Goal: Task Accomplishment & Management: Manage account settings

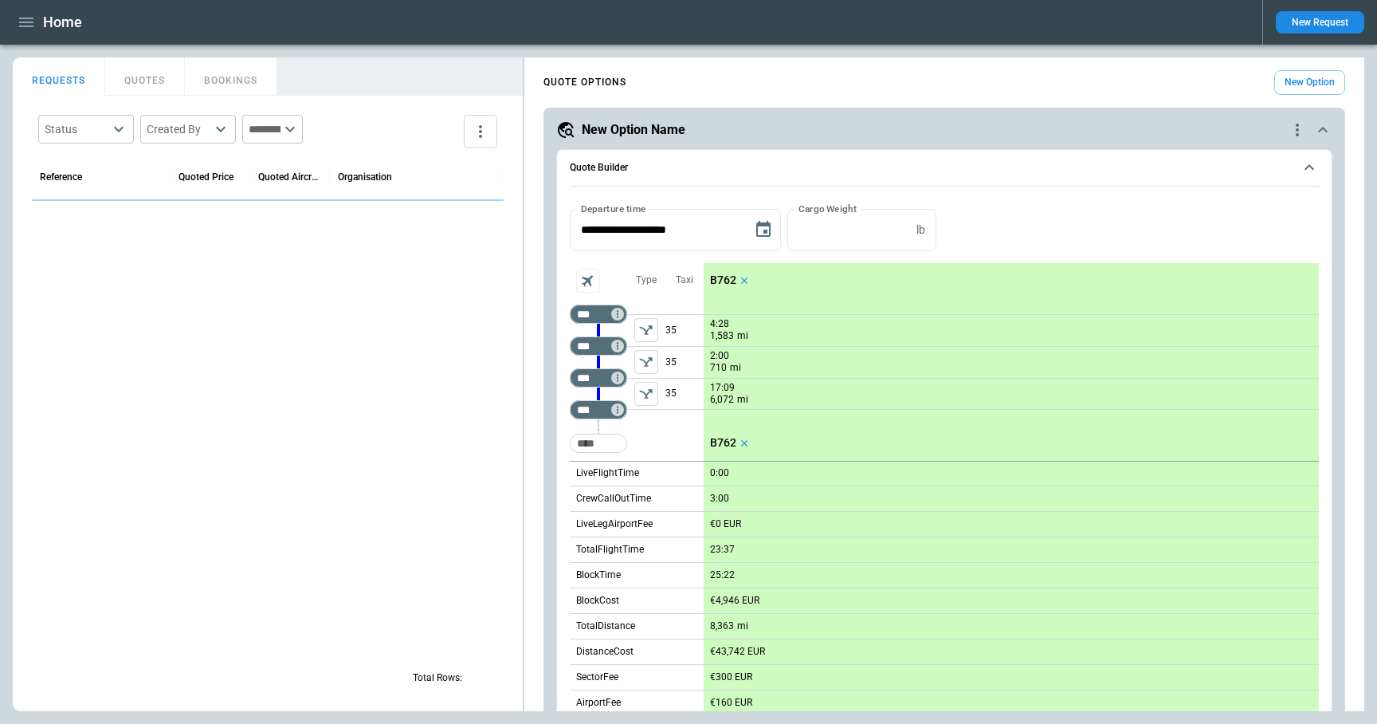
click at [522, 311] on div "Status ​ Created By ​ ​ Reference Quoted Price Quoted Aircraft Organisation Req…" at bounding box center [268, 403] width 510 height 615
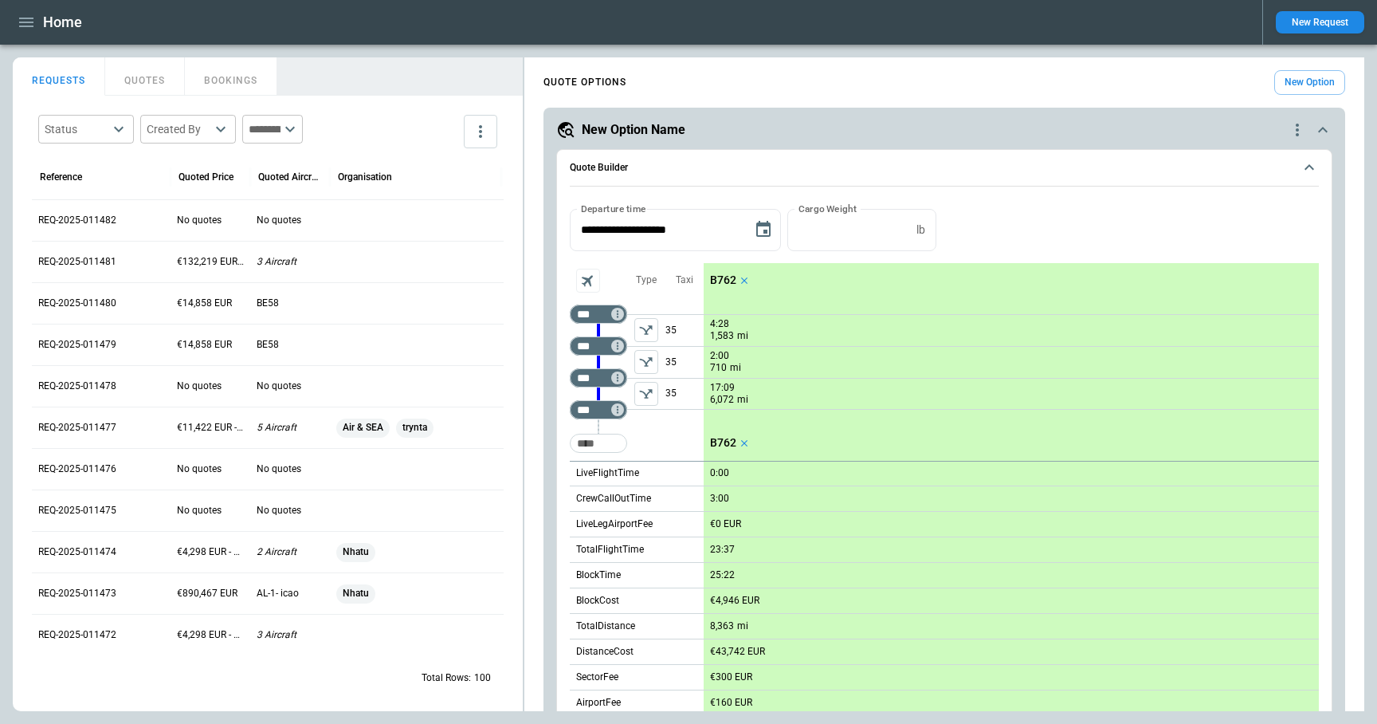
drag, startPoint x: 525, startPoint y: 313, endPoint x: 552, endPoint y: 316, distance: 28.1
click at [552, 316] on div "**********" at bounding box center [945, 691] width 840 height 1254
click at [579, 310] on div "FindBorderBarSize REQUESTS QUOTES BOOKINGS Status ​ Created By ​ ​ Reference Qu…" at bounding box center [689, 384] width 1352 height 654
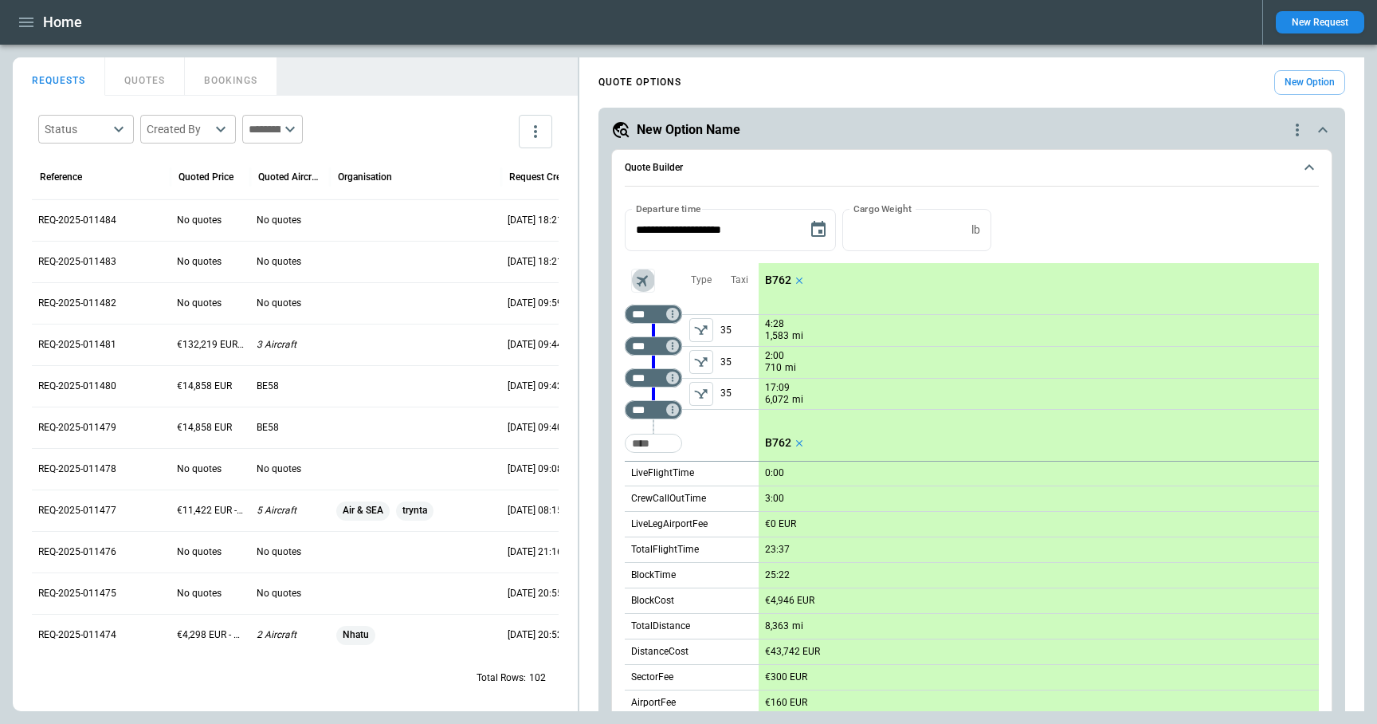
click at [646, 285] on icon "Aircraft selection" at bounding box center [643, 280] width 18 height 18
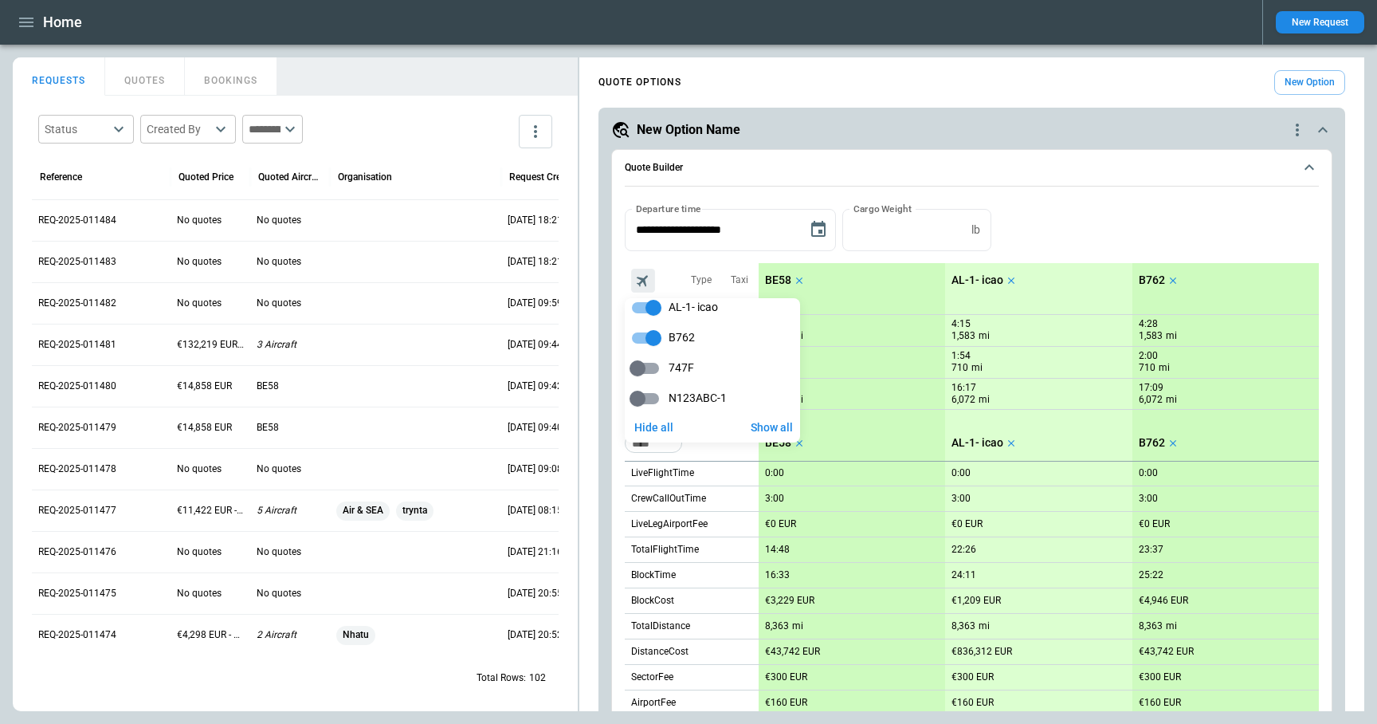
scroll to position [49, 0]
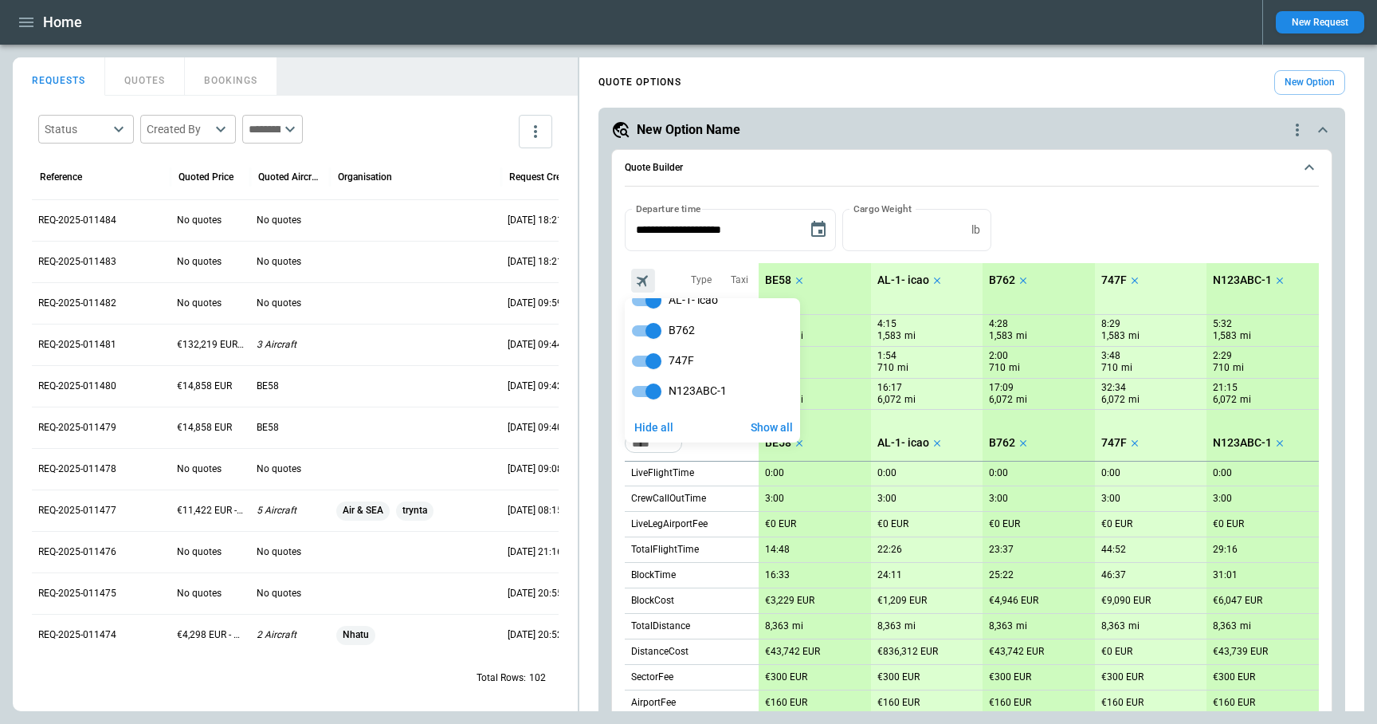
click at [1087, 232] on div at bounding box center [688, 362] width 1377 height 724
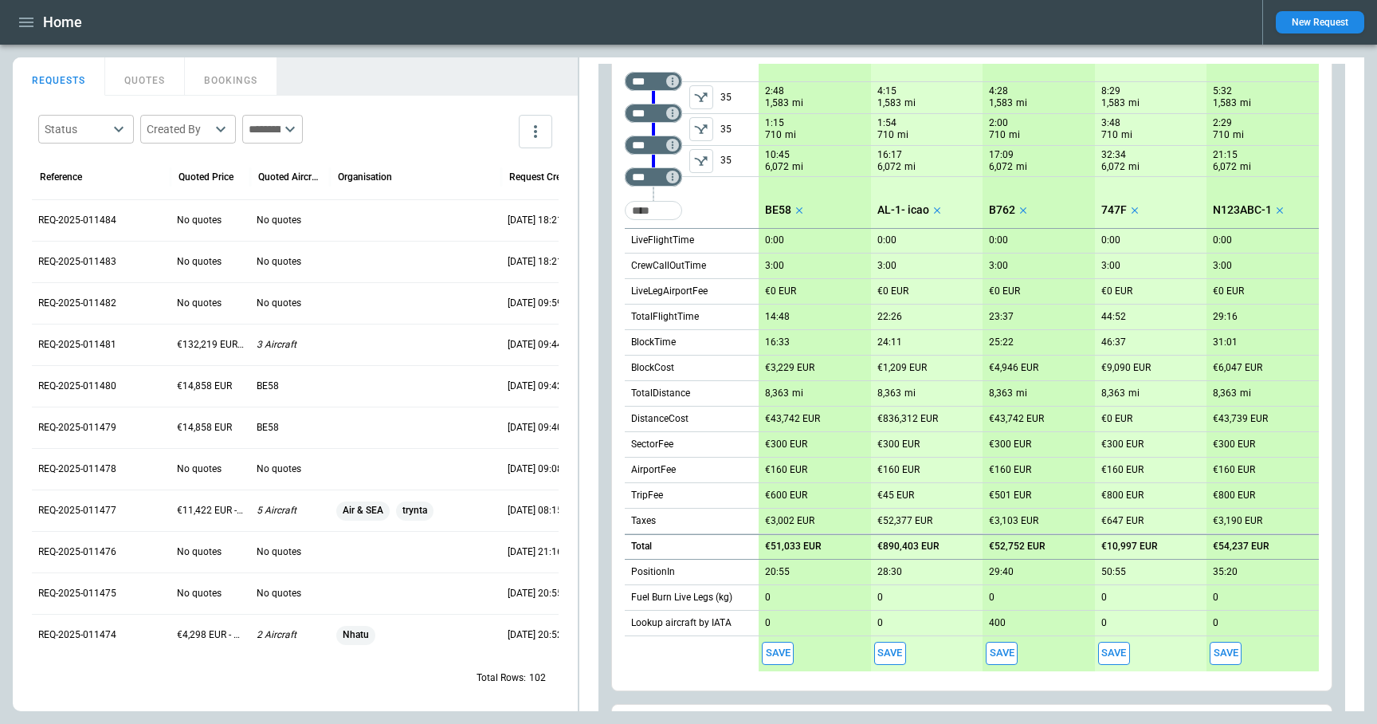
scroll to position [206, 0]
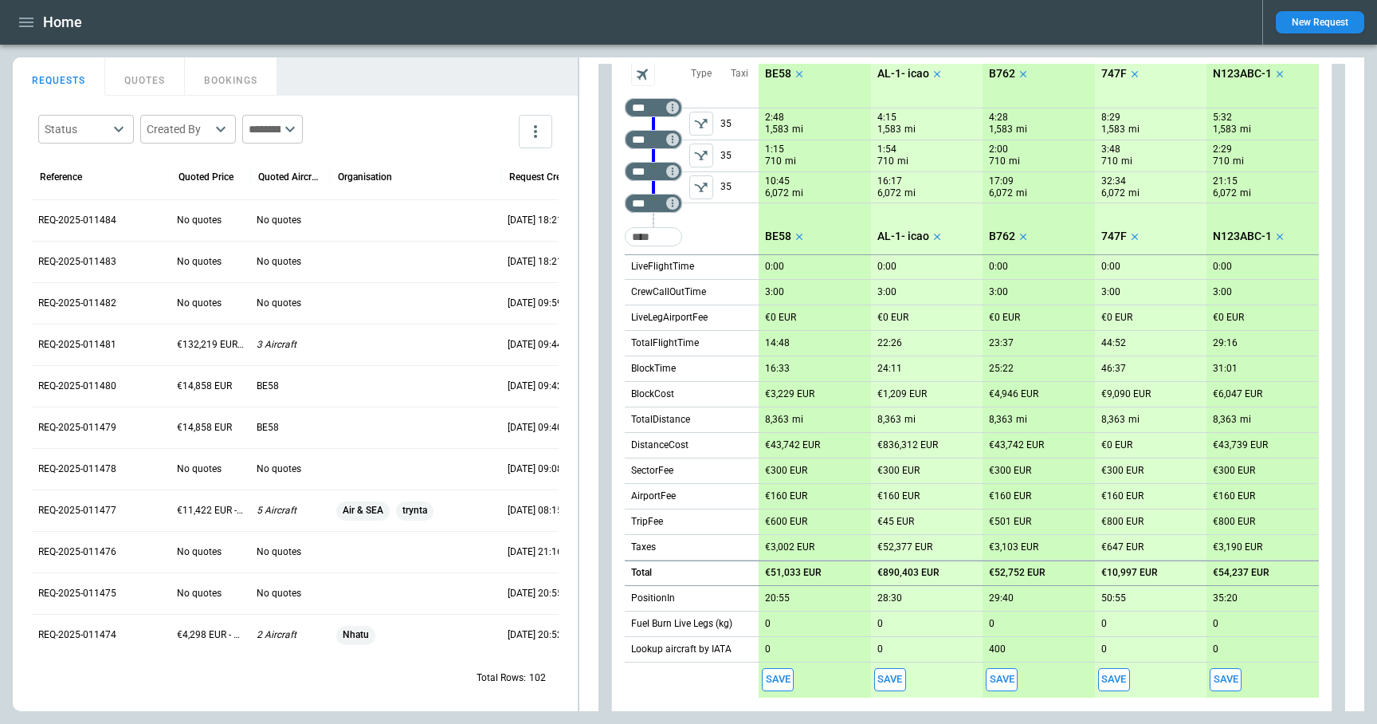
click at [702, 154] on icon "left aligned" at bounding box center [702, 155] width 16 height 16
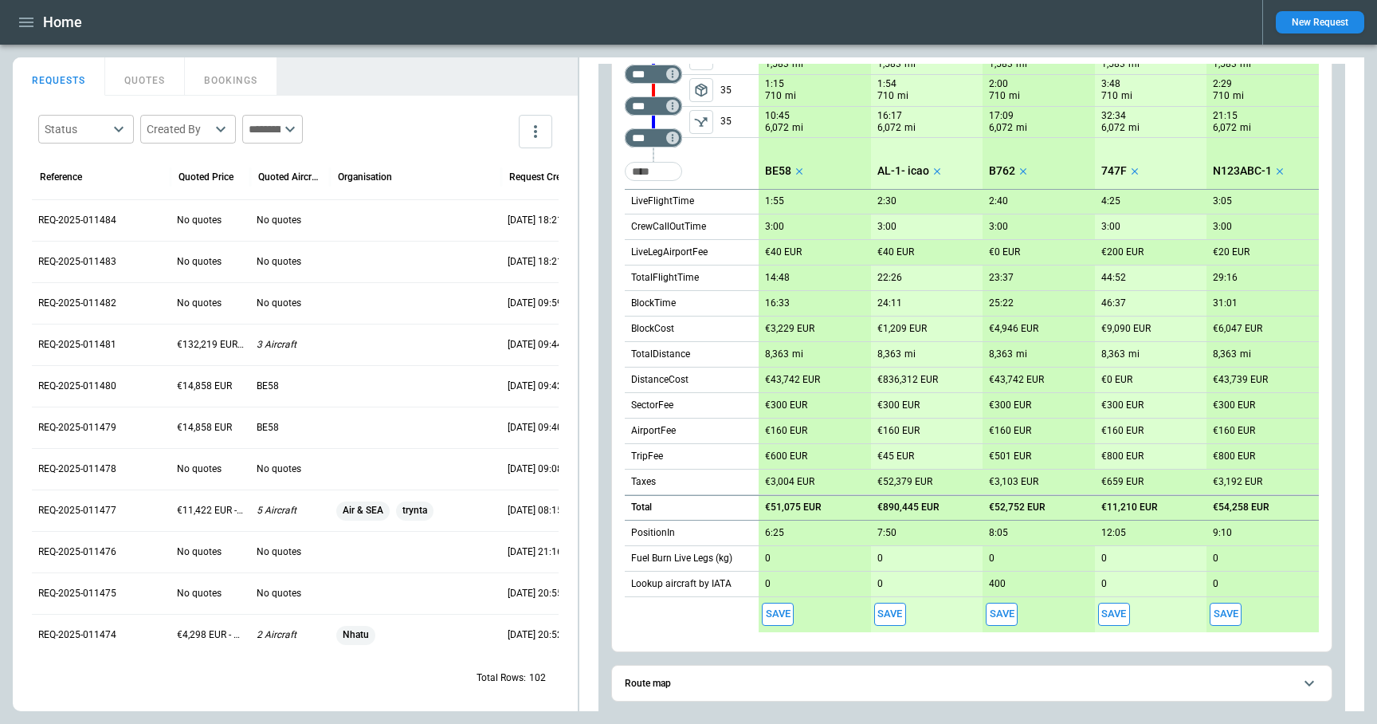
scroll to position [336, 0]
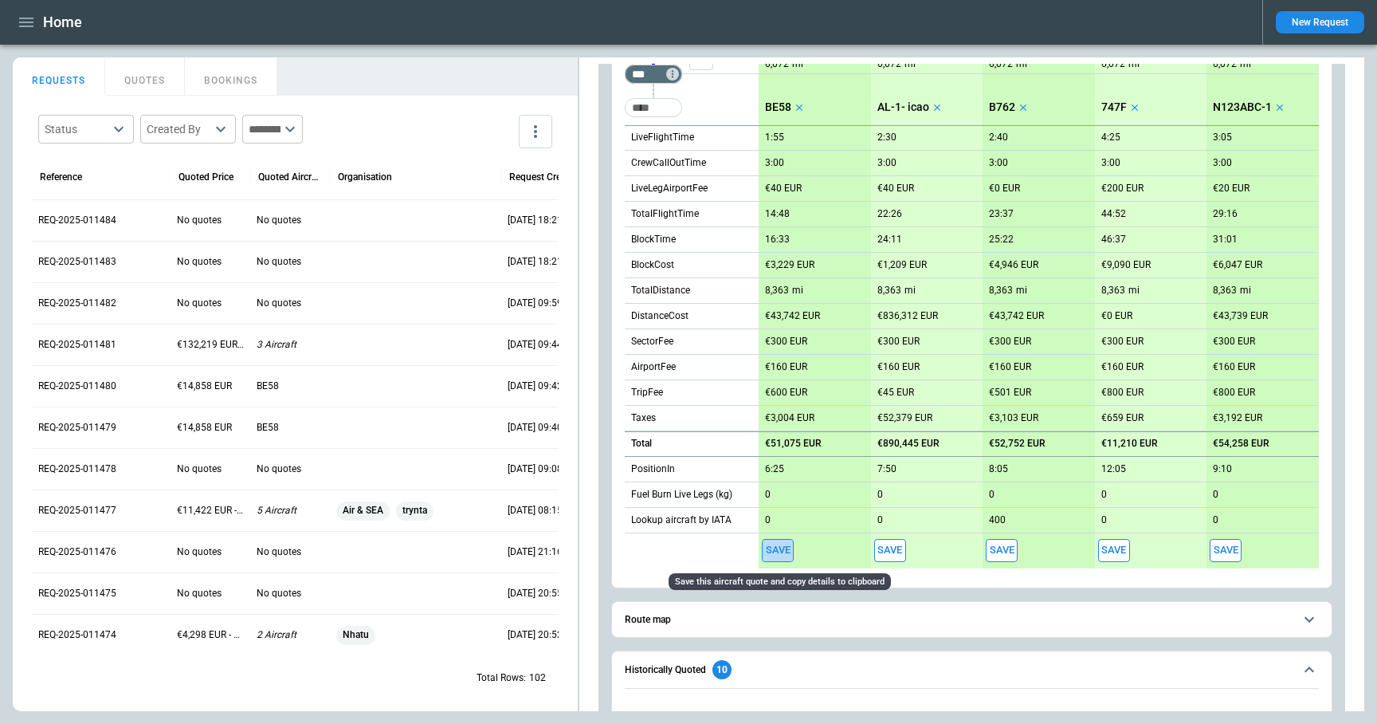
click at [779, 547] on button "Save" at bounding box center [778, 550] width 32 height 23
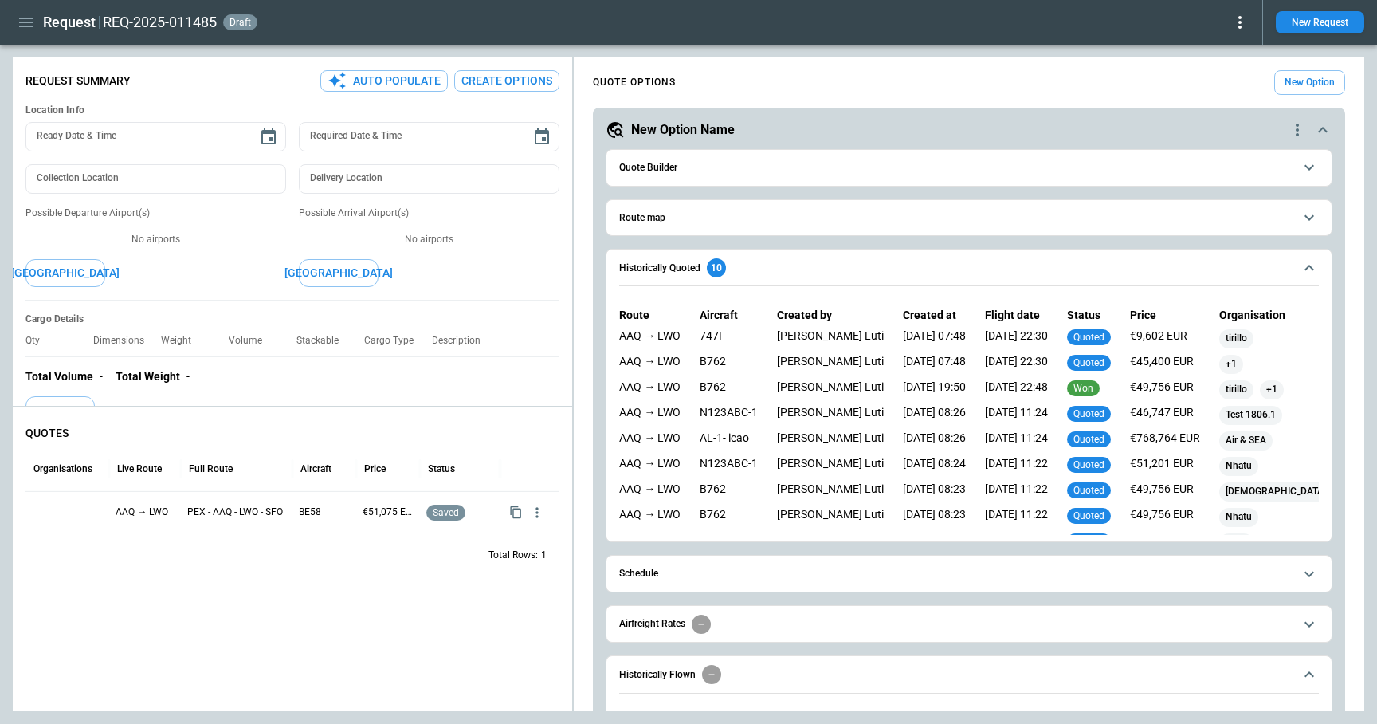
click at [751, 171] on span "Quote Builder" at bounding box center [956, 168] width 674 height 10
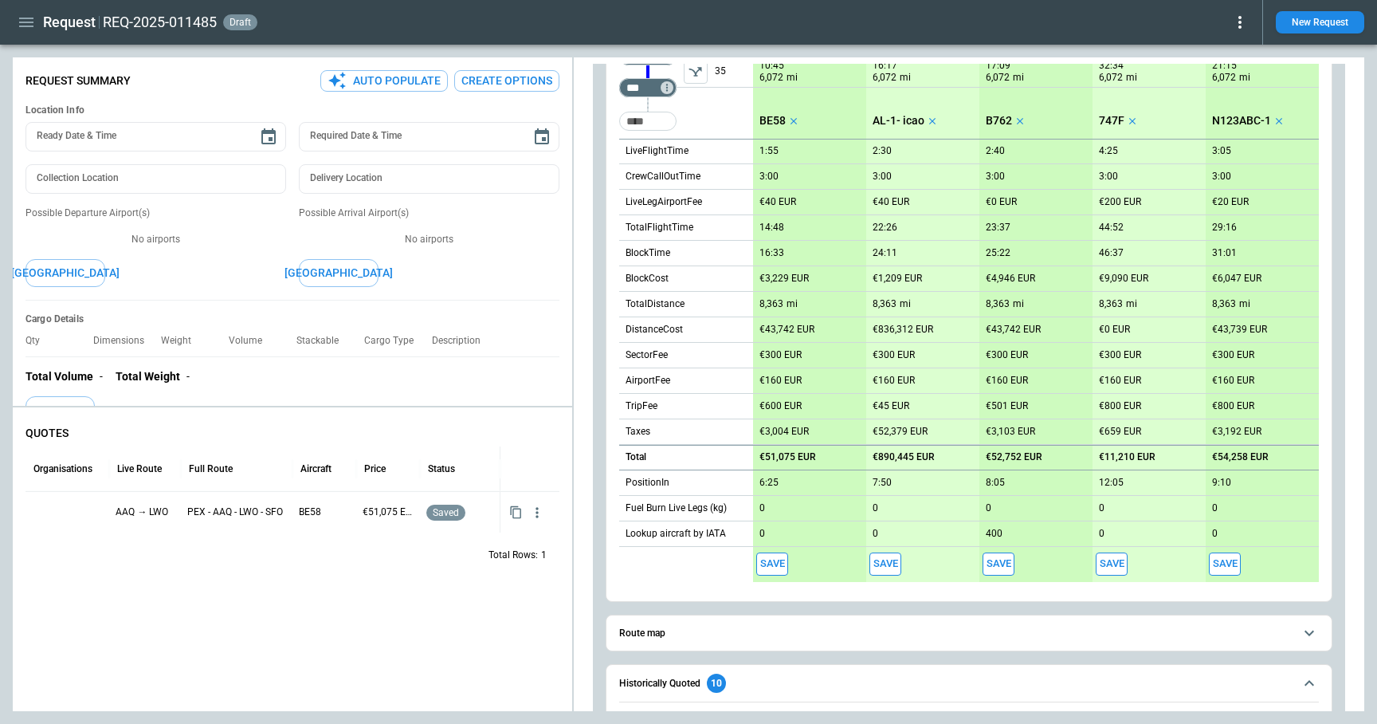
scroll to position [328, 0]
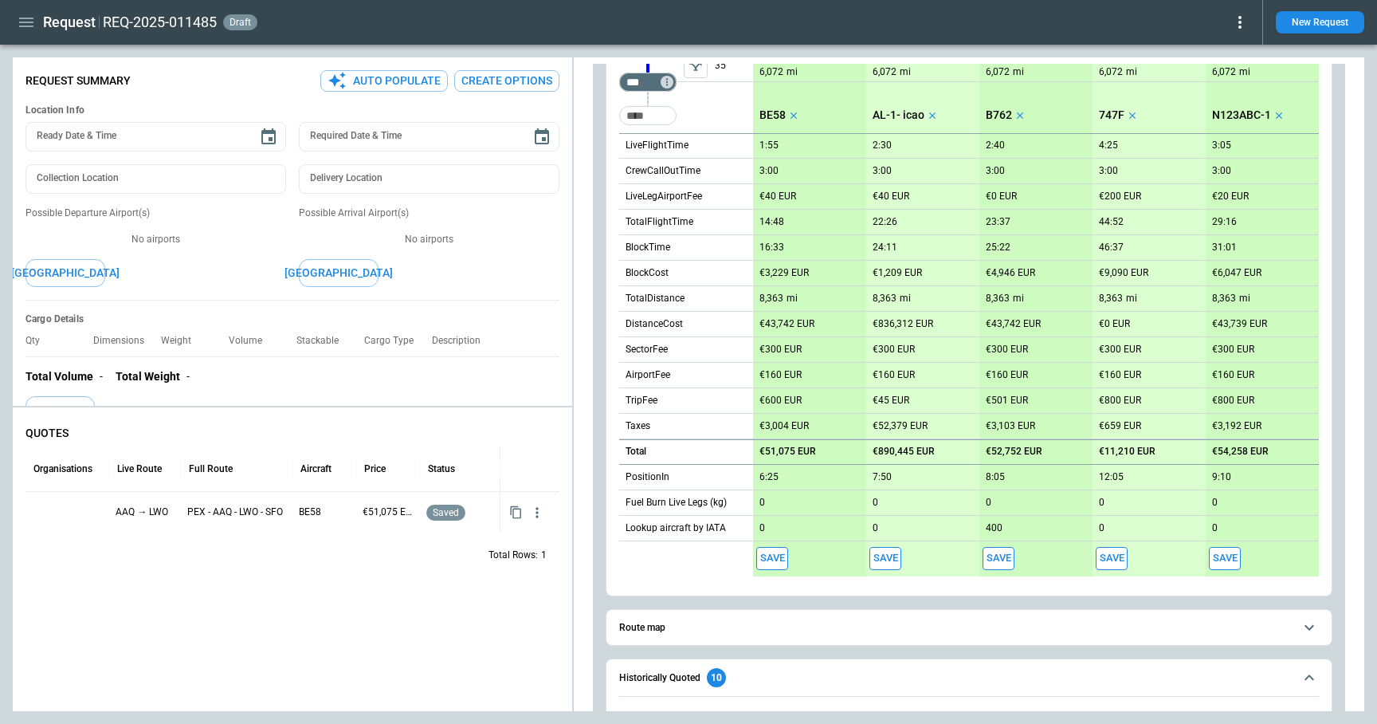
click at [890, 559] on button "Save" at bounding box center [886, 558] width 32 height 23
click at [993, 556] on button "Save" at bounding box center [999, 558] width 32 height 23
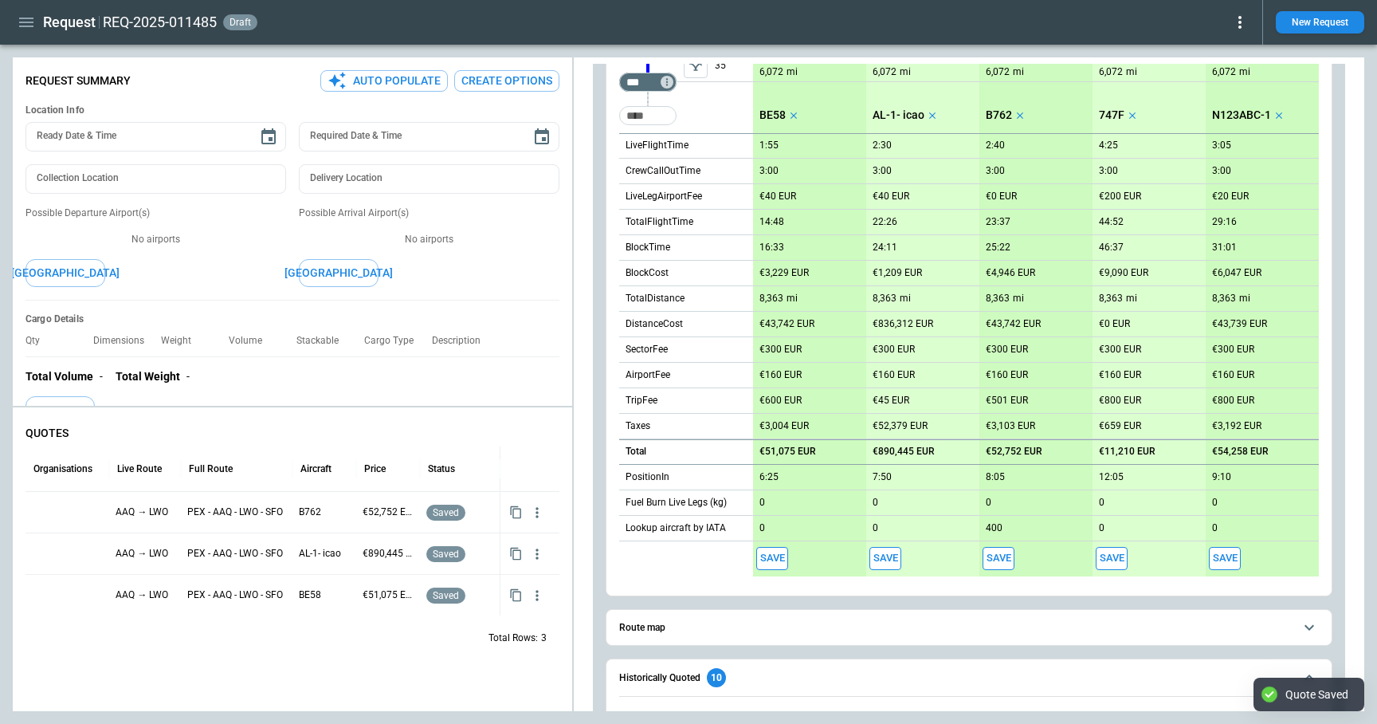
click at [1107, 558] on button "Save" at bounding box center [1112, 558] width 32 height 23
click at [1234, 552] on button "Save" at bounding box center [1225, 558] width 32 height 23
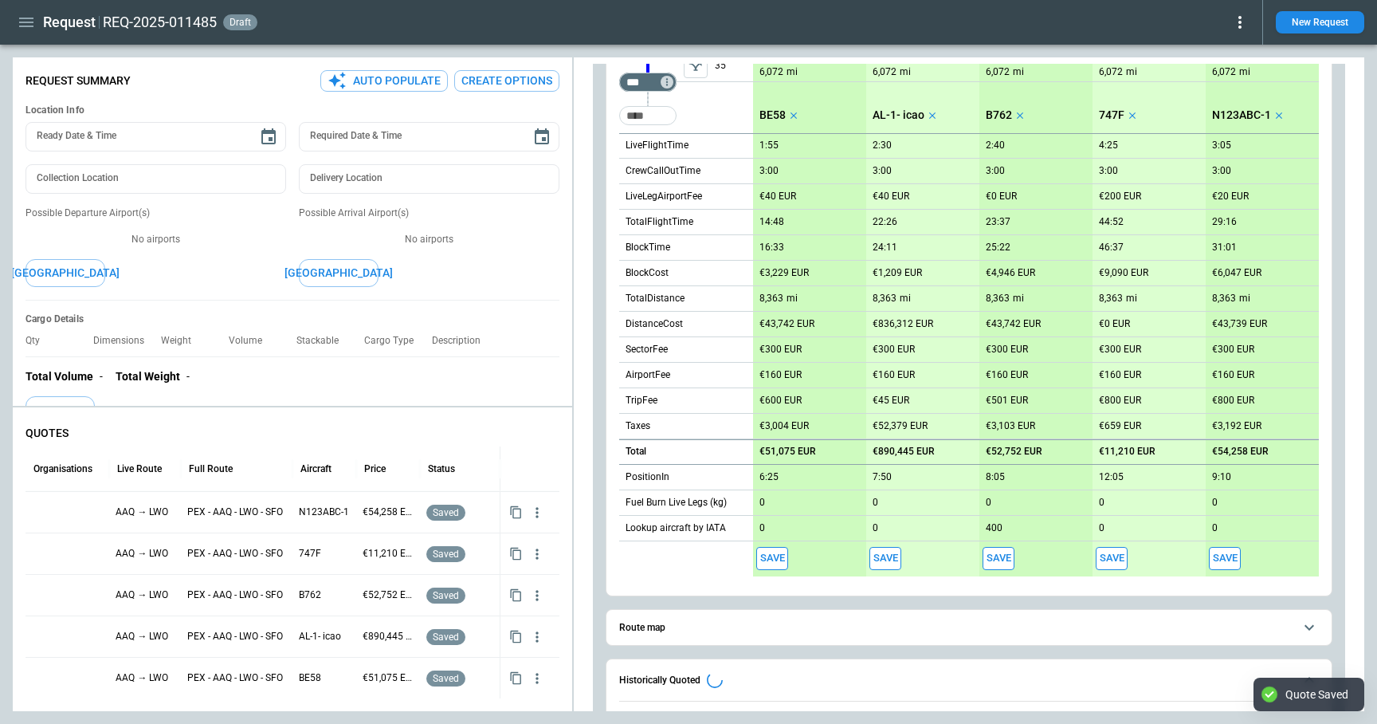
click at [772, 551] on button "Save" at bounding box center [773, 558] width 32 height 23
click at [888, 560] on button "Save" at bounding box center [886, 558] width 32 height 23
click at [998, 563] on button "Save" at bounding box center [999, 558] width 32 height 23
click at [1116, 557] on button "Save" at bounding box center [1112, 558] width 32 height 23
click at [1225, 557] on button "Save" at bounding box center [1225, 558] width 32 height 23
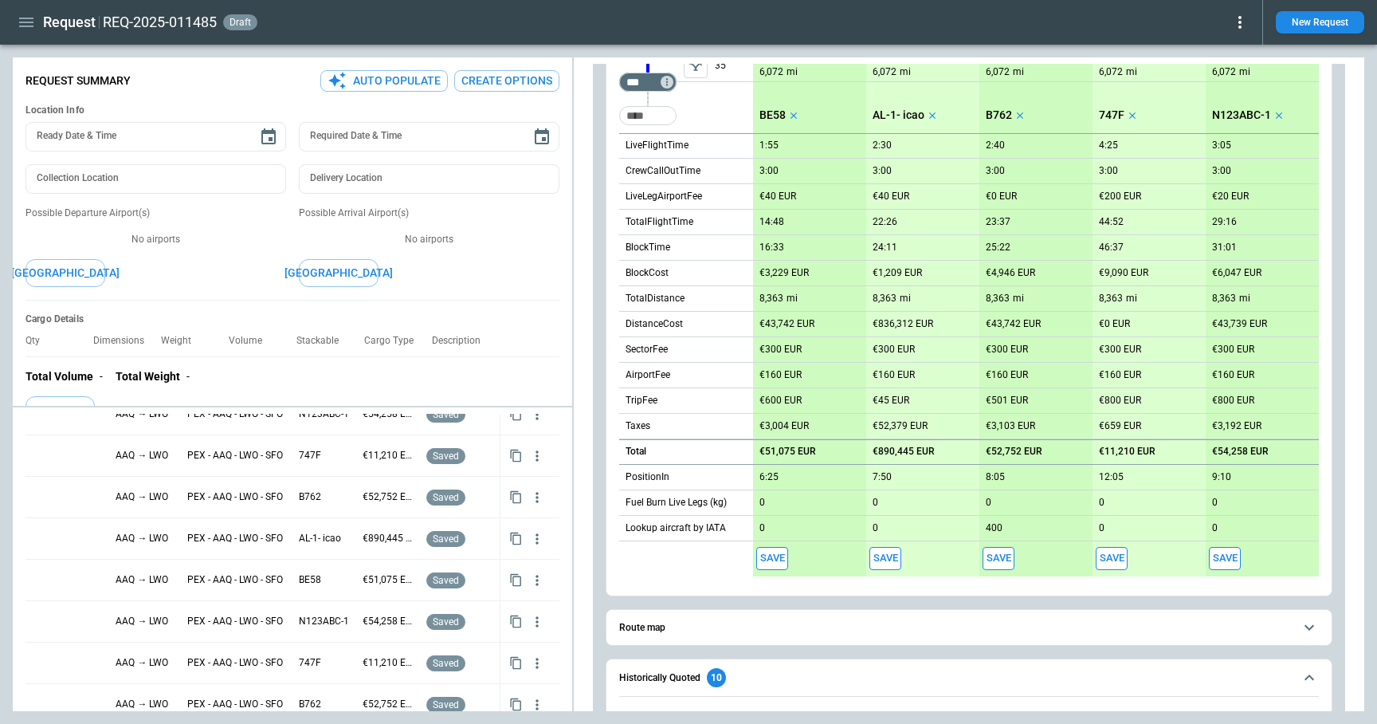
scroll to position [250, 0]
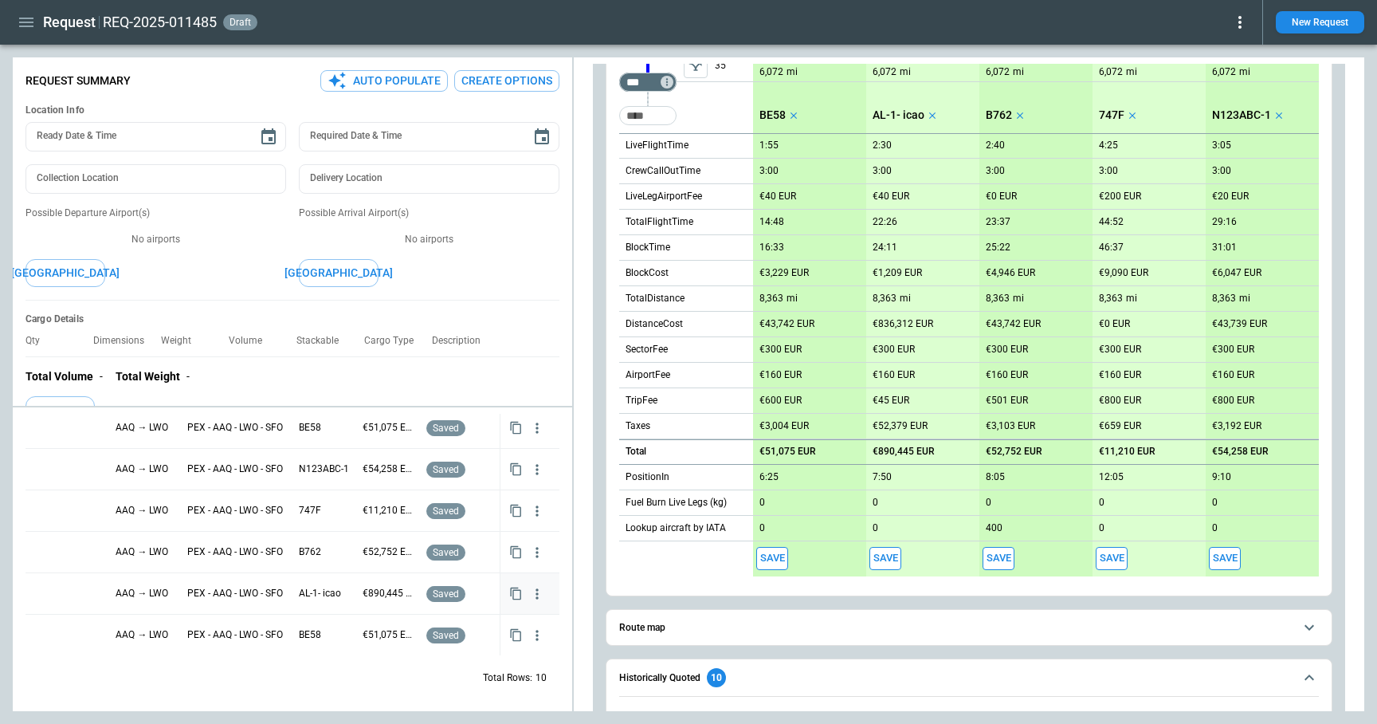
click at [73, 591] on div at bounding box center [67, 594] width 71 height 28
click at [74, 592] on input "text" at bounding box center [55, 595] width 44 height 28
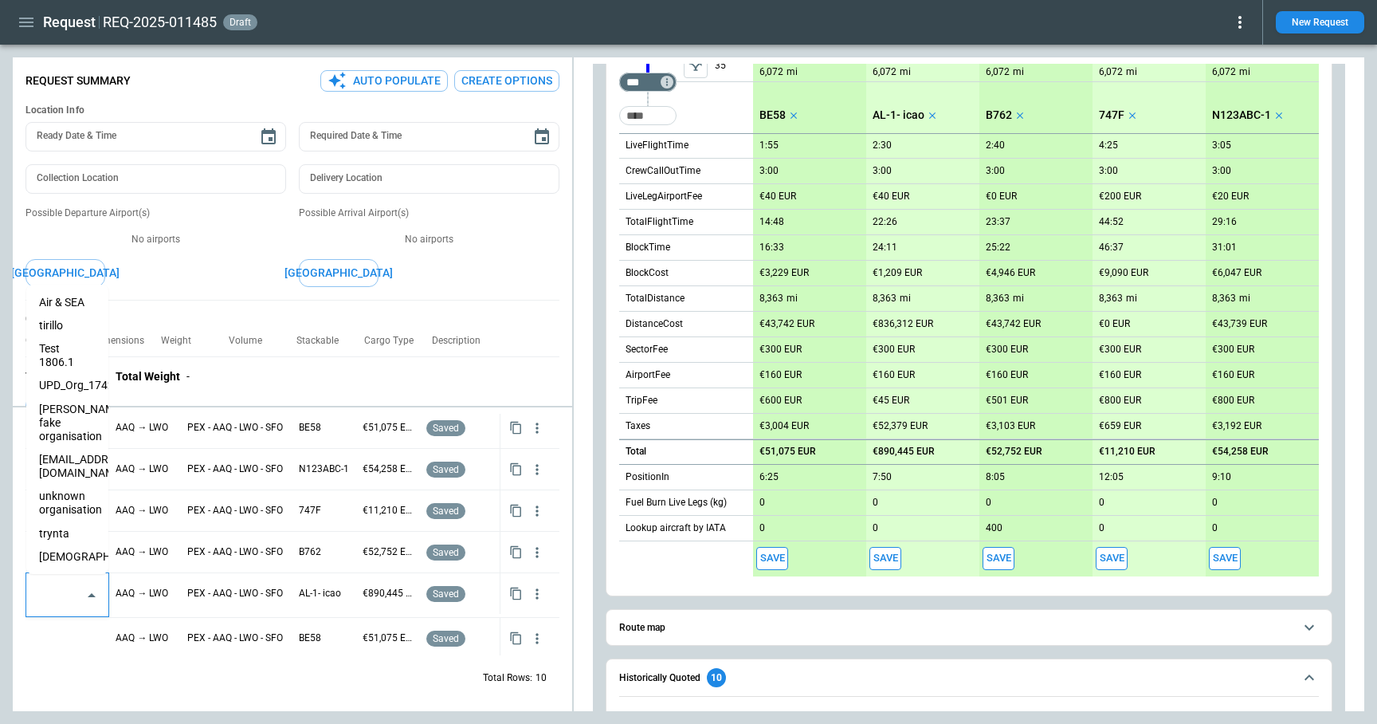
click at [69, 303] on li "Air & SEA" at bounding box center [67, 302] width 82 height 23
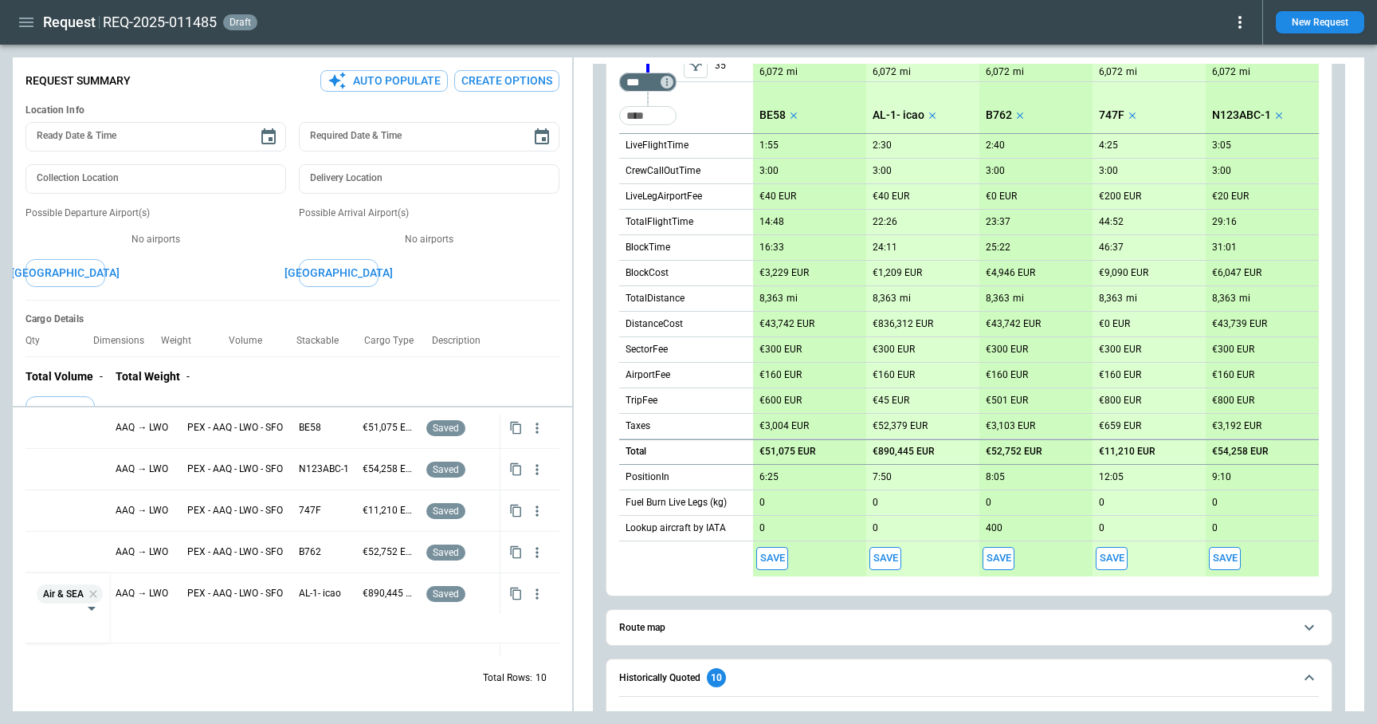
click at [166, 670] on div "Total Rows: 10" at bounding box center [293, 677] width 534 height 41
click at [53, 597] on div at bounding box center [67, 594] width 71 height 28
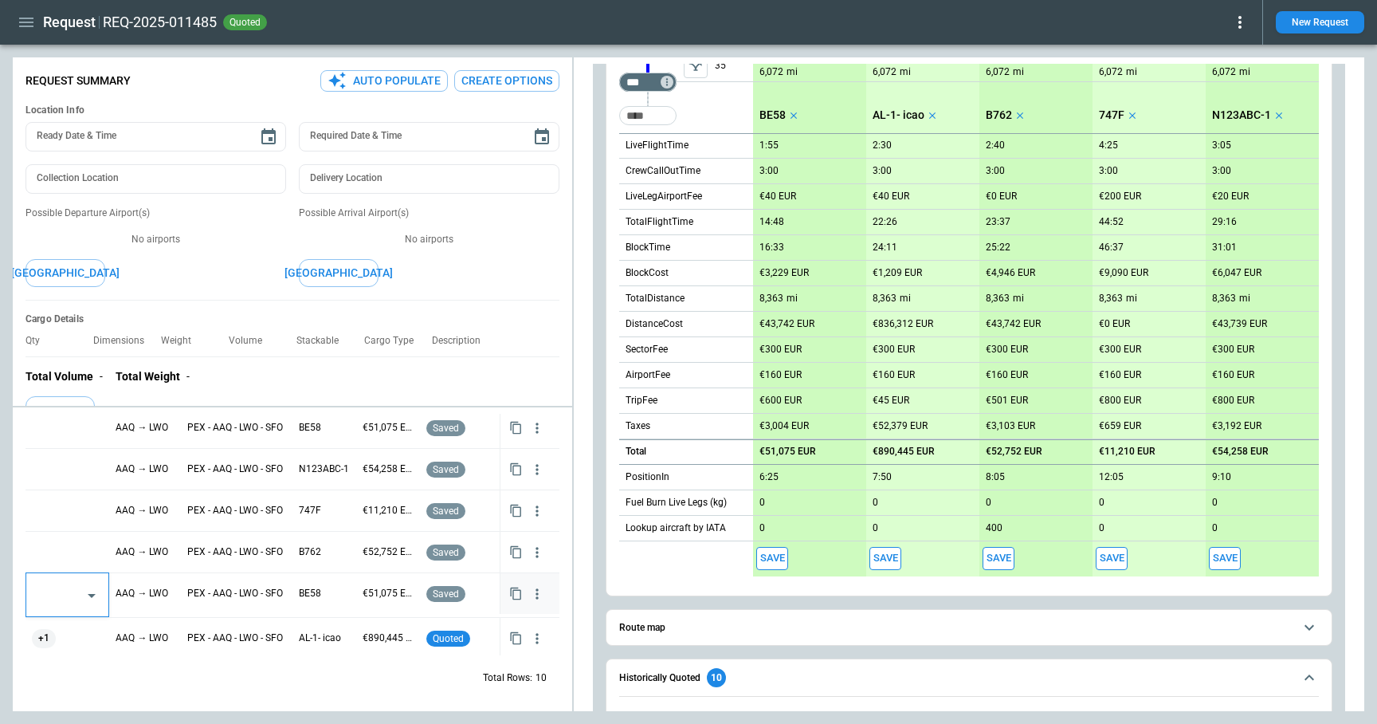
click at [53, 597] on input "text" at bounding box center [55, 595] width 44 height 28
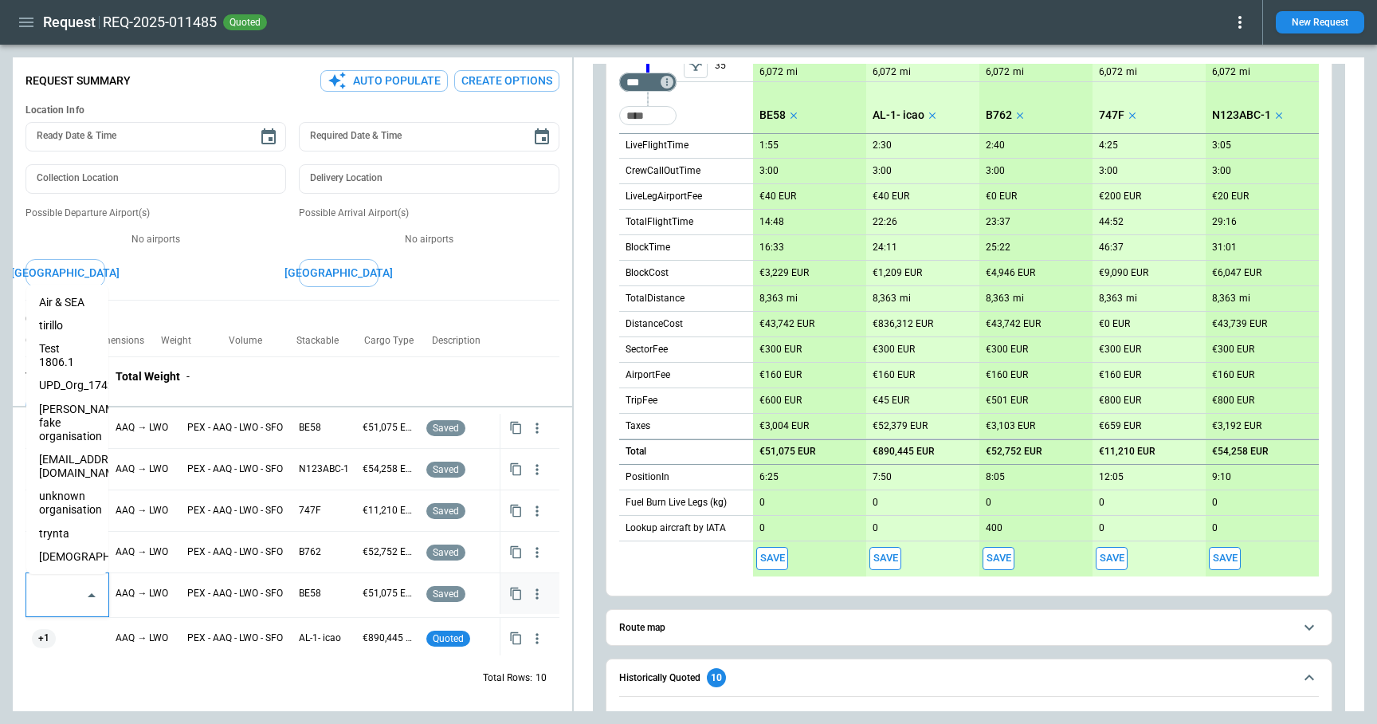
click at [68, 324] on li "tirillo" at bounding box center [67, 325] width 82 height 23
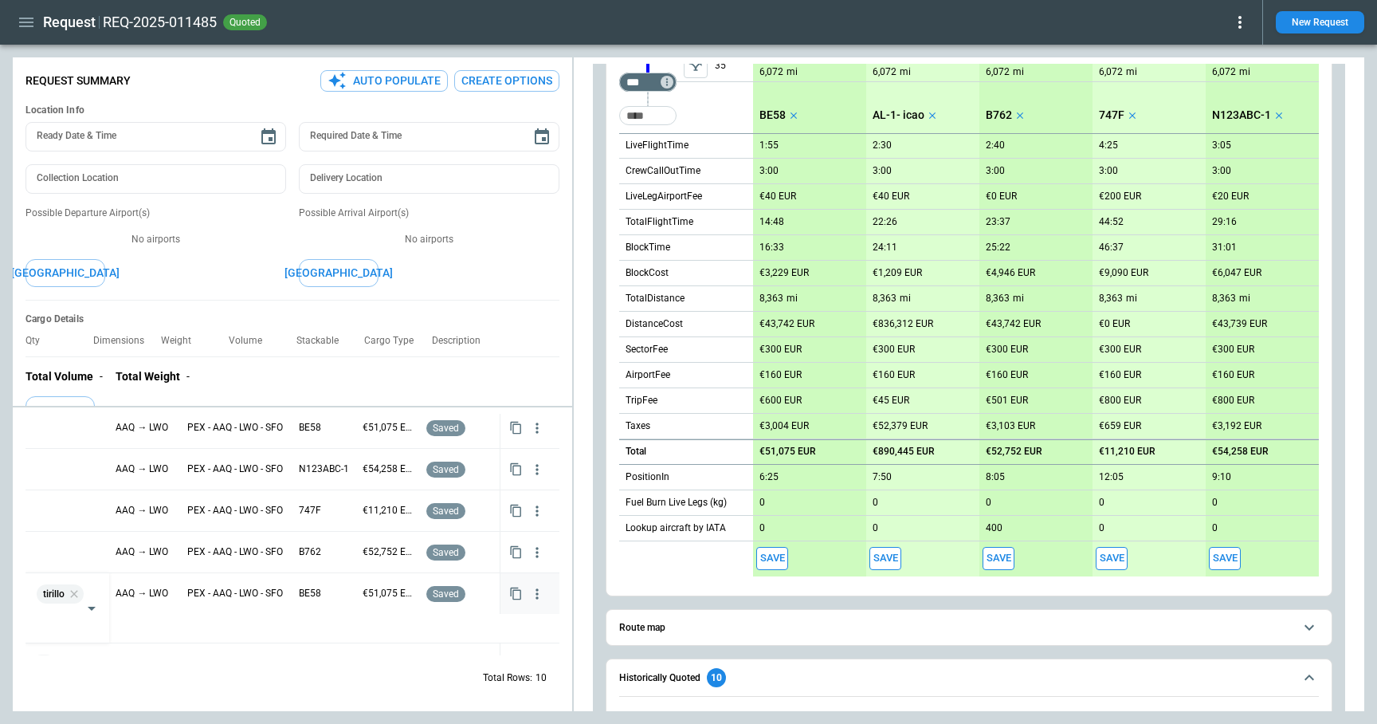
click at [199, 678] on div "Total Rows: 10" at bounding box center [293, 677] width 534 height 41
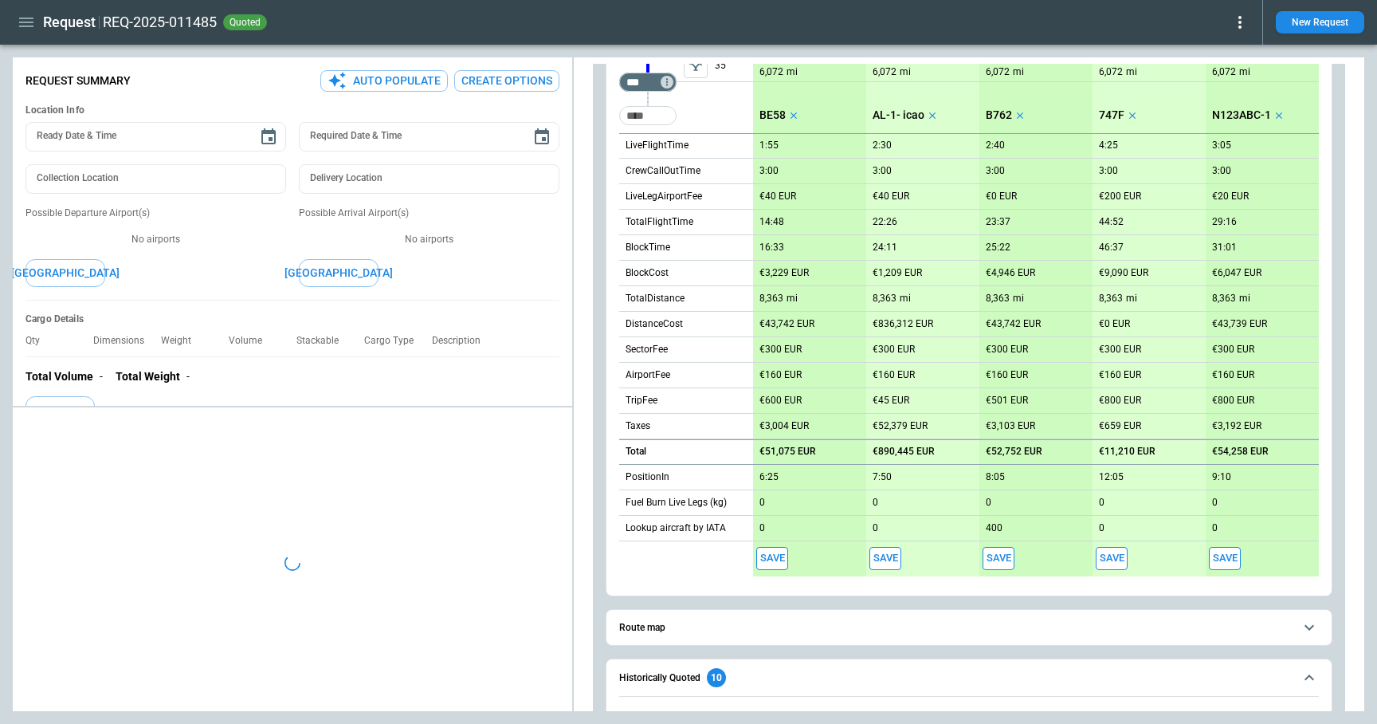
type textarea "*"
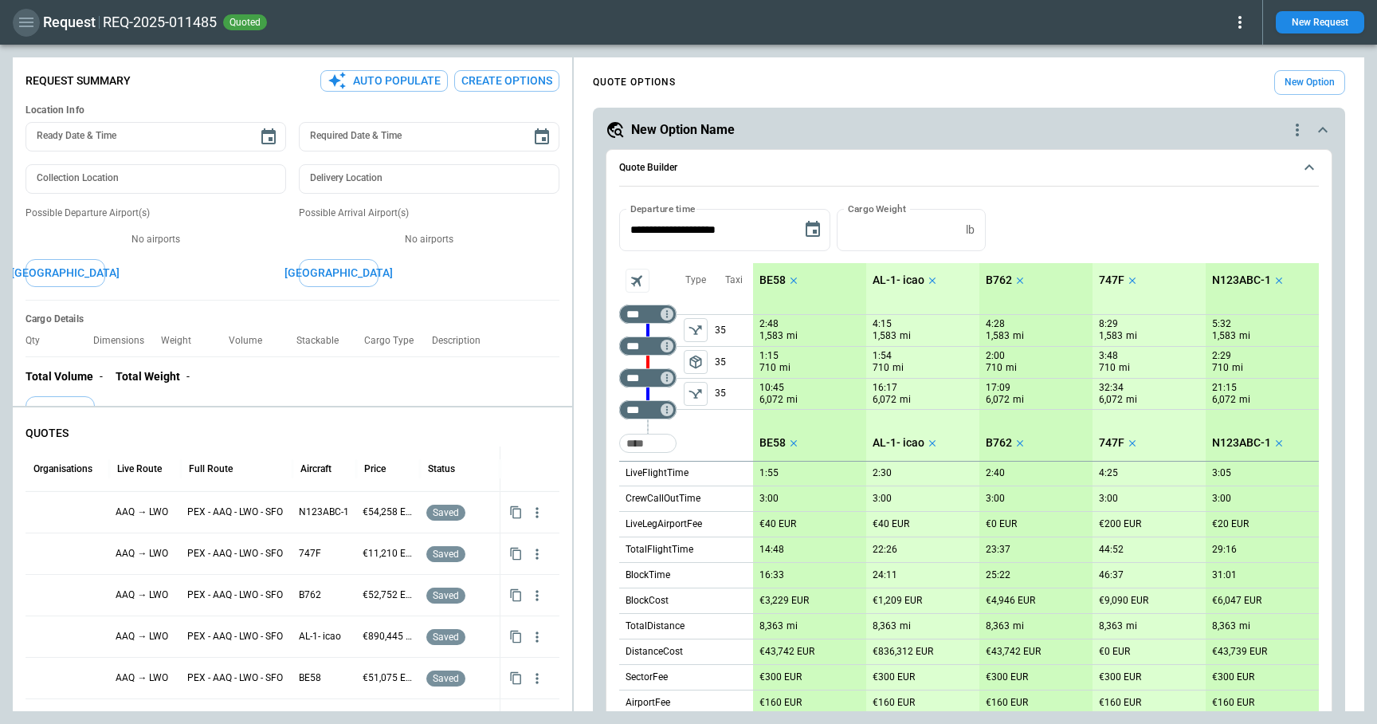
click at [24, 26] on icon "button" at bounding box center [26, 23] width 14 height 10
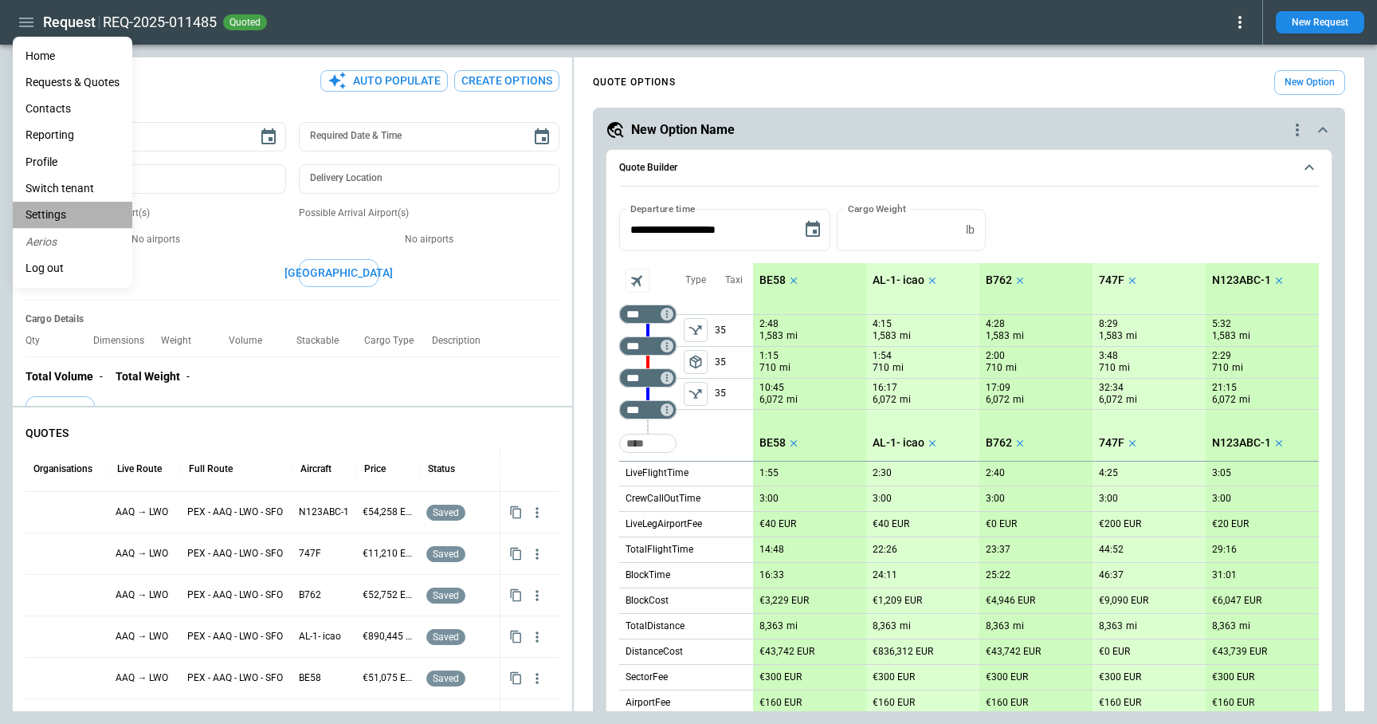
click at [37, 211] on li "Settings" at bounding box center [73, 215] width 120 height 26
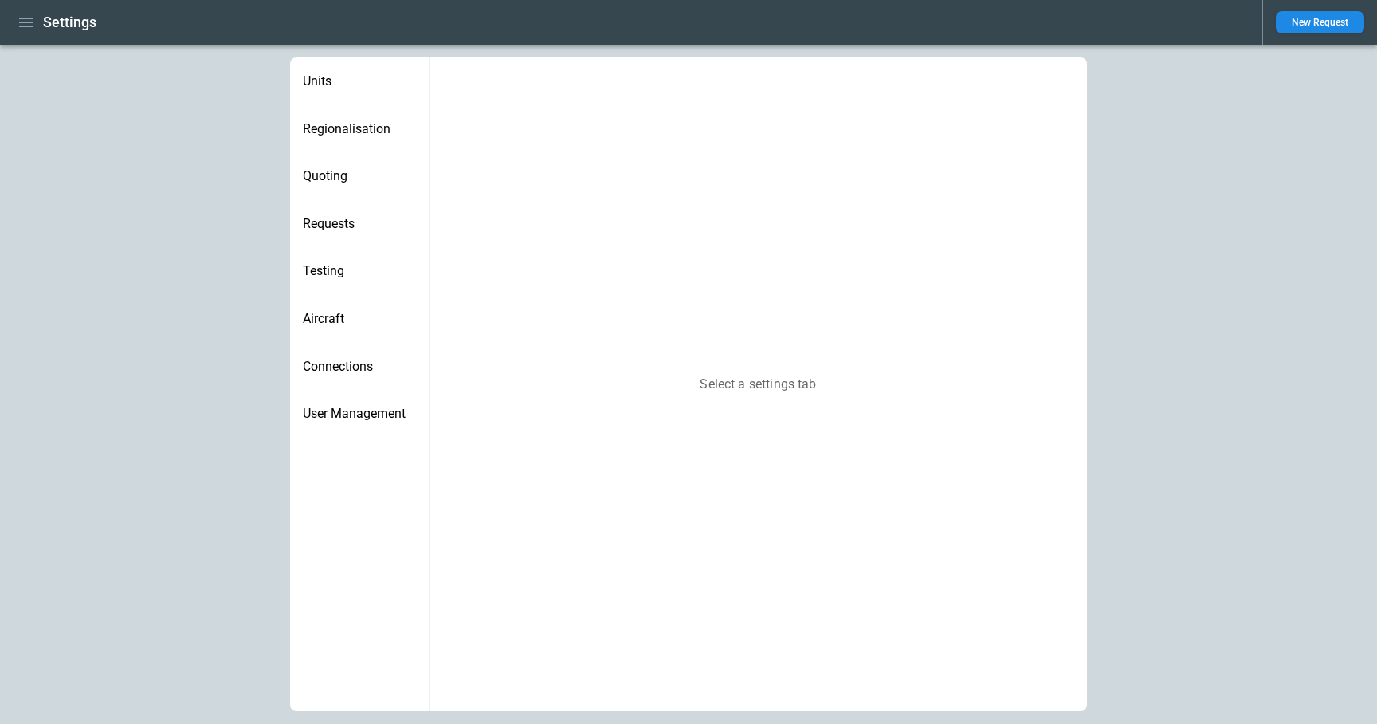
click at [342, 129] on span "Regionalisation" at bounding box center [359, 129] width 113 height 16
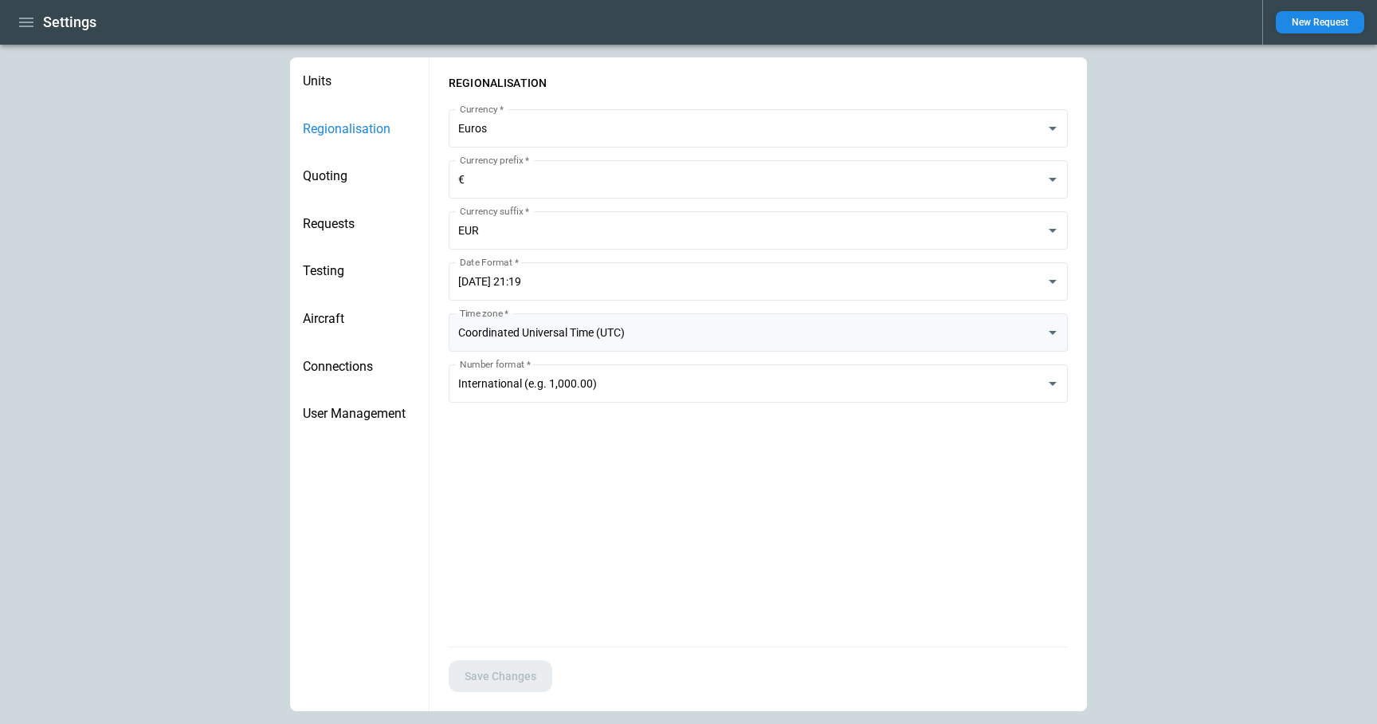
click at [580, 328] on body "**********" at bounding box center [688, 362] width 1377 height 724
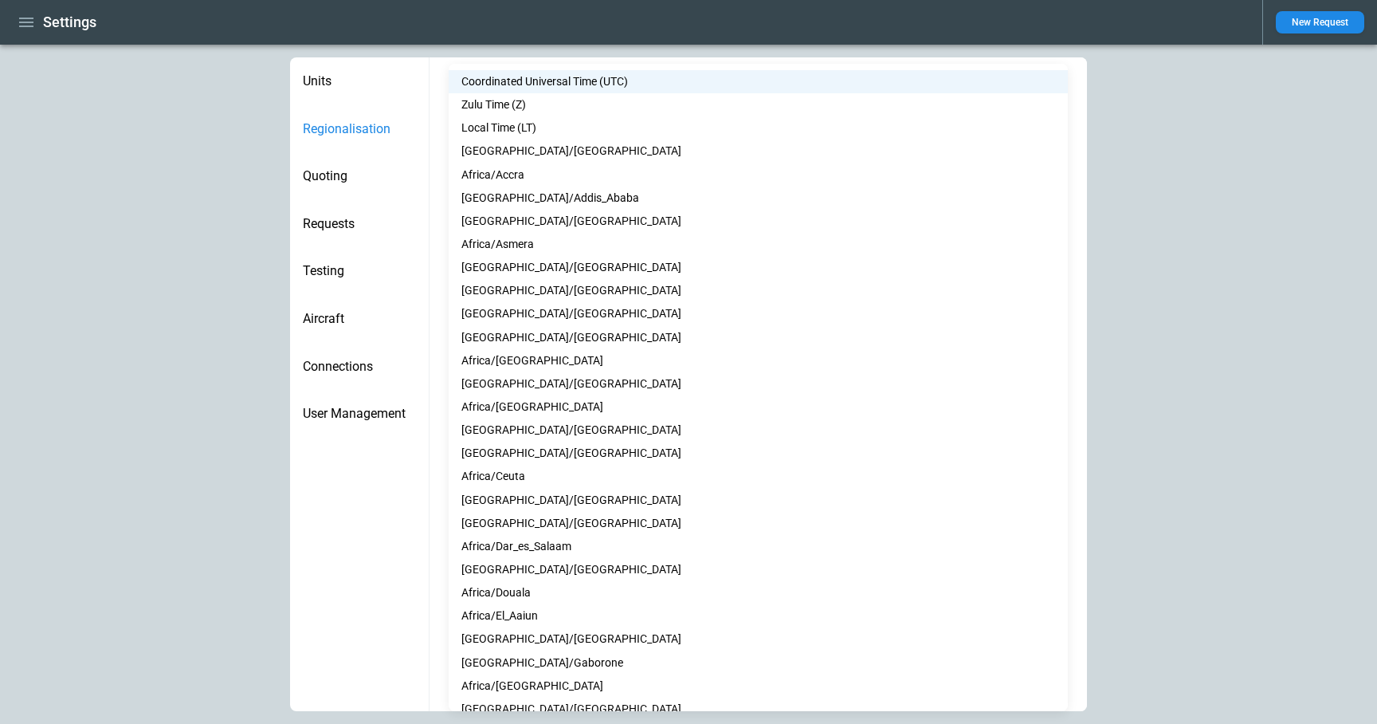
click at [520, 122] on li "Local Time (LT)" at bounding box center [758, 127] width 619 height 23
type input "**"
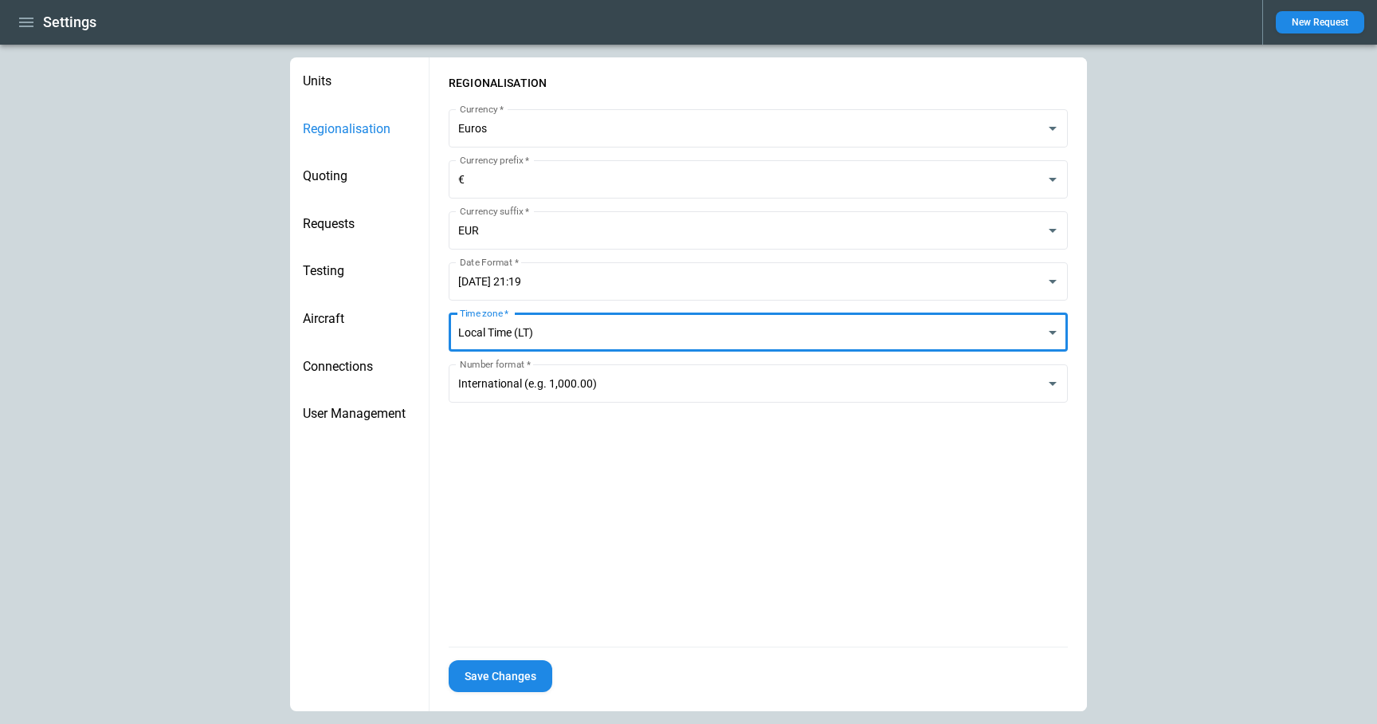
click at [512, 678] on button "Save Changes" at bounding box center [501, 676] width 104 height 33
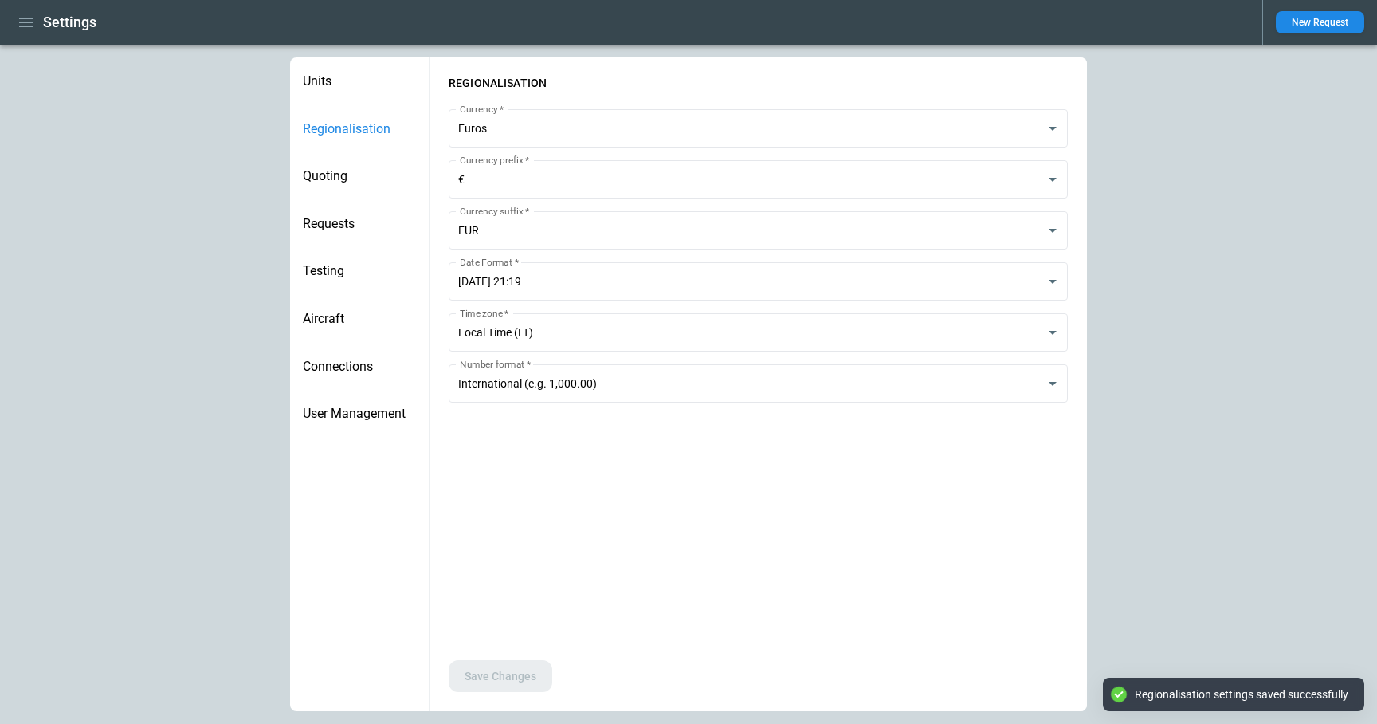
click at [27, 21] on icon "button" at bounding box center [26, 22] width 19 height 19
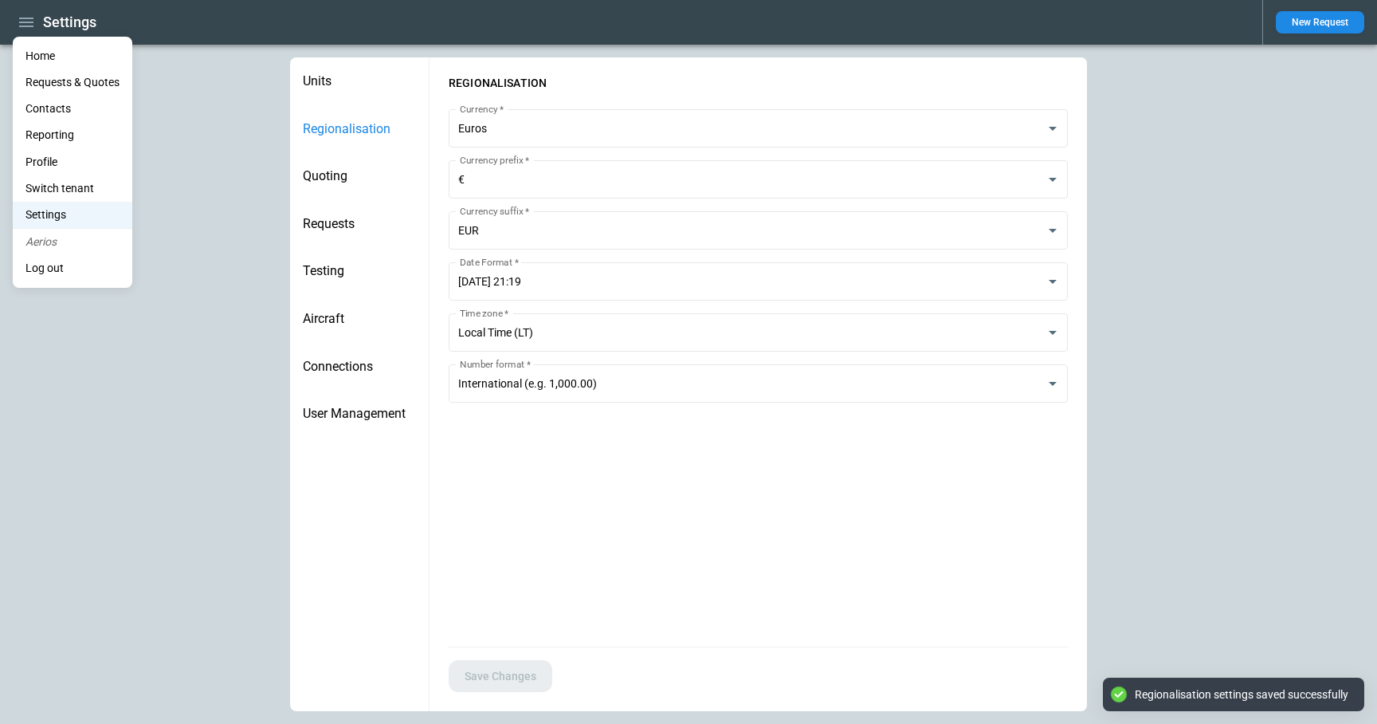
click at [37, 51] on li "Home" at bounding box center [73, 56] width 120 height 26
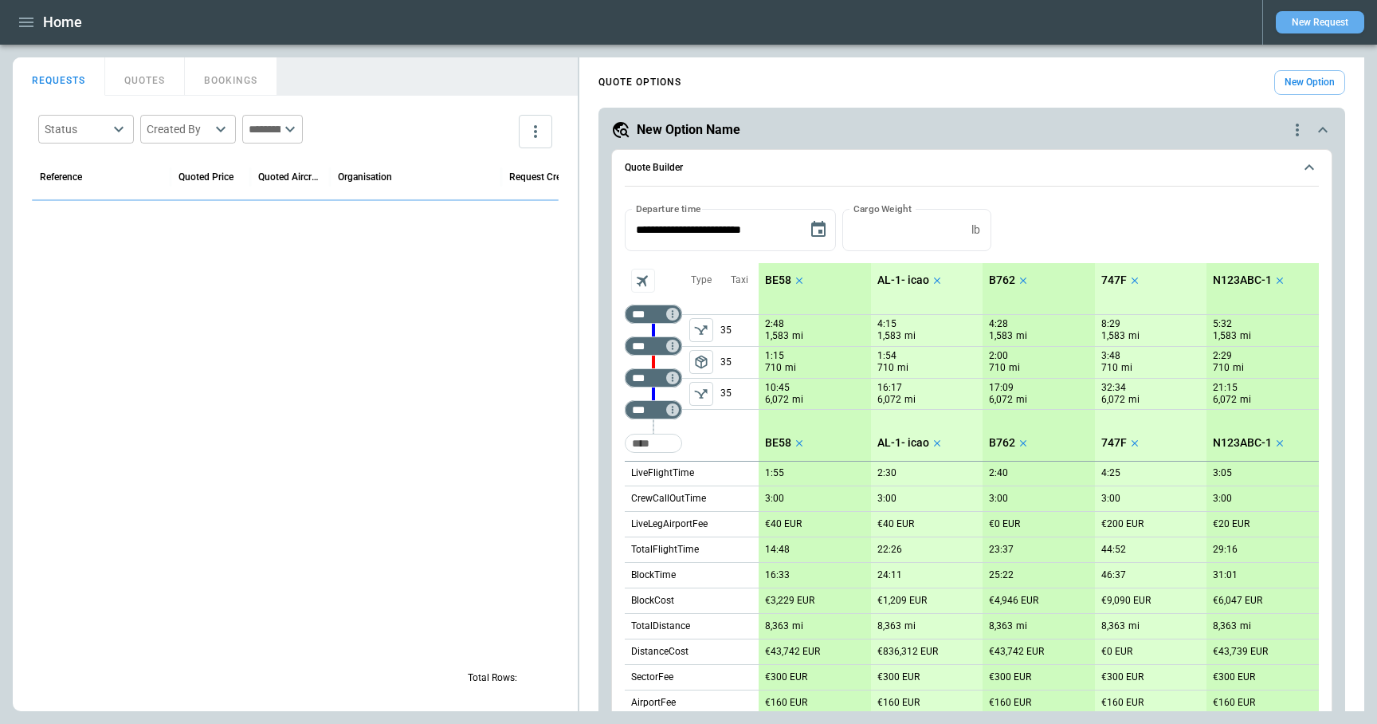
click at [1321, 29] on button "New Request" at bounding box center [1320, 22] width 88 height 22
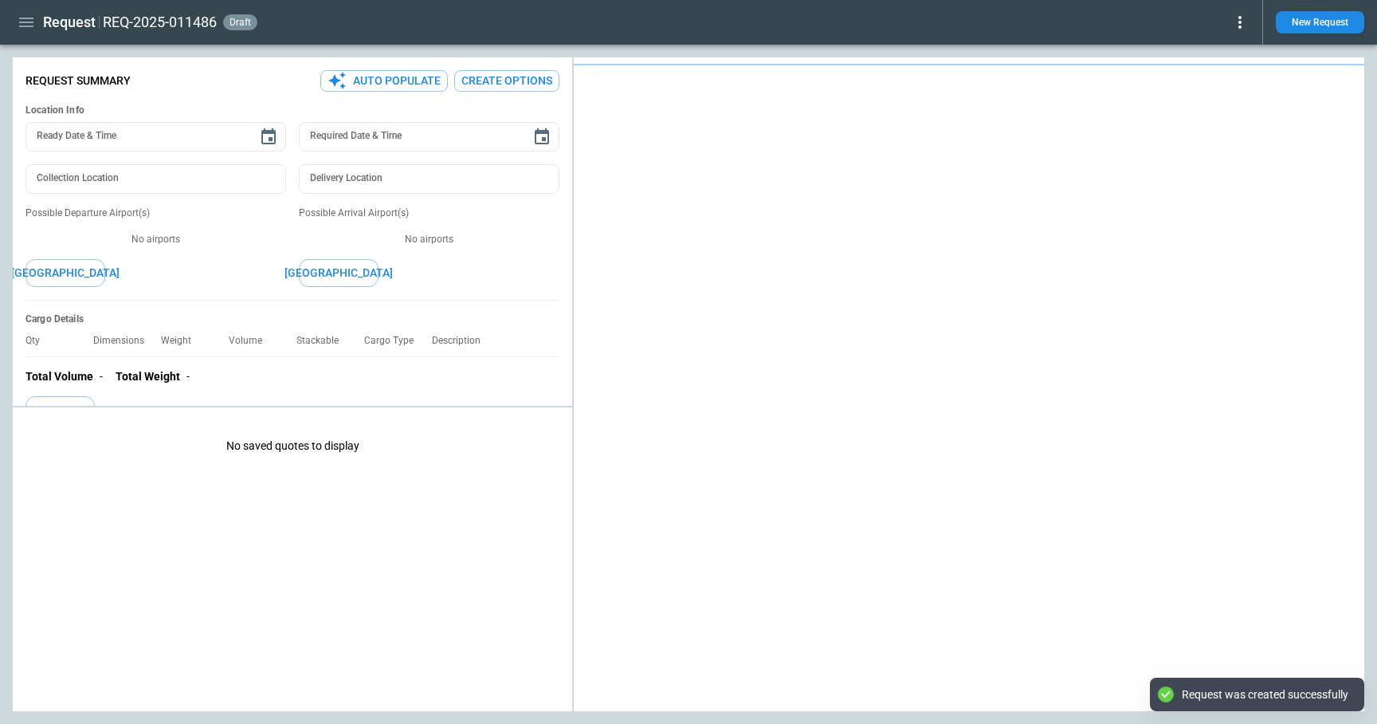
type textarea "*"
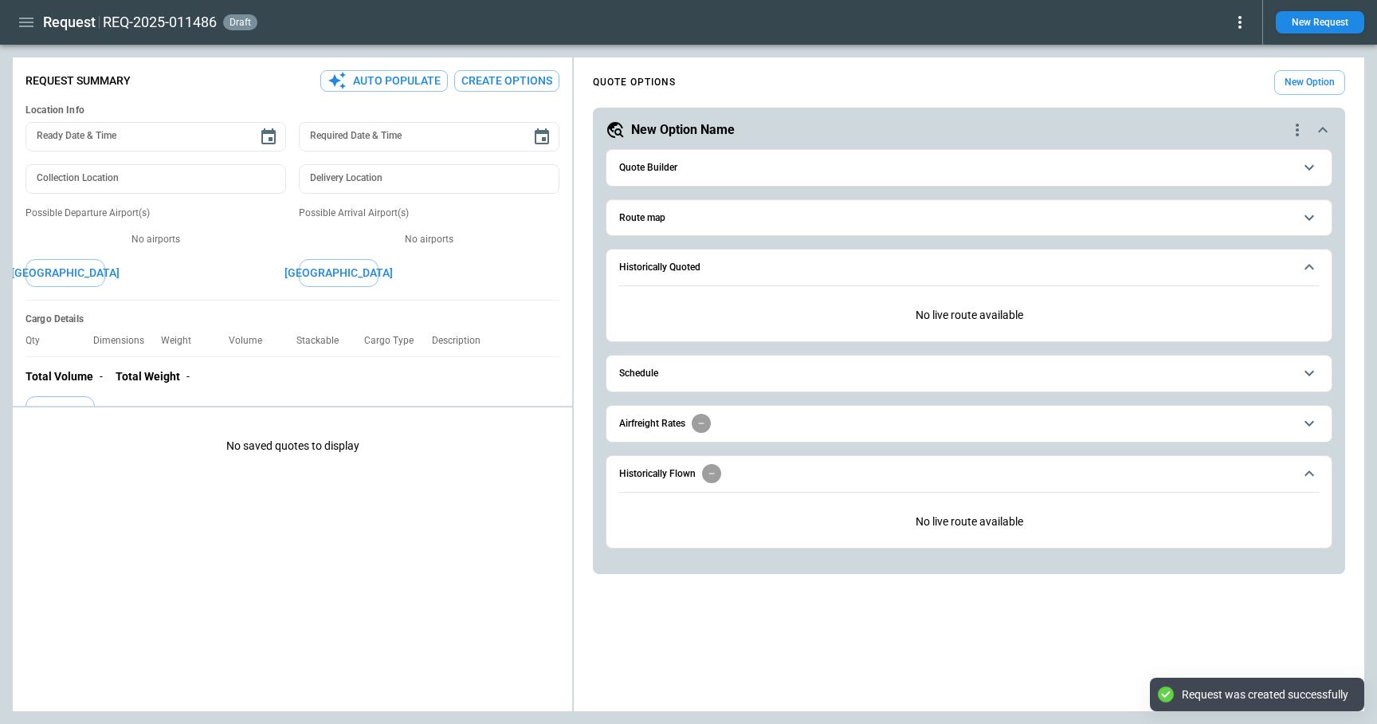
click at [682, 165] on span "Quote Builder" at bounding box center [956, 168] width 674 height 10
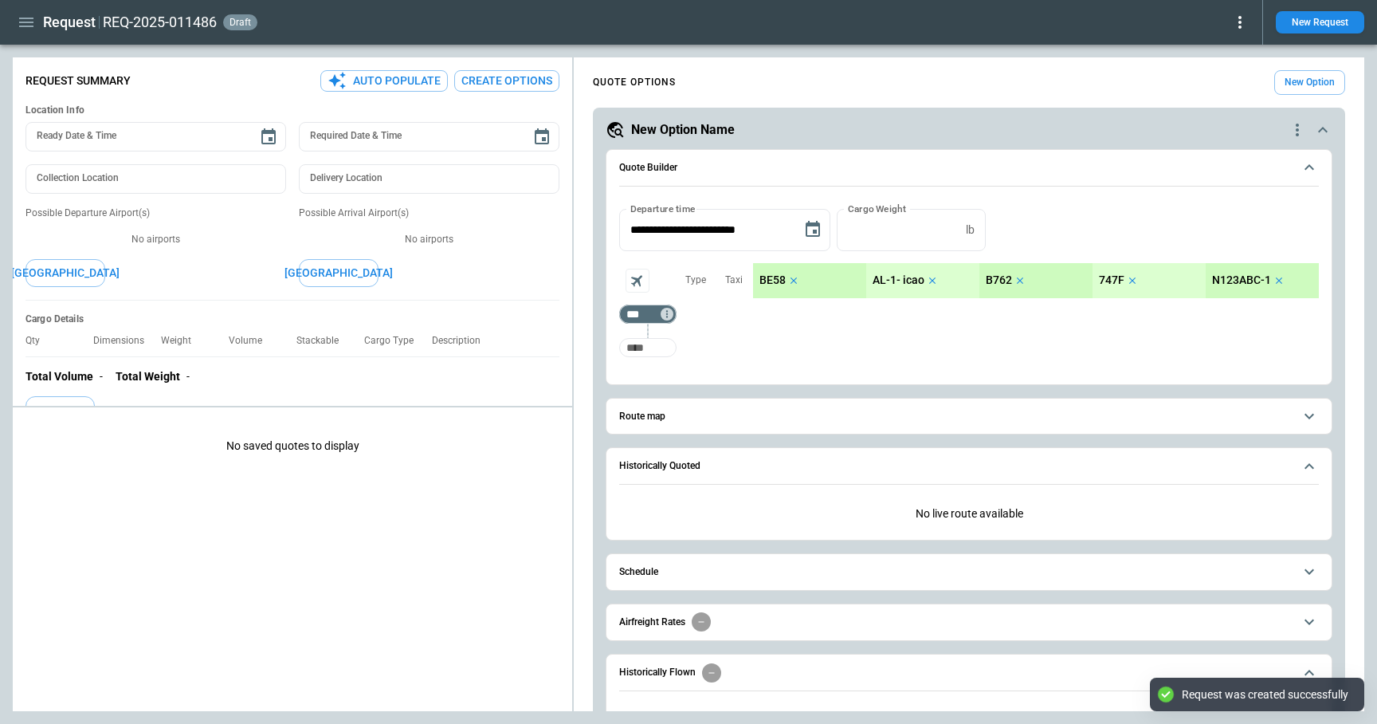
click at [659, 342] on input "Too short" at bounding box center [648, 347] width 51 height 29
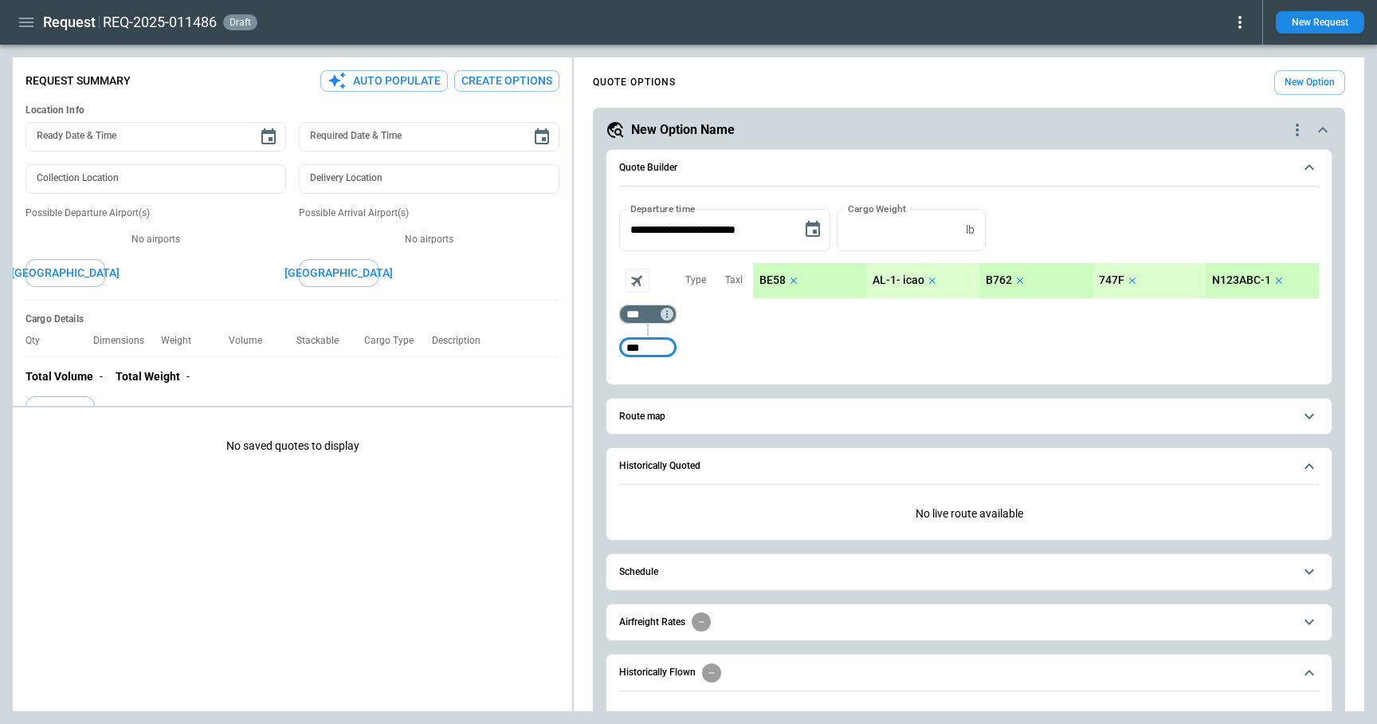
type input "***"
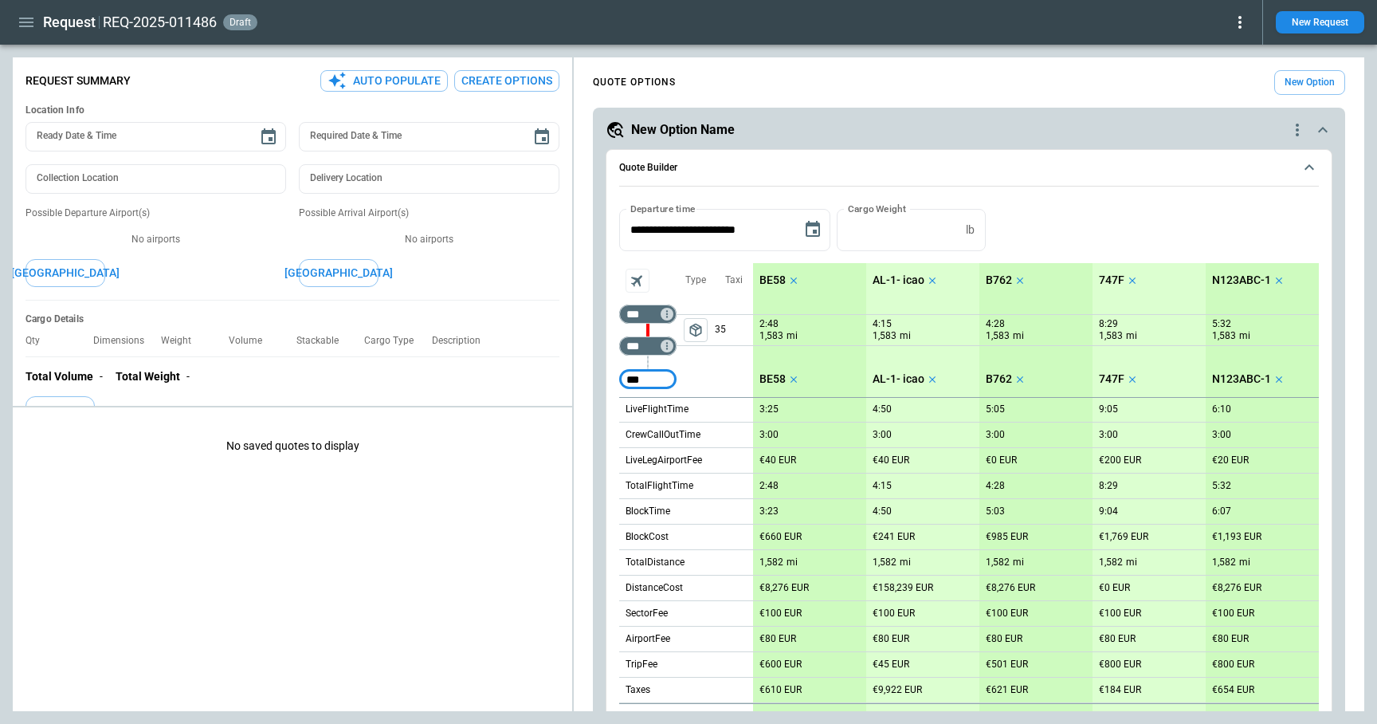
type input "***"
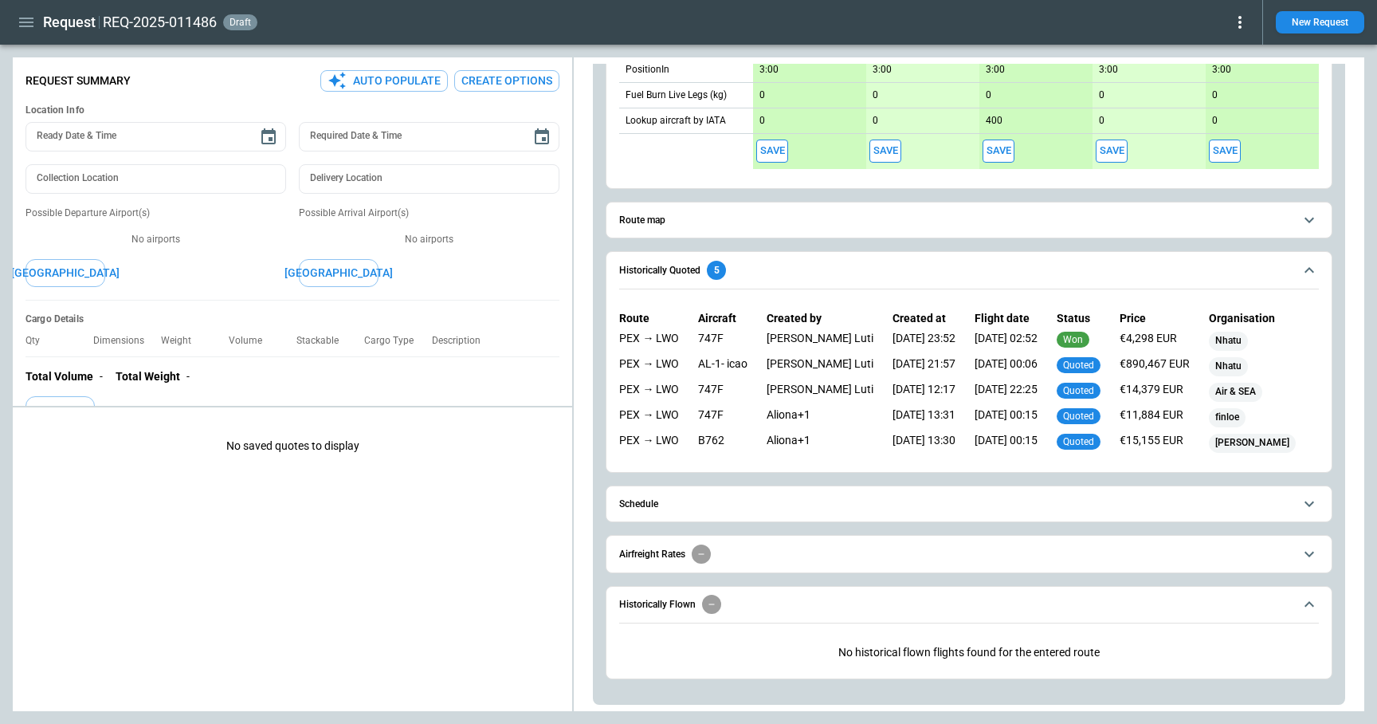
scroll to position [703, 0]
click at [717, 514] on button "Schedule" at bounding box center [969, 504] width 700 height 36
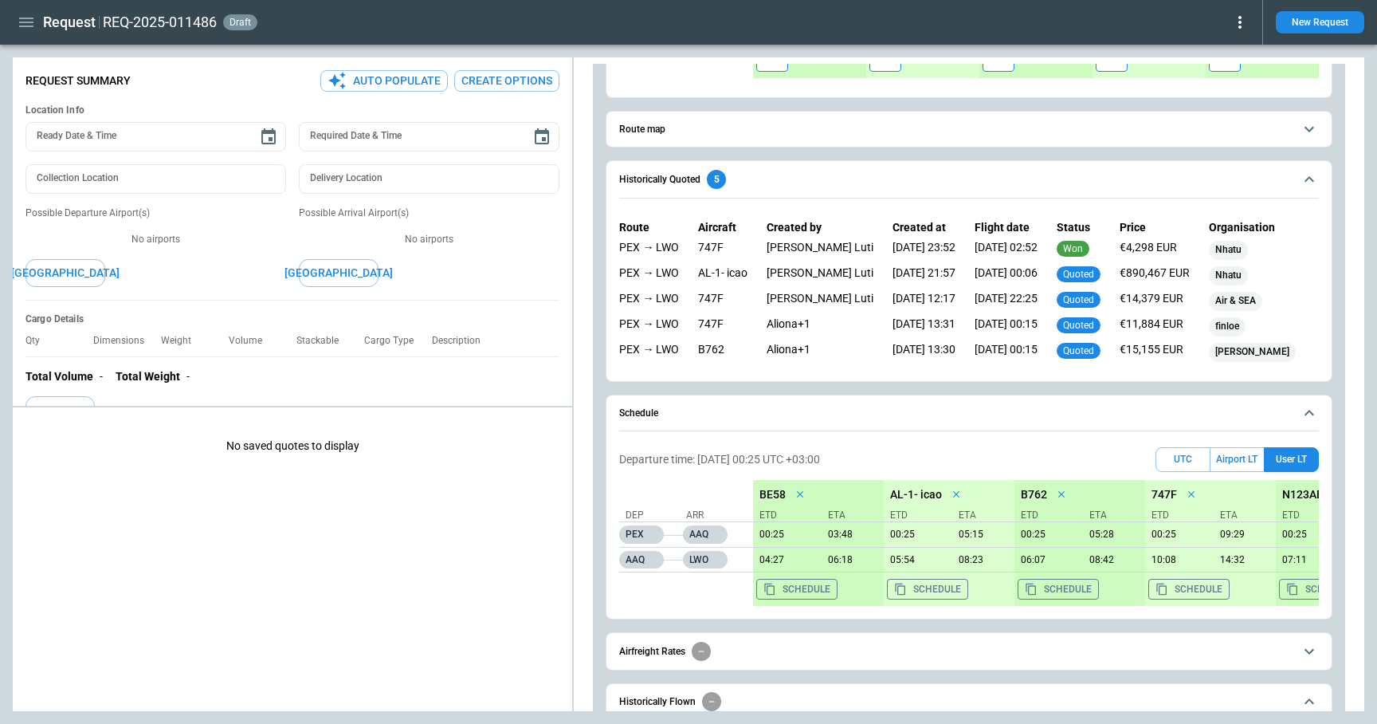
scroll to position [813, 0]
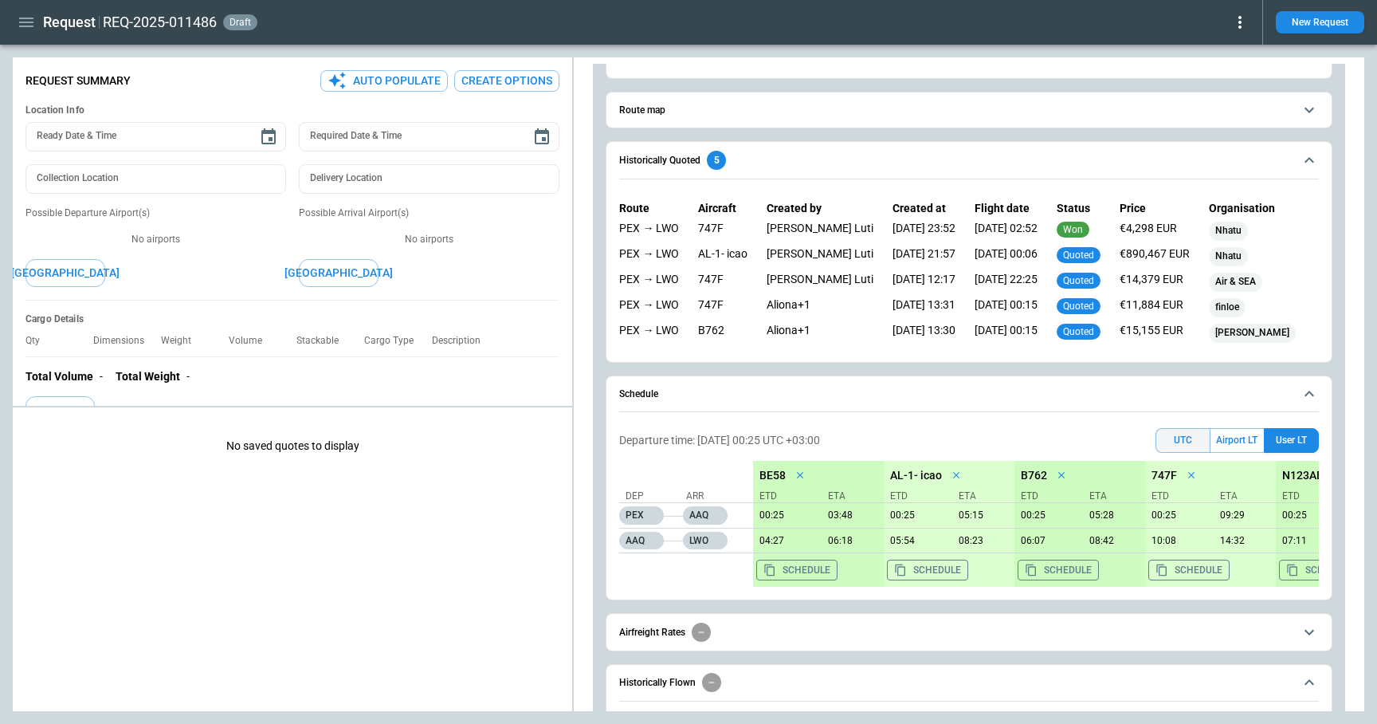
click at [1183, 434] on button "UTC" at bounding box center [1183, 440] width 55 height 25
click at [1234, 438] on button "Airport LT" at bounding box center [1237, 440] width 53 height 25
click at [1283, 442] on button "User LT" at bounding box center [1291, 440] width 55 height 25
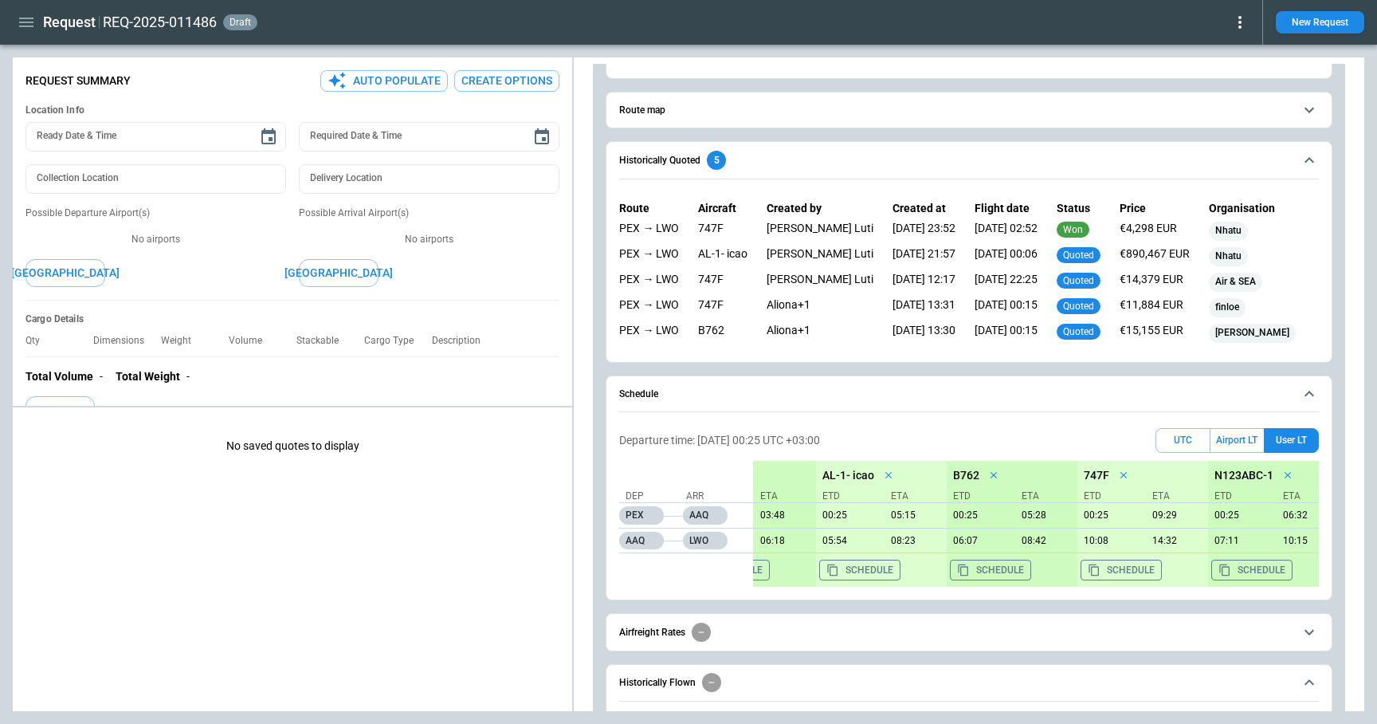
scroll to position [0, 0]
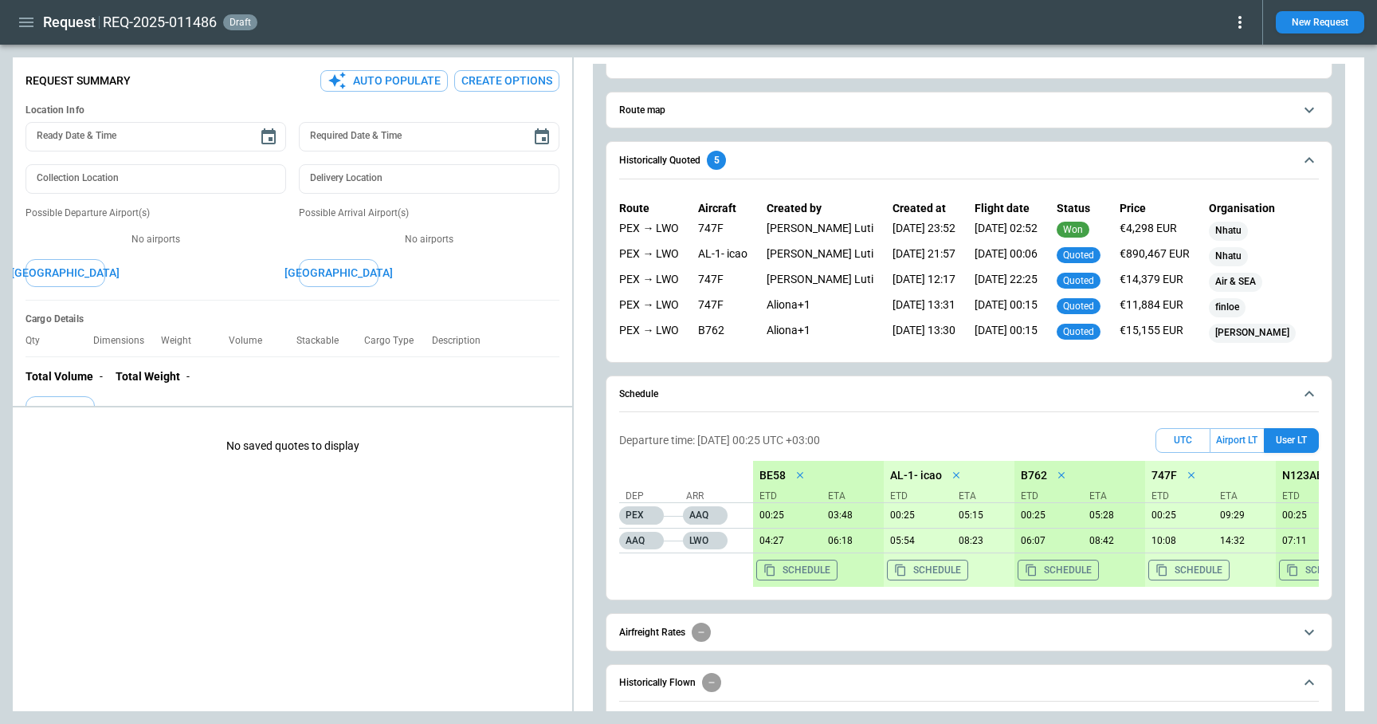
click at [25, 22] on icon "button" at bounding box center [26, 23] width 14 height 10
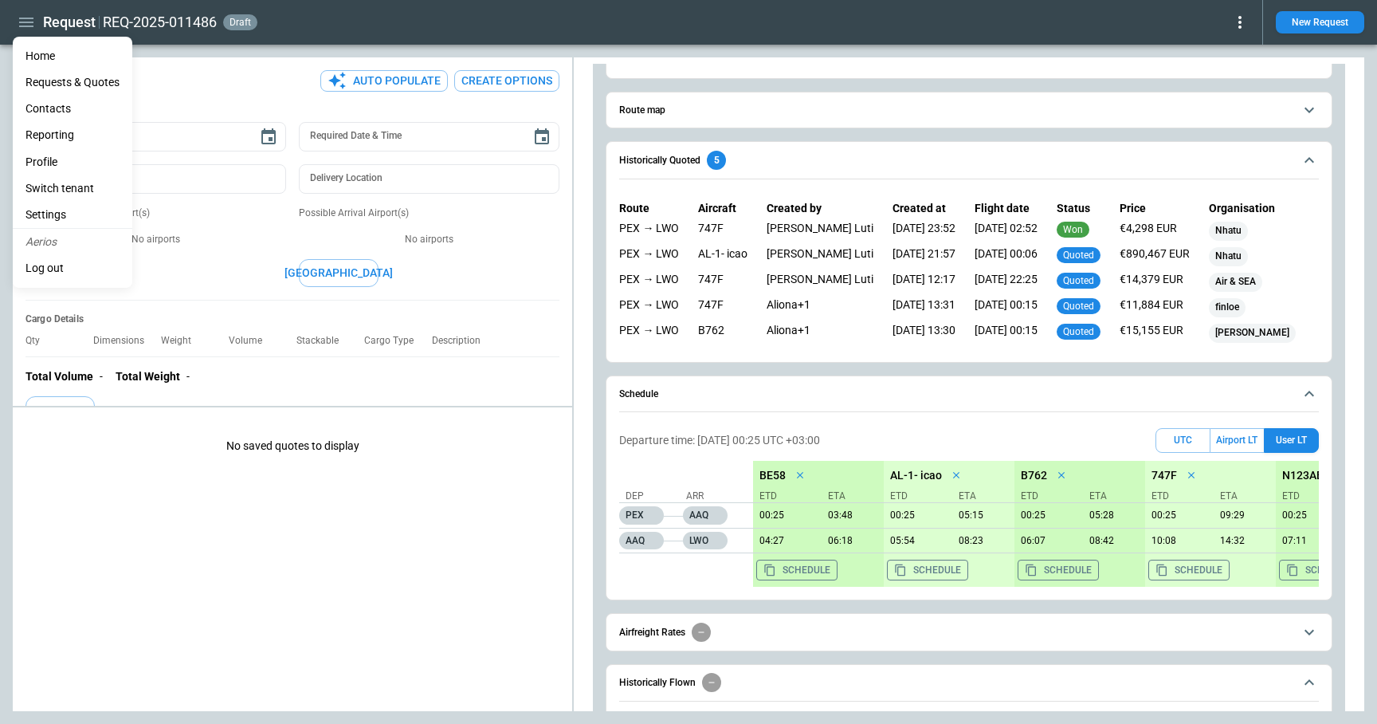
click at [59, 213] on li "Settings" at bounding box center [73, 215] width 120 height 26
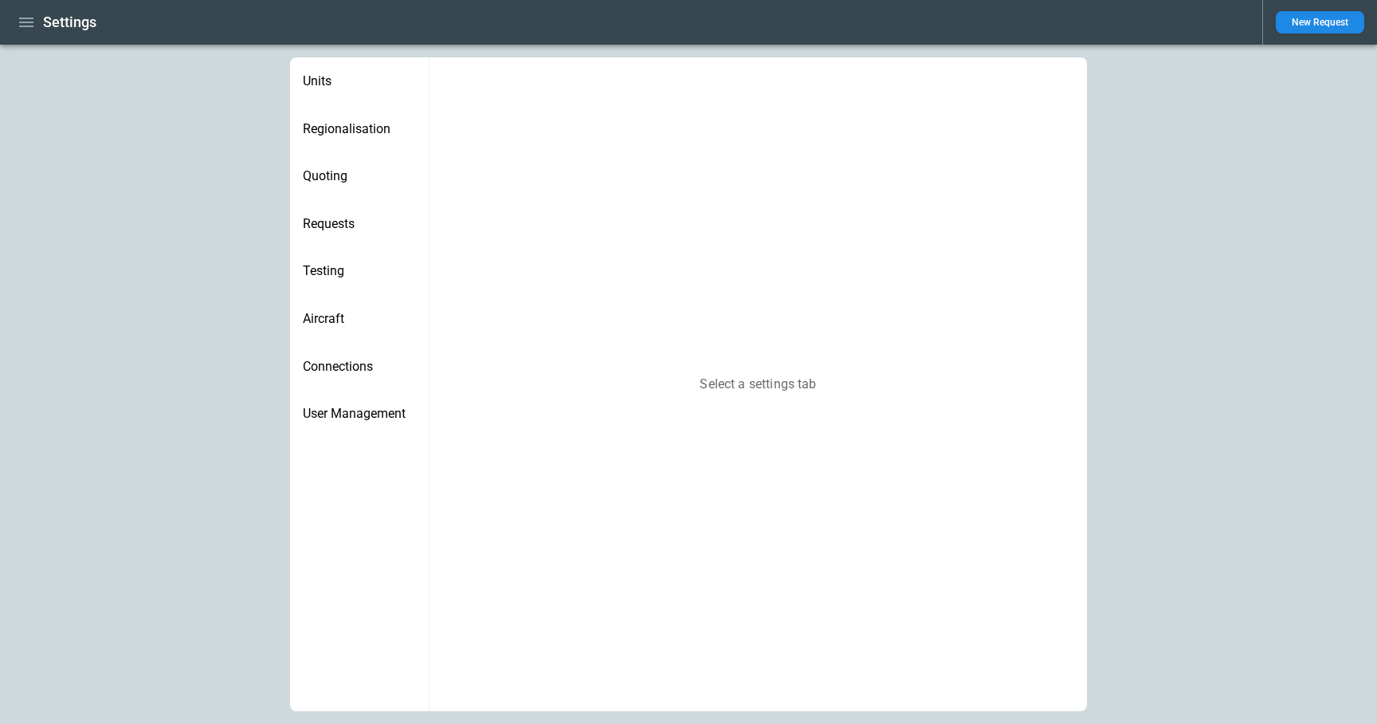
click at [337, 139] on div "Regionalisation" at bounding box center [359, 129] width 139 height 48
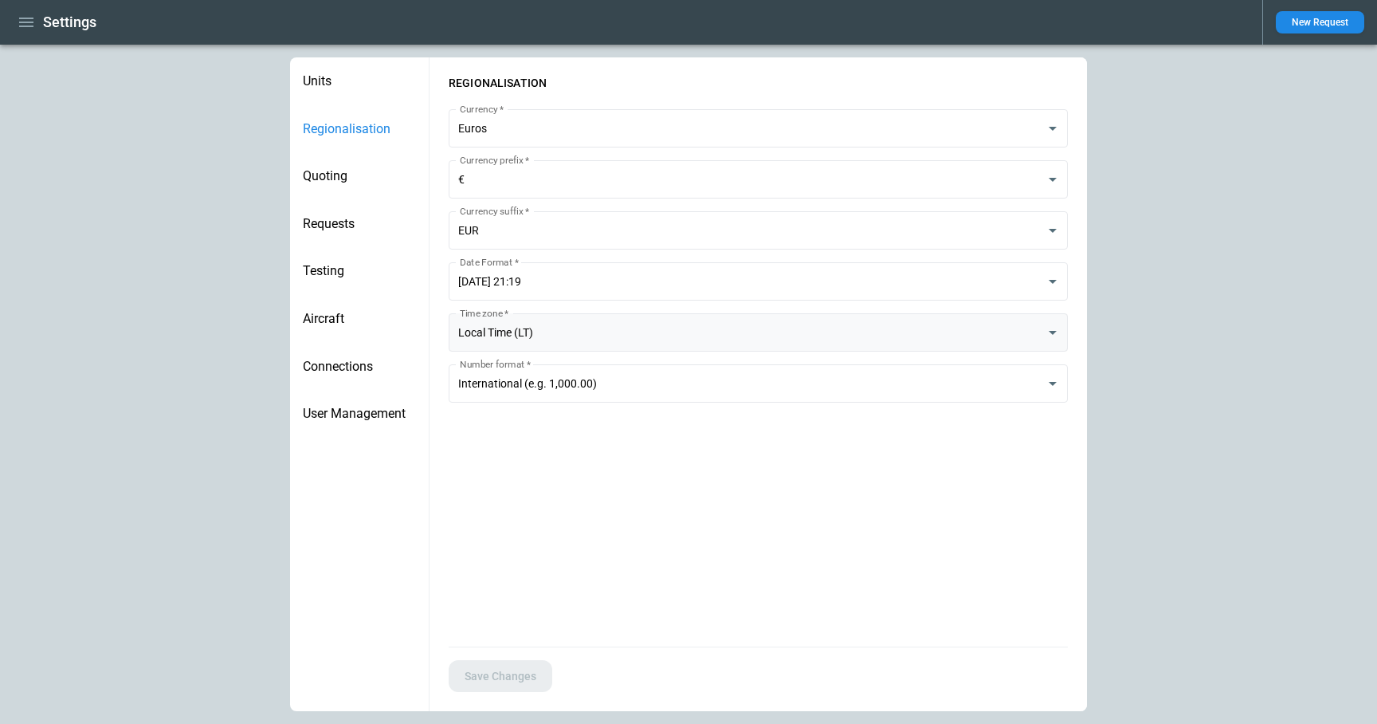
click at [576, 324] on body "**********" at bounding box center [688, 362] width 1377 height 724
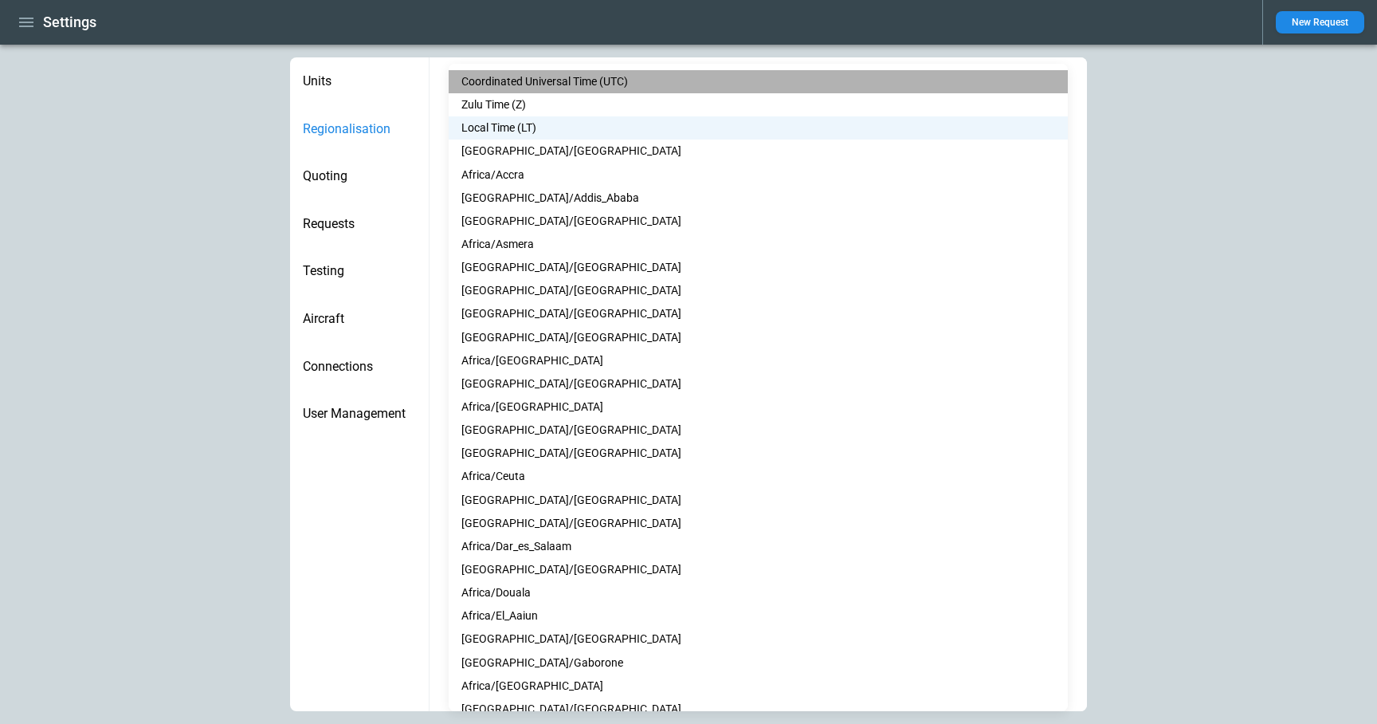
click at [554, 86] on li "Coordinated Universal Time (UTC)" at bounding box center [758, 81] width 619 height 23
type input "***"
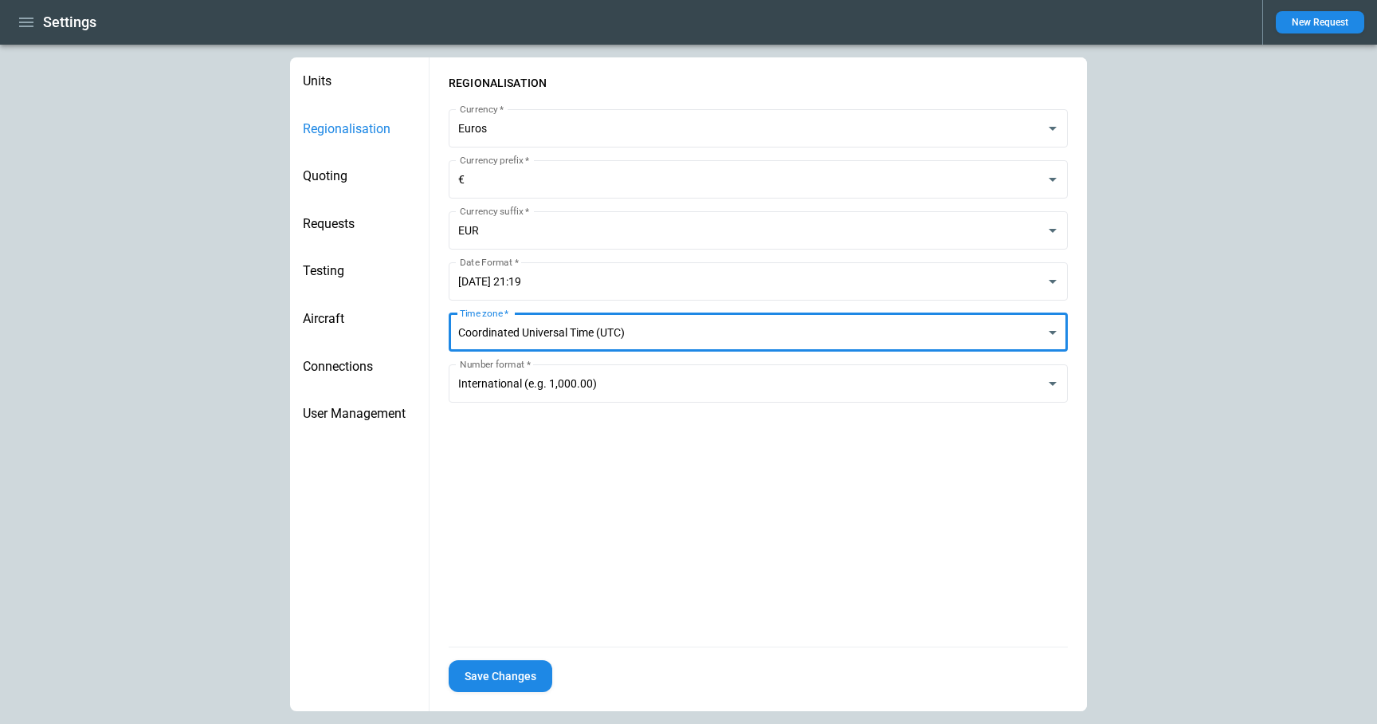
click at [501, 670] on button "Save Changes" at bounding box center [501, 676] width 104 height 33
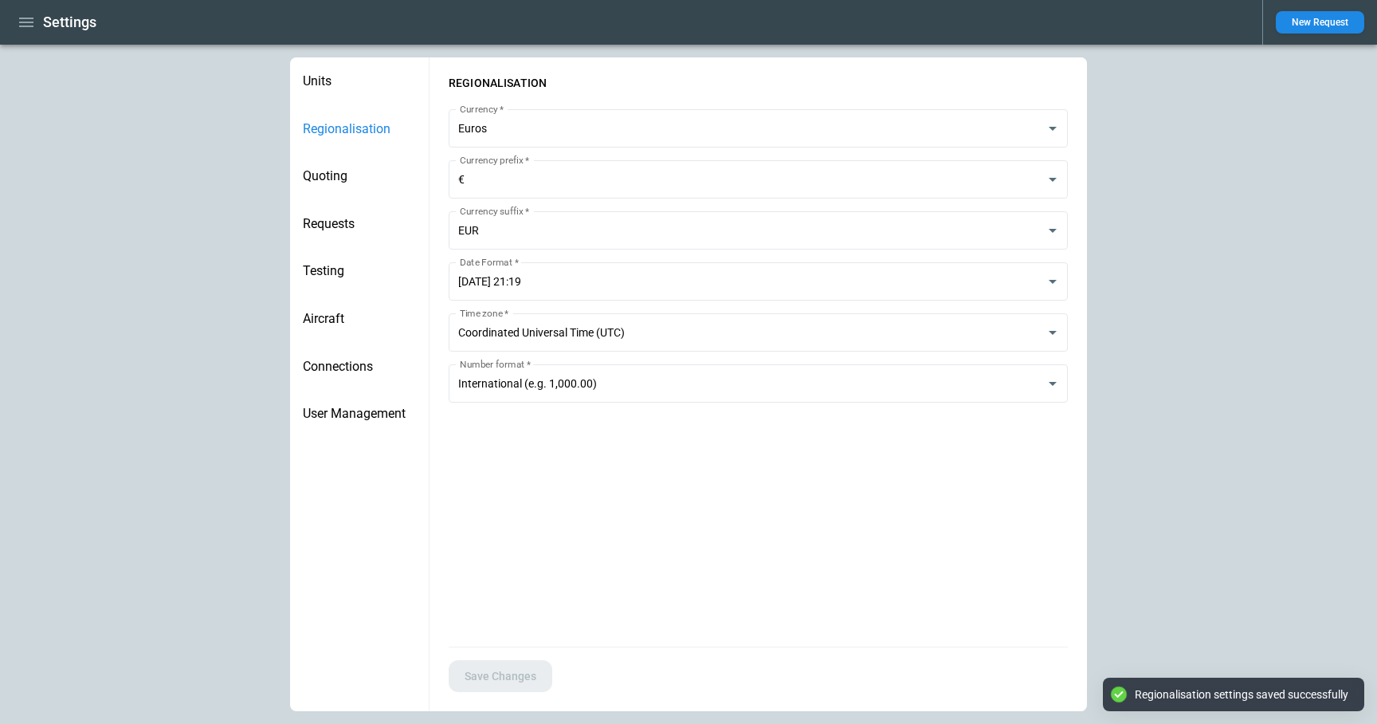
click at [27, 18] on icon "button" at bounding box center [26, 23] width 14 height 10
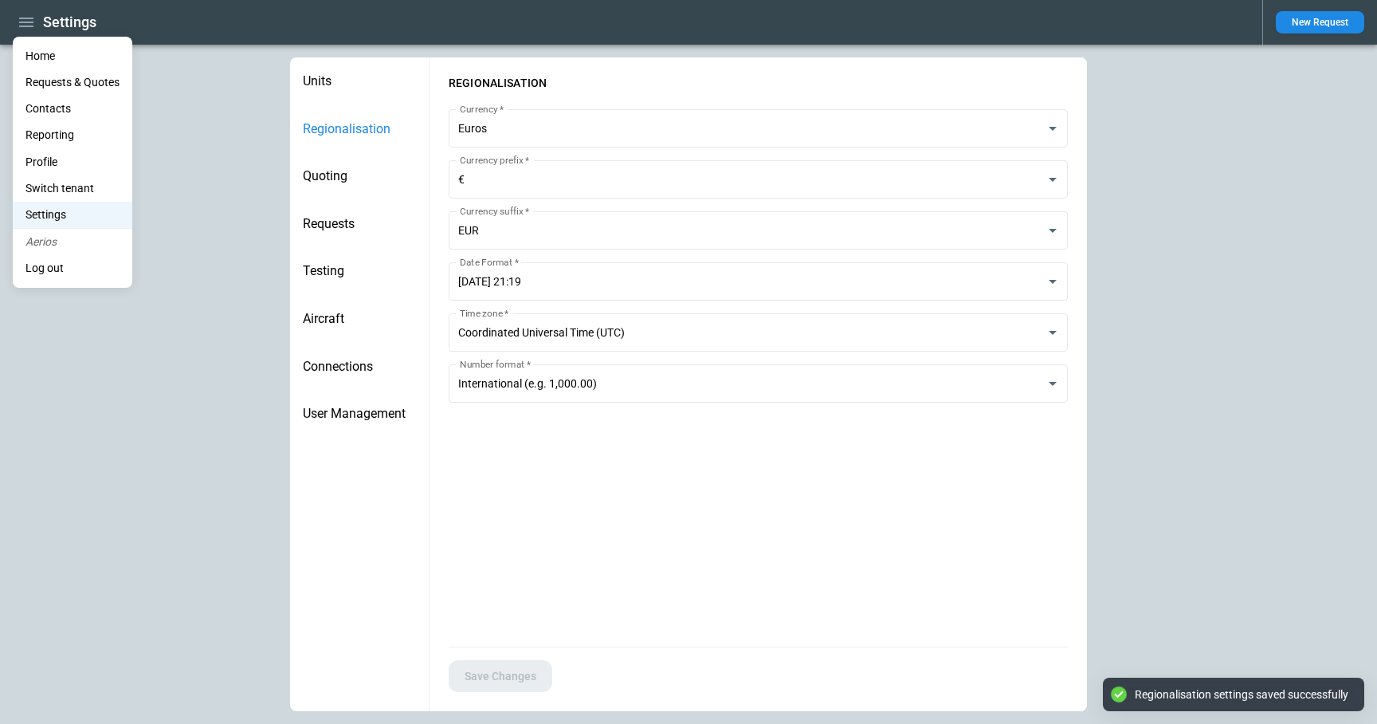
click at [1314, 39] on div at bounding box center [688, 362] width 1377 height 724
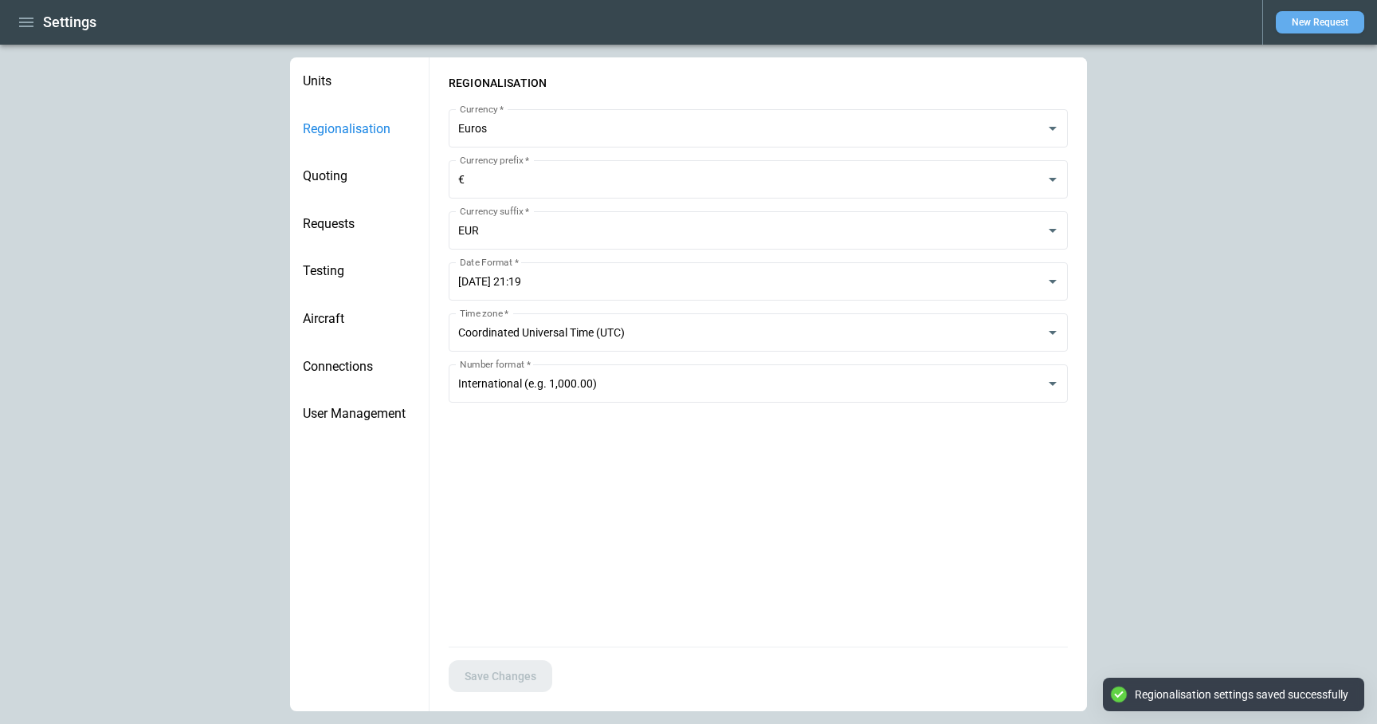
click at [1314, 22] on button "New Request" at bounding box center [1320, 22] width 88 height 22
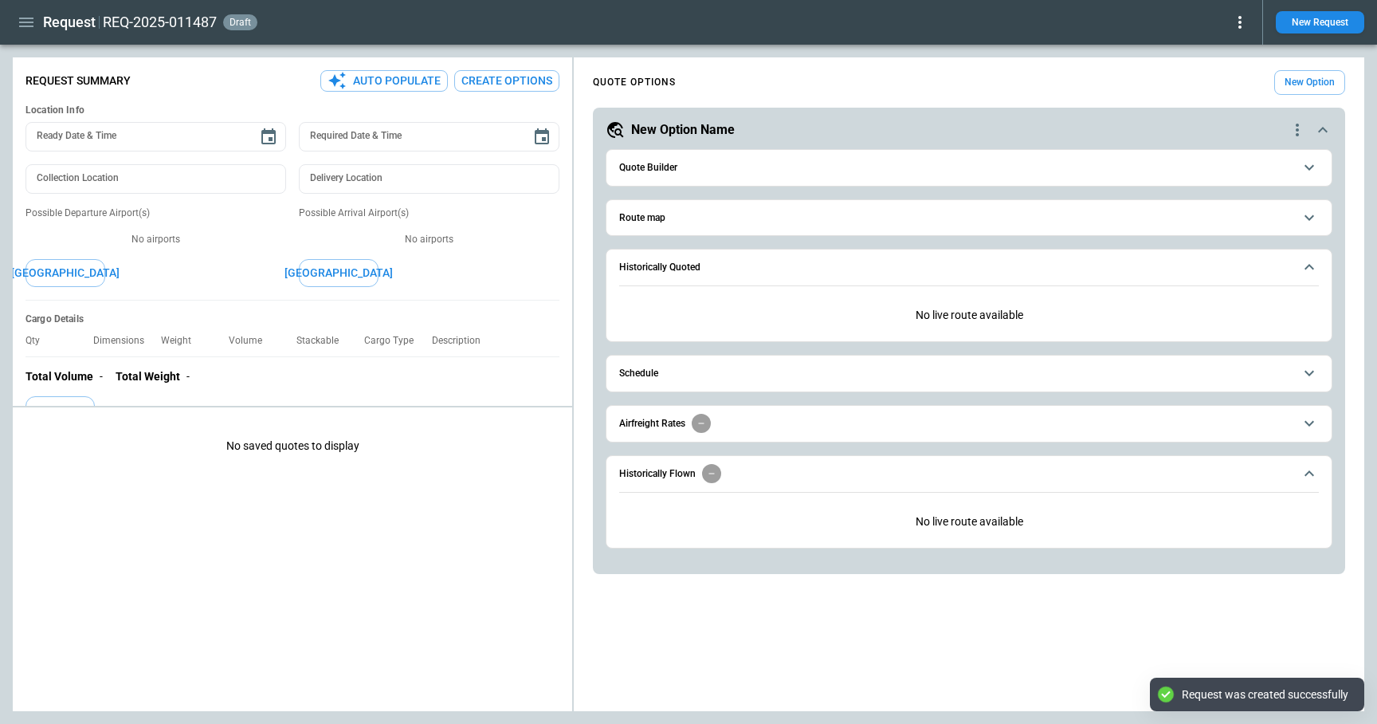
click at [658, 171] on h6 "Quote Builder" at bounding box center [648, 168] width 58 height 10
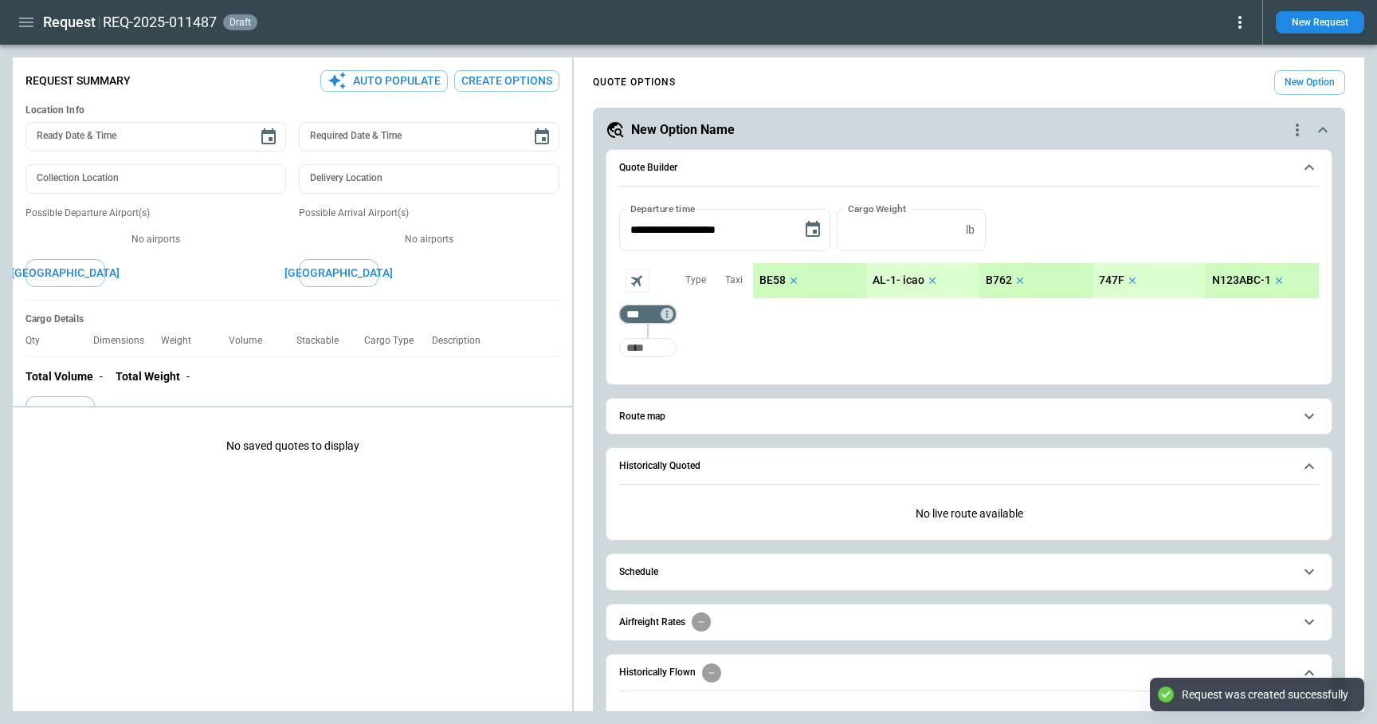
click at [644, 344] on input "Too short" at bounding box center [648, 347] width 51 height 29
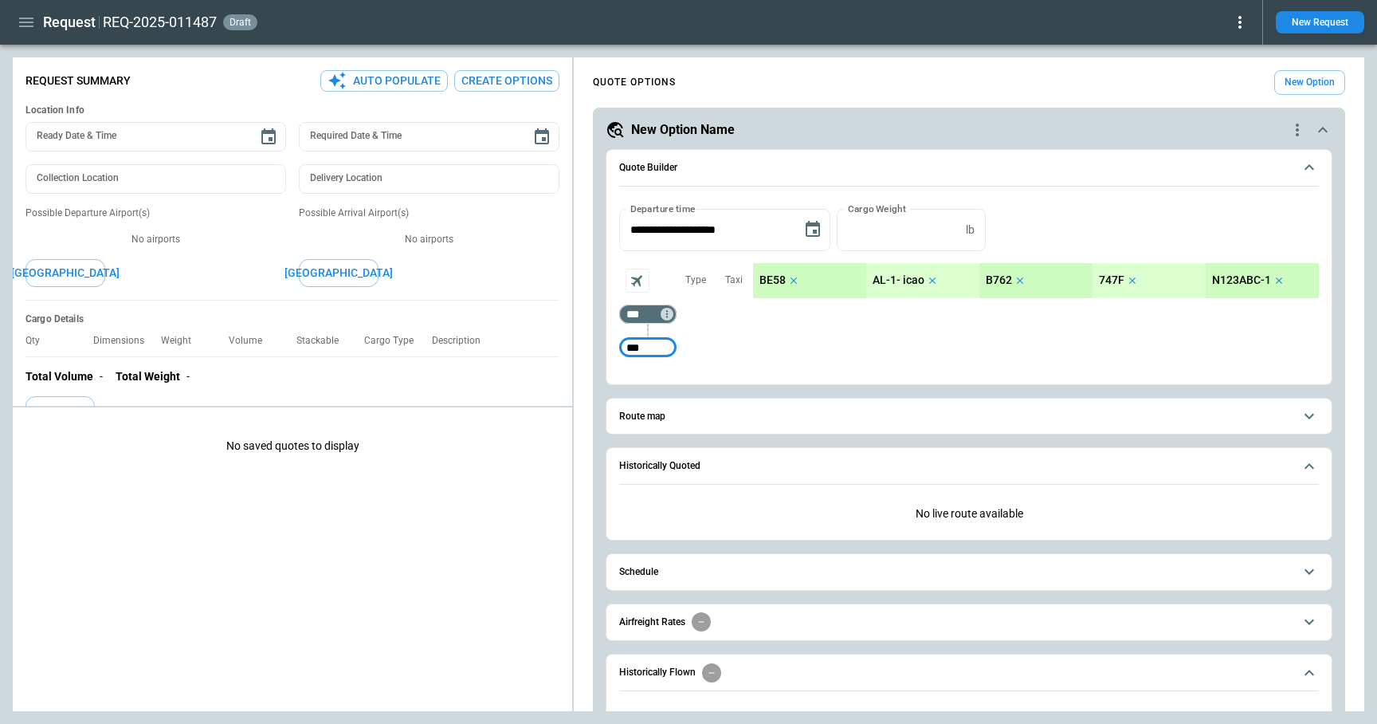
type input "***"
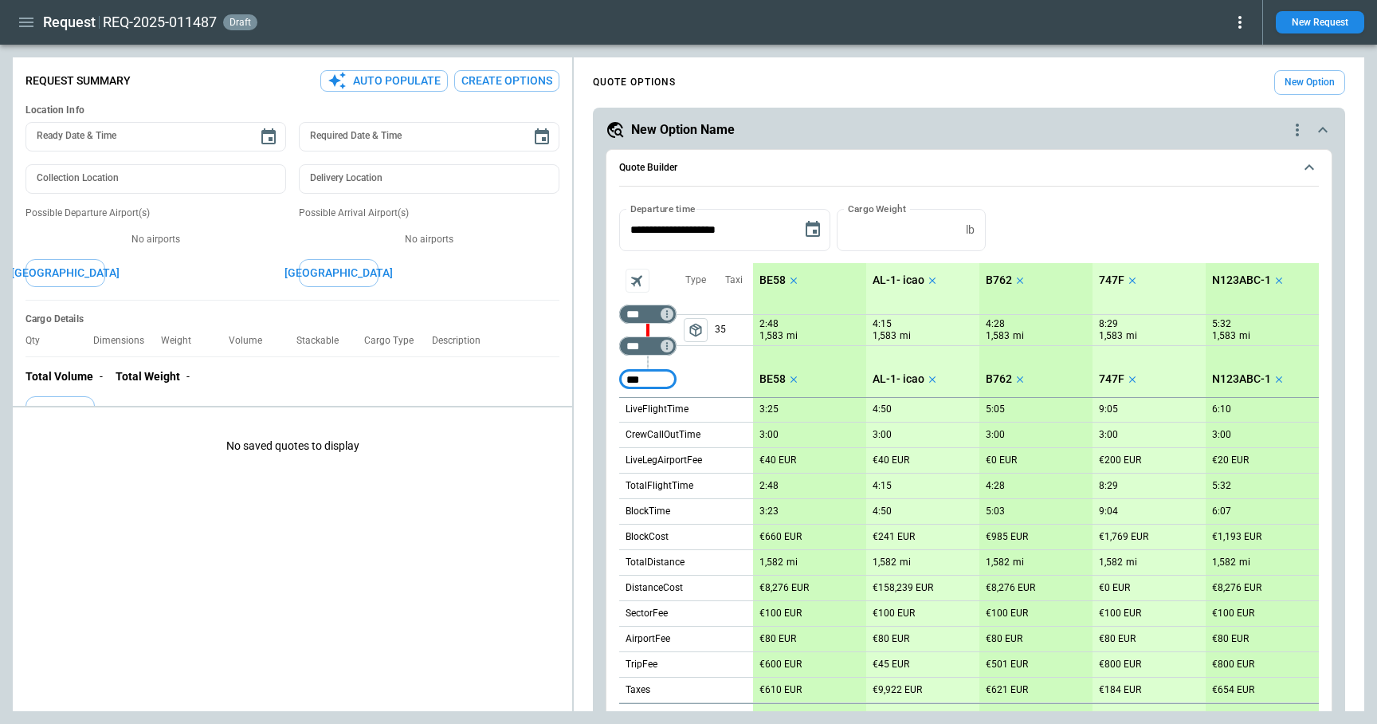
type input "***"
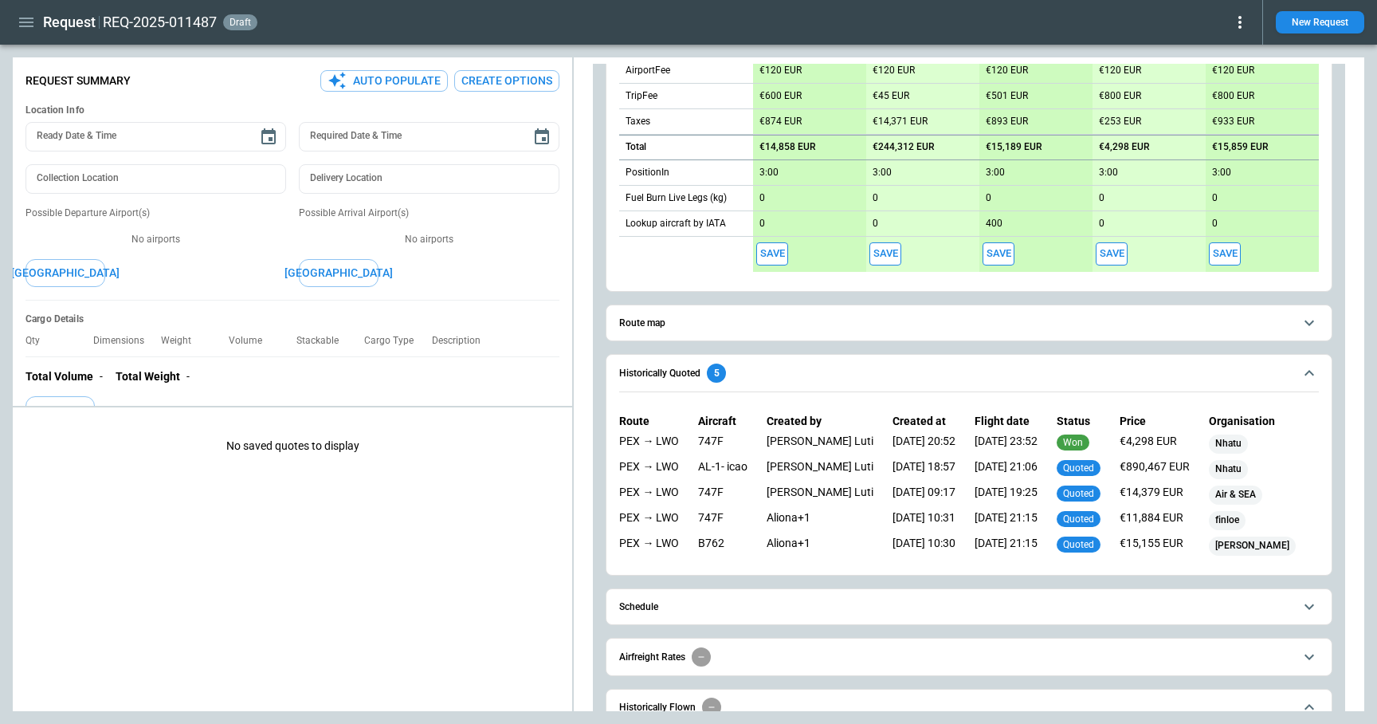
scroll to position [703, 0]
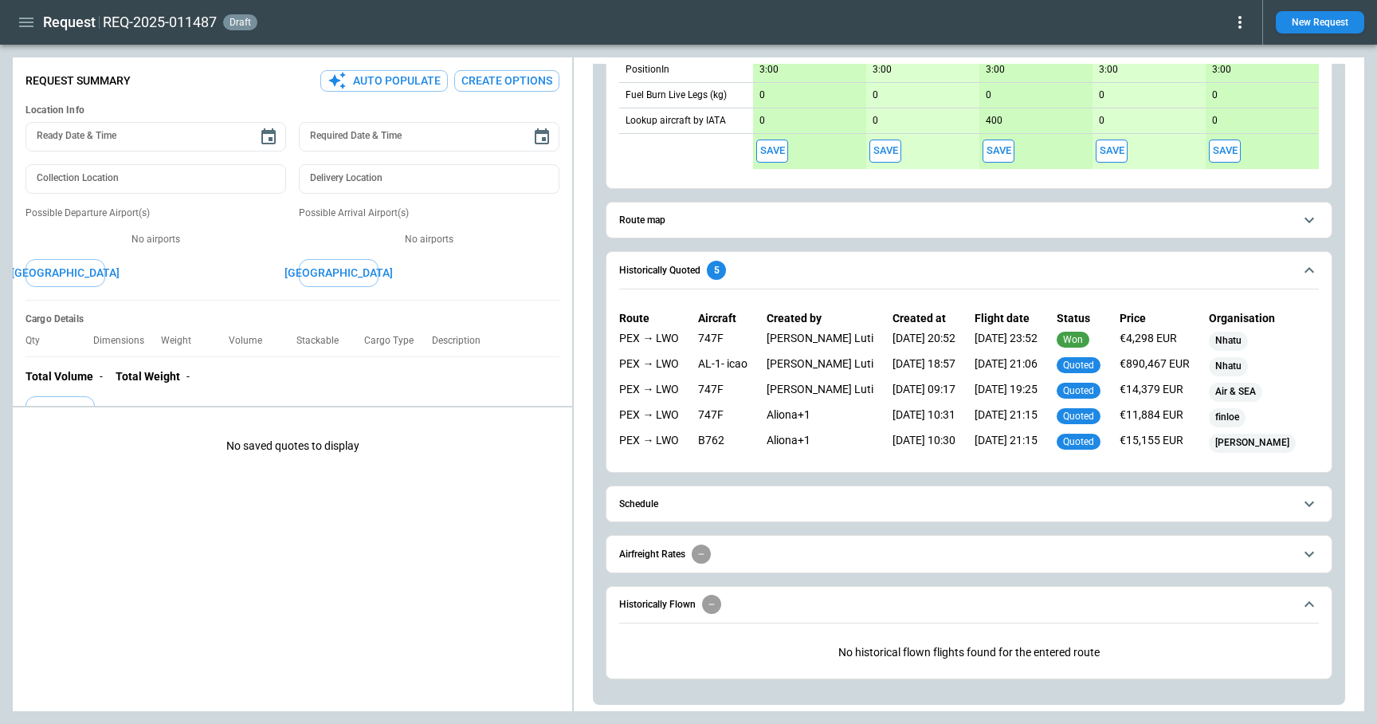
click at [753, 503] on span "Schedule" at bounding box center [956, 504] width 674 height 10
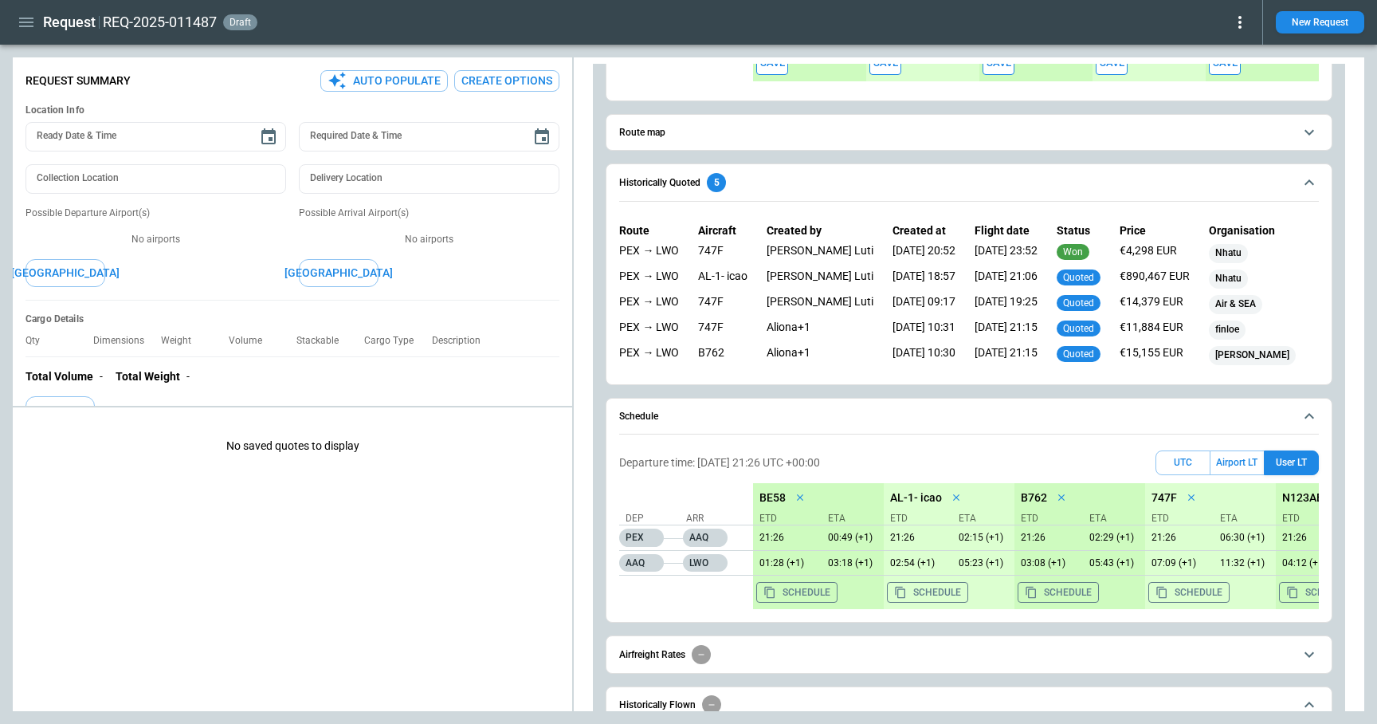
scroll to position [889, 0]
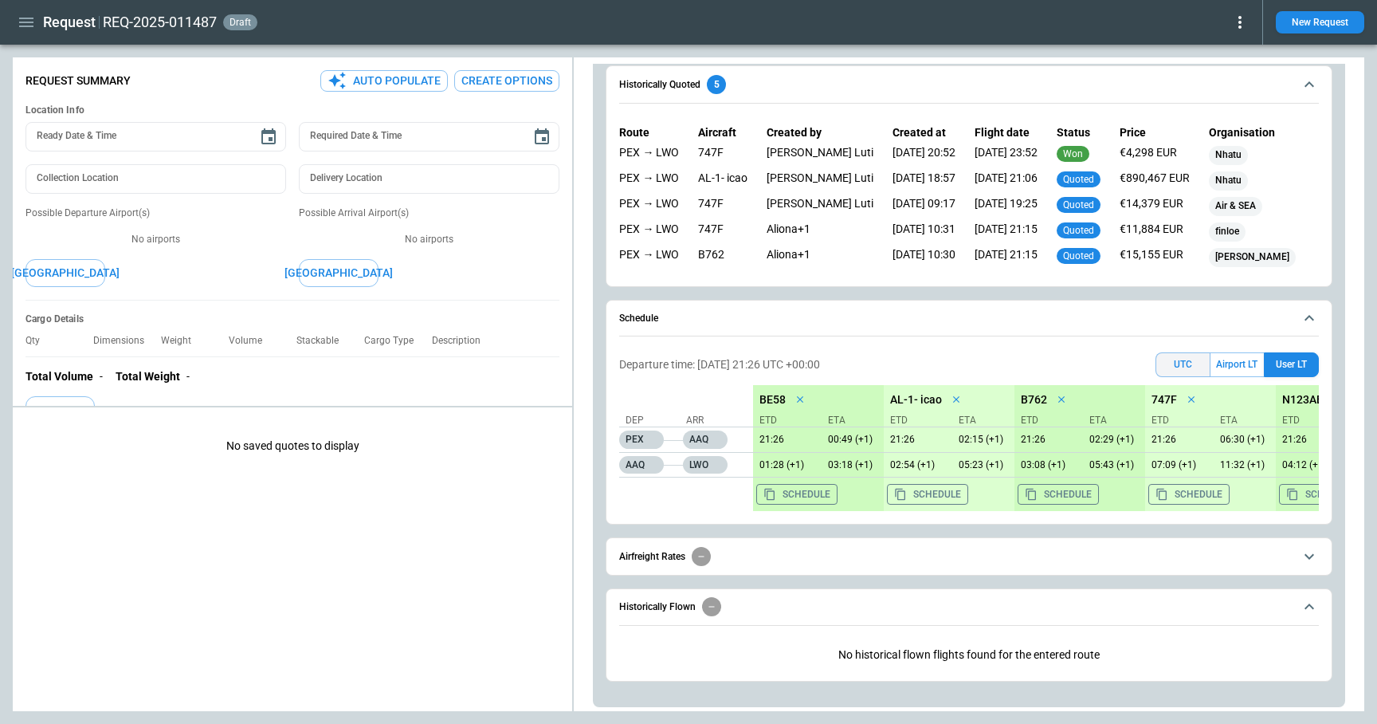
click at [1182, 364] on button "UTC" at bounding box center [1183, 364] width 55 height 25
click at [1228, 361] on button "Airport LT" at bounding box center [1237, 364] width 53 height 25
click at [1283, 360] on button "User LT" at bounding box center [1291, 364] width 55 height 25
click at [1232, 364] on button "Airport LT" at bounding box center [1237, 364] width 53 height 25
click at [1190, 364] on button "UTC" at bounding box center [1183, 364] width 55 height 25
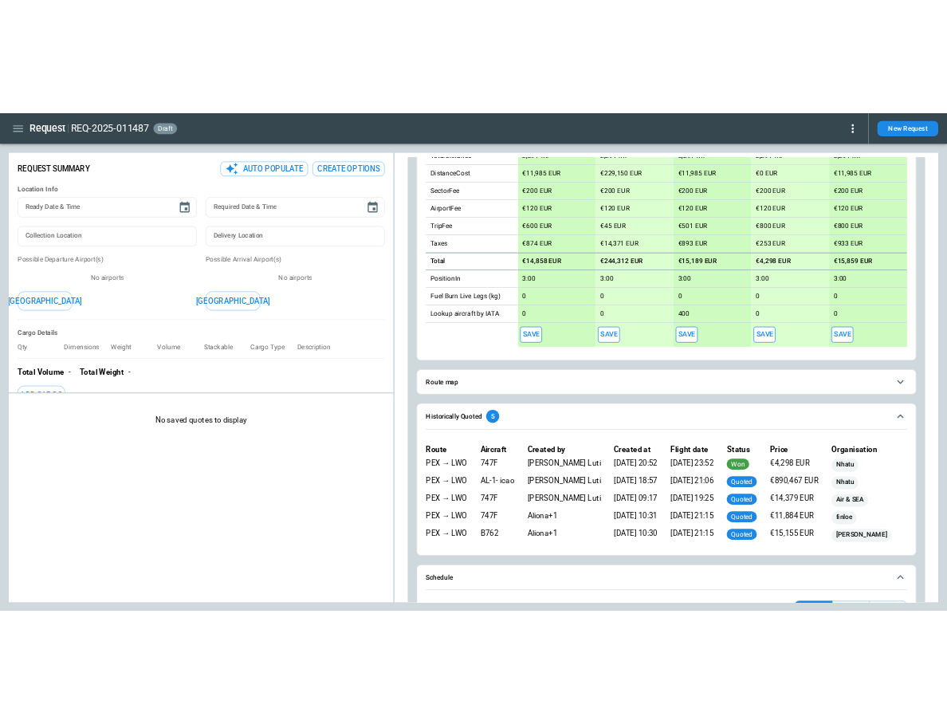
scroll to position [0, 0]
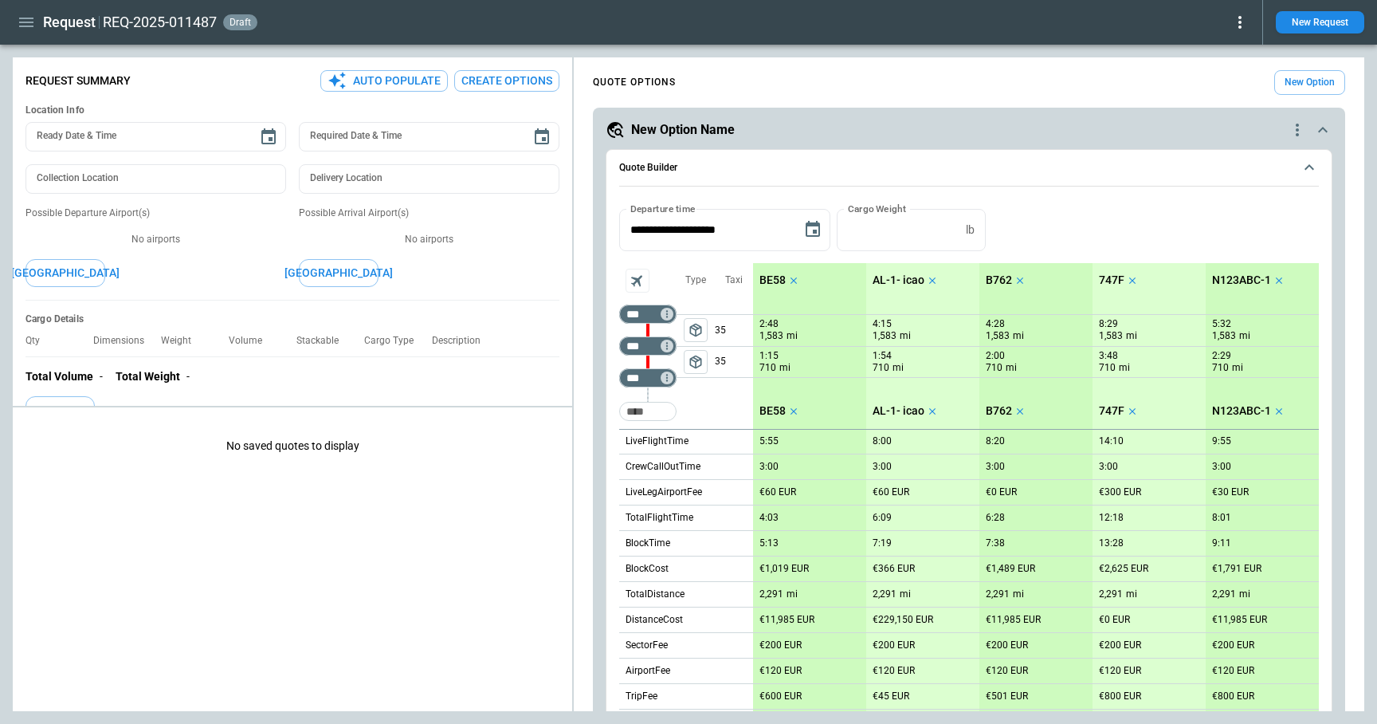
click at [27, 23] on icon "button" at bounding box center [26, 22] width 19 height 19
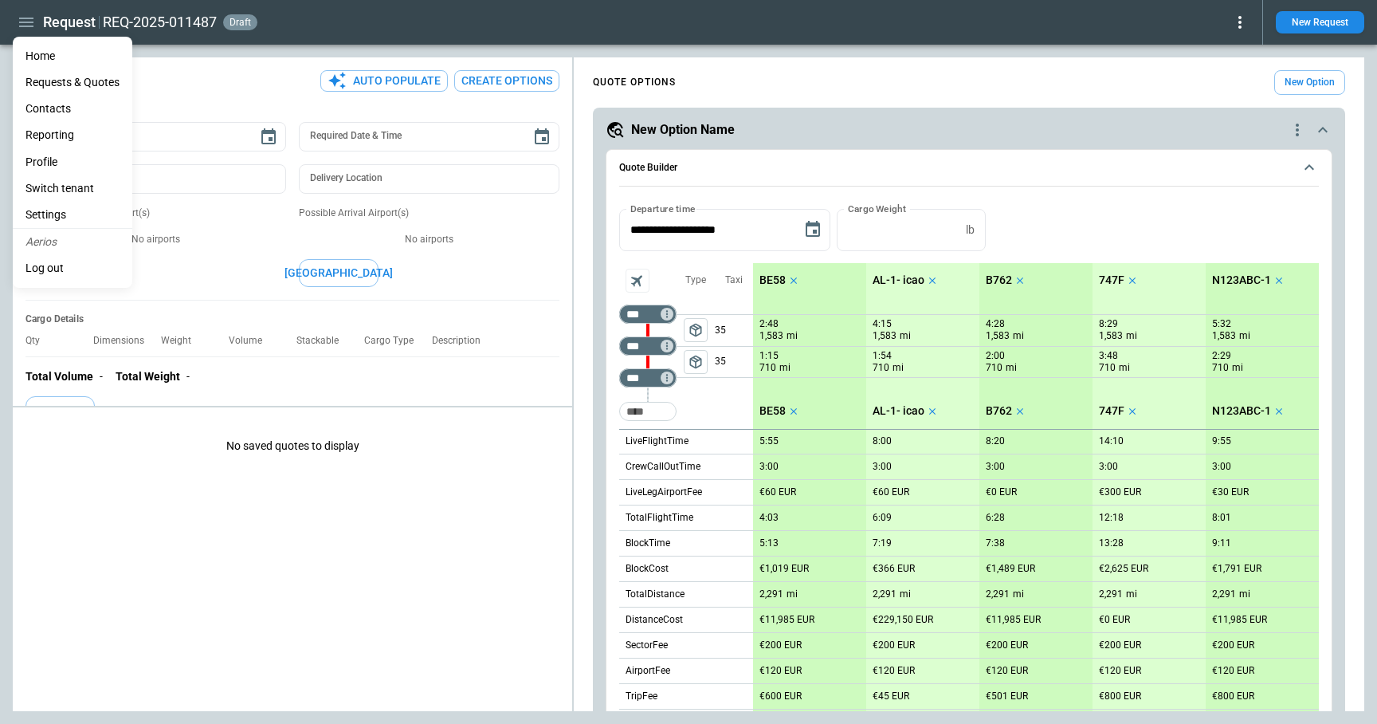
click at [47, 206] on li "Settings" at bounding box center [73, 215] width 120 height 26
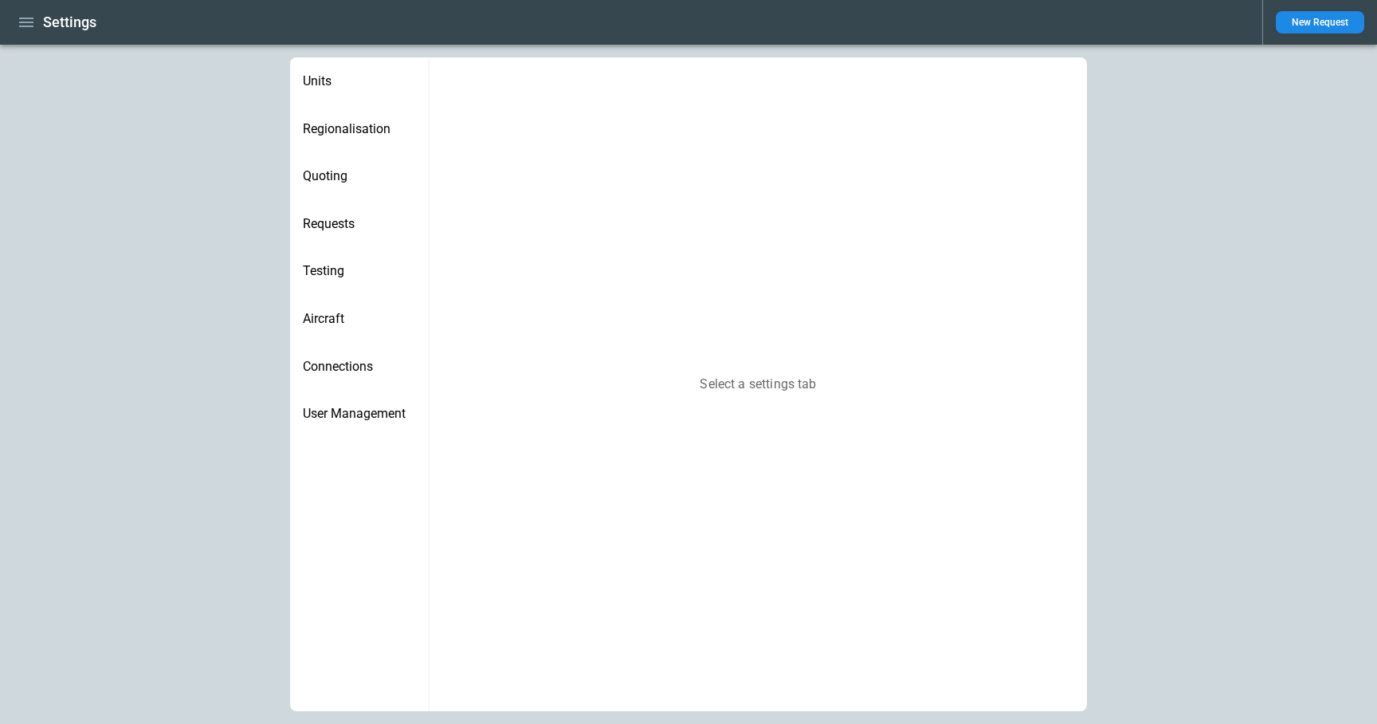
click at [336, 131] on span "Regionalisation" at bounding box center [359, 129] width 113 height 16
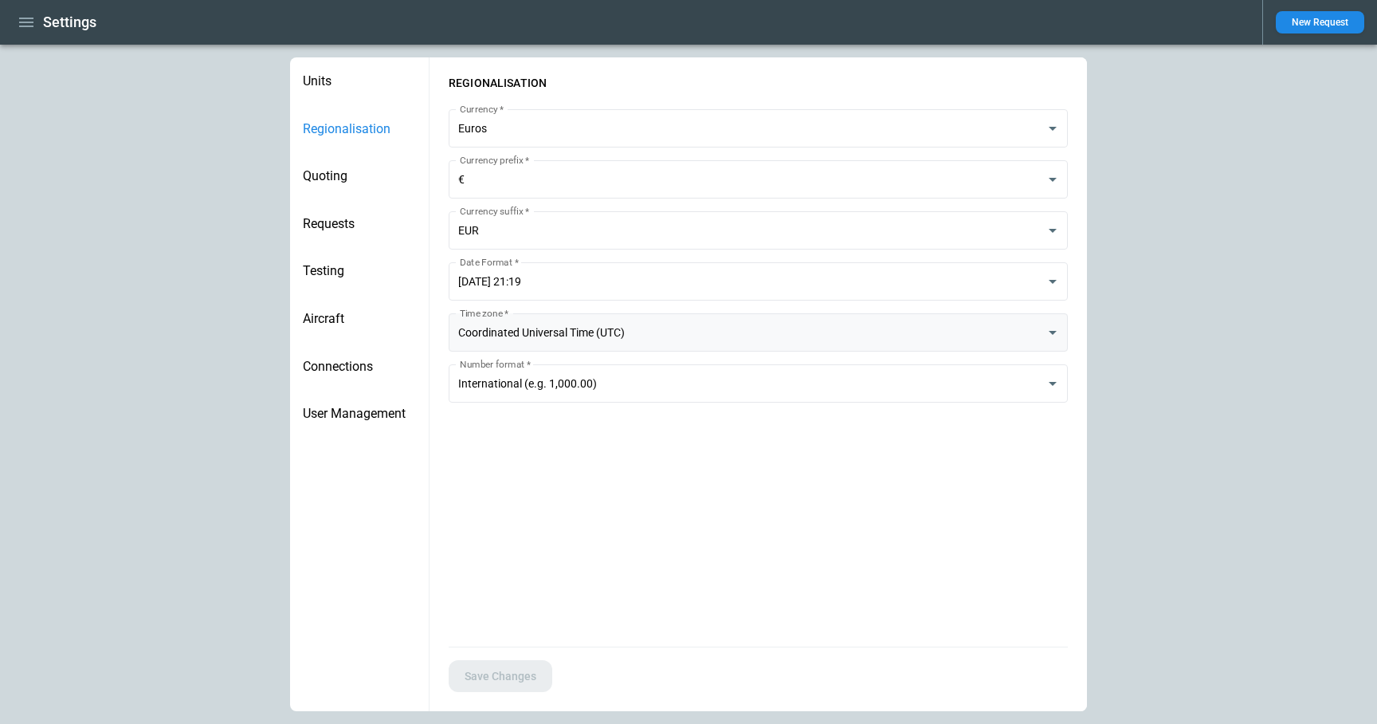
click at [540, 340] on body "**********" at bounding box center [688, 362] width 1377 height 724
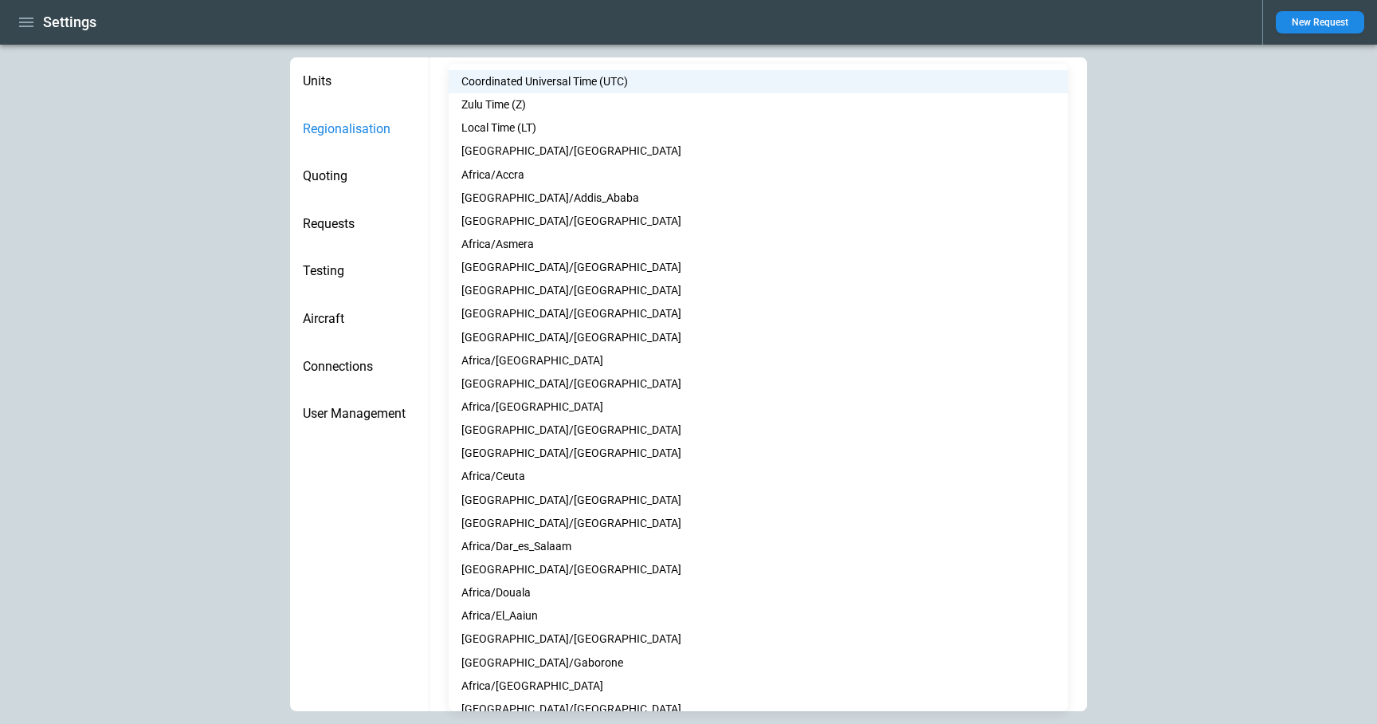
click at [531, 112] on li "Zulu Time (Z)" at bounding box center [758, 104] width 619 height 23
type input "*"
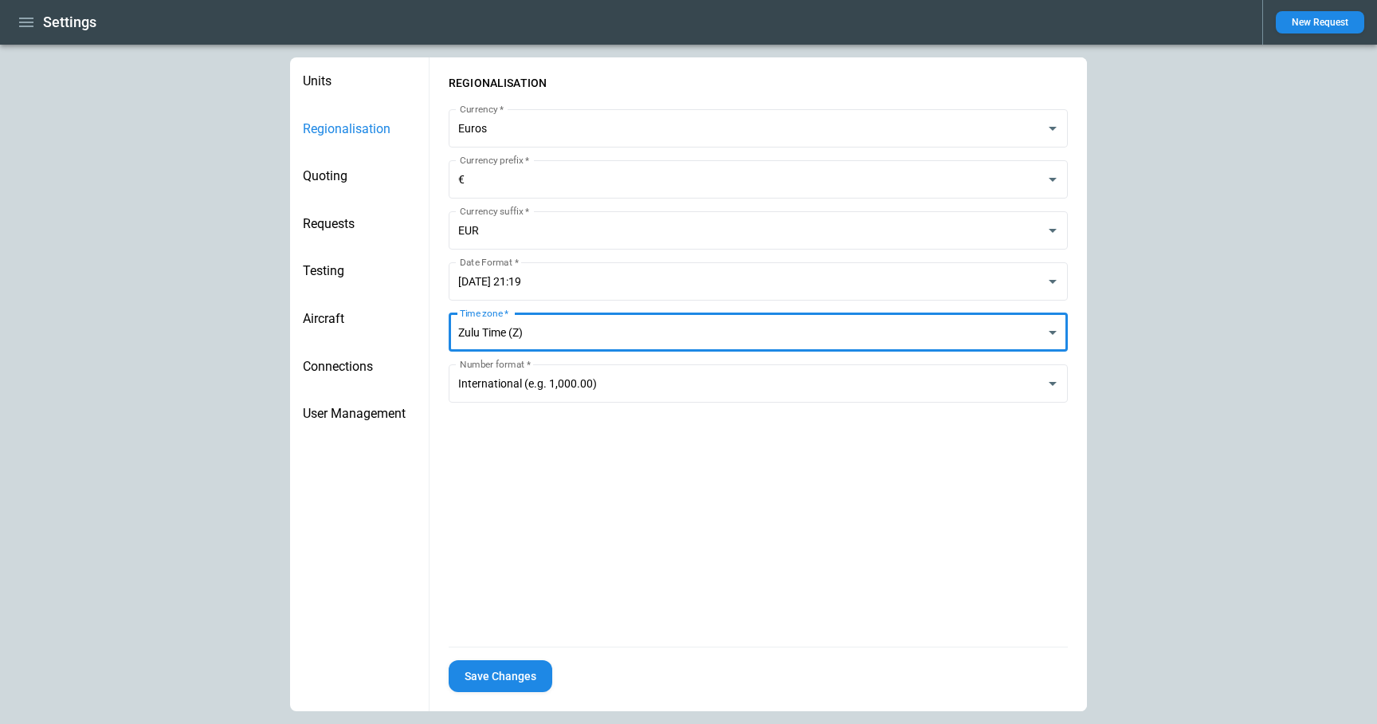
click at [497, 690] on button "Save Changes" at bounding box center [501, 676] width 104 height 33
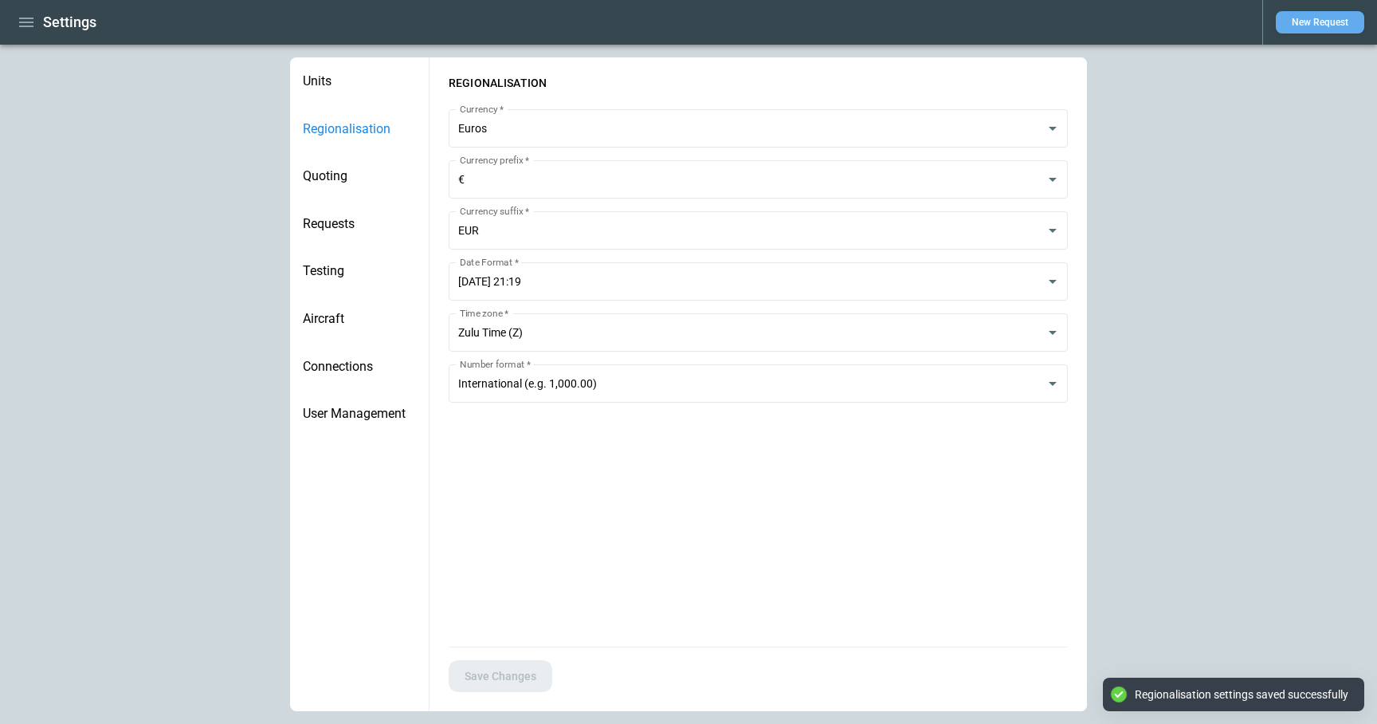
click at [1323, 22] on button "New Request" at bounding box center [1320, 22] width 88 height 22
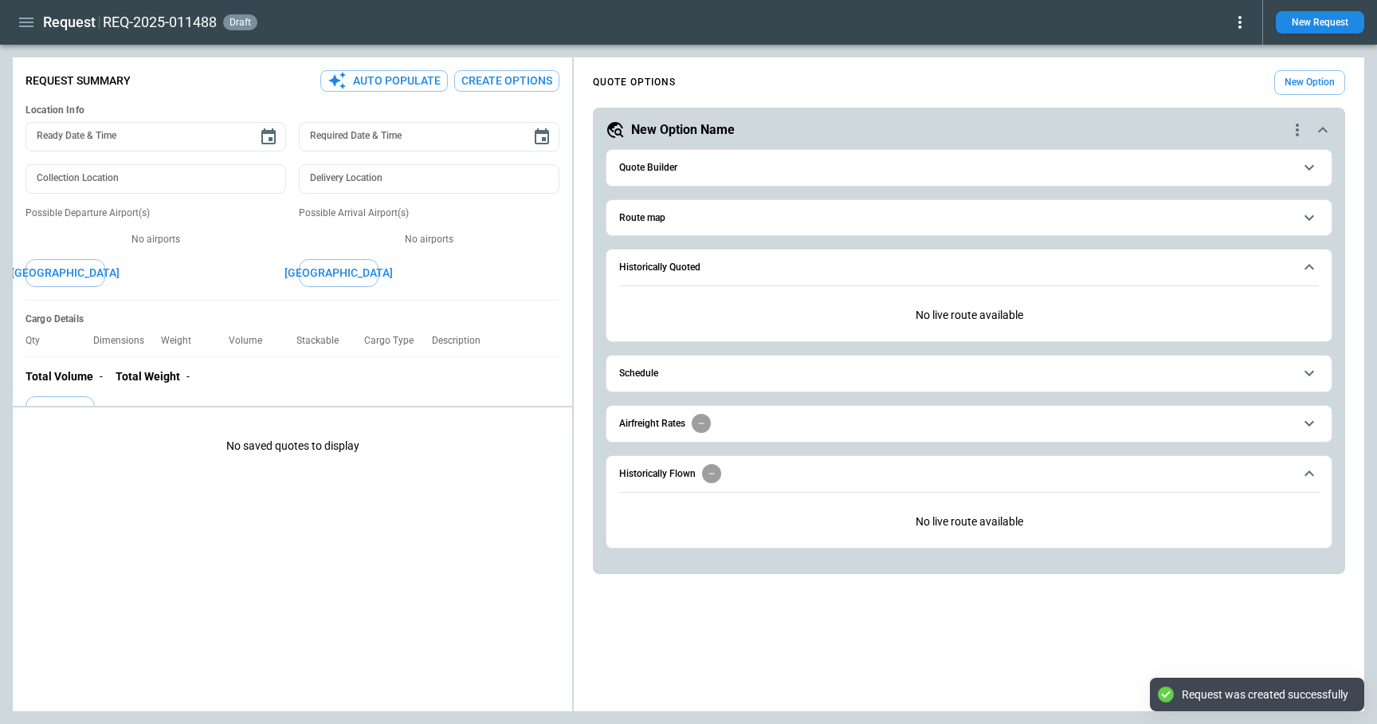
click at [693, 167] on span "Quote Builder" at bounding box center [956, 168] width 674 height 10
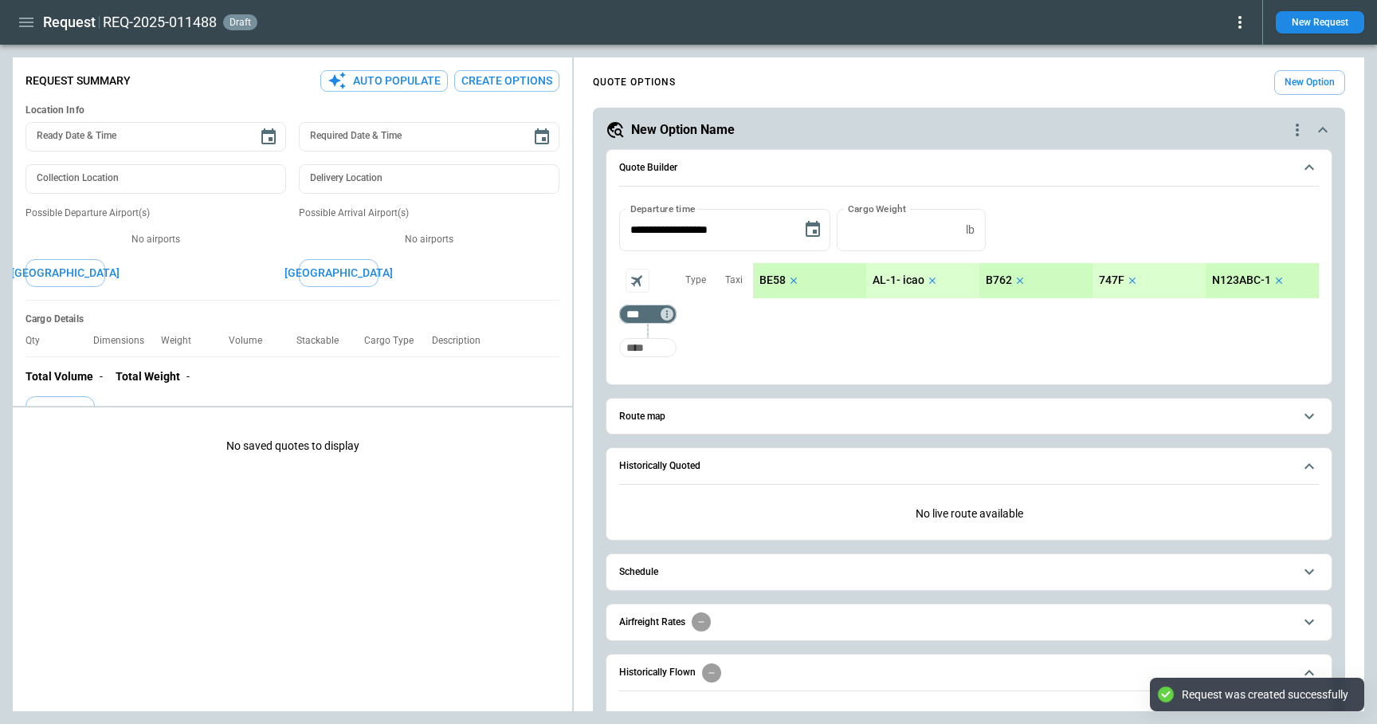
click at [640, 353] on input "Too short" at bounding box center [648, 347] width 51 height 29
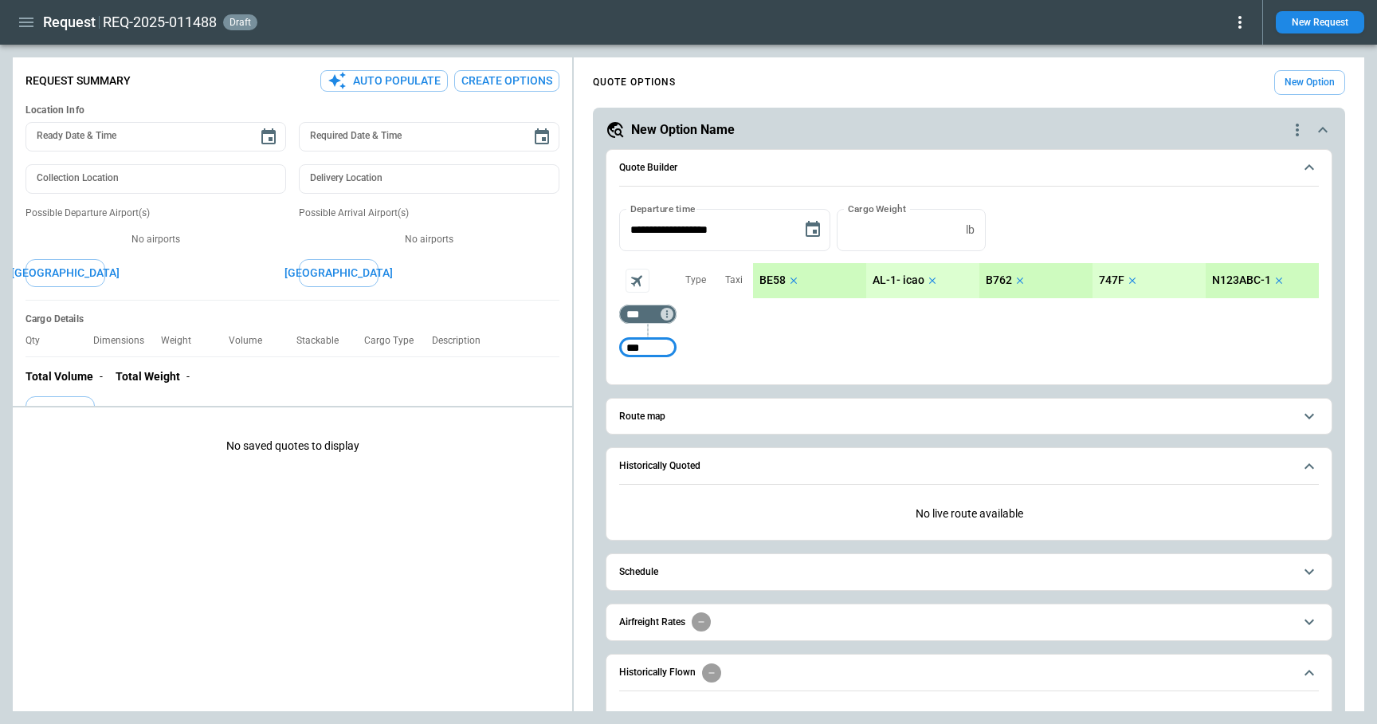
type input "***"
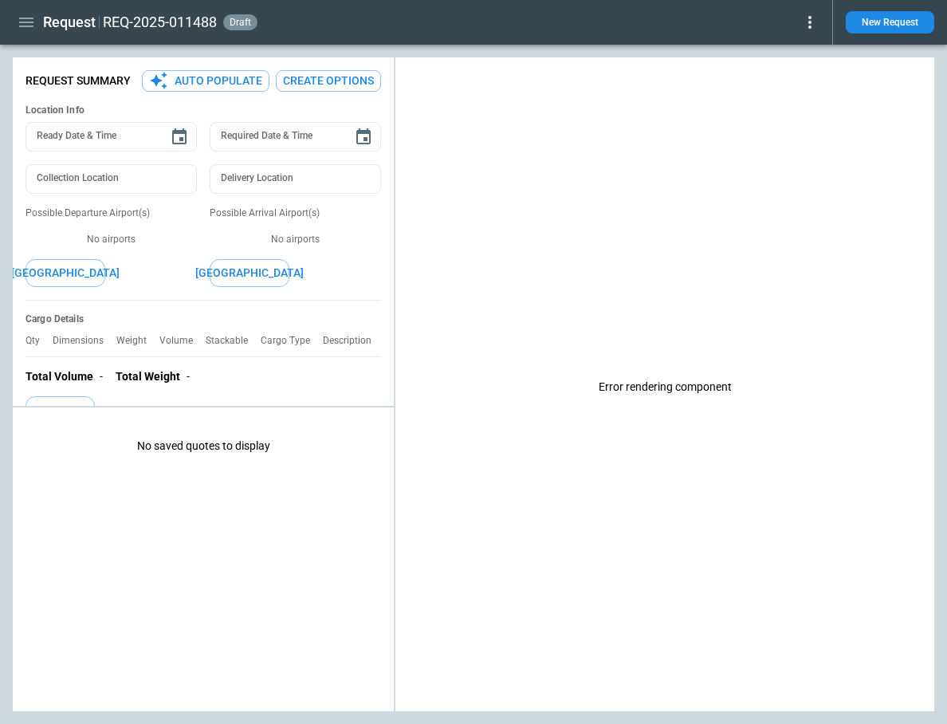
type textarea "*"
click at [886, 25] on button "New Request" at bounding box center [890, 22] width 88 height 22
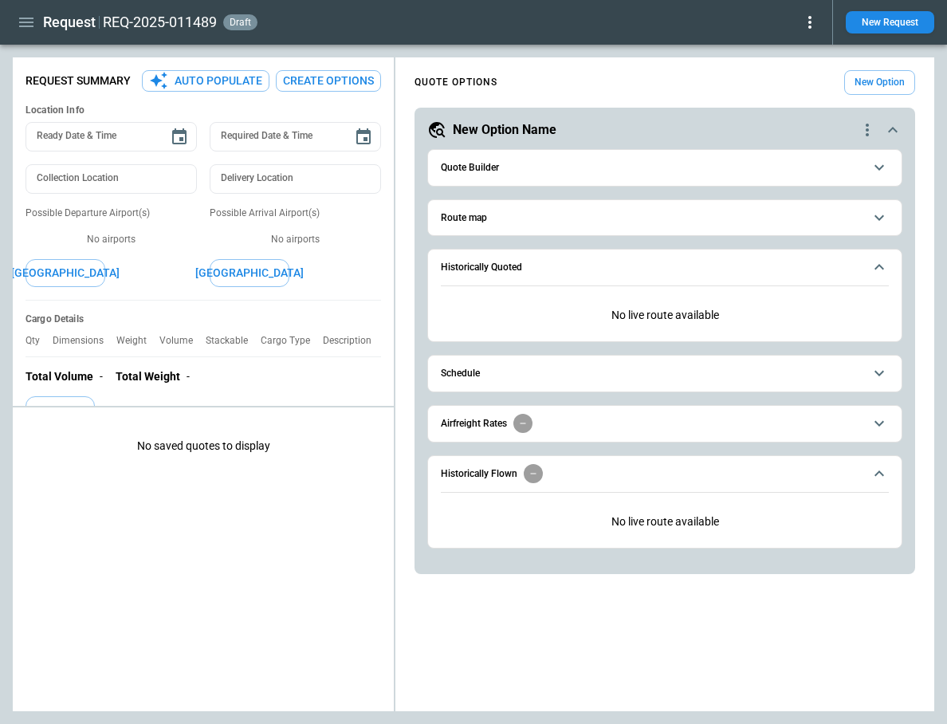
type textarea "*"
click at [526, 381] on button "Schedule" at bounding box center [665, 374] width 448 height 36
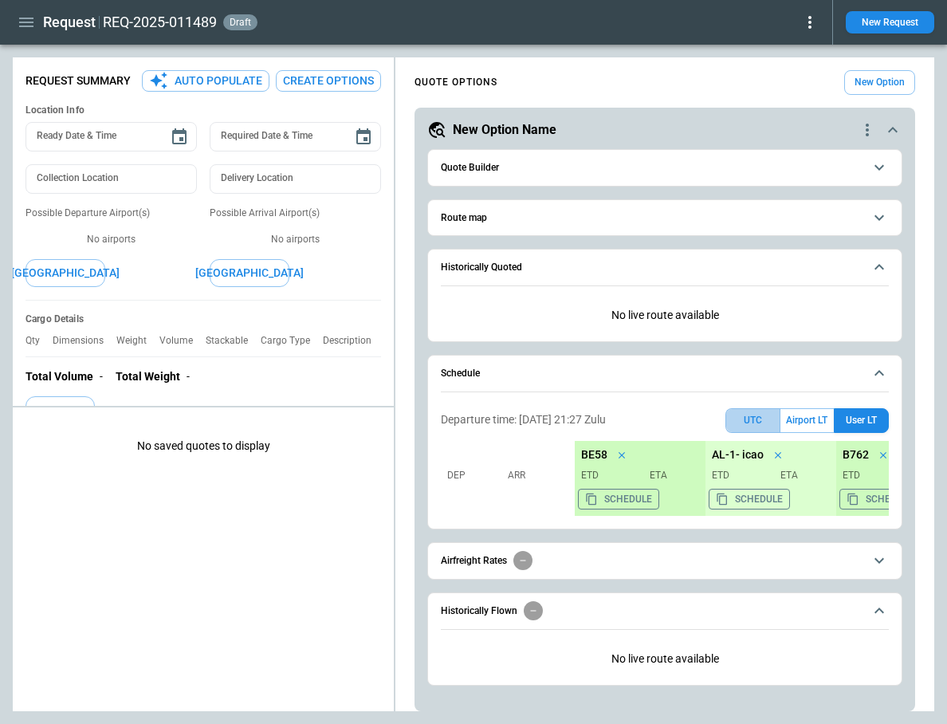
click at [753, 423] on button "UTC" at bounding box center [752, 420] width 55 height 25
click at [540, 179] on button "Quote Builder" at bounding box center [665, 168] width 448 height 36
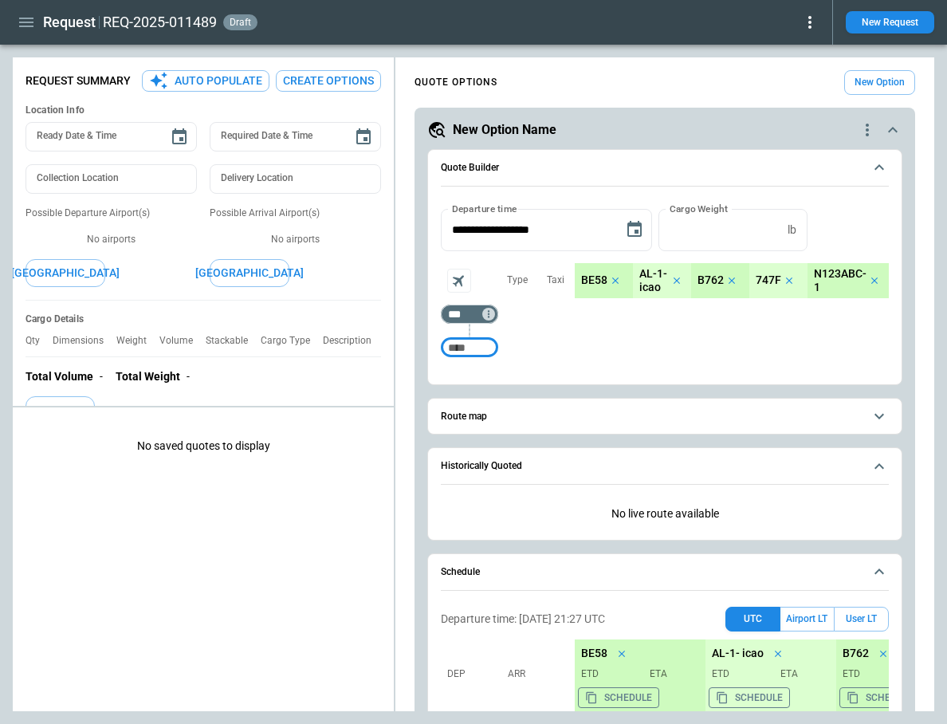
click at [467, 344] on input "Too short" at bounding box center [469, 347] width 51 height 29
type input "***"
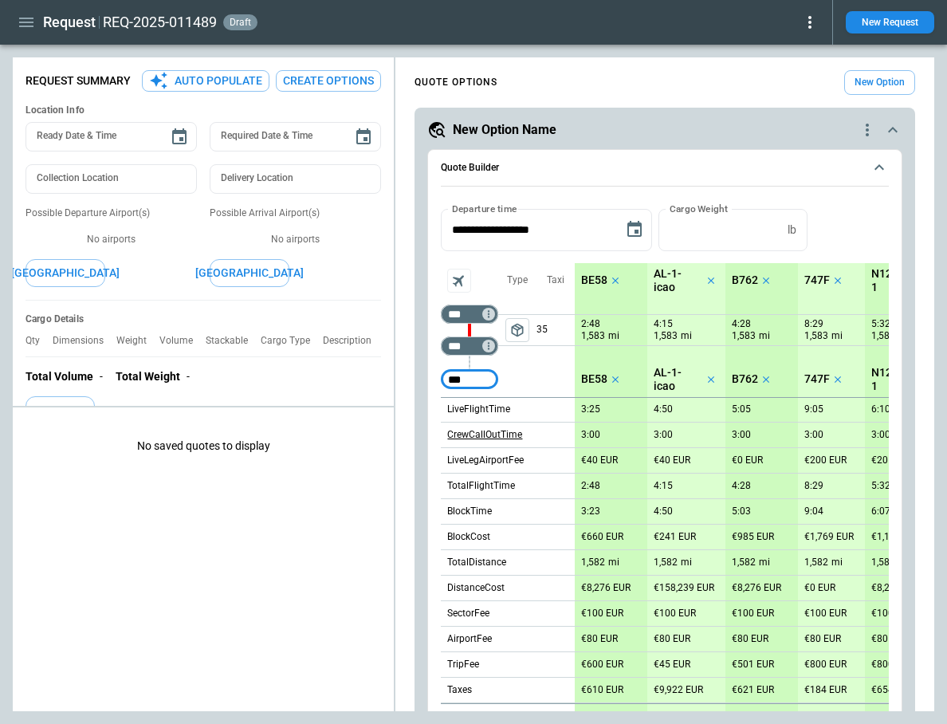
type input "***"
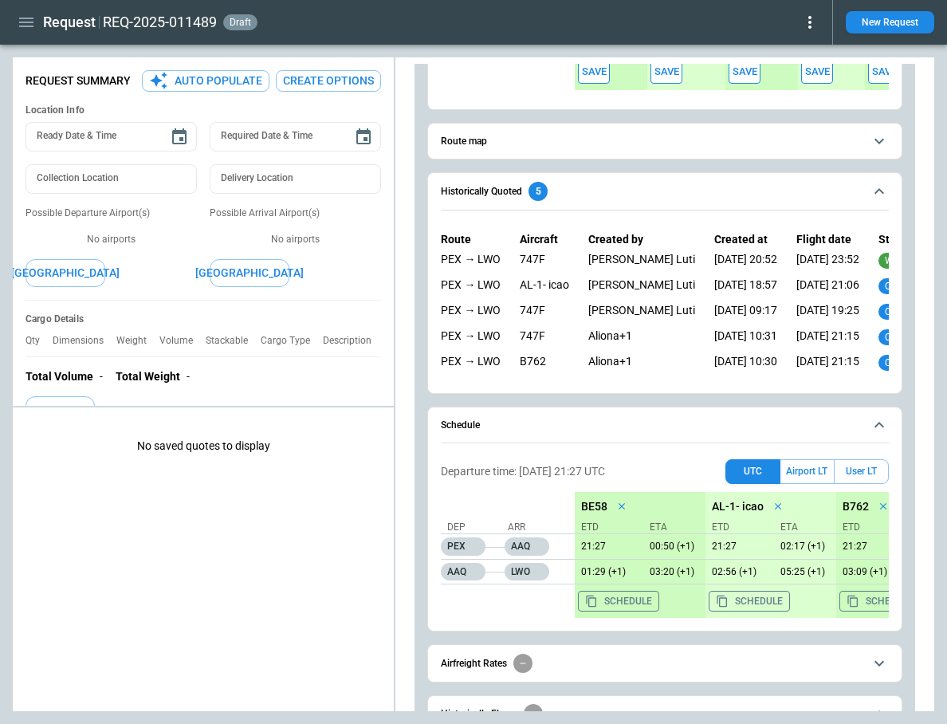
scroll to position [803, 0]
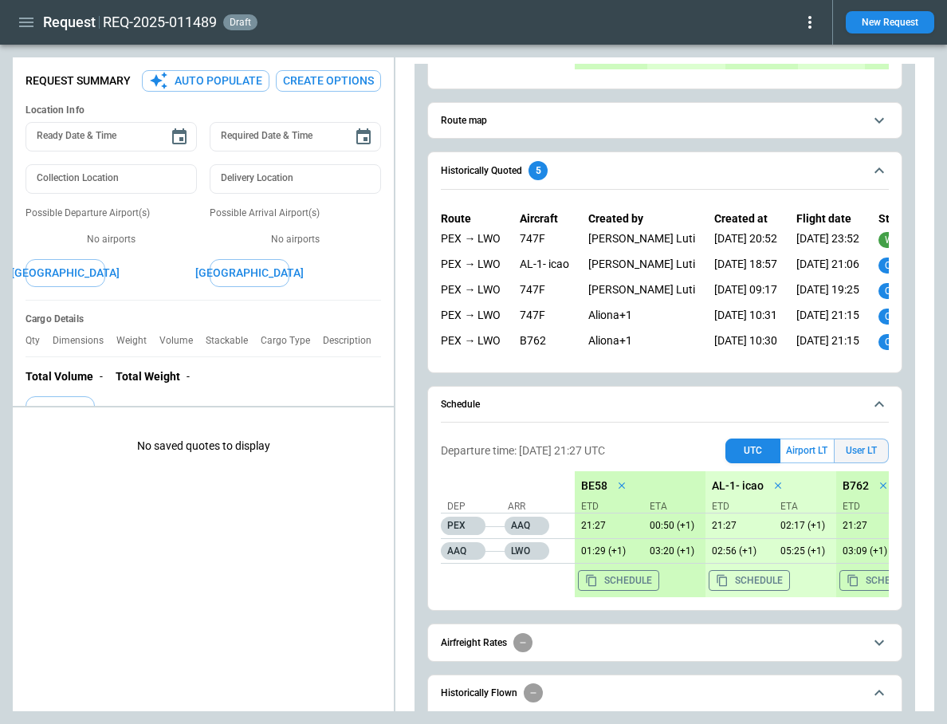
click at [865, 449] on button "User LT" at bounding box center [861, 450] width 55 height 25
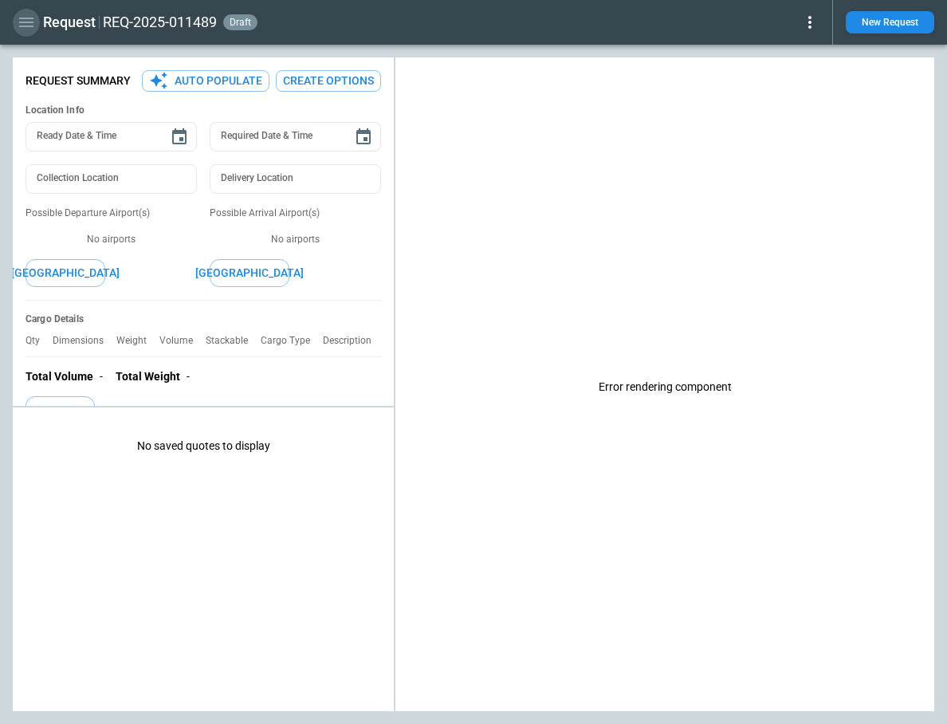
click at [27, 26] on icon "button" at bounding box center [26, 23] width 14 height 10
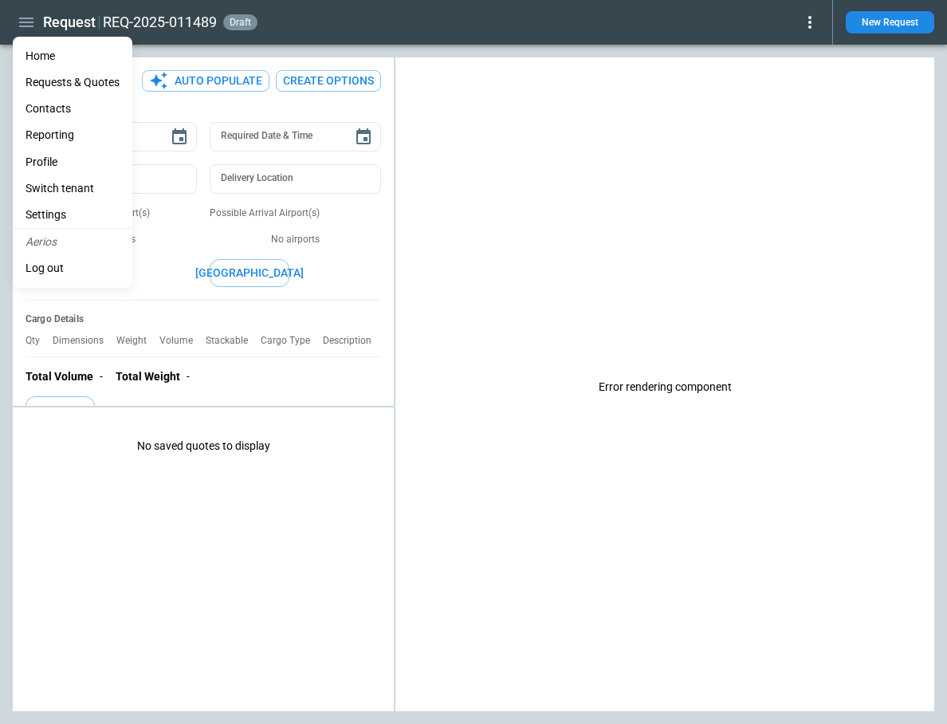
click at [73, 209] on li "Settings" at bounding box center [73, 215] width 120 height 26
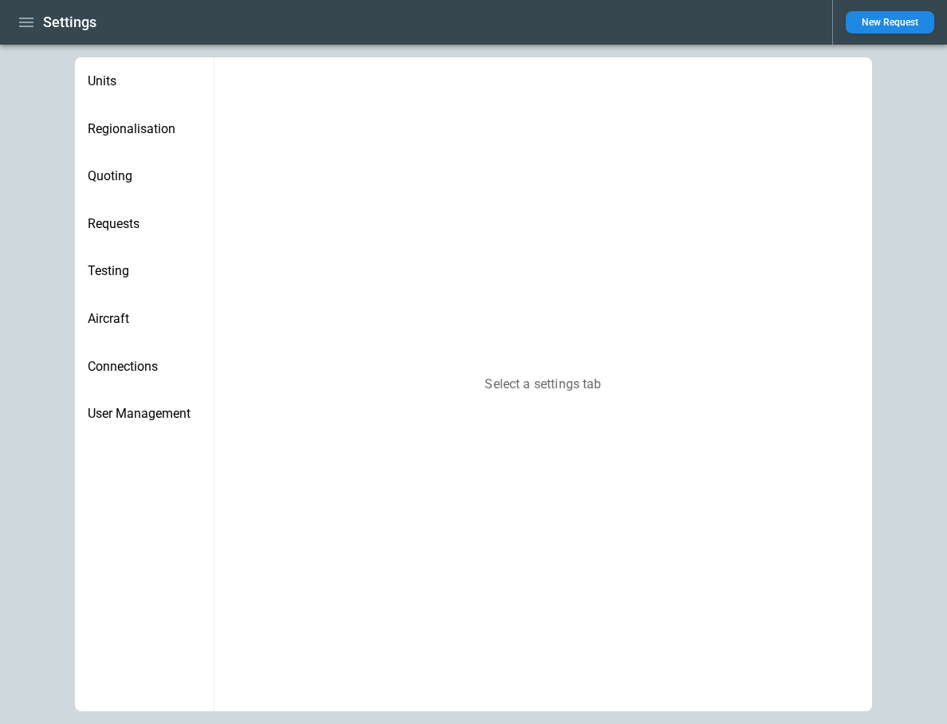
click at [129, 124] on span "Regionalisation" at bounding box center [144, 129] width 113 height 16
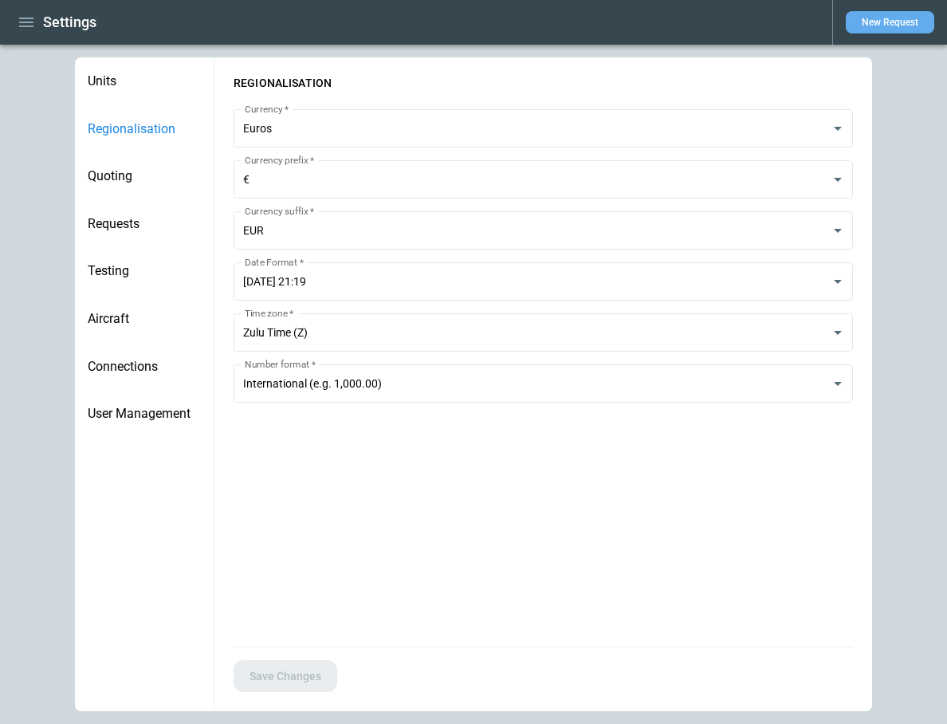
click at [884, 15] on button "New Request" at bounding box center [890, 22] width 88 height 22
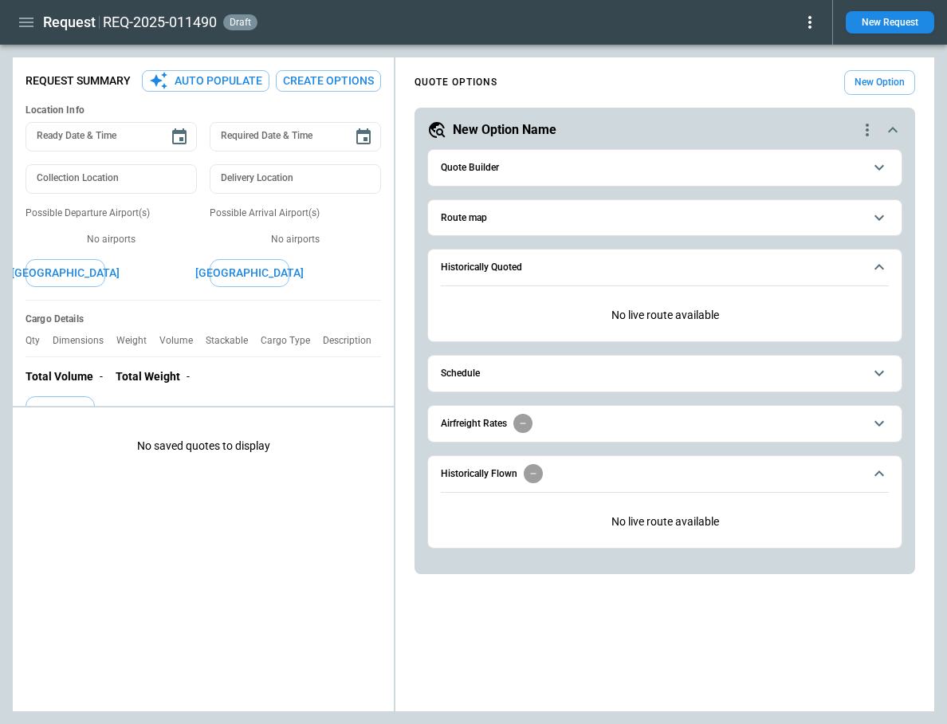
click at [477, 378] on button "Schedule" at bounding box center [665, 374] width 448 height 36
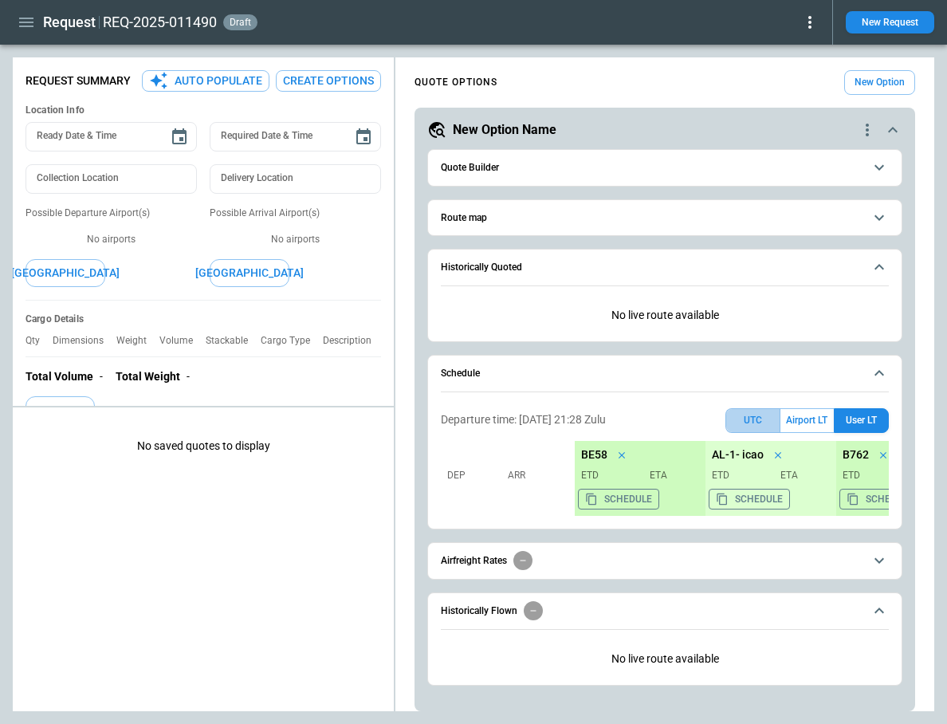
click at [745, 418] on button "UTC" at bounding box center [752, 420] width 55 height 25
click at [547, 158] on button "Quote Builder" at bounding box center [665, 168] width 448 height 36
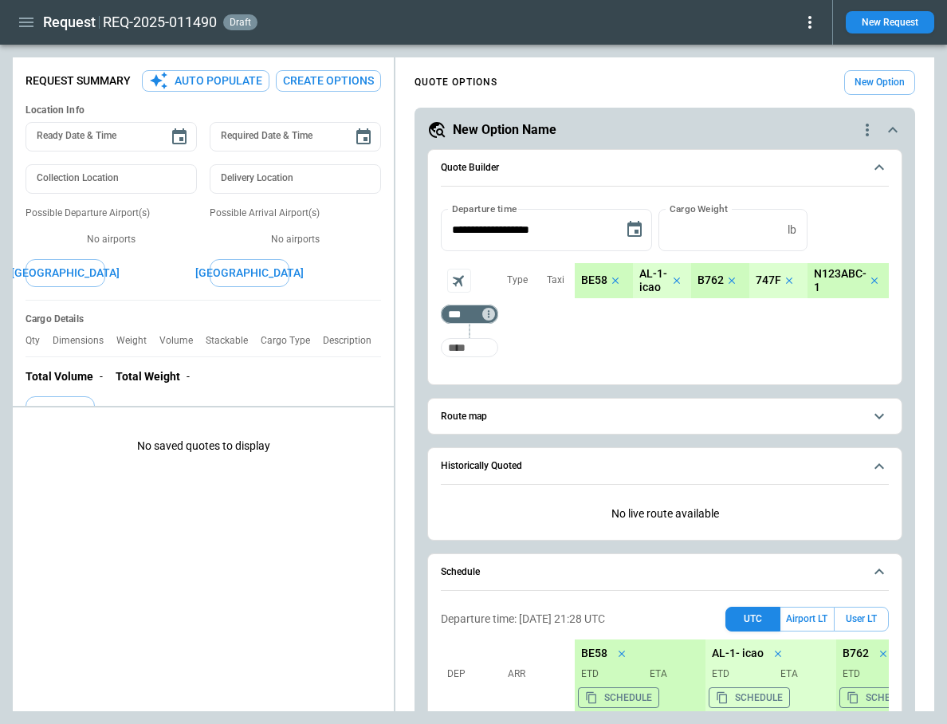
click at [458, 356] on input "Too short" at bounding box center [469, 347] width 51 height 29
type input "***"
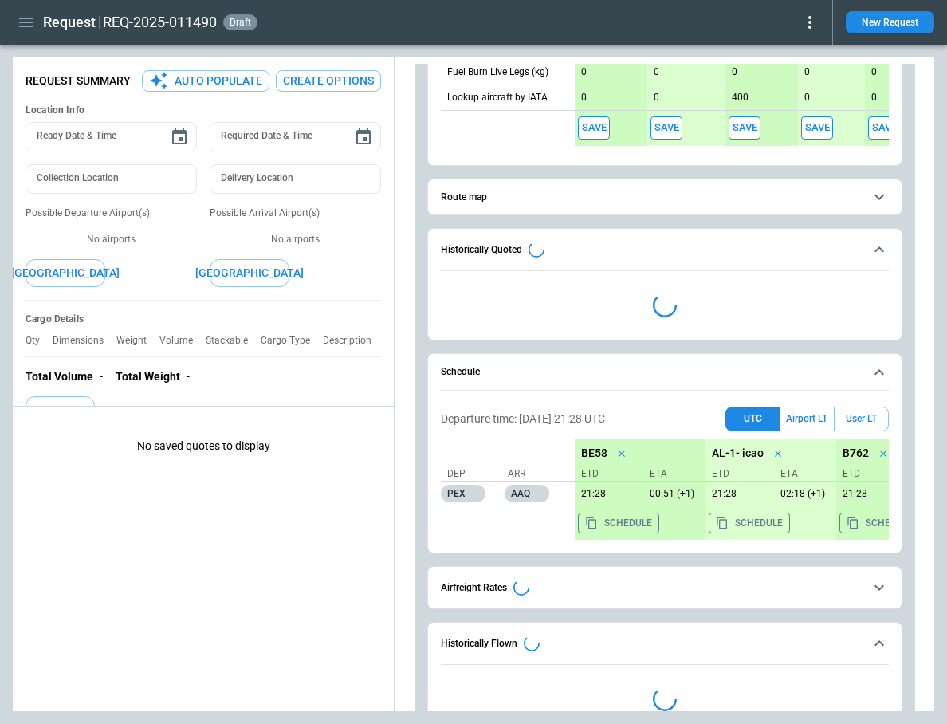
scroll to position [697, 0]
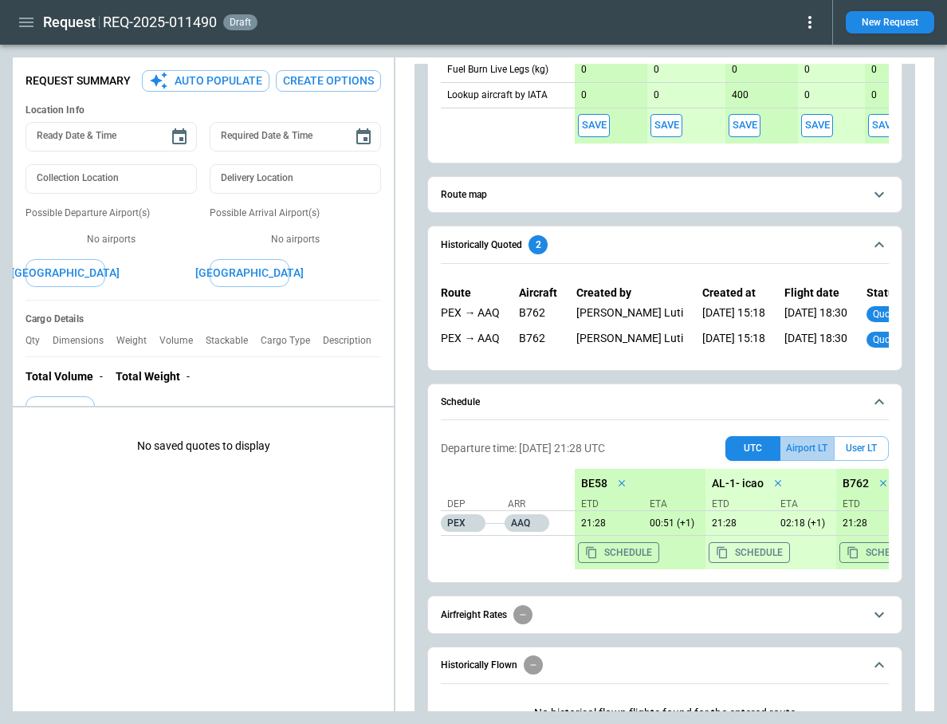
click at [815, 443] on button "Airport LT" at bounding box center [806, 448] width 53 height 25
click at [863, 446] on button "User LT" at bounding box center [861, 448] width 55 height 25
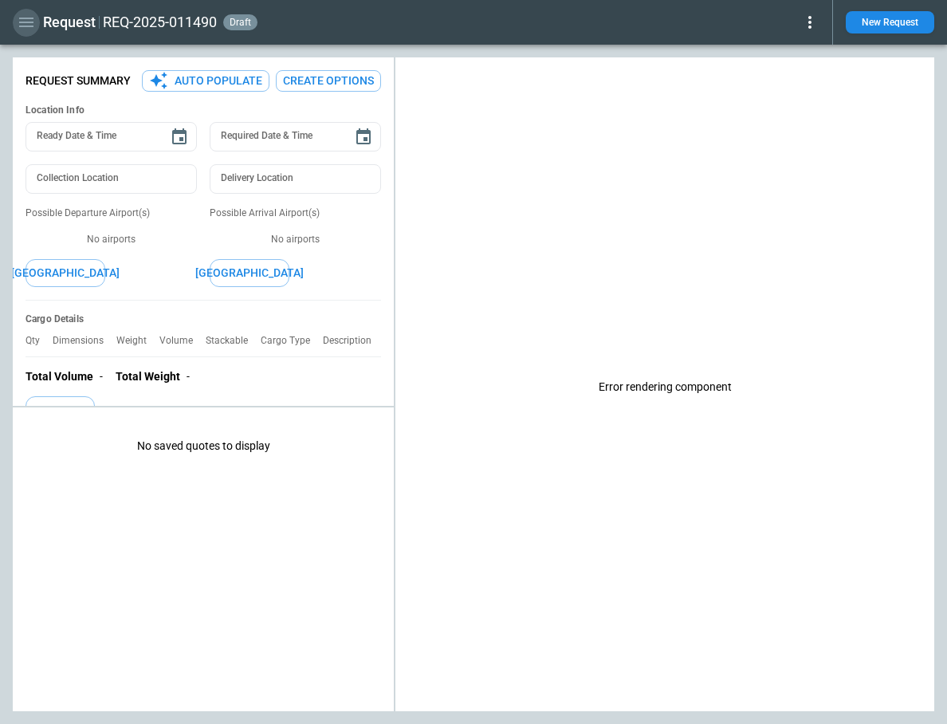
click at [29, 29] on icon "button" at bounding box center [26, 22] width 19 height 19
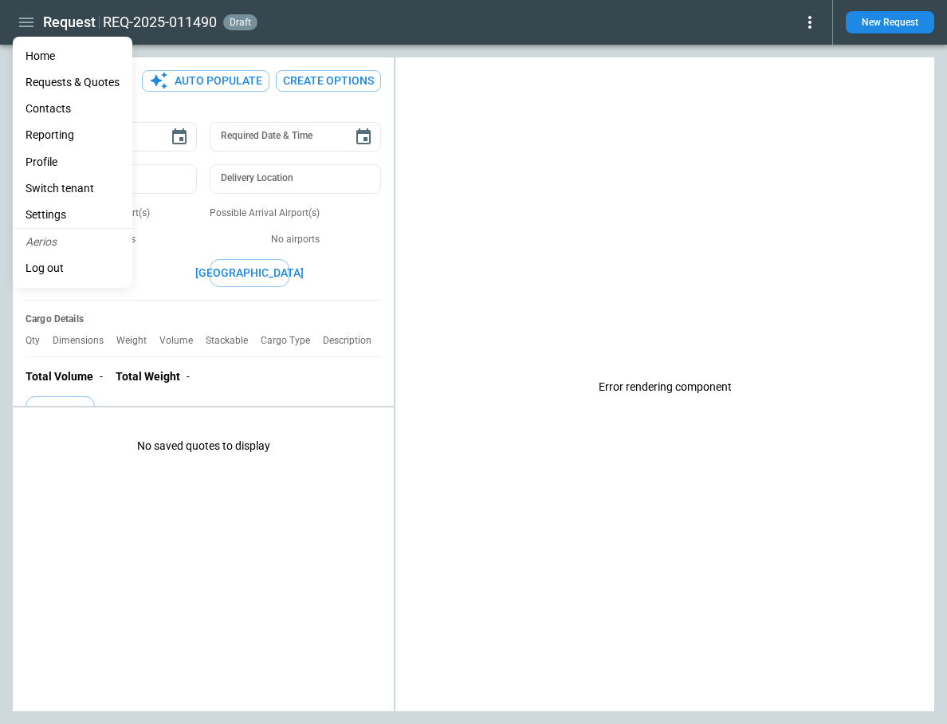
click at [75, 219] on li "Settings" at bounding box center [73, 215] width 120 height 26
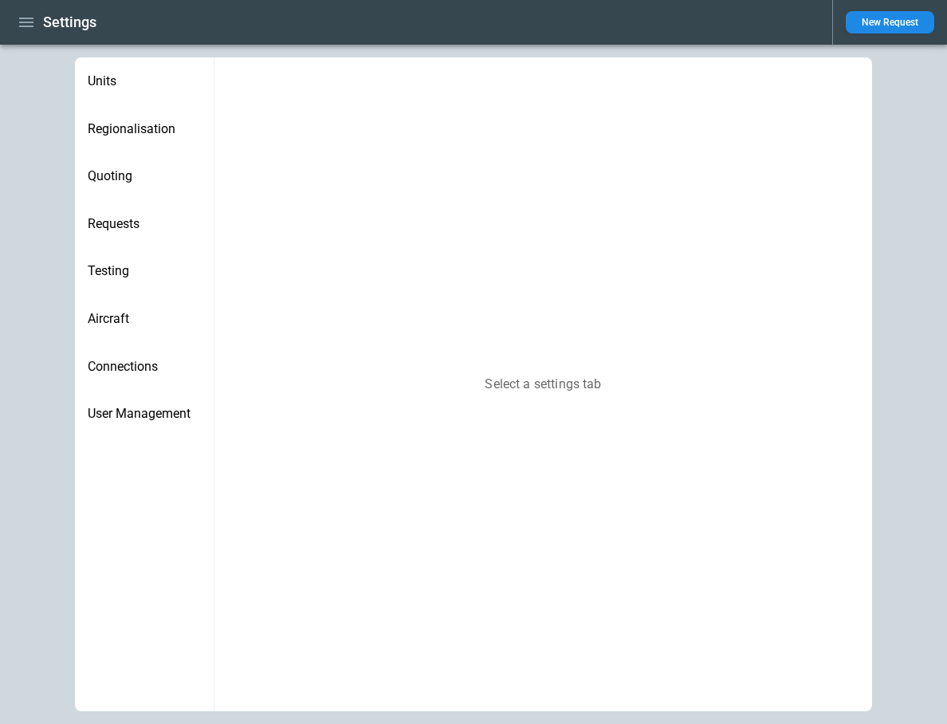
click at [114, 137] on div "Regionalisation" at bounding box center [144, 129] width 139 height 48
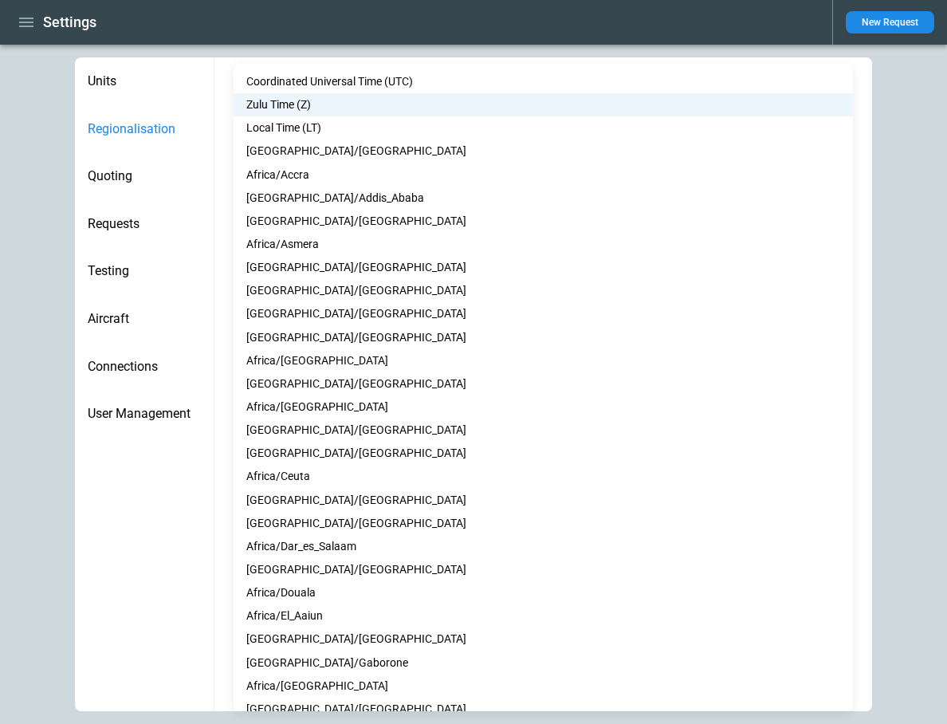
click at [316, 335] on body "**********" at bounding box center [473, 362] width 947 height 724
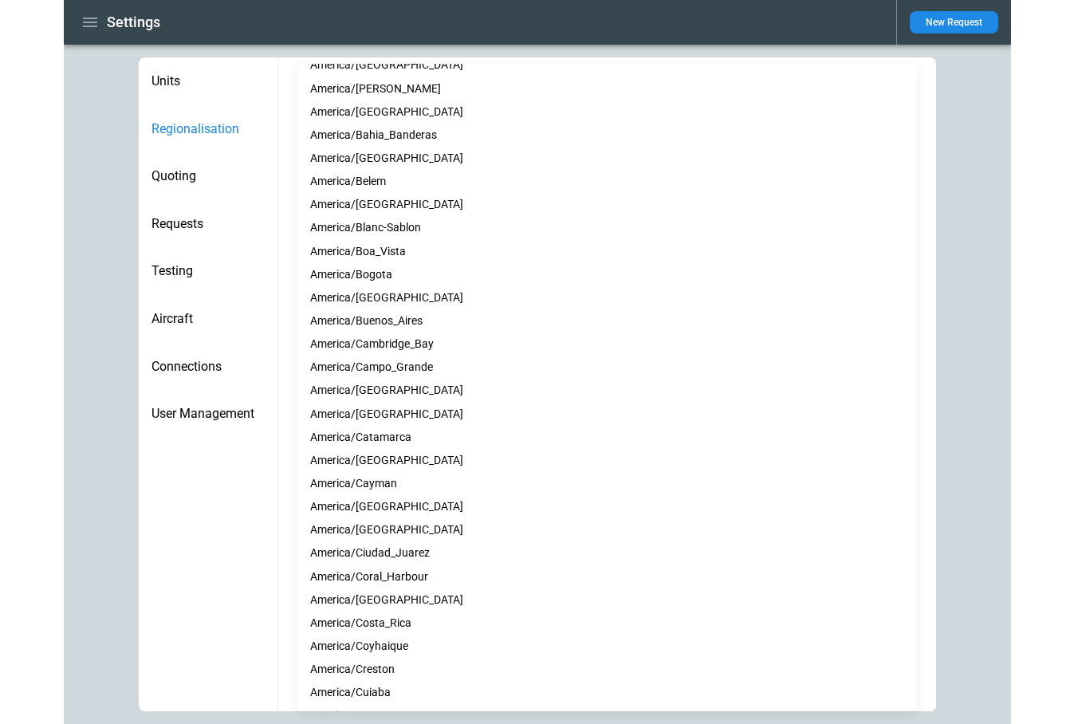
scroll to position [2686, 0]
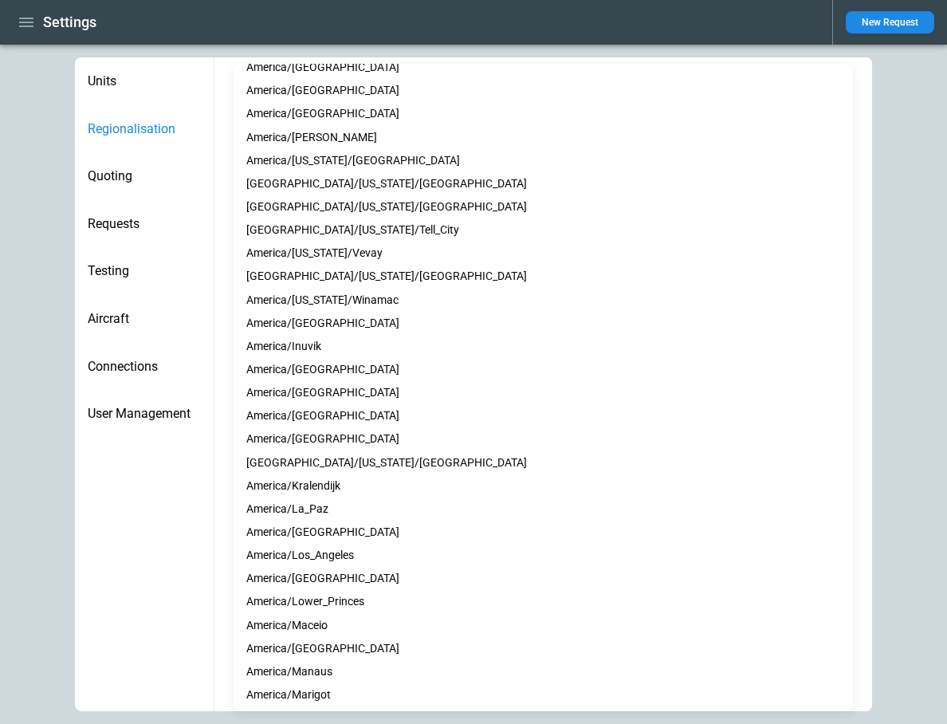
click at [341, 332] on li "America/Indianapolis" at bounding box center [543, 323] width 619 height 23
type input "**********"
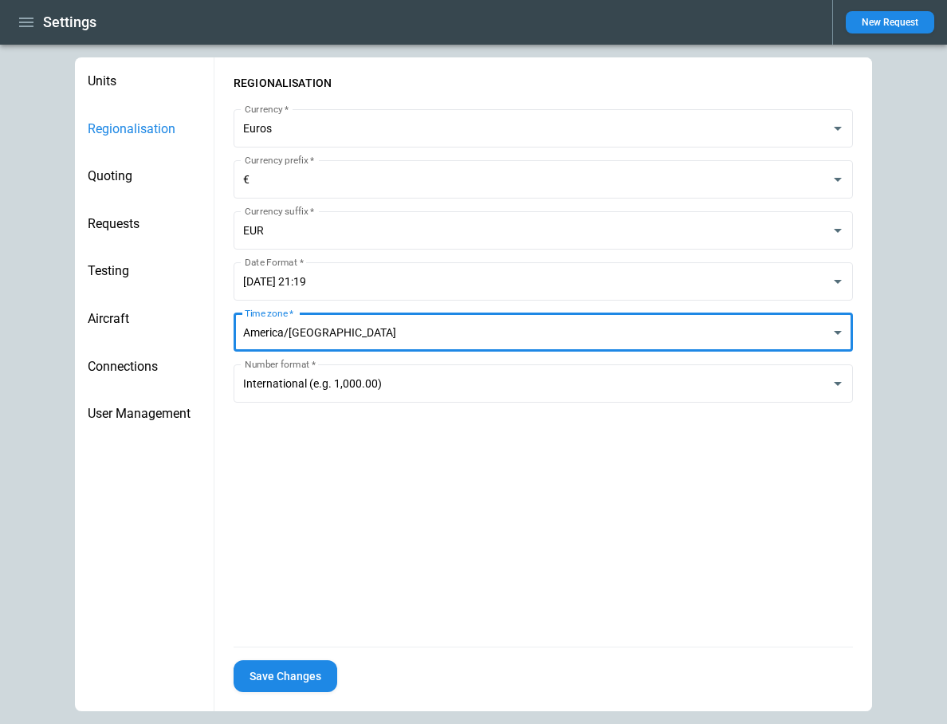
click at [294, 681] on button "Save Changes" at bounding box center [286, 676] width 104 height 33
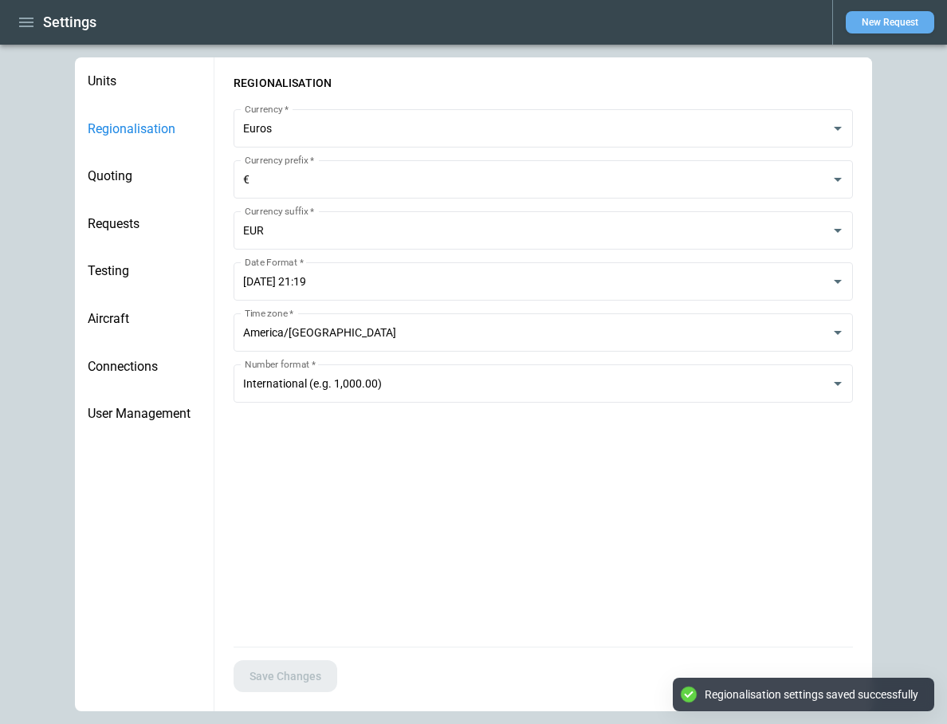
click at [878, 22] on button "New Request" at bounding box center [890, 22] width 88 height 22
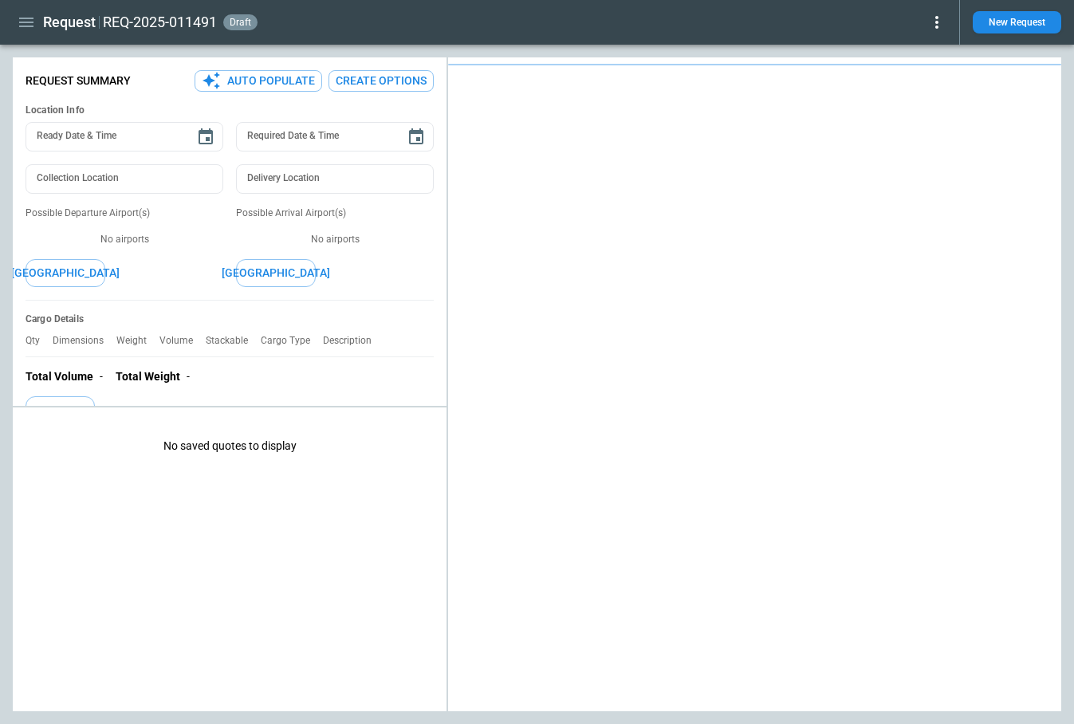
type textarea "*"
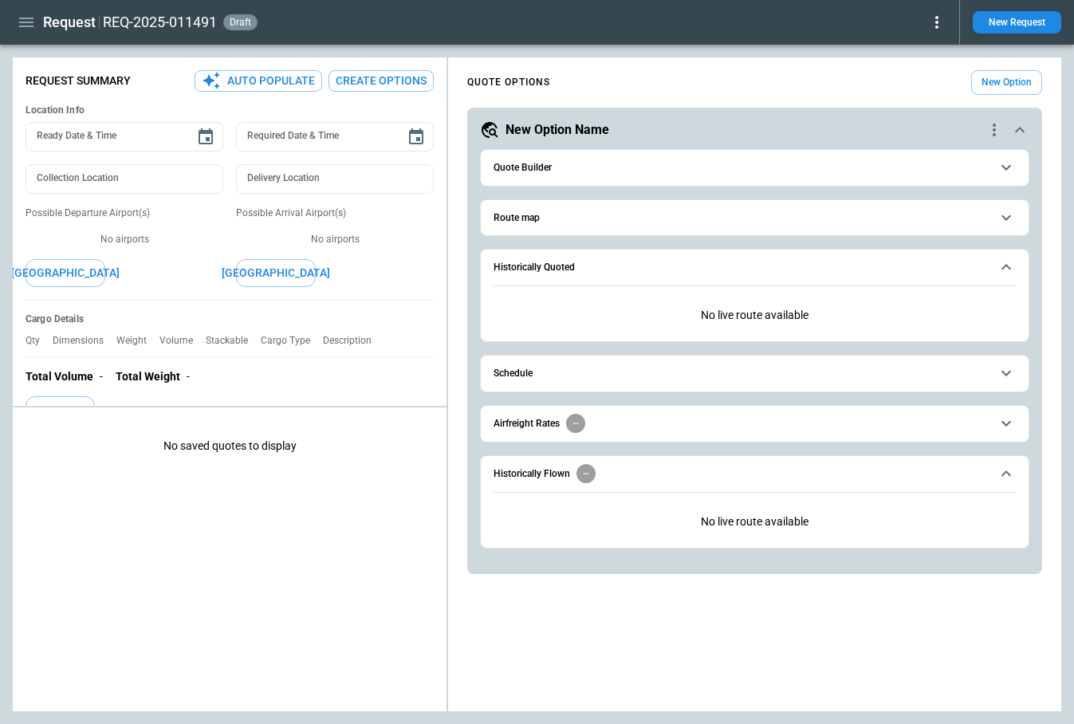
click at [595, 176] on button "Quote Builder" at bounding box center [754, 168] width 522 height 36
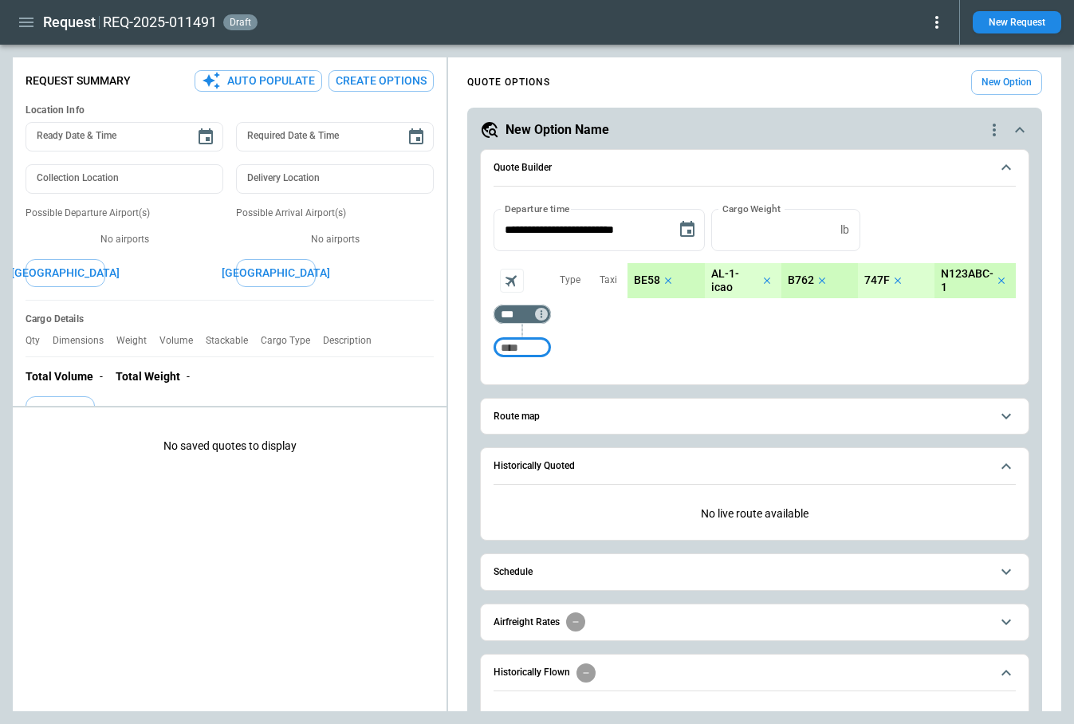
click at [519, 351] on input "Too short" at bounding box center [522, 347] width 51 height 29
type input "***"
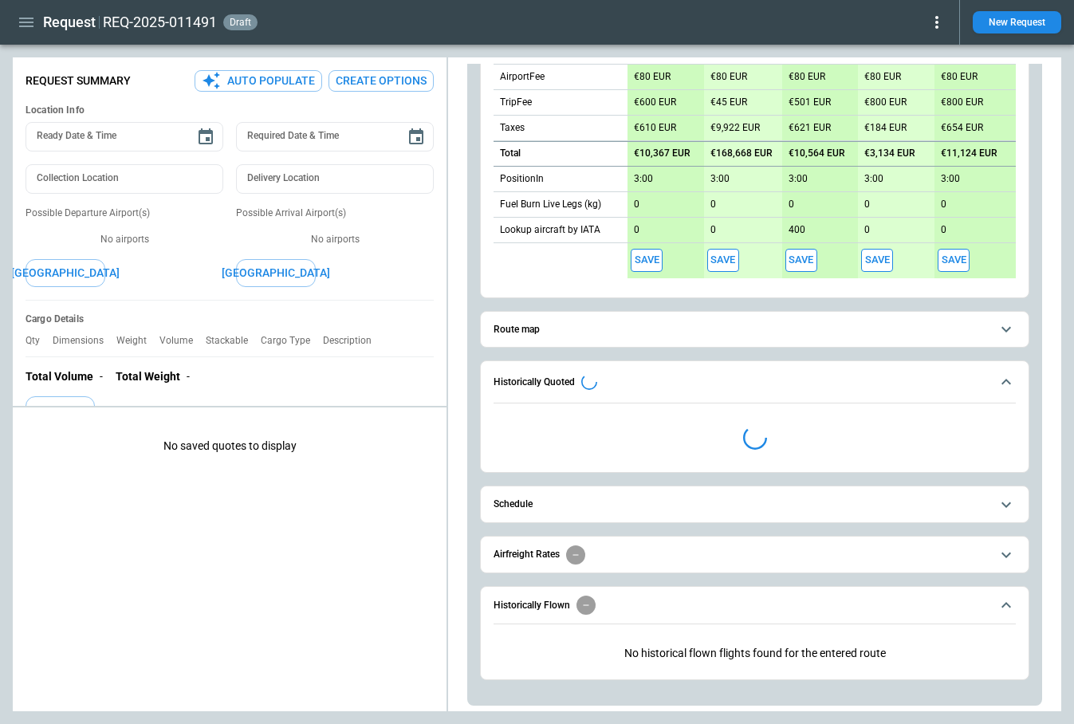
scroll to position [587, 0]
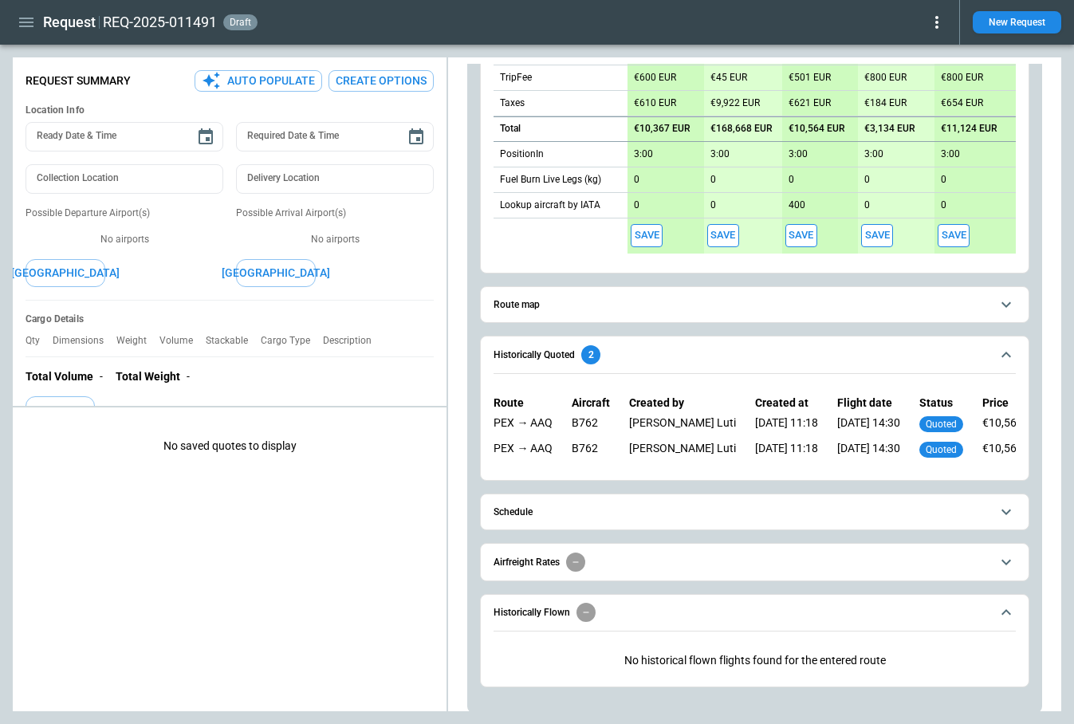
click at [564, 510] on span "Schedule" at bounding box center [741, 512] width 497 height 10
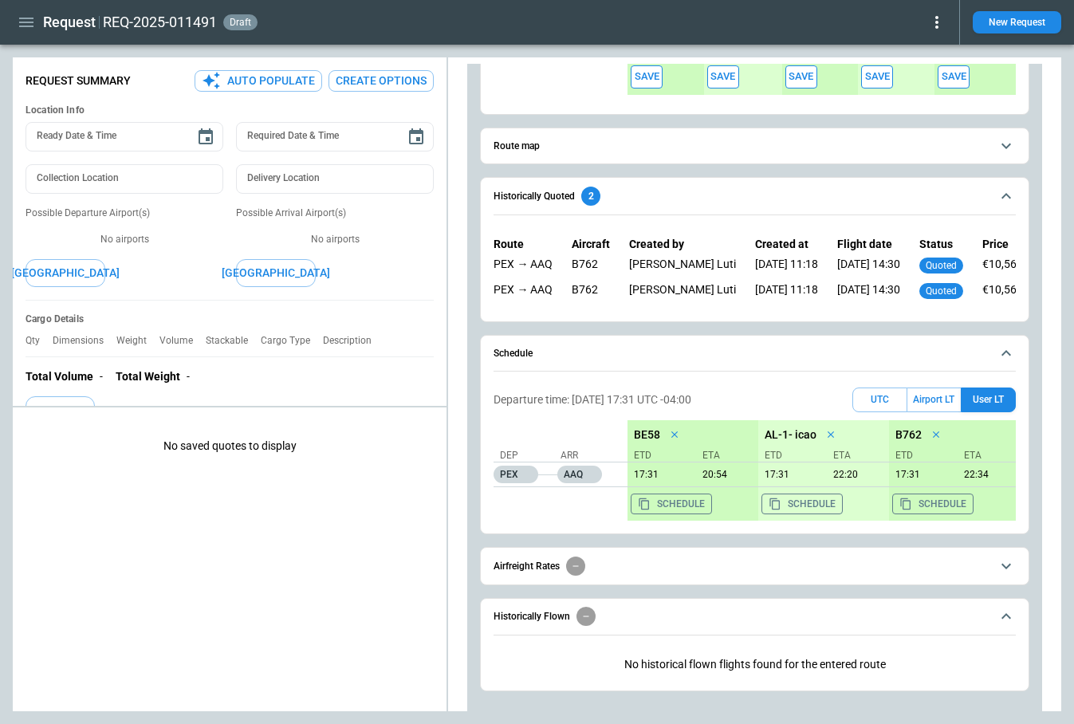
scroll to position [757, 0]
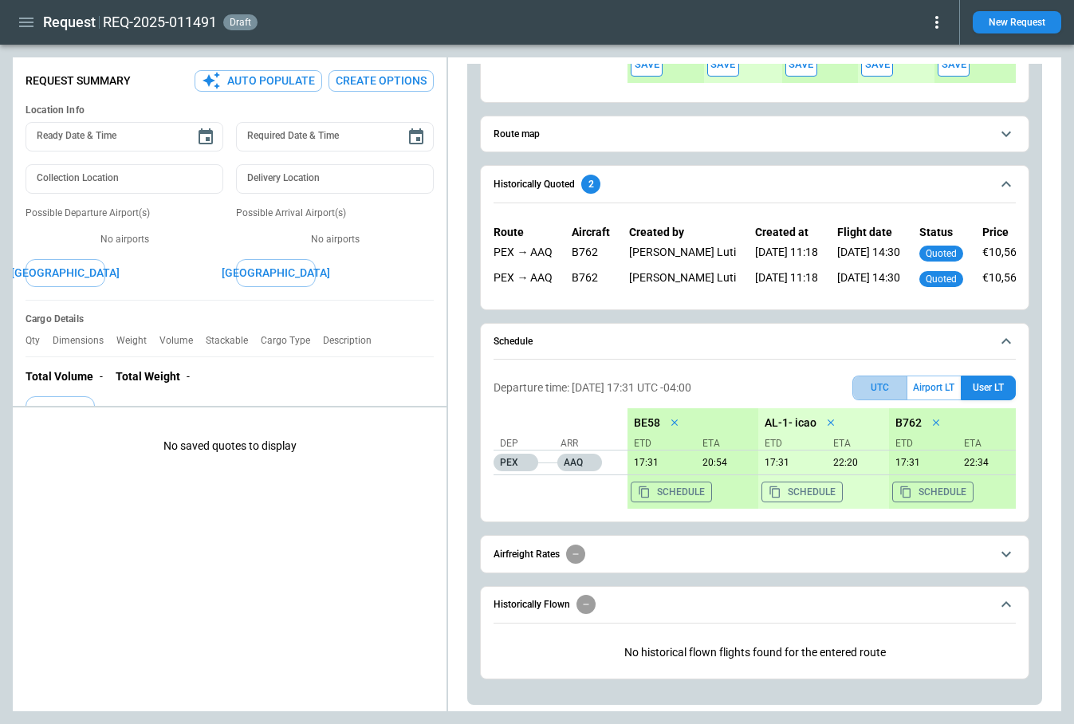
click at [882, 388] on button "UTC" at bounding box center [879, 387] width 55 height 25
click at [921, 387] on button "Airport LT" at bounding box center [933, 387] width 53 height 25
click at [991, 387] on button "User LT" at bounding box center [988, 387] width 55 height 25
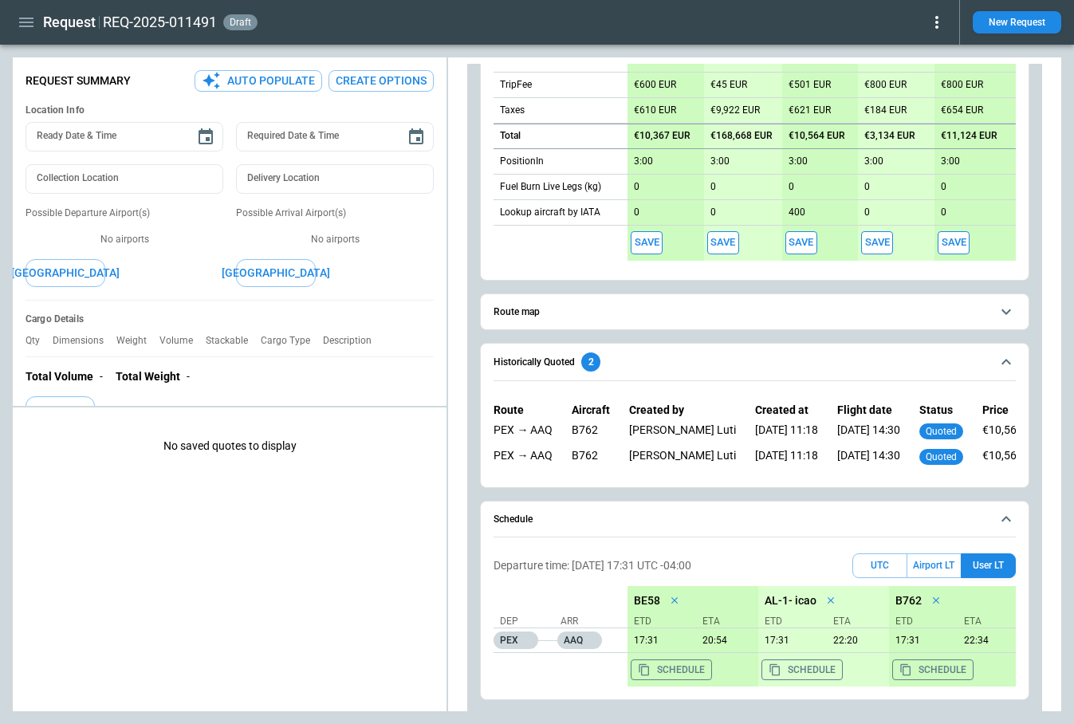
scroll to position [0, 0]
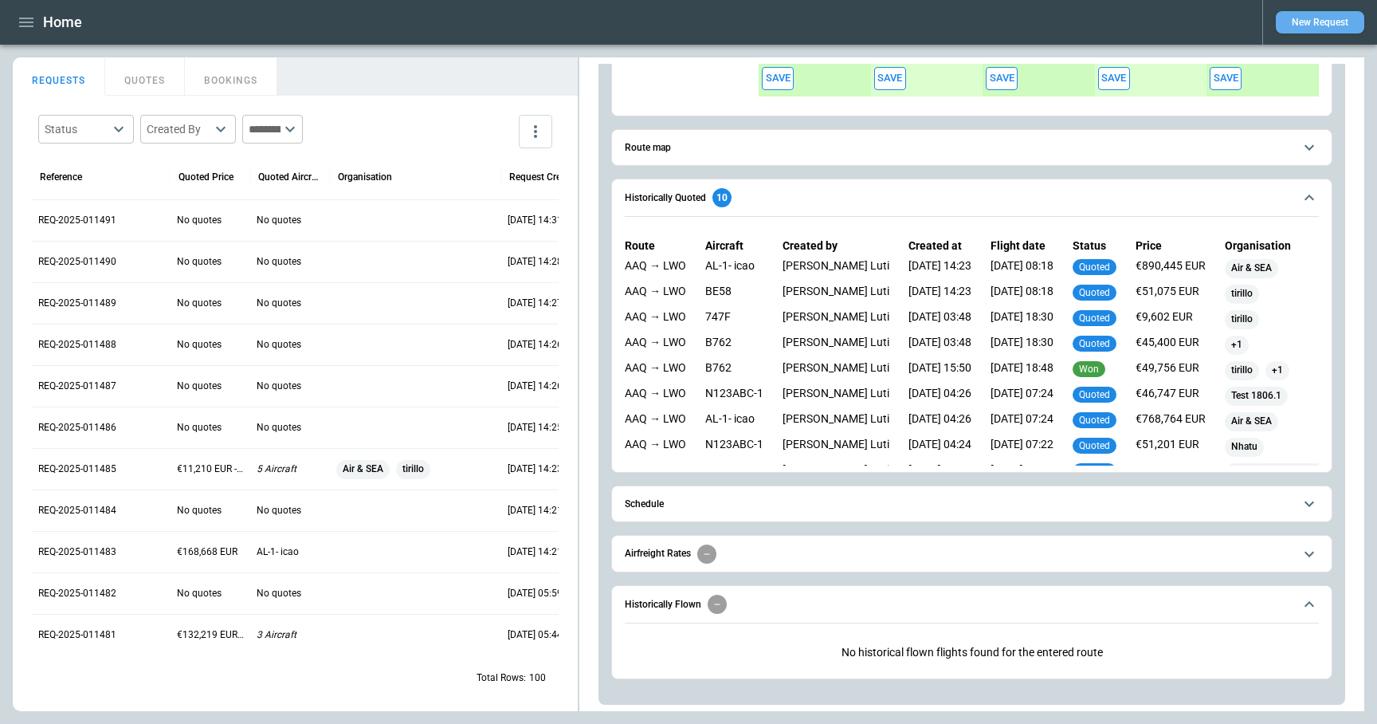
click at [1322, 27] on button "New Request" at bounding box center [1320, 22] width 88 height 22
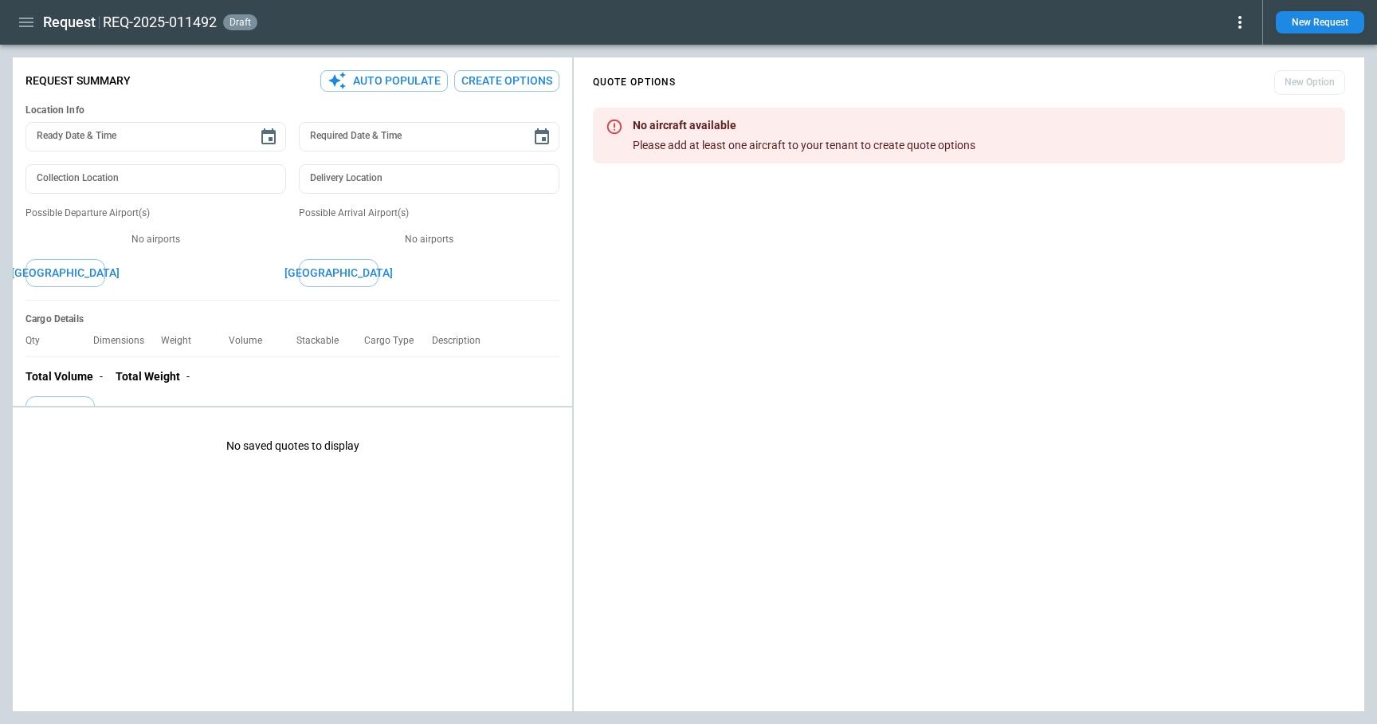
type textarea "*"
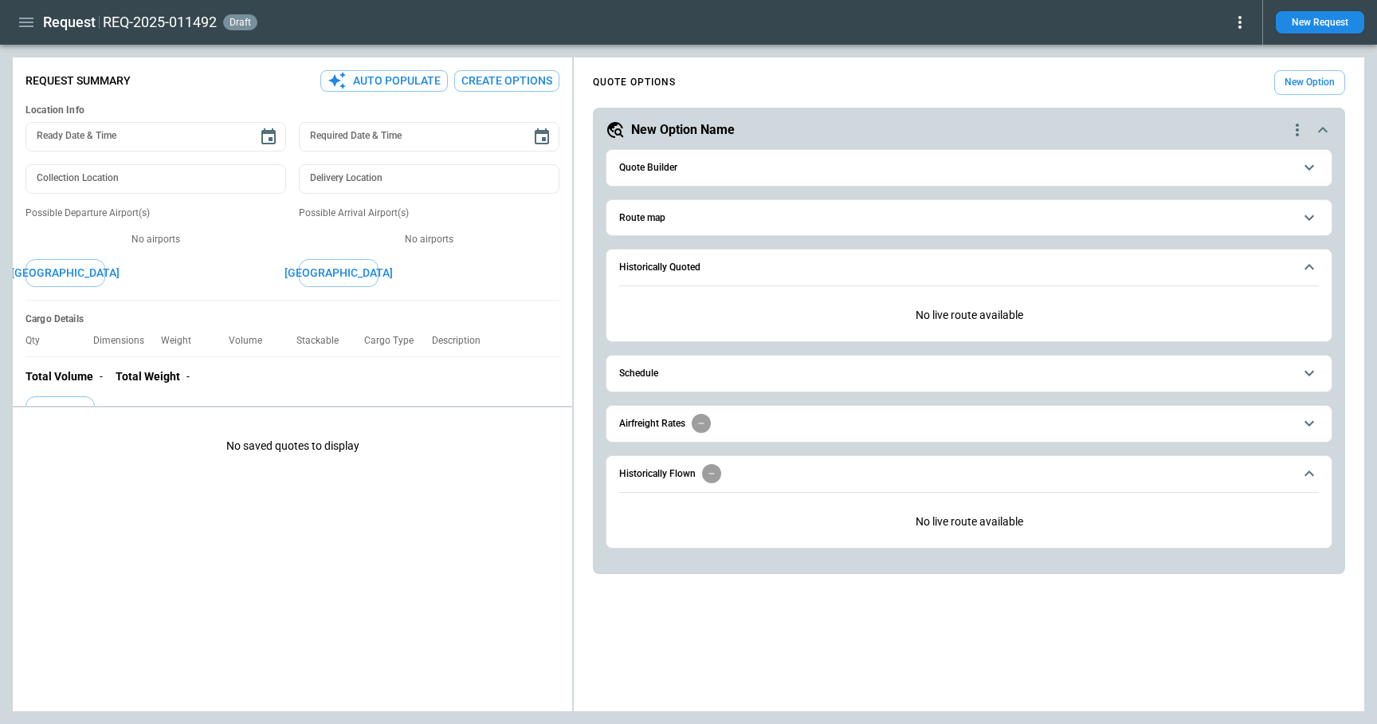
click at [712, 164] on span "Quote Builder" at bounding box center [956, 168] width 674 height 10
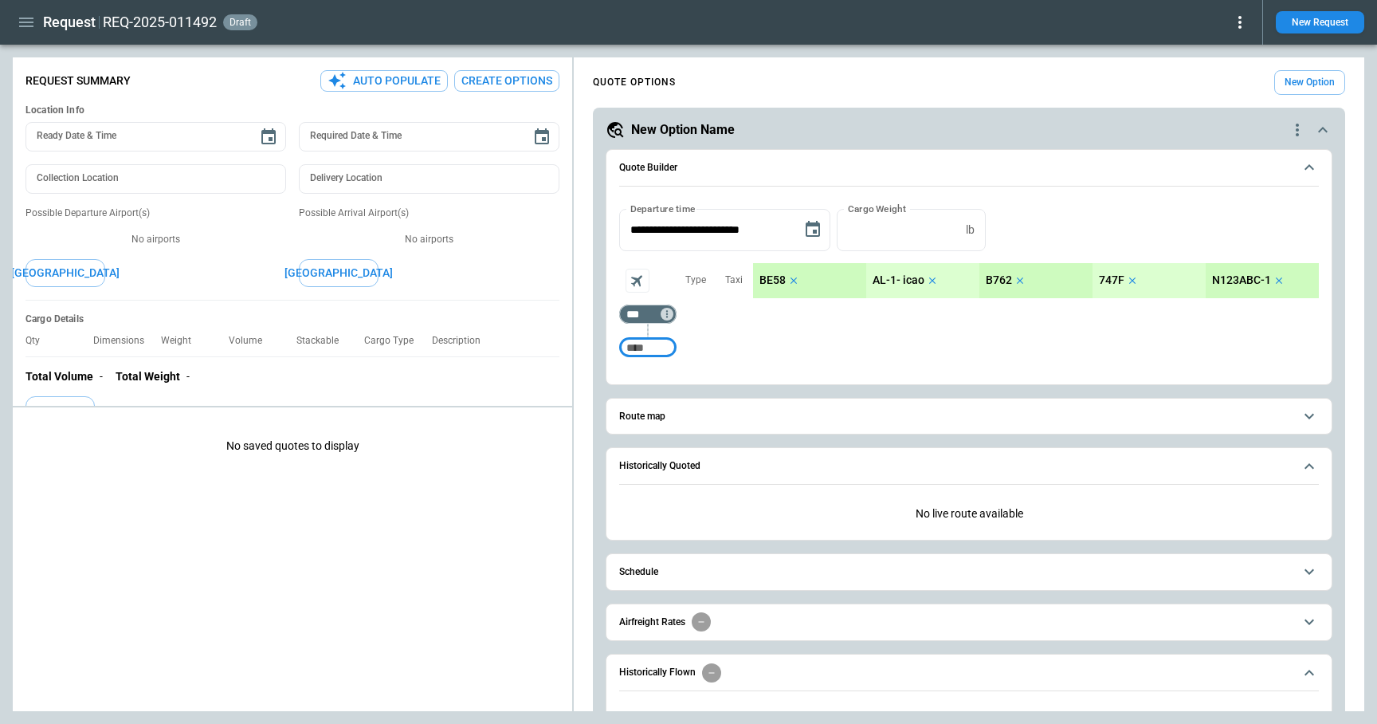
click at [656, 346] on input "Too short" at bounding box center [648, 347] width 51 height 29
type input "*"
type input "***"
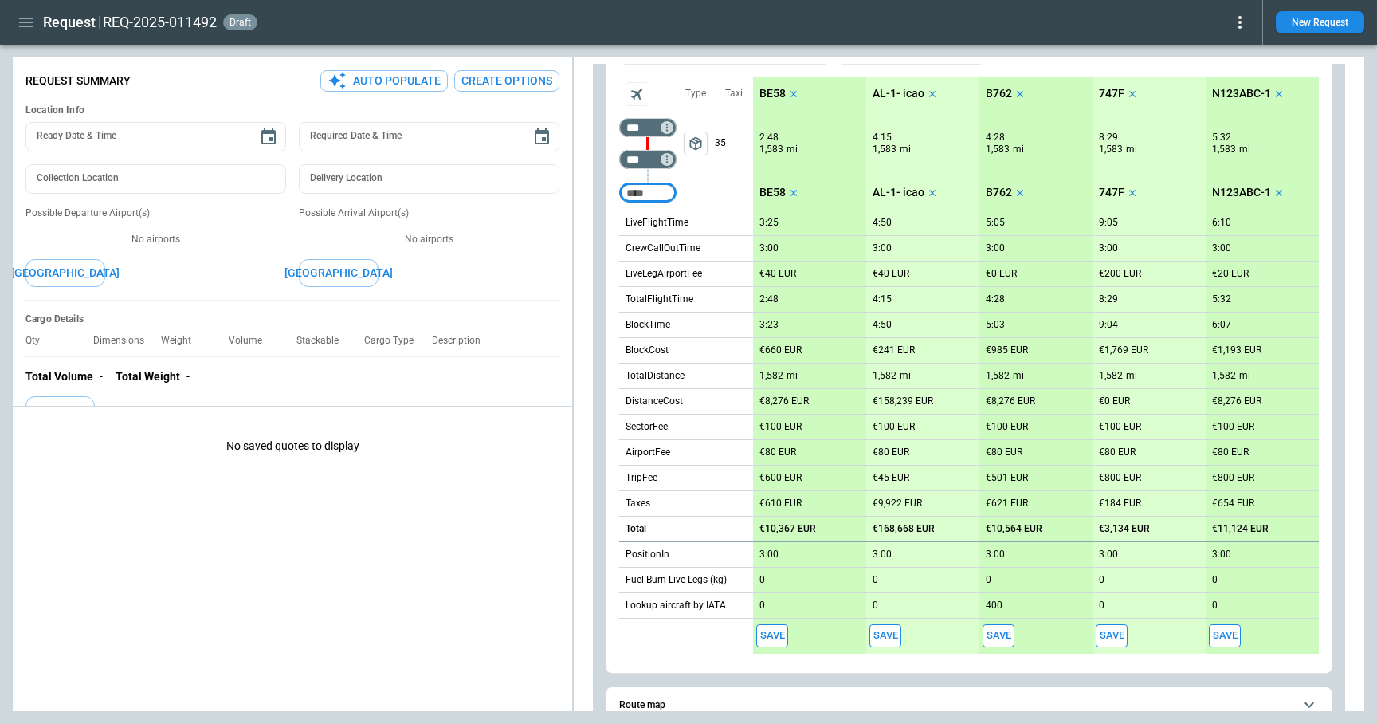
scroll to position [198, 0]
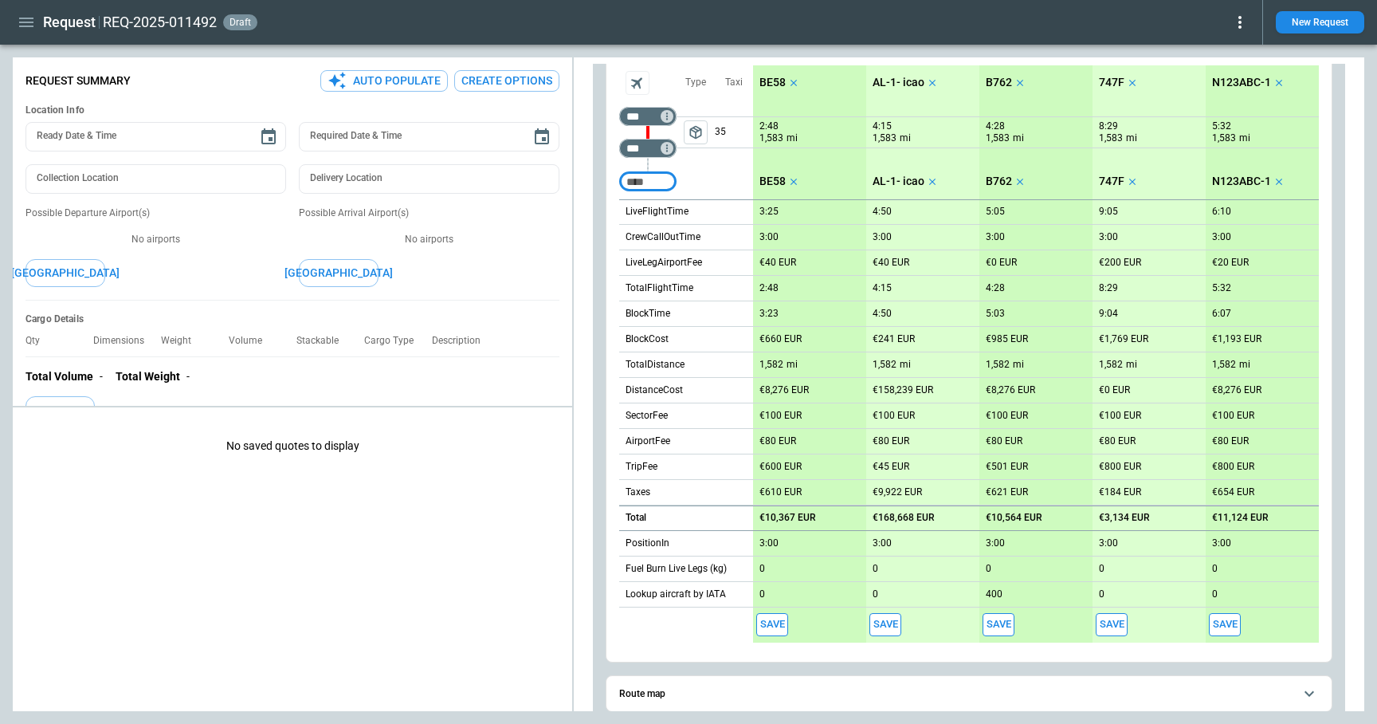
click at [778, 627] on button "Save" at bounding box center [773, 624] width 32 height 23
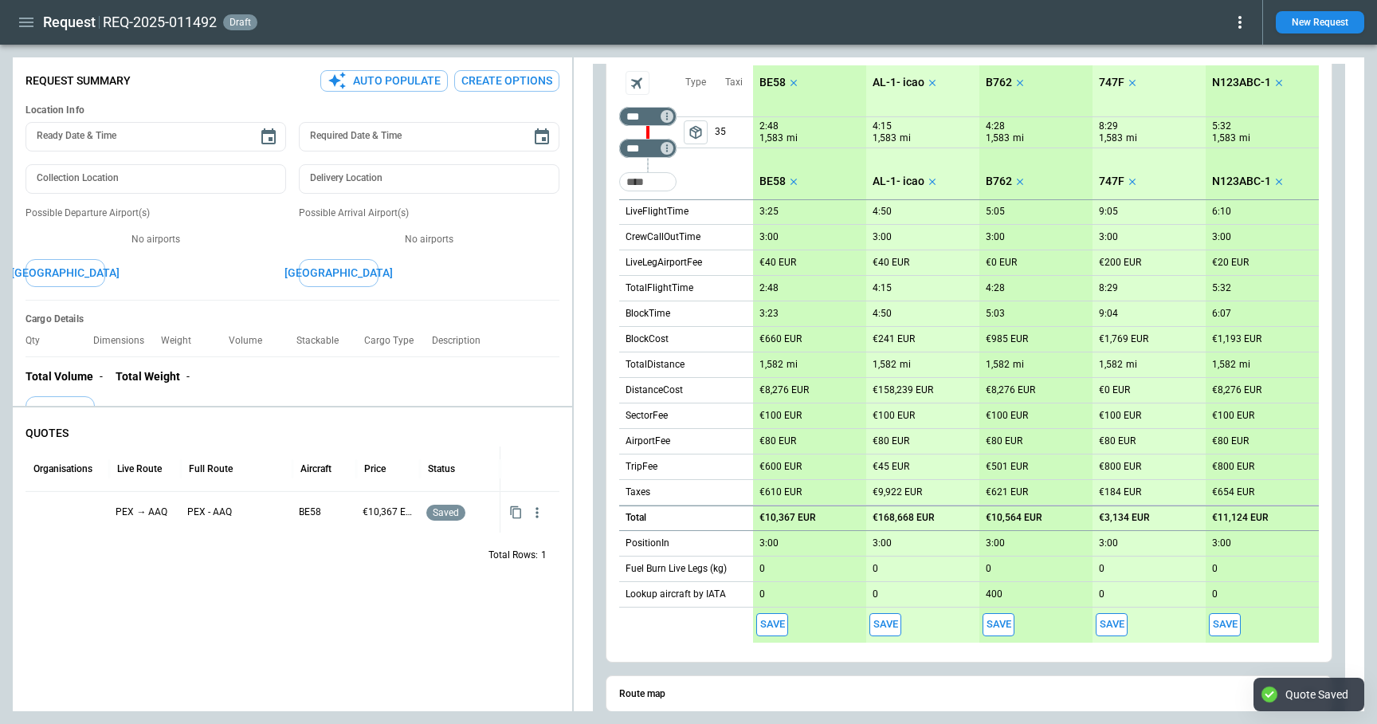
click at [883, 627] on button "Save" at bounding box center [886, 624] width 32 height 23
type textarea "*"
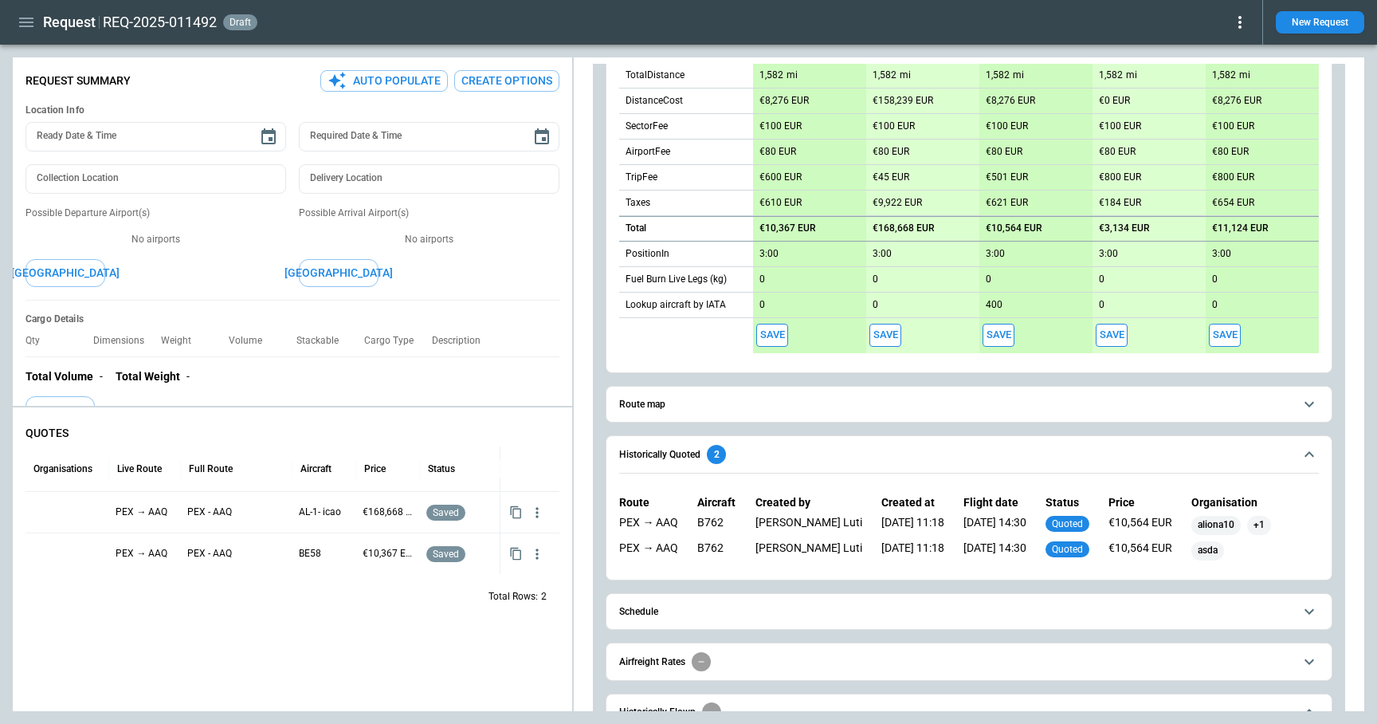
scroll to position [595, 0]
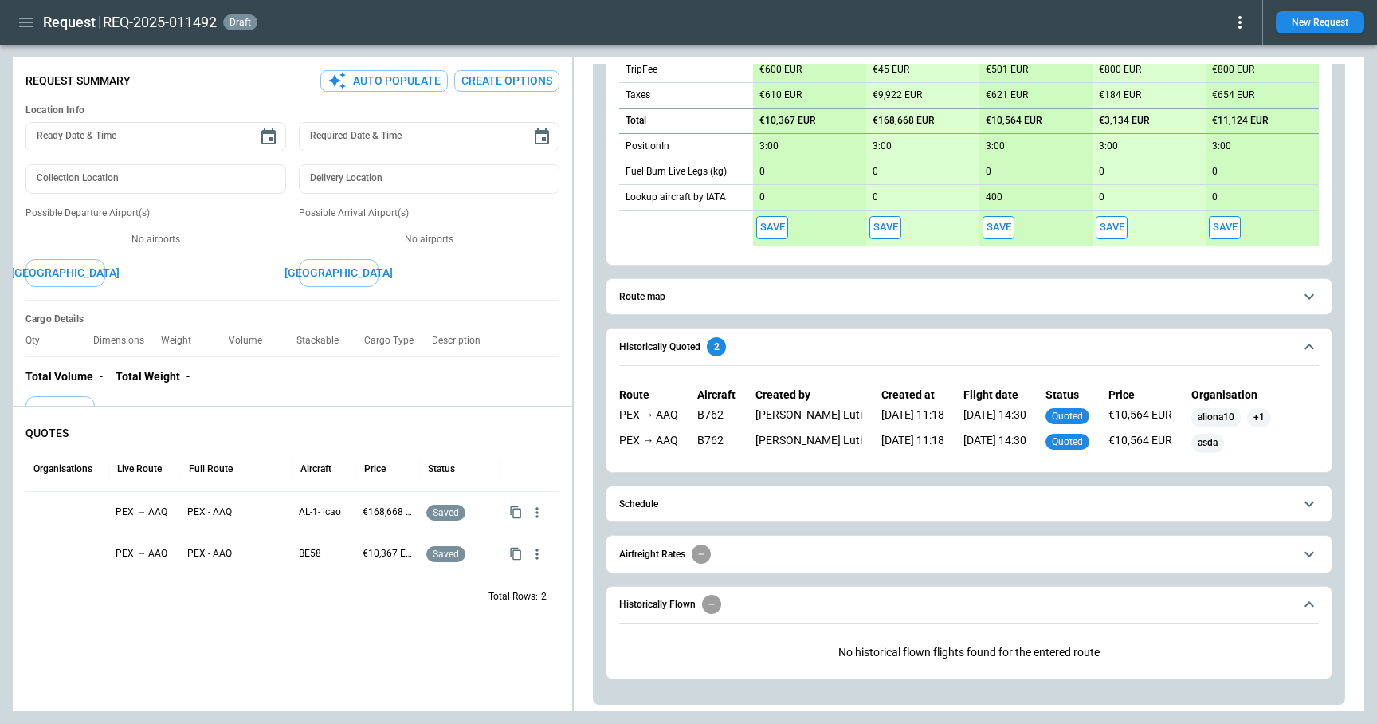
click at [718, 508] on span "Schedule" at bounding box center [956, 504] width 674 height 10
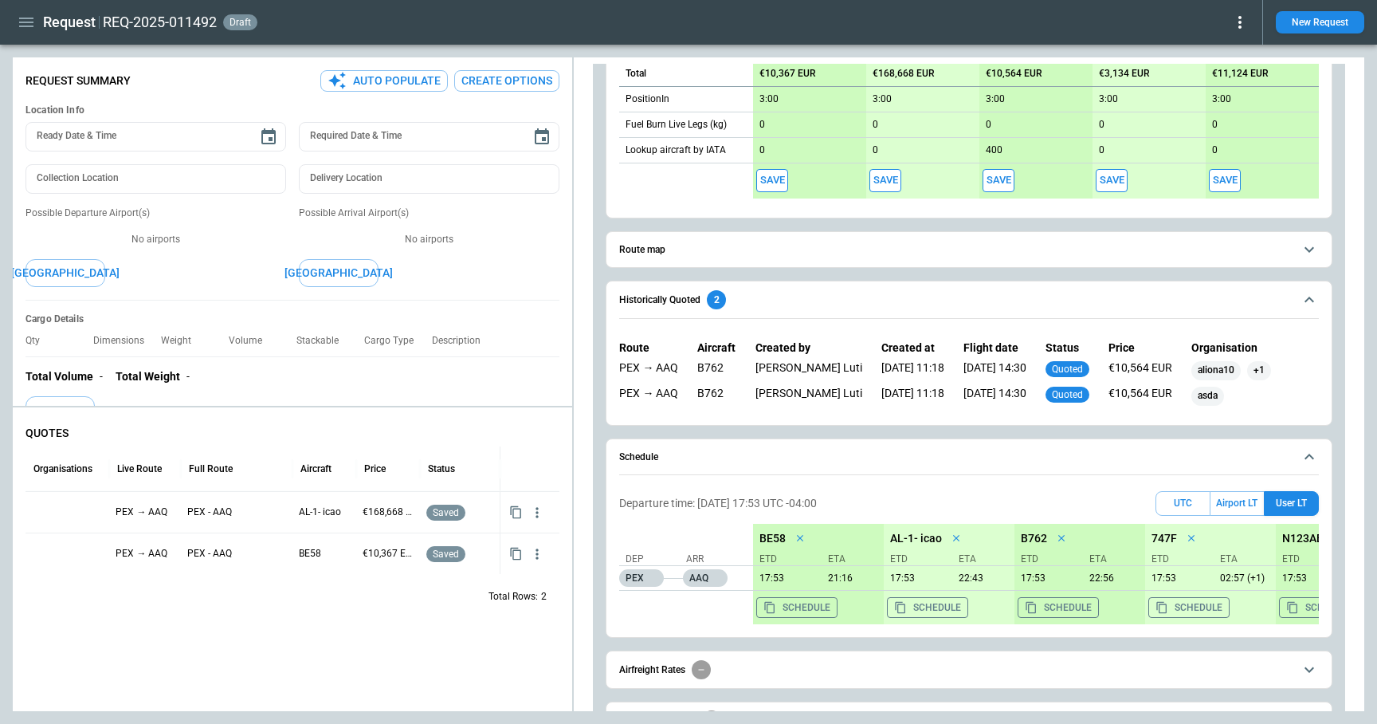
scroll to position [652, 0]
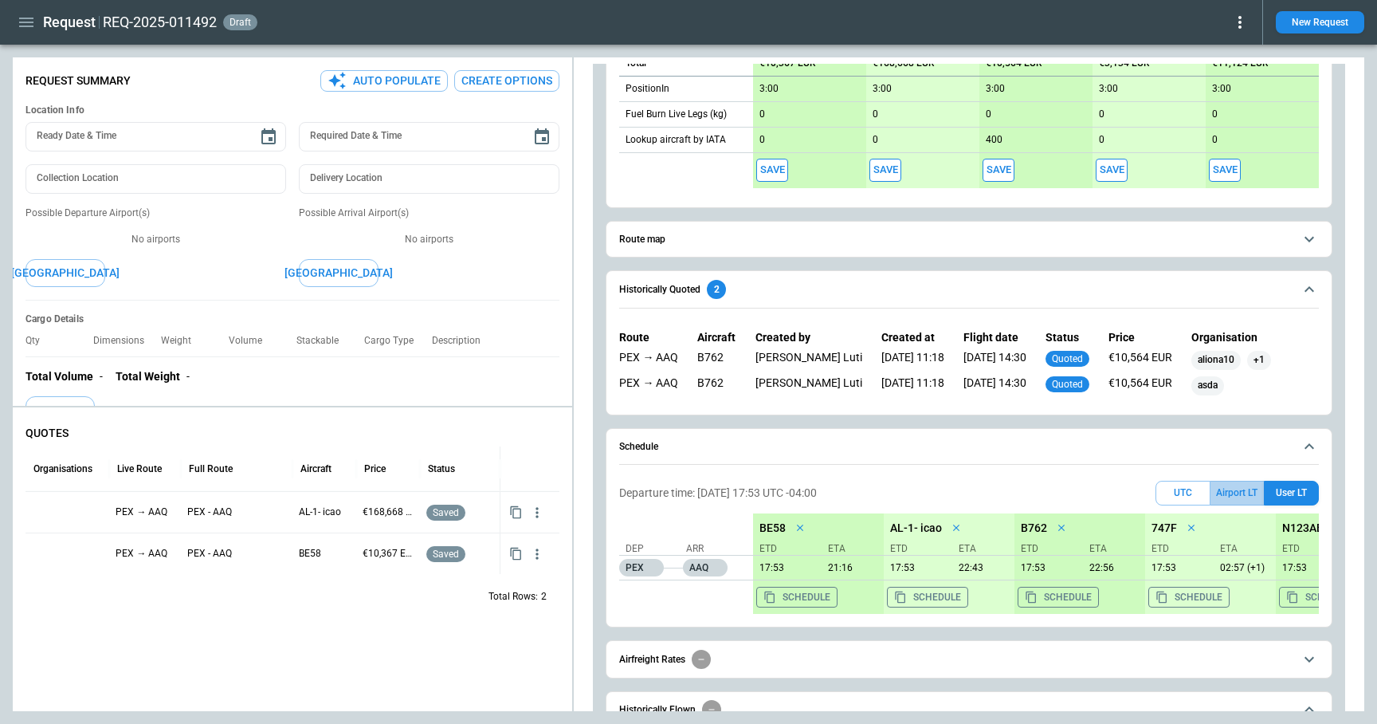
click at [1234, 497] on button "Airport LT" at bounding box center [1237, 493] width 53 height 25
click at [1194, 492] on button "UTC" at bounding box center [1183, 493] width 55 height 25
click at [792, 599] on div "01 Oct 2025" at bounding box center [772, 593] width 38 height 17
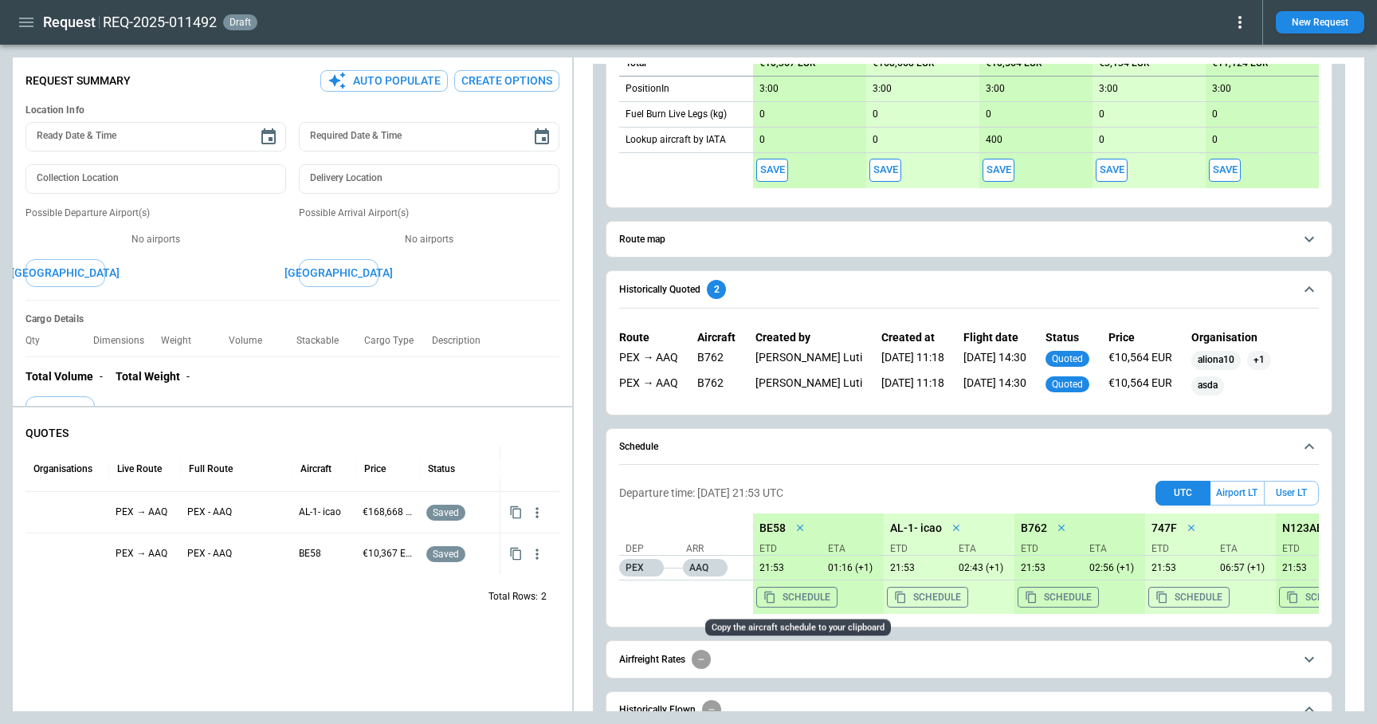
click at [820, 597] on button "Schedule" at bounding box center [797, 597] width 81 height 21
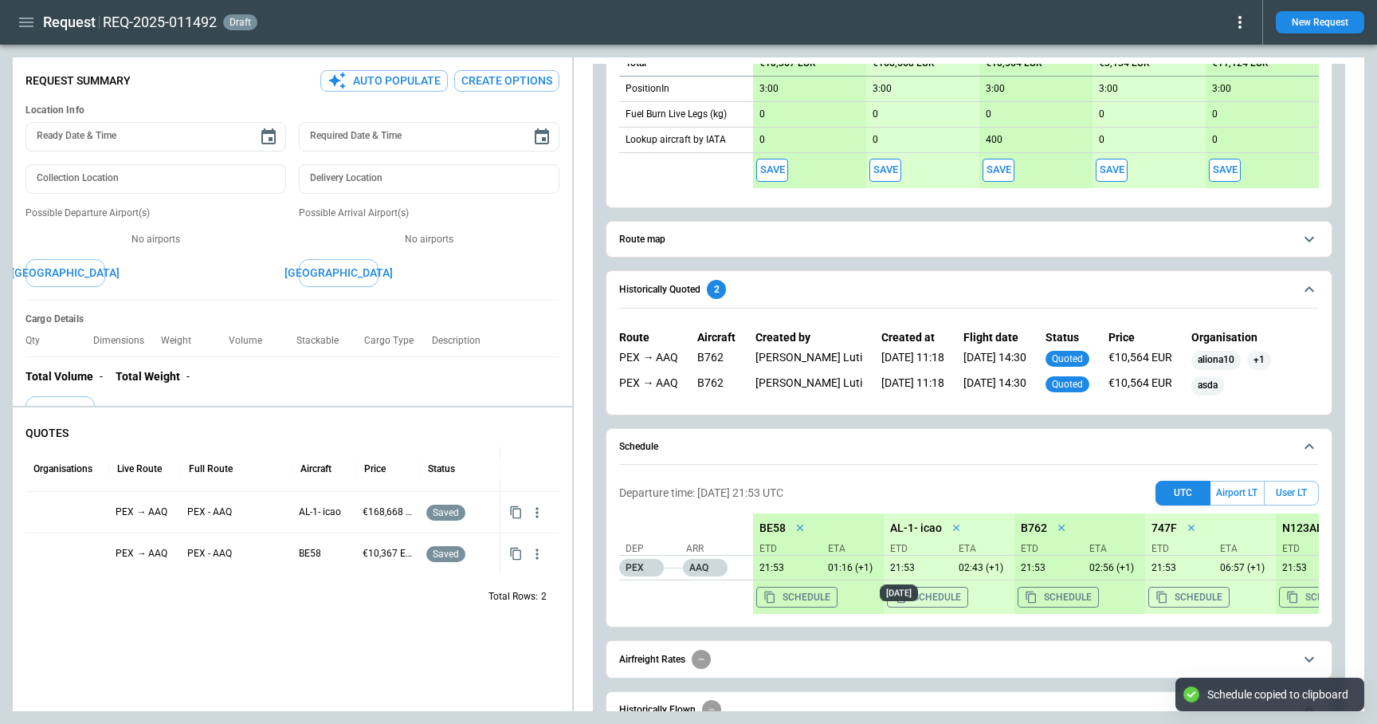
click at [918, 591] on div "01 Oct 2025" at bounding box center [899, 593] width 38 height 17
click at [952, 599] on button "Schedule" at bounding box center [927, 597] width 81 height 21
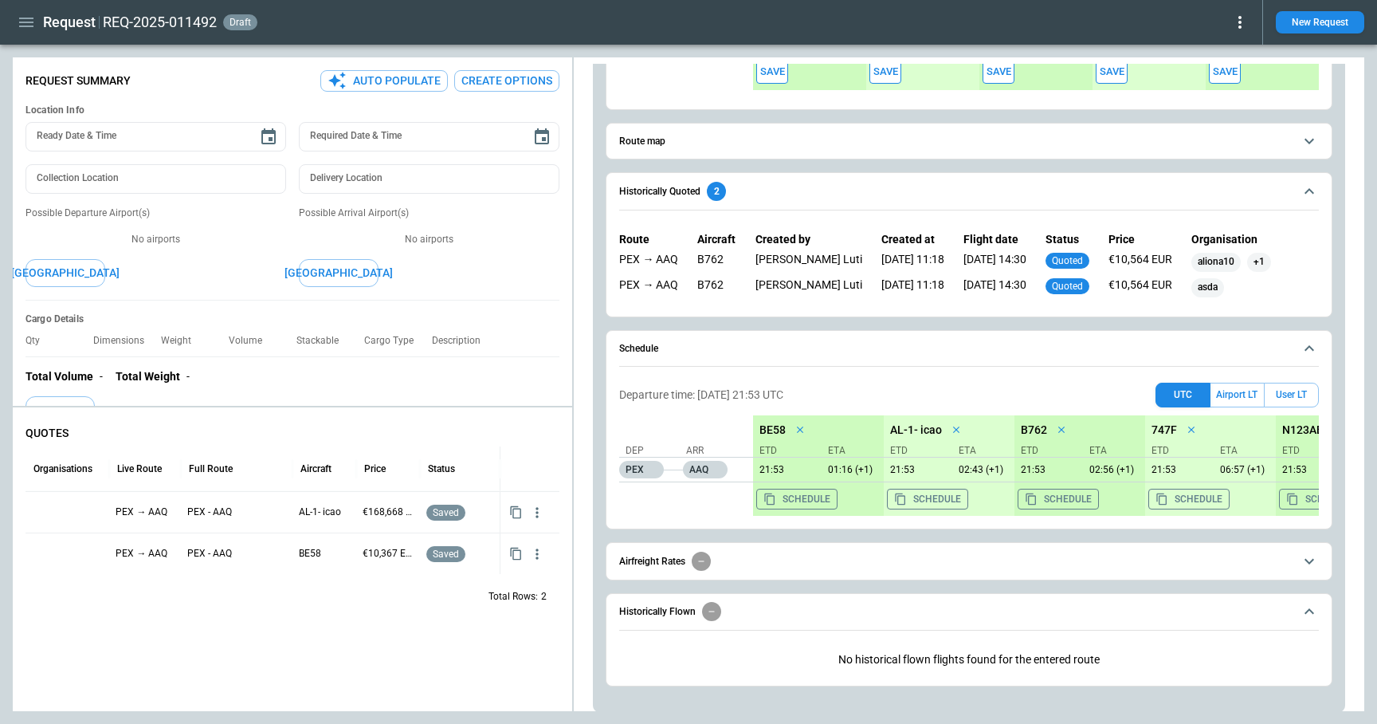
scroll to position [757, 0]
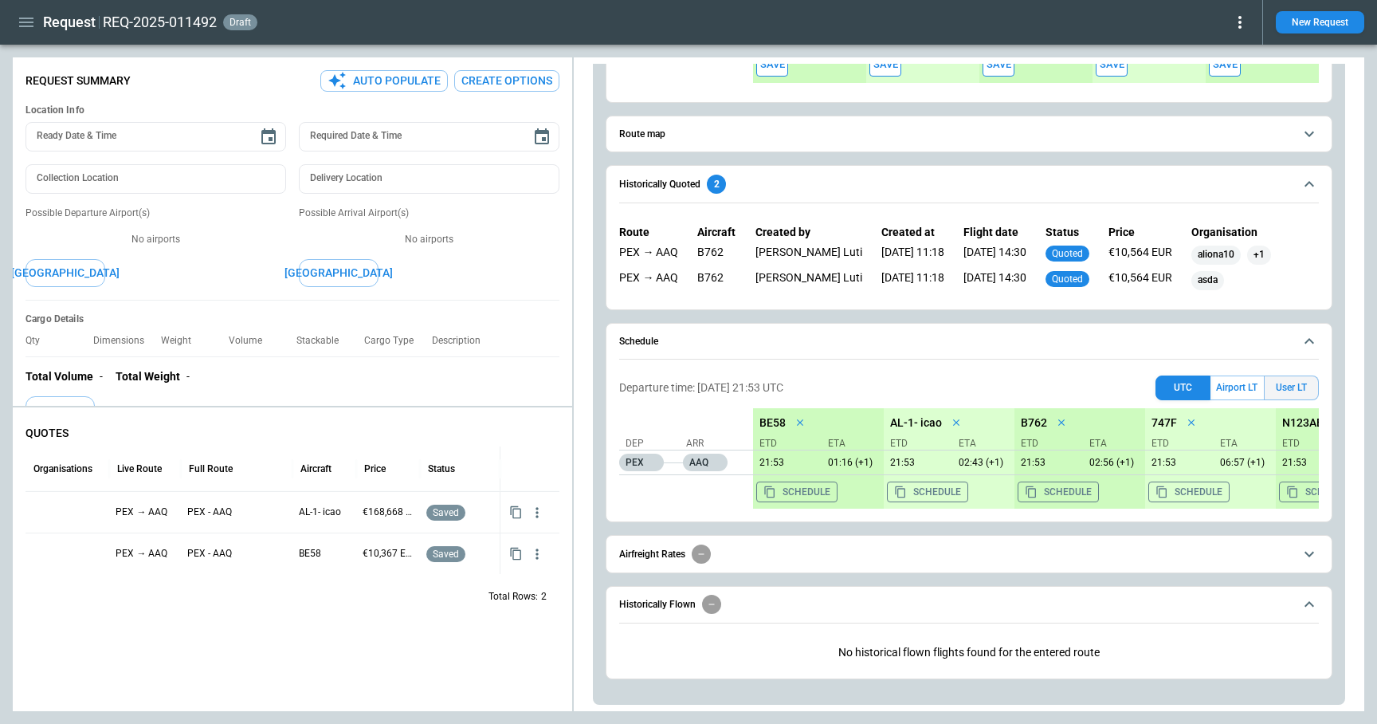
click at [1295, 387] on button "User LT" at bounding box center [1291, 387] width 55 height 25
click at [26, 23] on icon "button" at bounding box center [26, 22] width 19 height 19
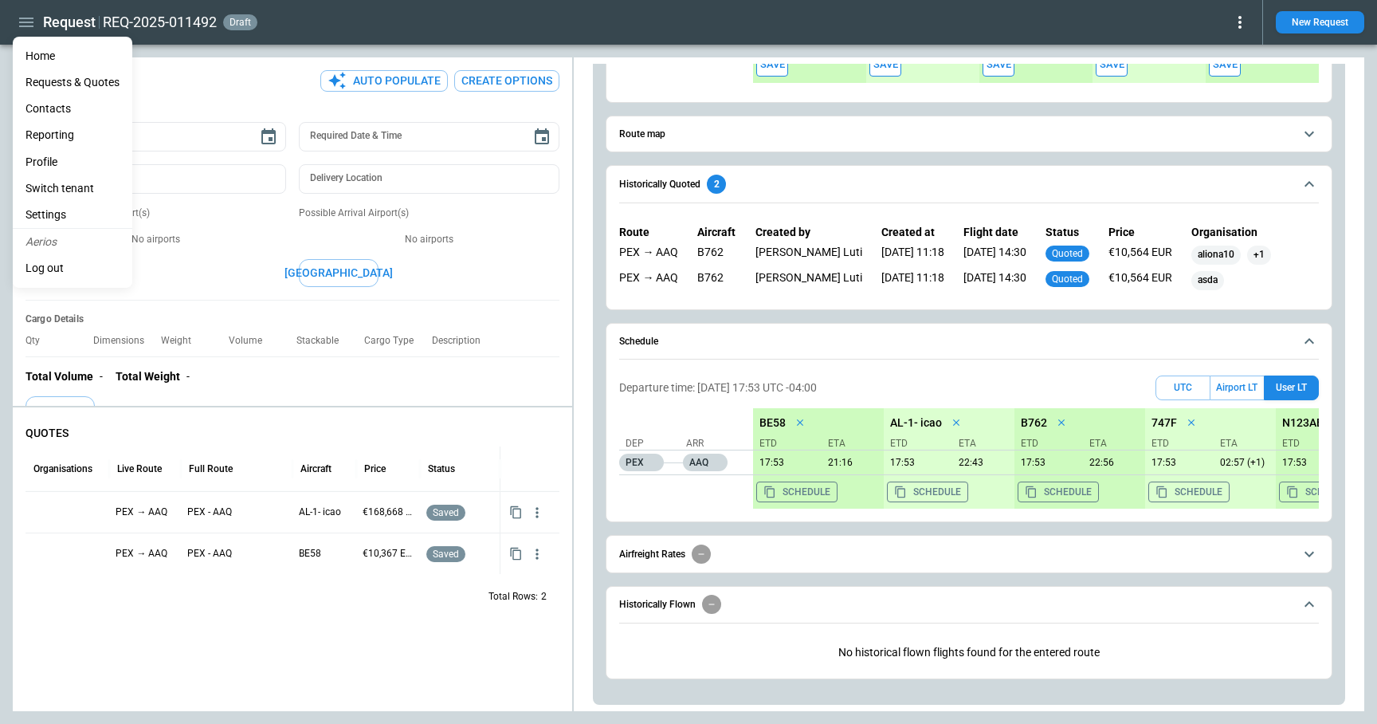
click at [811, 187] on div at bounding box center [688, 362] width 1377 height 724
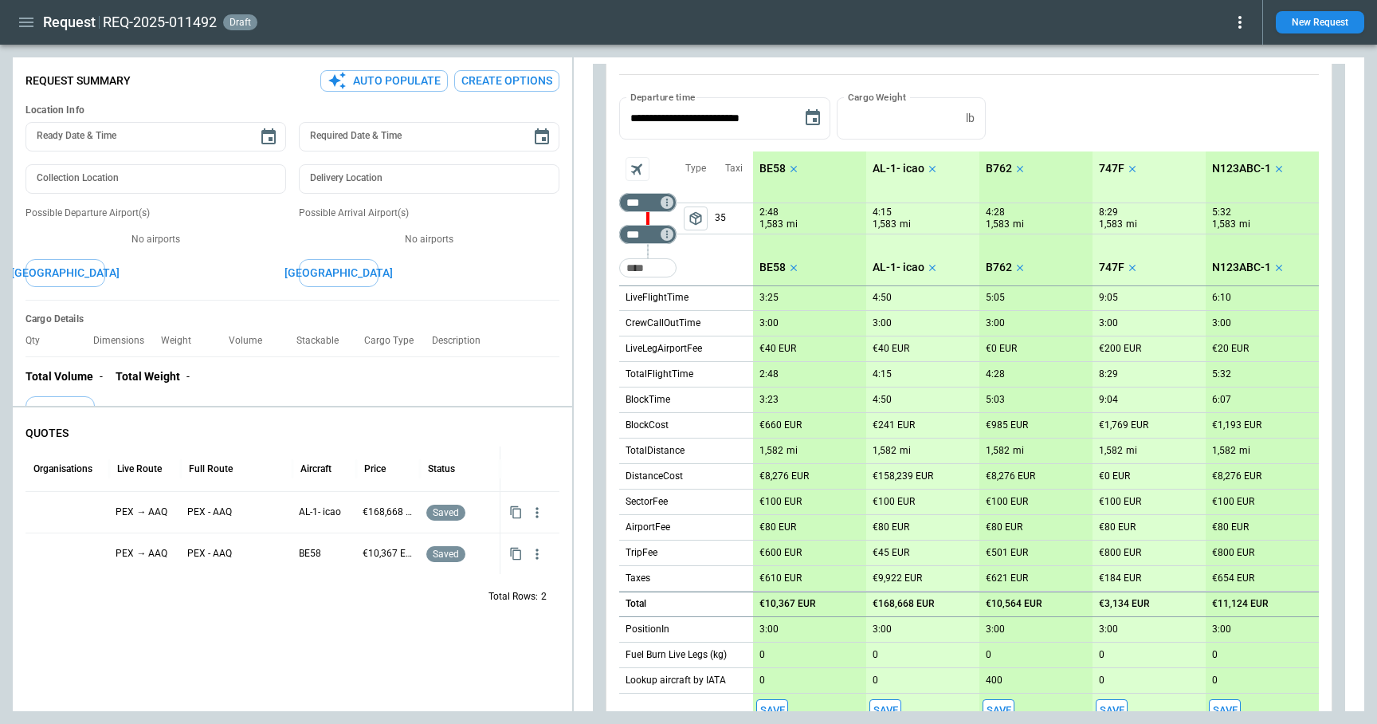
scroll to position [77, 0]
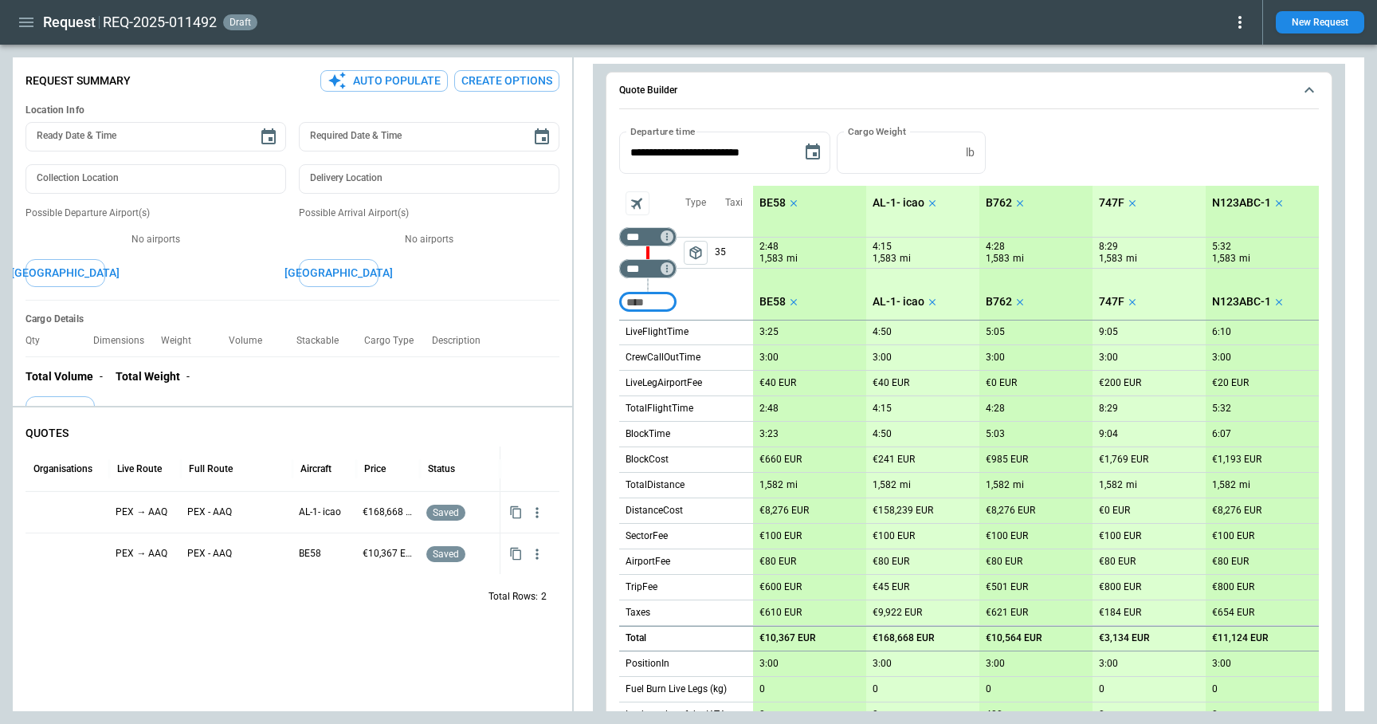
click at [654, 302] on input "Too short" at bounding box center [648, 302] width 51 height 29
type input "***"
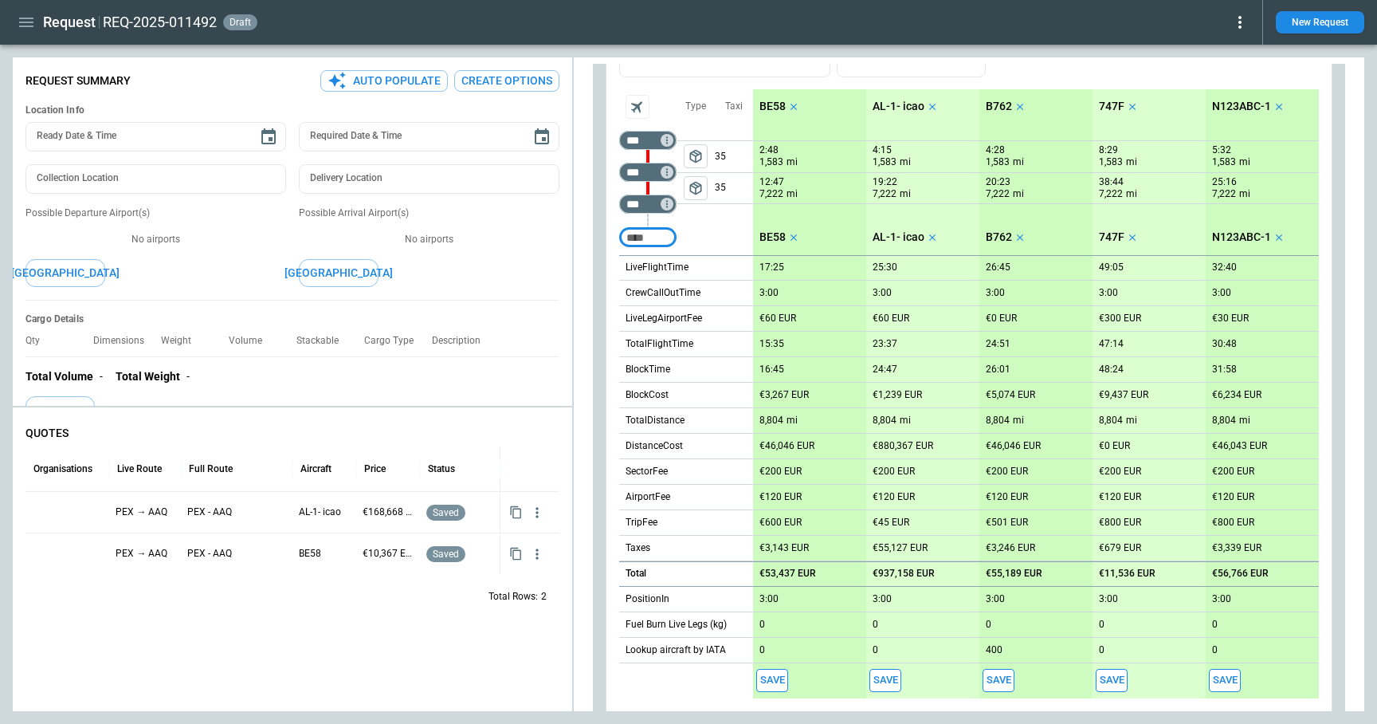
scroll to position [0, 0]
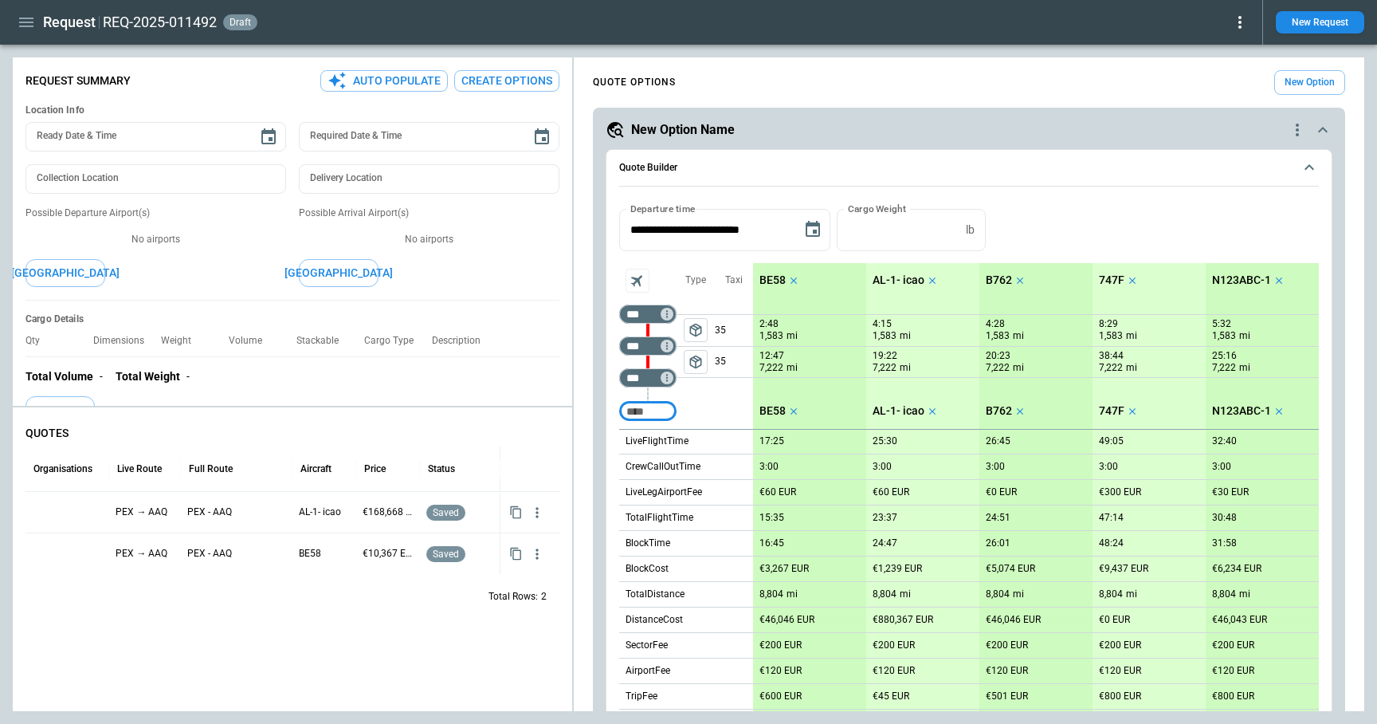
click at [635, 407] on input "Too short" at bounding box center [648, 411] width 51 height 29
type input "***"
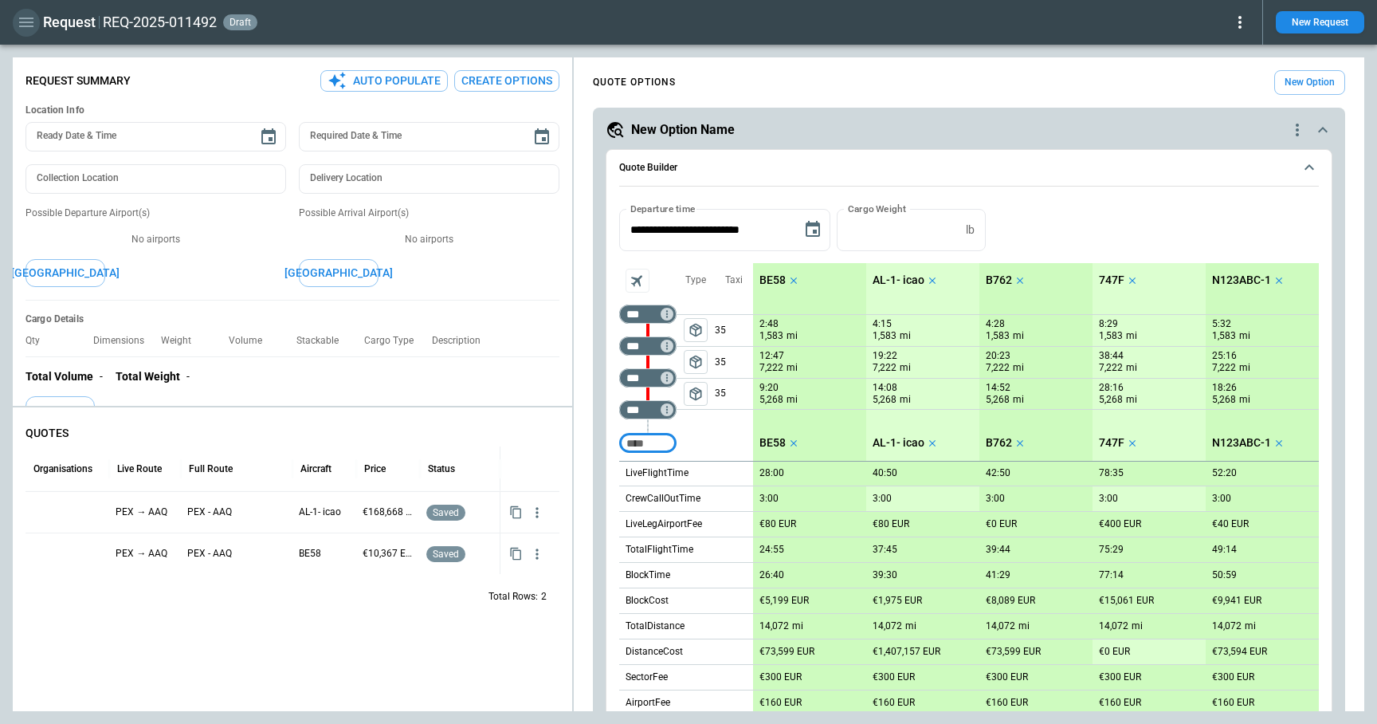
click at [18, 15] on icon "button" at bounding box center [26, 22] width 19 height 19
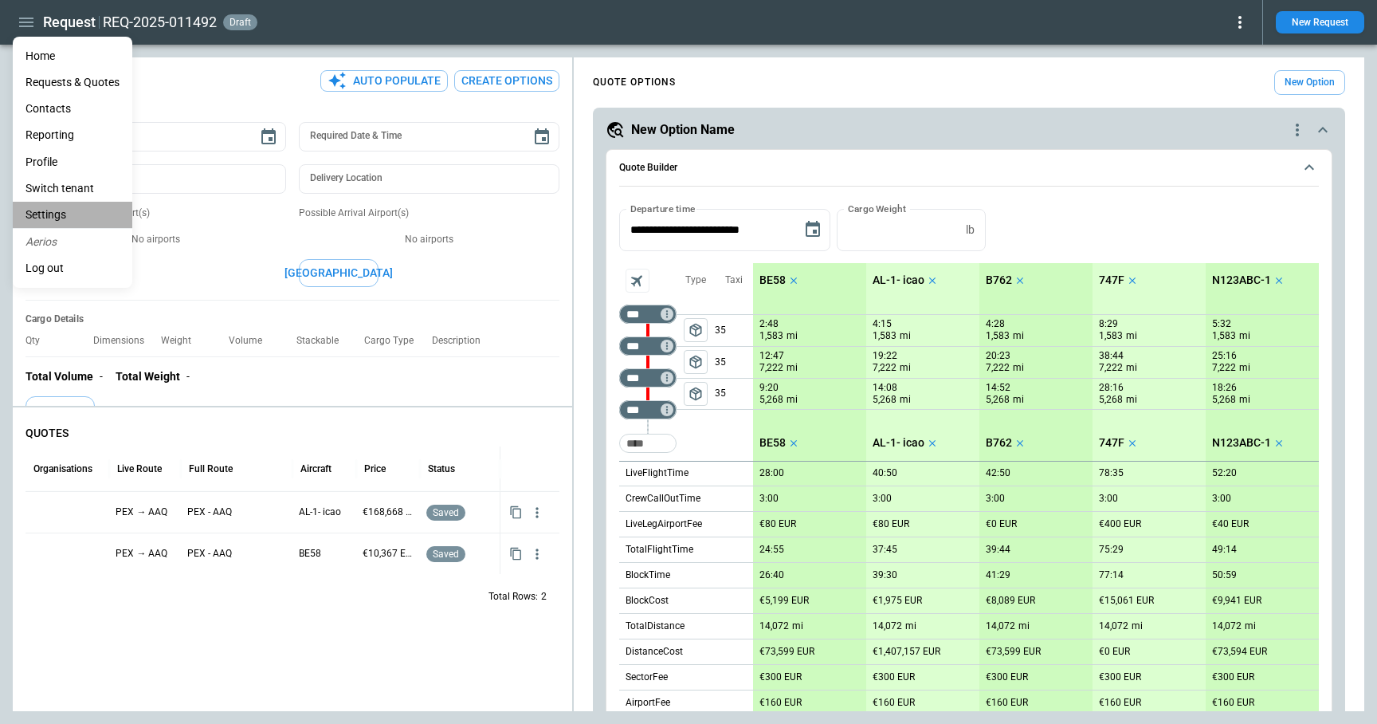
click at [73, 222] on li "Settings" at bounding box center [73, 215] width 120 height 26
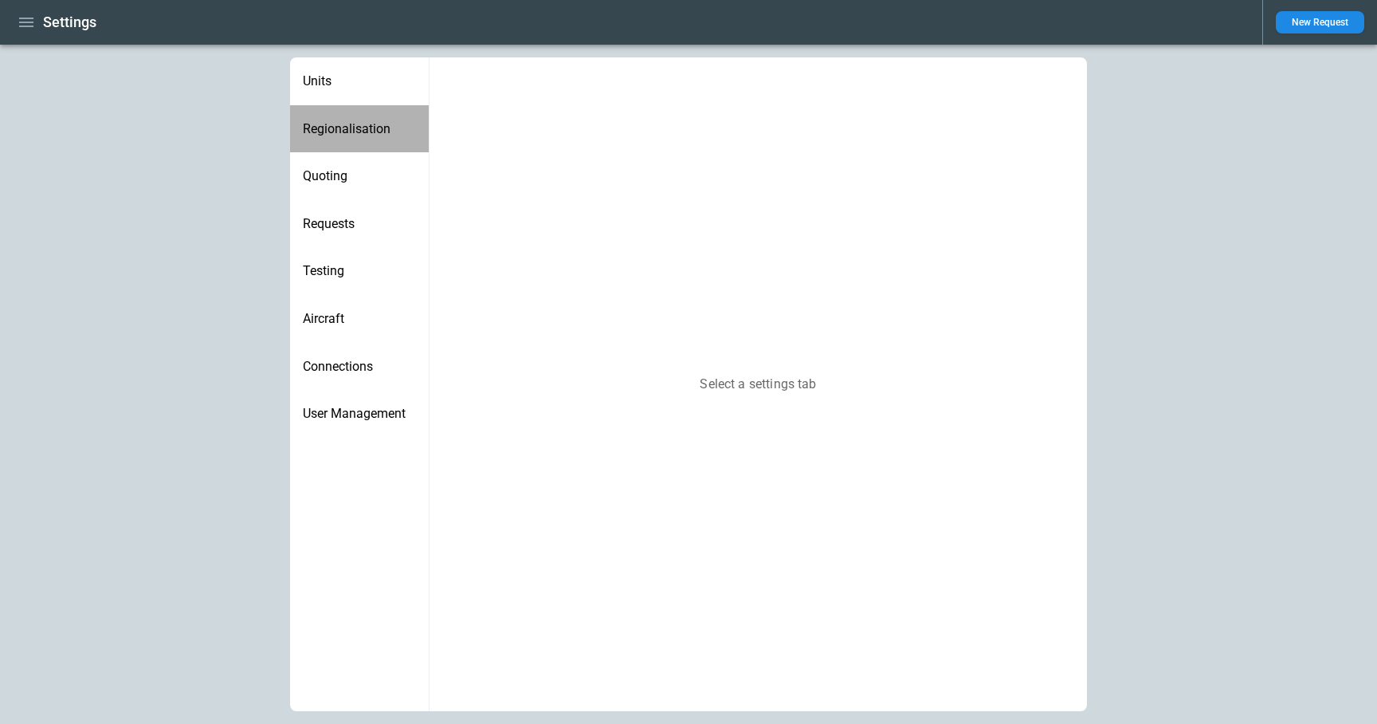
click at [368, 118] on div "Regionalisation" at bounding box center [359, 129] width 139 height 48
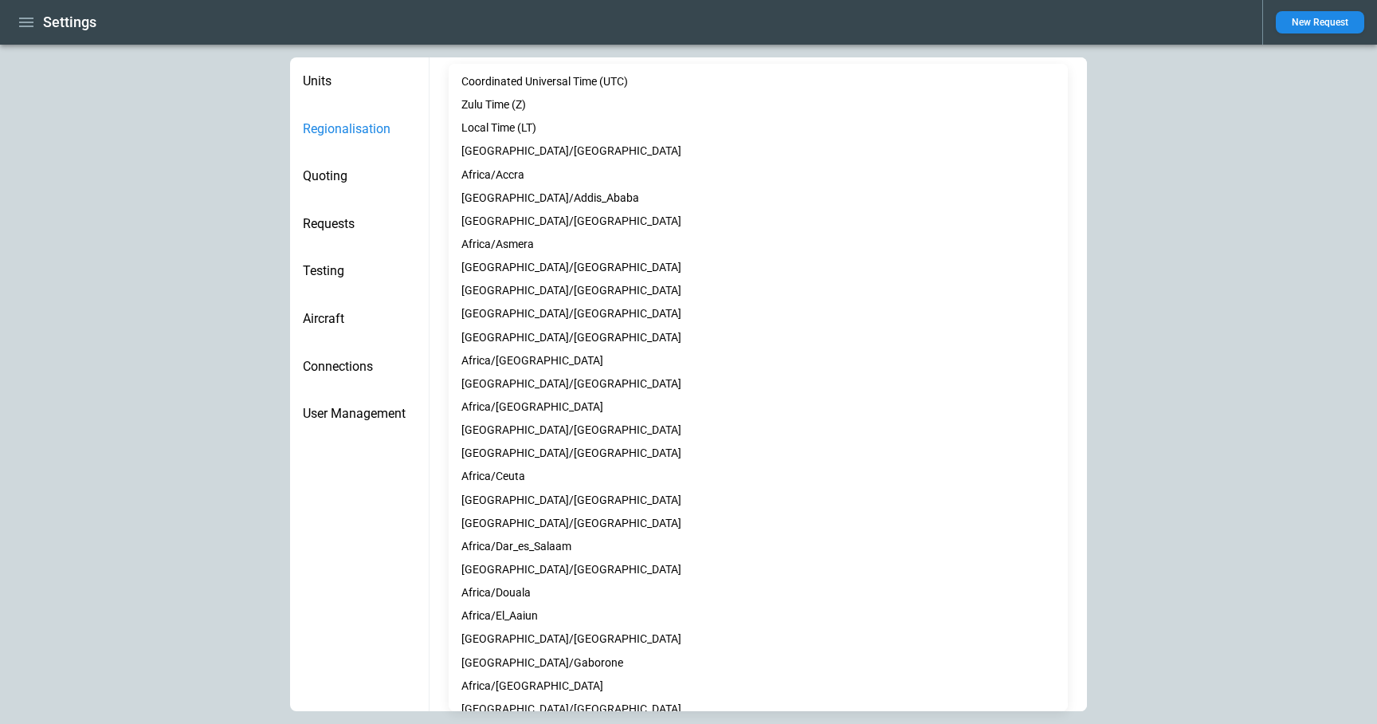
click at [575, 332] on body "**********" at bounding box center [688, 362] width 1377 height 724
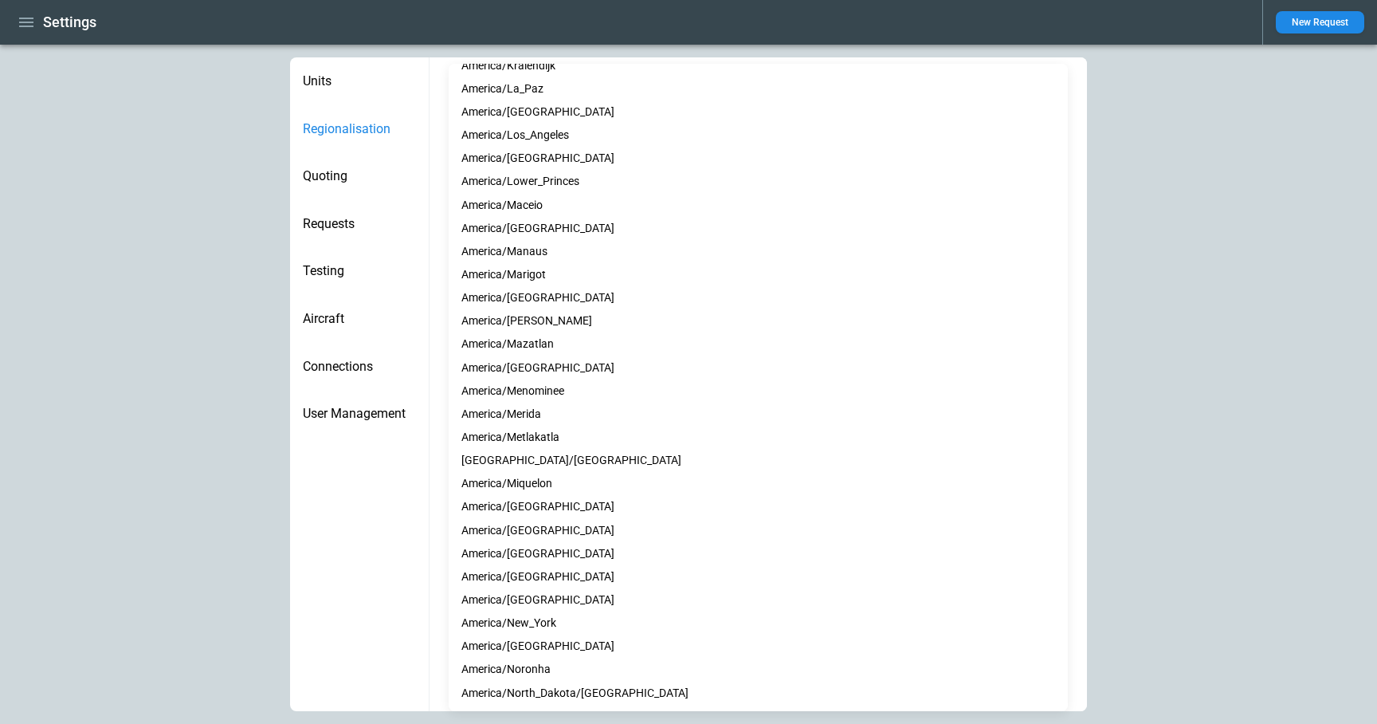
scroll to position [3134, 0]
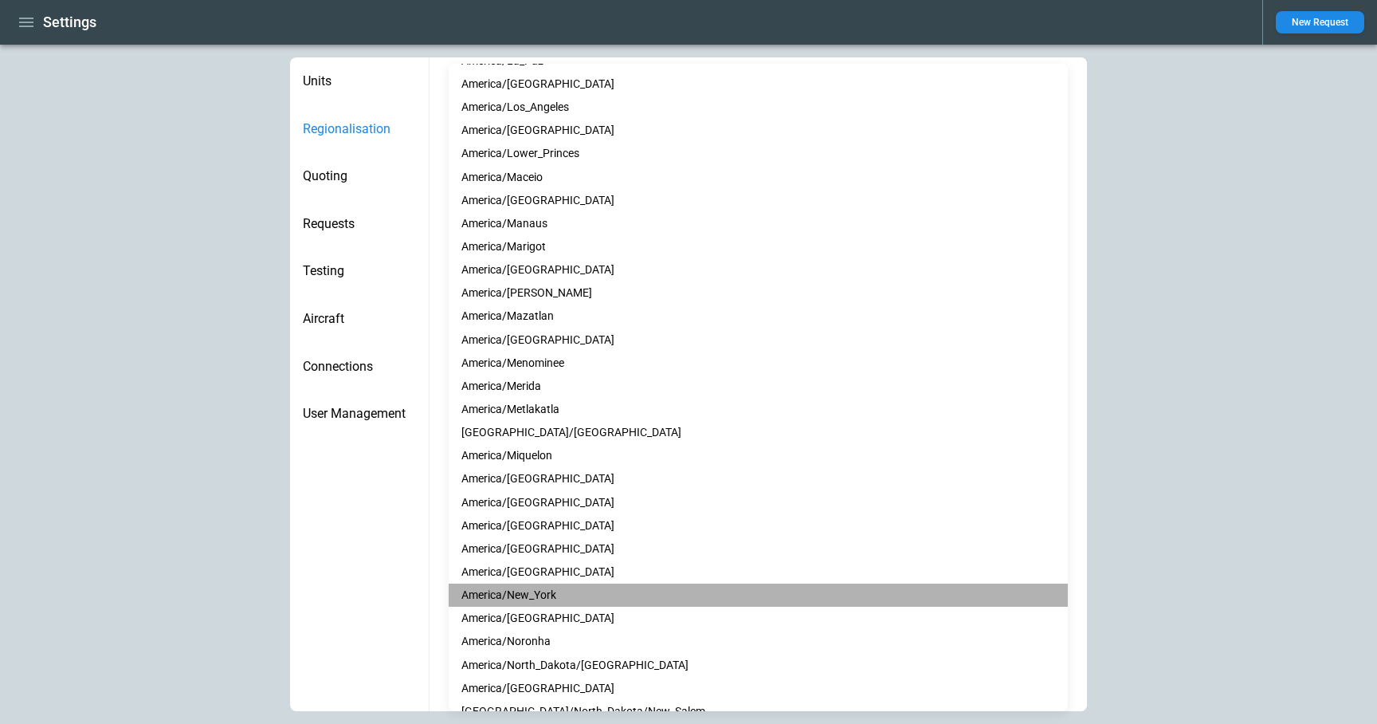
click at [522, 588] on li "America/New_York" at bounding box center [758, 595] width 619 height 23
type input "**********"
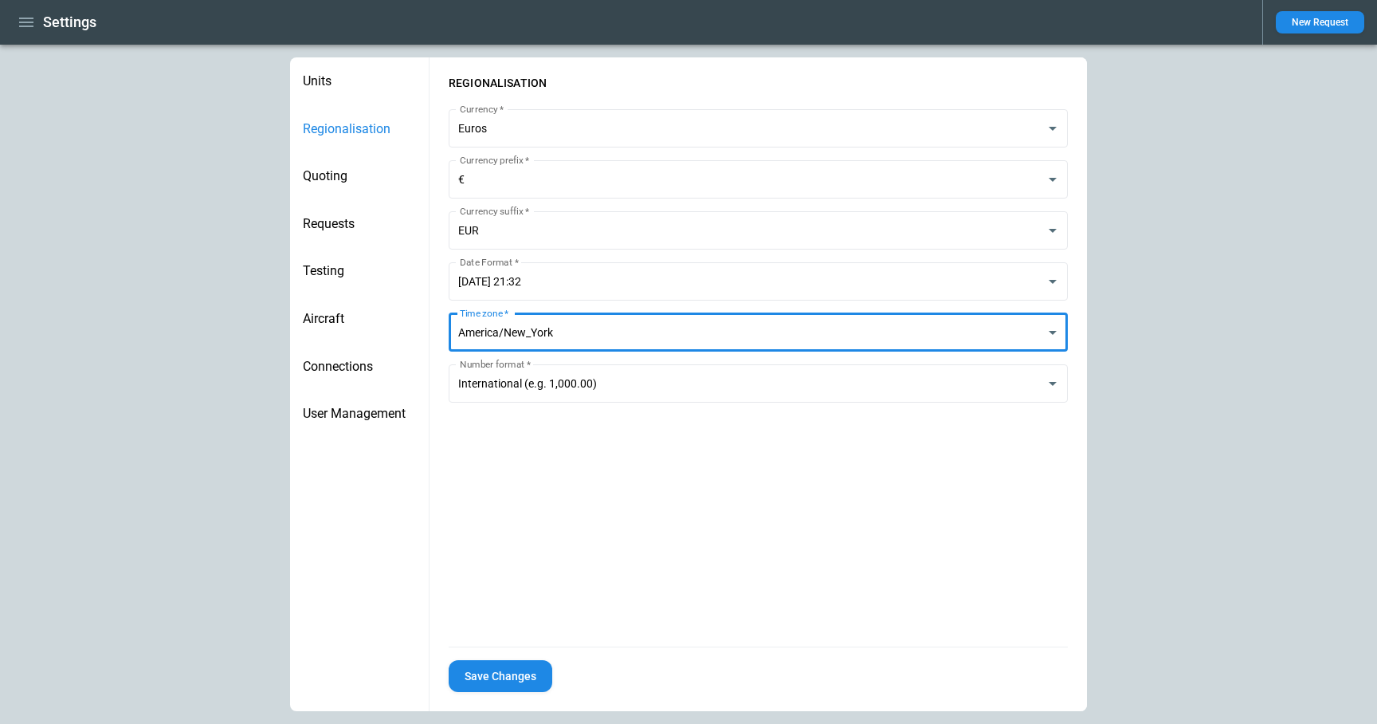
click at [489, 685] on button "Save Changes" at bounding box center [501, 676] width 104 height 33
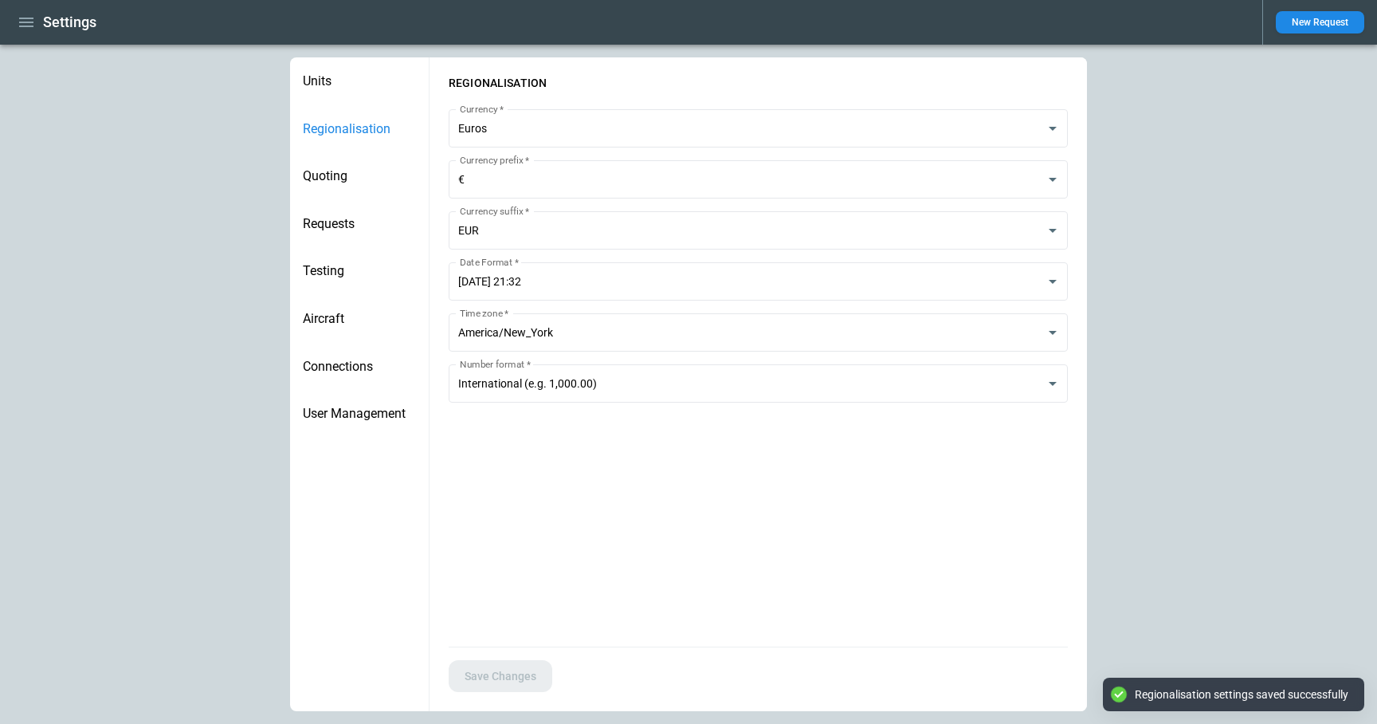
click at [22, 18] on icon "button" at bounding box center [26, 23] width 14 height 10
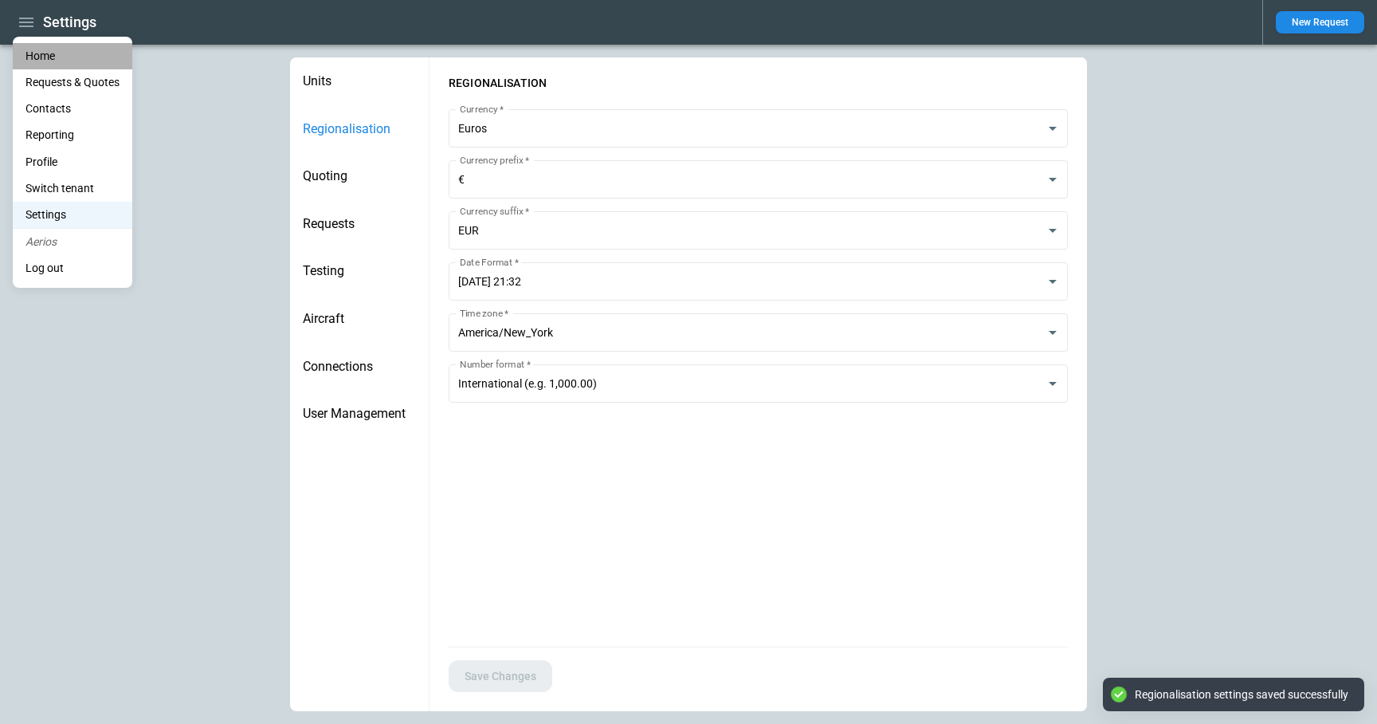
click at [42, 55] on li "Home" at bounding box center [73, 56] width 120 height 26
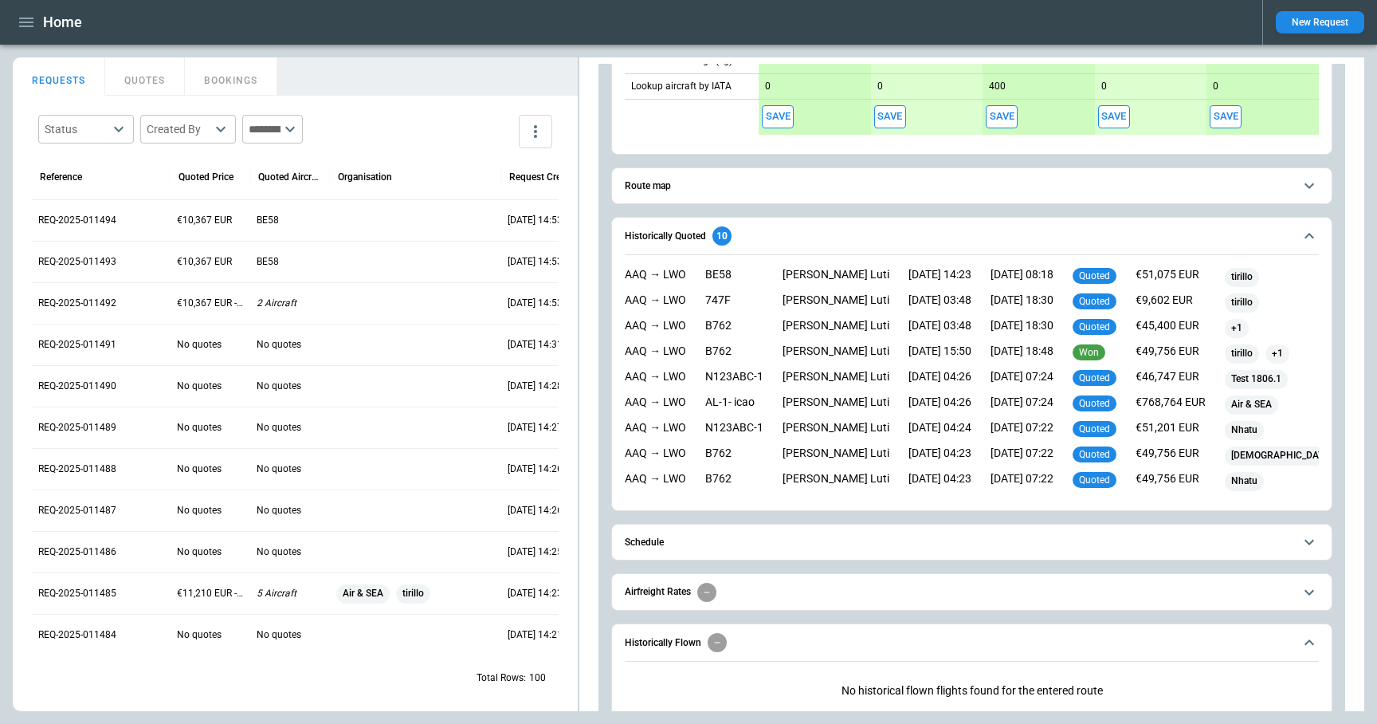
scroll to position [808, 0]
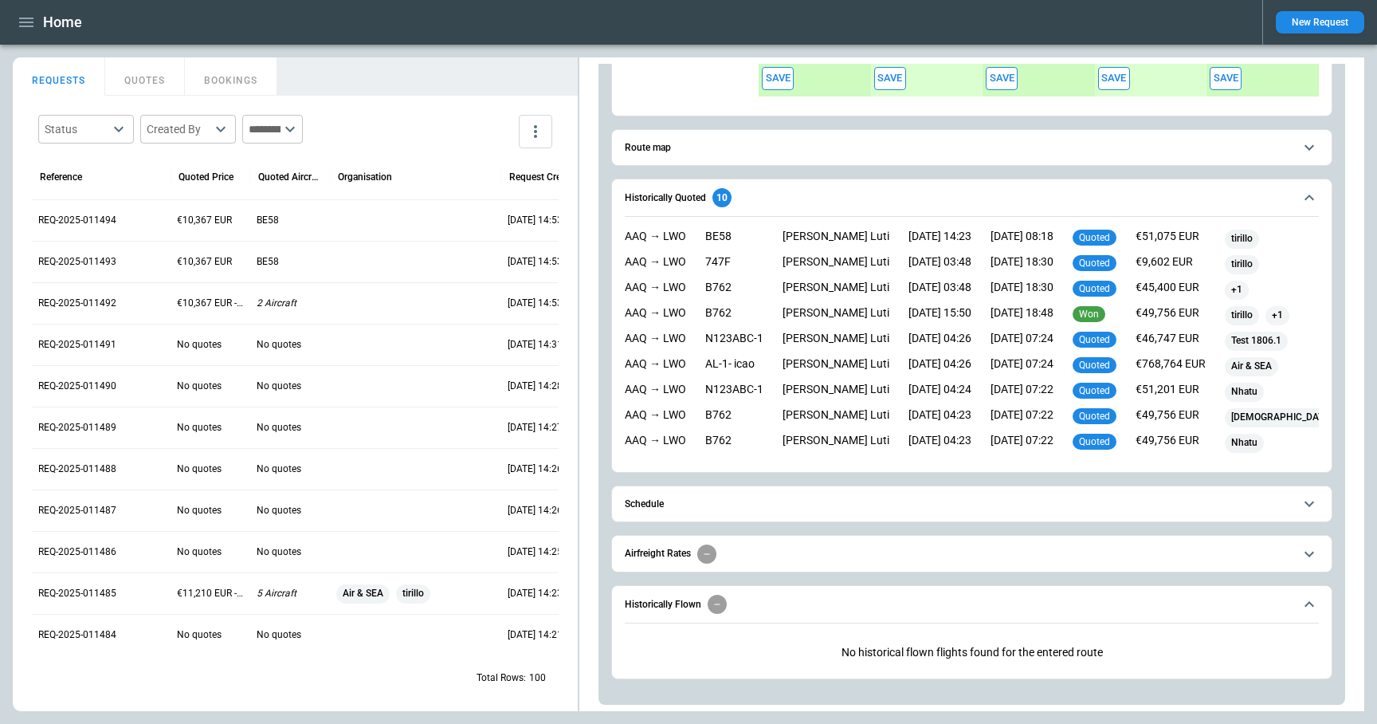
click at [758, 512] on button "Schedule" at bounding box center [972, 504] width 694 height 36
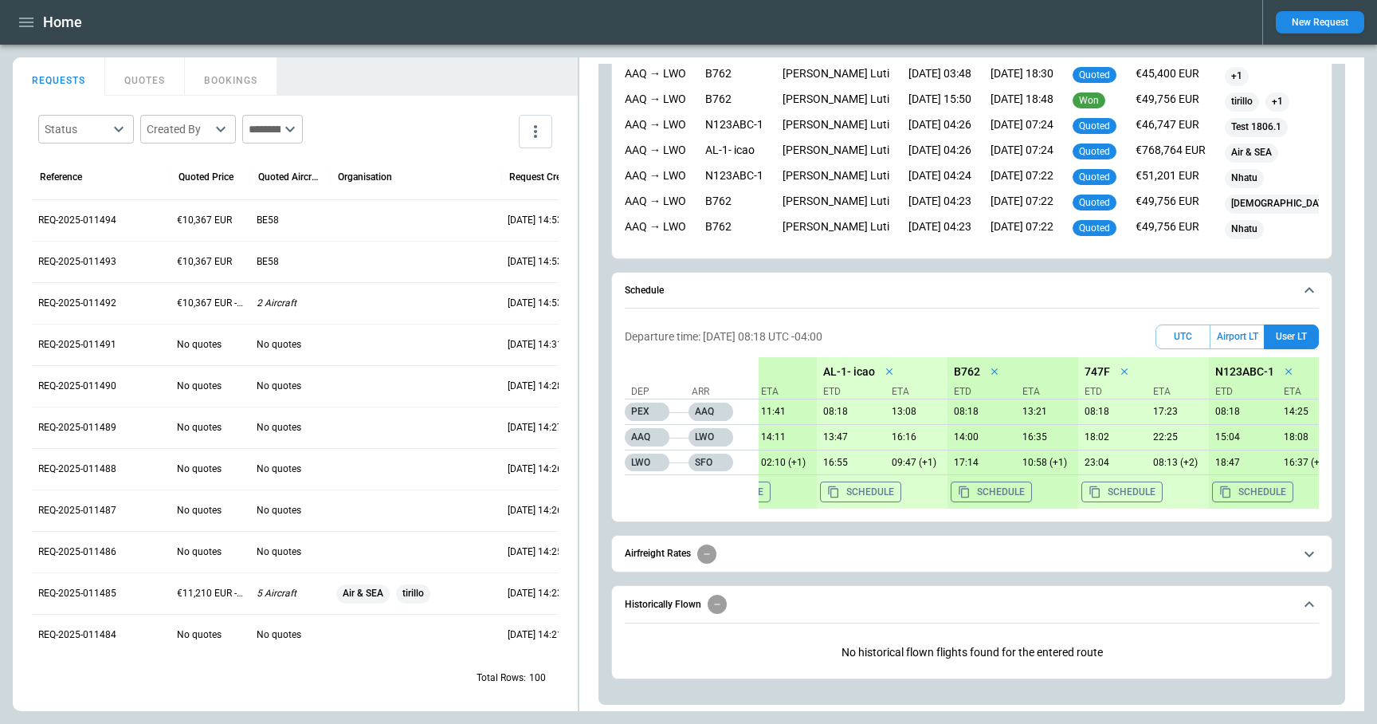
scroll to position [0, 0]
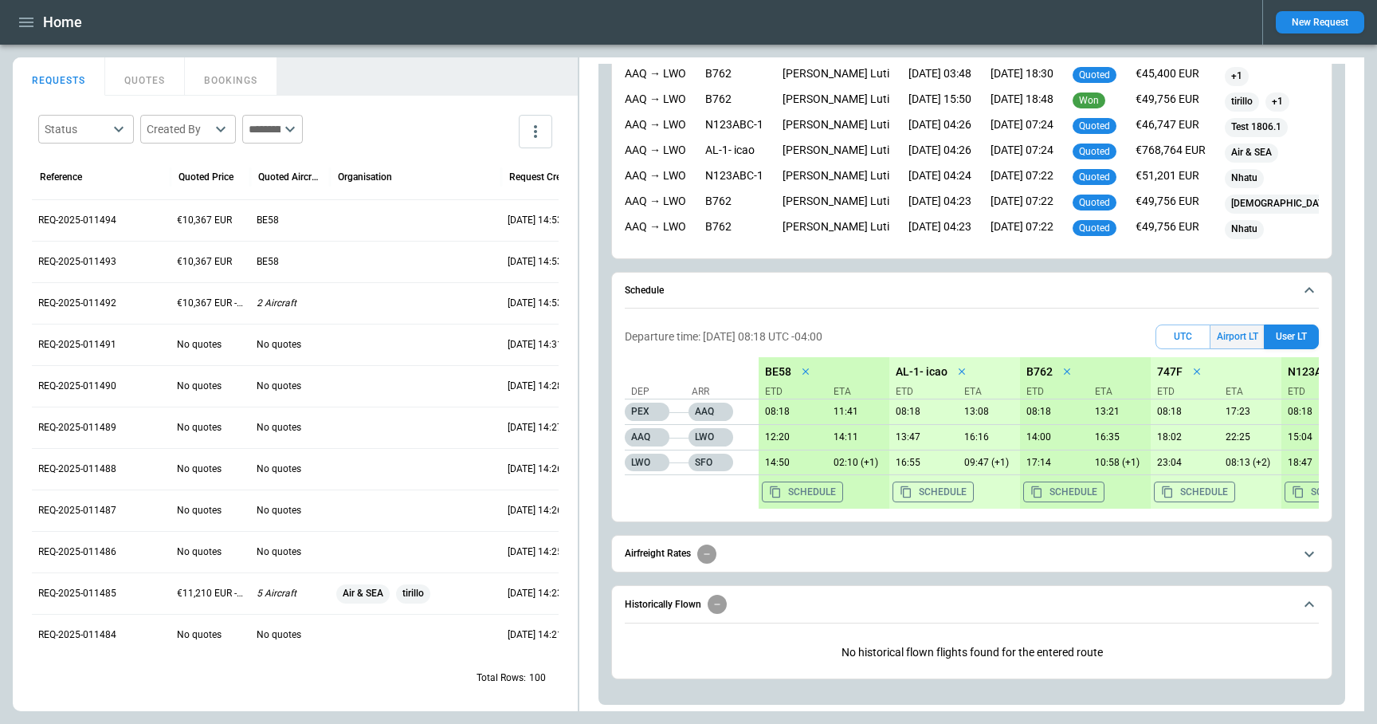
click at [1244, 344] on button "Airport LT" at bounding box center [1237, 336] width 53 height 25
click at [1184, 338] on button "UTC" at bounding box center [1183, 336] width 55 height 25
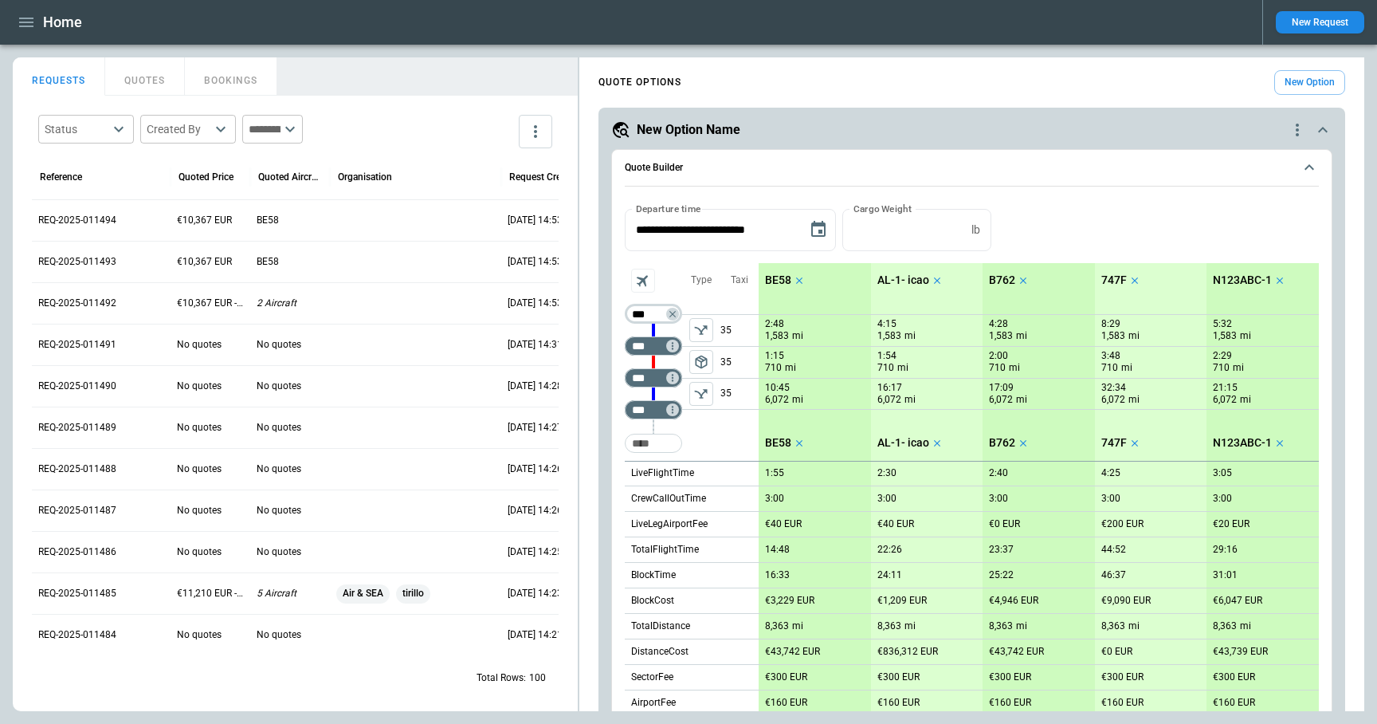
click at [650, 316] on input "***" at bounding box center [650, 314] width 45 height 16
type input "***"
click at [656, 340] on input "***" at bounding box center [650, 346] width 45 height 16
type input "*"
type input "***"
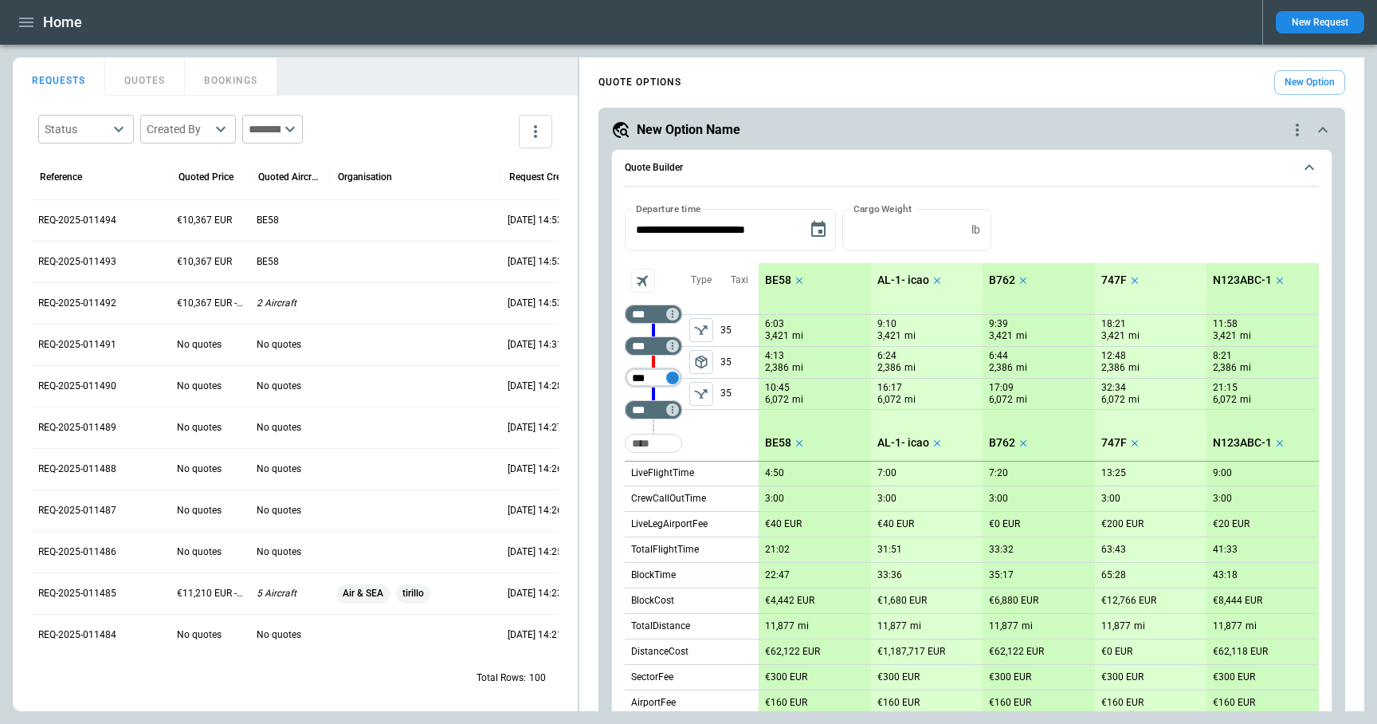
click at [672, 376] on icon "Not found" at bounding box center [672, 377] width 11 height 11
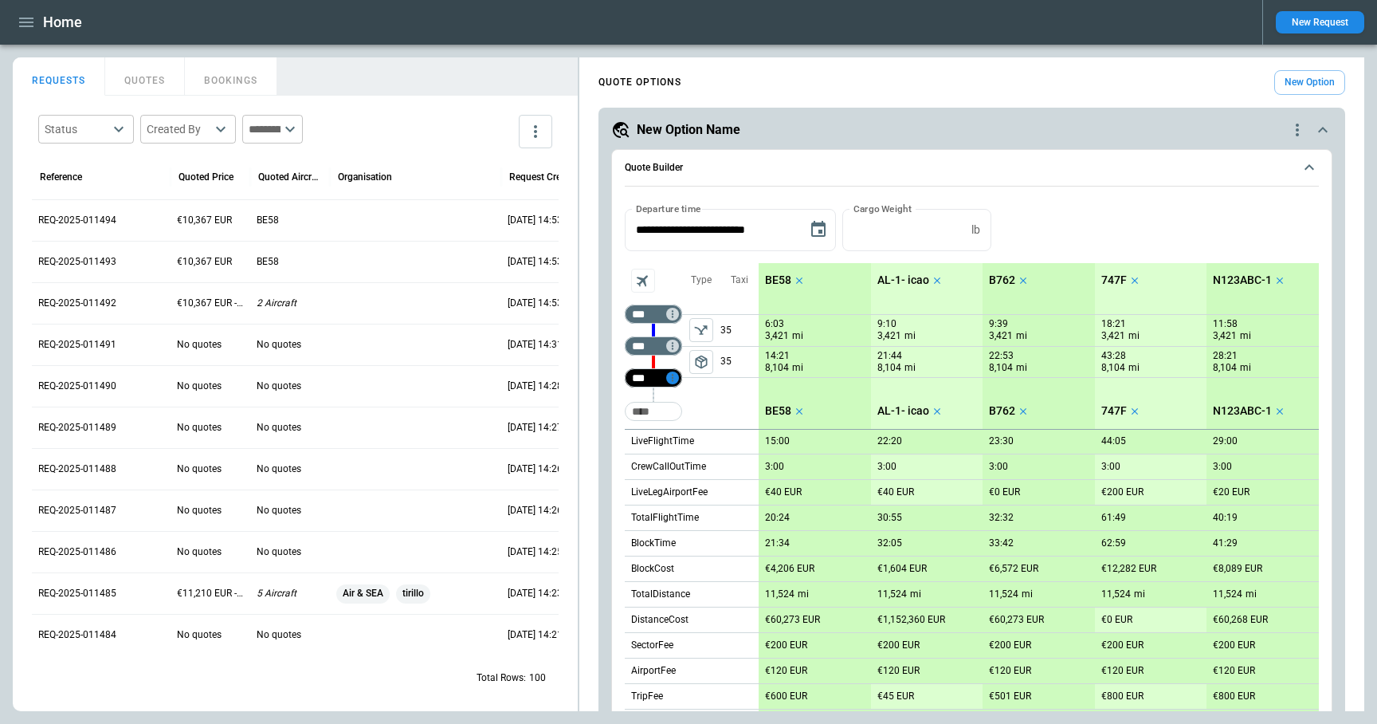
click at [673, 379] on icon "Not found" at bounding box center [672, 377] width 11 height 11
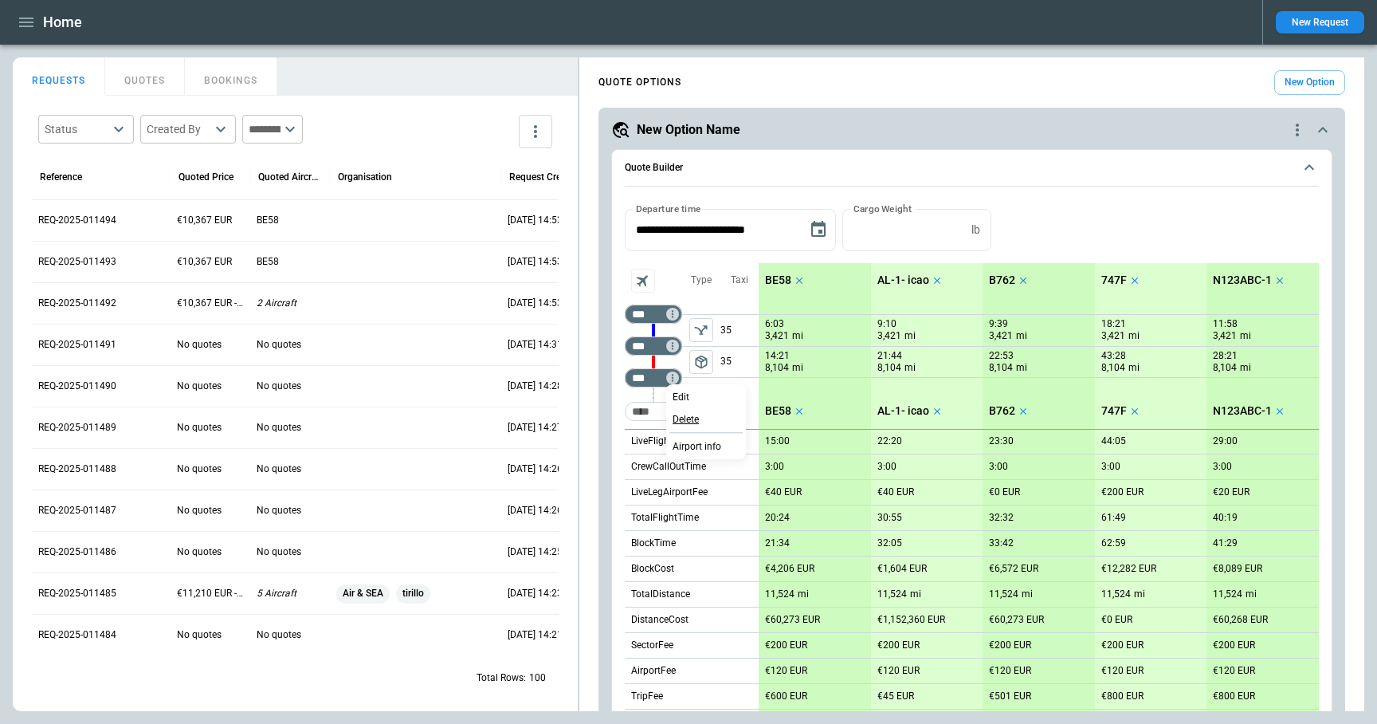
click at [682, 423] on p "Delete" at bounding box center [686, 420] width 26 height 14
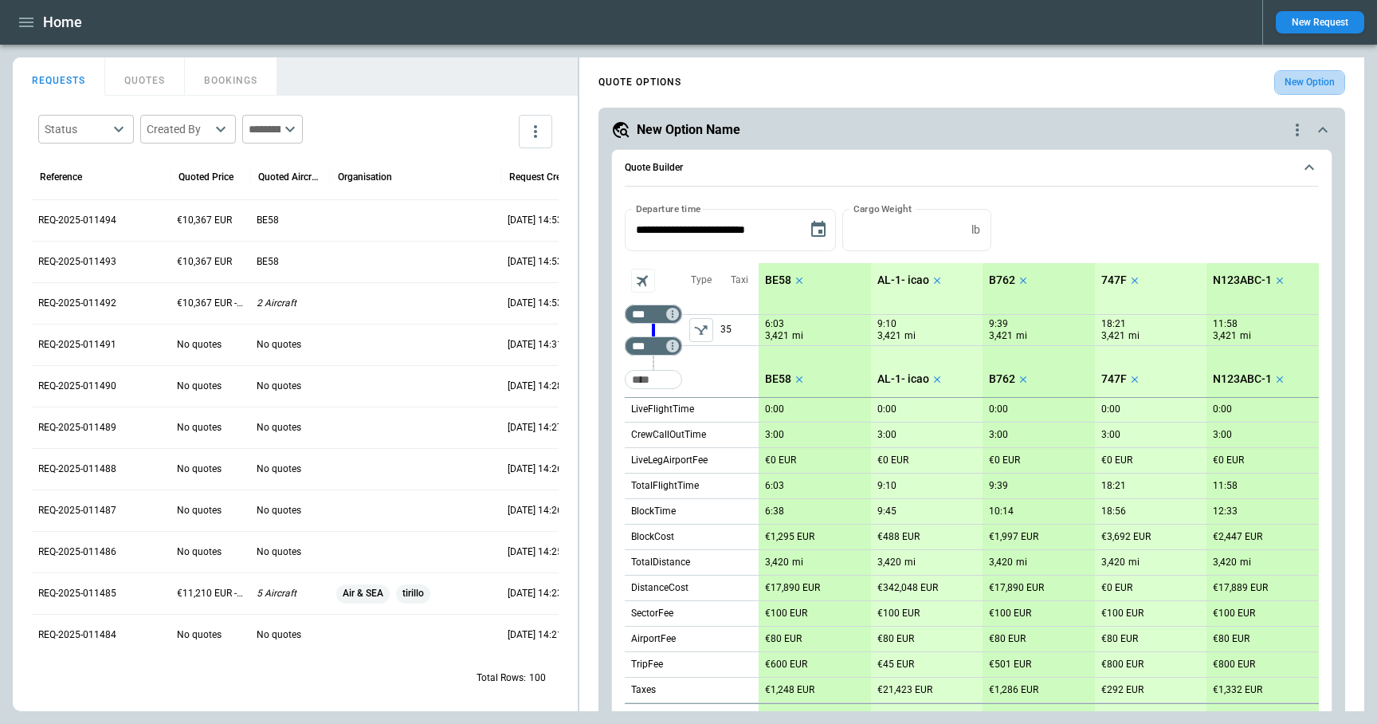
click at [1307, 79] on button "New Option" at bounding box center [1310, 82] width 71 height 25
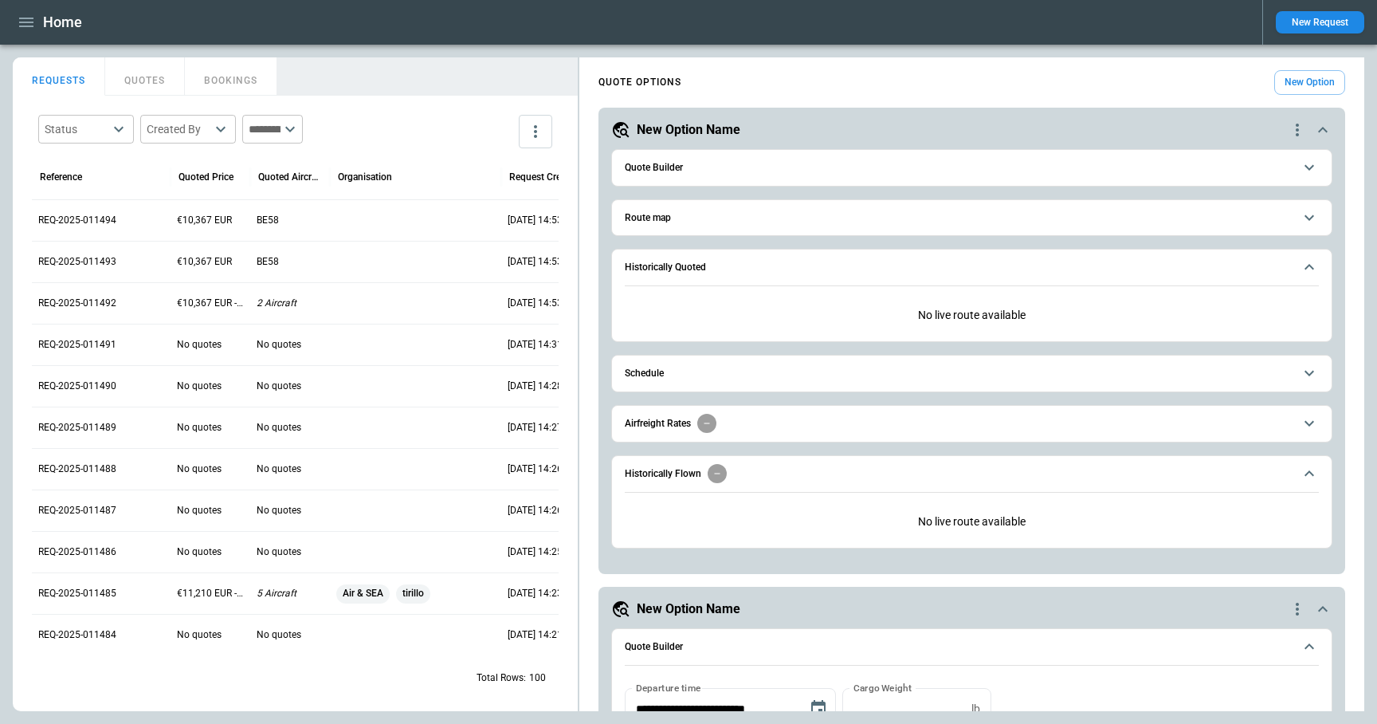
click at [685, 164] on span "Quote Builder" at bounding box center [959, 168] width 669 height 10
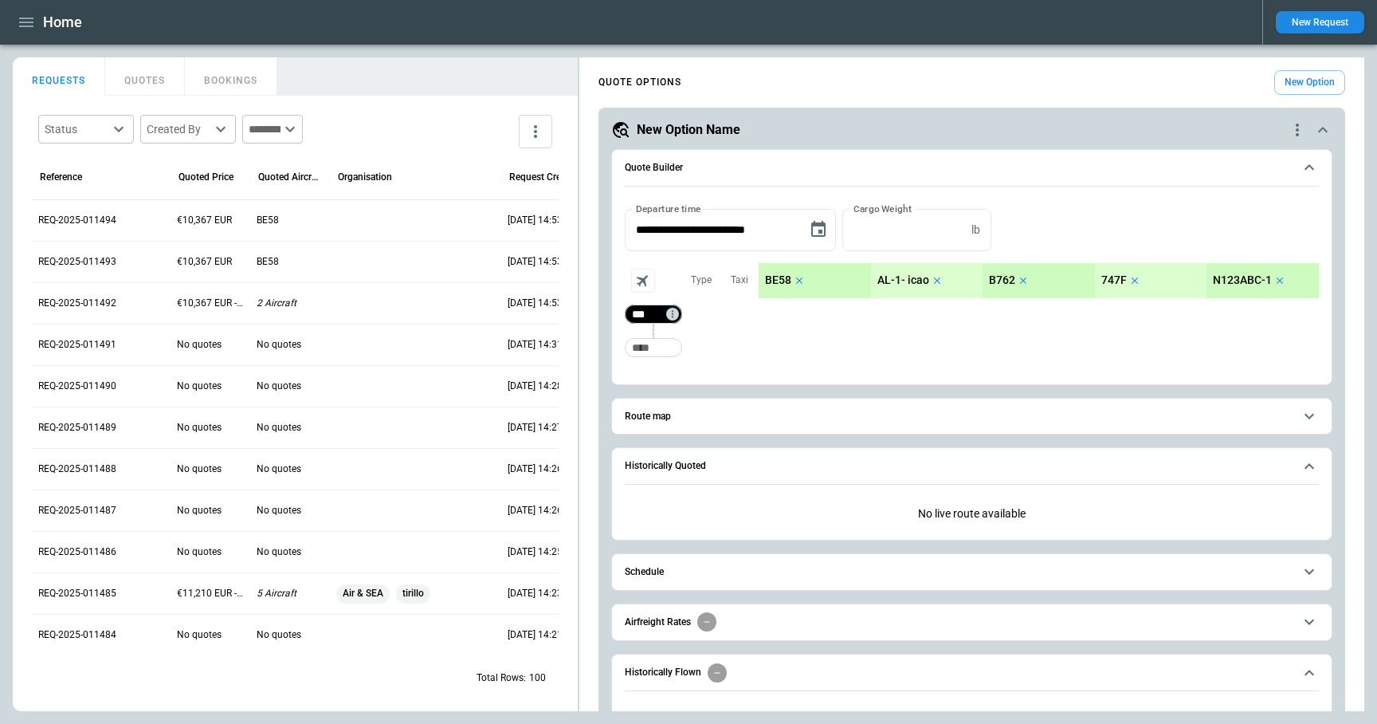
click at [652, 311] on input "***" at bounding box center [650, 314] width 45 height 16
type input "***"
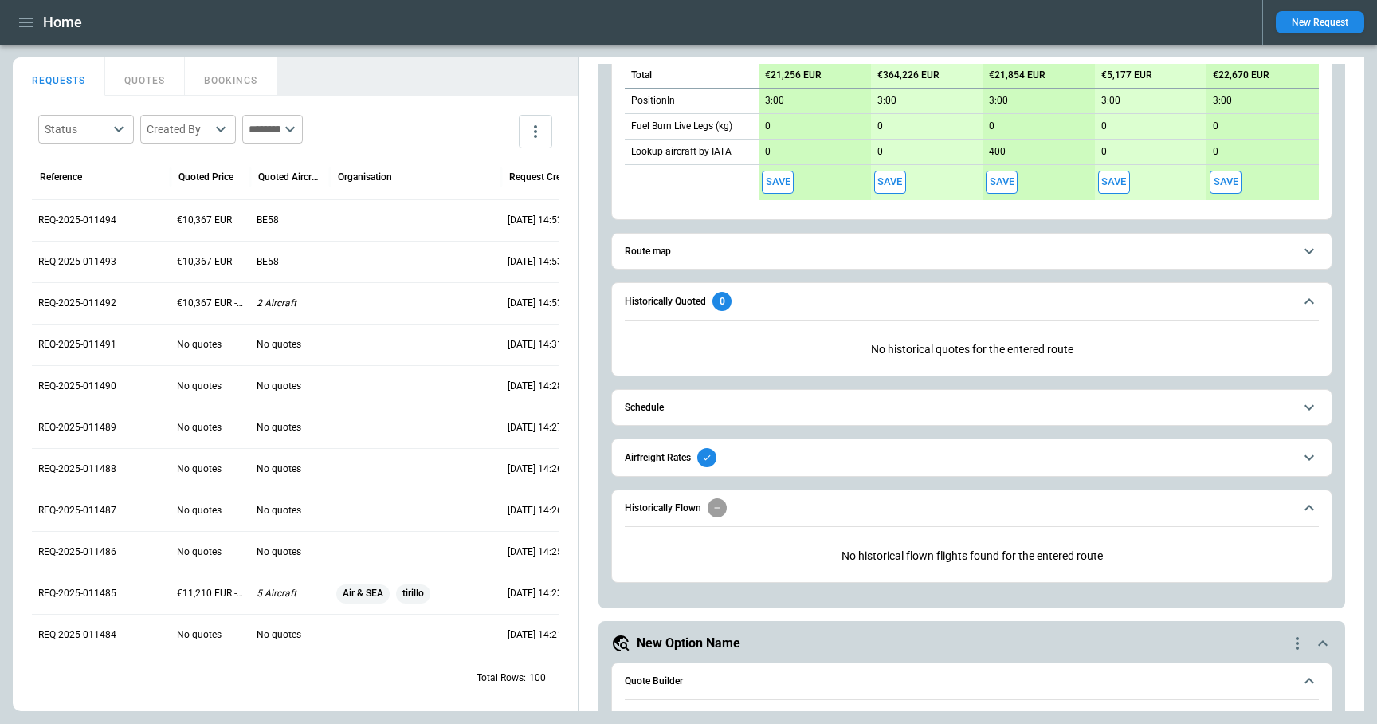
scroll to position [639, 0]
click at [804, 410] on span "Schedule" at bounding box center [959, 409] width 669 height 10
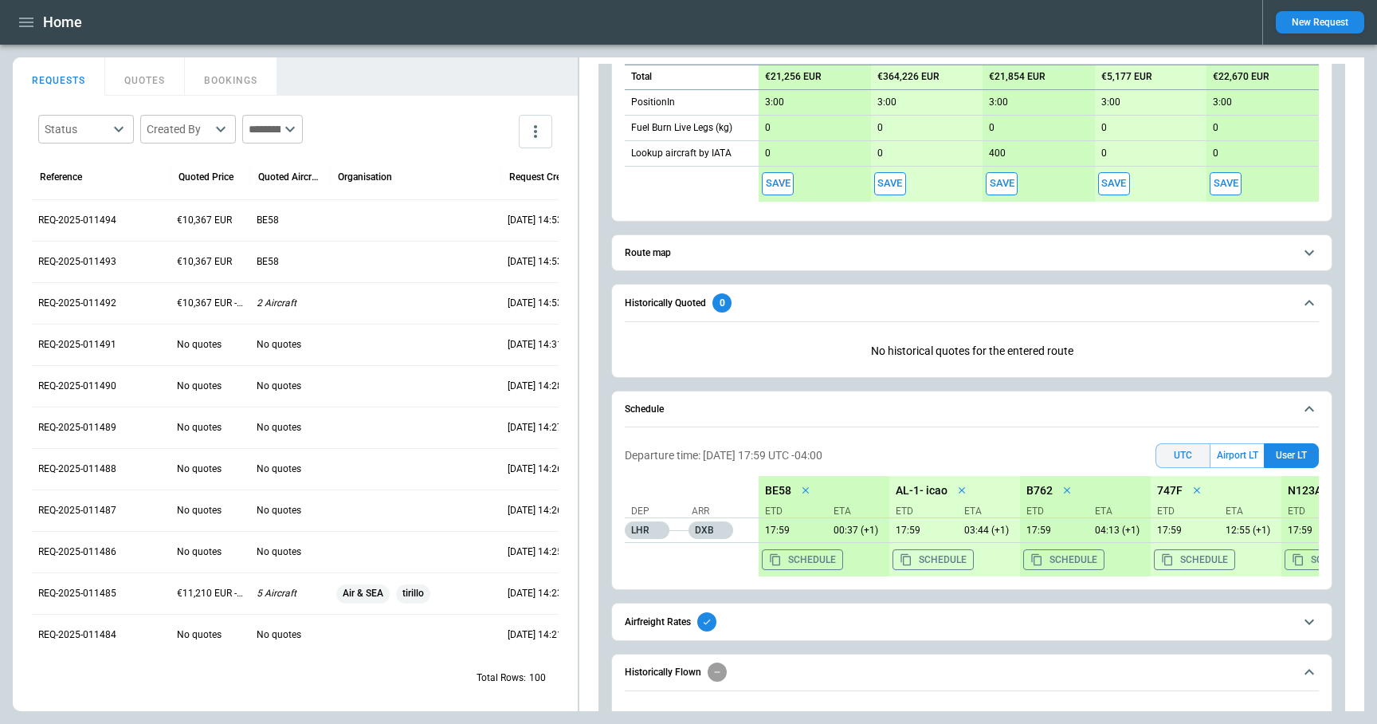
click at [1185, 460] on button "UTC" at bounding box center [1183, 455] width 55 height 25
click at [1290, 458] on button "User LT" at bounding box center [1291, 455] width 55 height 25
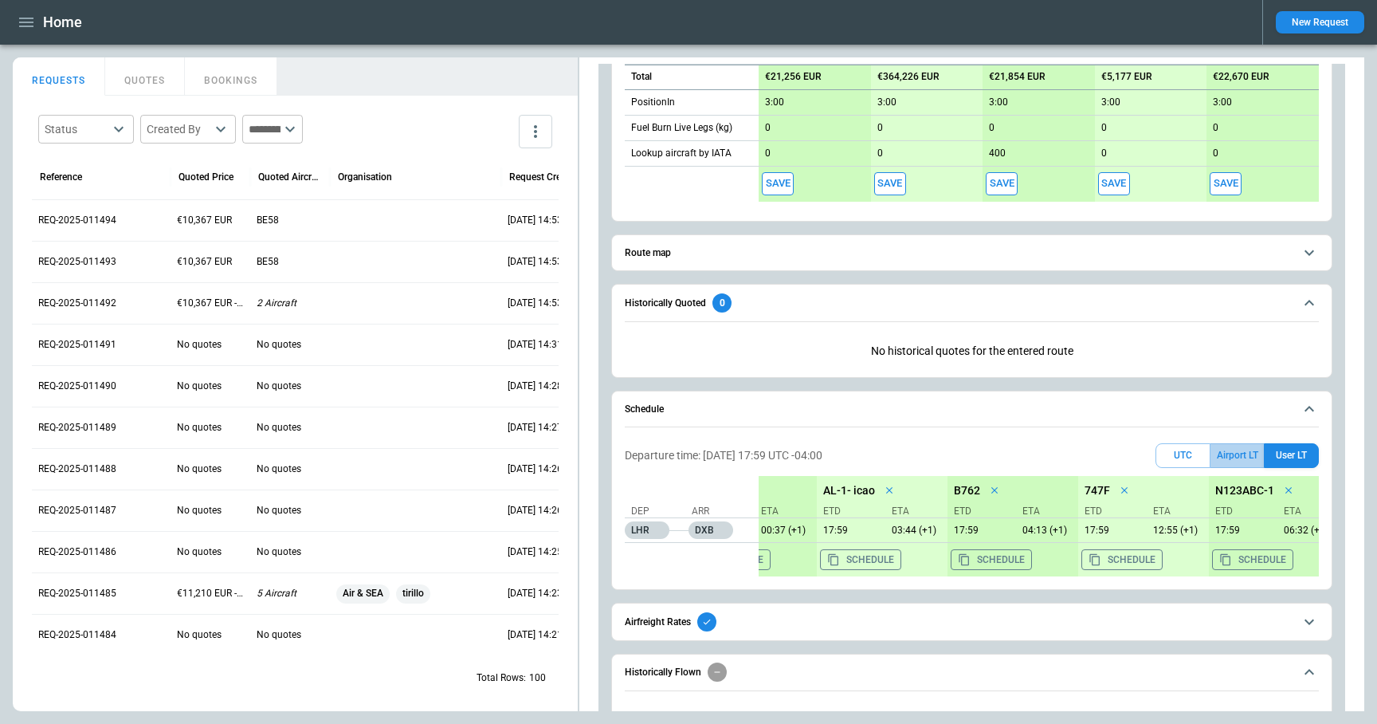
click at [1228, 454] on button "Airport LT" at bounding box center [1237, 455] width 53 height 25
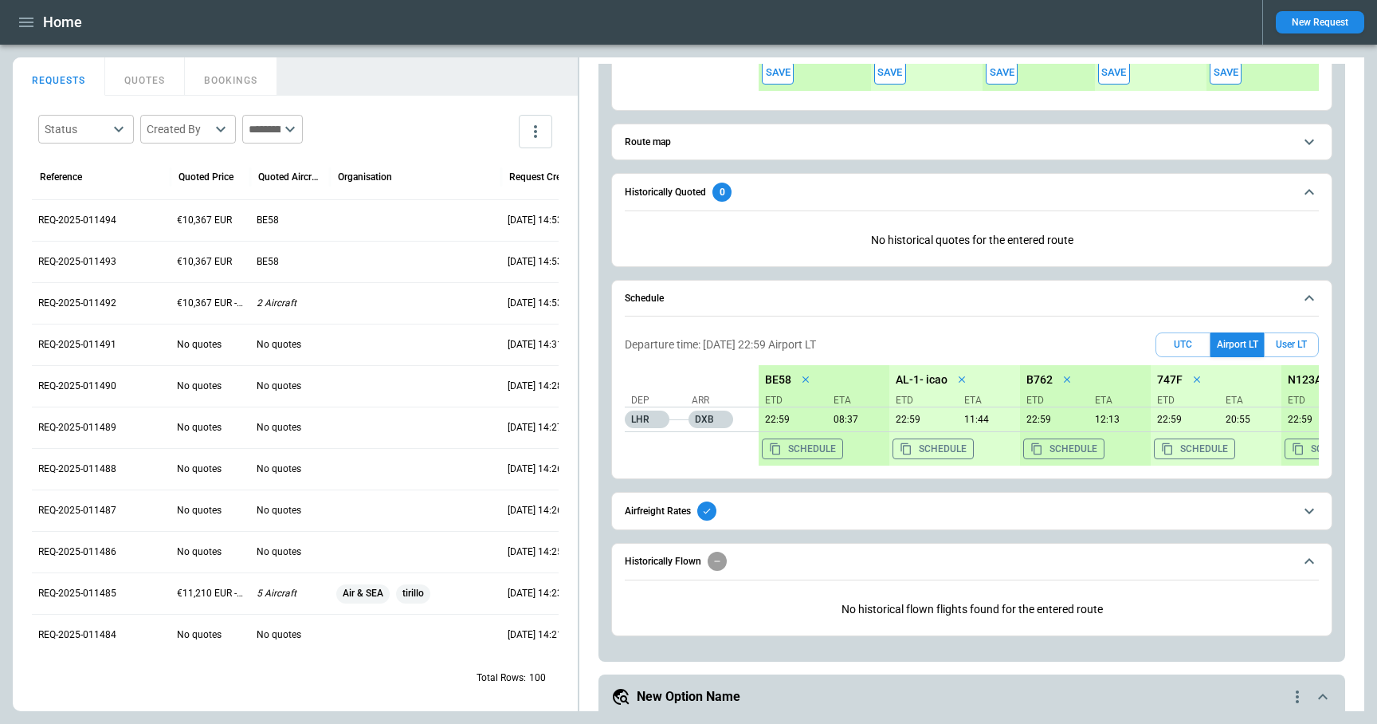
scroll to position [750, 0]
click at [1287, 340] on button "User LT" at bounding box center [1291, 344] width 55 height 25
click at [1243, 343] on button "Airport LT" at bounding box center [1237, 344] width 53 height 25
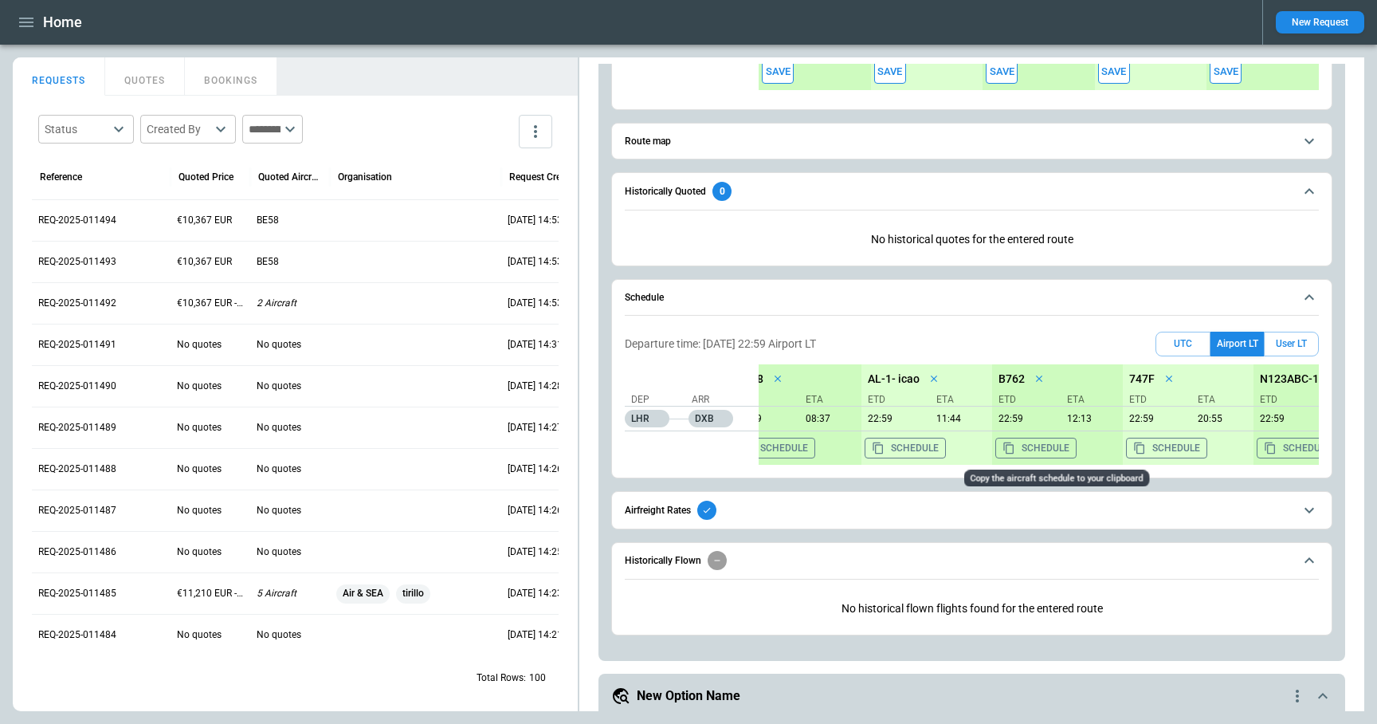
scroll to position [0, 0]
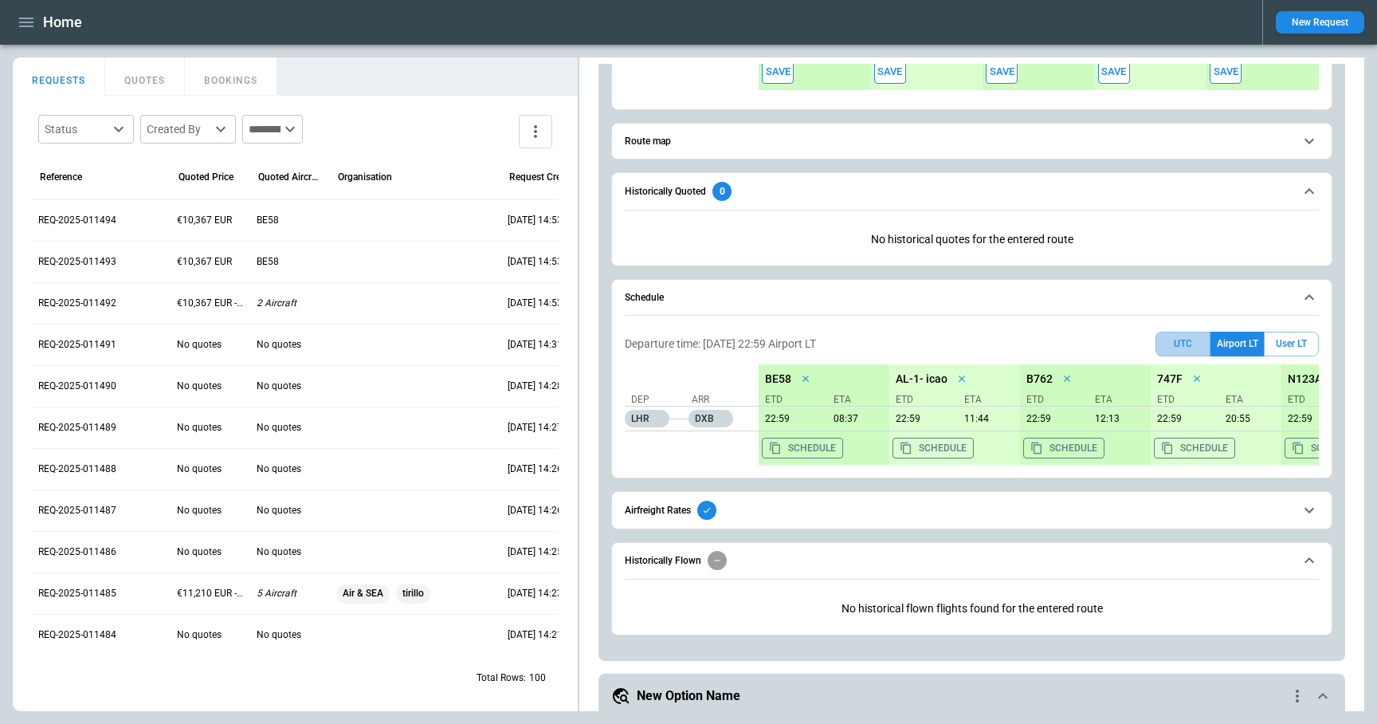
click at [1185, 343] on button "UTC" at bounding box center [1183, 344] width 55 height 25
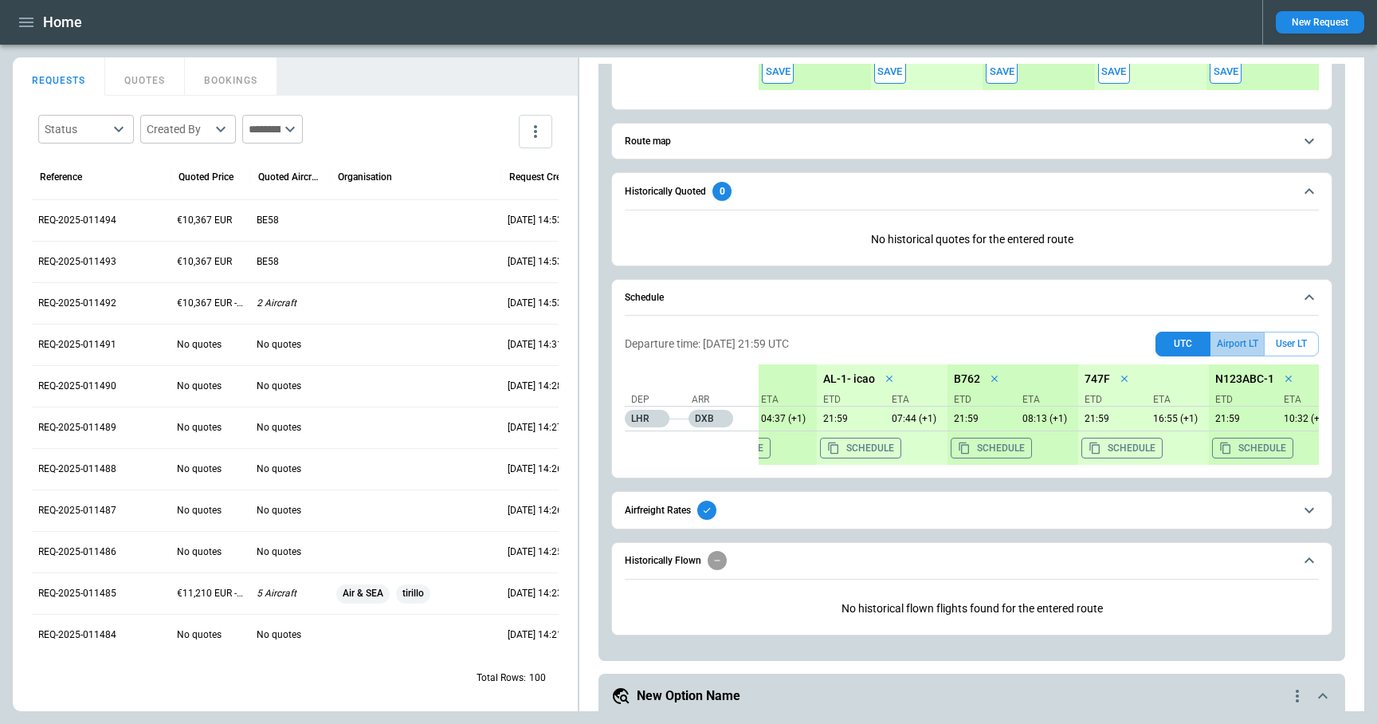
click at [1236, 346] on button "Airport LT" at bounding box center [1237, 344] width 53 height 25
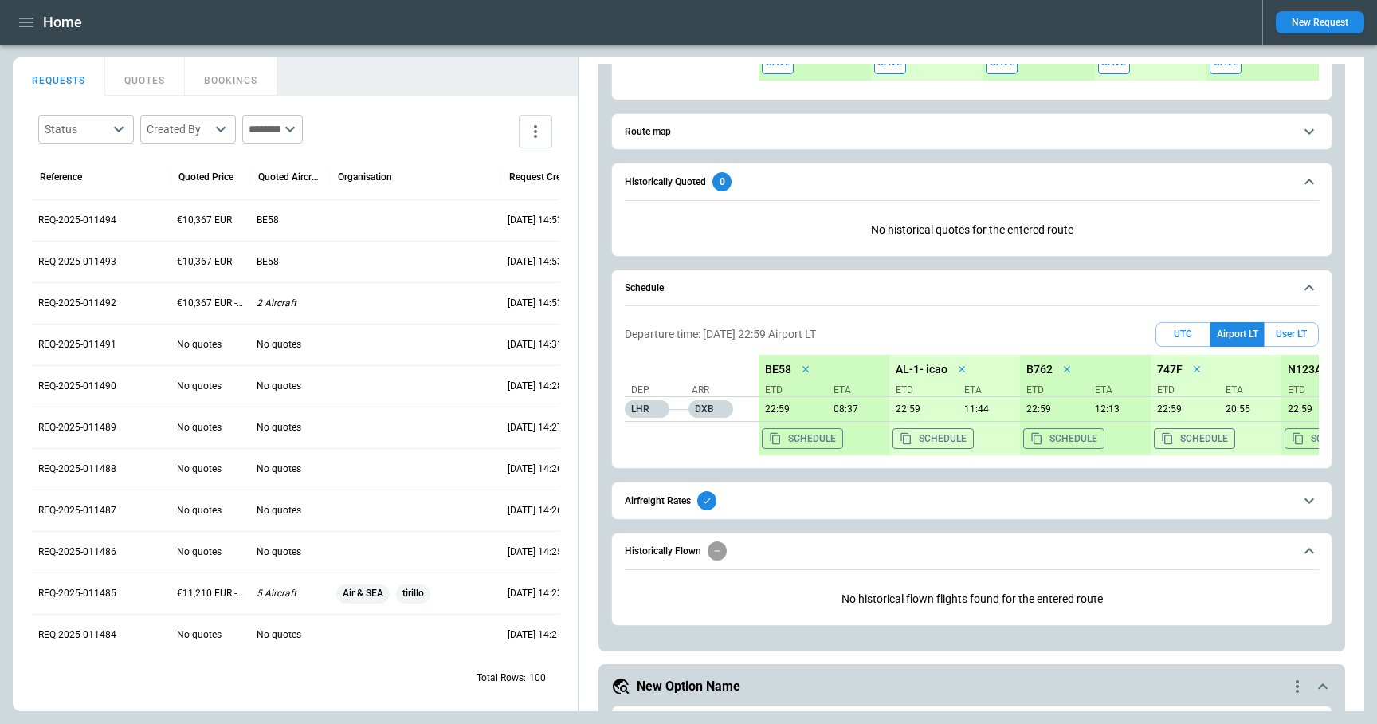
scroll to position [778, 0]
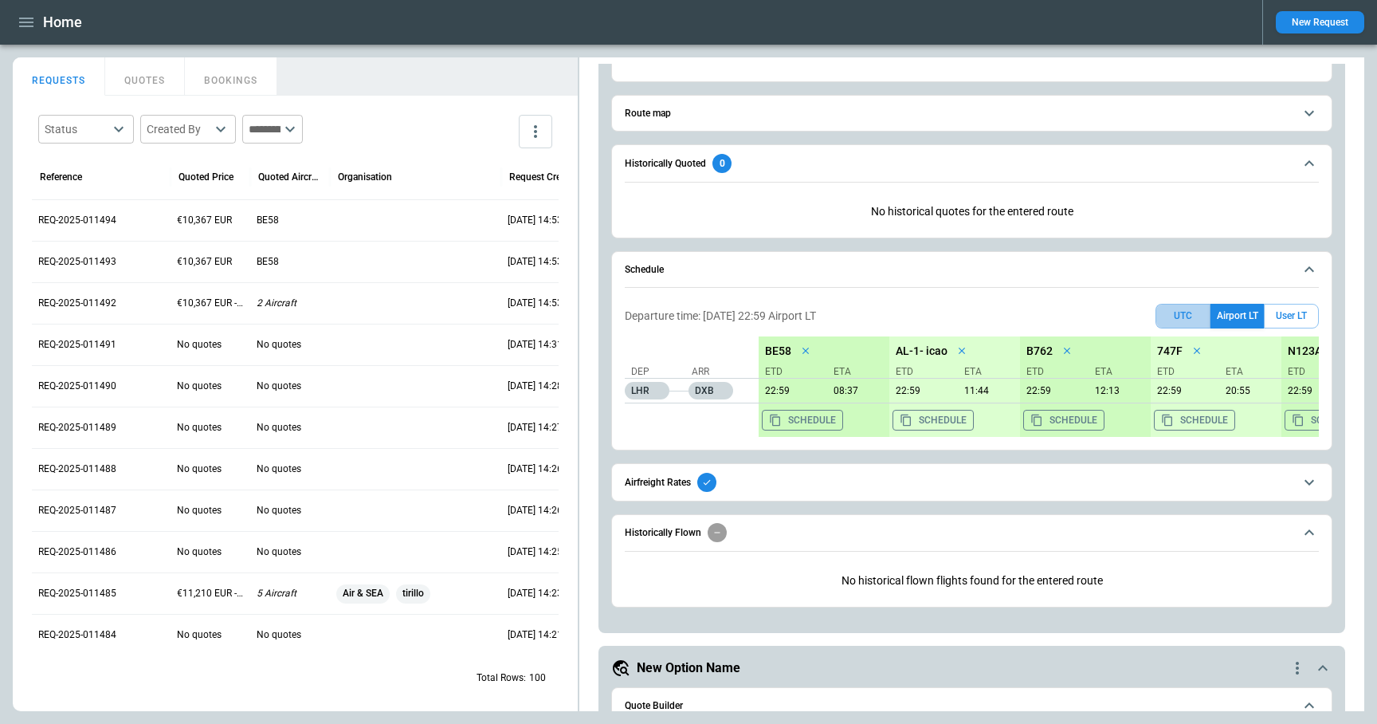
click at [1172, 316] on button "UTC" at bounding box center [1183, 316] width 55 height 25
click at [1249, 316] on button "Airport LT" at bounding box center [1237, 316] width 53 height 25
click at [1299, 316] on button "User LT" at bounding box center [1291, 316] width 55 height 25
click at [1236, 320] on button "Airport LT" at bounding box center [1237, 316] width 53 height 25
drag, startPoint x: 833, startPoint y: 388, endPoint x: 871, endPoint y: 389, distance: 38.3
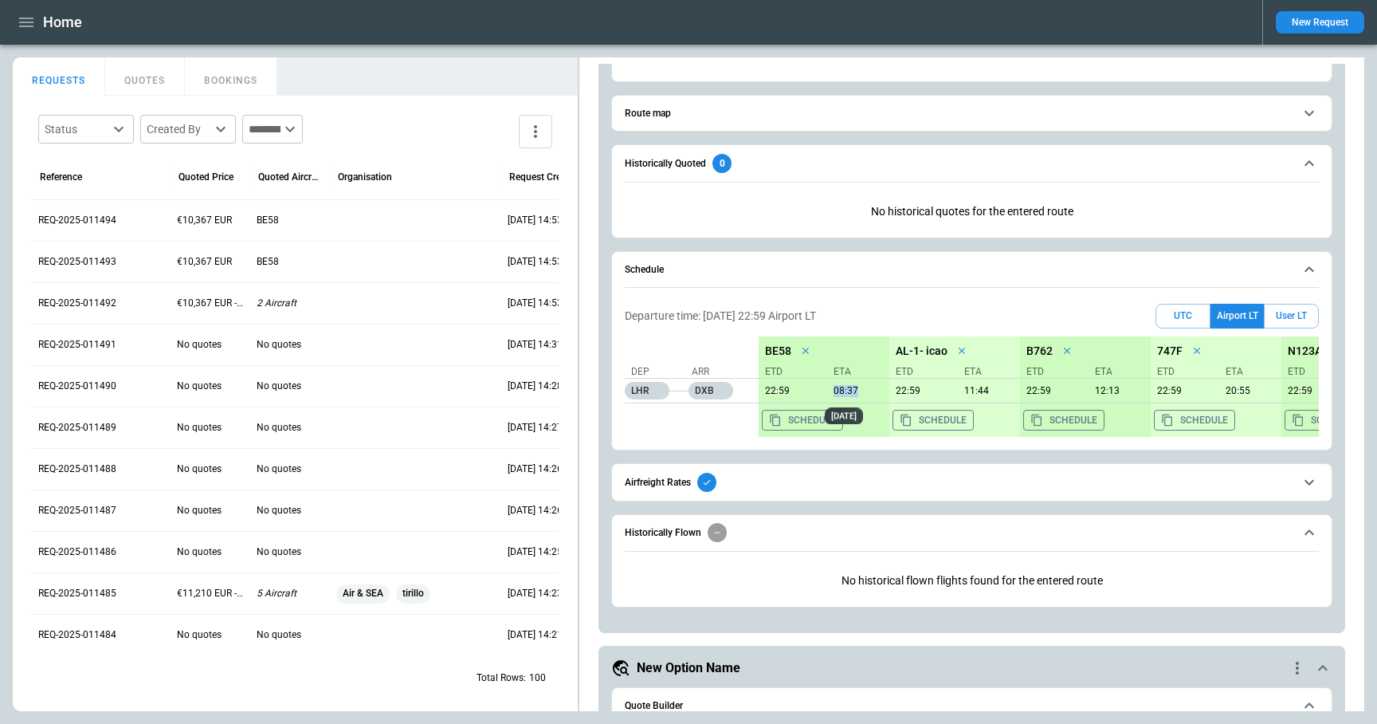
click at [871, 389] on p "08:37" at bounding box center [858, 391] width 62 height 12
drag, startPoint x: 962, startPoint y: 393, endPoint x: 998, endPoint y: 393, distance: 35.9
click at [998, 393] on p "11:44" at bounding box center [989, 391] width 62 height 12
click at [1035, 393] on p "22:59" at bounding box center [1051, 391] width 62 height 12
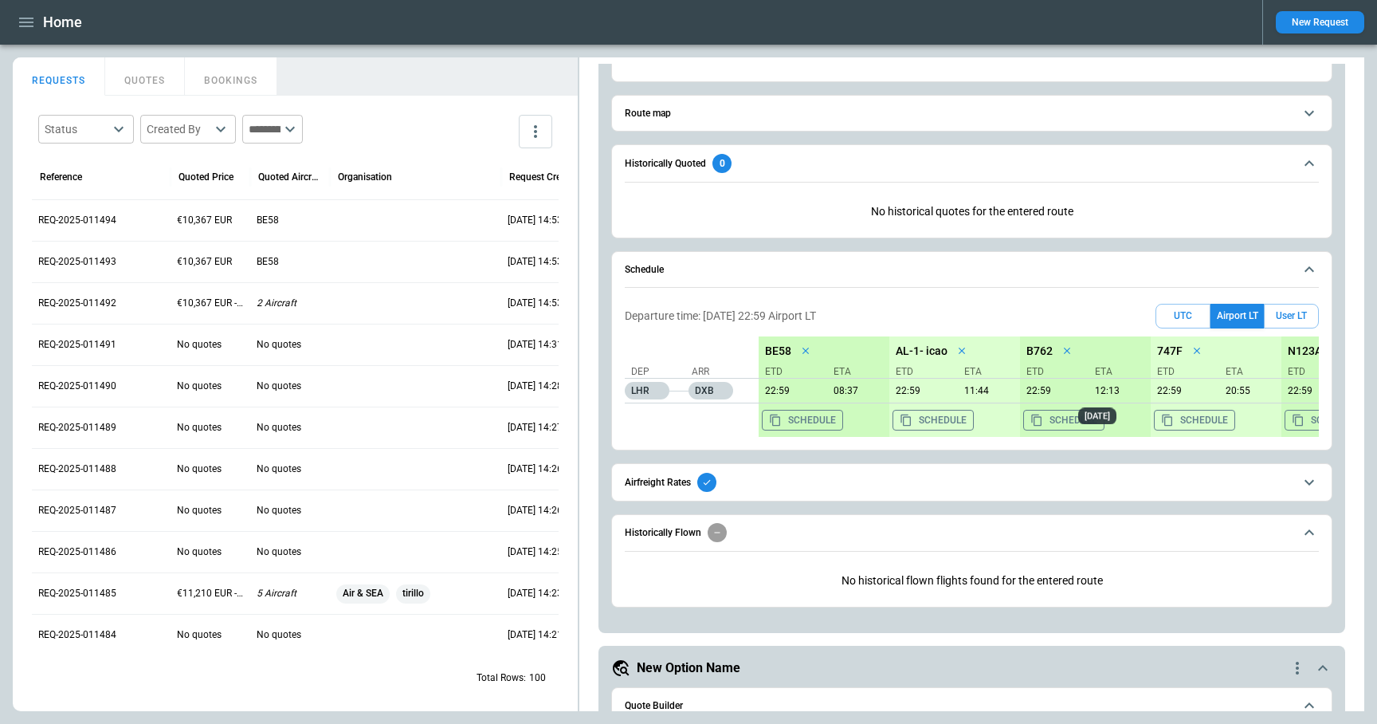
drag, startPoint x: 1106, startPoint y: 391, endPoint x: 1123, endPoint y: 391, distance: 16.7
click at [1123, 391] on p "12:13" at bounding box center [1120, 391] width 62 height 12
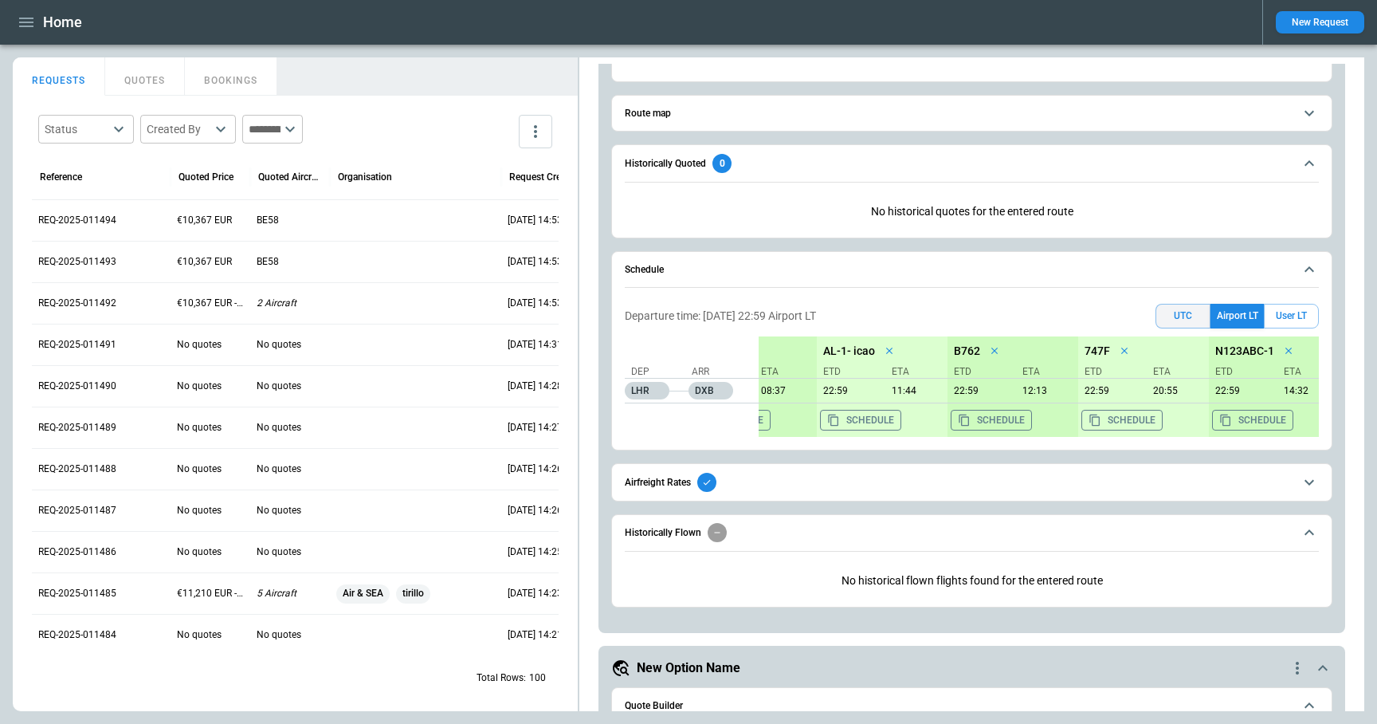
click at [1184, 320] on button "UTC" at bounding box center [1183, 316] width 55 height 25
drag, startPoint x: 1015, startPoint y: 393, endPoint x: 1059, endPoint y: 393, distance: 43.8
click at [1059, 393] on p "08:13 (+1)" at bounding box center [1047, 391] width 62 height 12
click at [1290, 321] on button "User LT" at bounding box center [1291, 316] width 55 height 25
drag, startPoint x: 1020, startPoint y: 387, endPoint x: 1063, endPoint y: 387, distance: 43.8
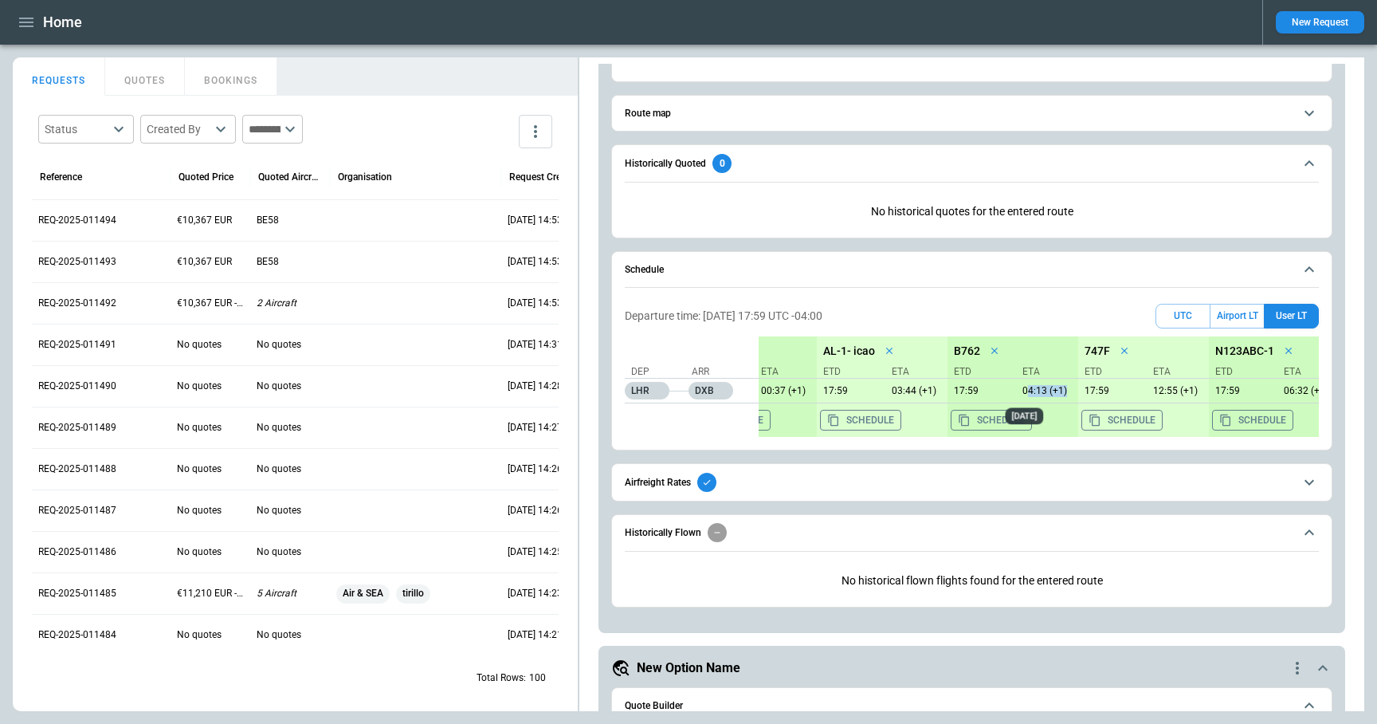
click at [1063, 387] on p "04:13 (+1)" at bounding box center [1047, 391] width 62 height 12
click at [1238, 318] on button "Airport LT" at bounding box center [1237, 316] width 53 height 25
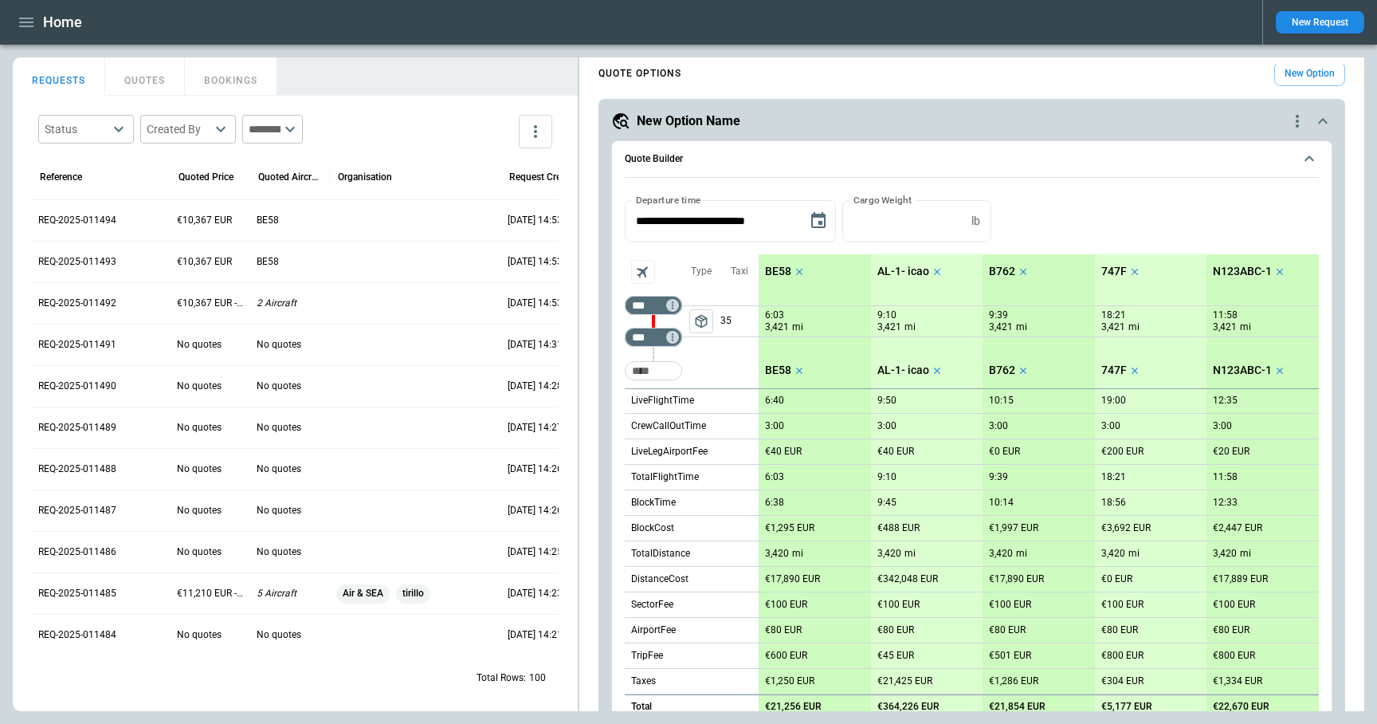
scroll to position [0, 0]
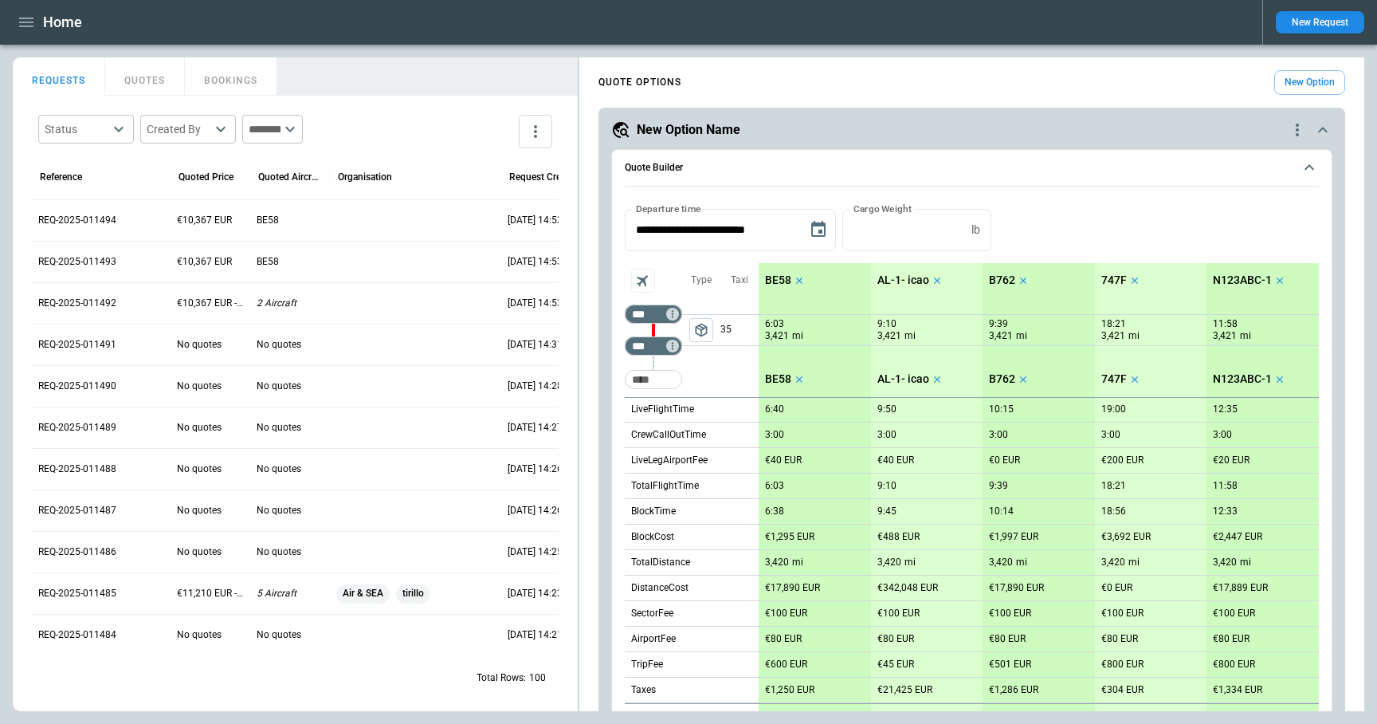
click at [18, 22] on icon "button" at bounding box center [26, 22] width 19 height 19
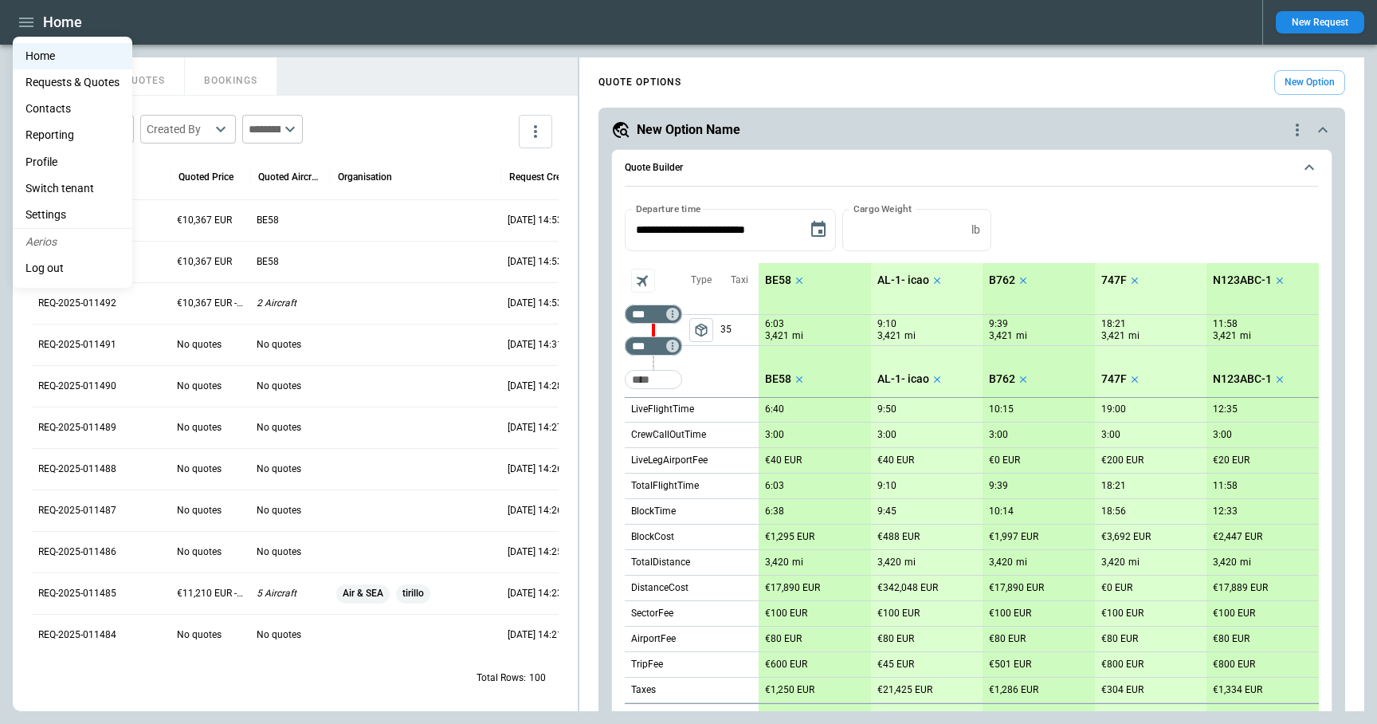
click at [64, 208] on li "Settings" at bounding box center [73, 215] width 120 height 26
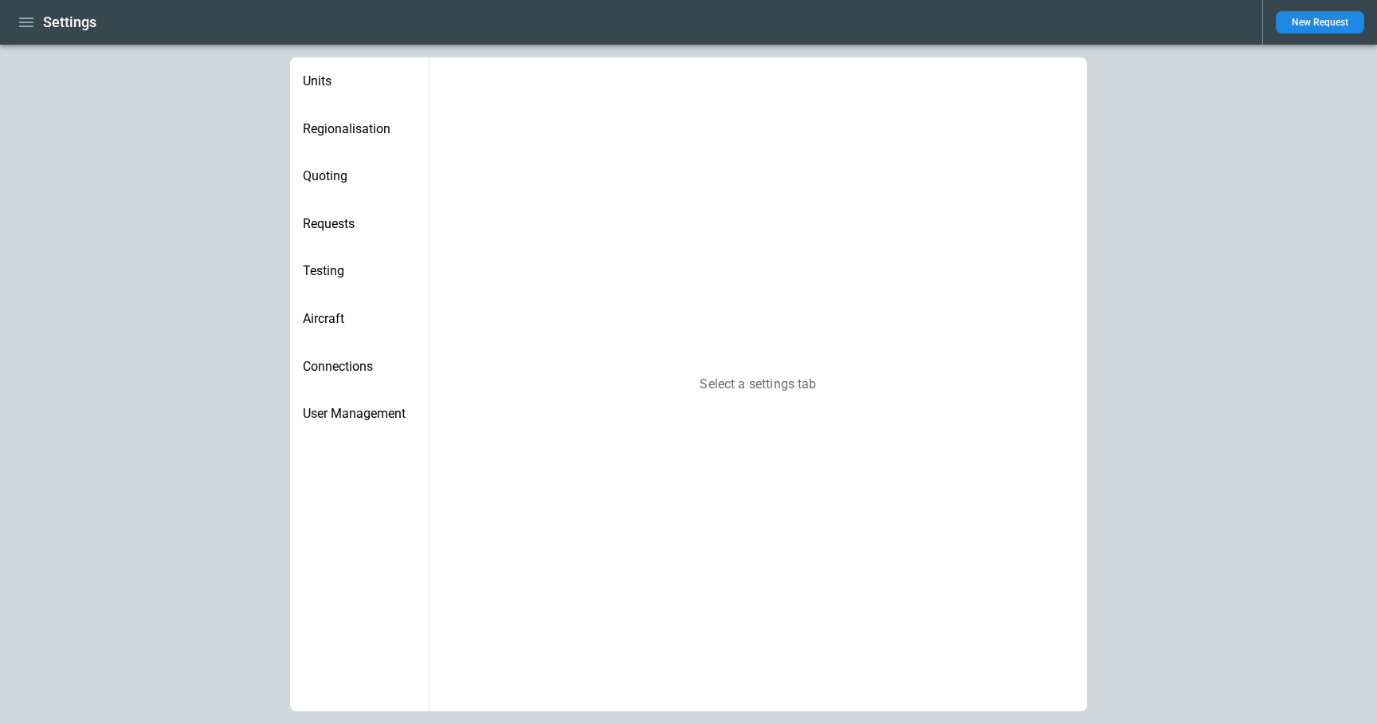
click at [367, 131] on span "Regionalisation" at bounding box center [359, 129] width 113 height 16
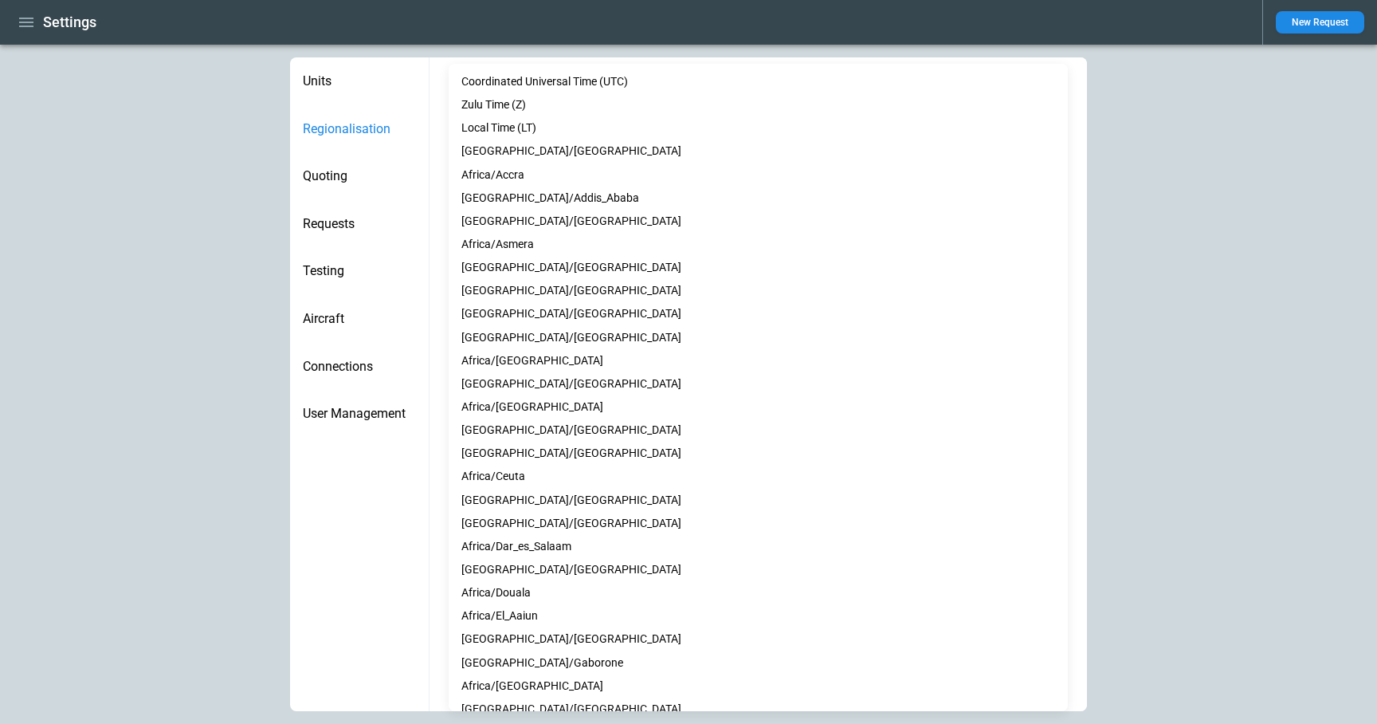
click at [538, 329] on body "**********" at bounding box center [688, 362] width 1377 height 724
click at [542, 124] on li "Local Time (LT)" at bounding box center [758, 127] width 619 height 23
type input "**"
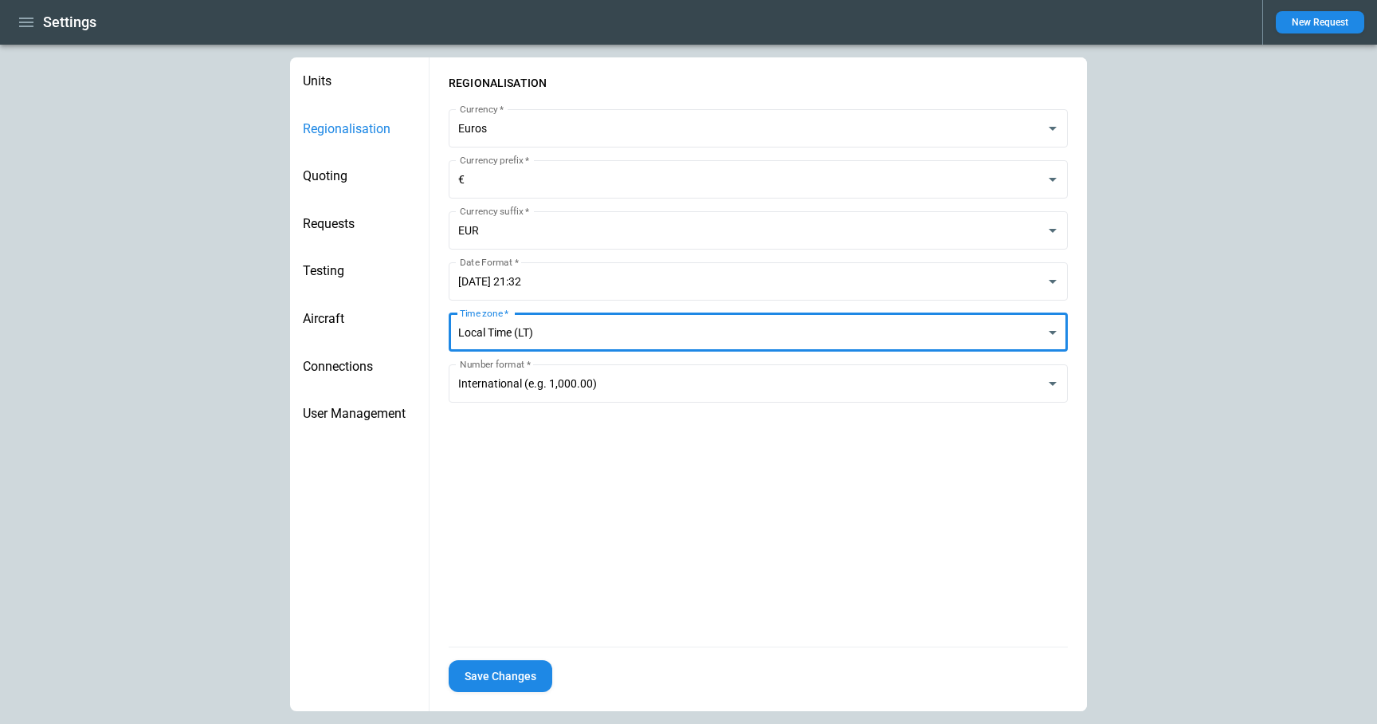
click at [505, 684] on button "Save Changes" at bounding box center [501, 676] width 104 height 33
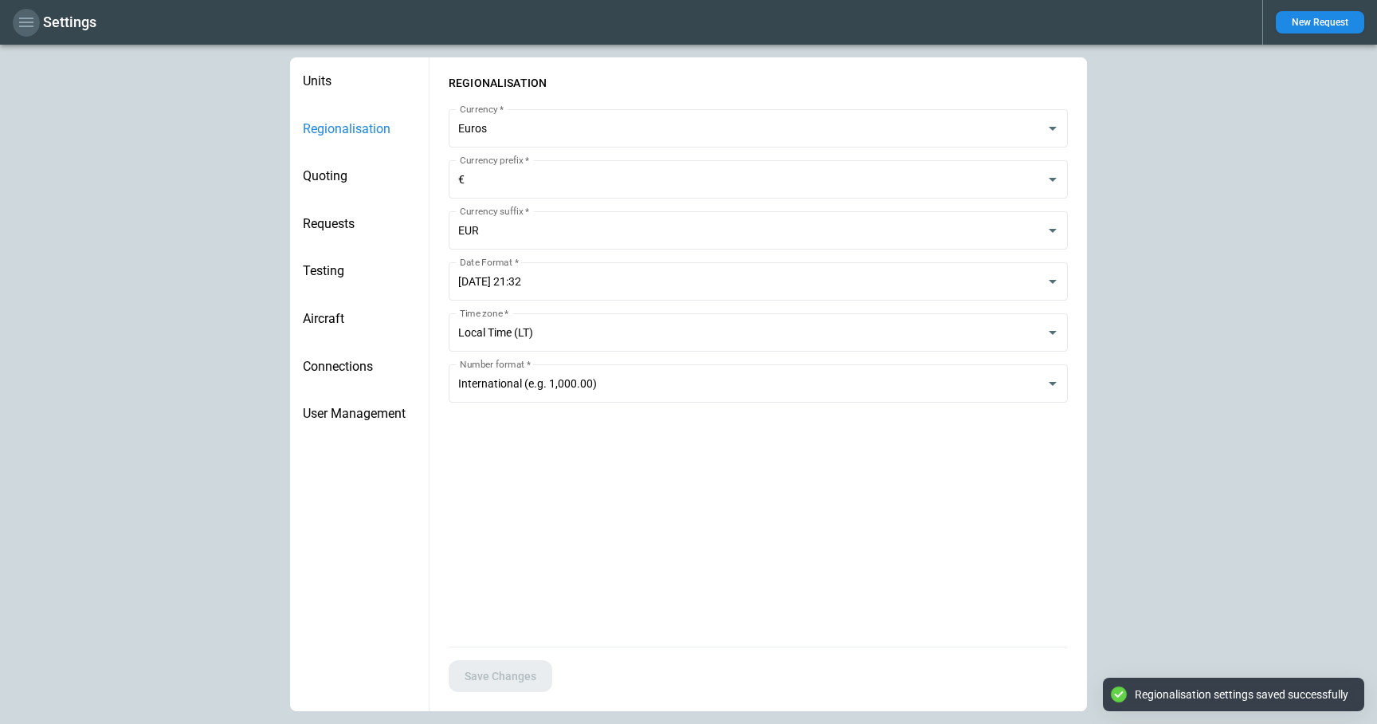
click at [26, 25] on icon "button" at bounding box center [26, 22] width 19 height 19
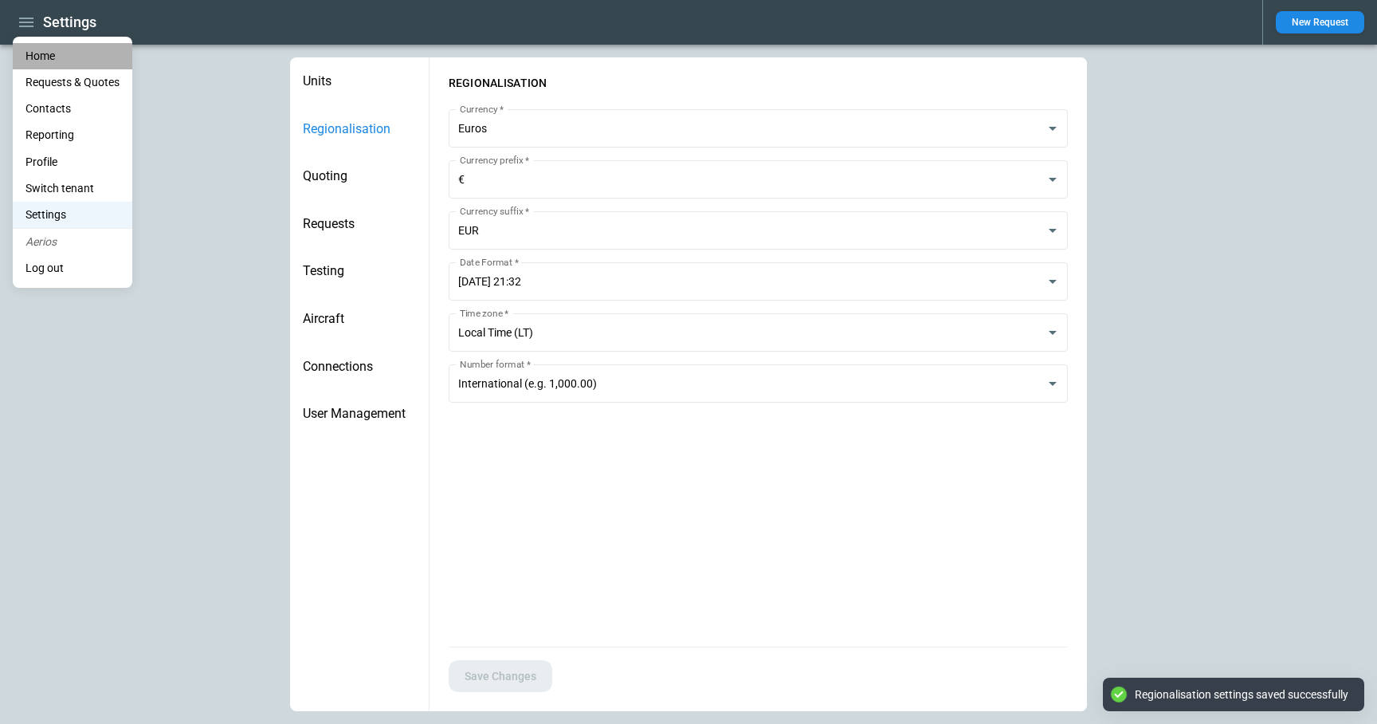
click at [35, 46] on li "Home" at bounding box center [73, 56] width 120 height 26
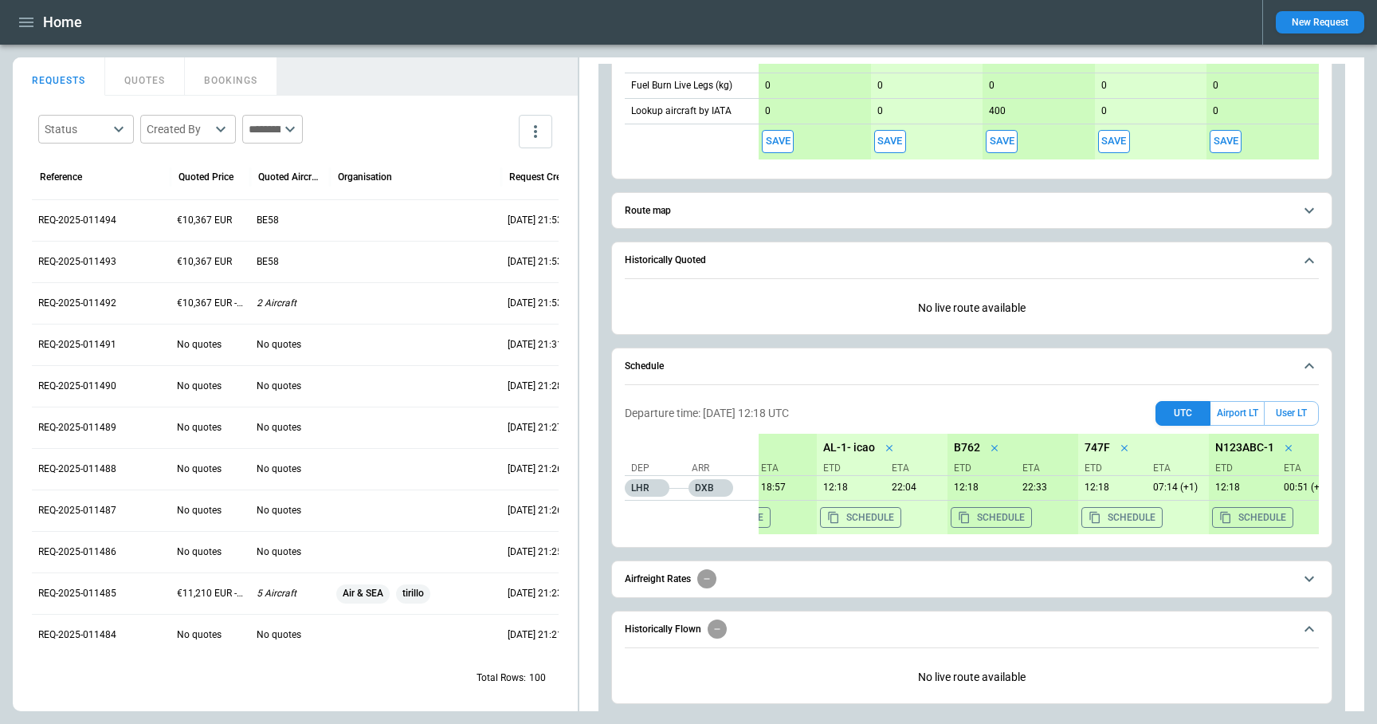
scroll to position [2022, 0]
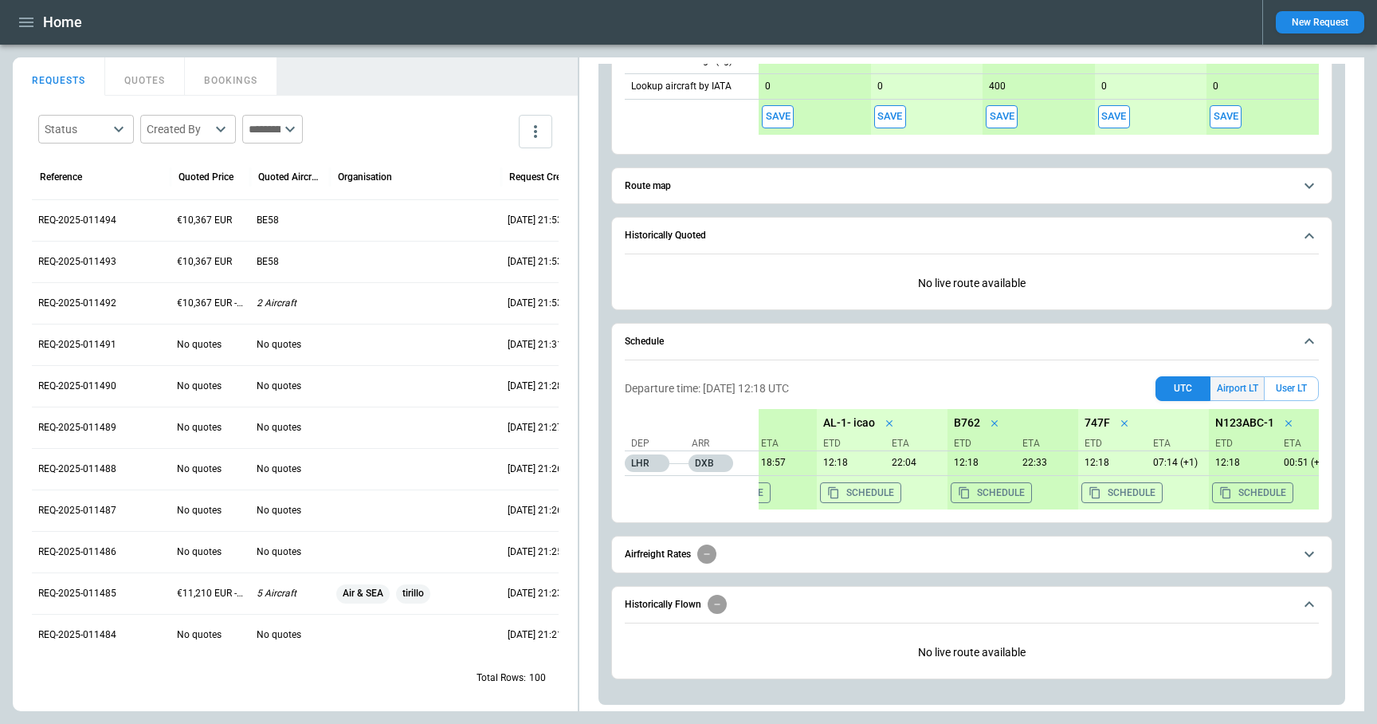
click at [1242, 383] on button "Airport LT" at bounding box center [1237, 388] width 53 height 25
click at [1292, 391] on button "User LT" at bounding box center [1291, 388] width 55 height 25
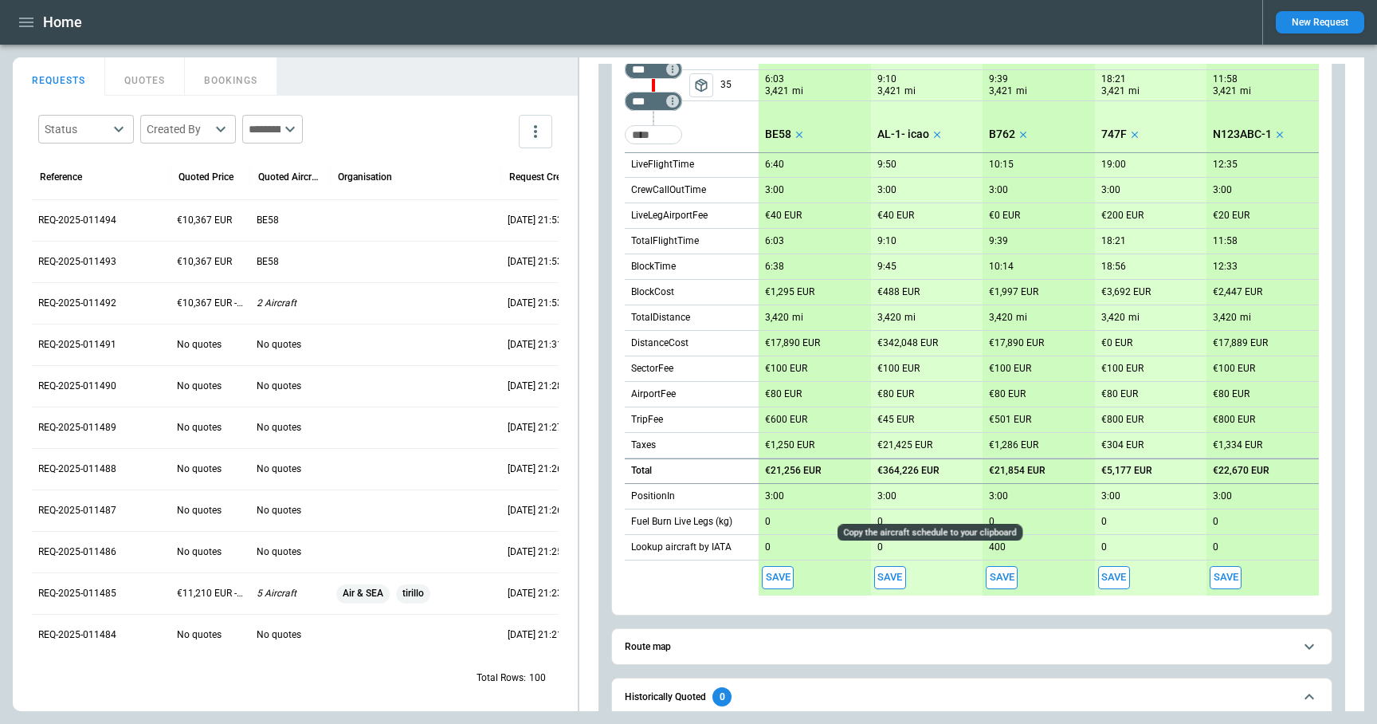
scroll to position [0, 0]
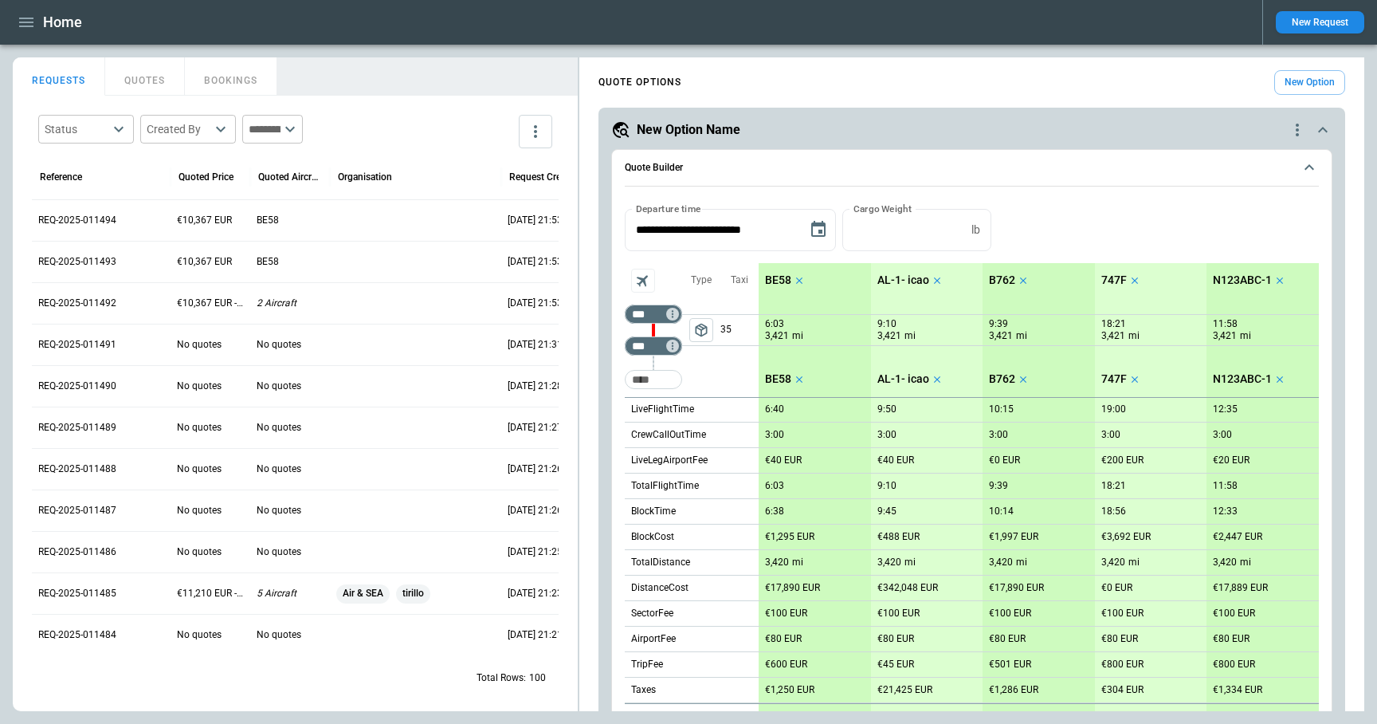
click at [1298, 135] on icon "quote-option-actions" at bounding box center [1297, 130] width 3 height 13
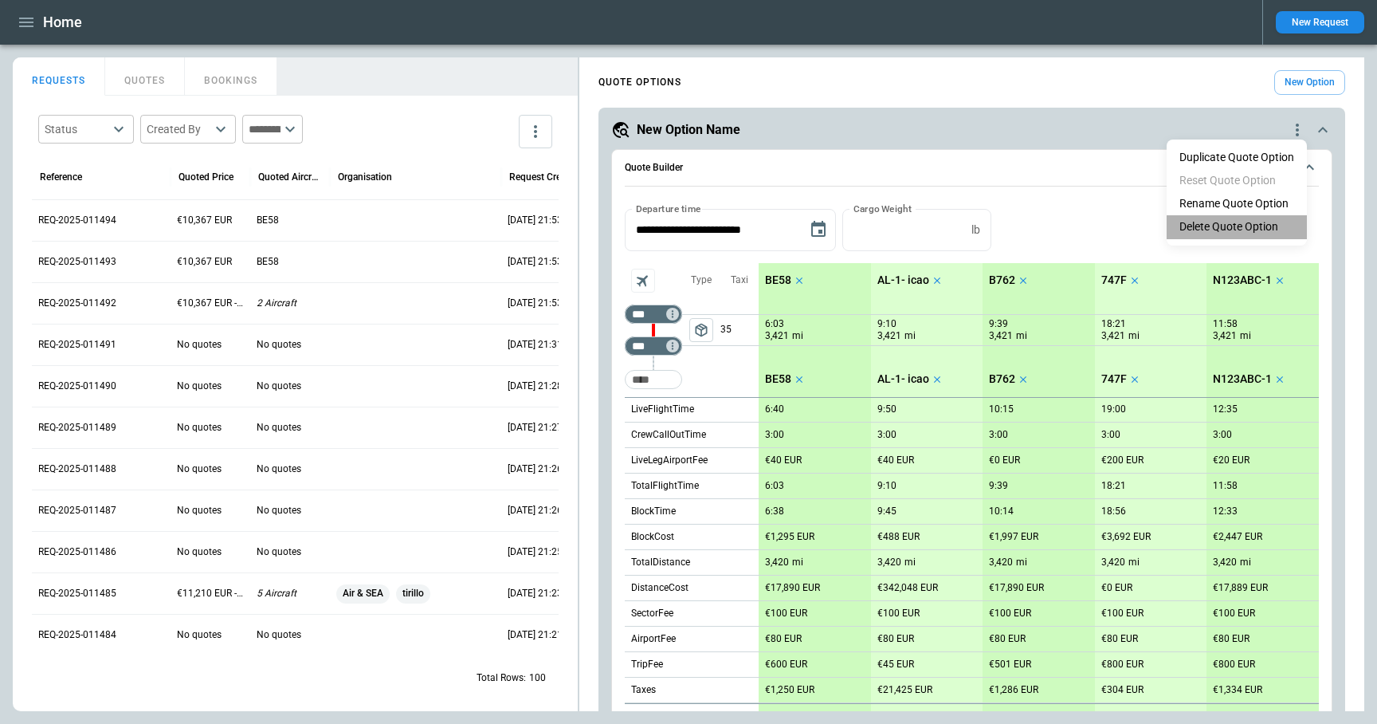
click at [1244, 225] on li "Delete Quote Option" at bounding box center [1237, 226] width 140 height 23
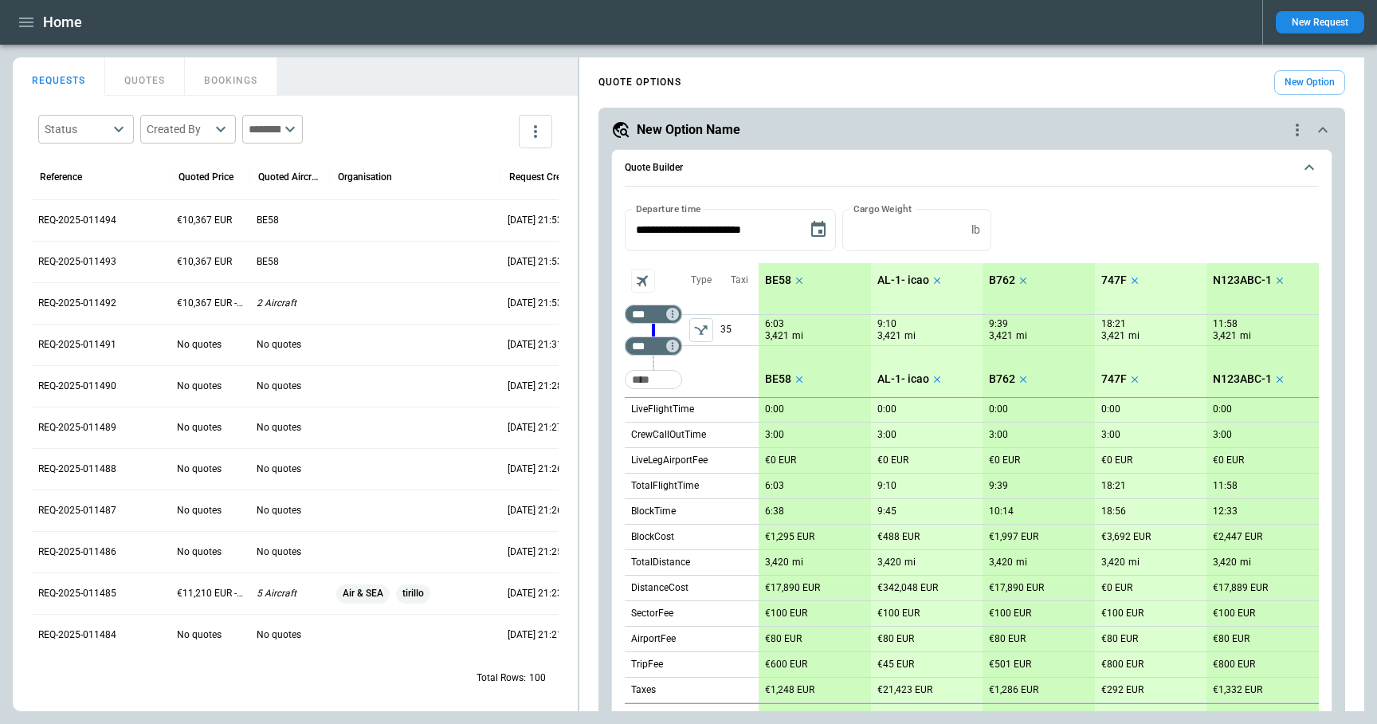
click at [1299, 136] on icon "quote-option-actions" at bounding box center [1297, 129] width 19 height 19
click at [1266, 222] on li "Delete Quote Option" at bounding box center [1237, 226] width 140 height 23
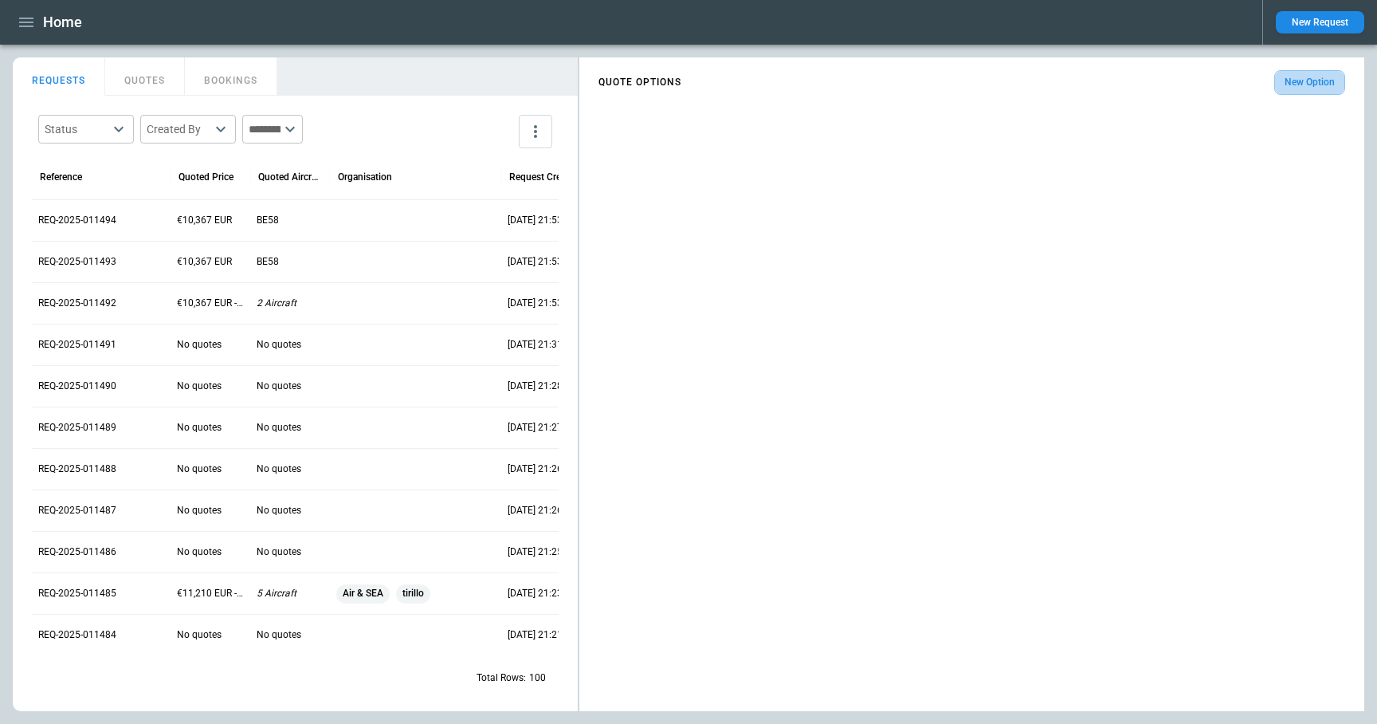
click at [1310, 78] on button "New Option" at bounding box center [1310, 82] width 71 height 25
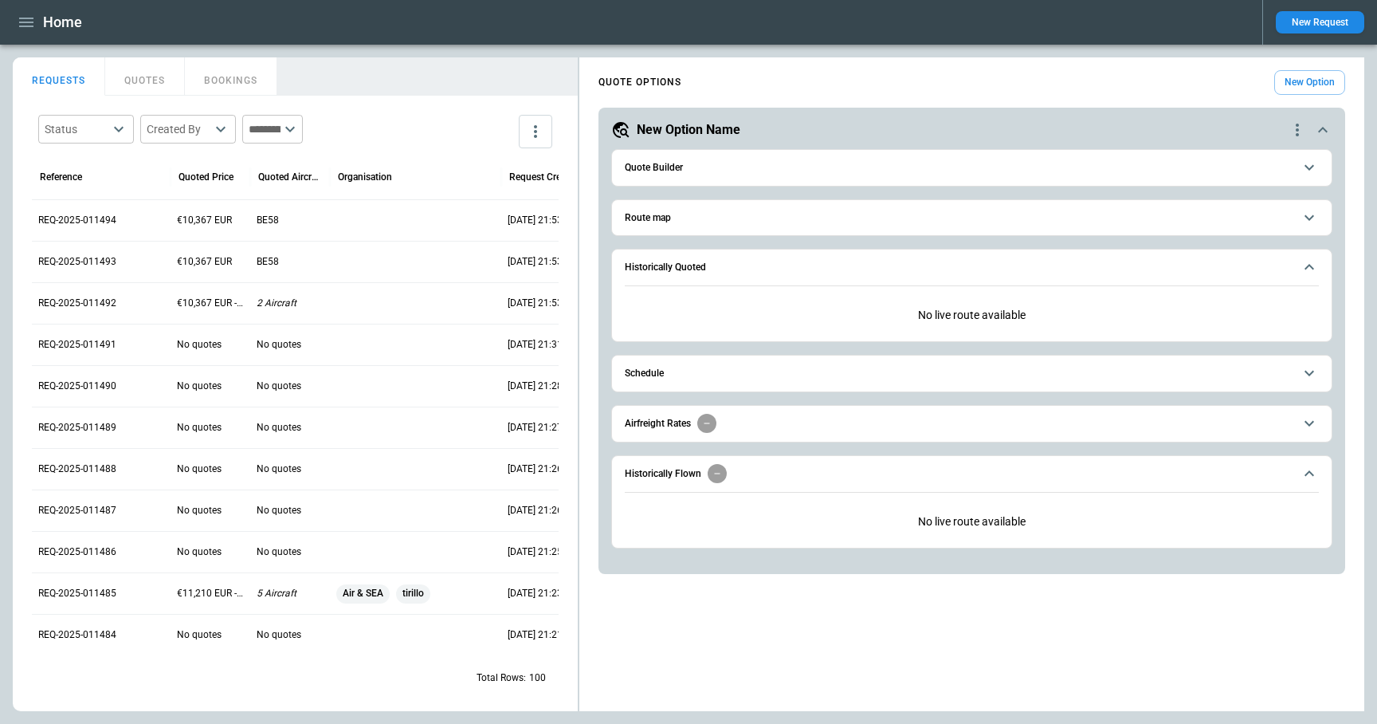
click at [697, 172] on span "Quote Builder" at bounding box center [959, 168] width 669 height 10
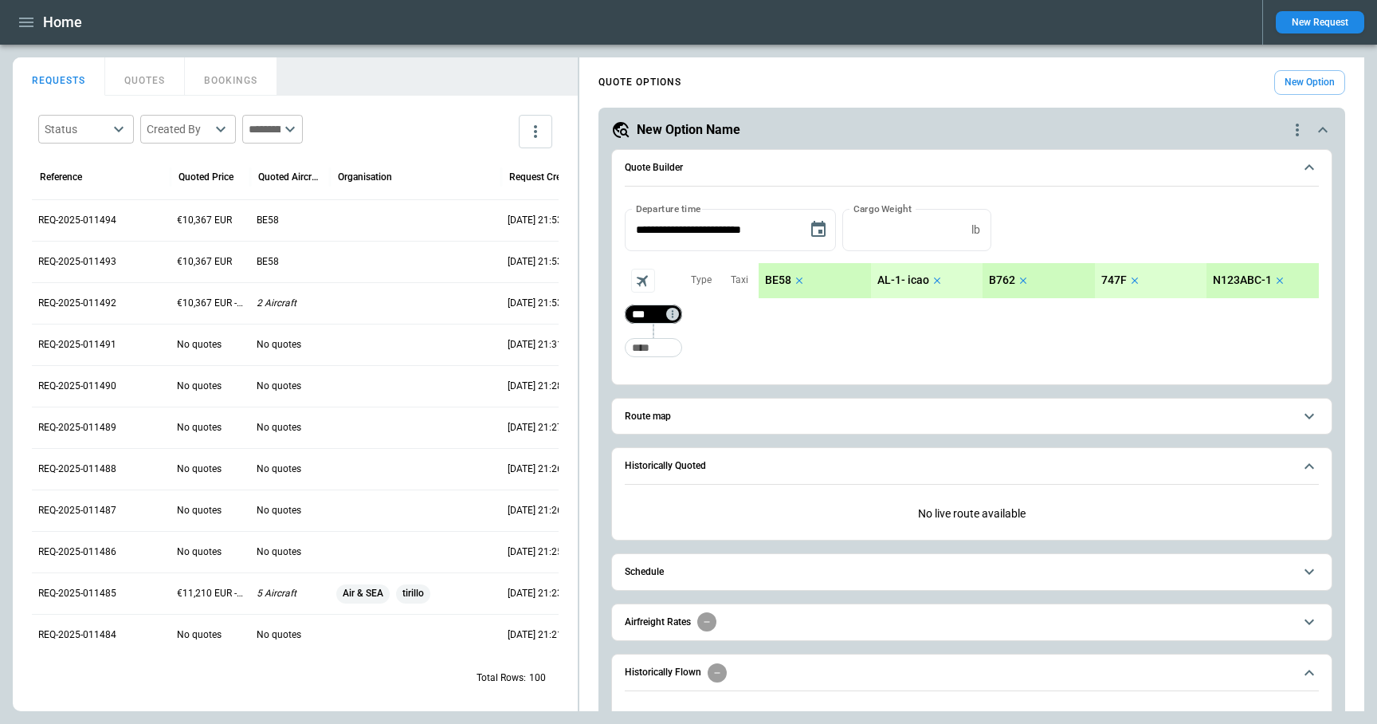
click at [662, 315] on input "***" at bounding box center [650, 314] width 45 height 16
type input "***"
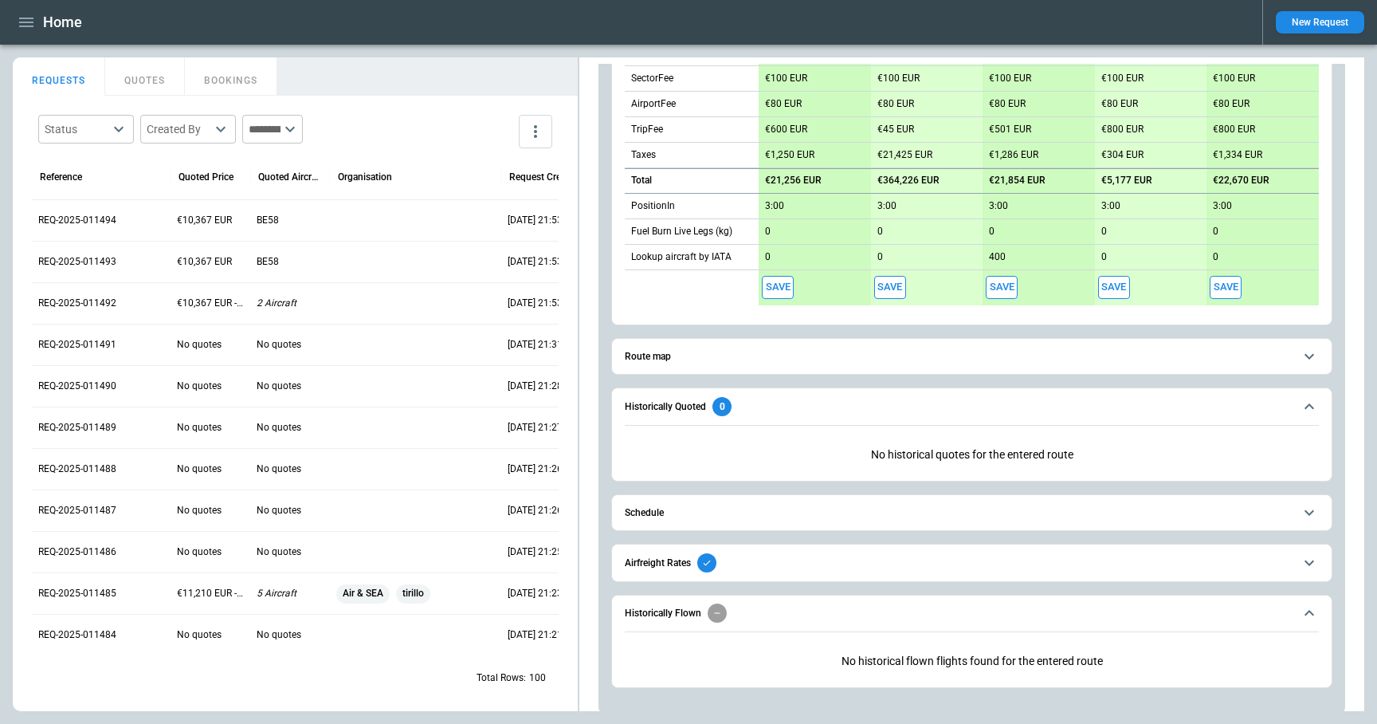
scroll to position [544, 0]
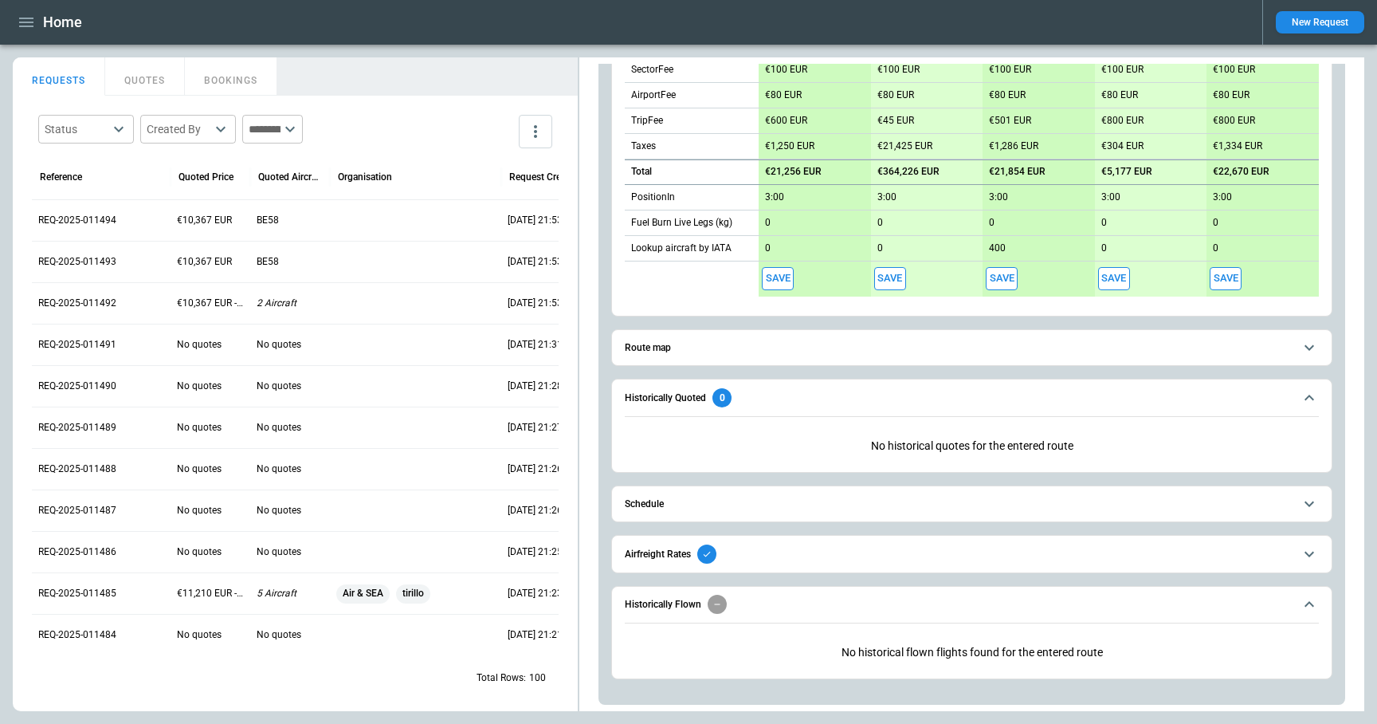
click at [674, 501] on span "Schedule" at bounding box center [959, 504] width 669 height 10
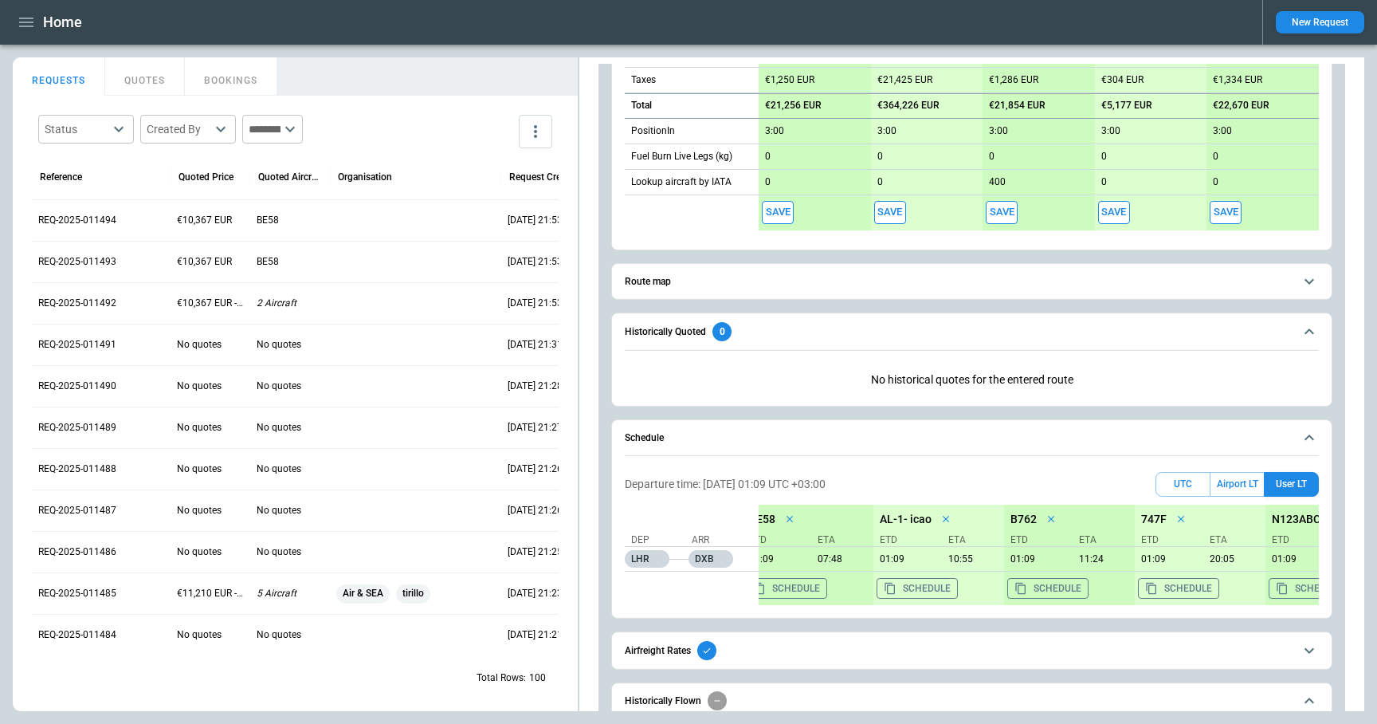
scroll to position [0, 0]
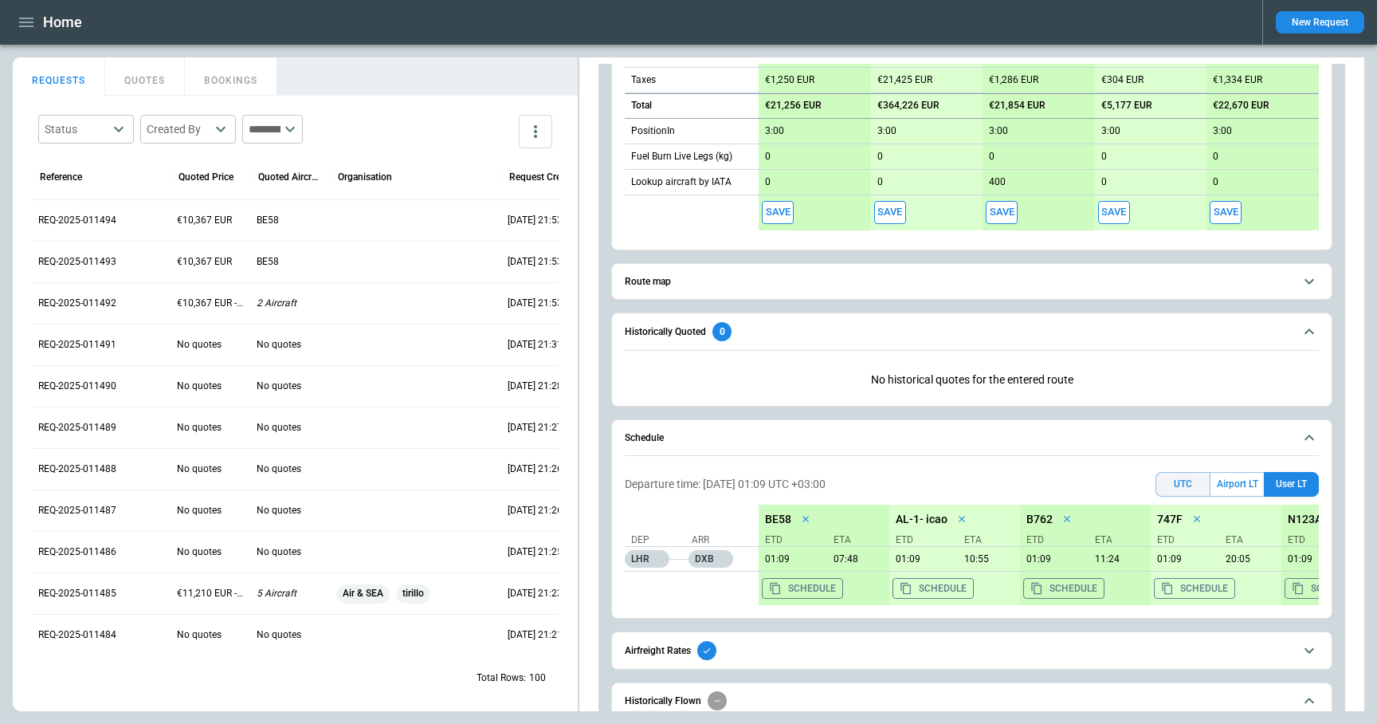
click at [1182, 490] on button "UTC" at bounding box center [1183, 484] width 55 height 25
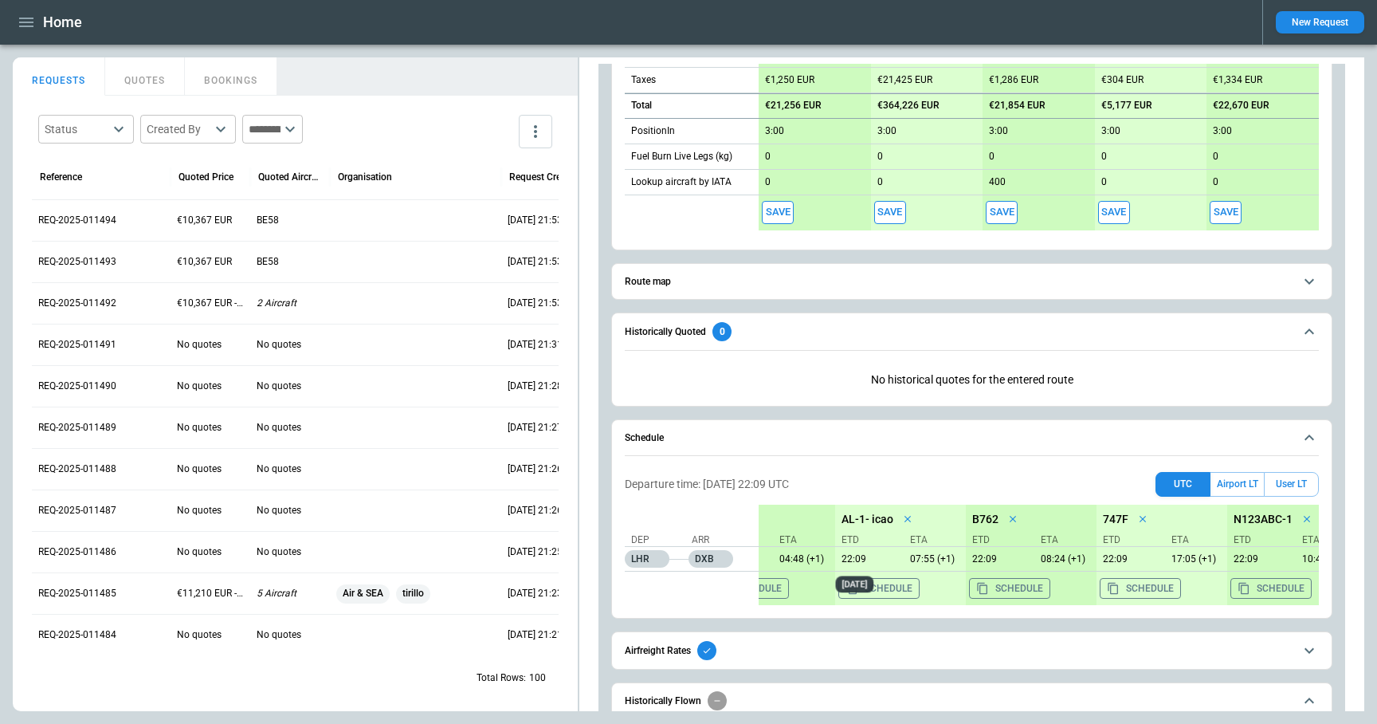
scroll to position [0, 73]
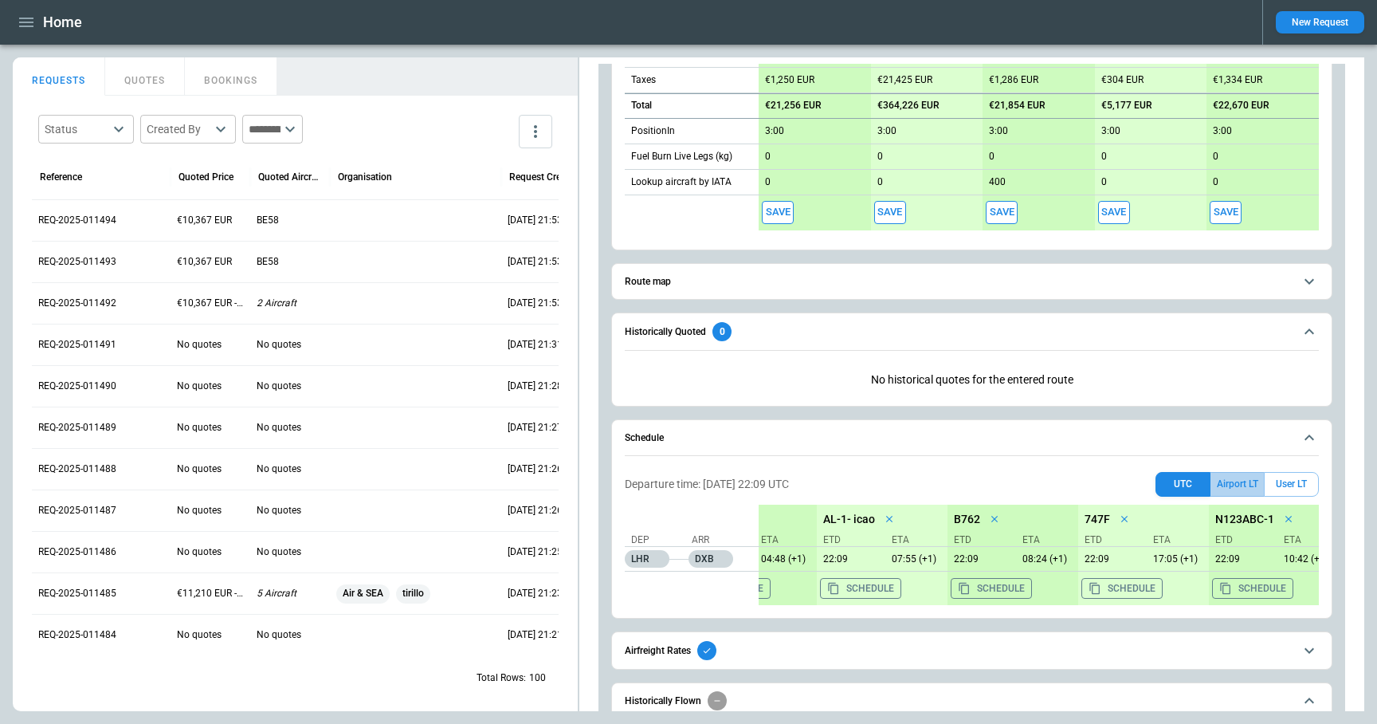
click at [1223, 481] on button "Airport LT" at bounding box center [1237, 484] width 53 height 25
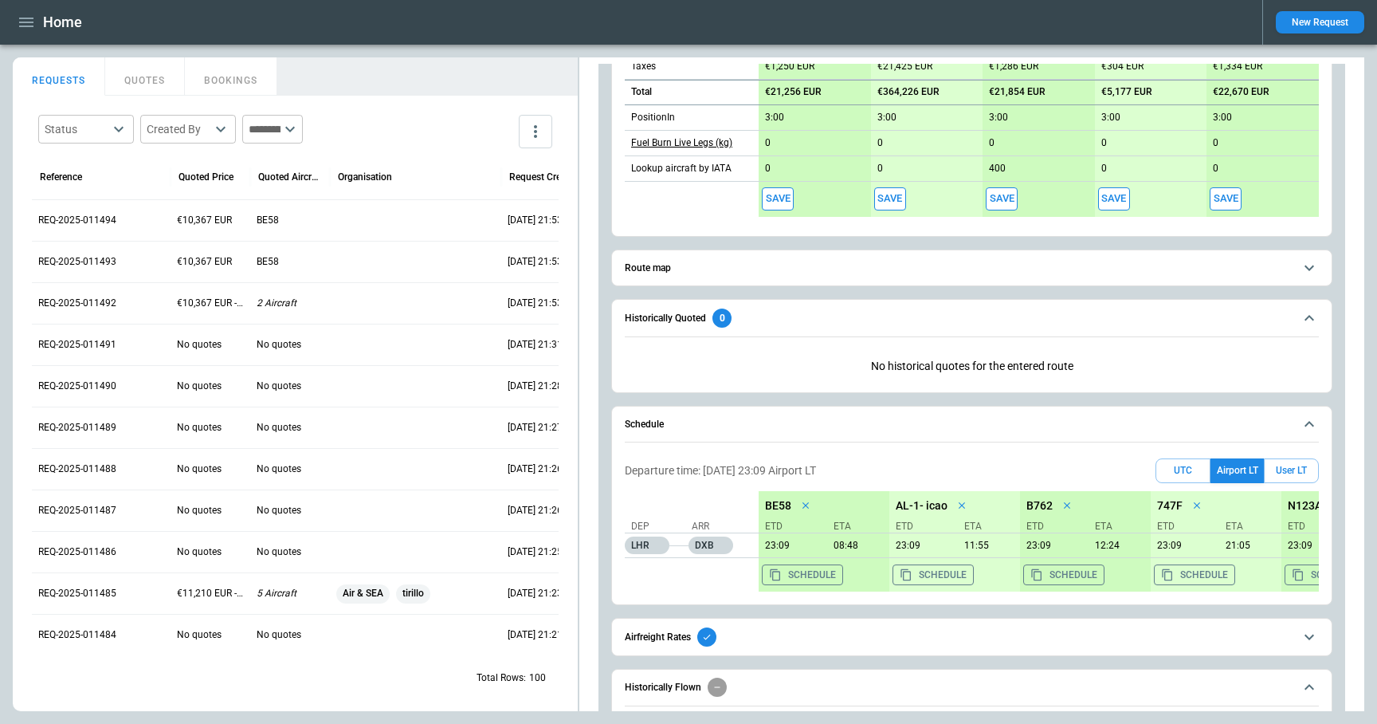
scroll to position [706, 0]
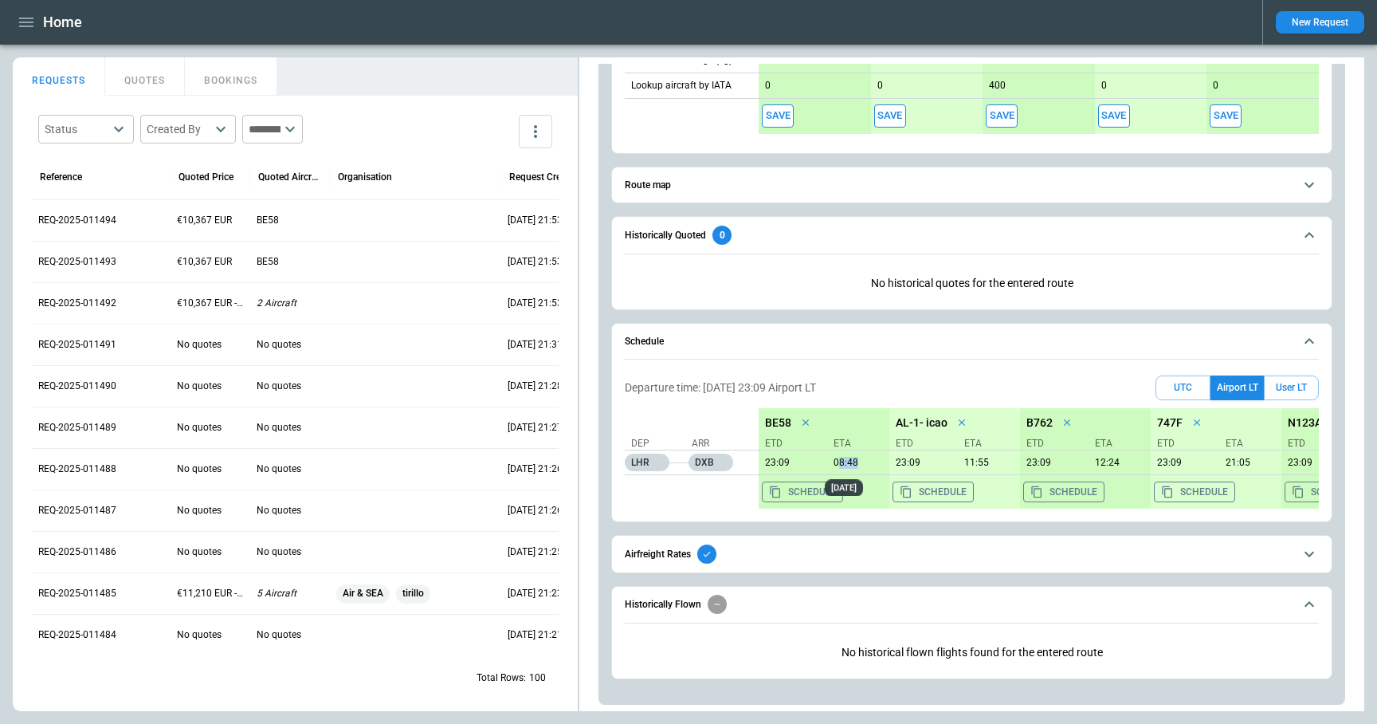
drag, startPoint x: 835, startPoint y: 462, endPoint x: 855, endPoint y: 462, distance: 19.1
click at [855, 462] on p "08:48" at bounding box center [858, 463] width 62 height 12
click at [922, 457] on p "23:09" at bounding box center [921, 463] width 62 height 12
drag, startPoint x: 988, startPoint y: 459, endPoint x: 1004, endPoint y: 461, distance: 16.0
click at [1004, 461] on p "11:55" at bounding box center [989, 463] width 62 height 12
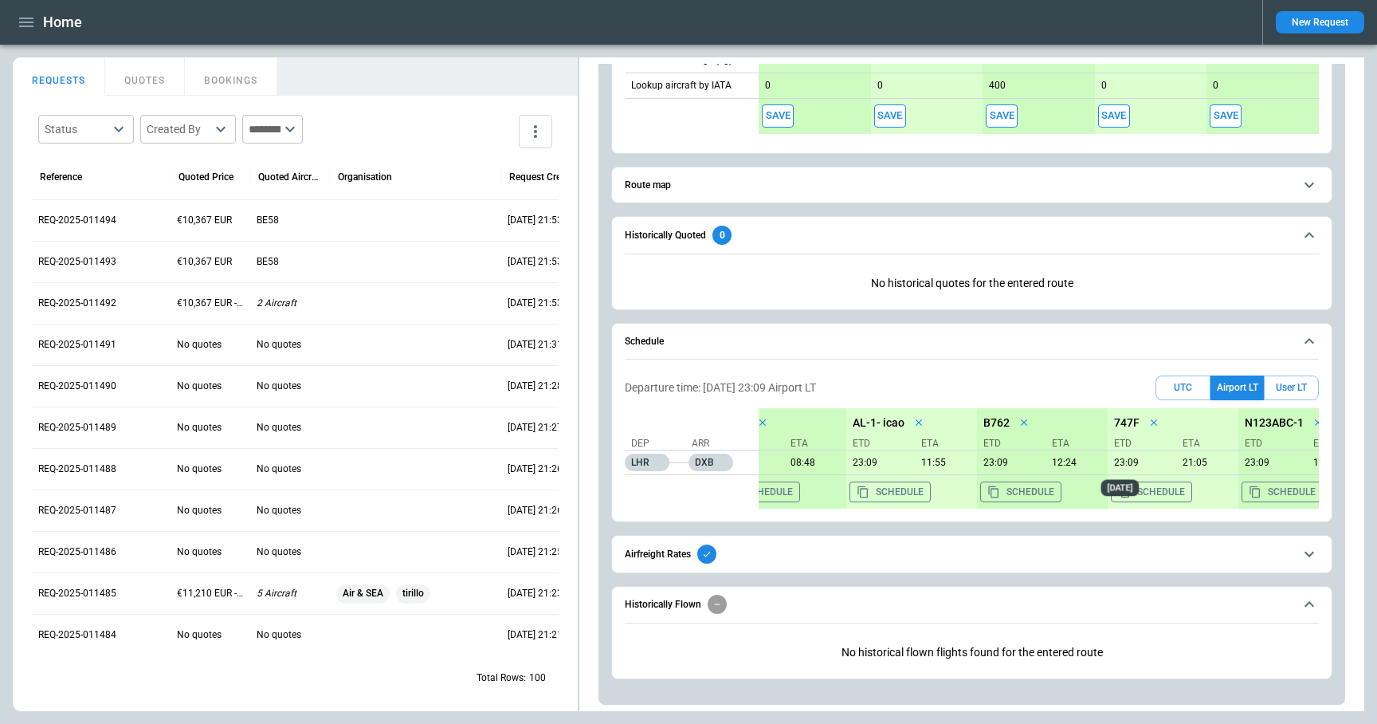
scroll to position [0, 73]
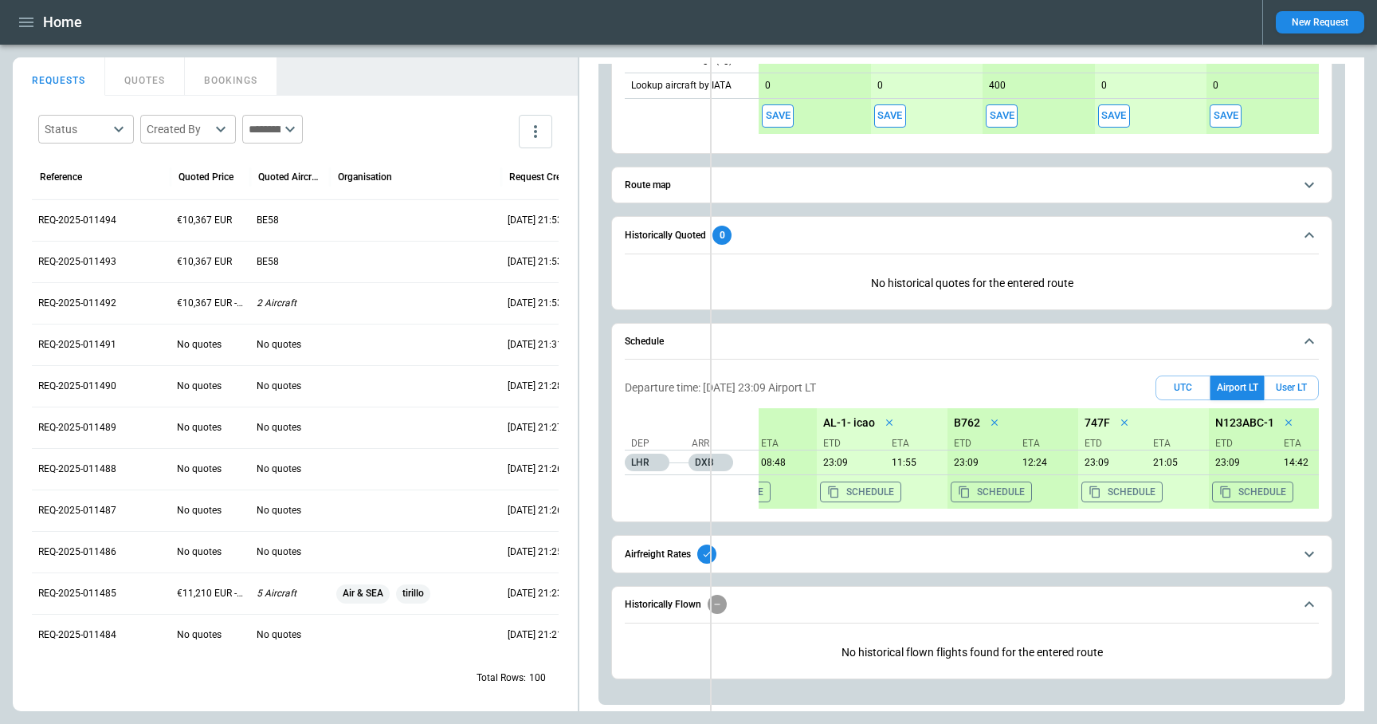
click at [713, 104] on div "FindBorderBarSize REQUESTS QUOTES BOOKINGS Status ​ Created By ​ ​ Reference Qu…" at bounding box center [689, 384] width 1352 height 654
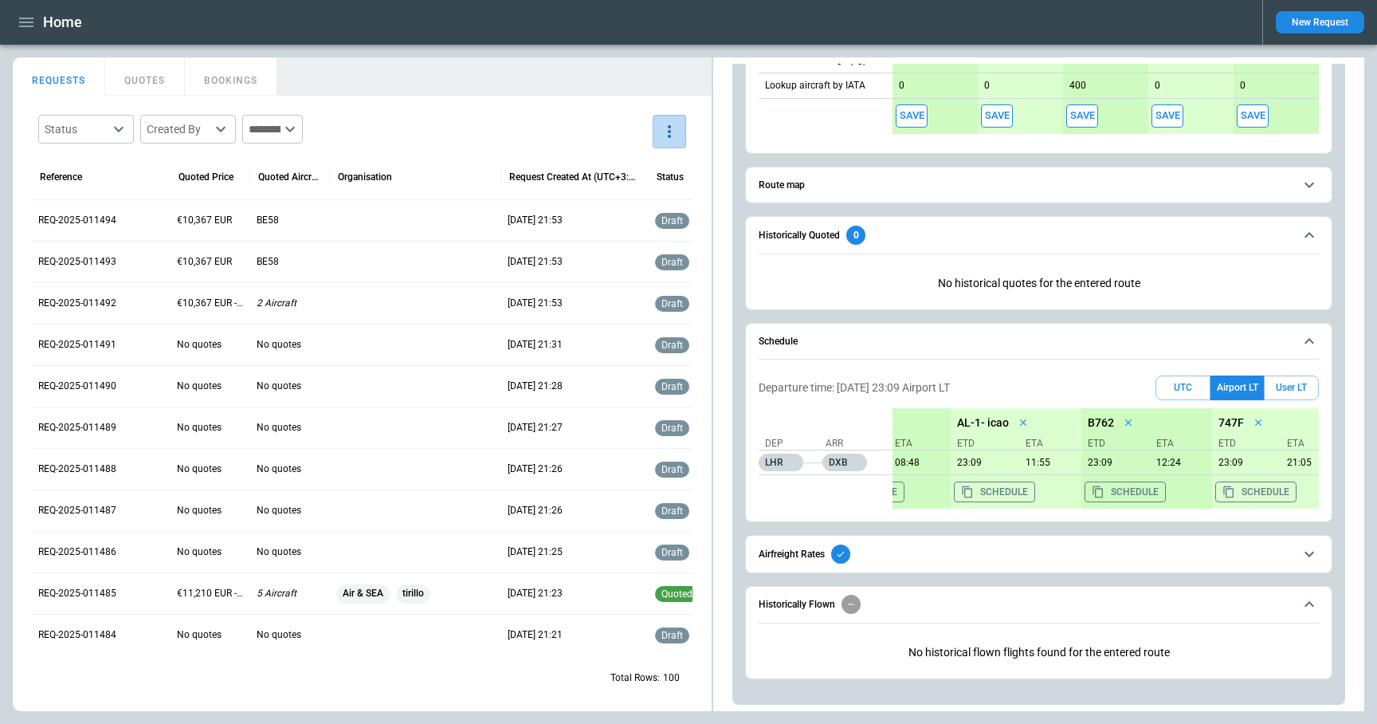
click at [674, 126] on icon "more" at bounding box center [669, 131] width 19 height 19
click at [628, 167] on li "Export" at bounding box center [625, 167] width 128 height 23
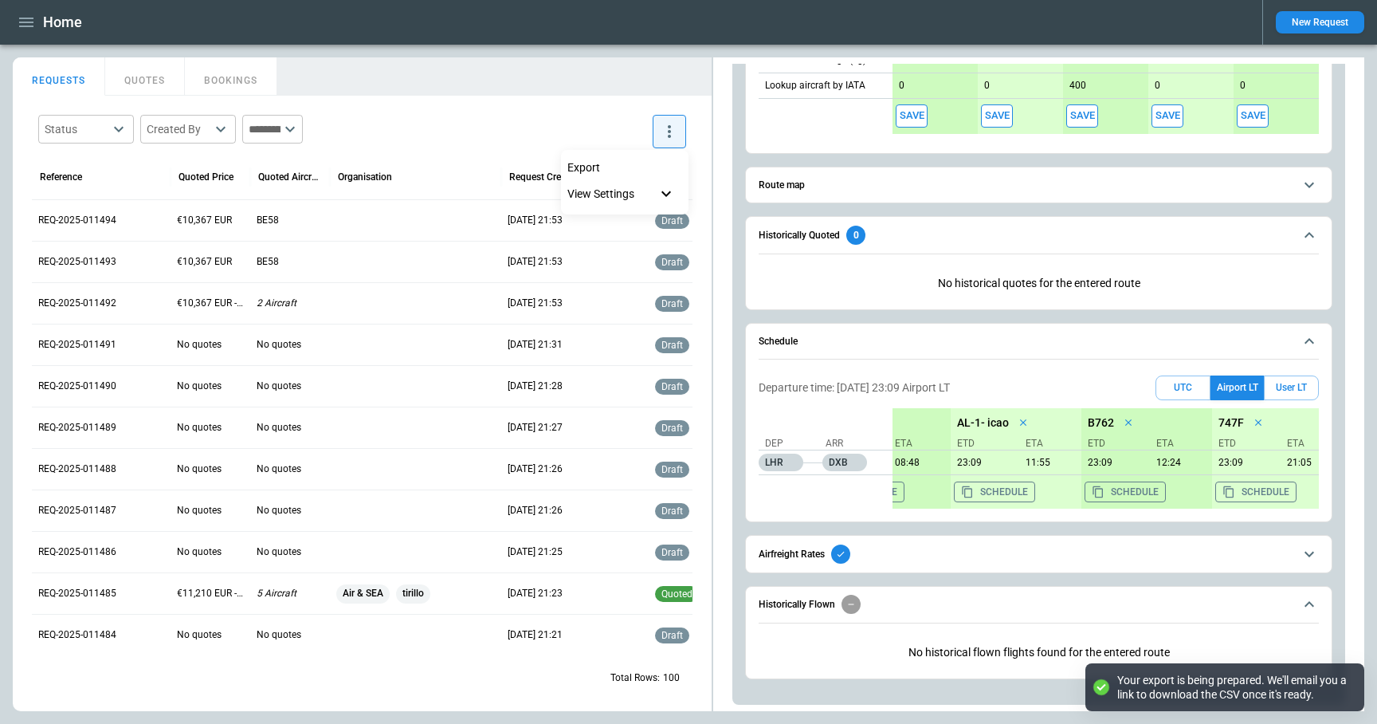
click at [490, 88] on div at bounding box center [688, 362] width 1377 height 724
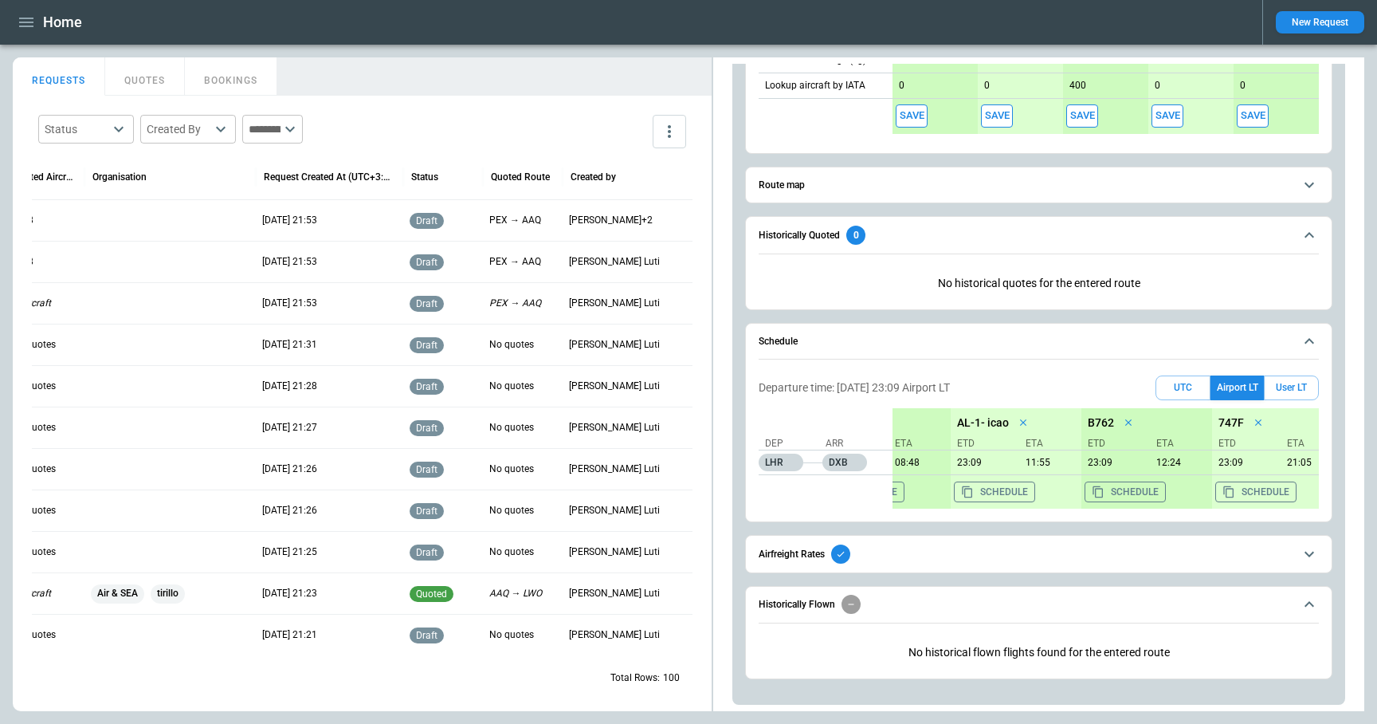
scroll to position [0, 217]
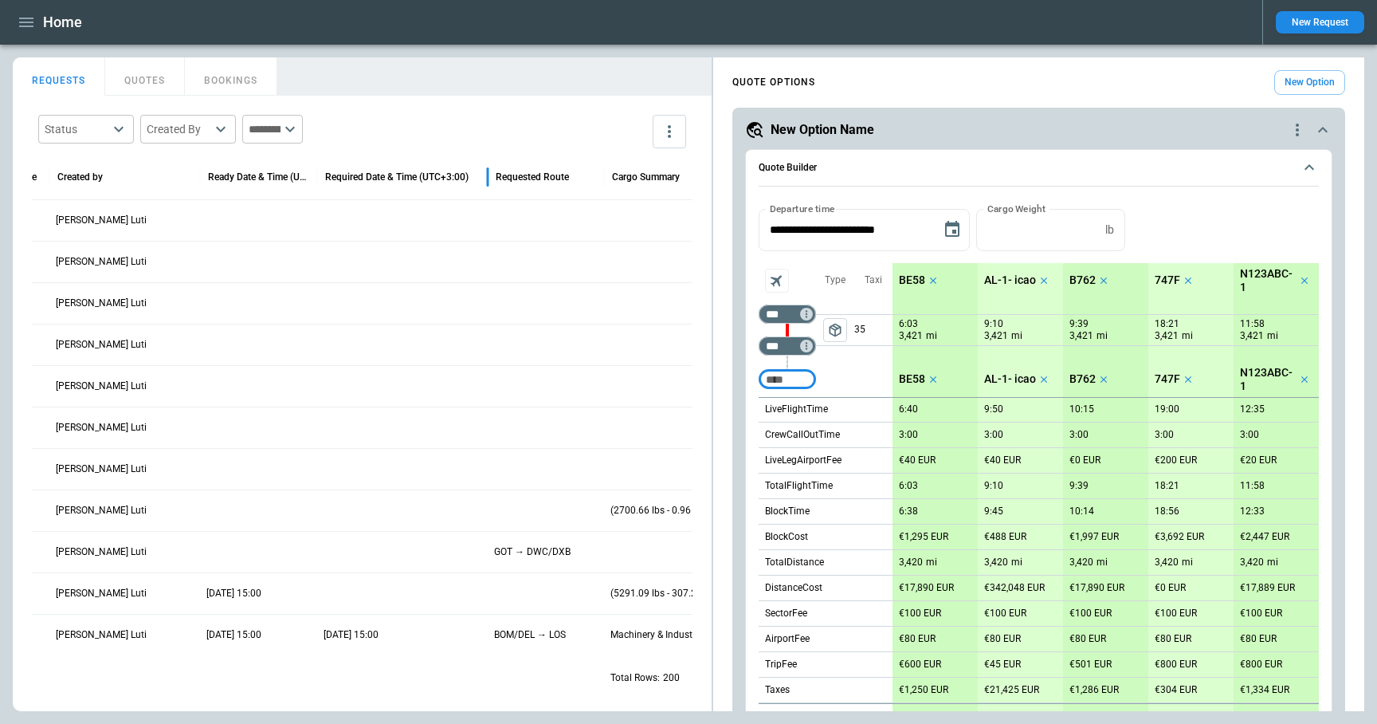
drag, startPoint x: 392, startPoint y: 177, endPoint x: 488, endPoint y: 177, distance: 95.7
click at [488, 177] on div at bounding box center [488, 177] width 8 height 45
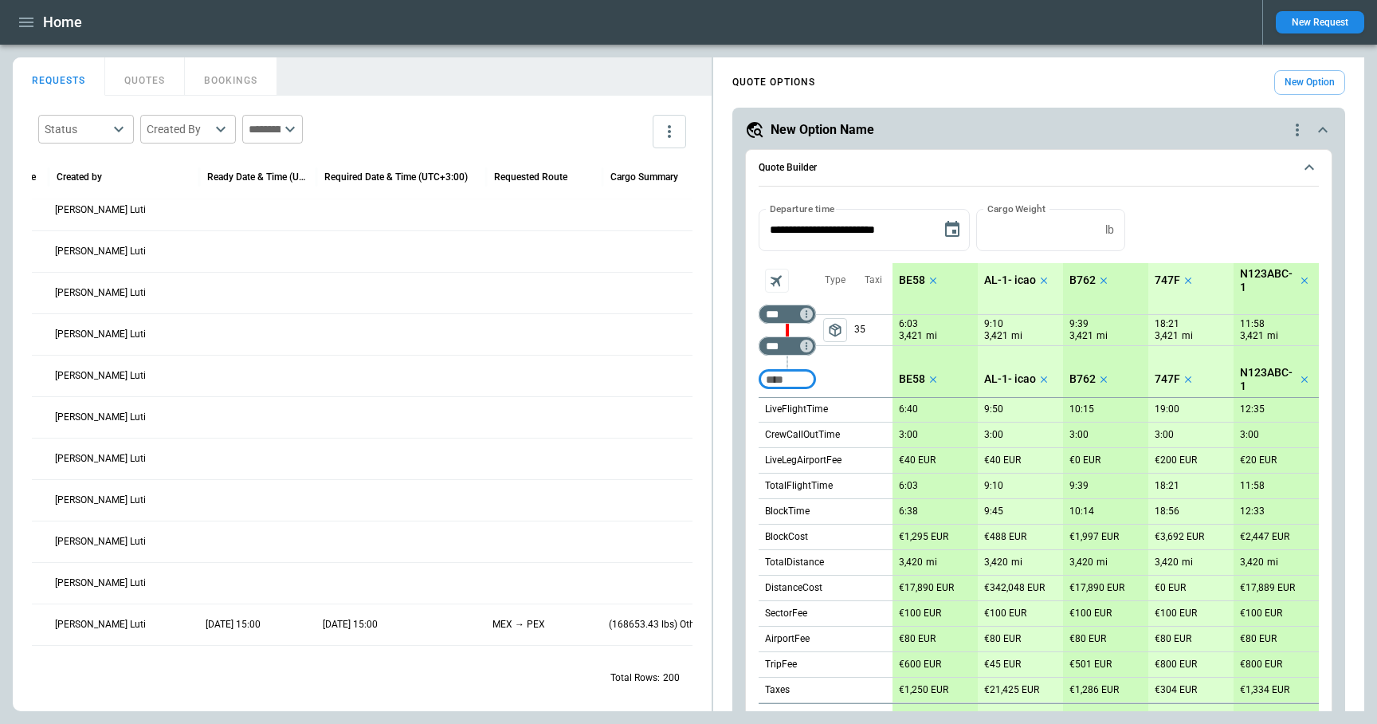
click at [25, 32] on button "button" at bounding box center [26, 23] width 27 height 28
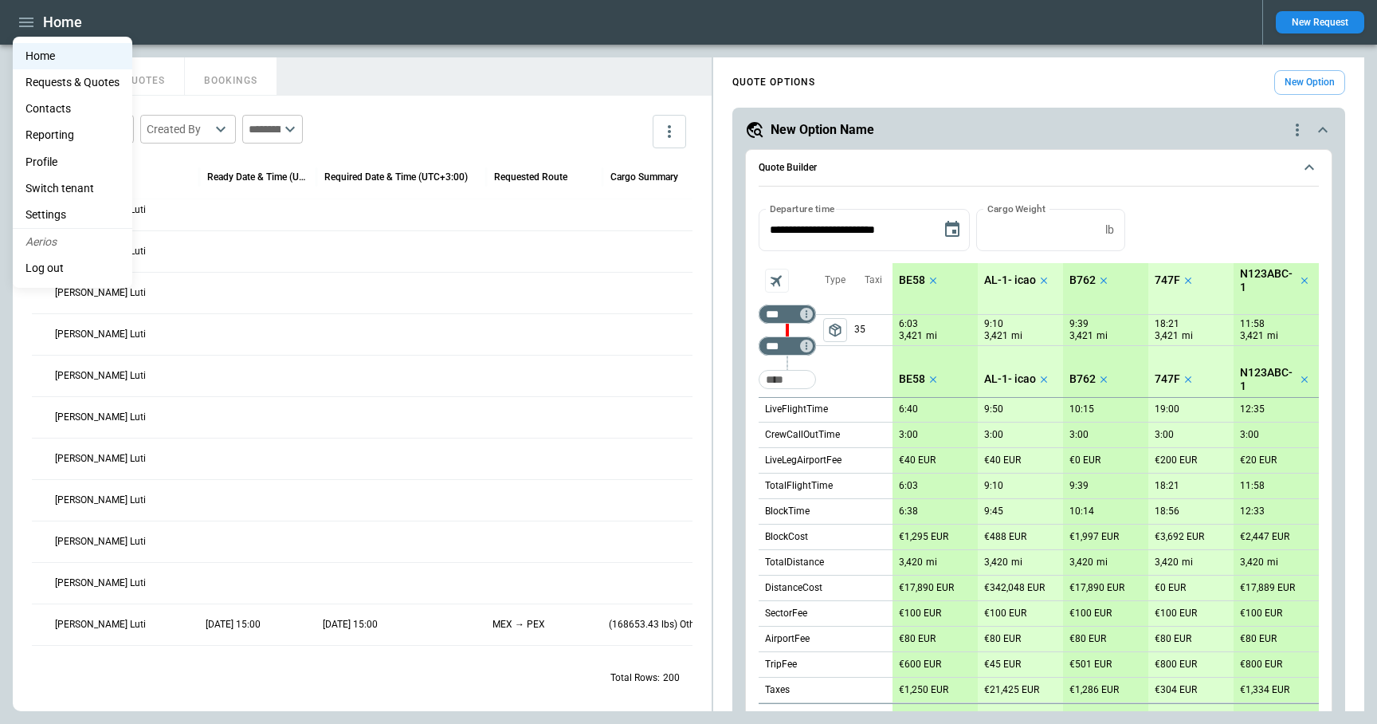
click at [48, 211] on li "Settings" at bounding box center [73, 215] width 120 height 26
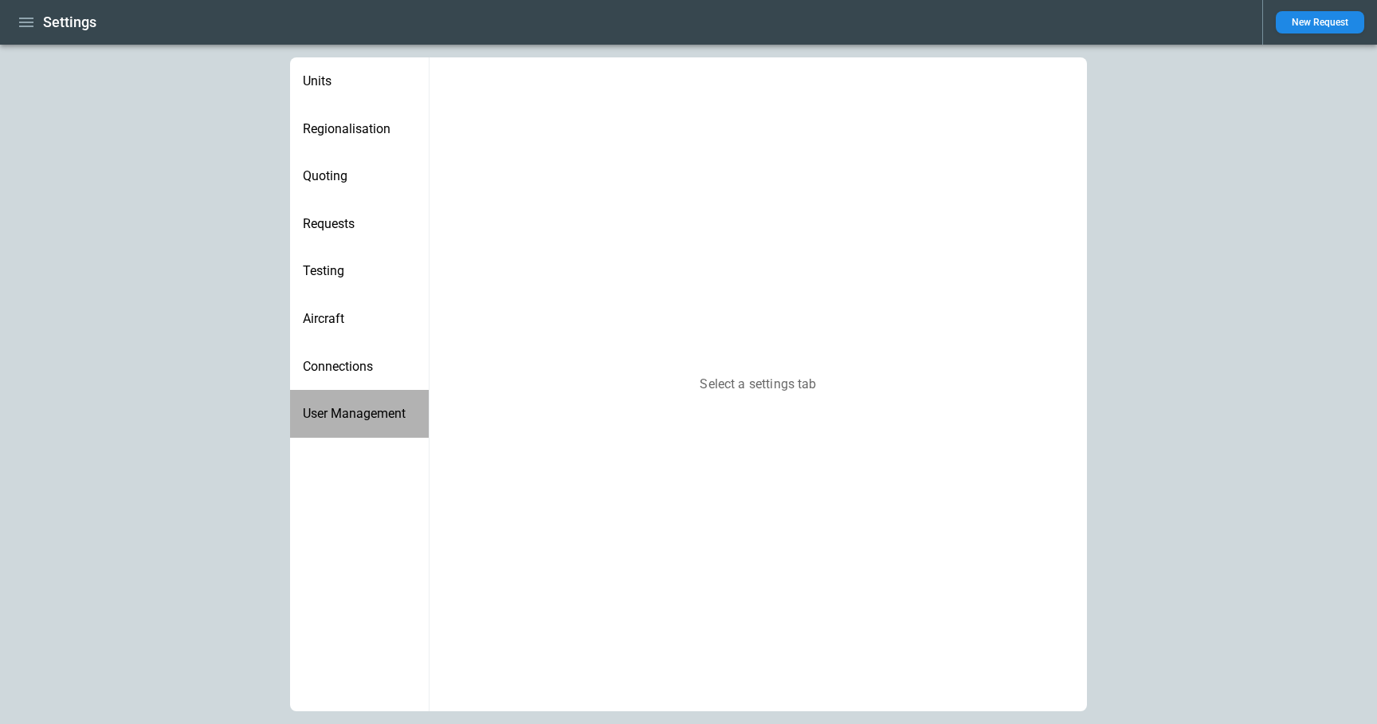
click at [352, 425] on div "User Management" at bounding box center [359, 414] width 139 height 48
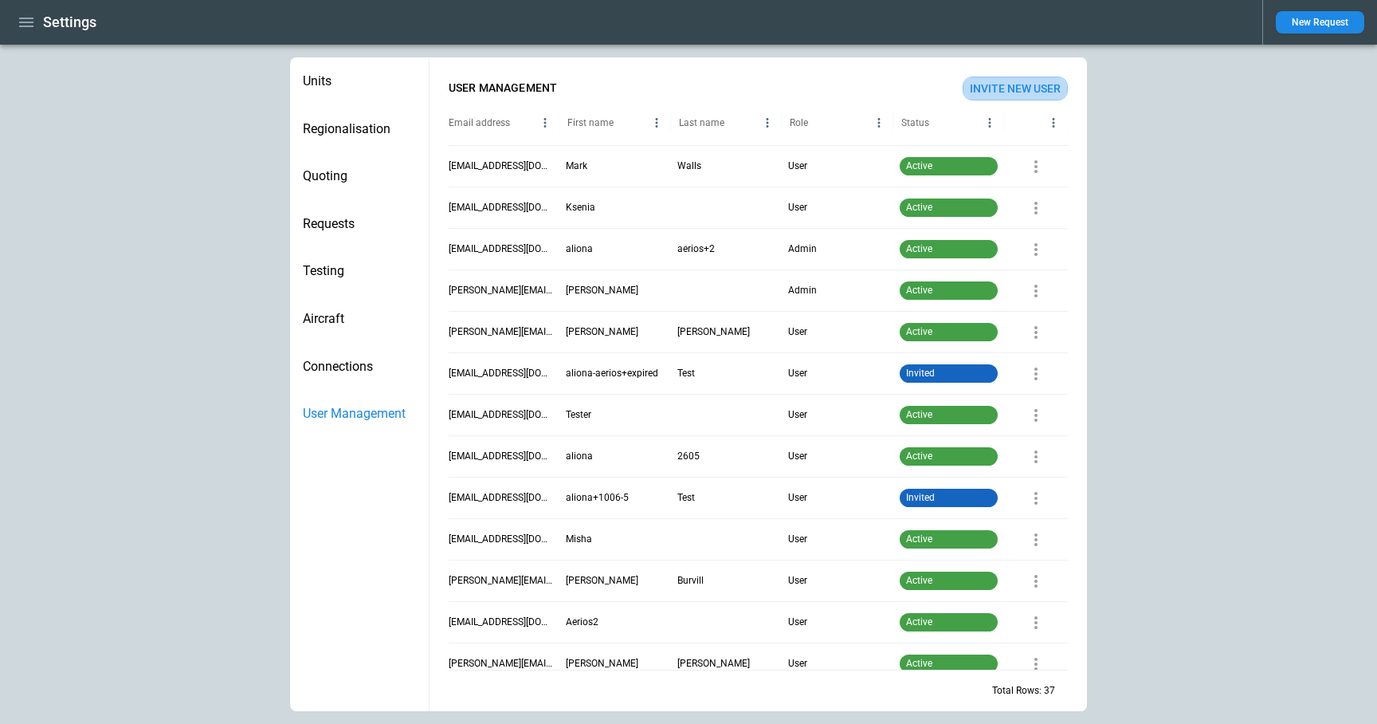
click at [1003, 82] on button "Invite New User" at bounding box center [1015, 89] width 105 height 24
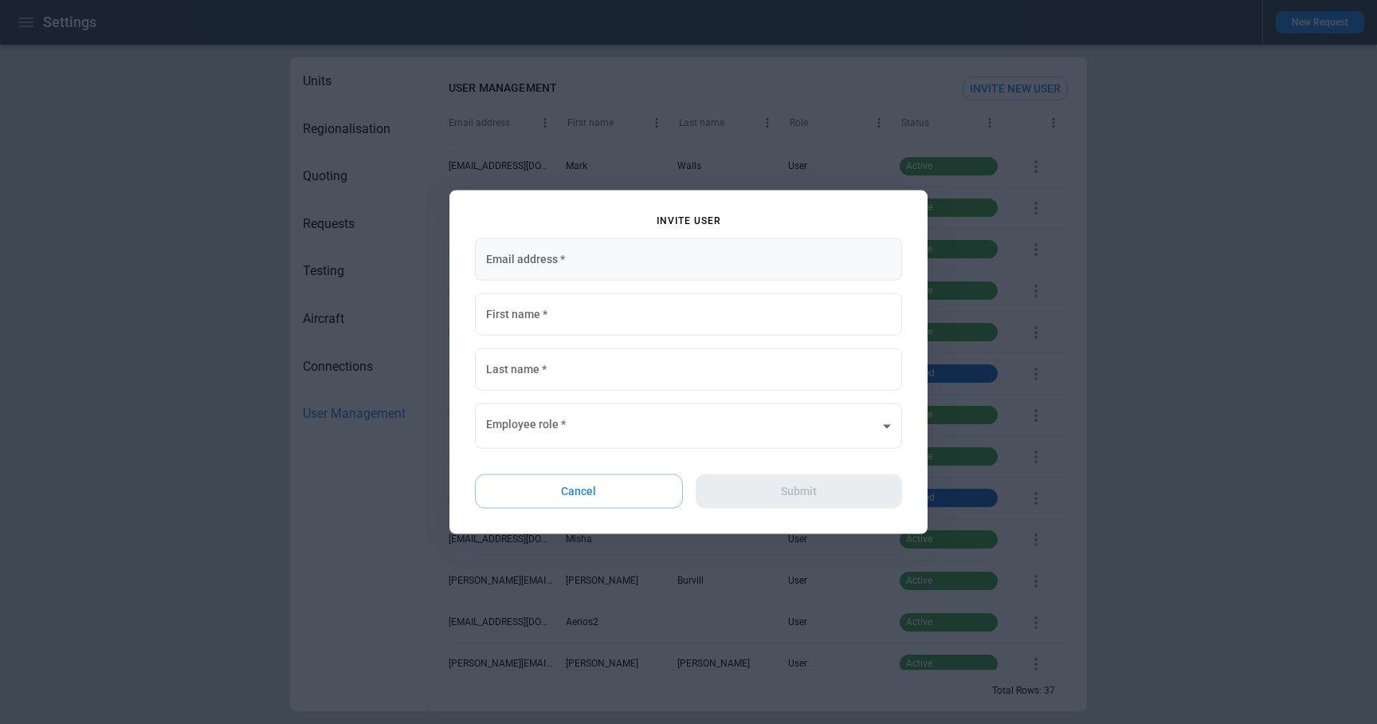
click at [702, 250] on input "Email address   *" at bounding box center [688, 259] width 427 height 42
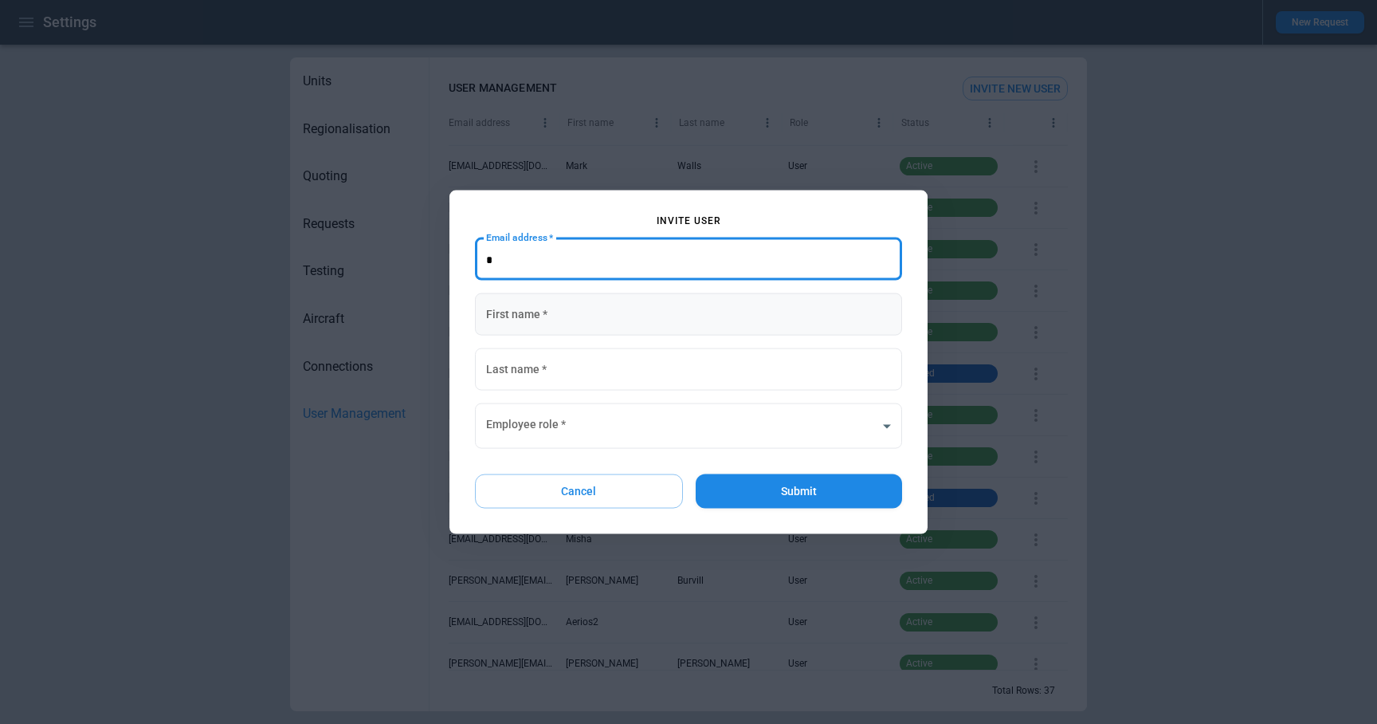
type input "*"
click at [614, 325] on input "First name   *" at bounding box center [688, 314] width 427 height 42
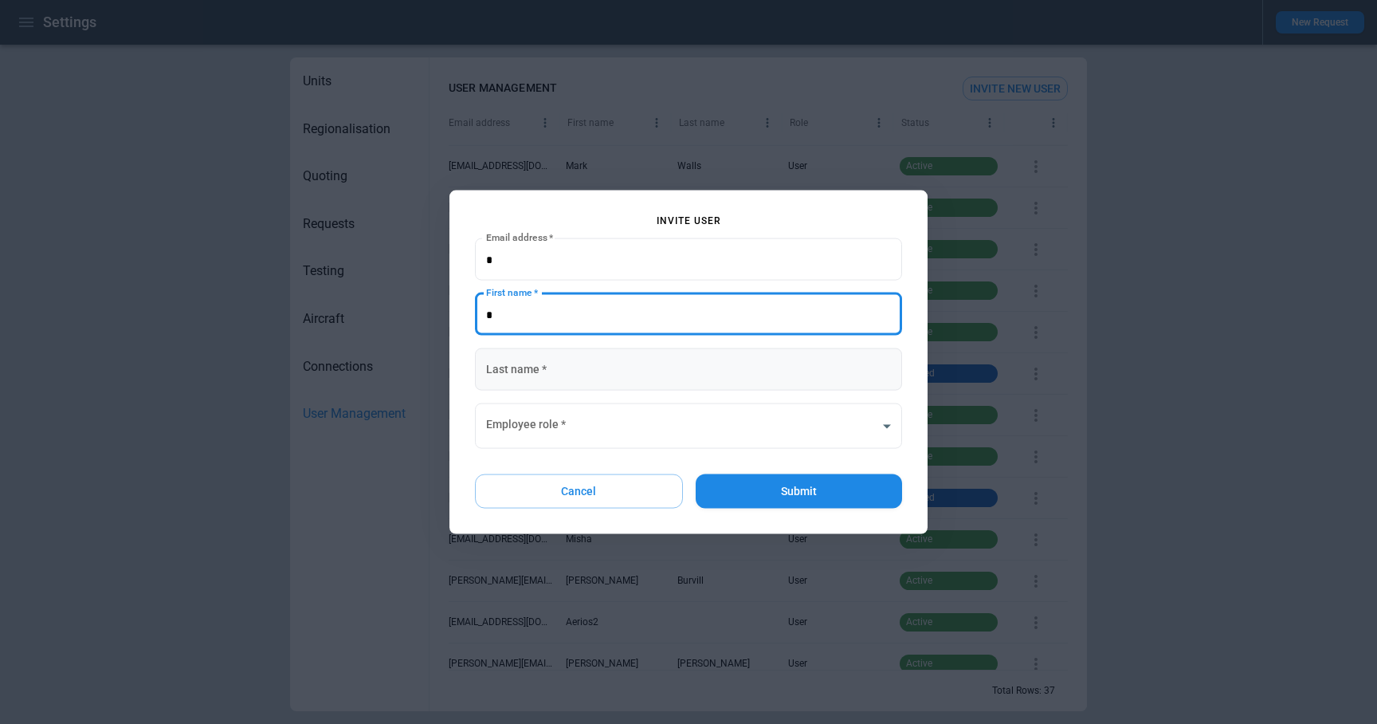
type input "*"
click at [546, 384] on input "Last name   *" at bounding box center [688, 369] width 427 height 42
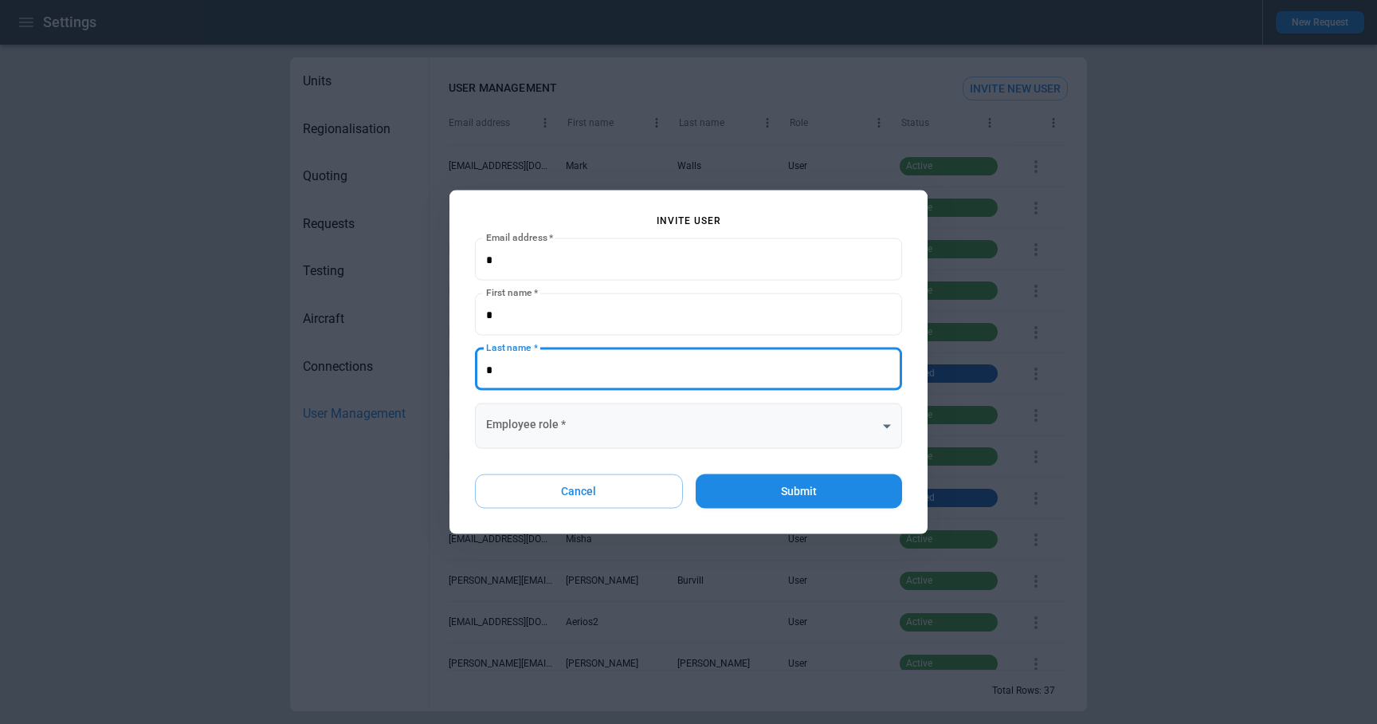
type input "*"
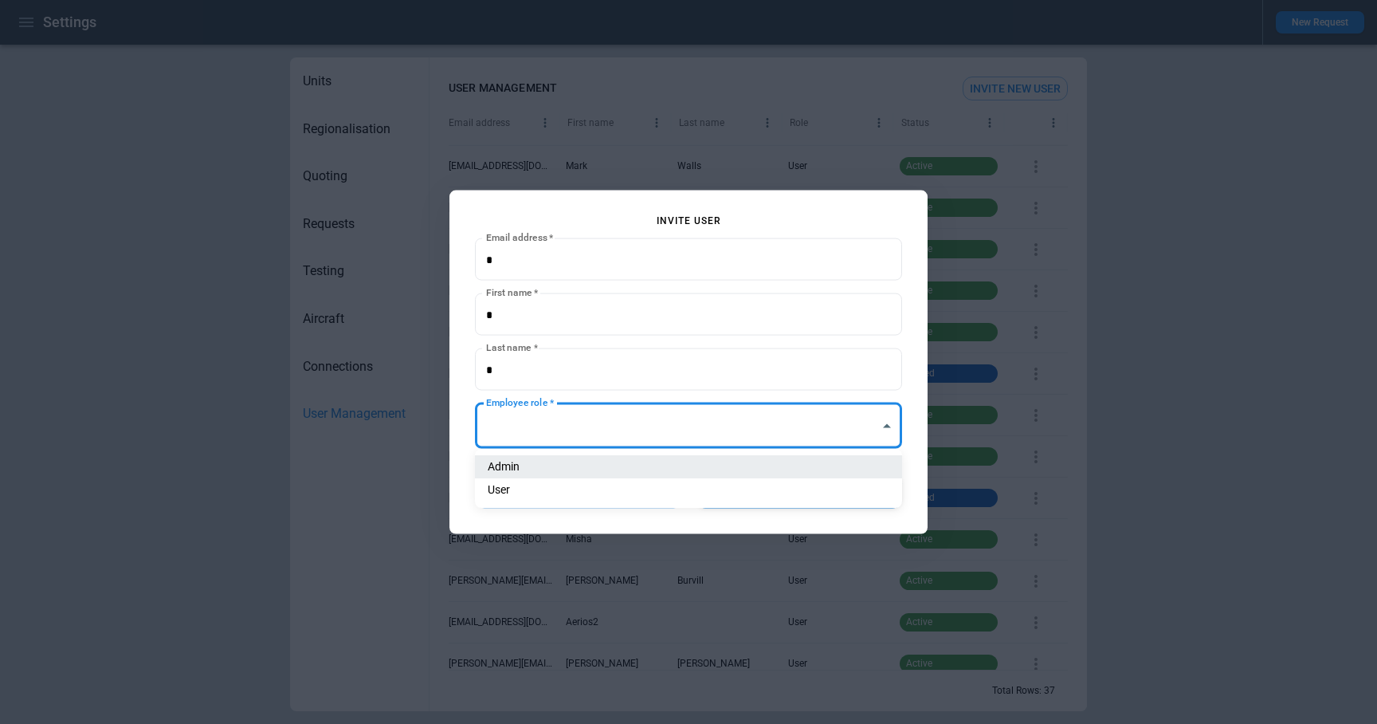
click at [536, 430] on body "Settings New Request Units Regionalisation Quoting Requests Testing Aircraft Co…" at bounding box center [688, 362] width 1377 height 724
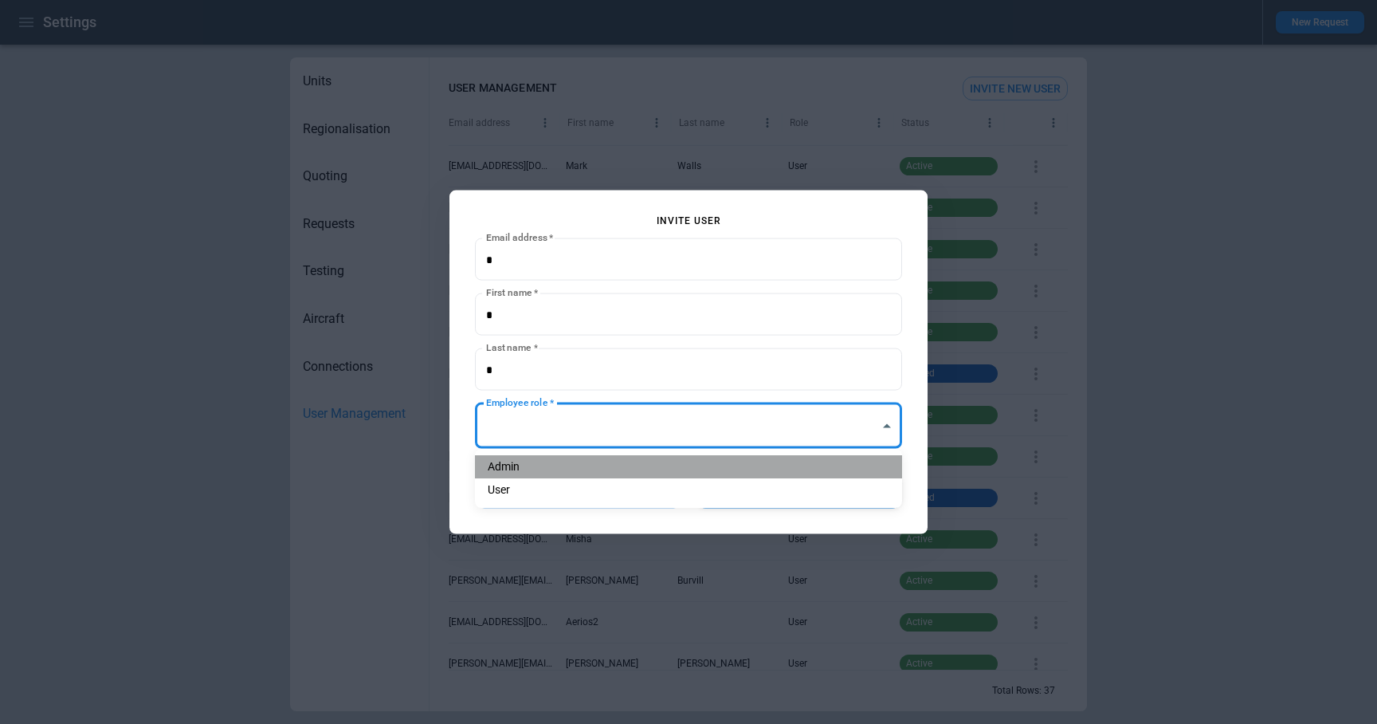
click at [552, 470] on li "Admin" at bounding box center [688, 466] width 427 height 23
type input "**********"
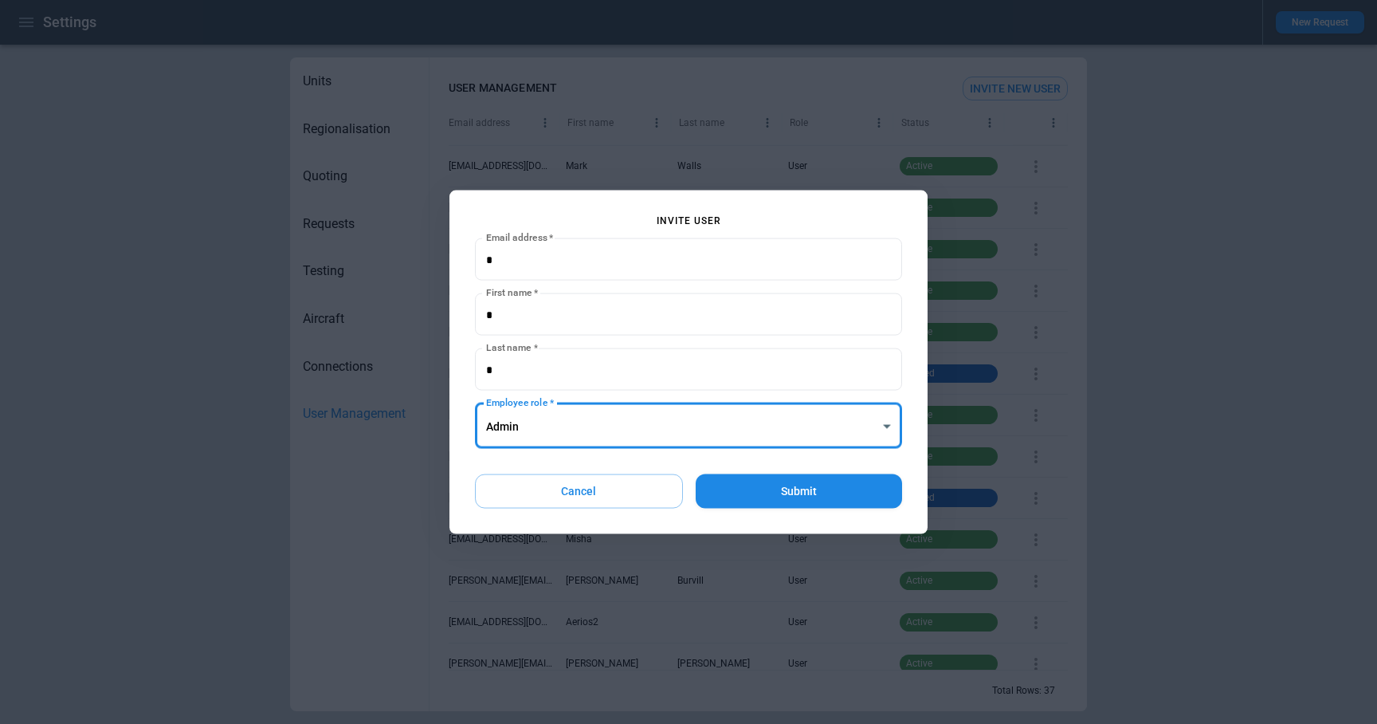
click at [775, 497] on button "Submit" at bounding box center [799, 491] width 206 height 34
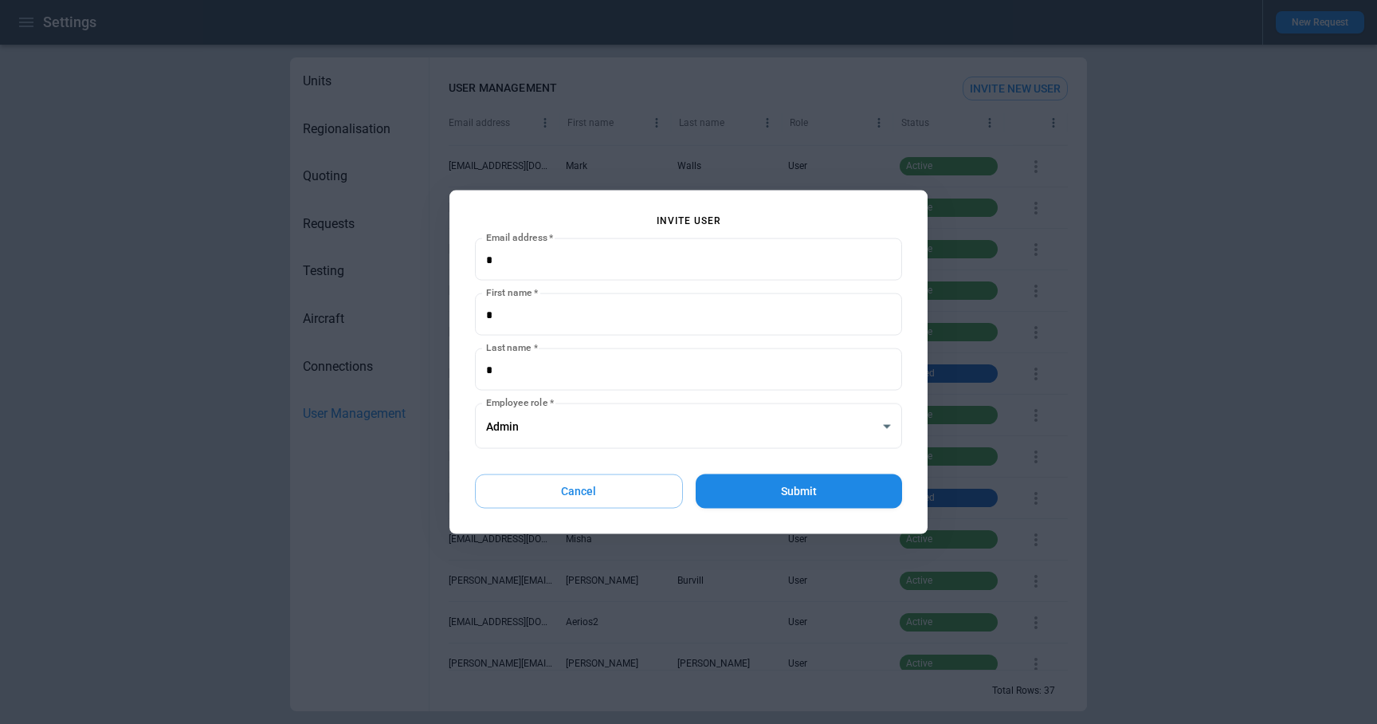
click at [788, 489] on button "Submit" at bounding box center [799, 491] width 206 height 34
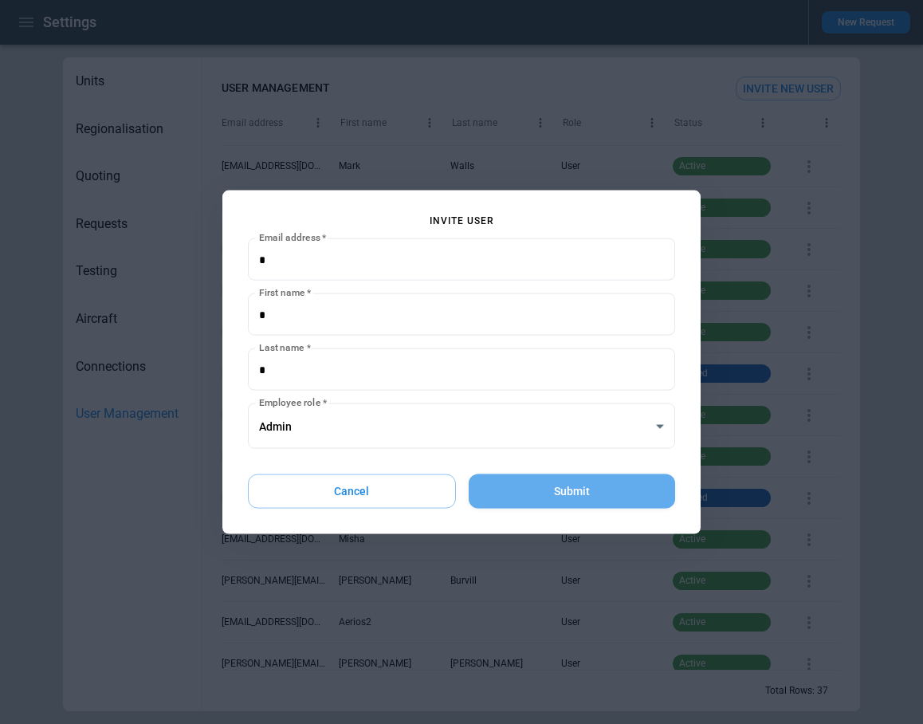
click at [556, 485] on button "Submit" at bounding box center [572, 491] width 206 height 34
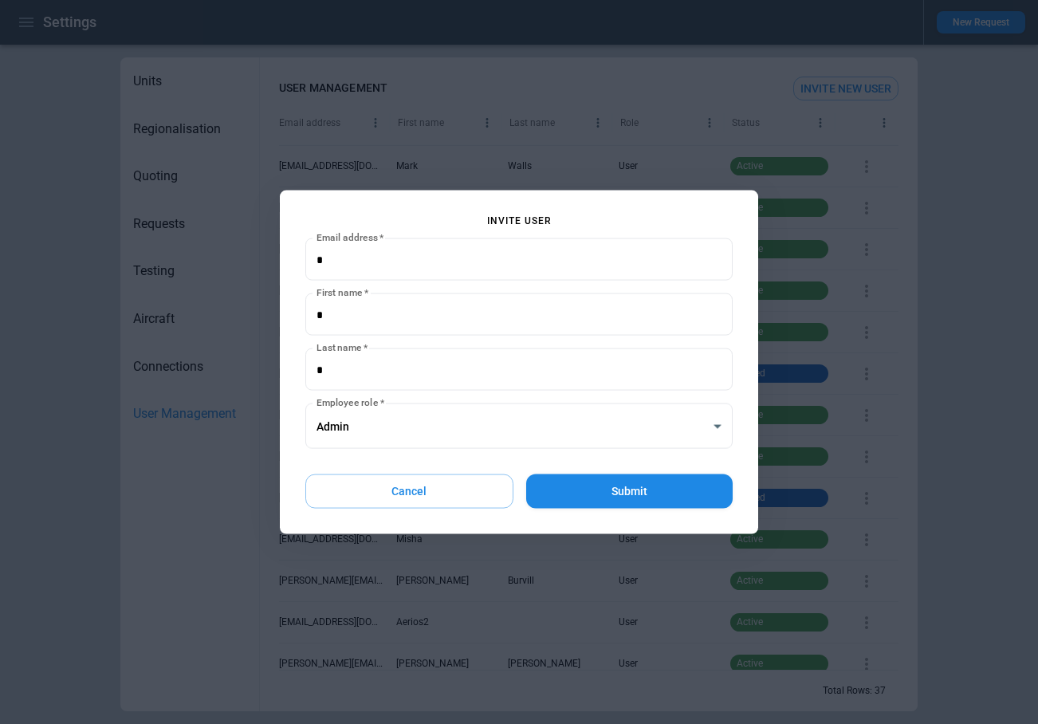
click at [602, 487] on button "Submit" at bounding box center [629, 491] width 206 height 34
click at [612, 489] on button "Submit" at bounding box center [629, 491] width 206 height 34
click at [612, 501] on button "Submit" at bounding box center [629, 491] width 206 height 34
click at [440, 489] on button "Cancel" at bounding box center [409, 491] width 208 height 34
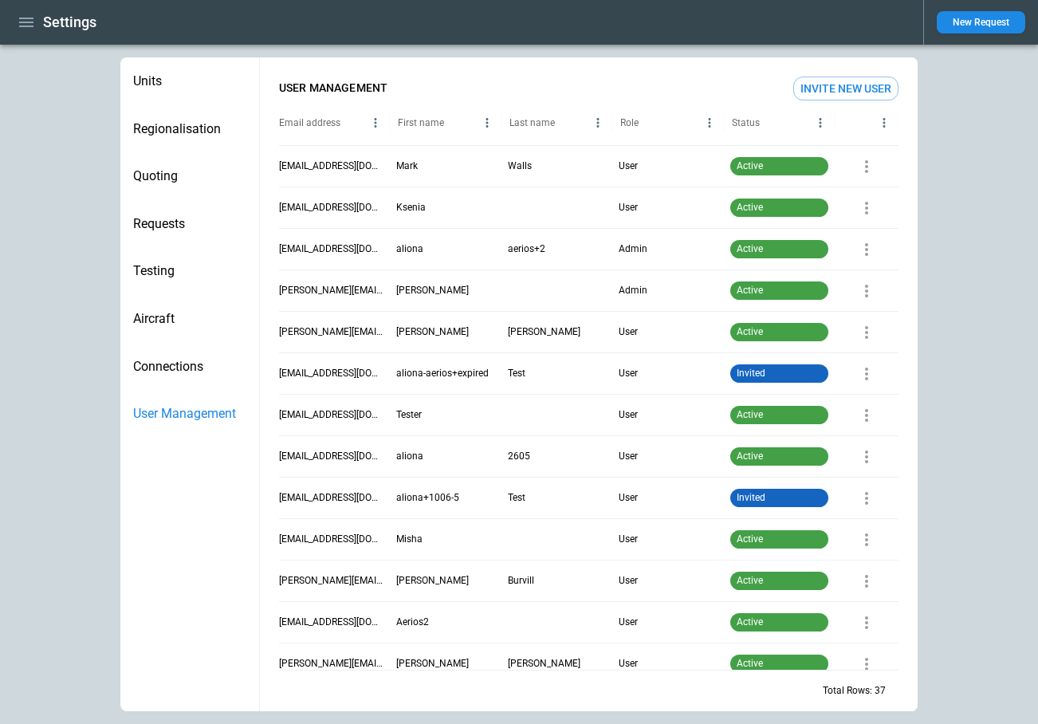
click at [824, 93] on button "Invite New User" at bounding box center [845, 89] width 105 height 24
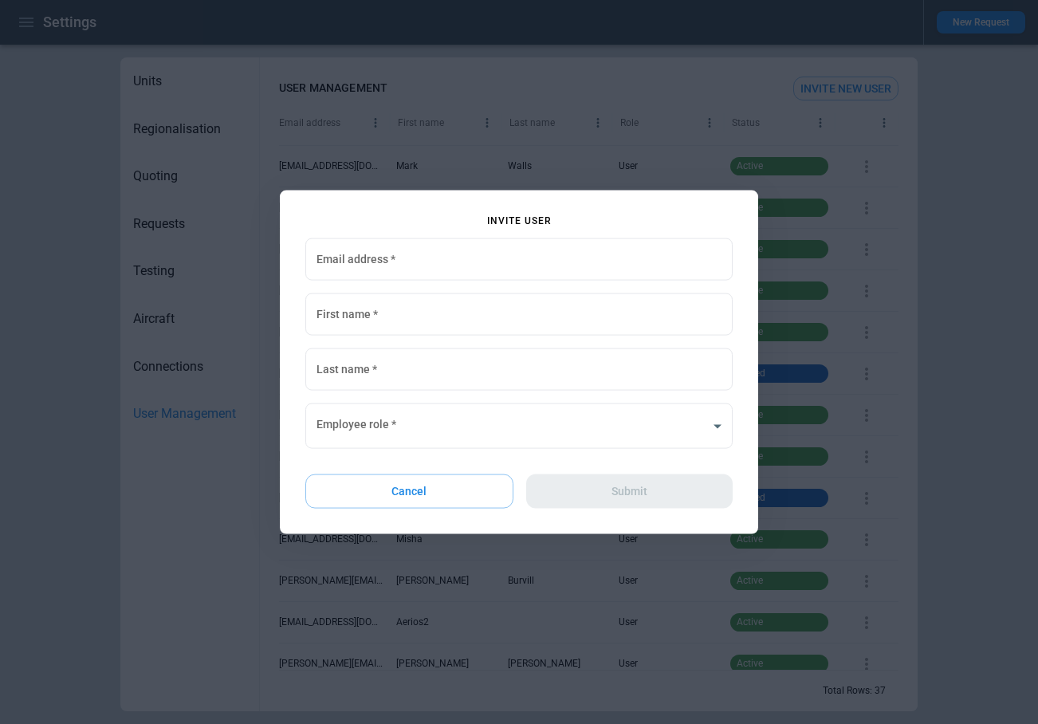
click at [618, 496] on div "Cancel Submit" at bounding box center [518, 491] width 427 height 34
click at [437, 259] on input "Email address   *" at bounding box center [518, 259] width 427 height 42
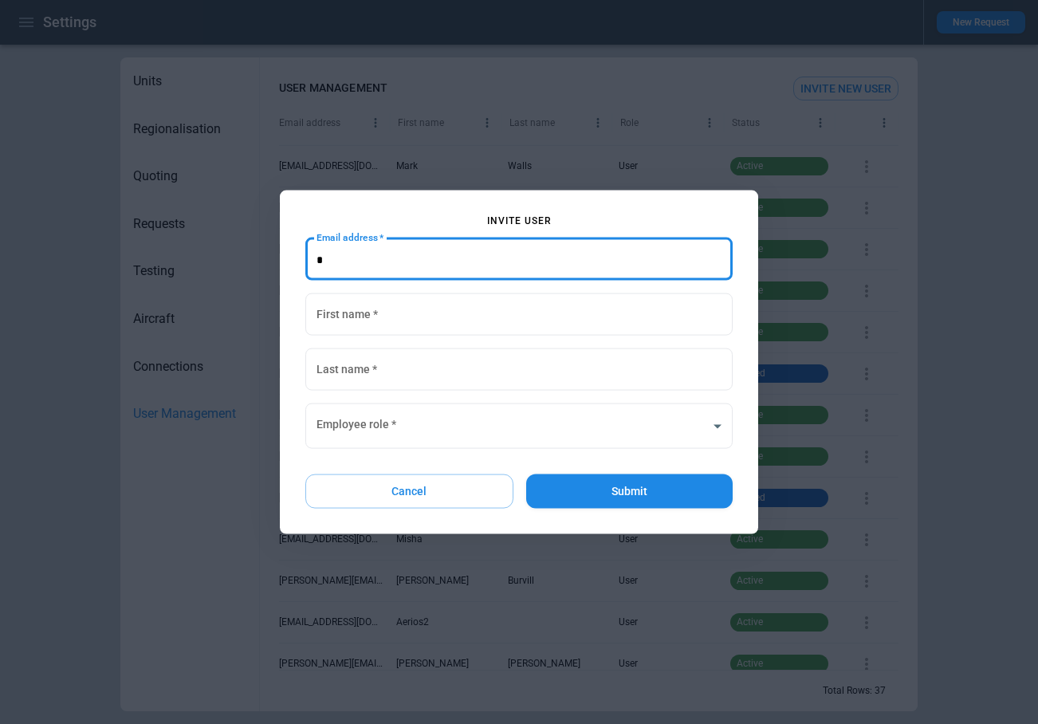
type input "*"
click at [603, 487] on button "Submit" at bounding box center [629, 491] width 206 height 34
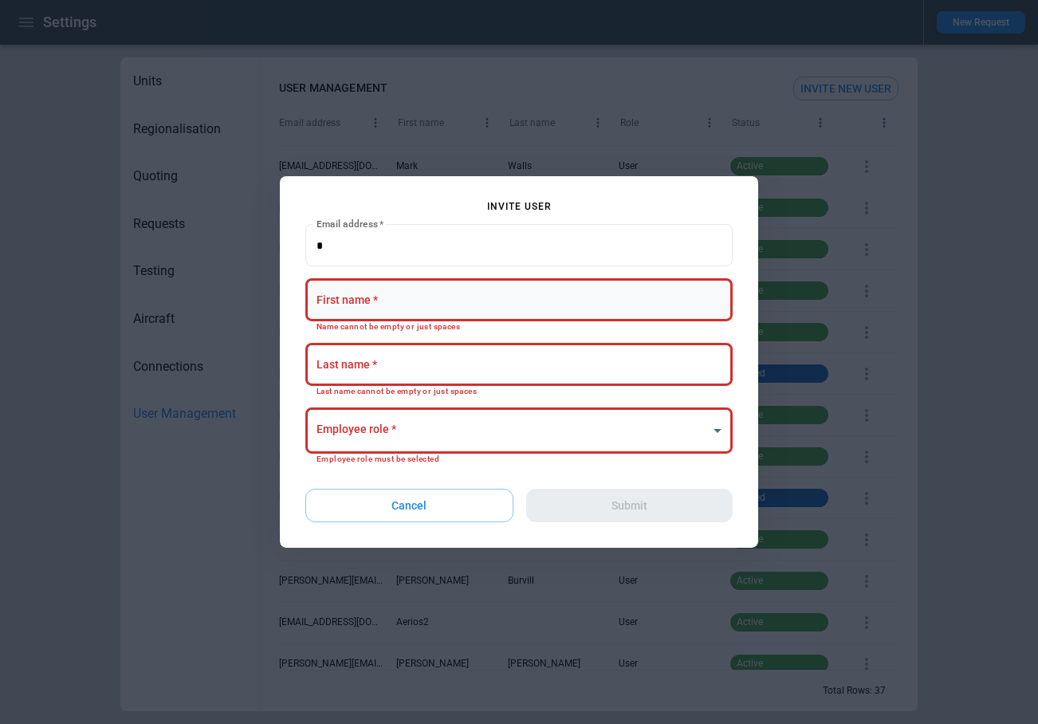
click at [410, 293] on input "First name   *" at bounding box center [518, 300] width 427 height 42
click at [344, 369] on input "Last name   *" at bounding box center [518, 365] width 427 height 42
click at [343, 252] on input "Email address   *" at bounding box center [518, 245] width 427 height 42
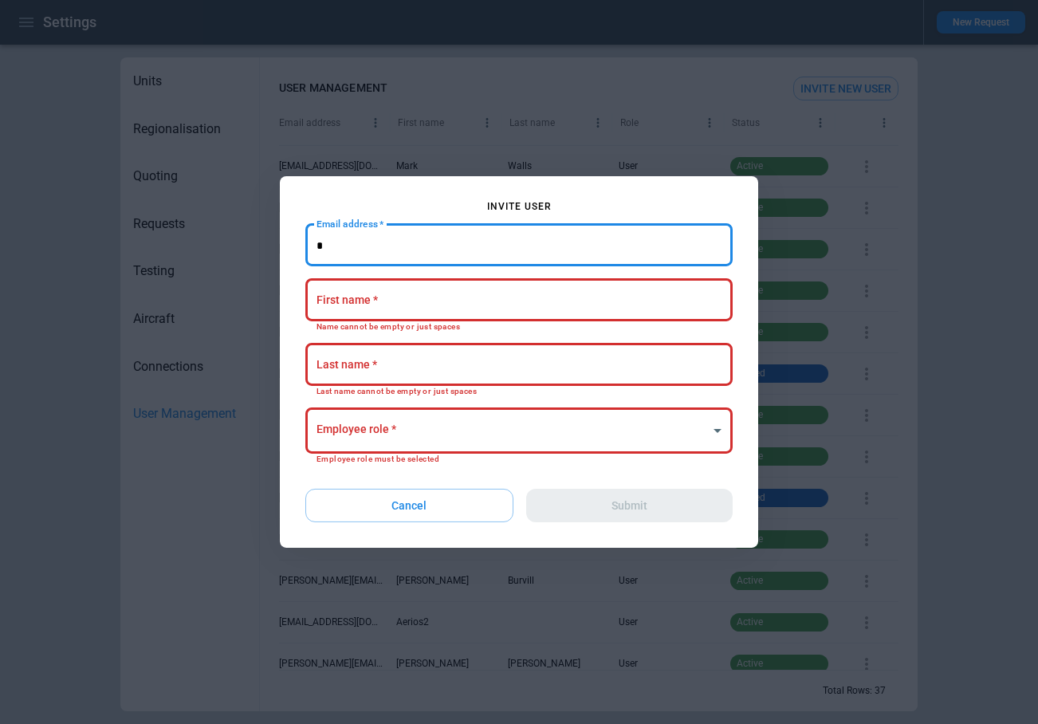
drag, startPoint x: 353, startPoint y: 248, endPoint x: 277, endPoint y: 244, distance: 75.8
click at [277, 244] on div "Invite User Email address   * Email address   * First name   * First name   * N…" at bounding box center [519, 362] width 1038 height 724
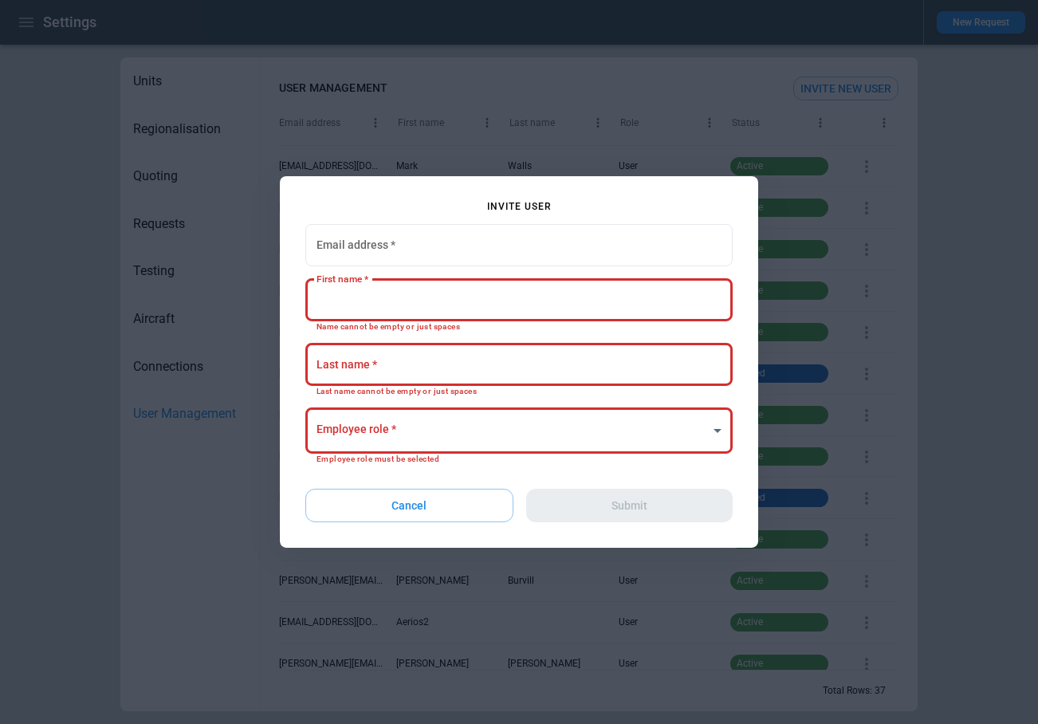
click at [337, 302] on input "First name   *" at bounding box center [518, 300] width 427 height 42
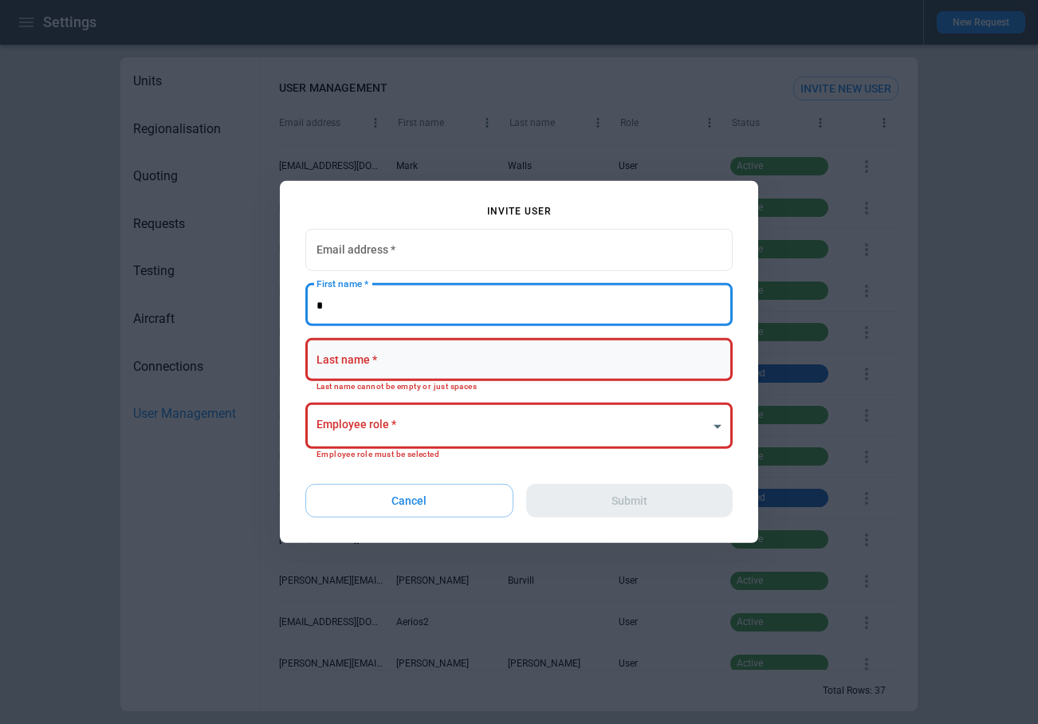
type input "*"
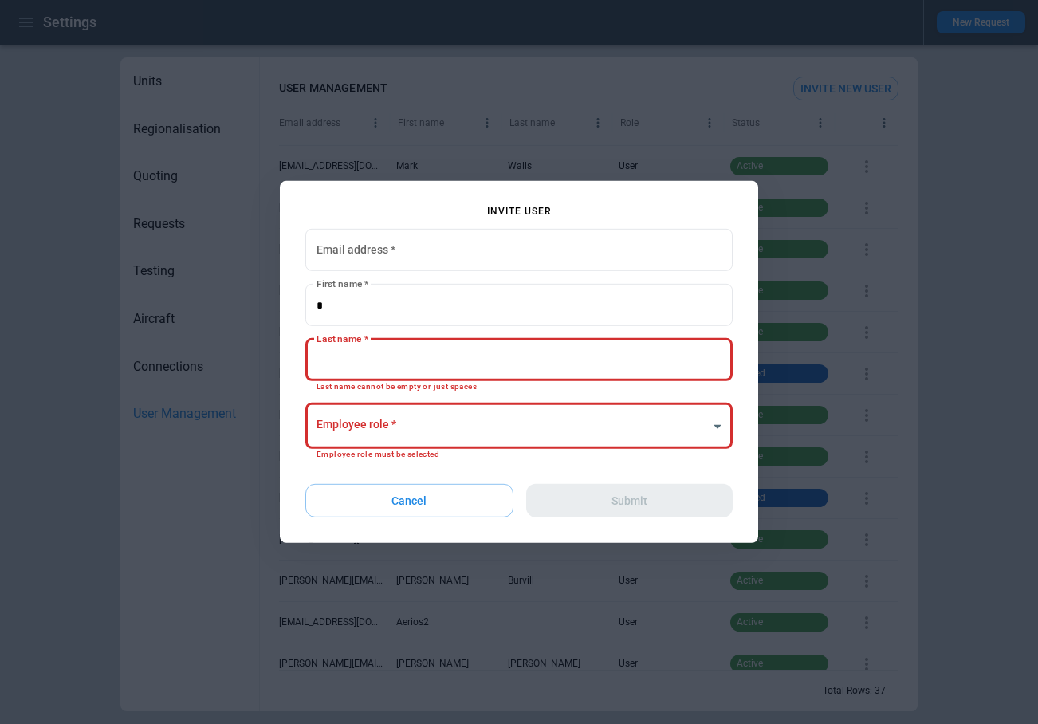
click at [361, 360] on input "Last name   *" at bounding box center [518, 360] width 427 height 42
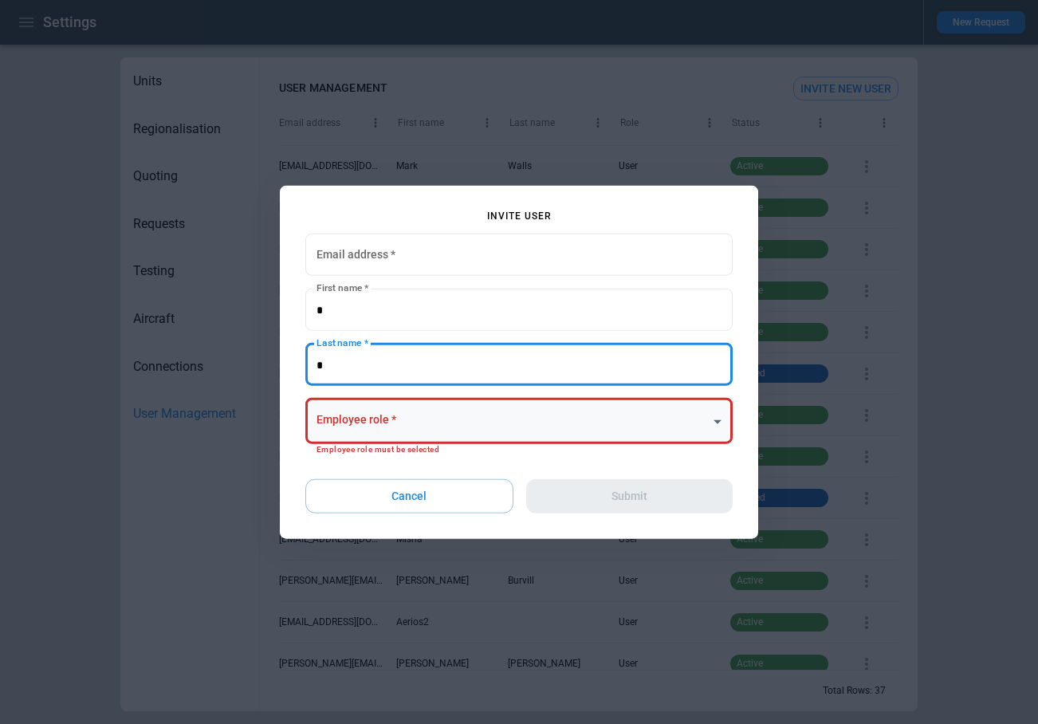
type input "*"
click at [397, 406] on body "Settings New Request Units Regionalisation Quoting Requests Testing Aircraft Co…" at bounding box center [519, 362] width 1038 height 724
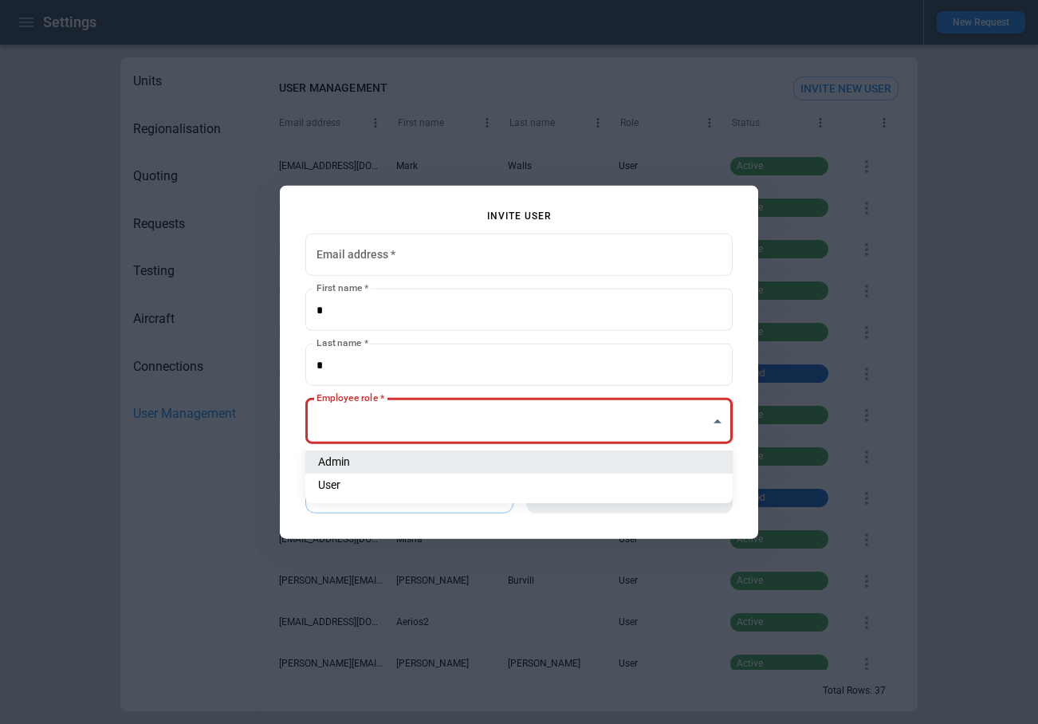
click at [397, 469] on li "Admin" at bounding box center [518, 461] width 427 height 23
type input "**********"
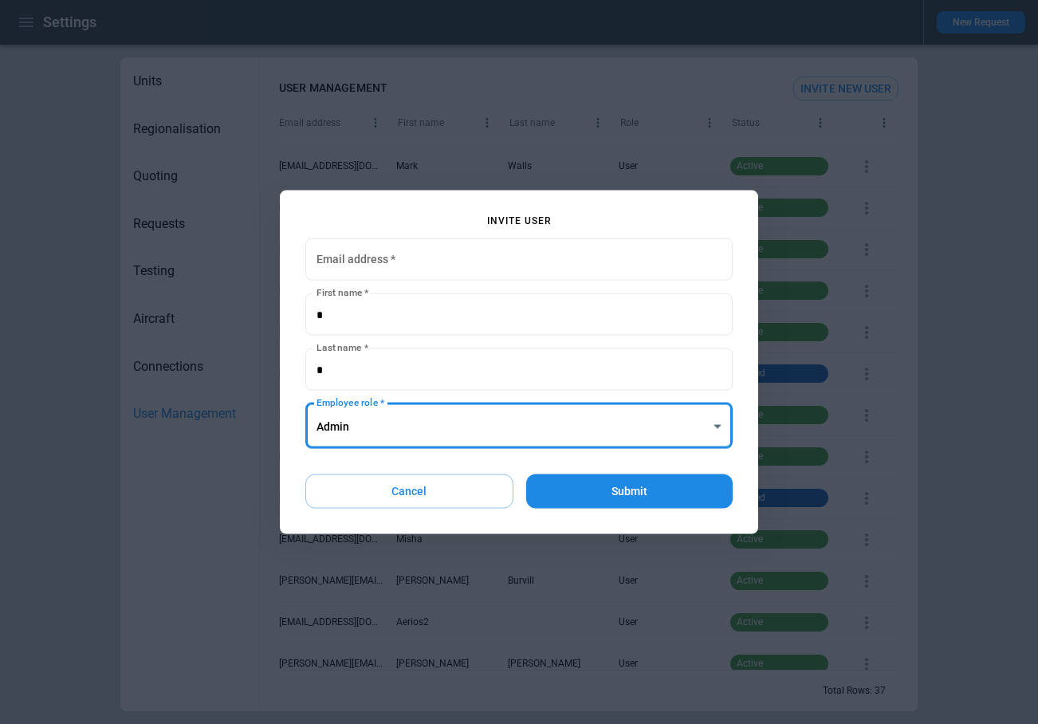
click at [624, 494] on button "Submit" at bounding box center [629, 491] width 206 height 34
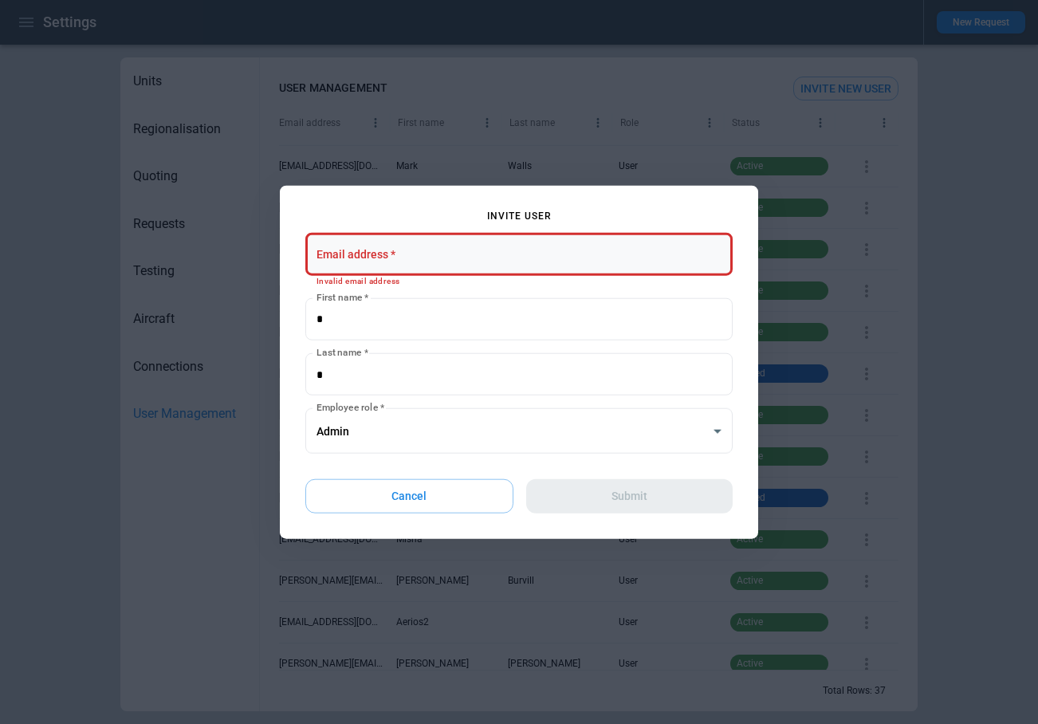
click at [392, 246] on input "Email address   *" at bounding box center [518, 255] width 427 height 42
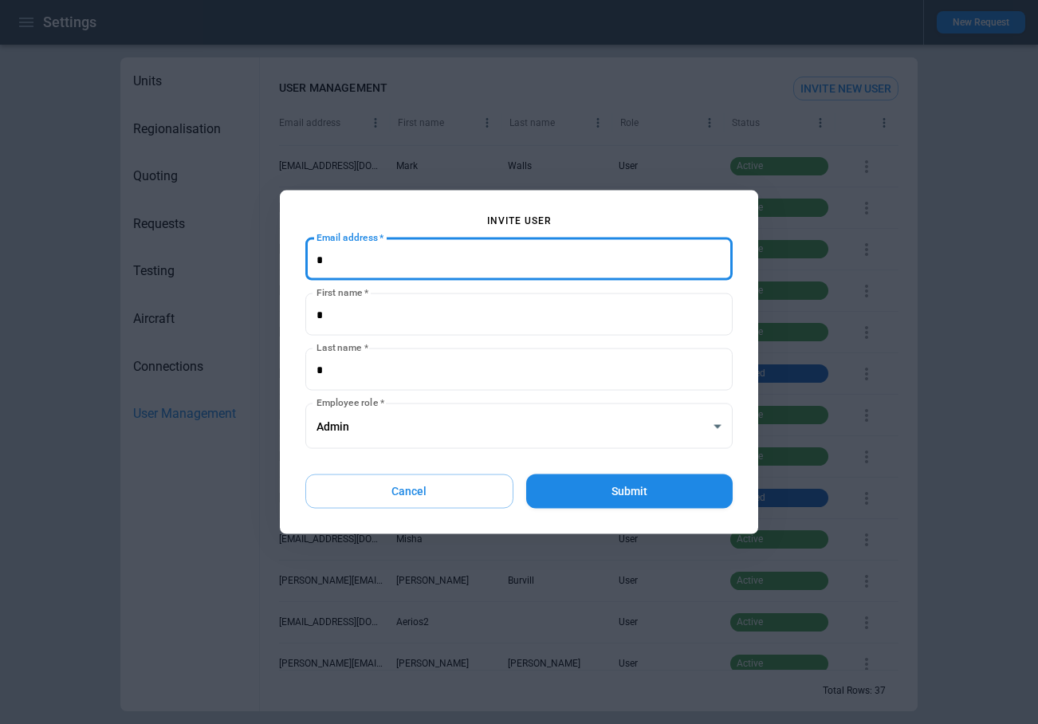
type input "*"
click at [556, 477] on button "Submit" at bounding box center [629, 491] width 206 height 34
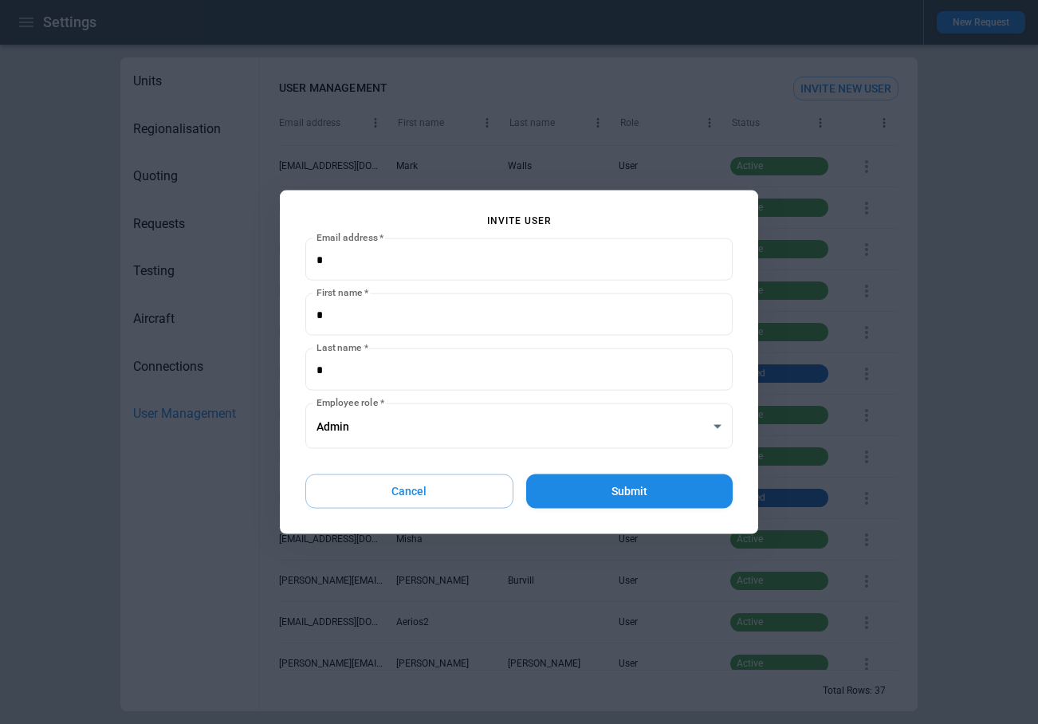
click at [556, 477] on button "Submit" at bounding box center [629, 491] width 206 height 34
click at [557, 477] on button "Submit" at bounding box center [629, 491] width 206 height 34
click at [458, 496] on button "Cancel" at bounding box center [409, 491] width 208 height 34
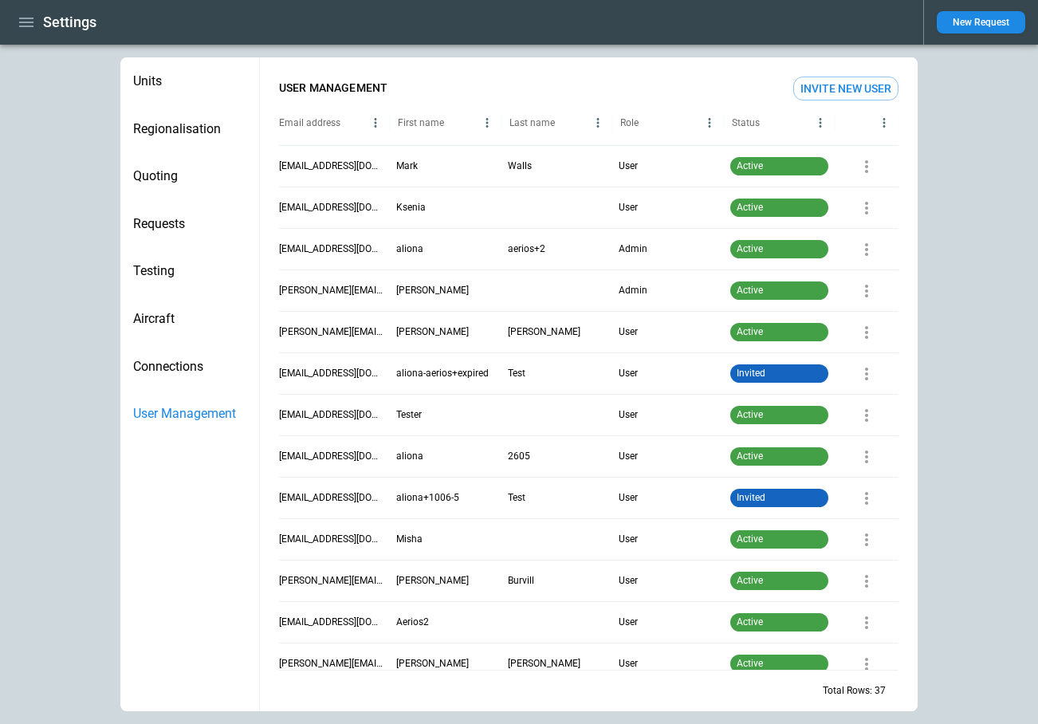
scroll to position [73, 0]
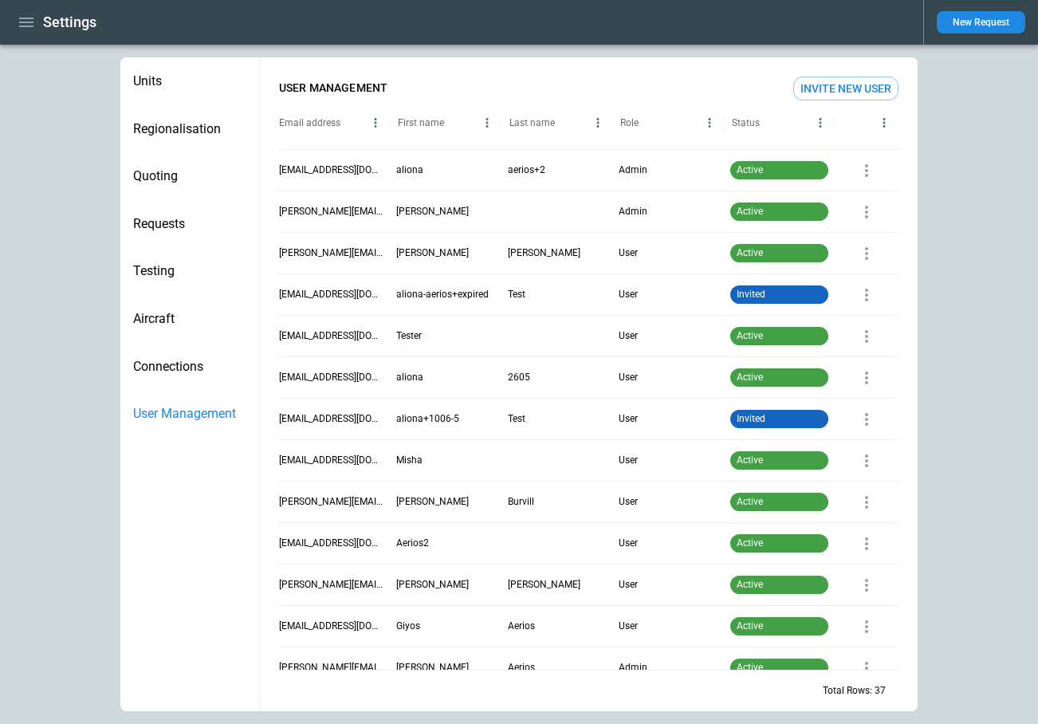
click at [836, 88] on button "Invite New User" at bounding box center [845, 89] width 105 height 24
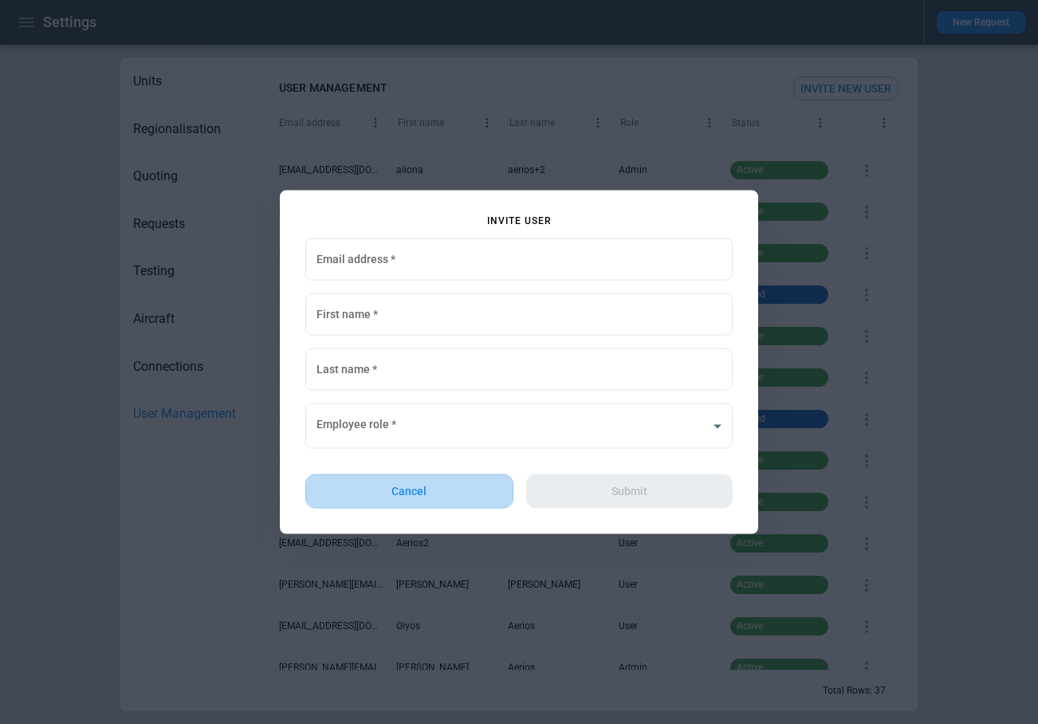
click at [470, 483] on button "Cancel" at bounding box center [409, 491] width 208 height 34
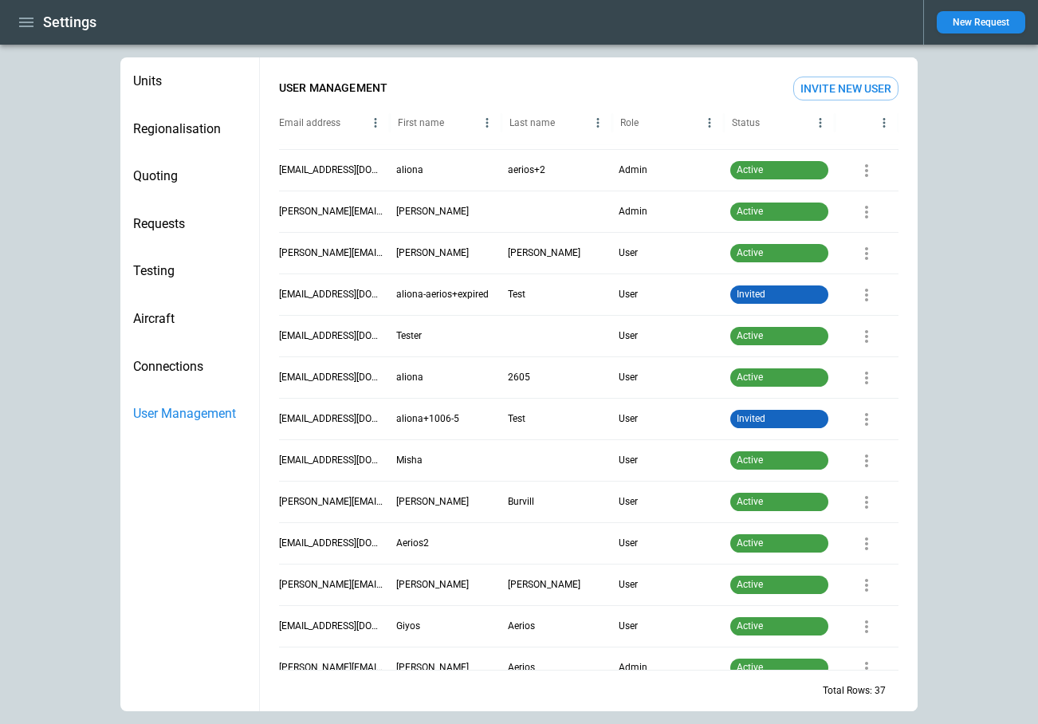
click at [830, 82] on button "Invite New User" at bounding box center [845, 89] width 105 height 24
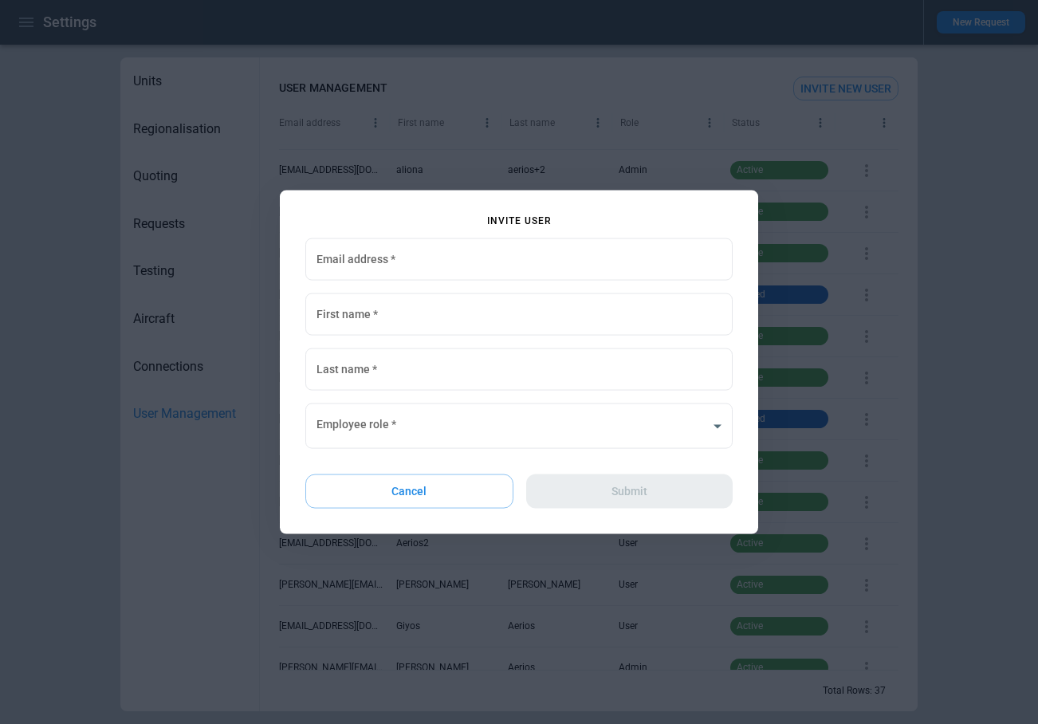
click at [455, 495] on button "Cancel" at bounding box center [409, 491] width 208 height 34
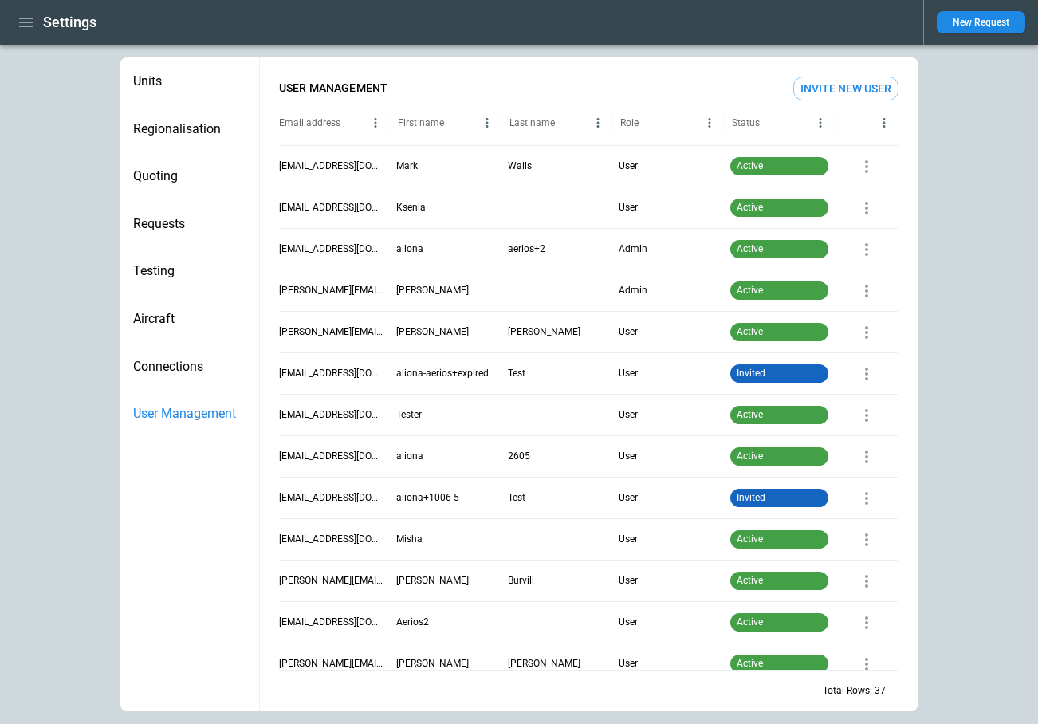
scroll to position [0, 0]
click at [208, 124] on span "Regionalisation" at bounding box center [189, 129] width 113 height 16
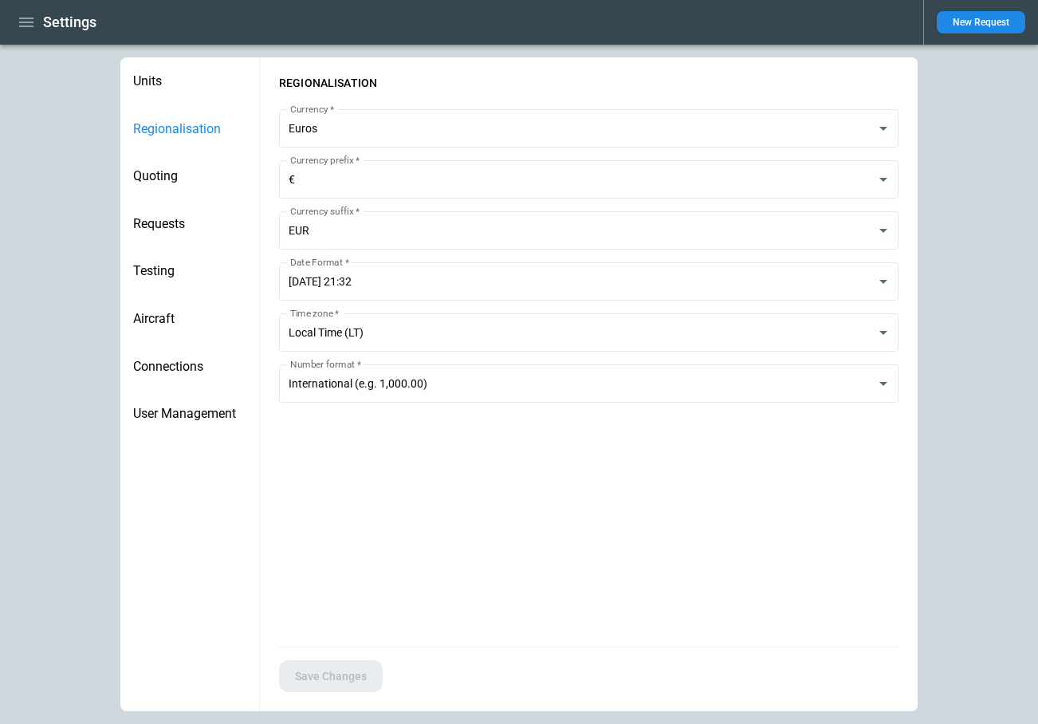
click at [186, 183] on span "Quoting" at bounding box center [189, 176] width 113 height 16
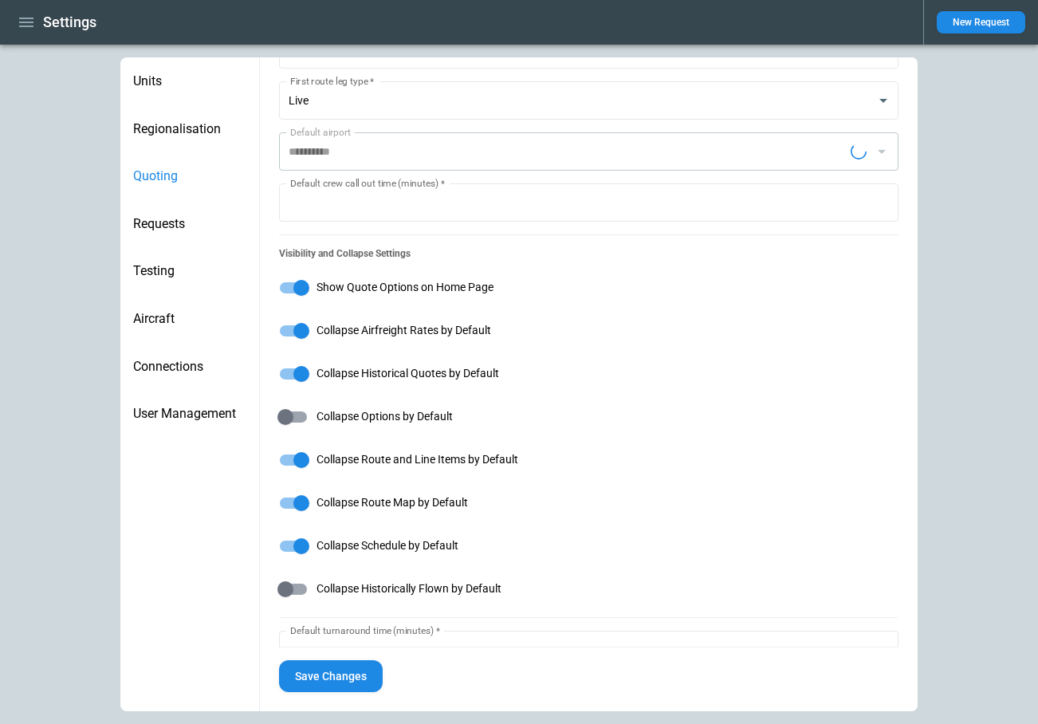
scroll to position [88, 0]
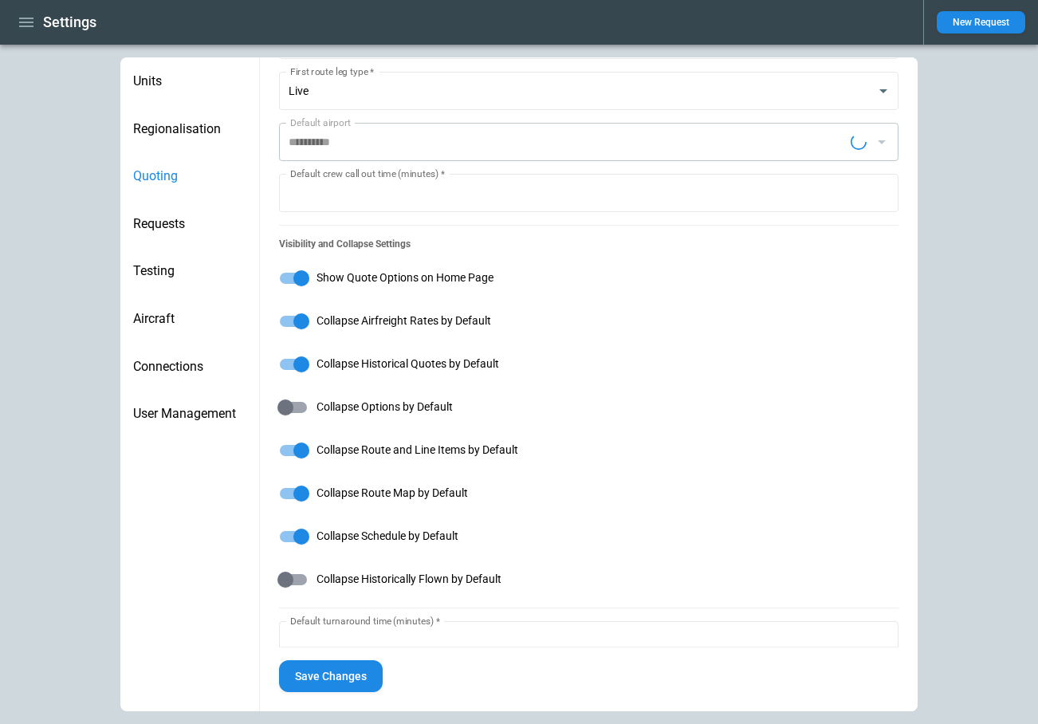
click at [352, 674] on button "Save Changes" at bounding box center [331, 676] width 104 height 33
type input "**********"
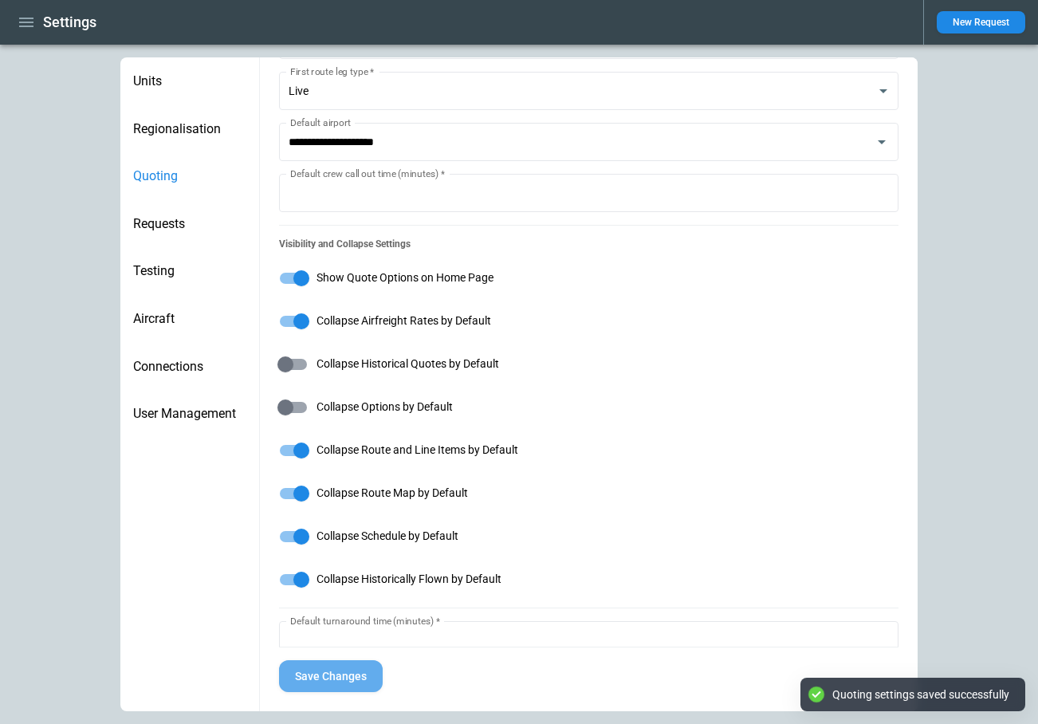
click at [328, 687] on button "Save Changes" at bounding box center [331, 676] width 104 height 33
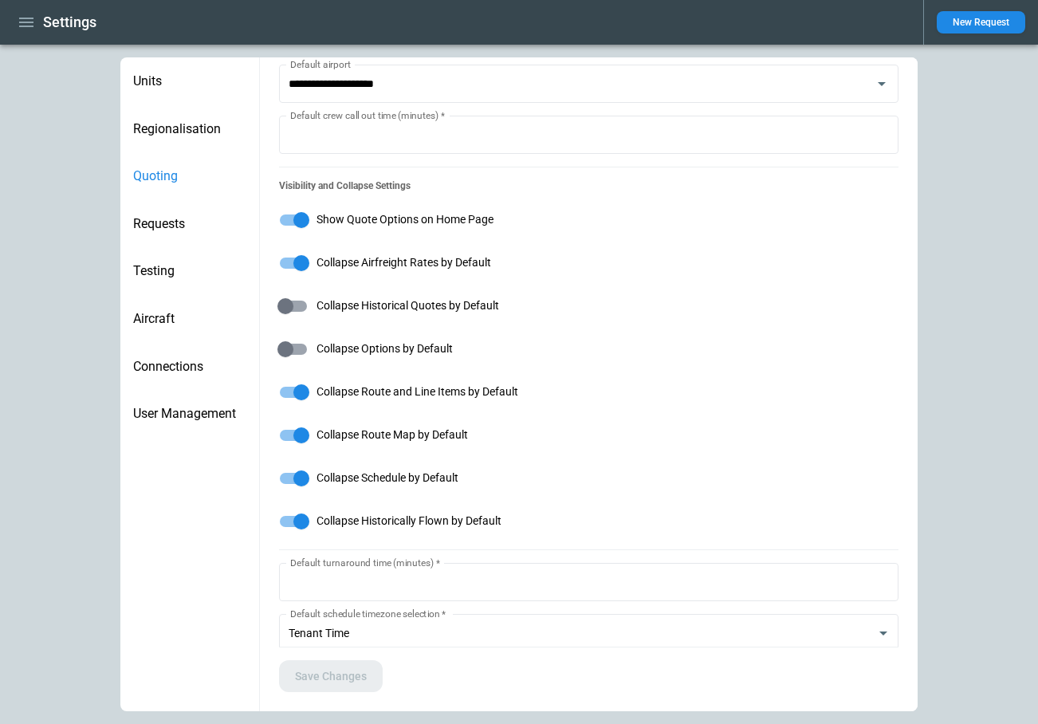
scroll to position [148, 0]
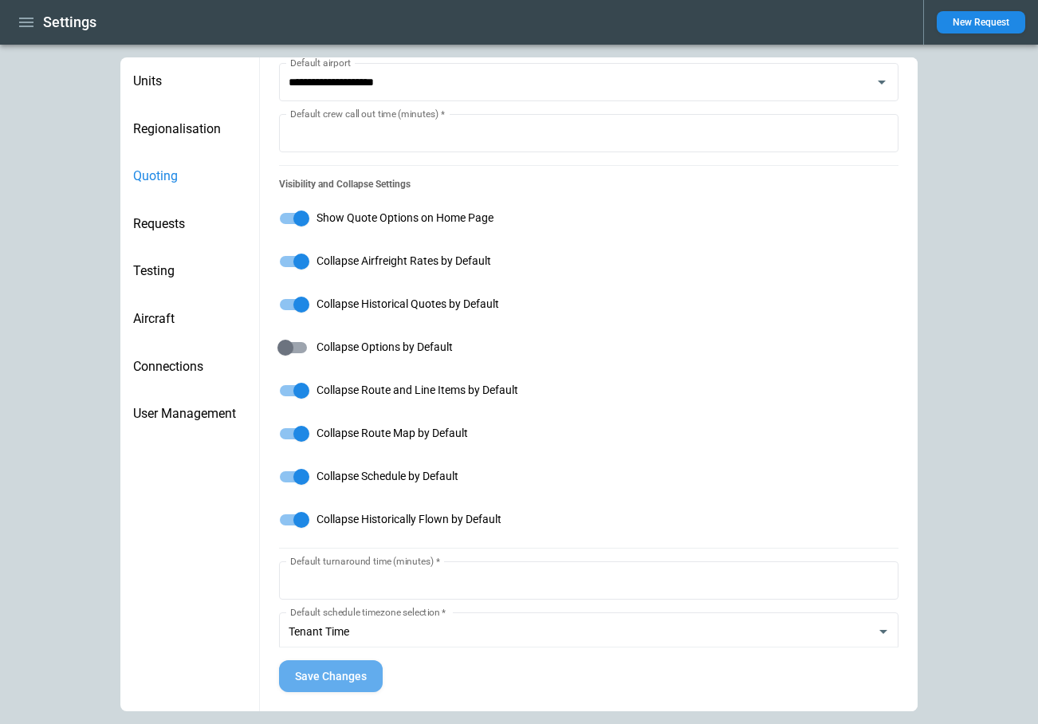
click at [348, 678] on button "Save Changes" at bounding box center [331, 676] width 104 height 33
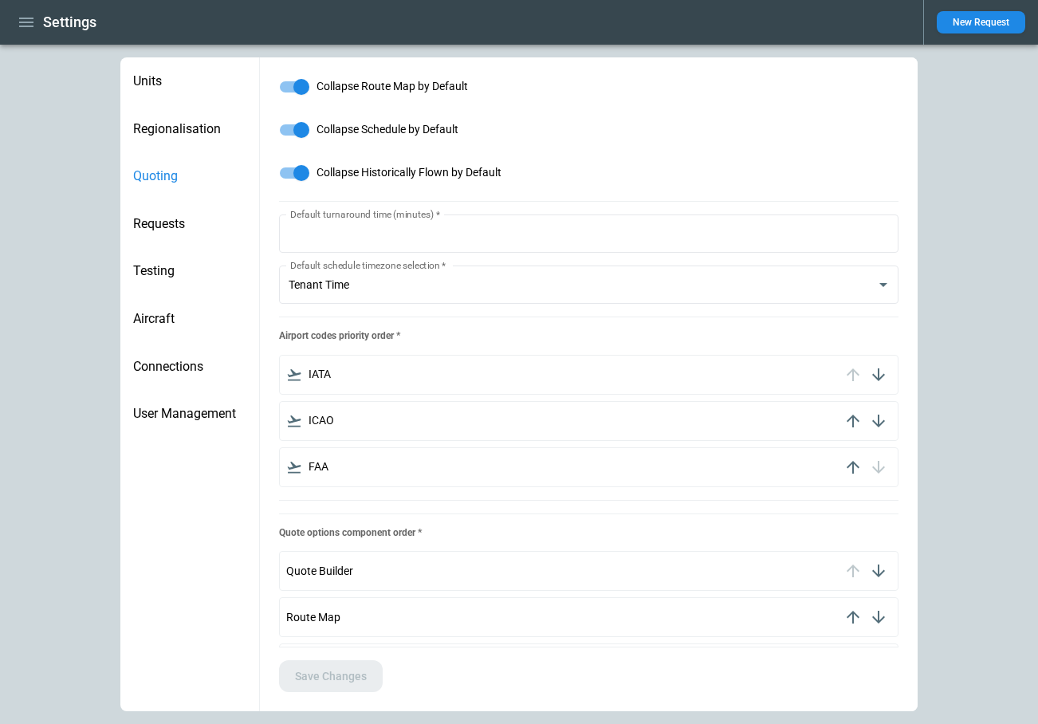
scroll to position [797, 0]
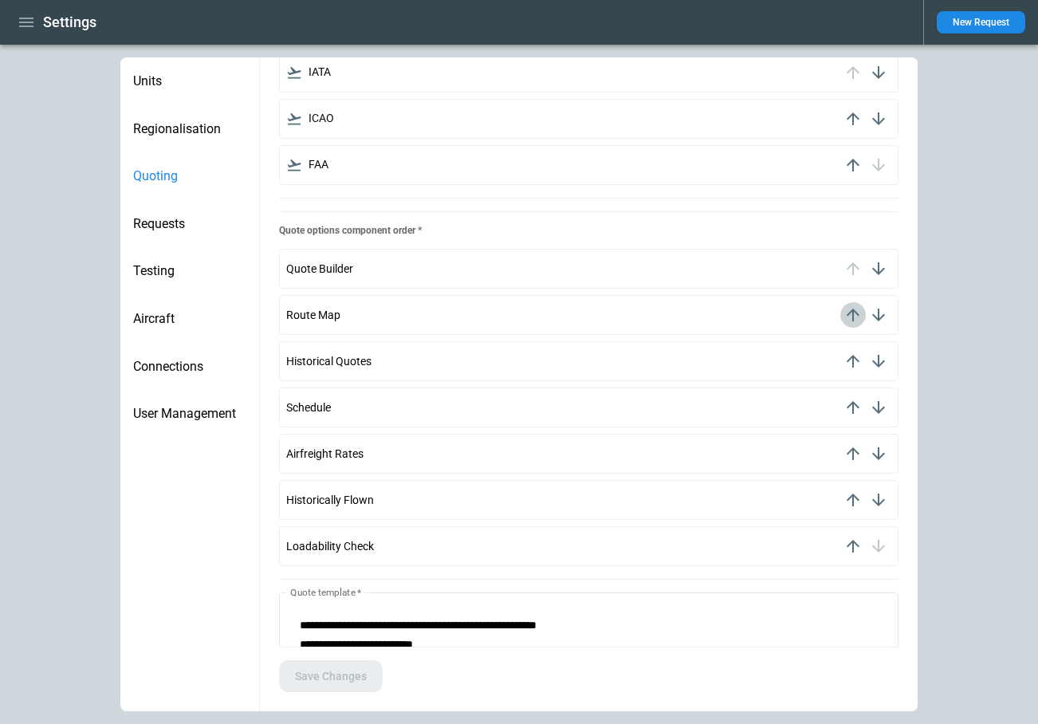
click at [855, 317] on icon "button" at bounding box center [852, 314] width 19 height 19
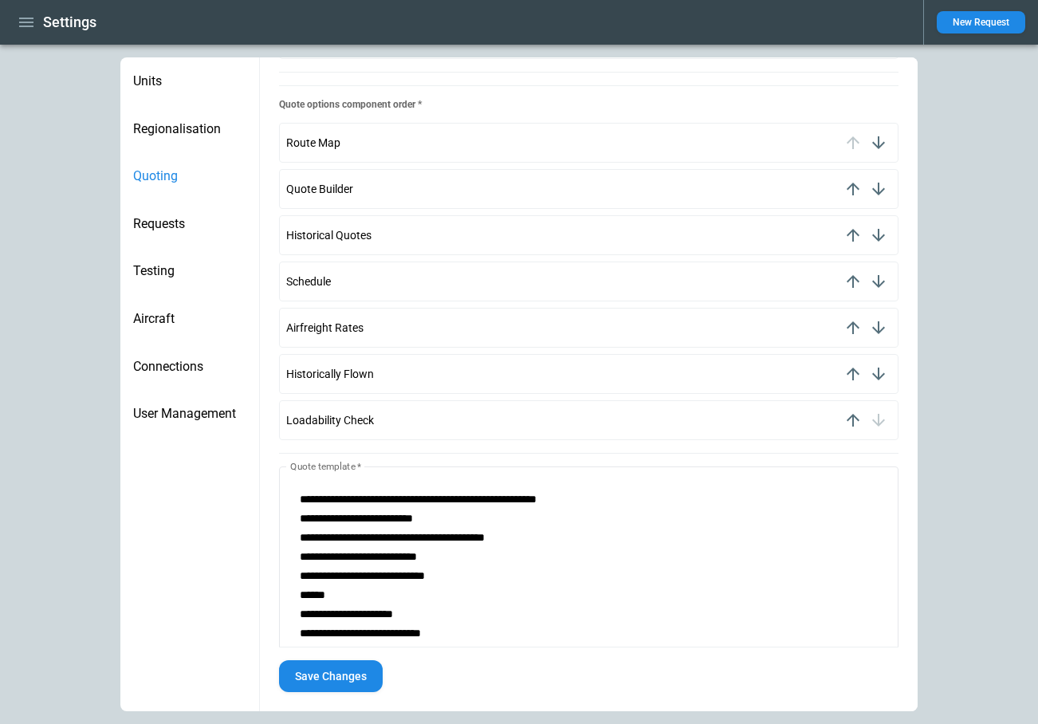
scroll to position [1050, 0]
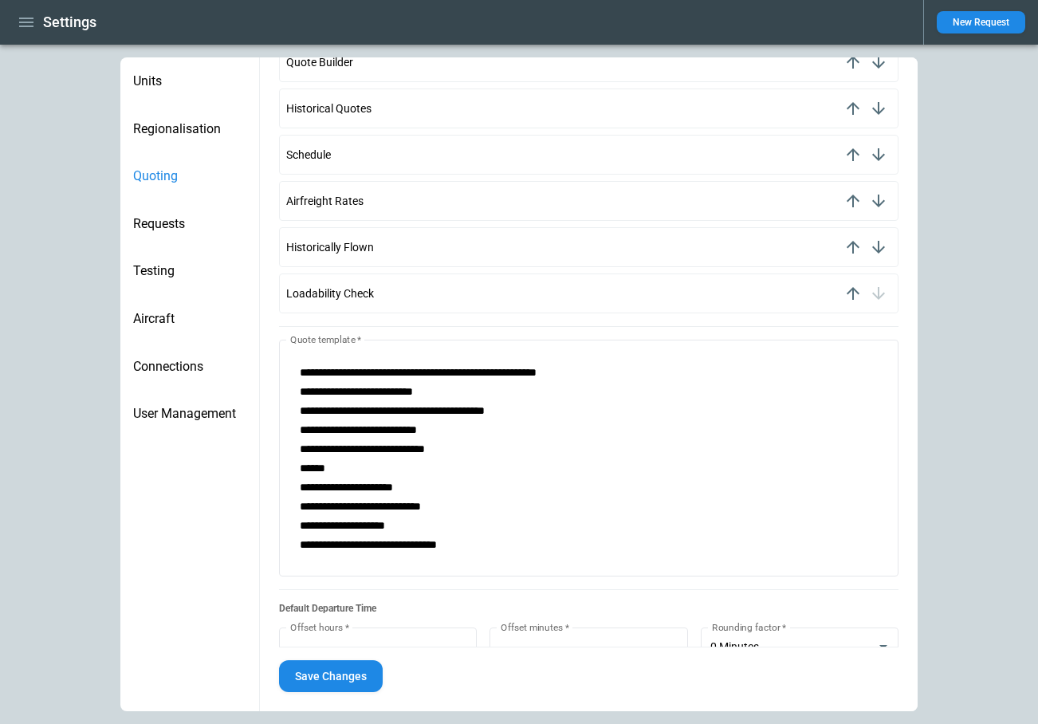
click at [337, 678] on button "Save Changes" at bounding box center [331, 676] width 104 height 33
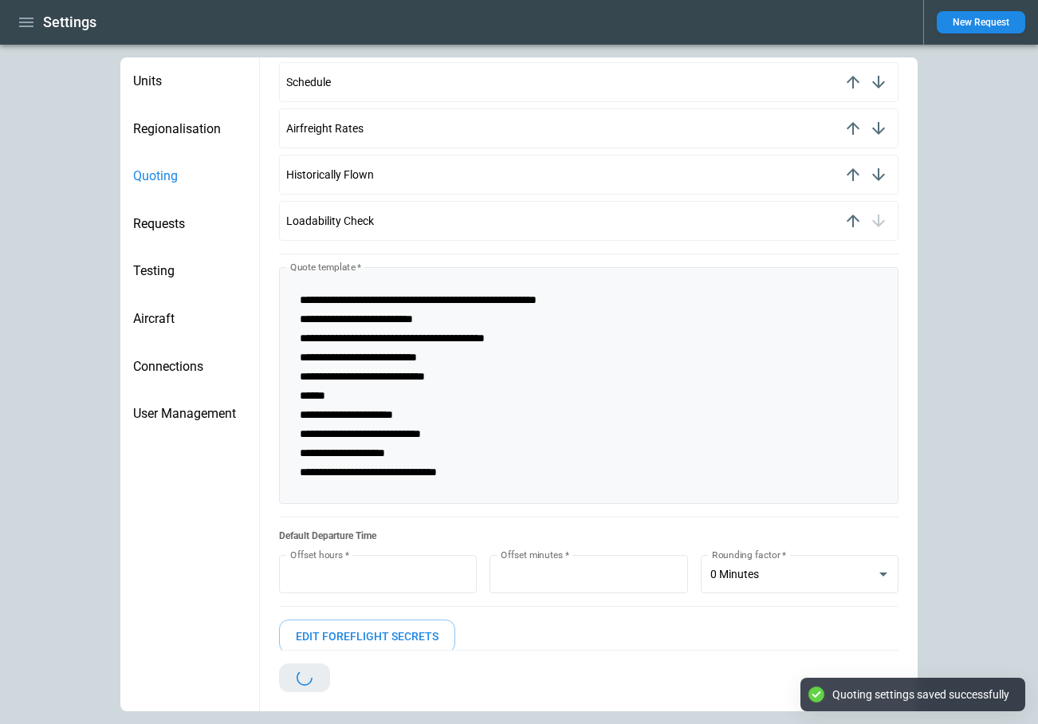
scroll to position [1138, 0]
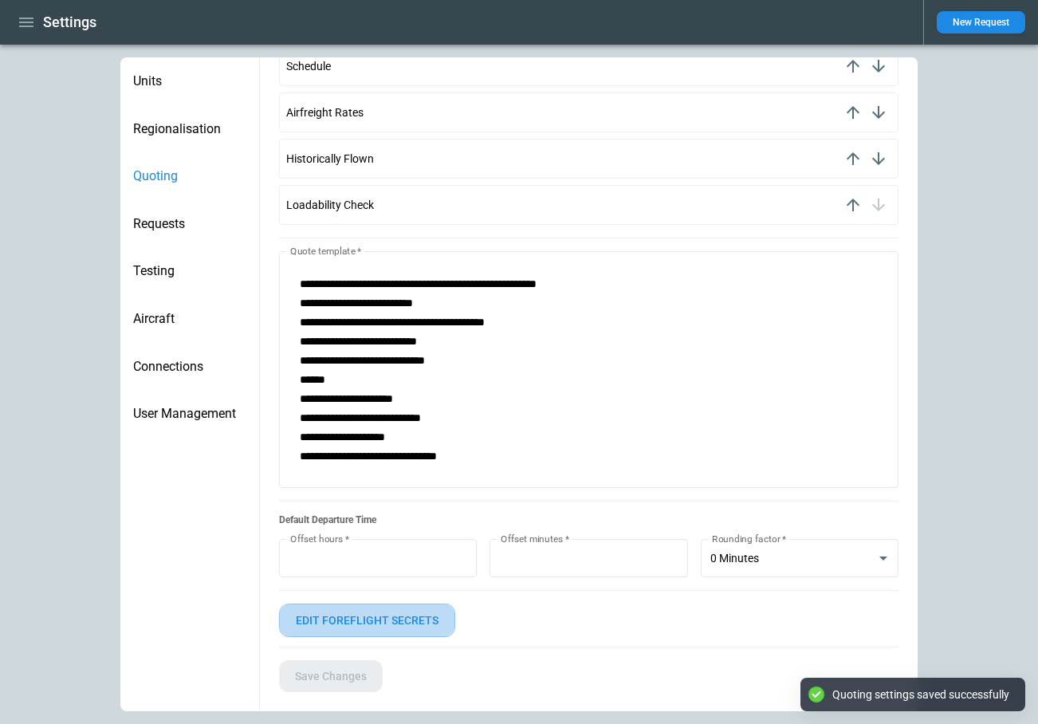
click at [368, 619] on button "Edit foreflight secrets" at bounding box center [367, 620] width 176 height 34
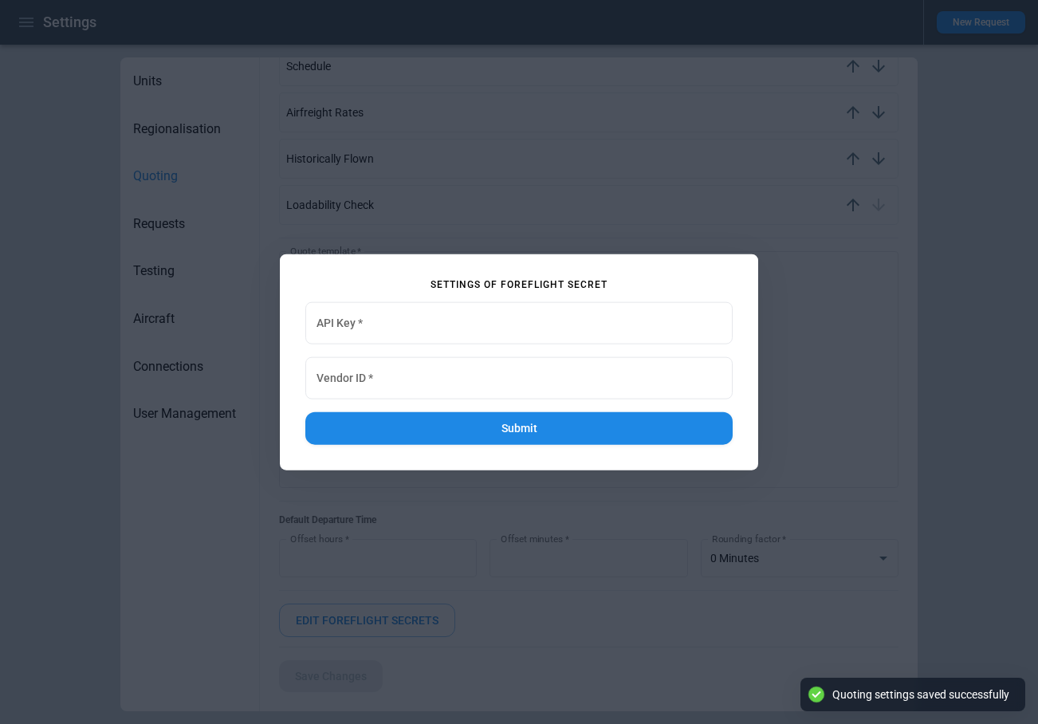
click at [476, 500] on div at bounding box center [519, 362] width 1038 height 724
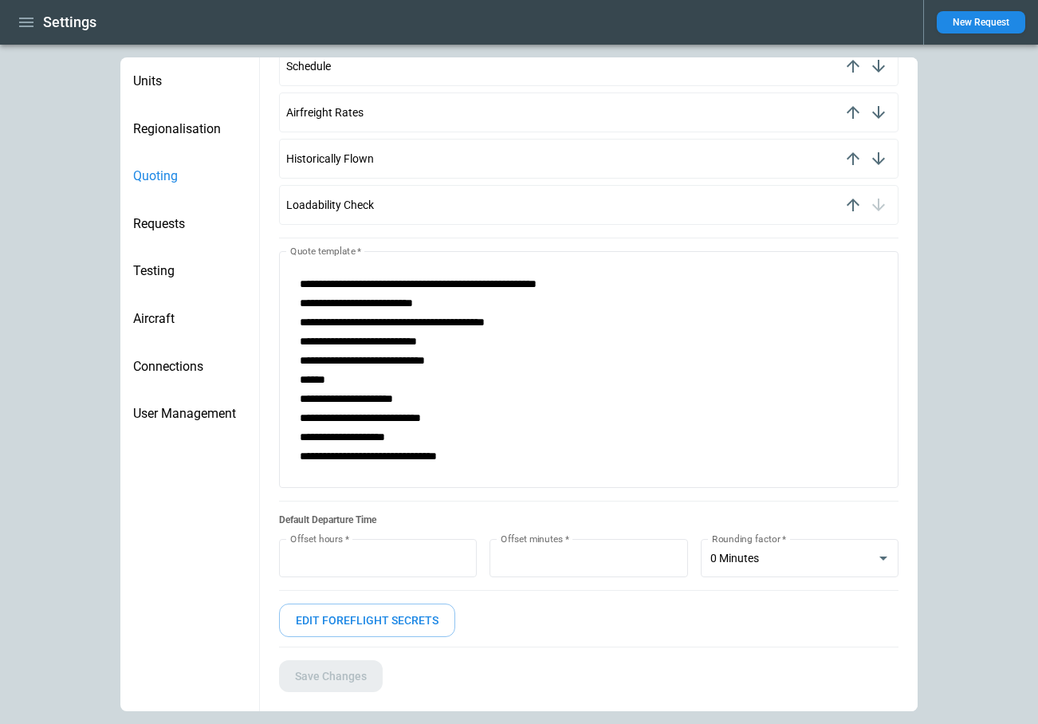
click at [18, 18] on icon "button" at bounding box center [26, 22] width 19 height 19
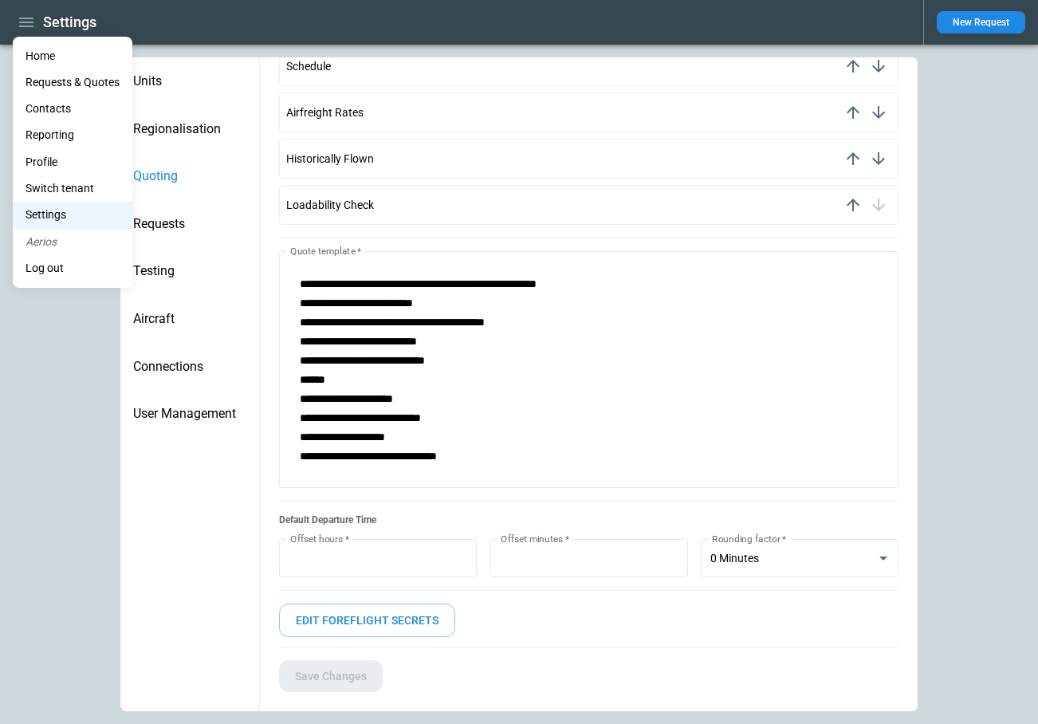
click at [994, 23] on div at bounding box center [519, 362] width 1038 height 724
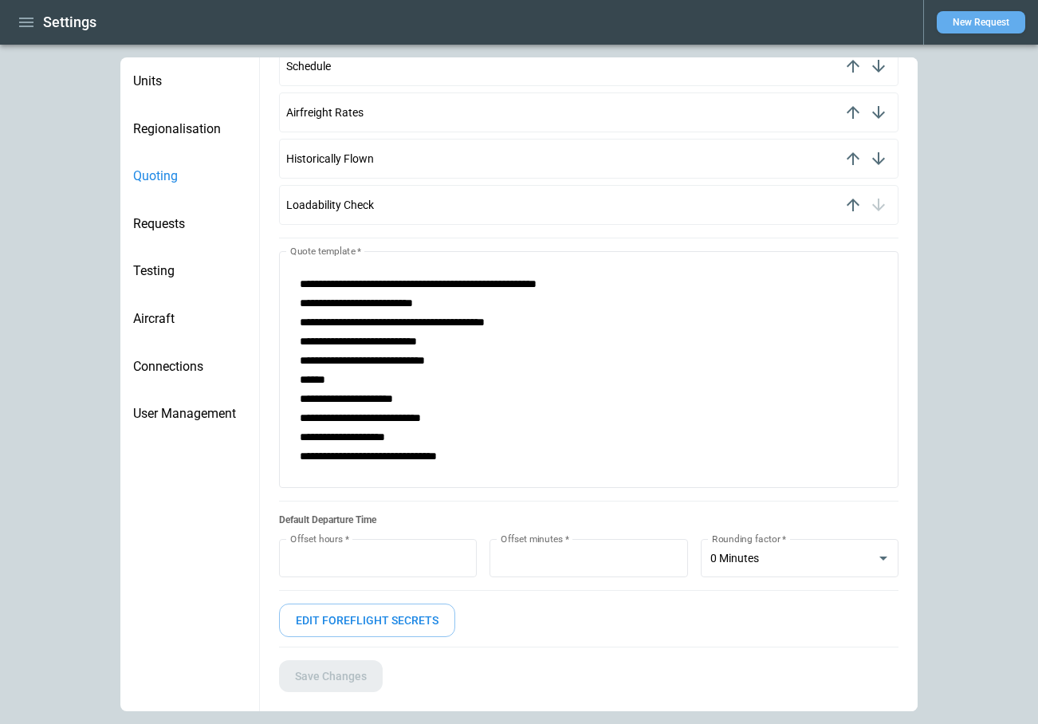
click at [1004, 17] on button "New Request" at bounding box center [981, 22] width 88 height 22
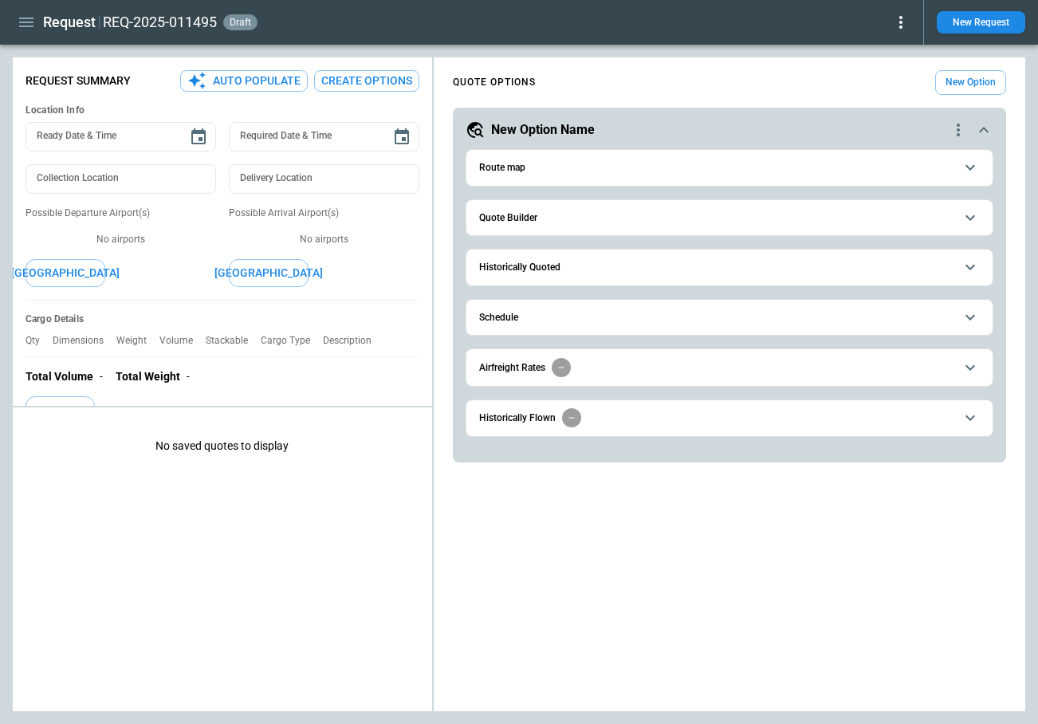
type textarea "*"
click at [629, 228] on button "Quote Builder" at bounding box center [729, 218] width 501 height 36
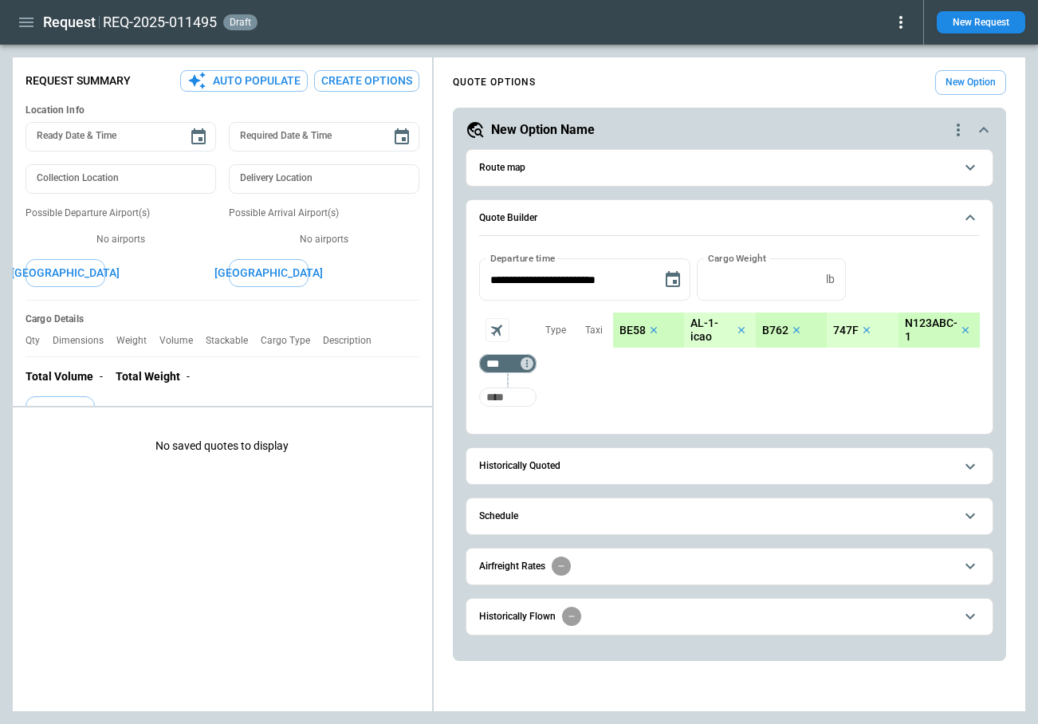
click at [517, 395] on input "Too short" at bounding box center [507, 397] width 51 height 29
type input "***"
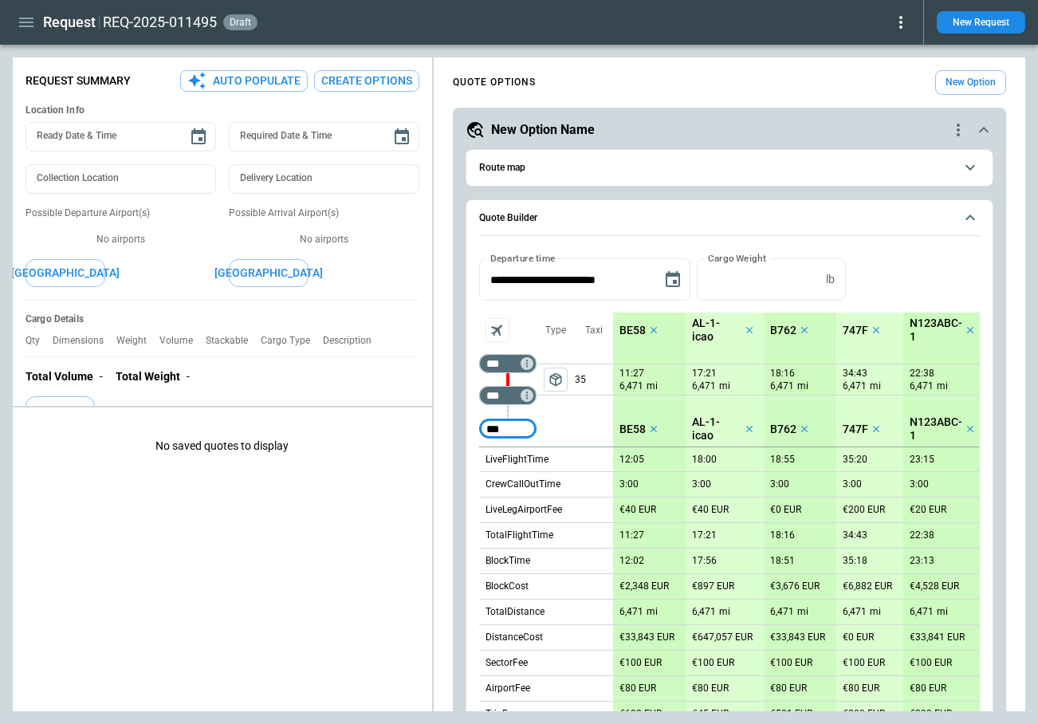
type input "***"
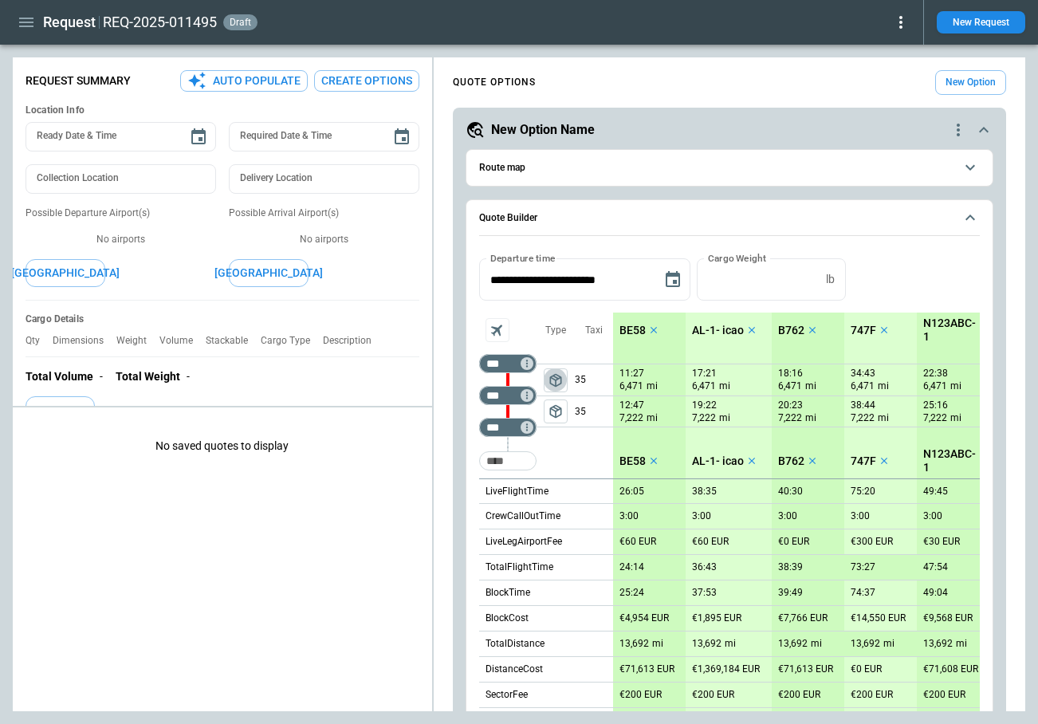
click at [556, 386] on span "package_2" at bounding box center [556, 380] width 16 height 16
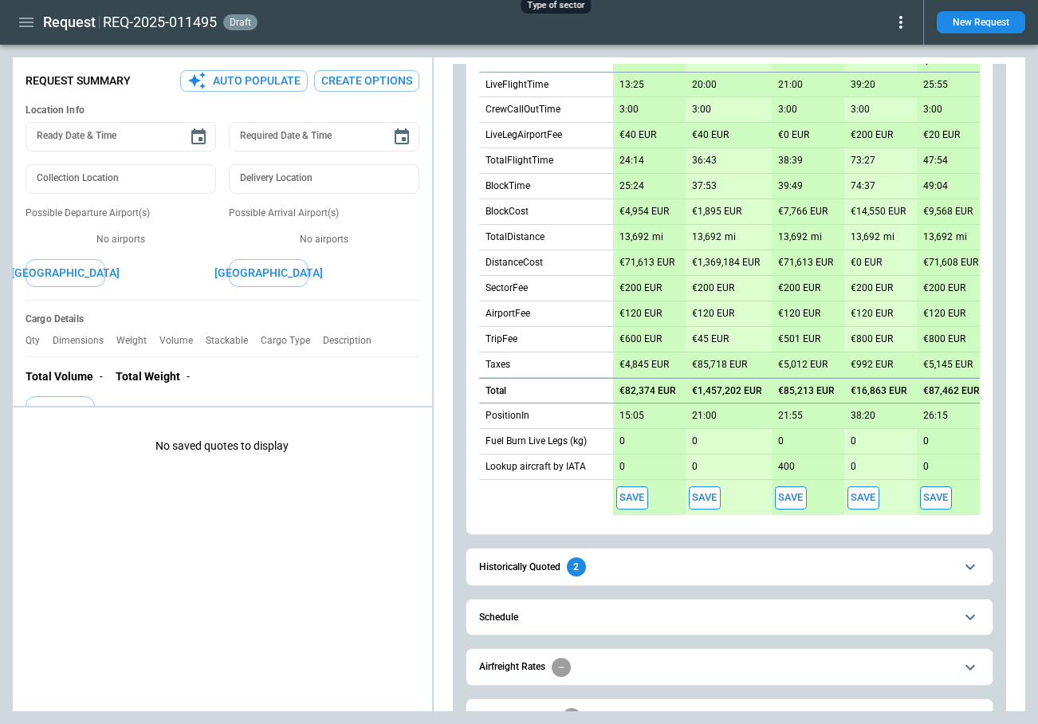
scroll to position [463, 0]
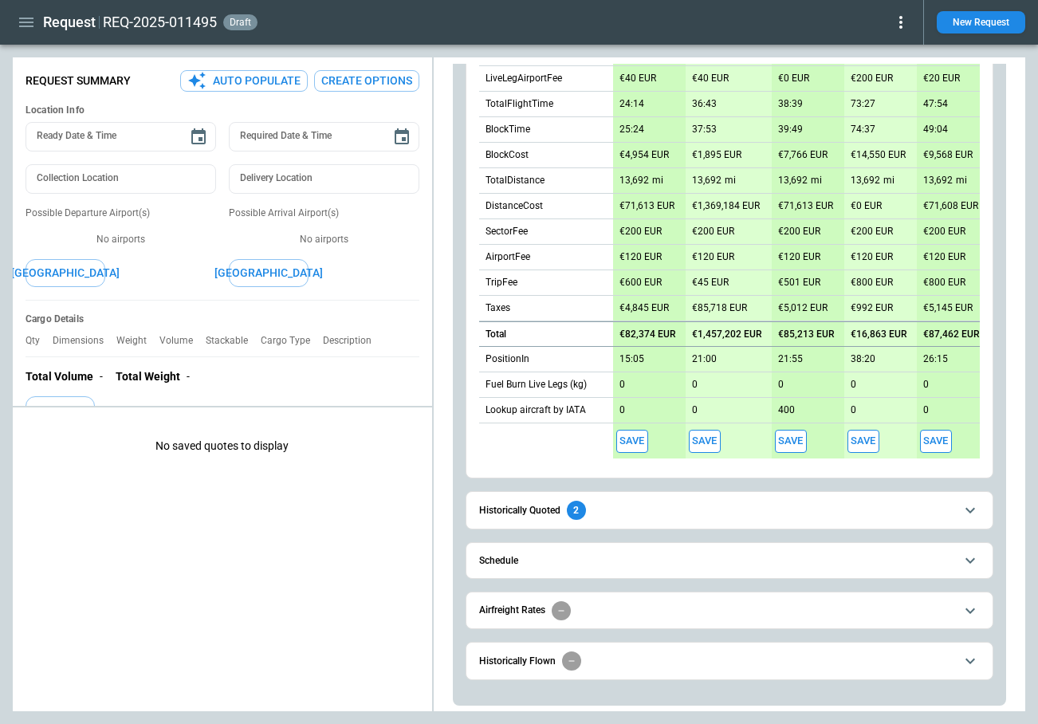
click at [674, 499] on button "Historically Quoted 2" at bounding box center [729, 510] width 501 height 36
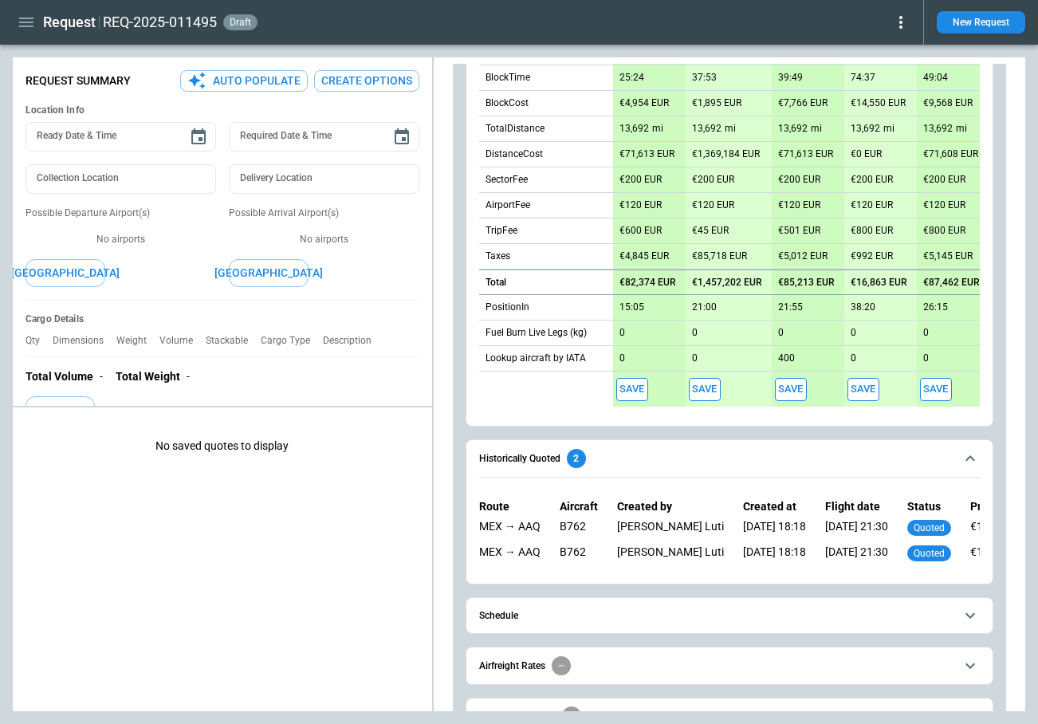
scroll to position [571, 0]
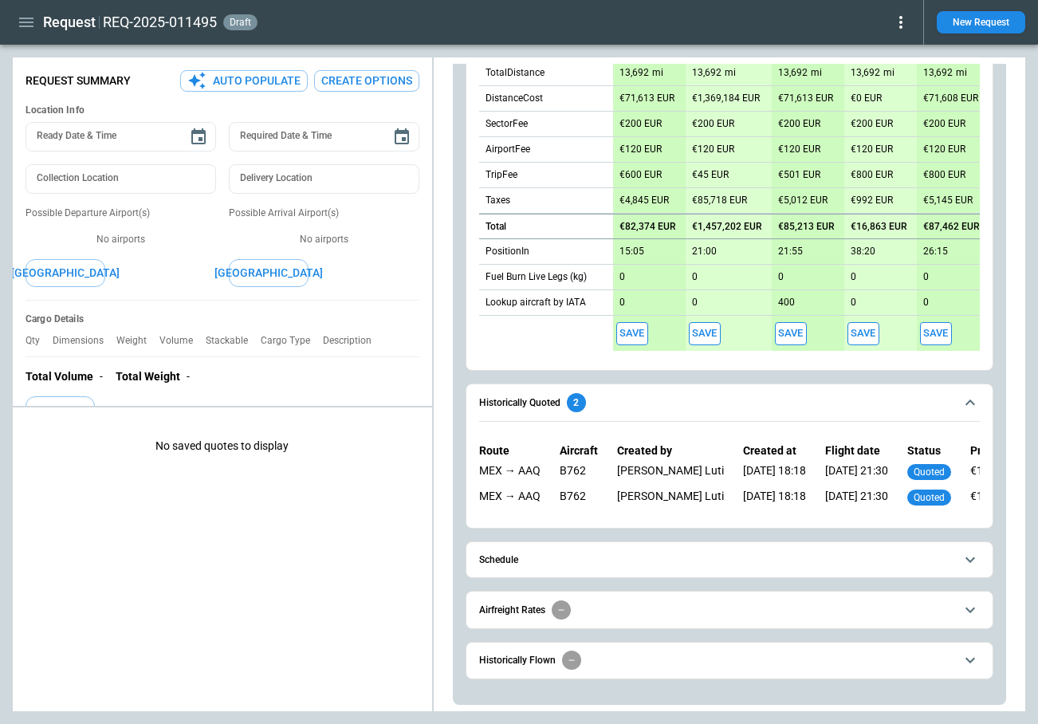
click at [667, 554] on button "Schedule" at bounding box center [729, 560] width 501 height 36
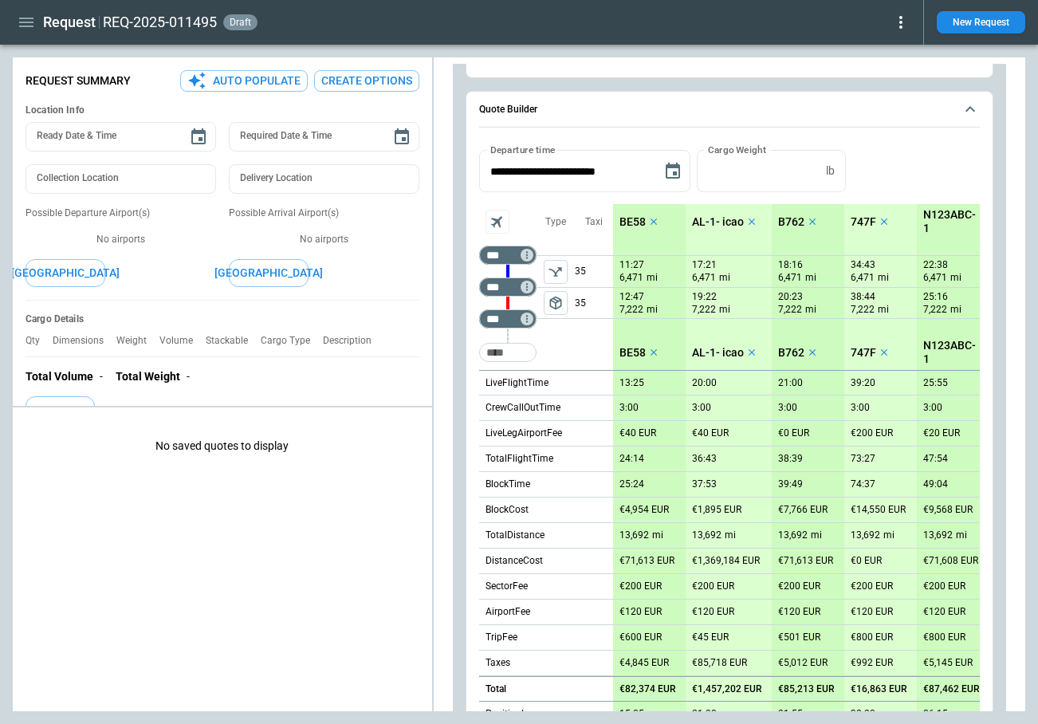
scroll to position [62, 0]
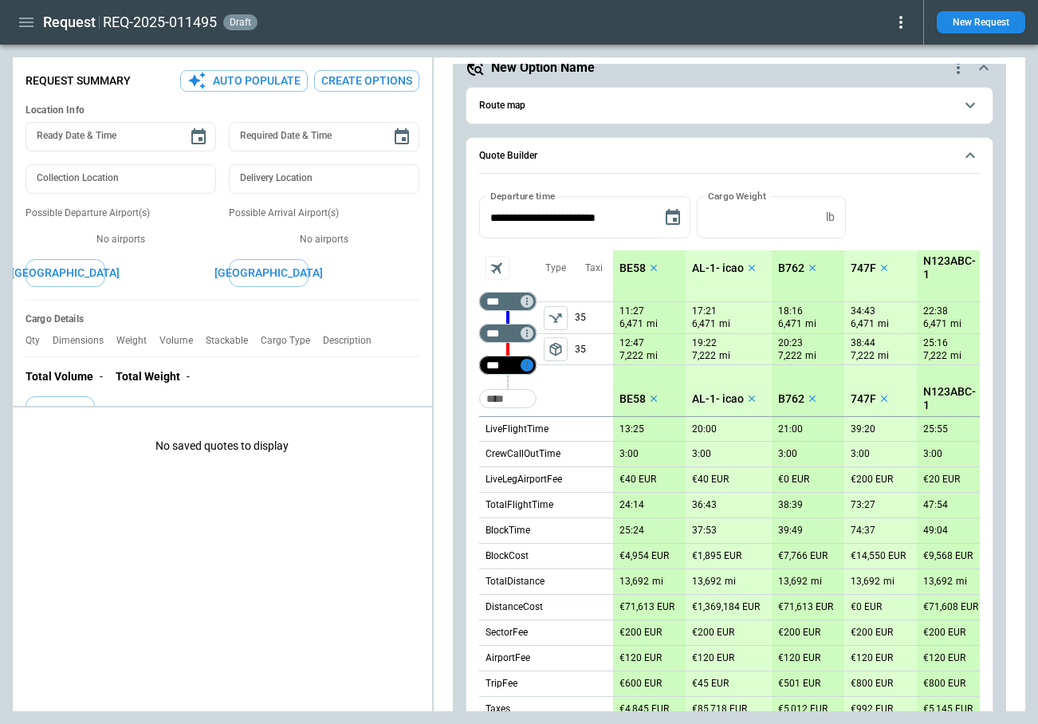
click at [530, 367] on icon "Too short" at bounding box center [526, 365] width 11 height 11
click at [556, 431] on p "Airport info" at bounding box center [551, 434] width 49 height 14
click at [464, 430] on div at bounding box center [519, 362] width 1038 height 724
click at [973, 29] on button "New Request" at bounding box center [981, 22] width 88 height 22
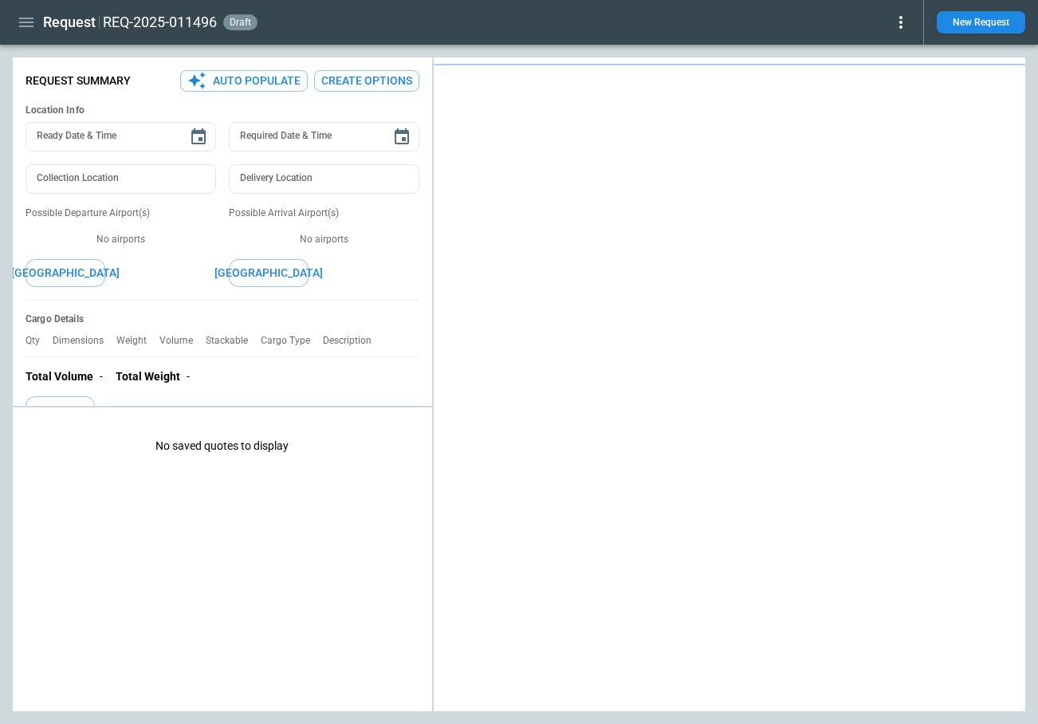
click at [26, 25] on icon "button" at bounding box center [26, 22] width 19 height 19
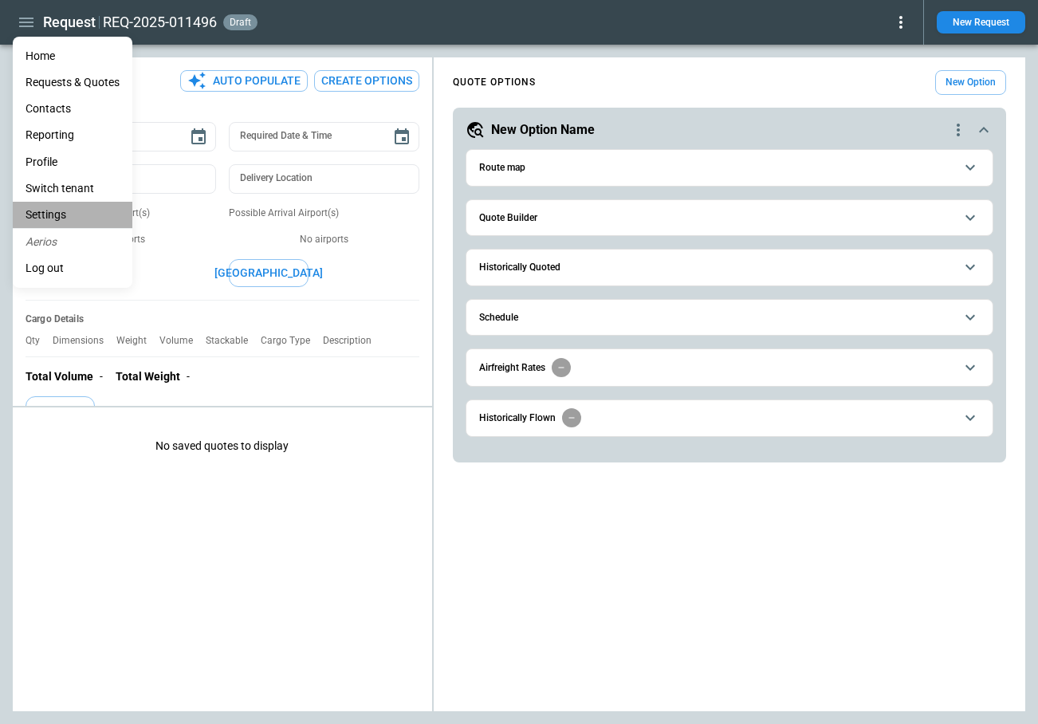
click at [57, 214] on li "Settings" at bounding box center [73, 215] width 120 height 26
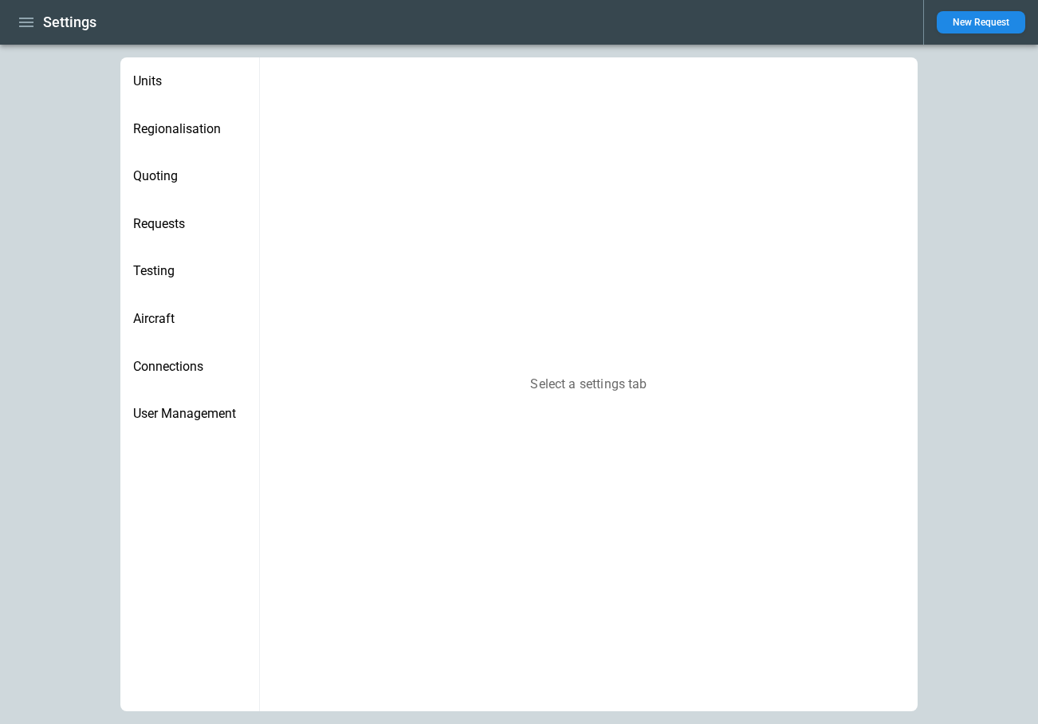
click at [199, 121] on span "Regionalisation" at bounding box center [189, 129] width 113 height 16
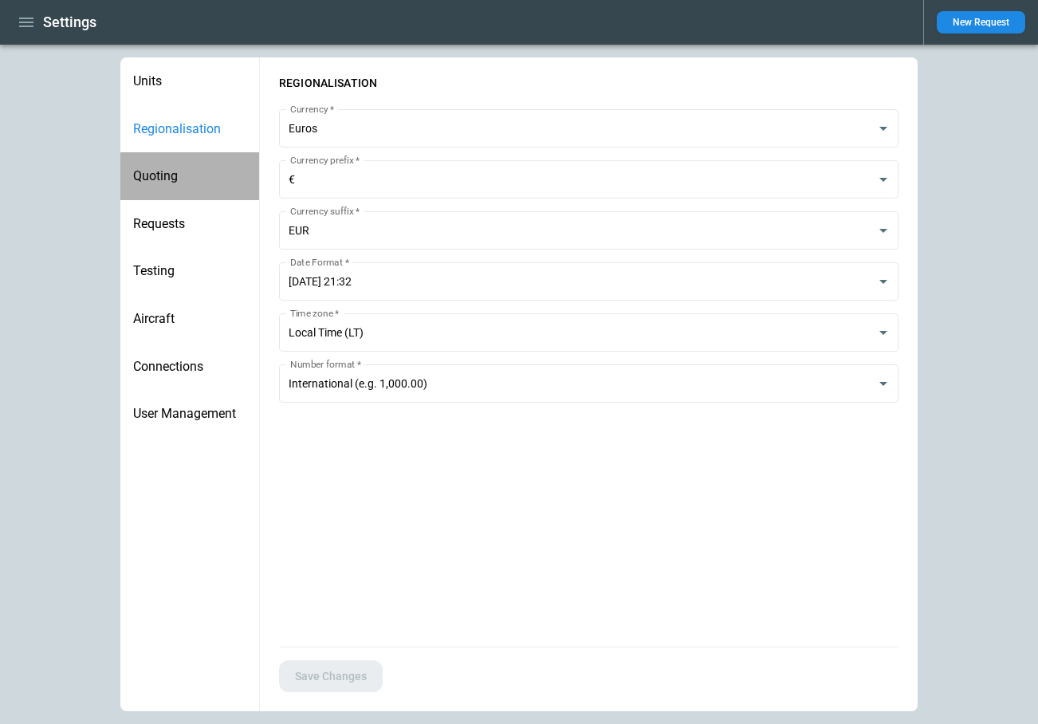
click at [186, 165] on div "Quoting" at bounding box center [189, 176] width 139 height 48
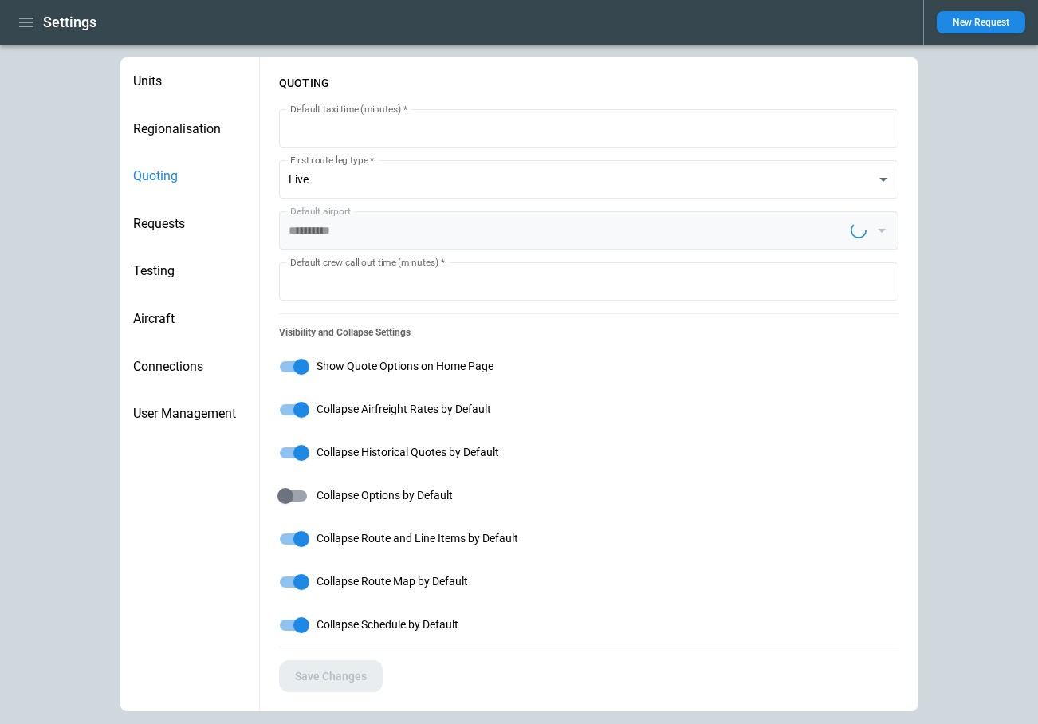
type input "**********"
click at [360, 231] on input "**********" at bounding box center [563, 230] width 568 height 38
click at [311, 231] on input "**********" at bounding box center [563, 230] width 568 height 38
type input "**********"
click at [348, 684] on button "Save Changes" at bounding box center [331, 676] width 104 height 33
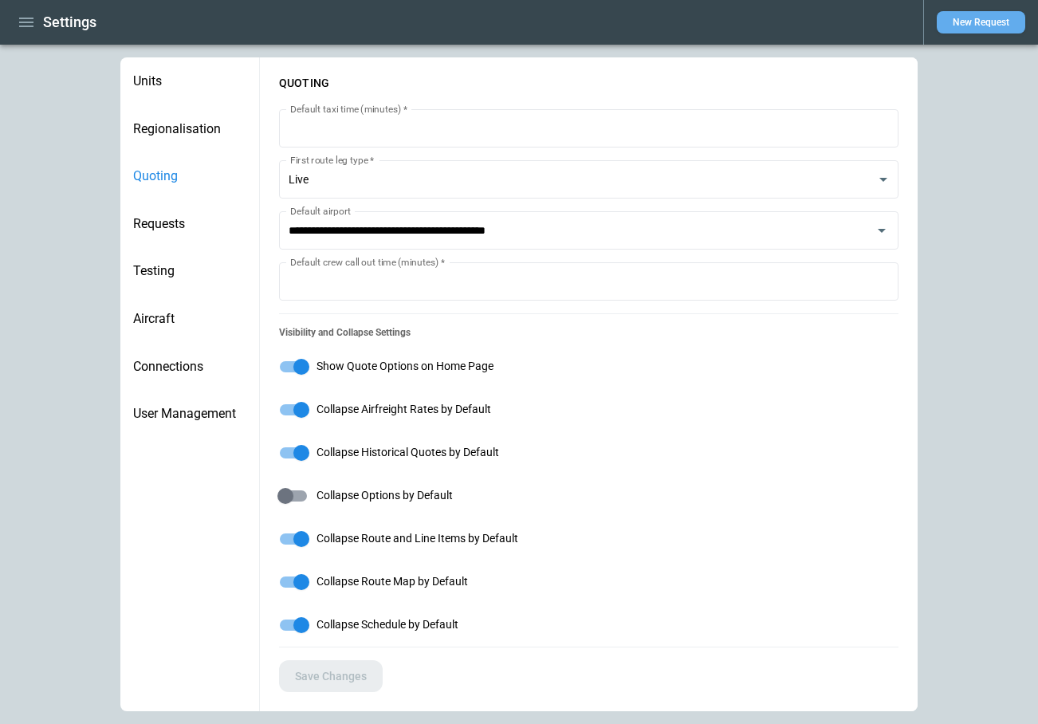
click at [969, 14] on button "New Request" at bounding box center [981, 22] width 88 height 22
click at [648, 167] on body "**********" at bounding box center [519, 362] width 1038 height 724
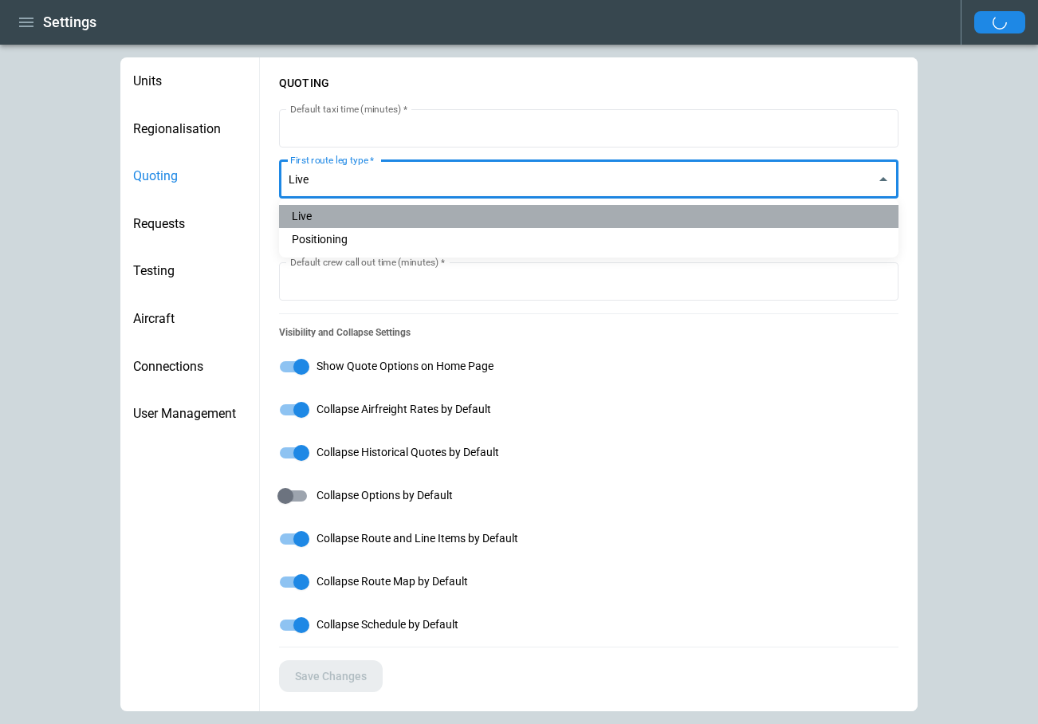
click at [534, 226] on li "Live" at bounding box center [588, 216] width 619 height 23
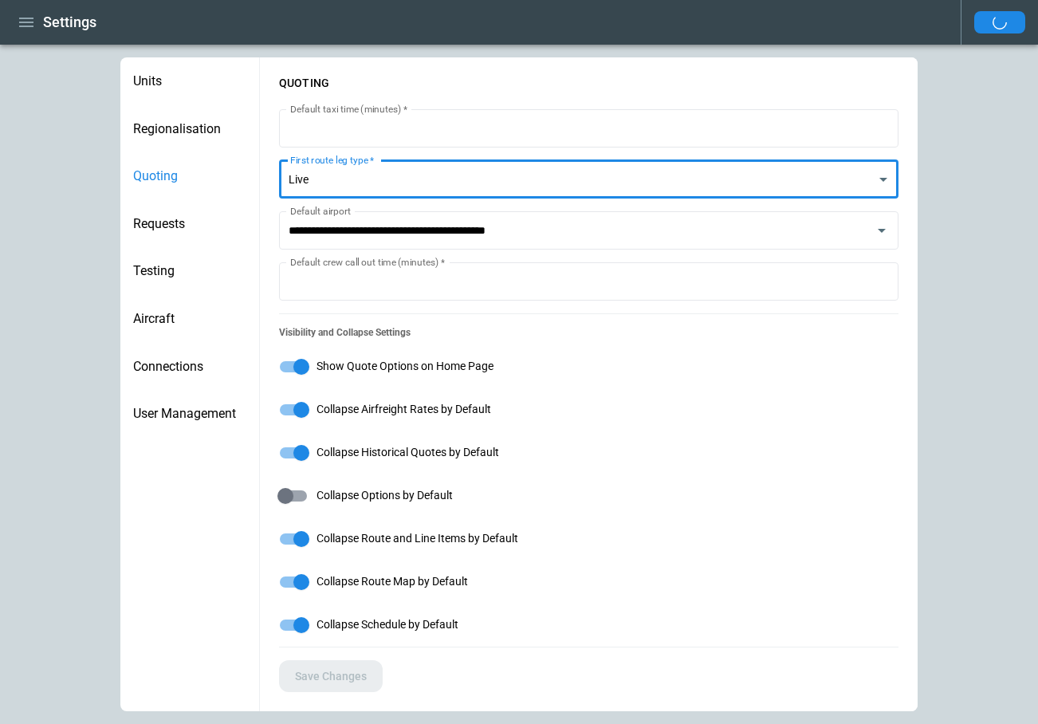
click at [502, 191] on body "**********" at bounding box center [519, 362] width 1038 height 724
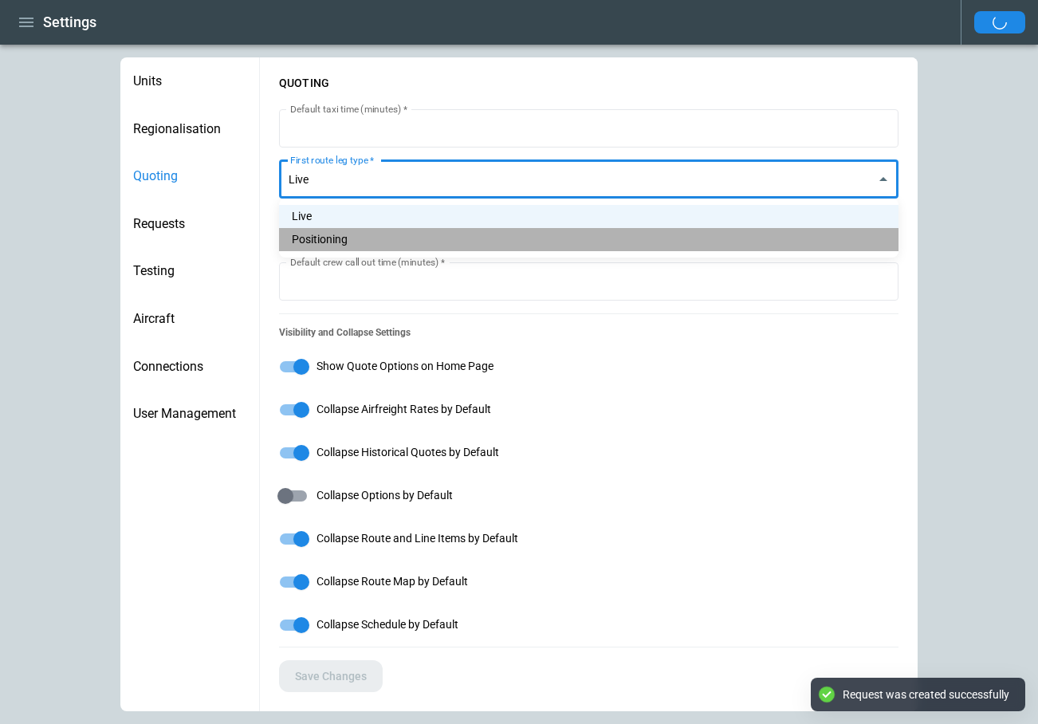
click at [469, 241] on li "Positioning" at bounding box center [588, 239] width 619 height 23
type input "**********"
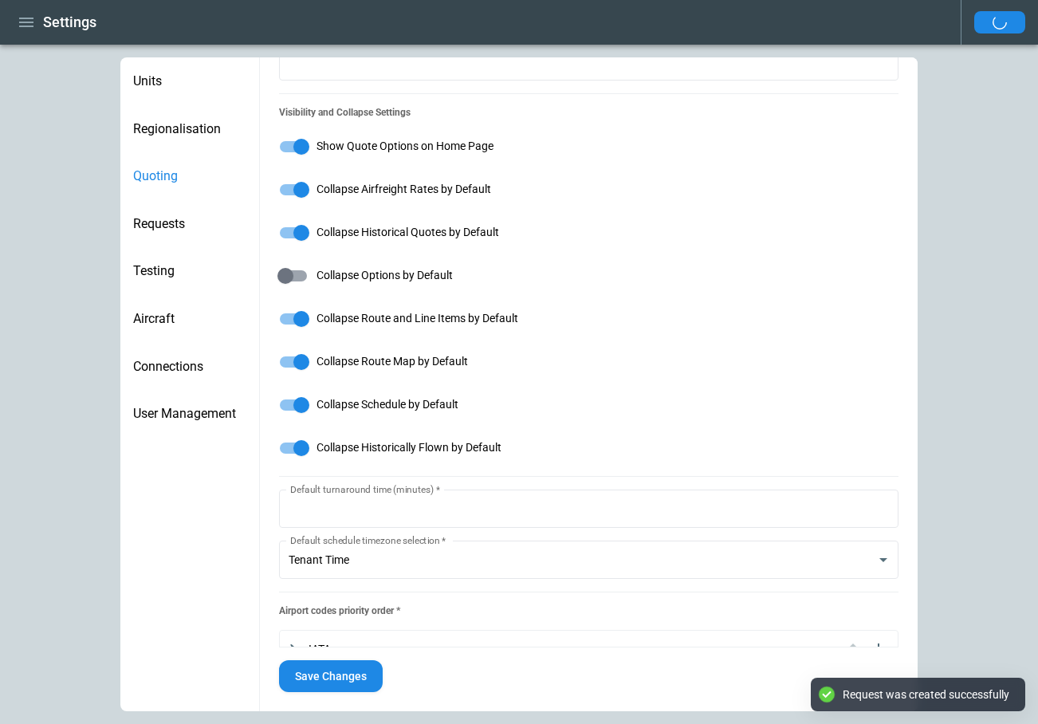
scroll to position [297, 0]
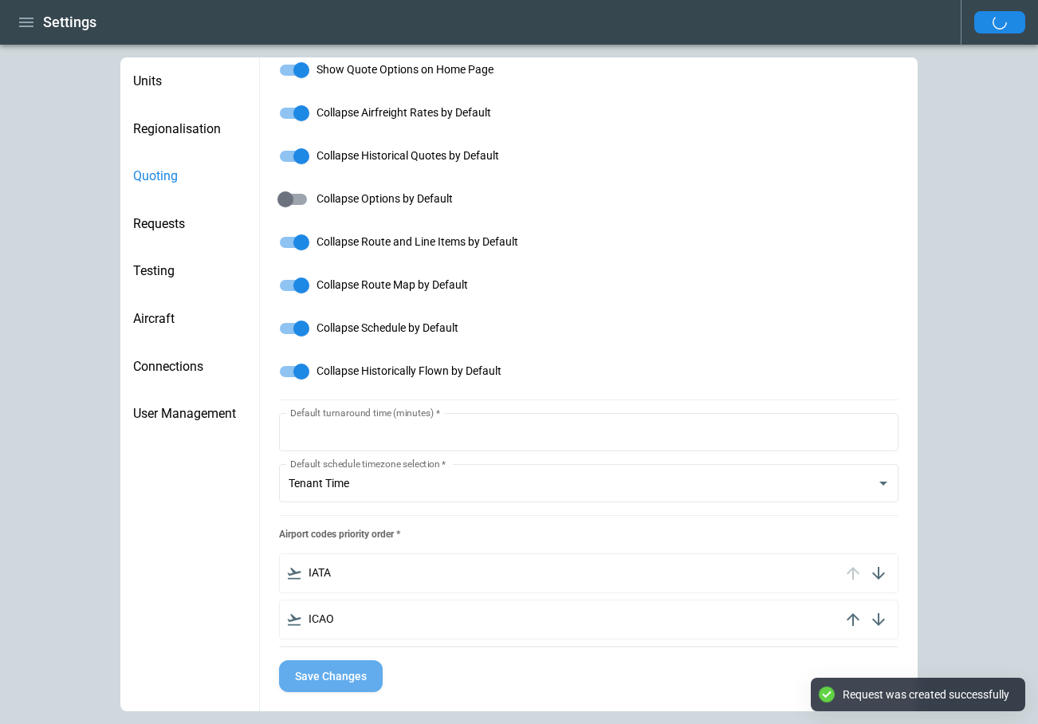
click at [358, 675] on button "Save Changes" at bounding box center [331, 676] width 104 height 33
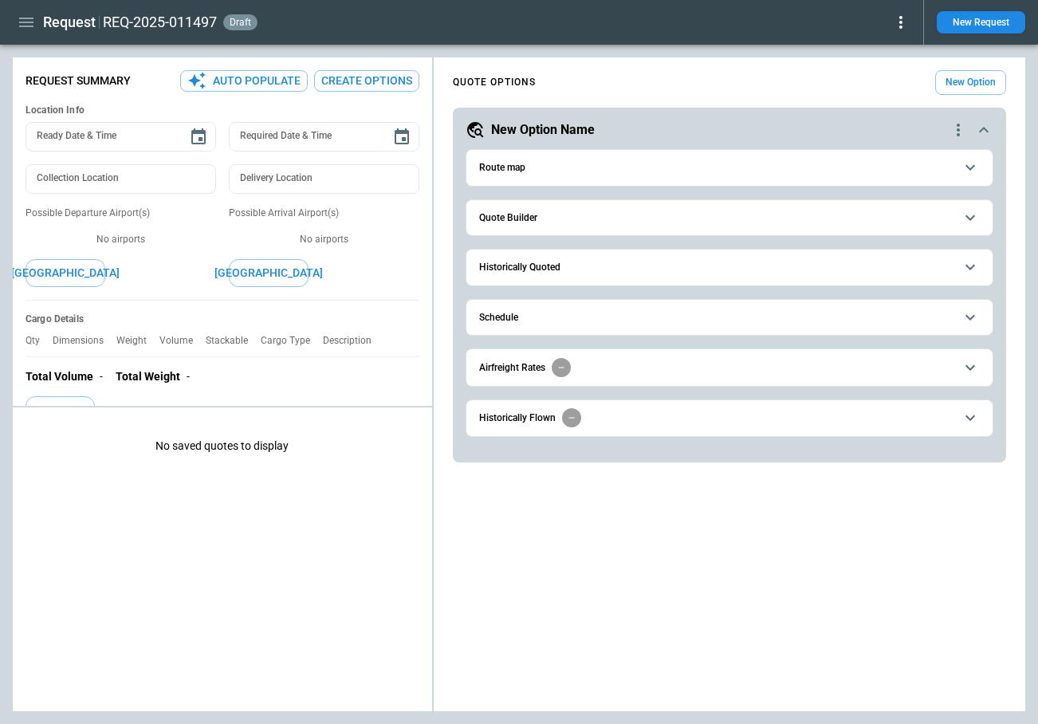
click at [531, 217] on h6 "Quote Builder" at bounding box center [508, 218] width 58 height 10
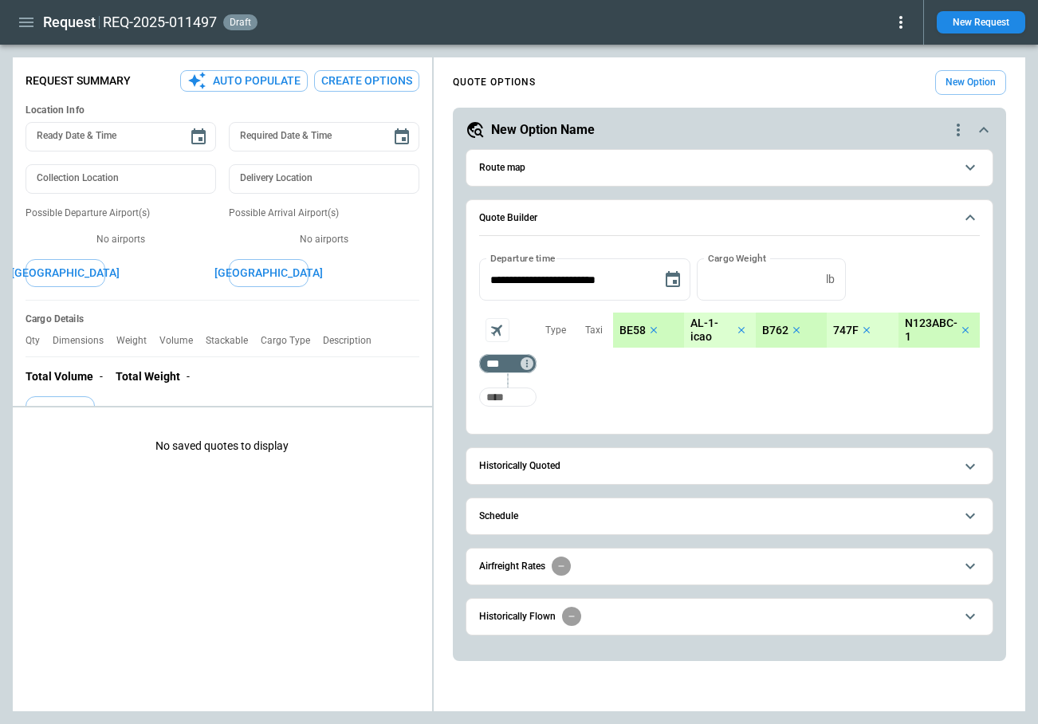
click at [501, 400] on input "Too short" at bounding box center [507, 397] width 51 height 29
type input "***"
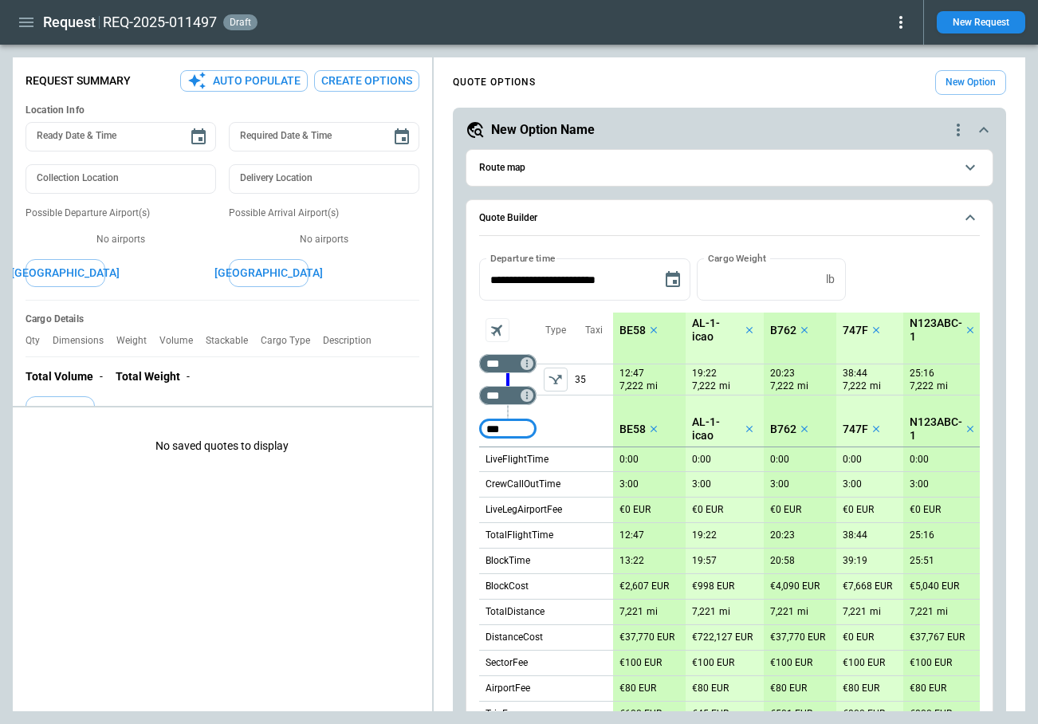
type input "***"
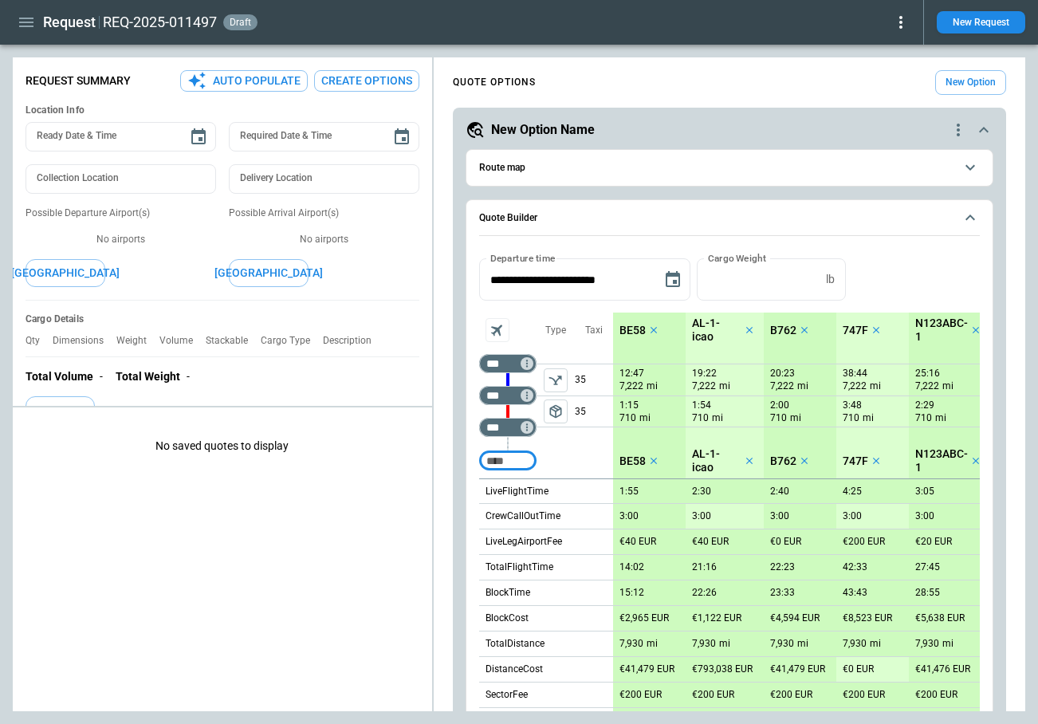
type textarea "*"
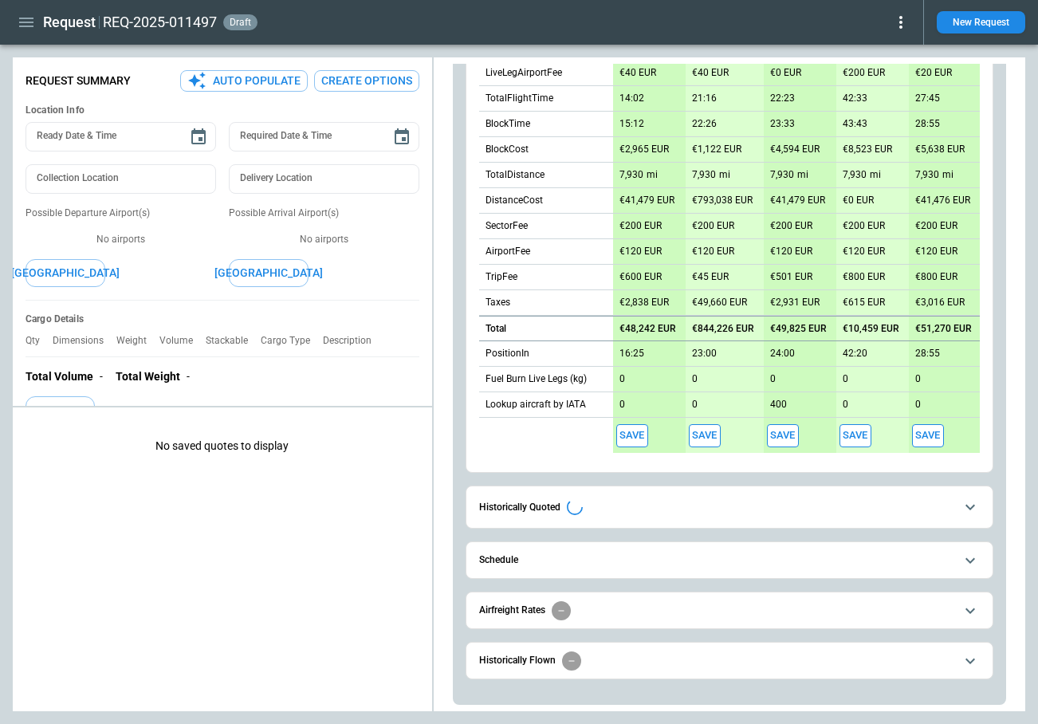
scroll to position [463, 0]
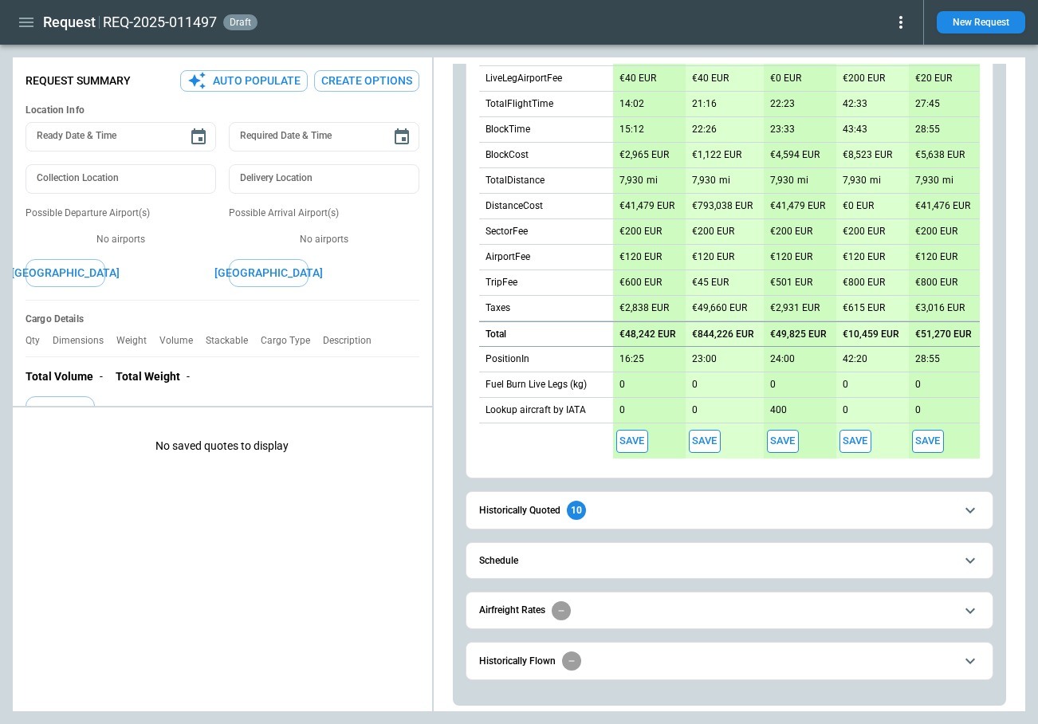
click at [608, 515] on span "Historically Quoted 10" at bounding box center [716, 510] width 475 height 19
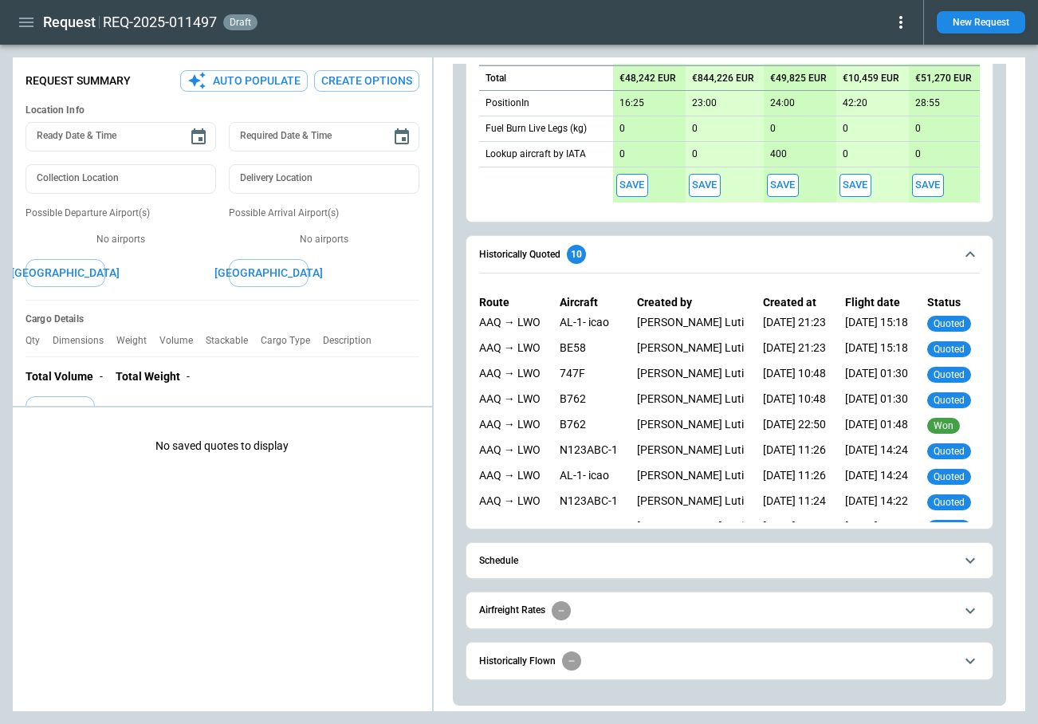
scroll to position [55, 0]
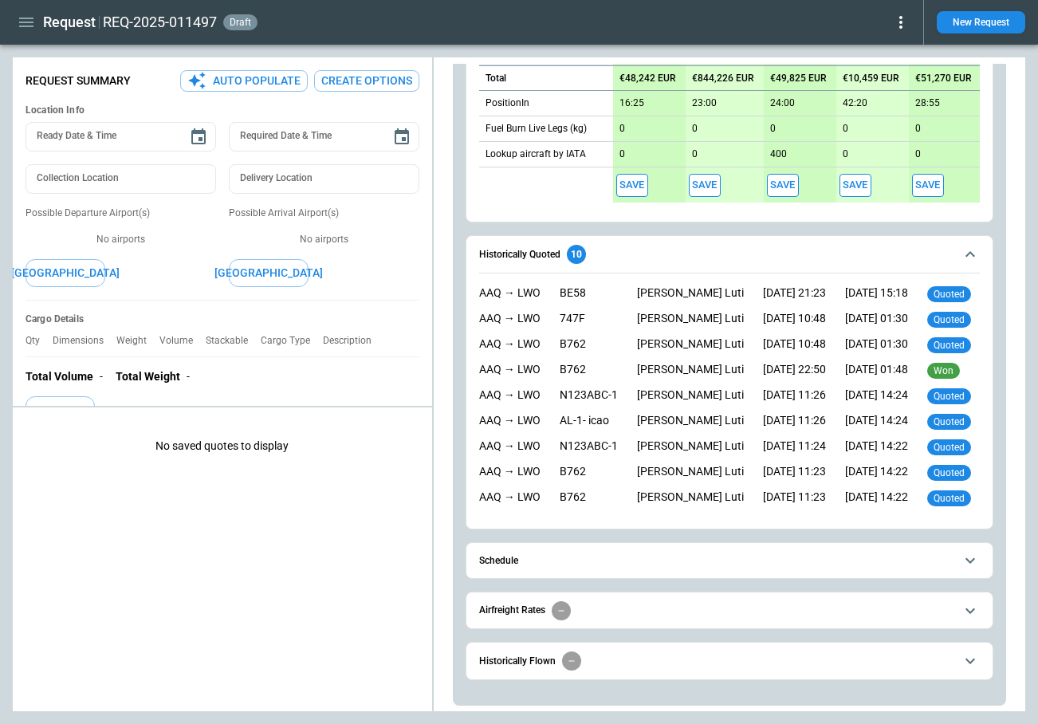
click at [607, 564] on span "Schedule" at bounding box center [716, 561] width 475 height 10
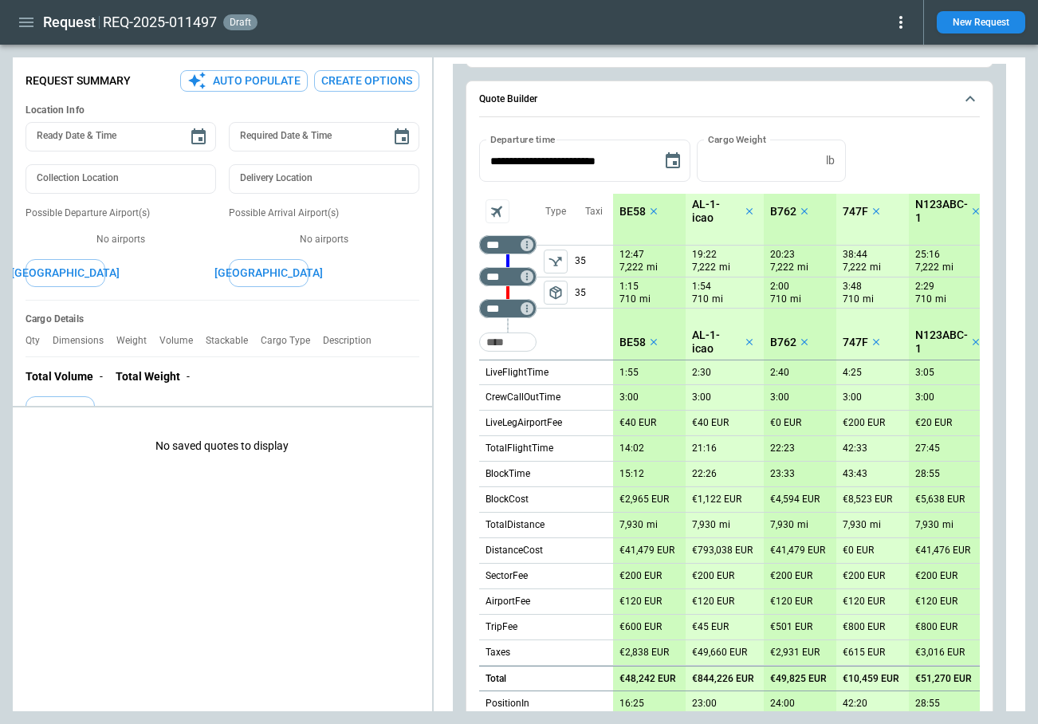
scroll to position [37, 0]
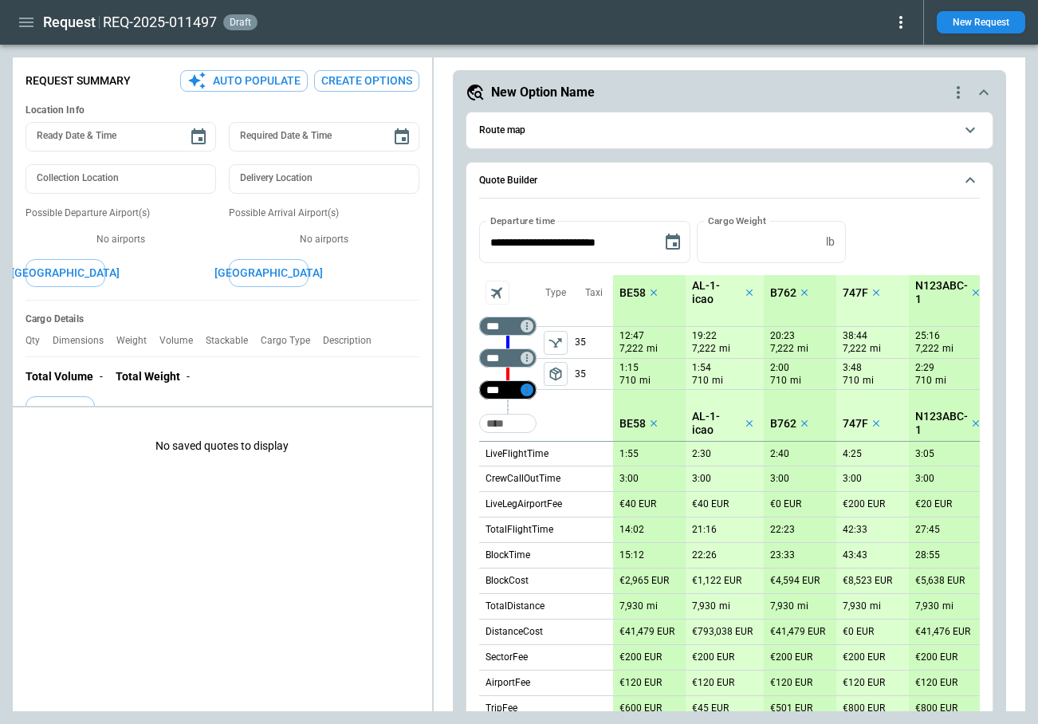
click at [527, 389] on icon "Too short" at bounding box center [527, 390] width 2 height 7
click at [553, 454] on p "Airport info" at bounding box center [551, 459] width 49 height 14
click at [471, 414] on div at bounding box center [519, 362] width 1038 height 724
click at [529, 392] on icon "Too short" at bounding box center [526, 389] width 11 height 11
click at [536, 426] on p "Delete" at bounding box center [540, 432] width 26 height 14
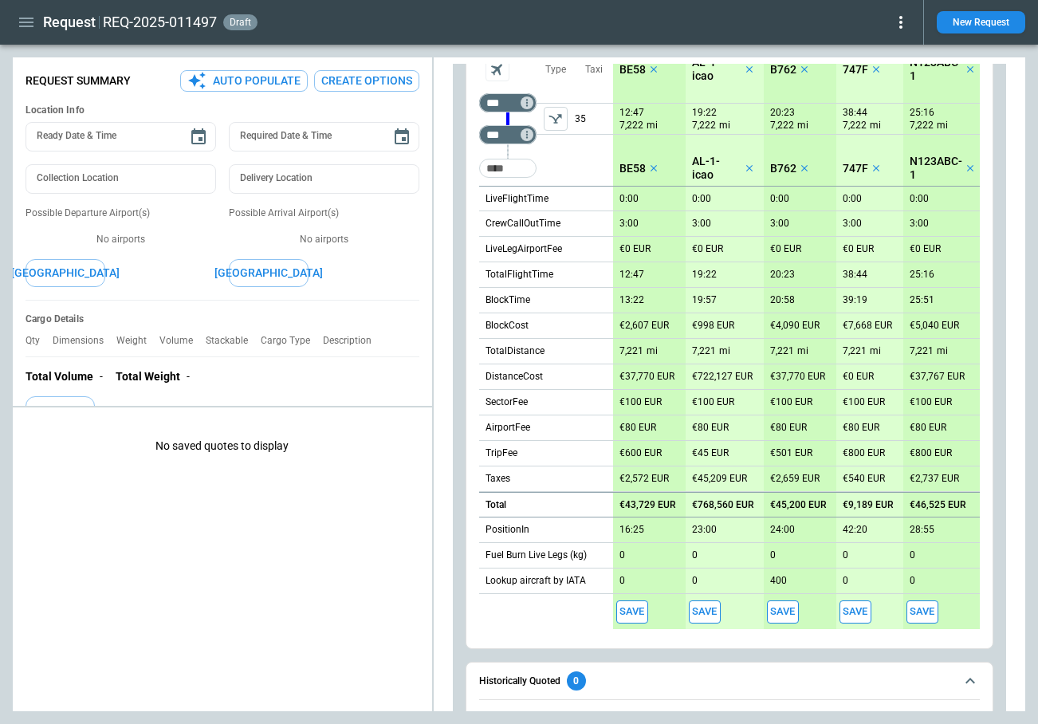
scroll to position [28, 0]
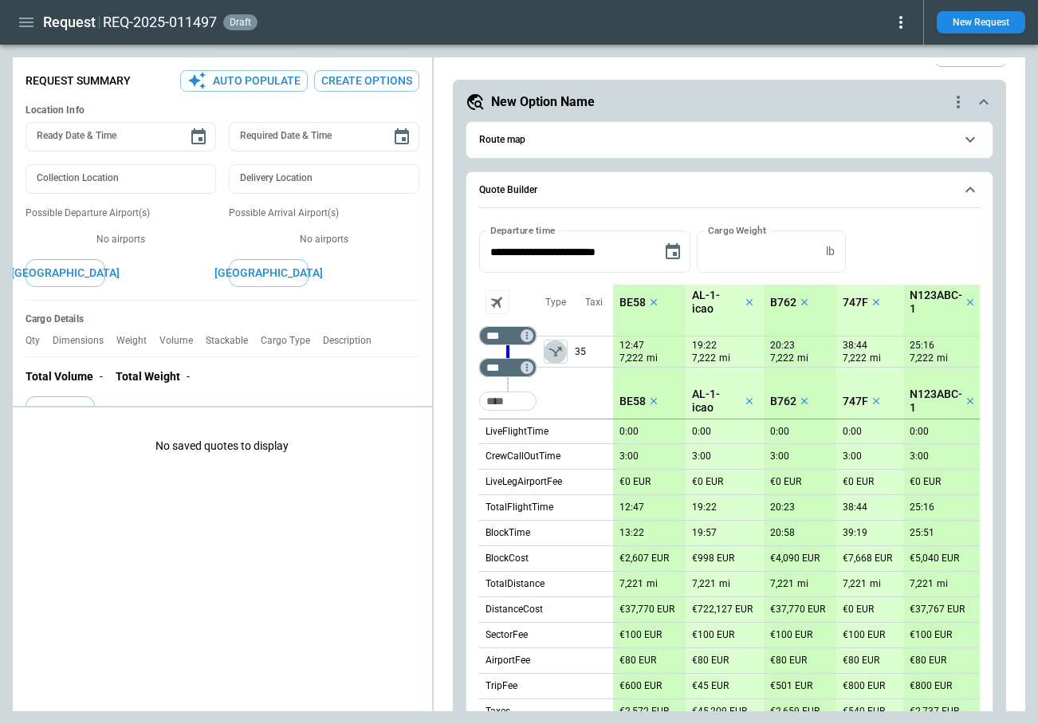
click at [555, 357] on icon "left aligned" at bounding box center [556, 352] width 16 height 16
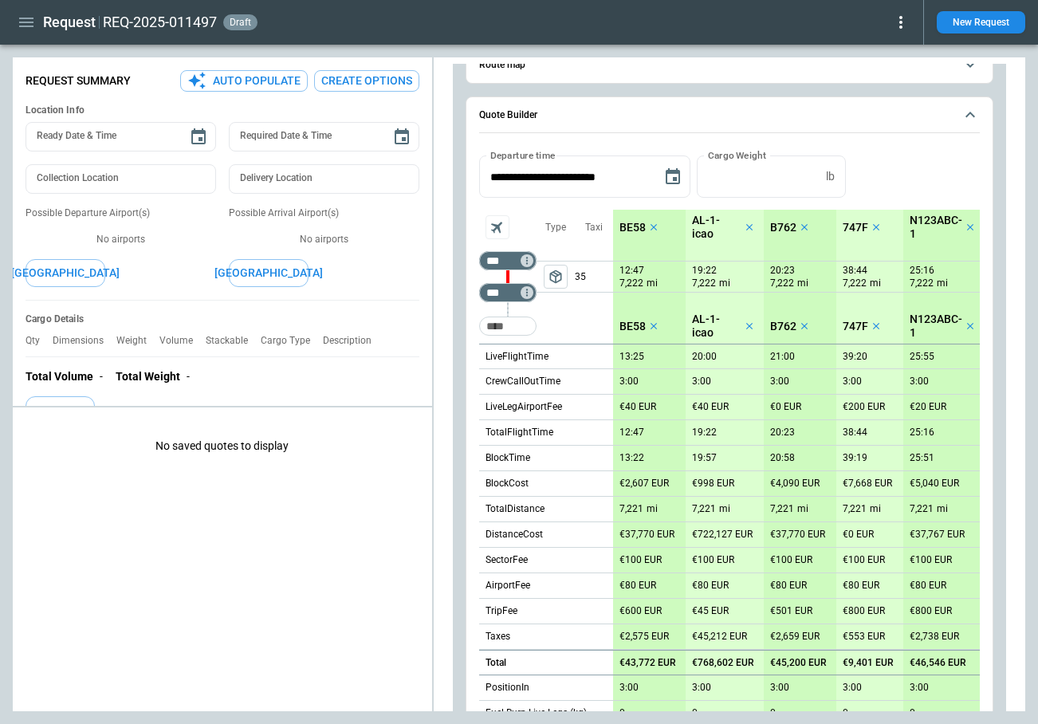
scroll to position [0, 0]
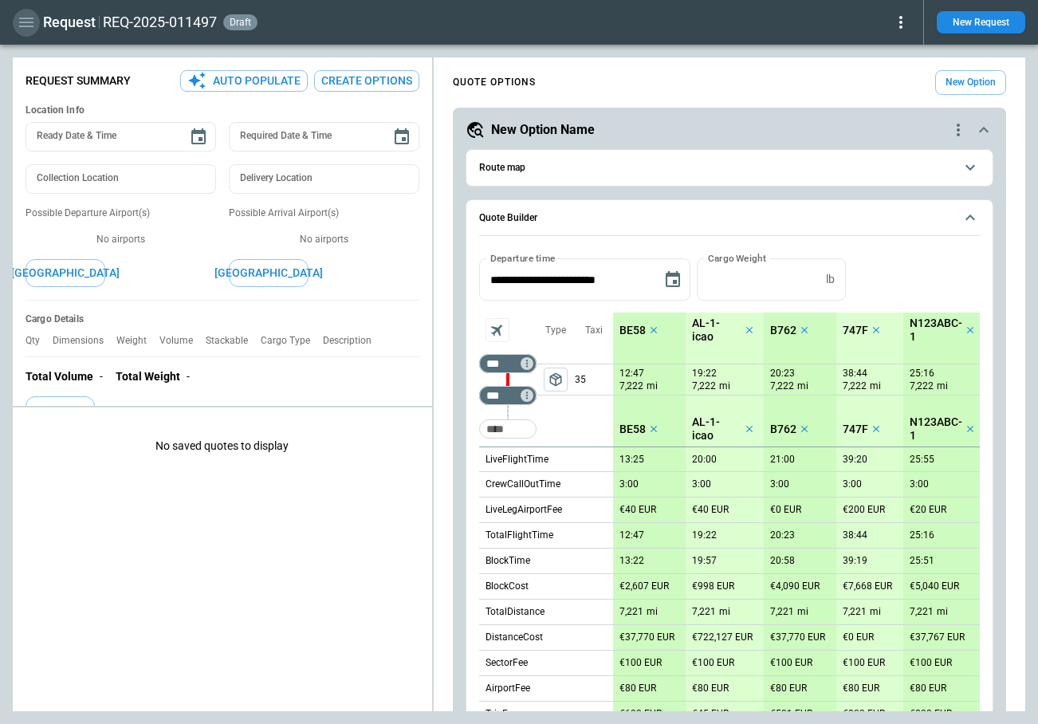
click at [18, 24] on icon "button" at bounding box center [26, 22] width 19 height 19
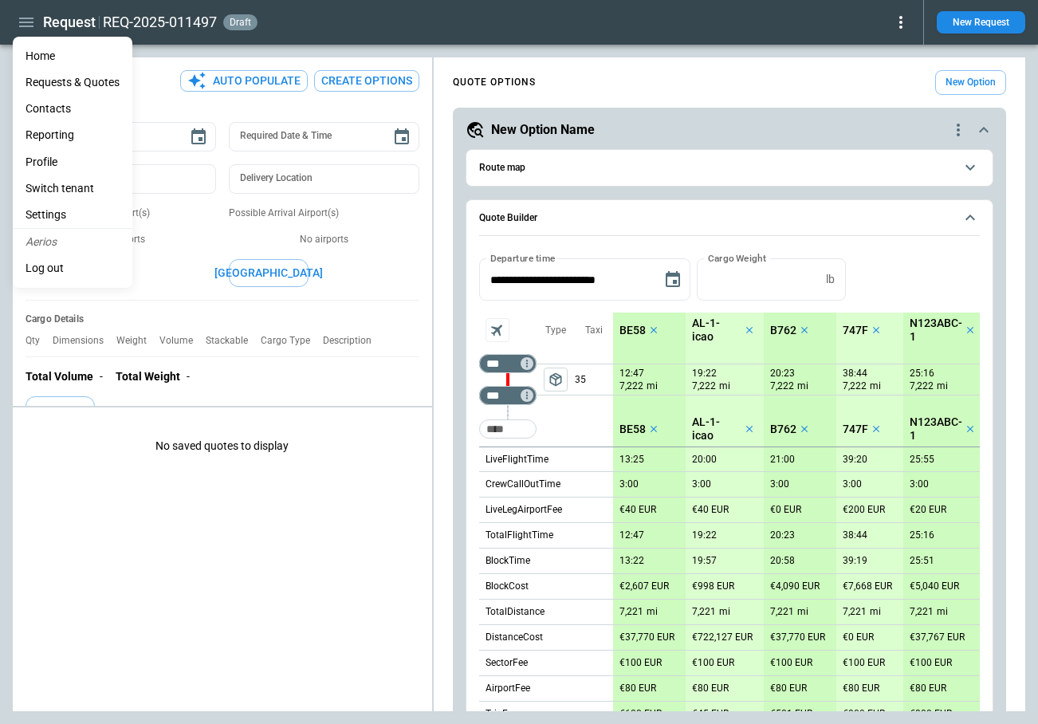
click at [57, 214] on li "Settings" at bounding box center [73, 215] width 120 height 26
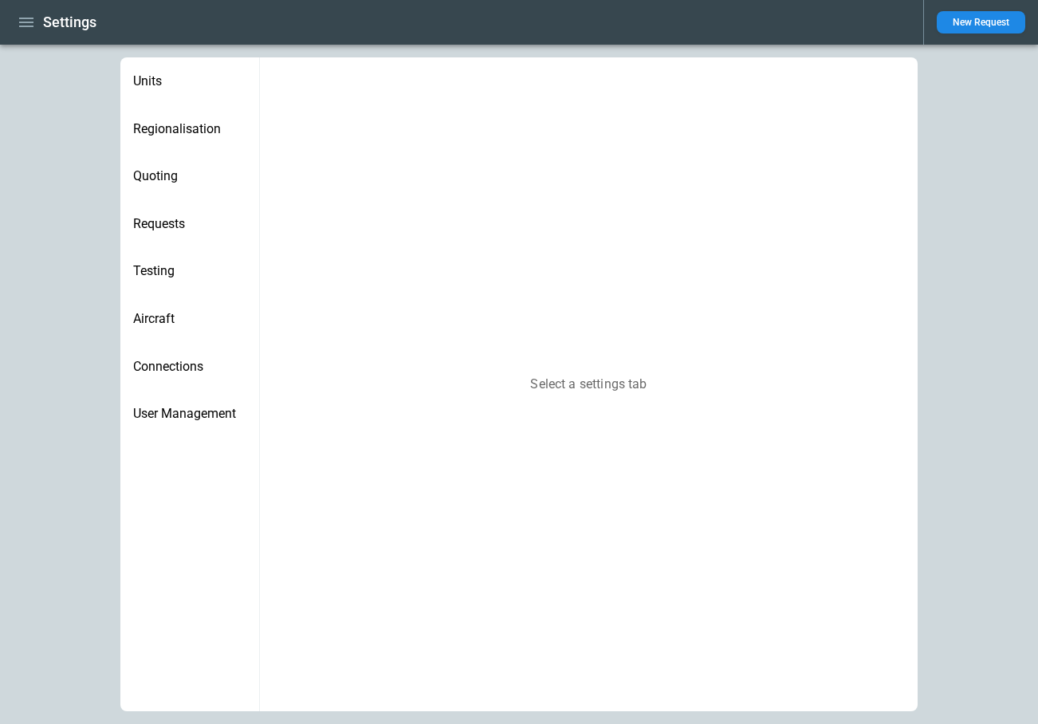
click at [166, 319] on span "Aircraft" at bounding box center [189, 319] width 113 height 16
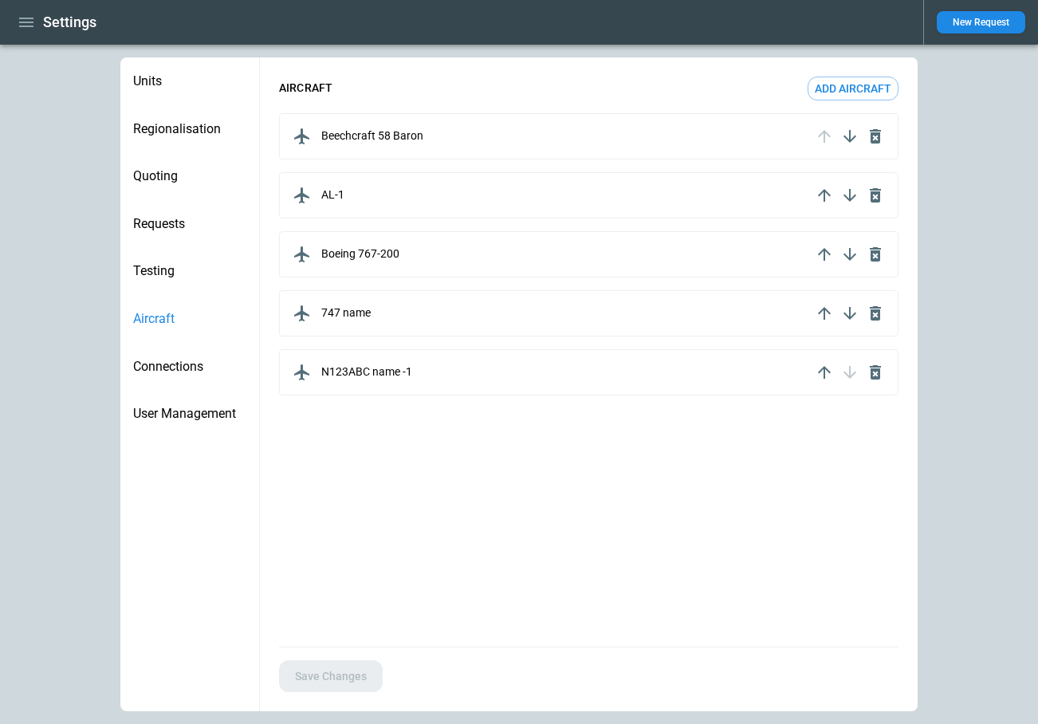
click at [577, 136] on div "Beechcraft 58 Baron" at bounding box center [550, 137] width 522 height 26
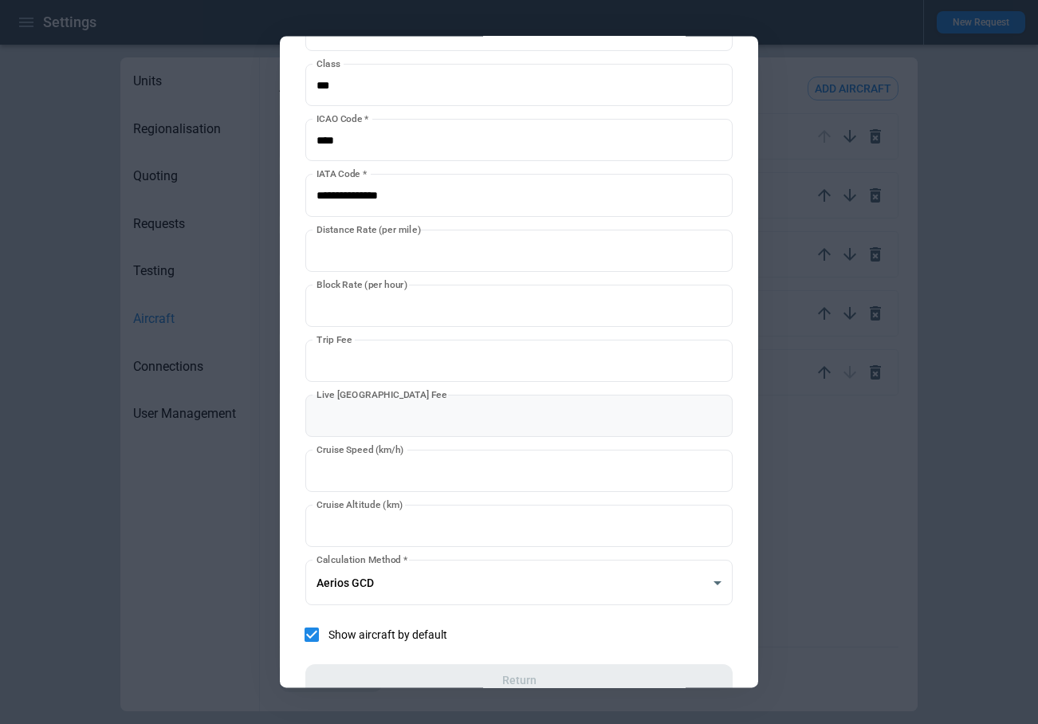
scroll to position [110, 0]
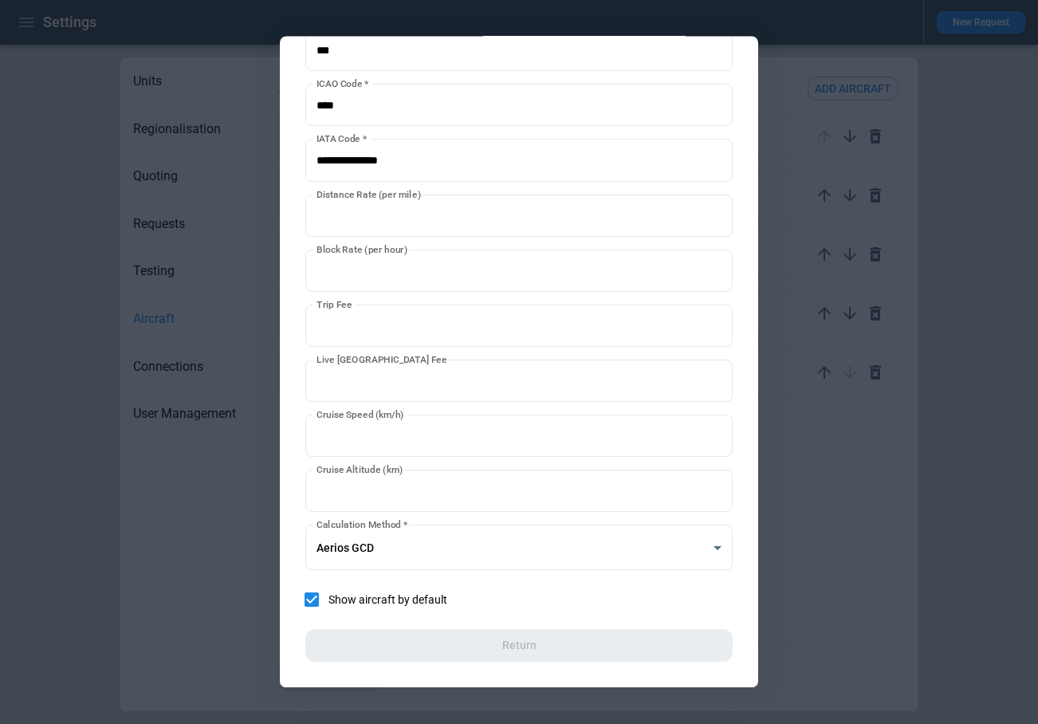
click at [835, 531] on div at bounding box center [519, 362] width 1038 height 724
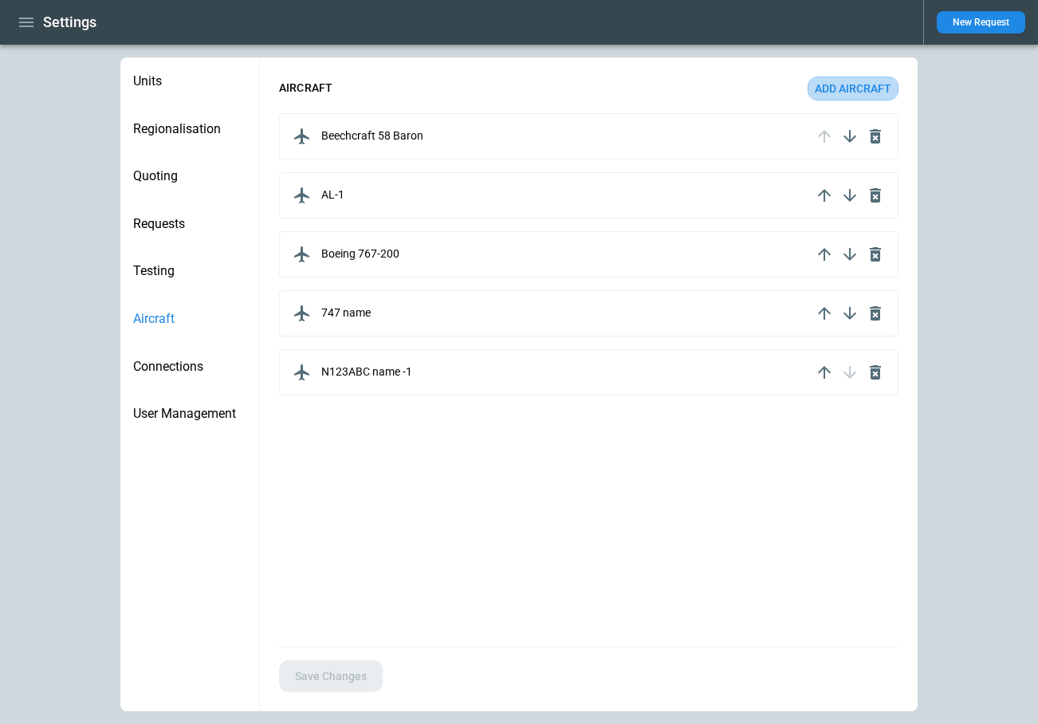
click at [839, 89] on button "Add aircraft" at bounding box center [853, 89] width 91 height 24
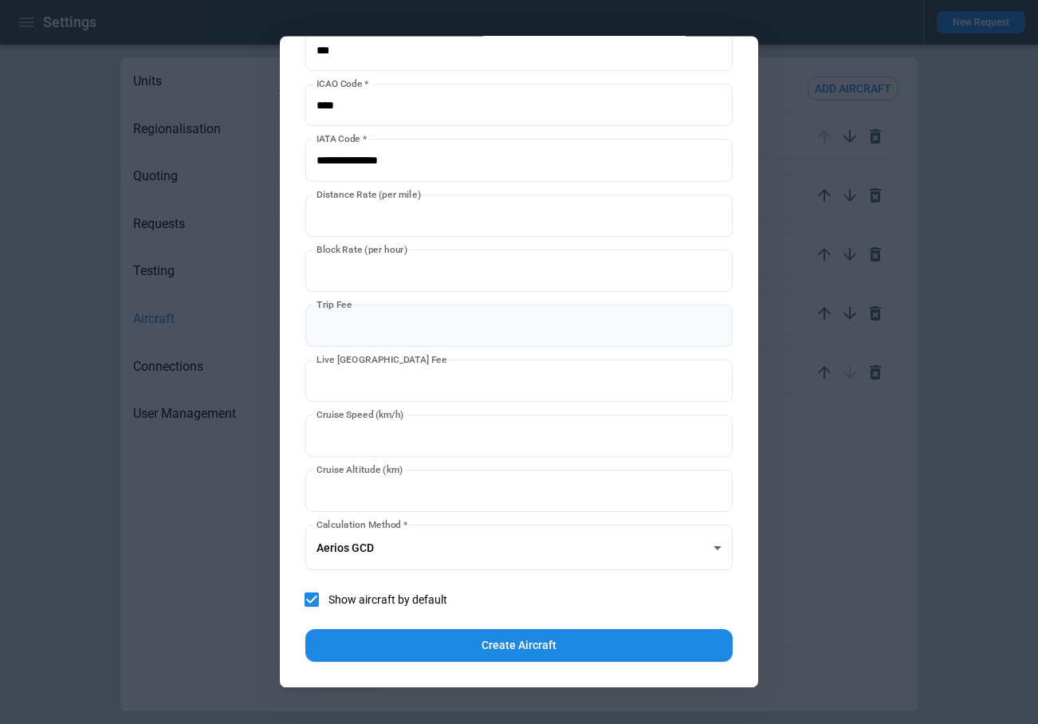
scroll to position [0, 0]
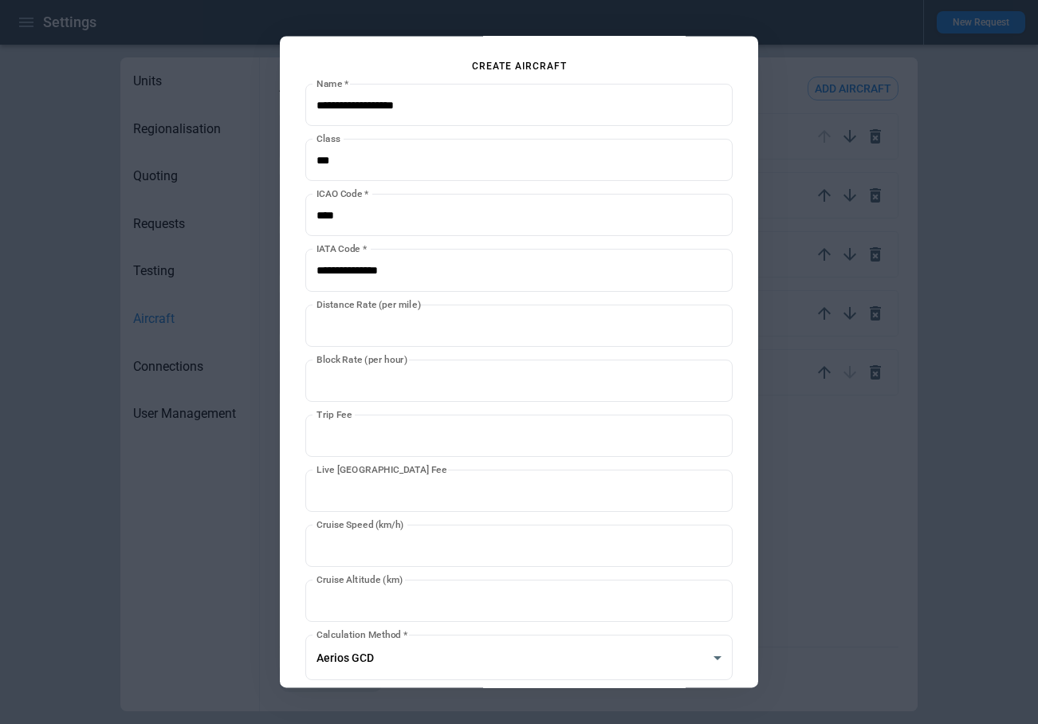
click at [827, 512] on div at bounding box center [519, 362] width 1038 height 724
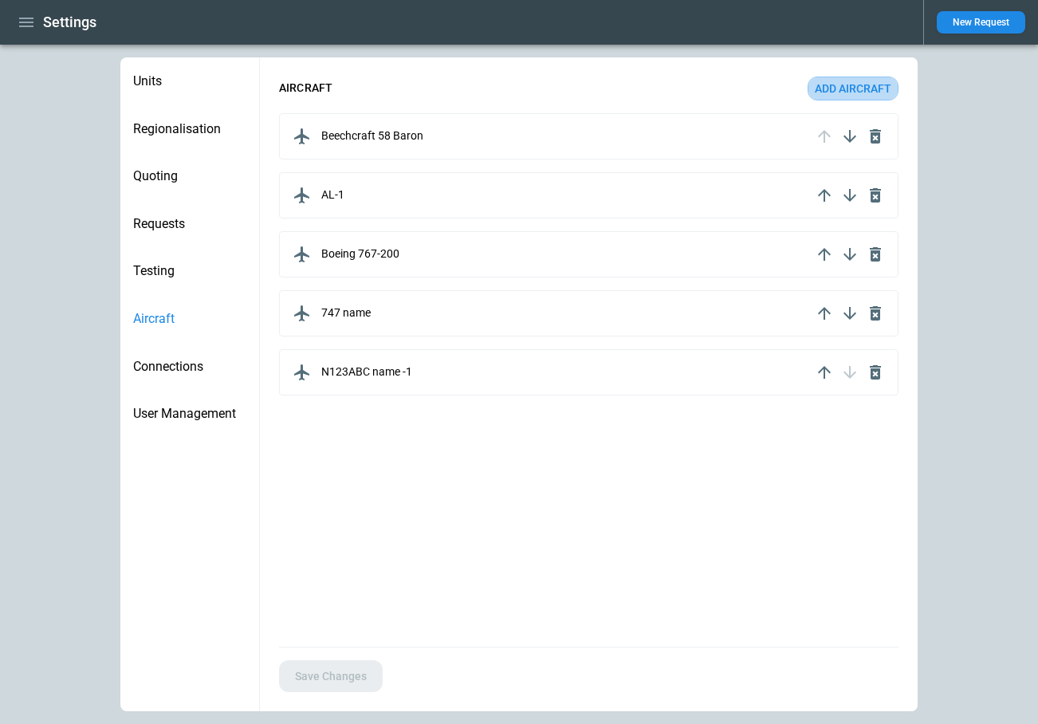
click at [840, 85] on button "Add aircraft" at bounding box center [853, 89] width 91 height 24
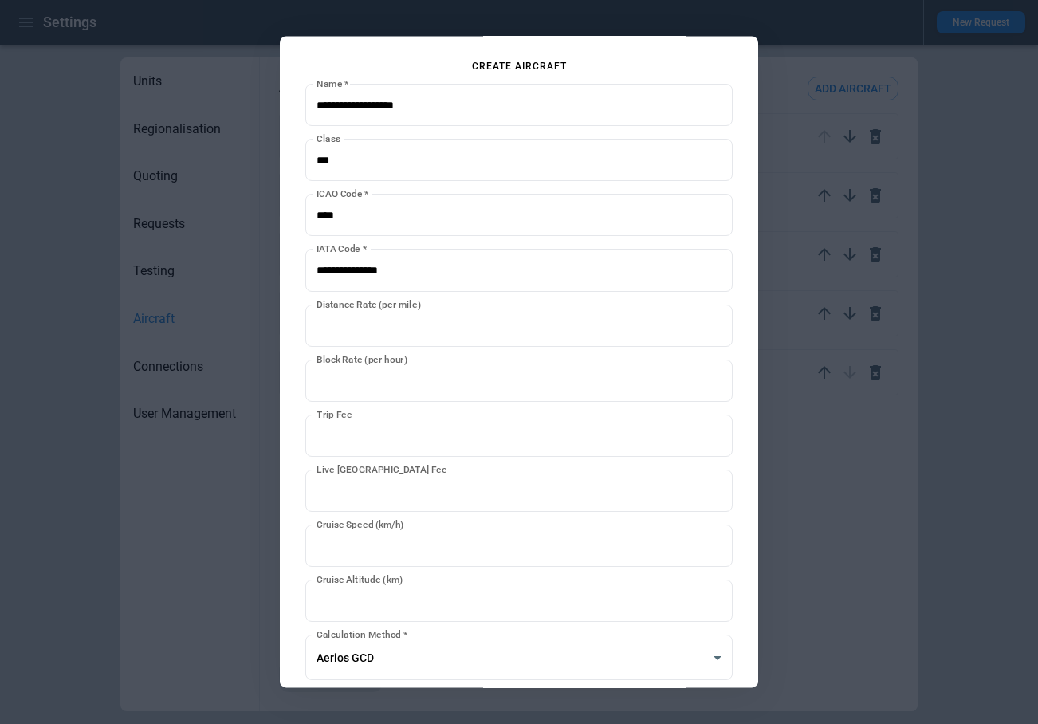
click at [835, 547] on div at bounding box center [519, 362] width 1038 height 724
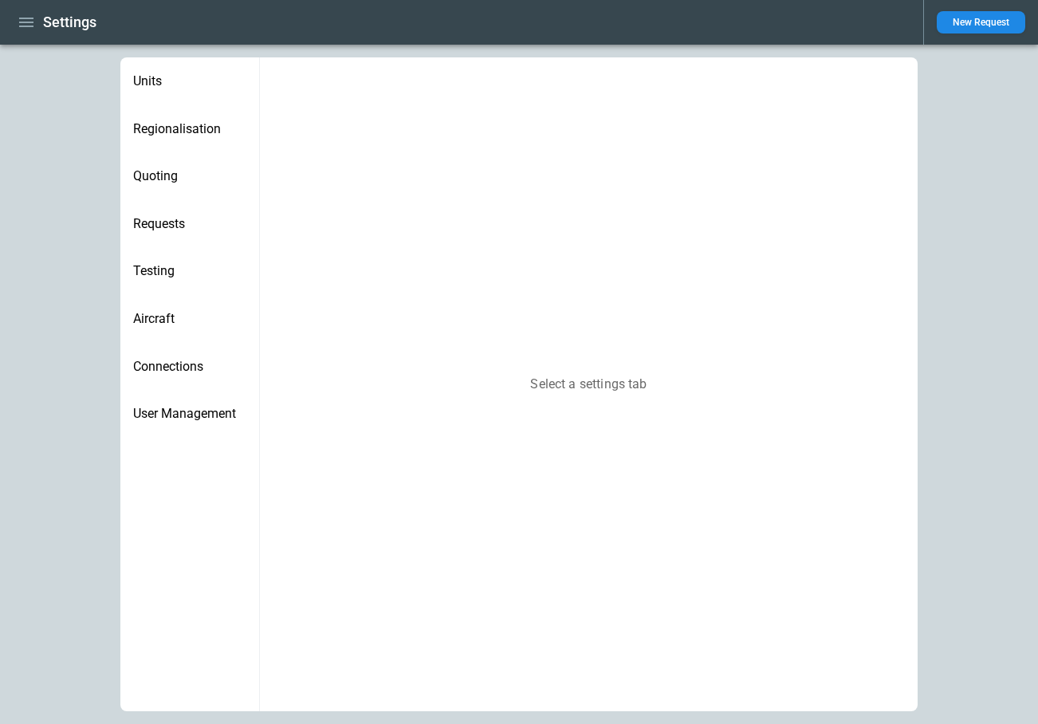
click at [152, 316] on span "Aircraft" at bounding box center [189, 319] width 113 height 16
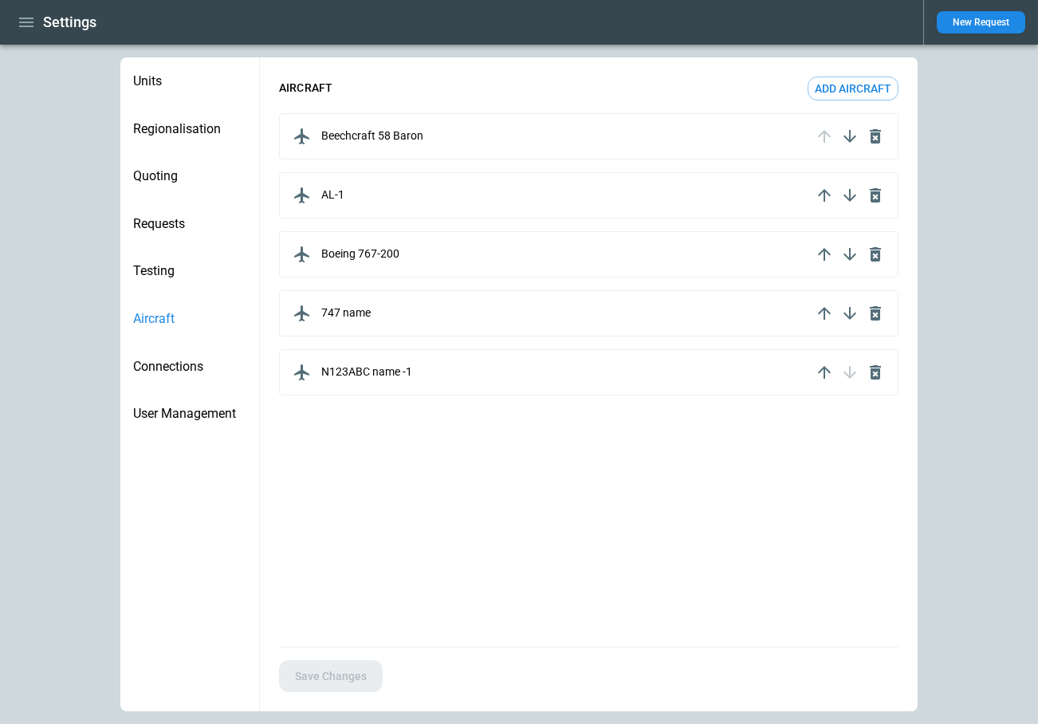
click at [853, 86] on button "Add aircraft" at bounding box center [853, 89] width 91 height 24
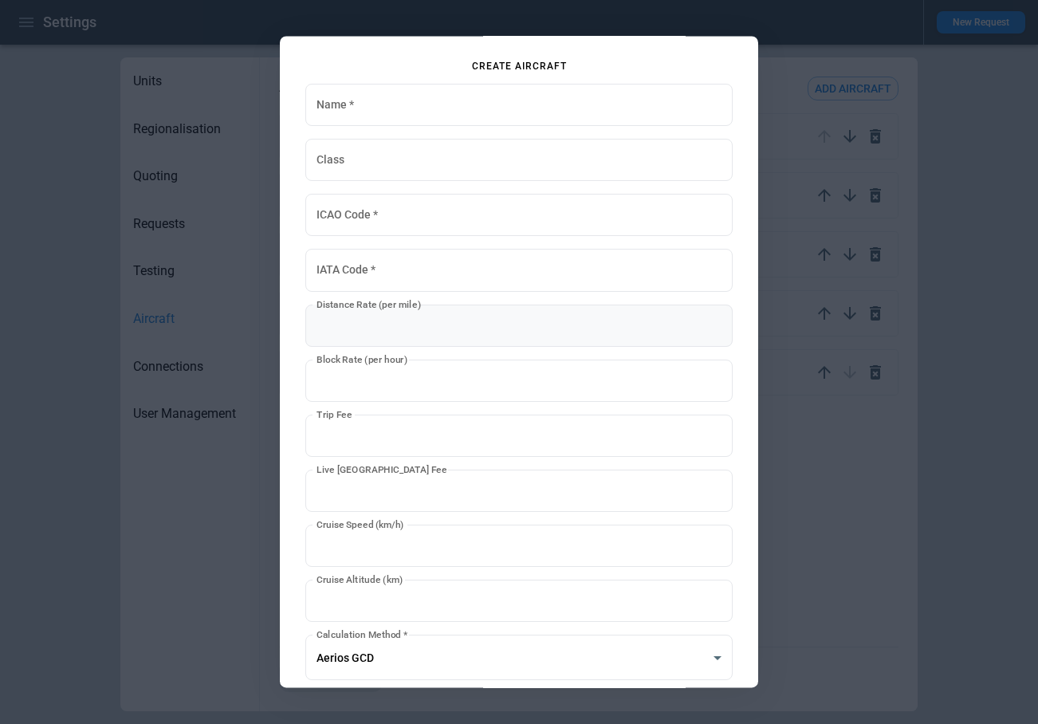
scroll to position [110, 0]
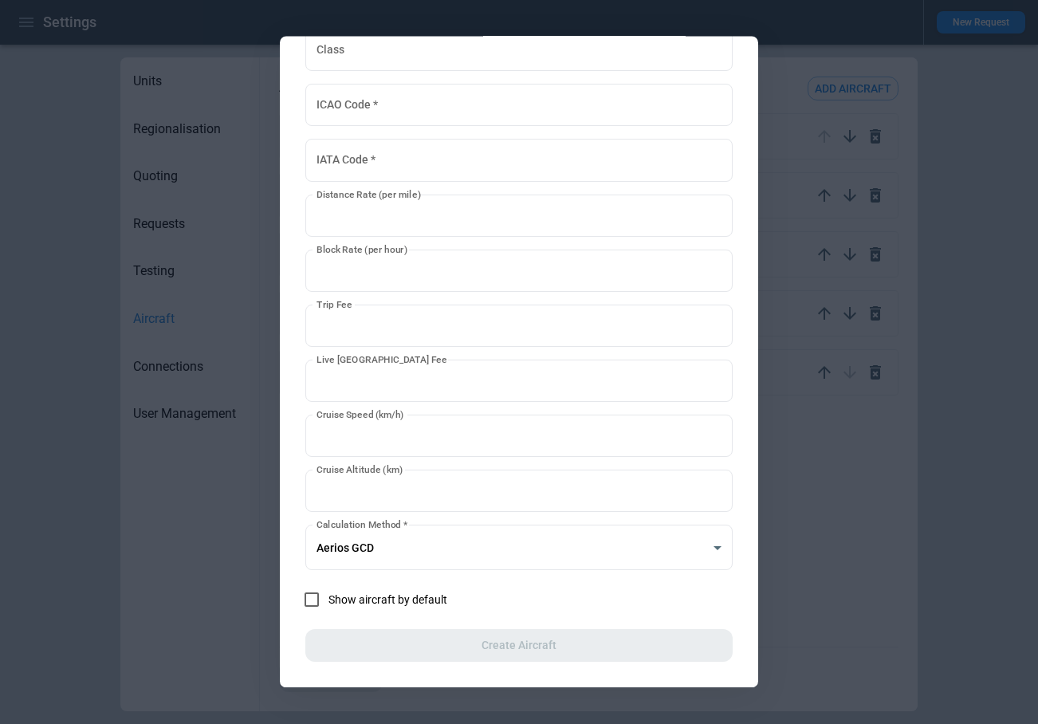
click at [423, 603] on span "Show aircraft by default" at bounding box center [387, 600] width 119 height 14
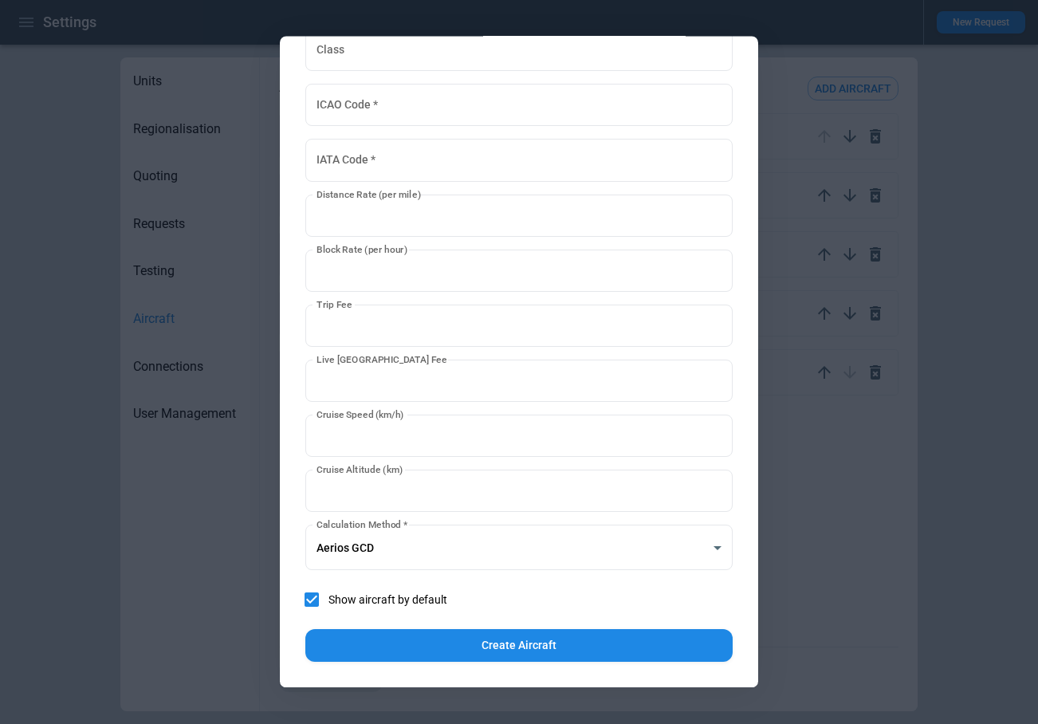
click at [473, 641] on button "Create Aircraft" at bounding box center [518, 646] width 427 height 33
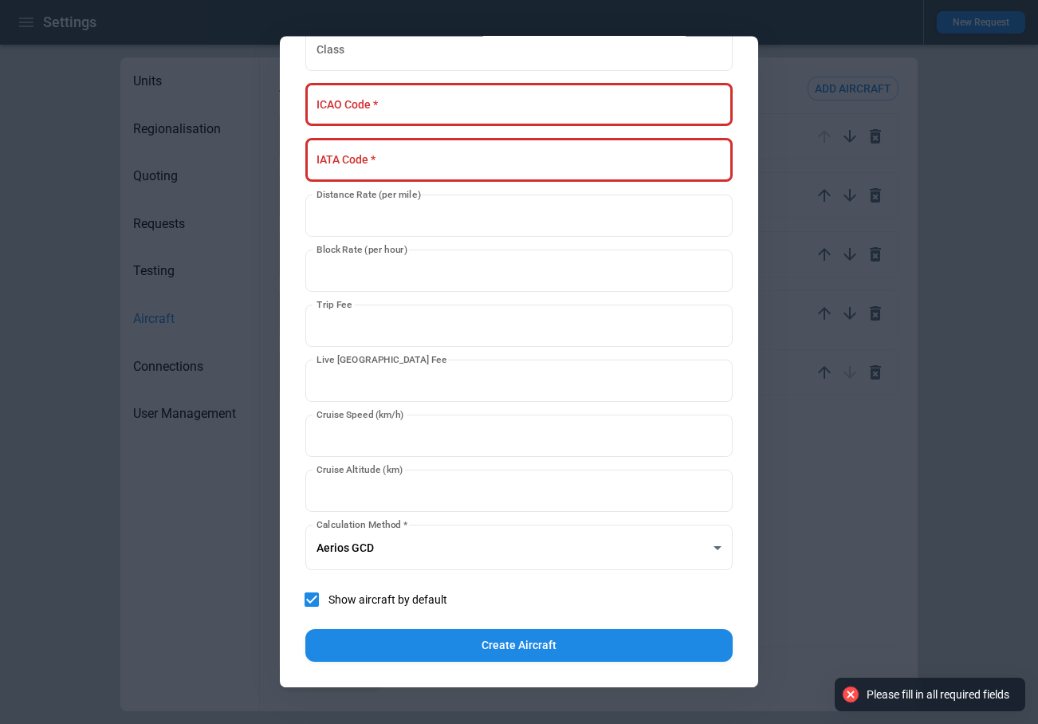
scroll to position [0, 0]
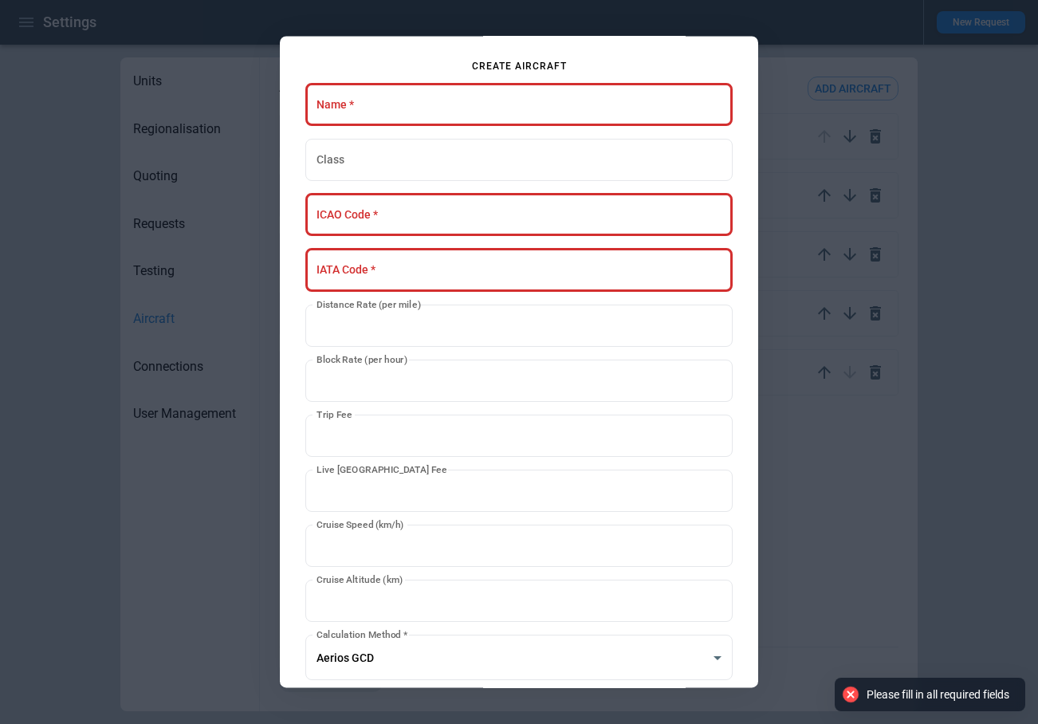
click at [847, 458] on div at bounding box center [519, 362] width 1038 height 724
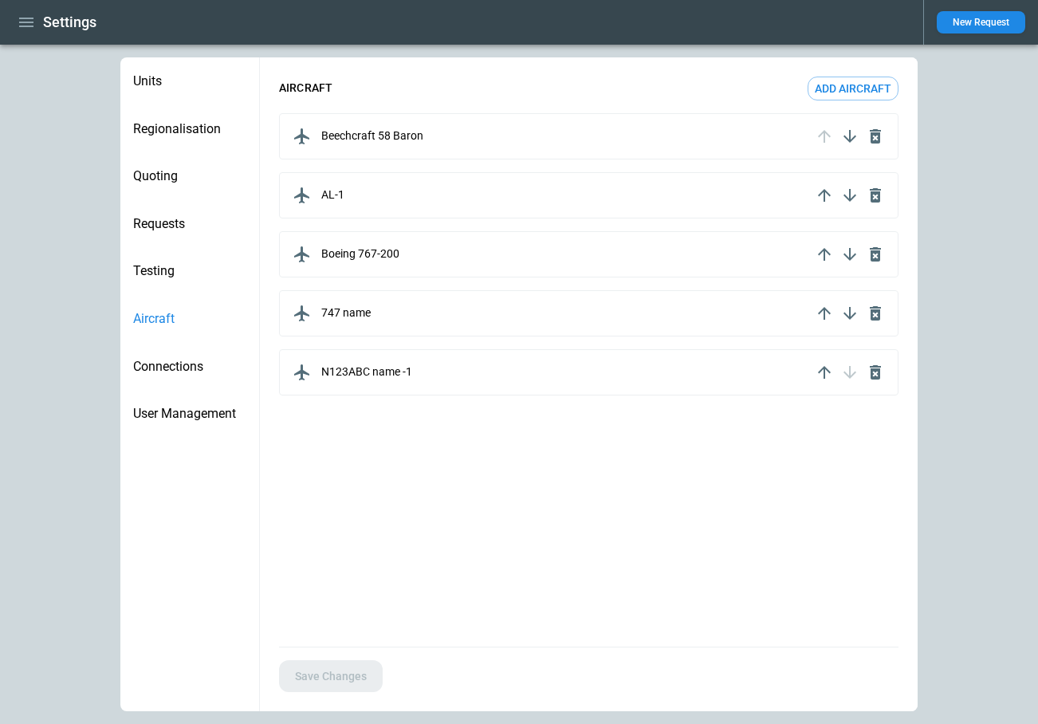
click at [575, 140] on div "Beechcraft 58 Baron" at bounding box center [550, 137] width 522 height 26
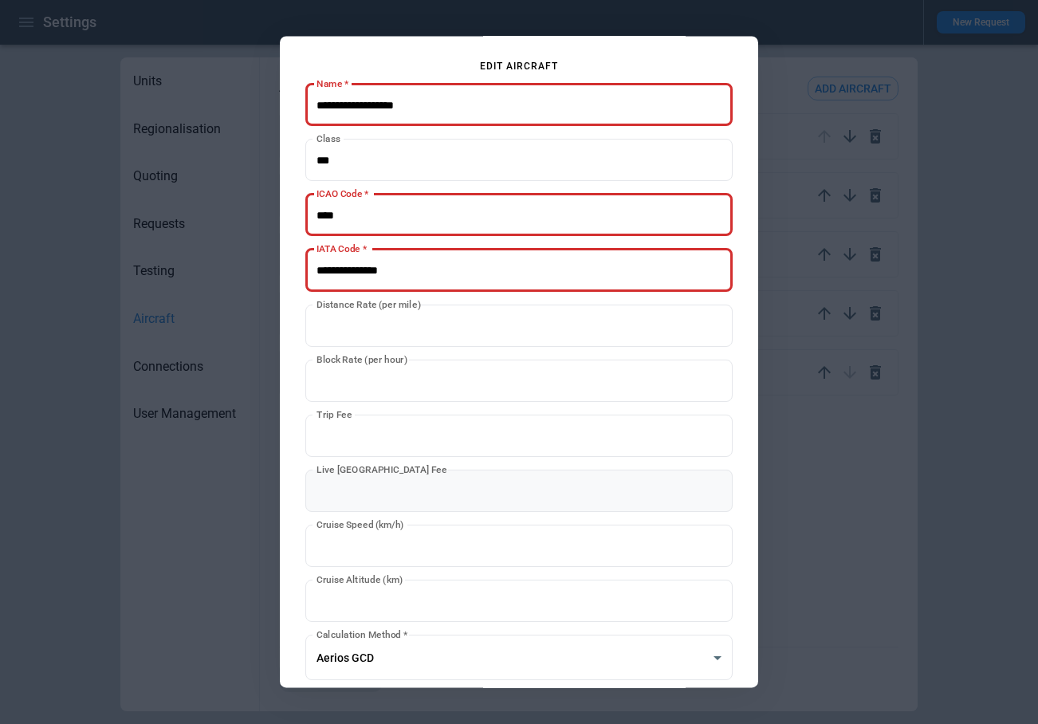
scroll to position [110, 0]
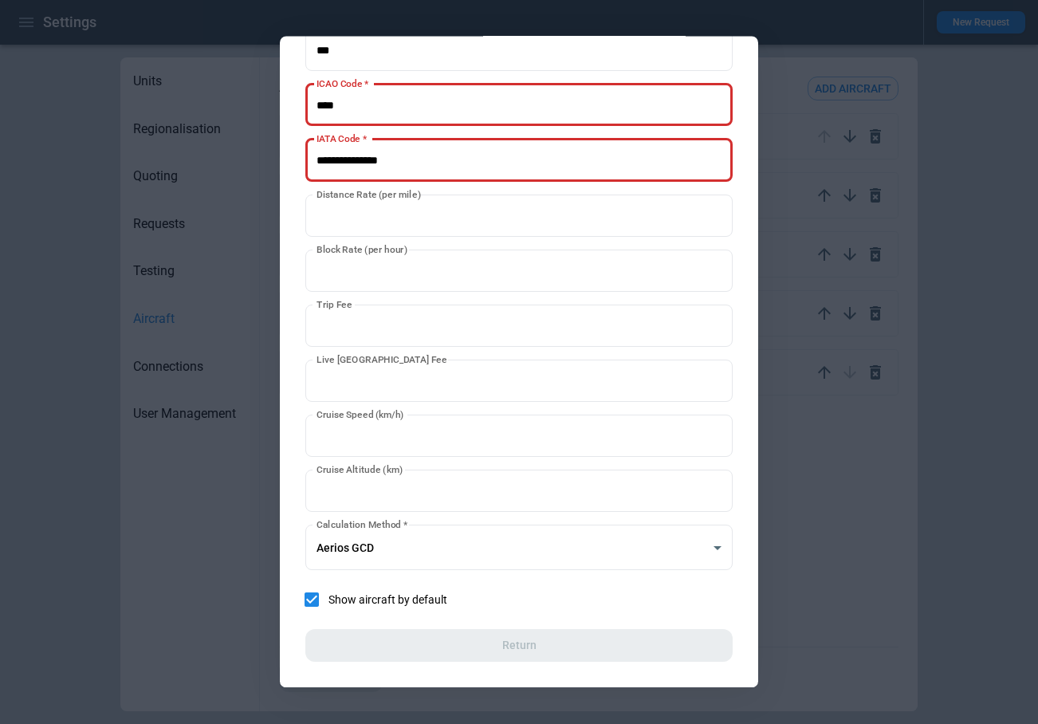
click at [830, 587] on div at bounding box center [519, 362] width 1038 height 724
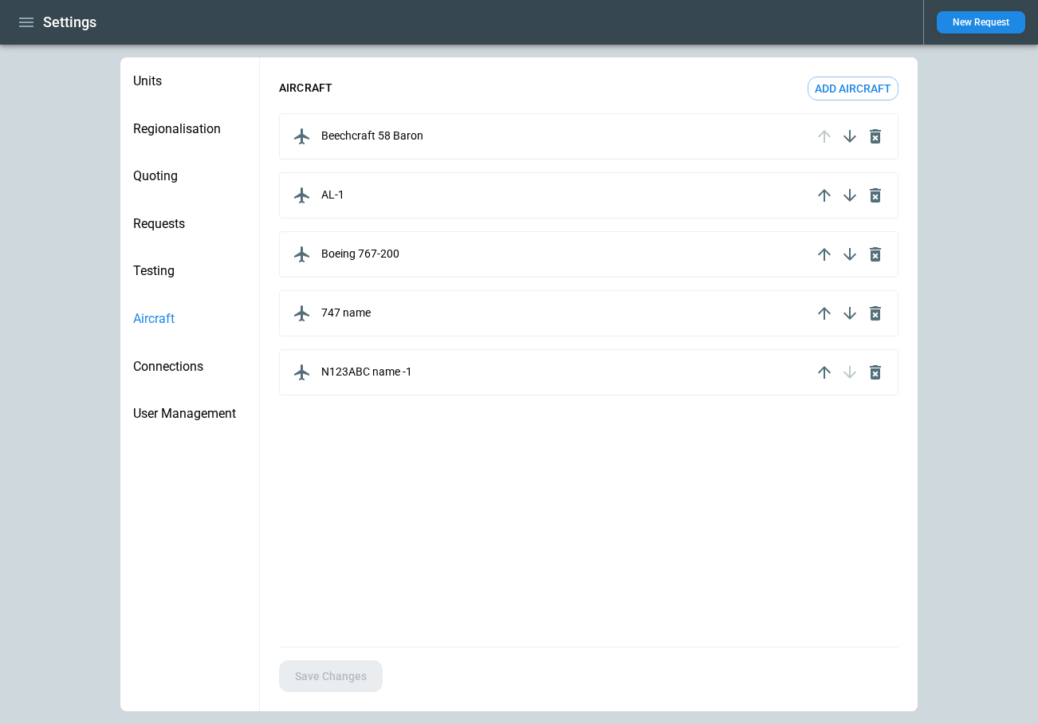
click at [863, 97] on button "Add aircraft" at bounding box center [853, 89] width 91 height 24
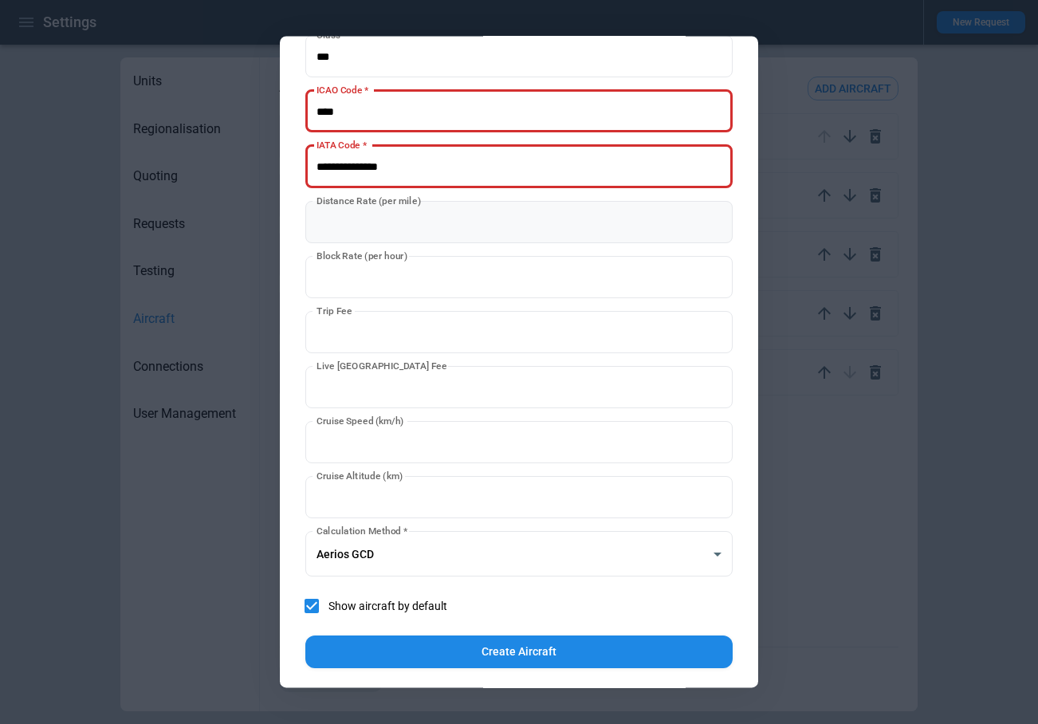
scroll to position [0, 0]
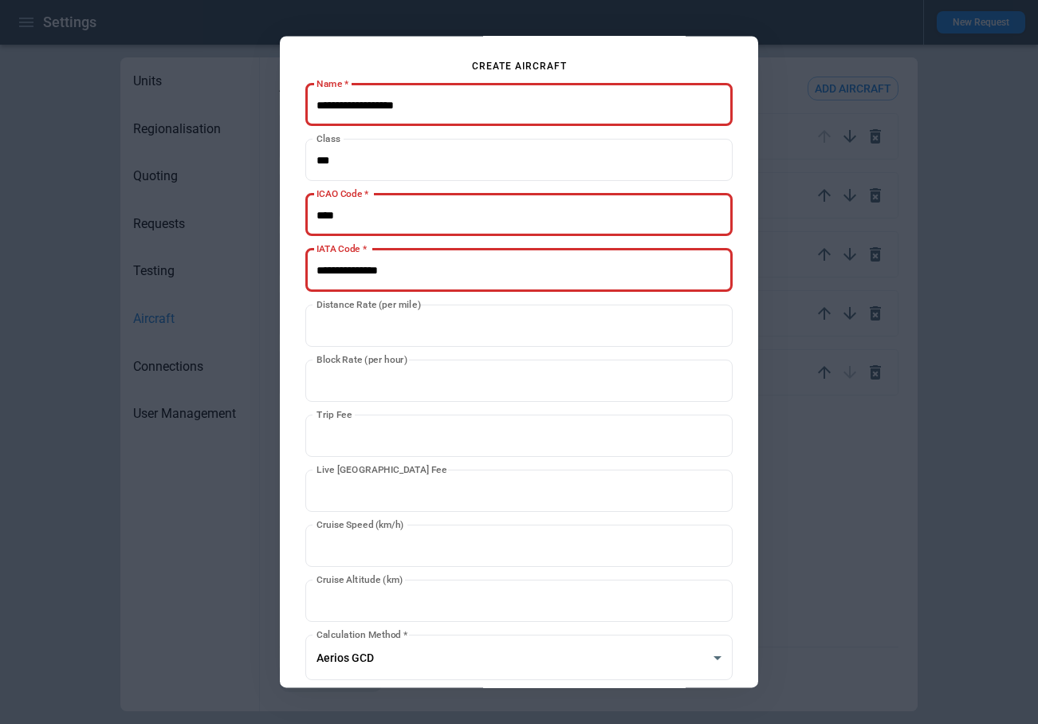
click at [867, 430] on div at bounding box center [519, 362] width 1038 height 724
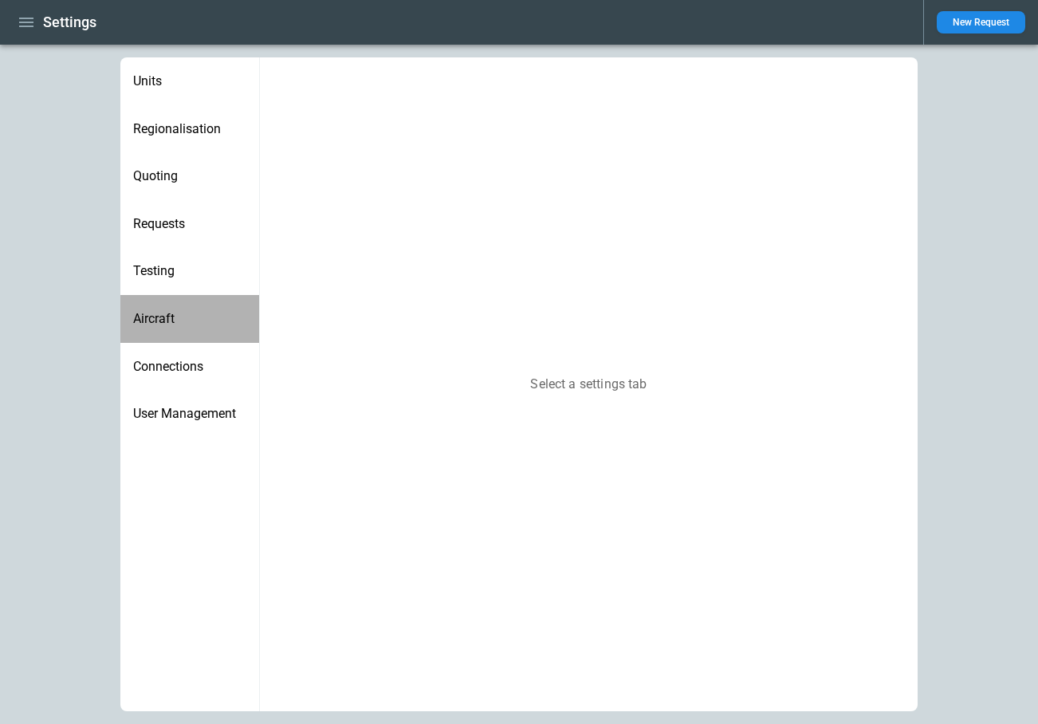
click at [176, 320] on span "Aircraft" at bounding box center [189, 319] width 113 height 16
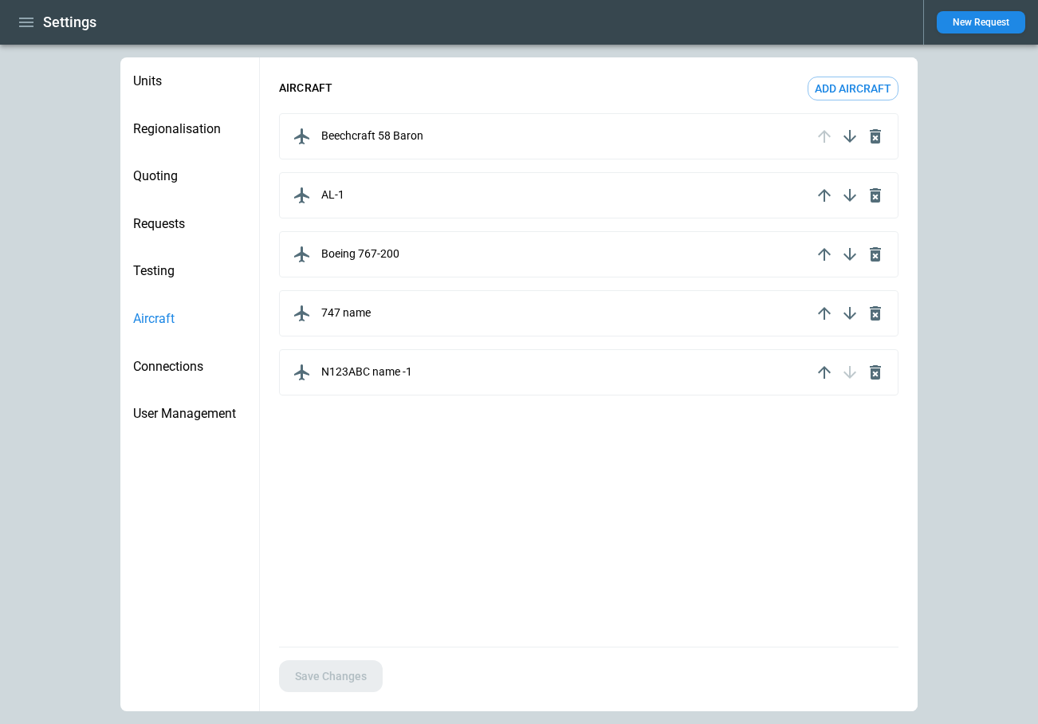
click at [425, 135] on div "Beechcraft 58 Baron" at bounding box center [550, 137] width 522 height 26
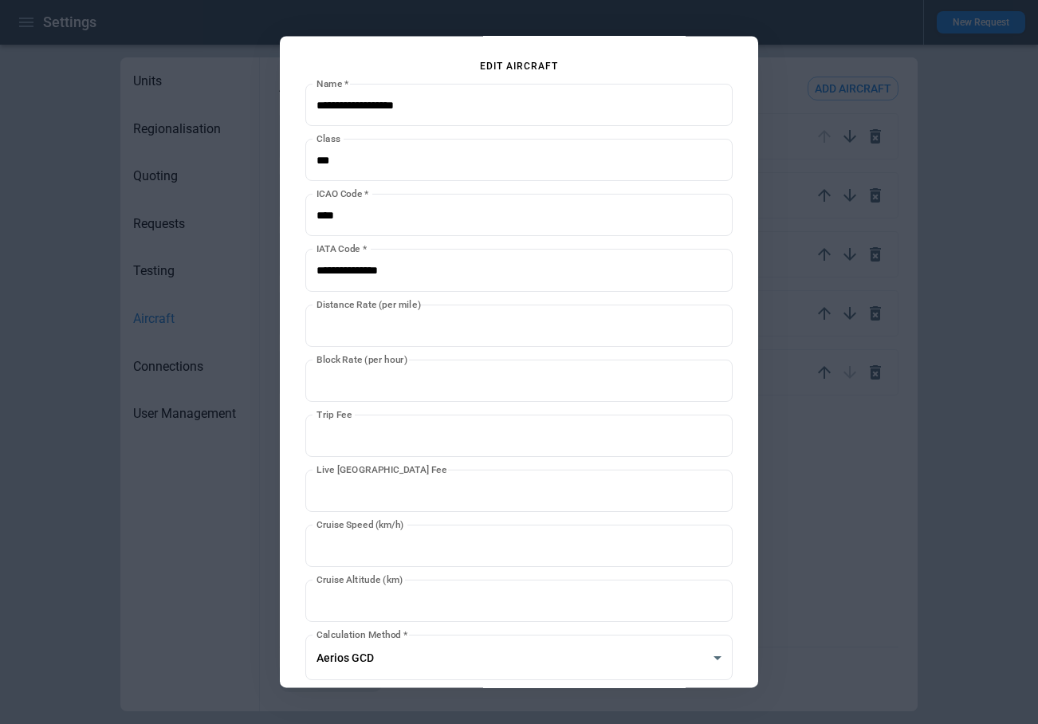
click at [878, 524] on div at bounding box center [519, 362] width 1038 height 724
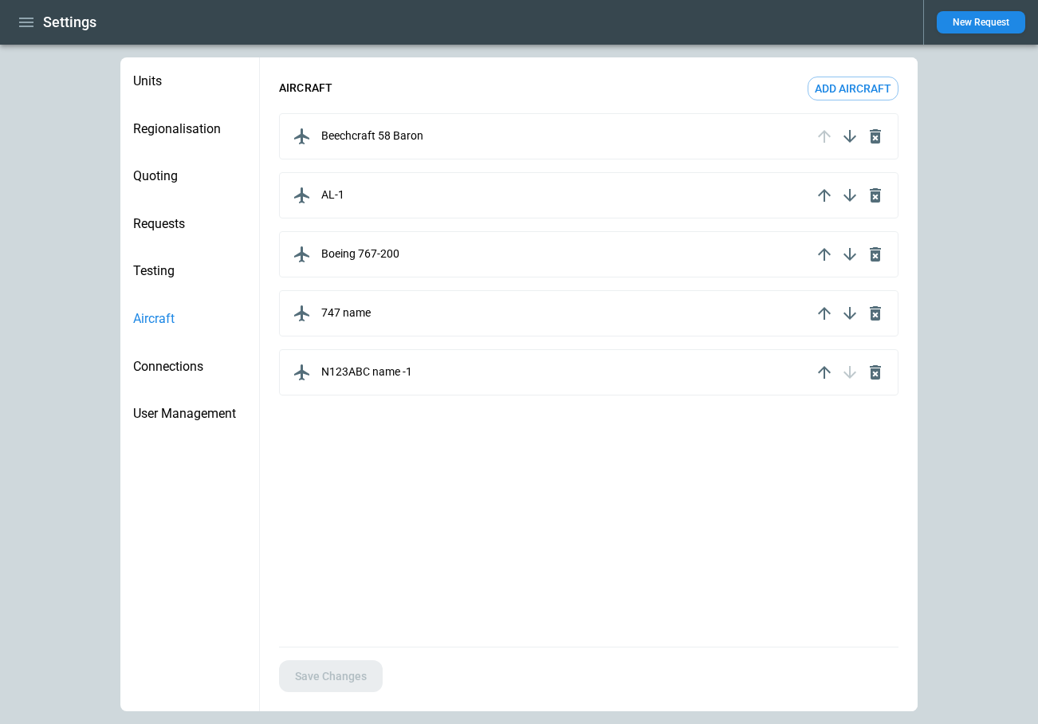
click at [857, 82] on button "Add aircraft" at bounding box center [853, 89] width 91 height 24
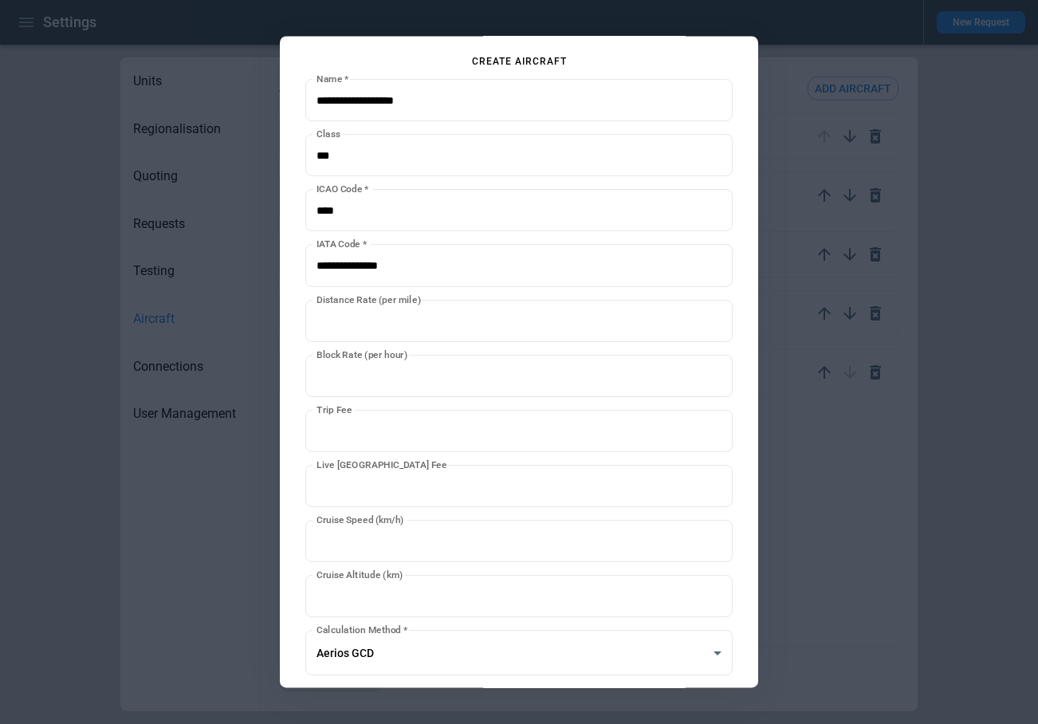
scroll to position [110, 0]
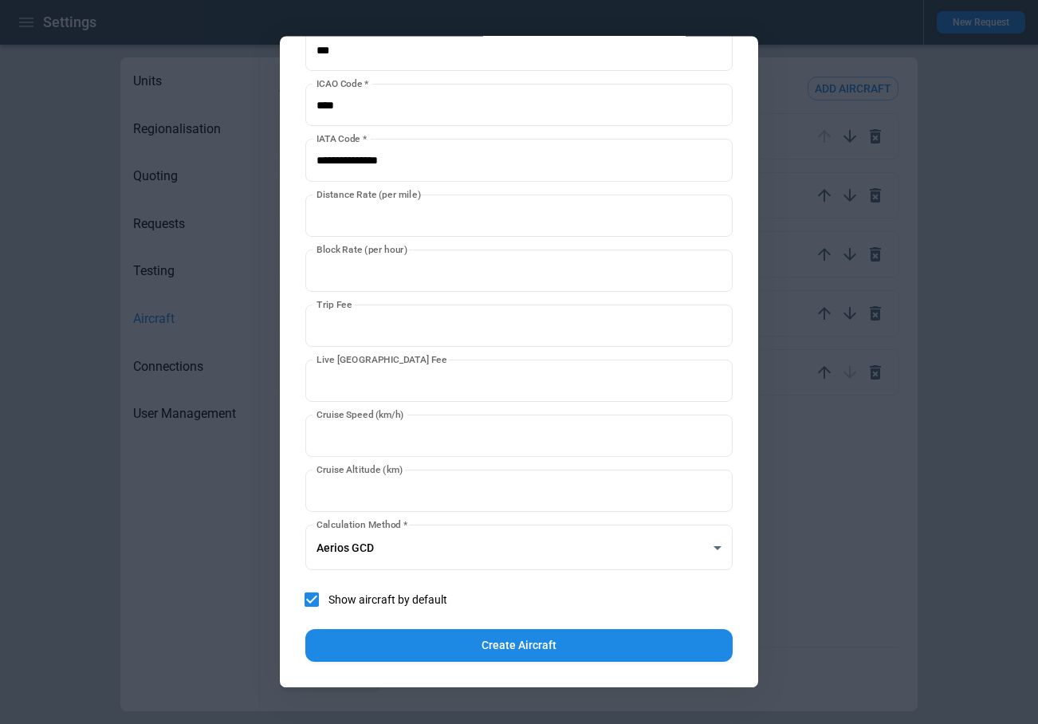
click at [847, 462] on div at bounding box center [519, 362] width 1038 height 724
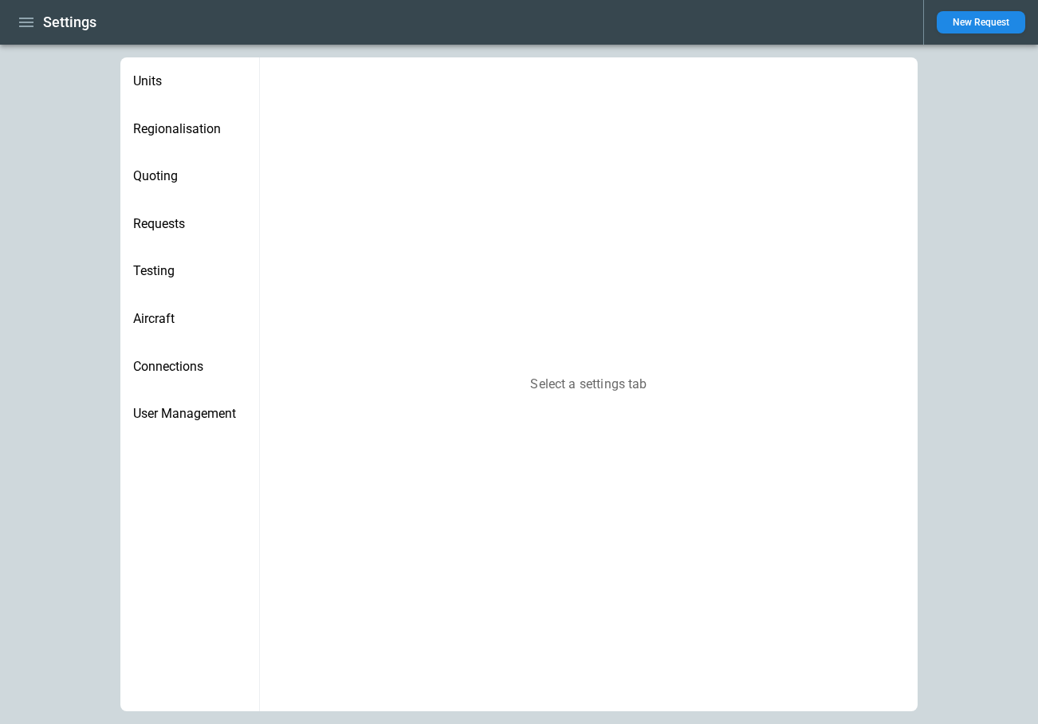
click at [157, 323] on span "Aircraft" at bounding box center [189, 319] width 113 height 16
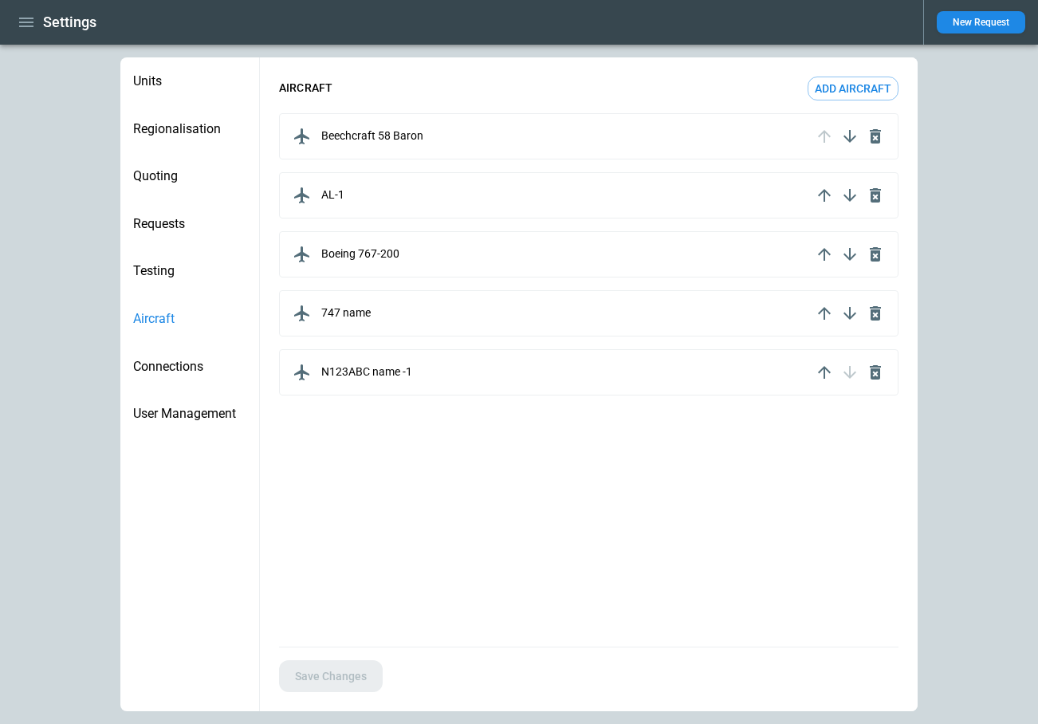
click at [383, 132] on p "Beechcraft 58 Baron" at bounding box center [372, 136] width 102 height 14
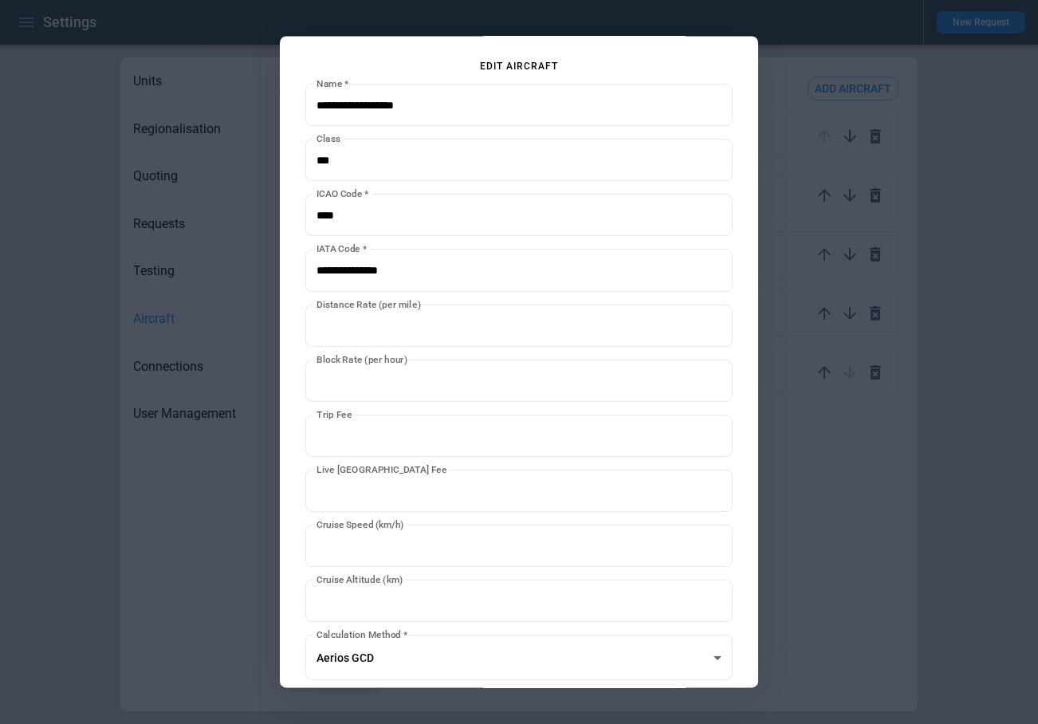
click at [898, 535] on div at bounding box center [519, 362] width 1038 height 724
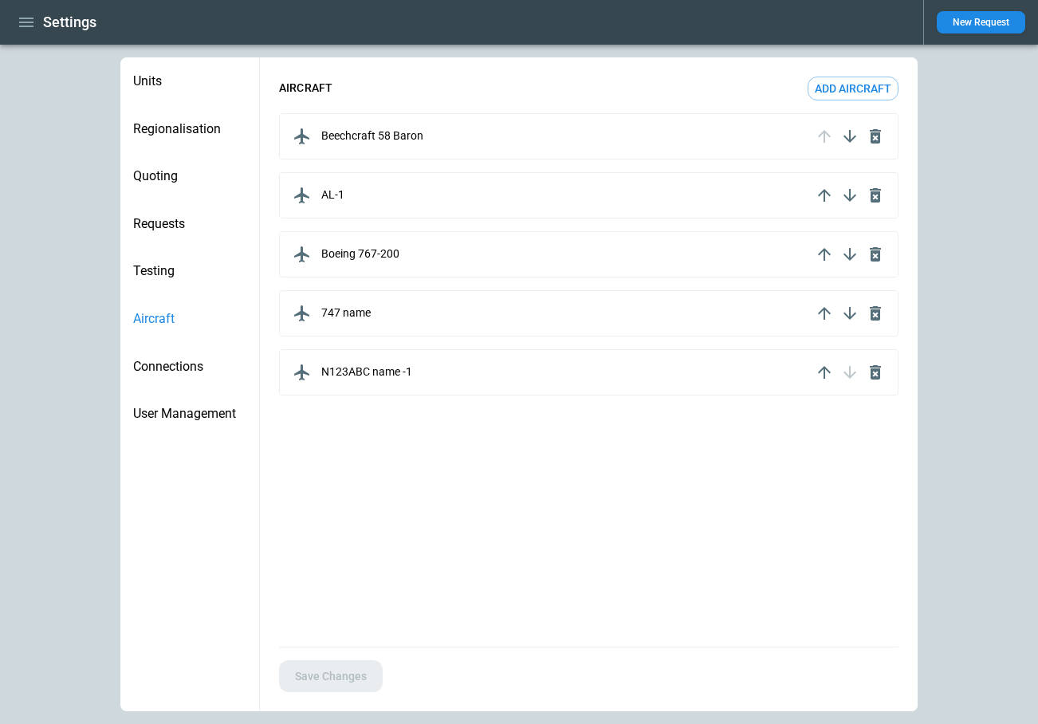
click at [845, 86] on button "Add aircraft" at bounding box center [853, 89] width 91 height 24
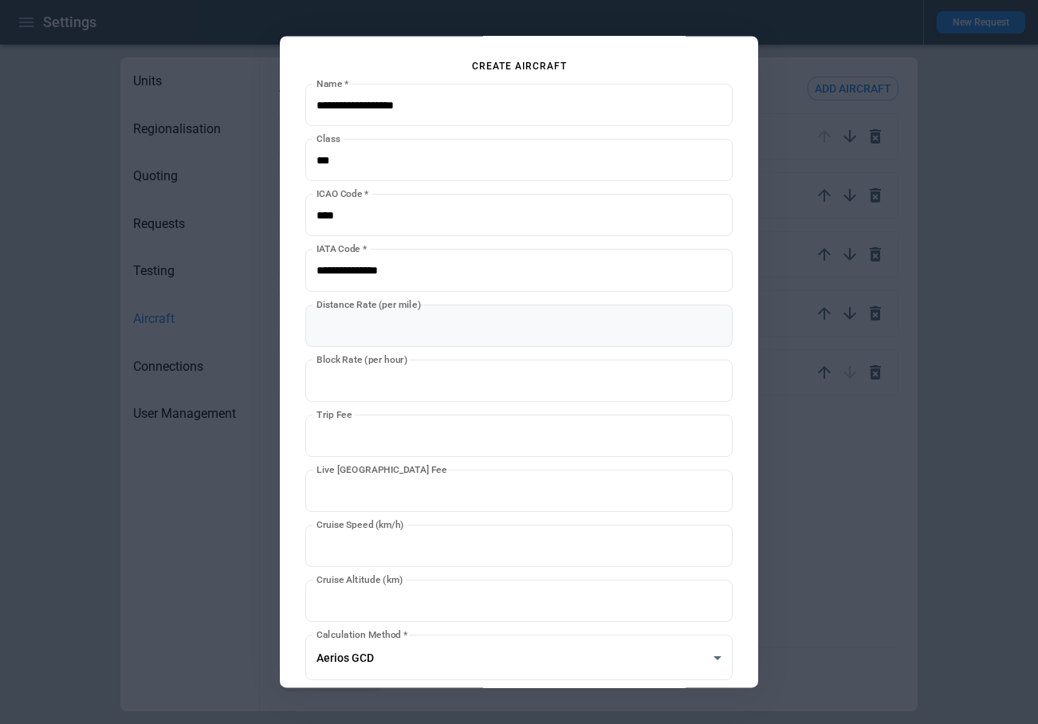
scroll to position [110, 0]
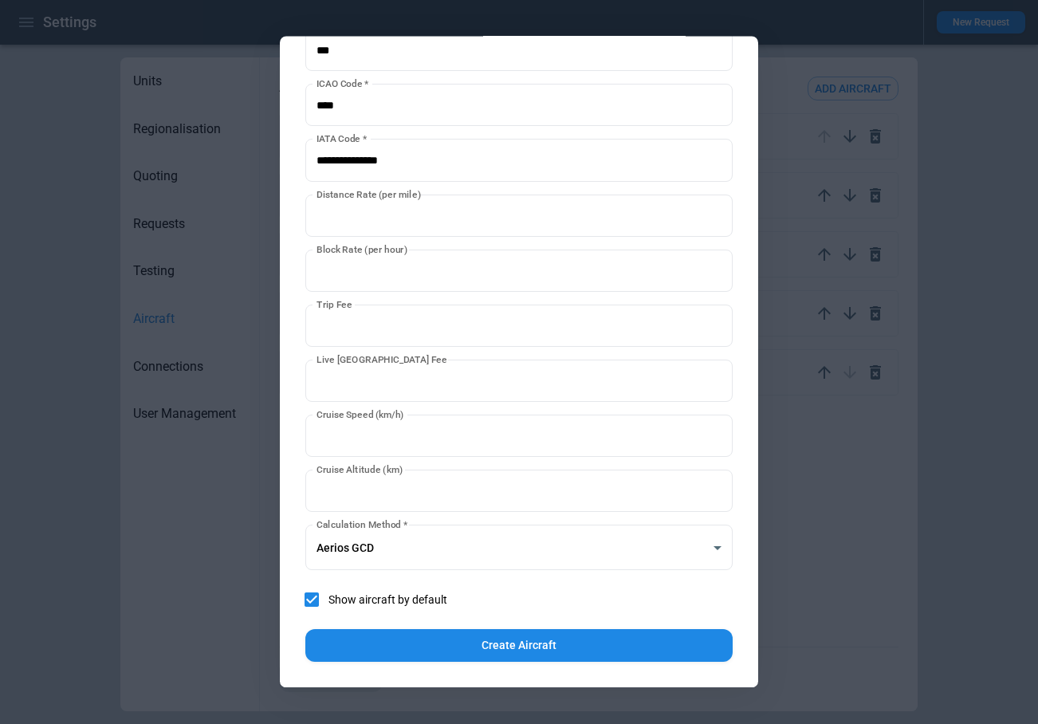
click at [812, 513] on div at bounding box center [519, 362] width 1038 height 724
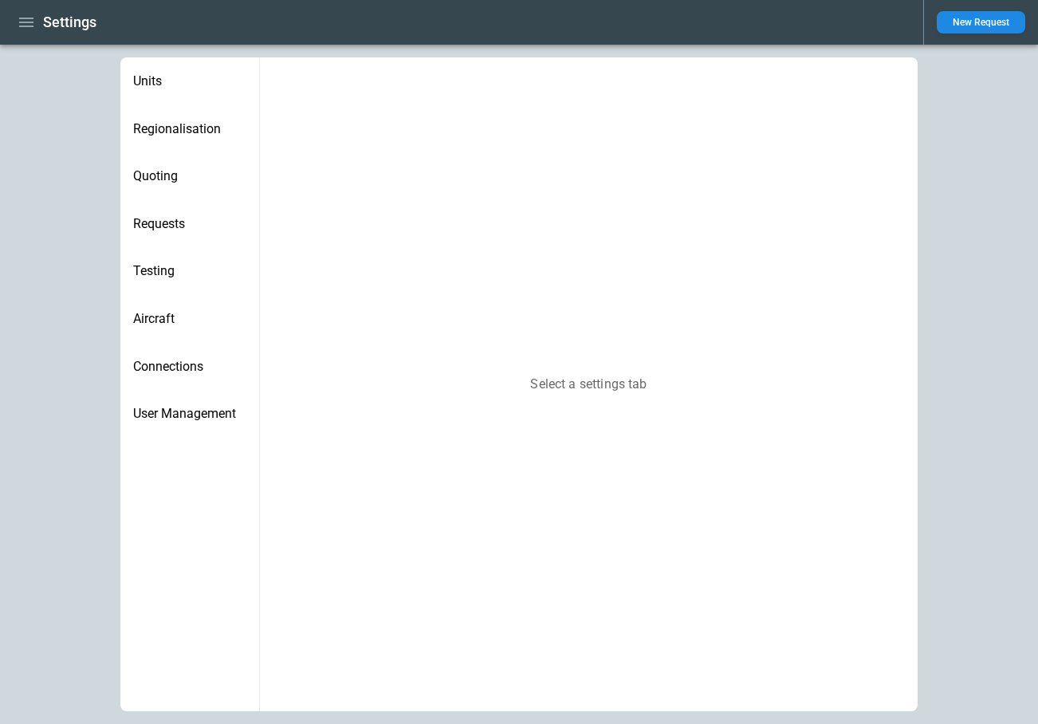
click at [162, 318] on span "Aircraft" at bounding box center [189, 319] width 113 height 16
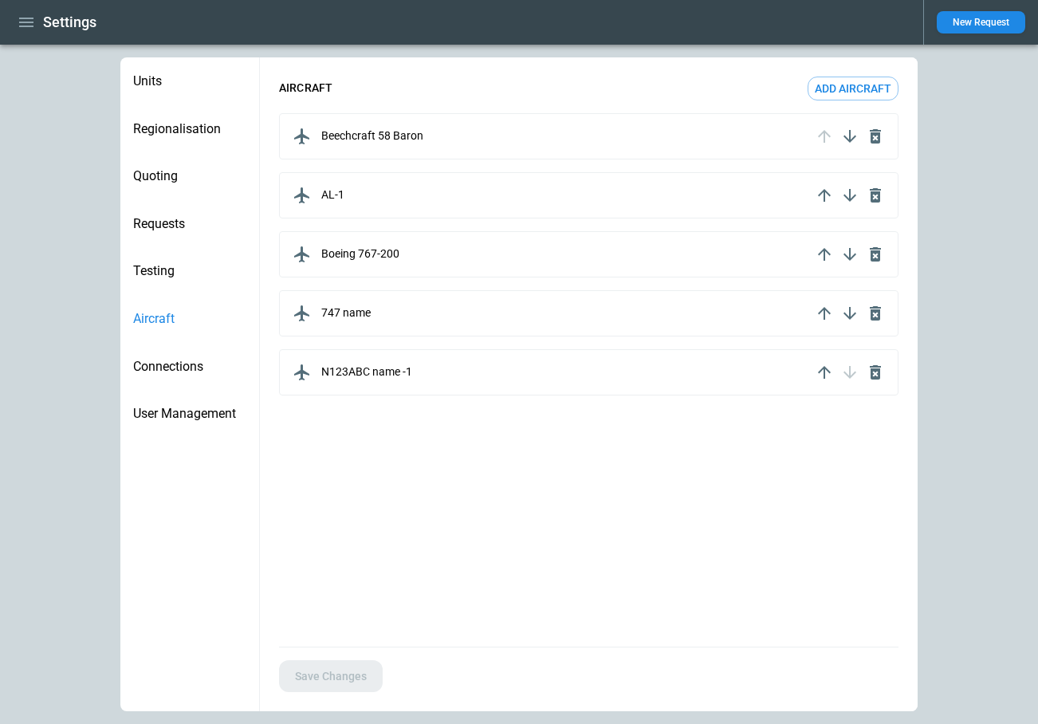
click at [823, 81] on button "Add aircraft" at bounding box center [853, 89] width 91 height 24
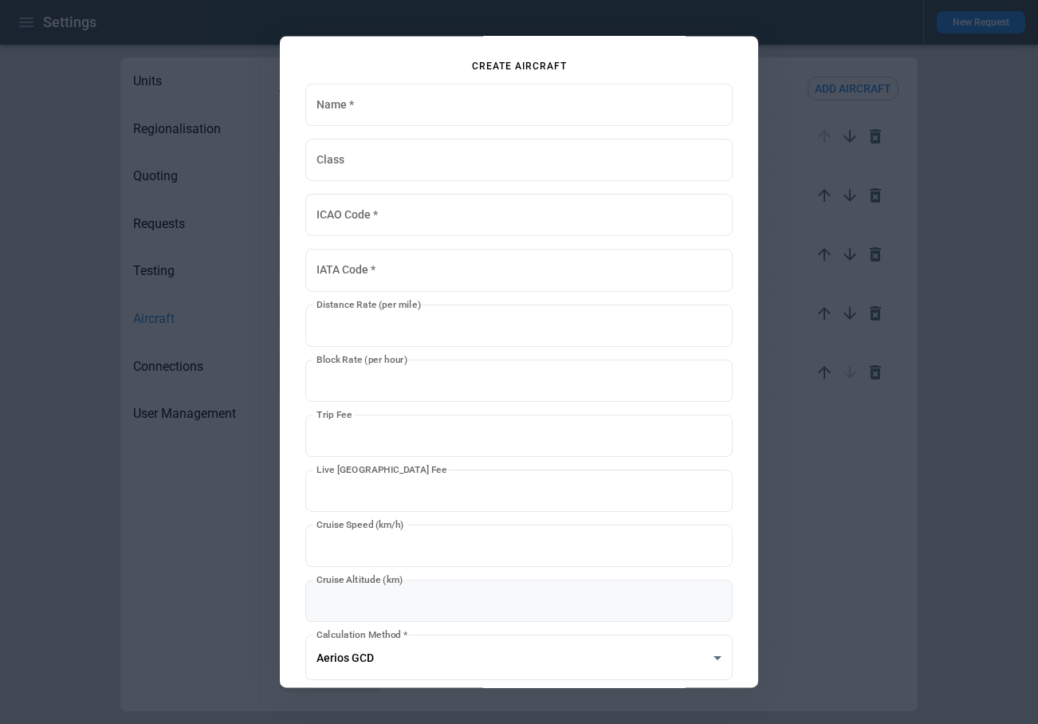
scroll to position [110, 0]
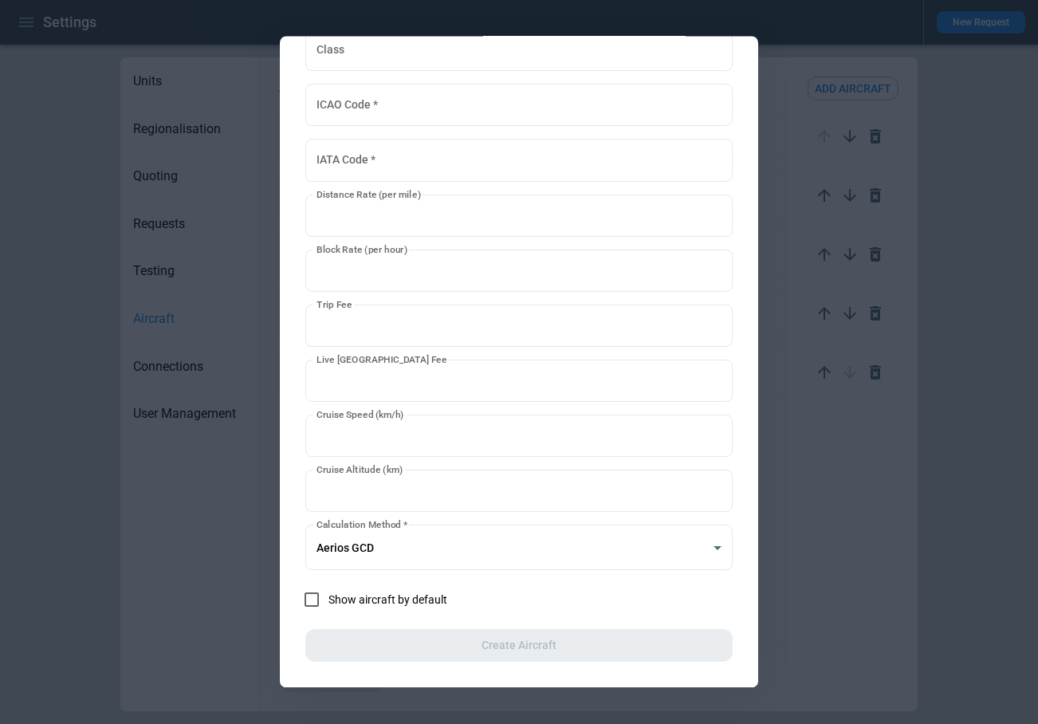
click at [811, 576] on div at bounding box center [519, 362] width 1038 height 724
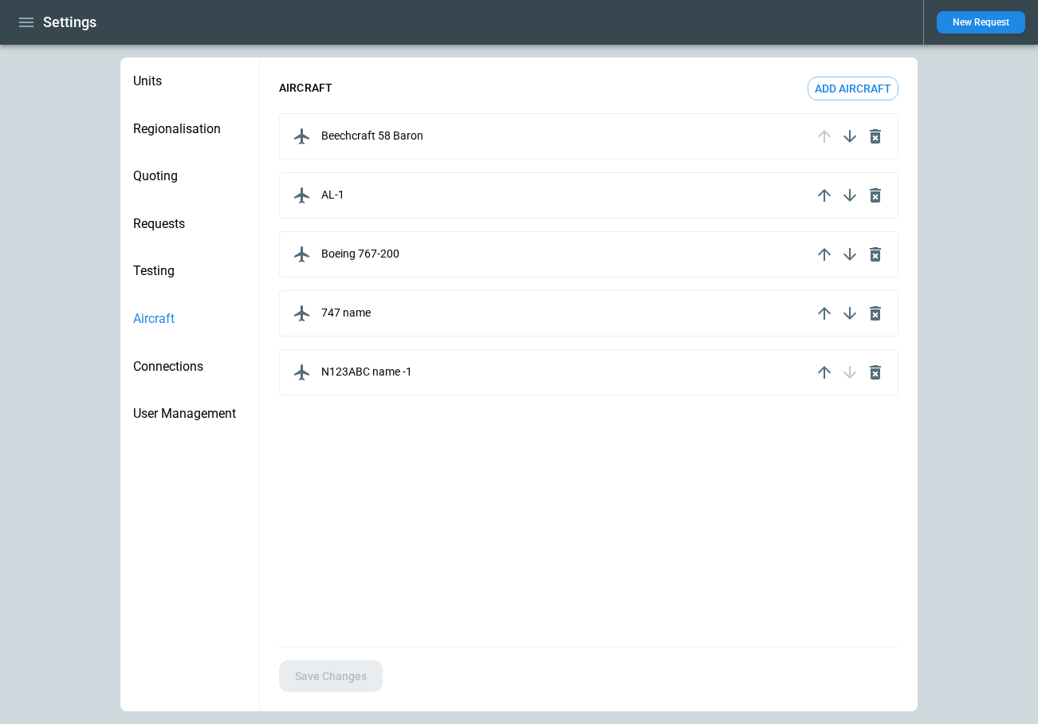
click at [494, 138] on div "Beechcraft 58 Baron" at bounding box center [550, 137] width 522 height 26
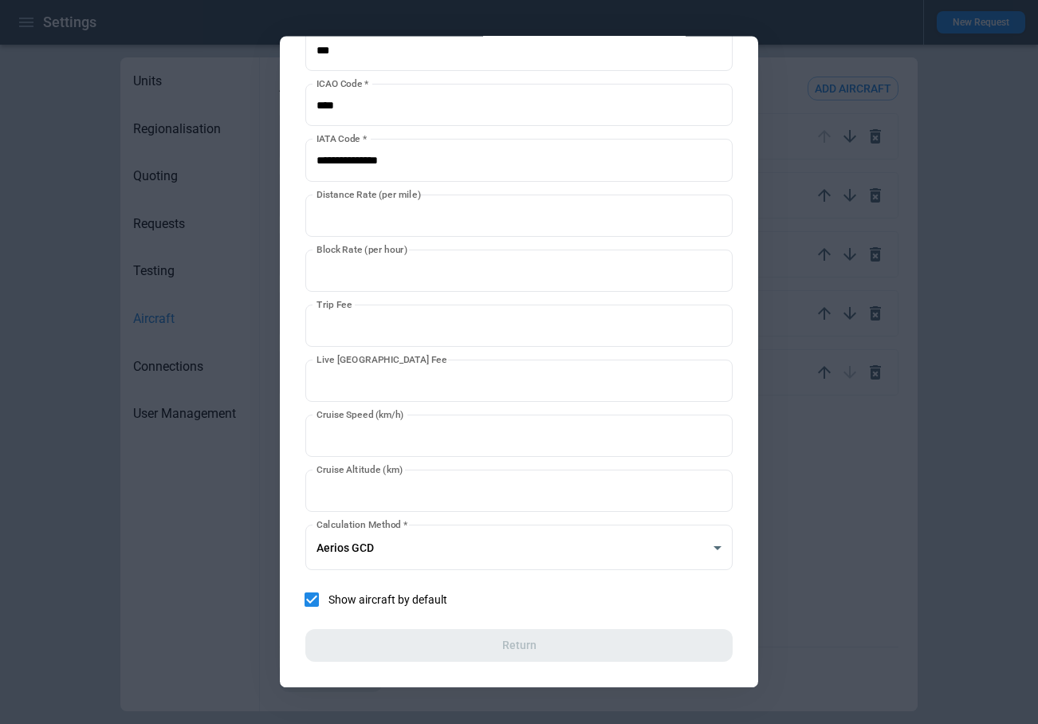
click at [812, 482] on div at bounding box center [519, 362] width 1038 height 724
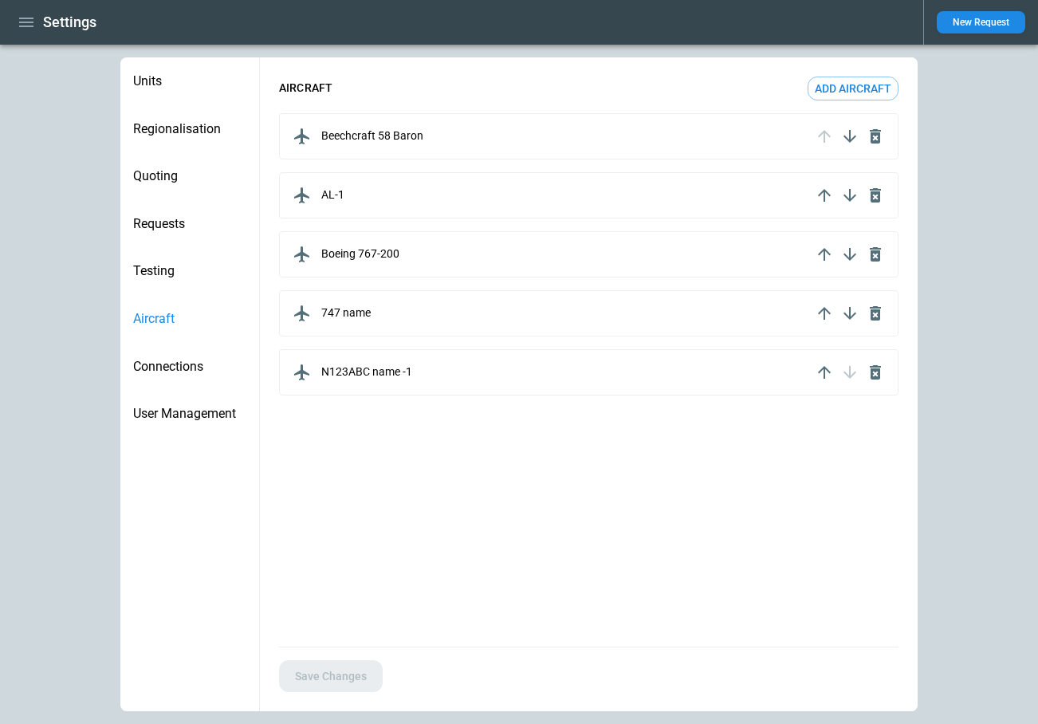
click at [846, 87] on button "Add aircraft" at bounding box center [853, 89] width 91 height 24
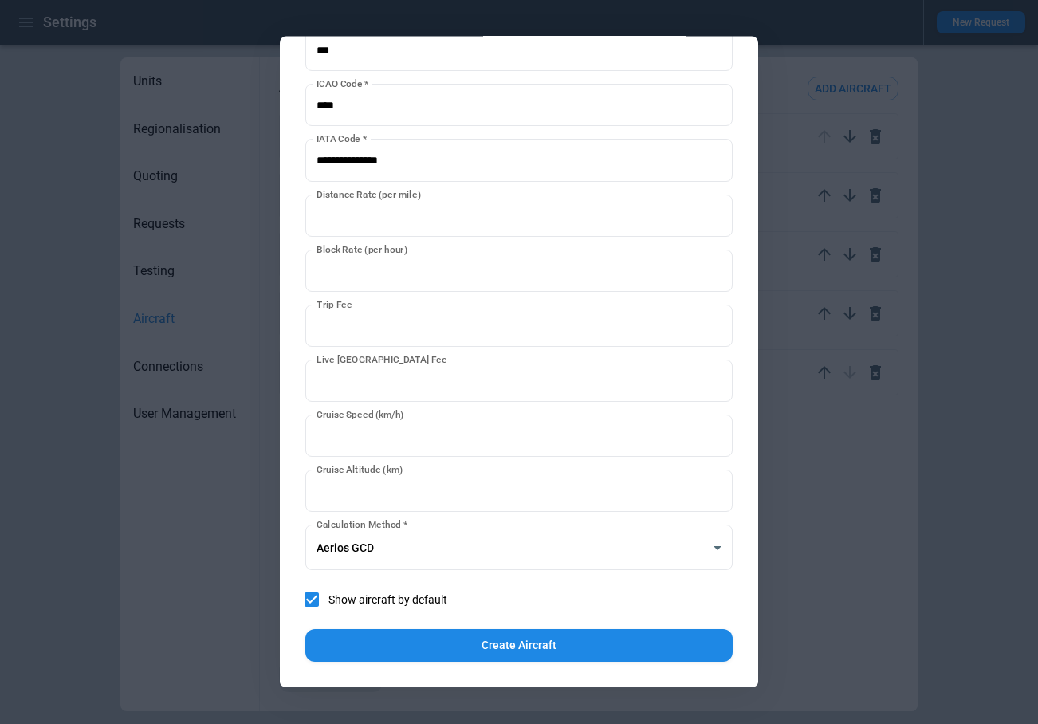
click at [840, 447] on div at bounding box center [519, 362] width 1038 height 724
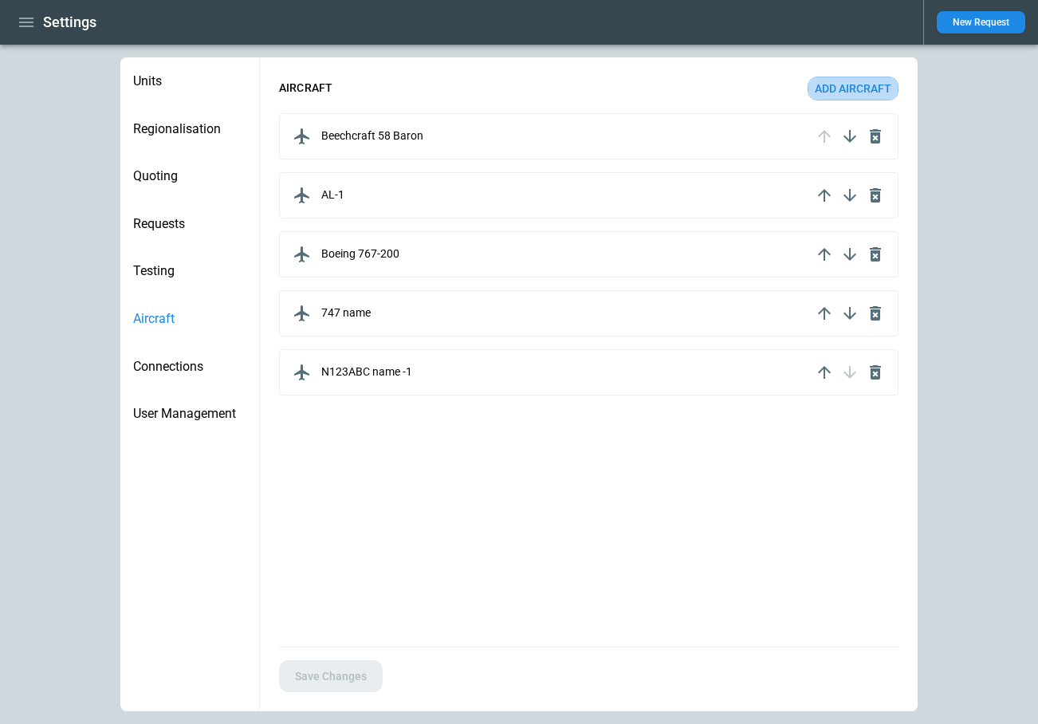
click at [827, 91] on button "Add aircraft" at bounding box center [853, 89] width 91 height 24
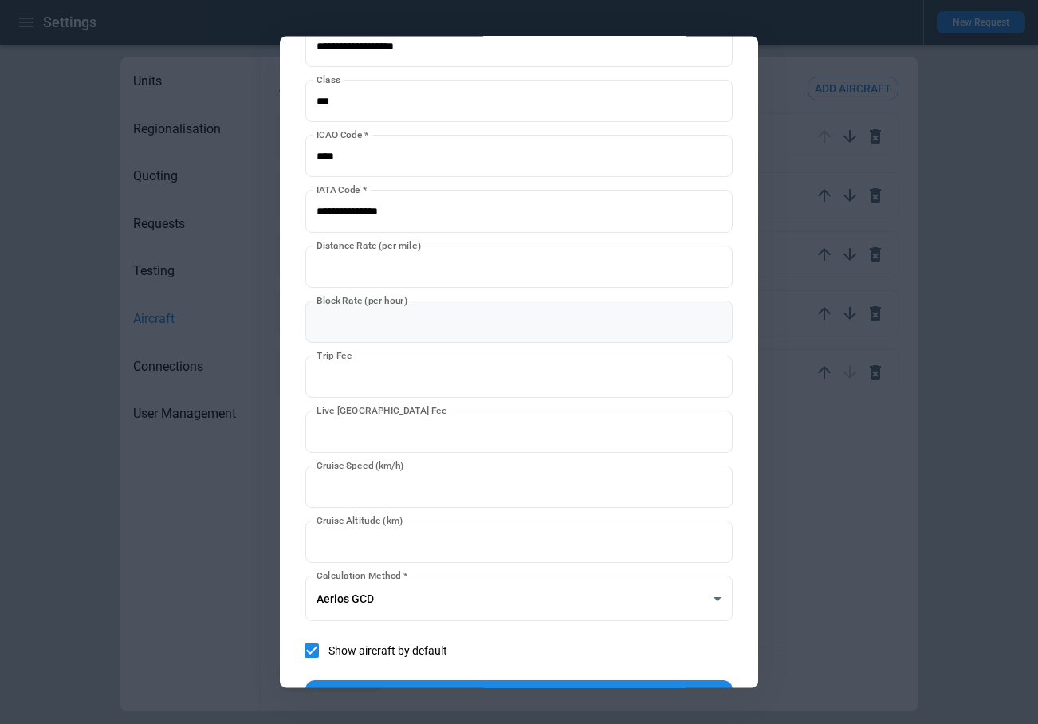
scroll to position [0, 0]
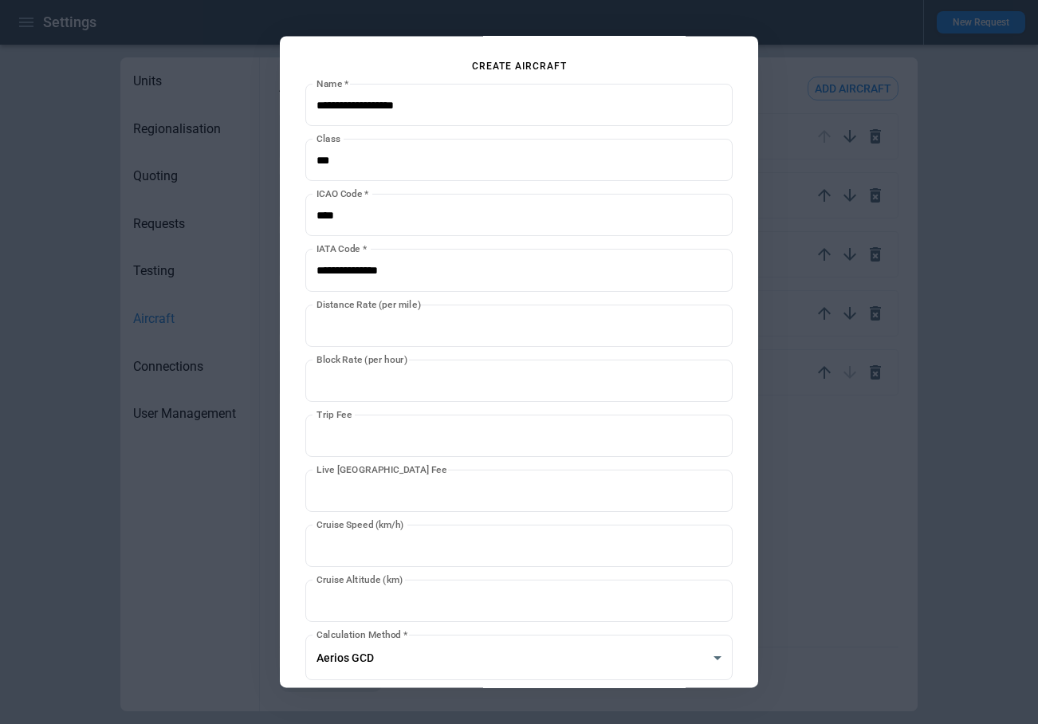
click at [799, 431] on div at bounding box center [519, 362] width 1038 height 724
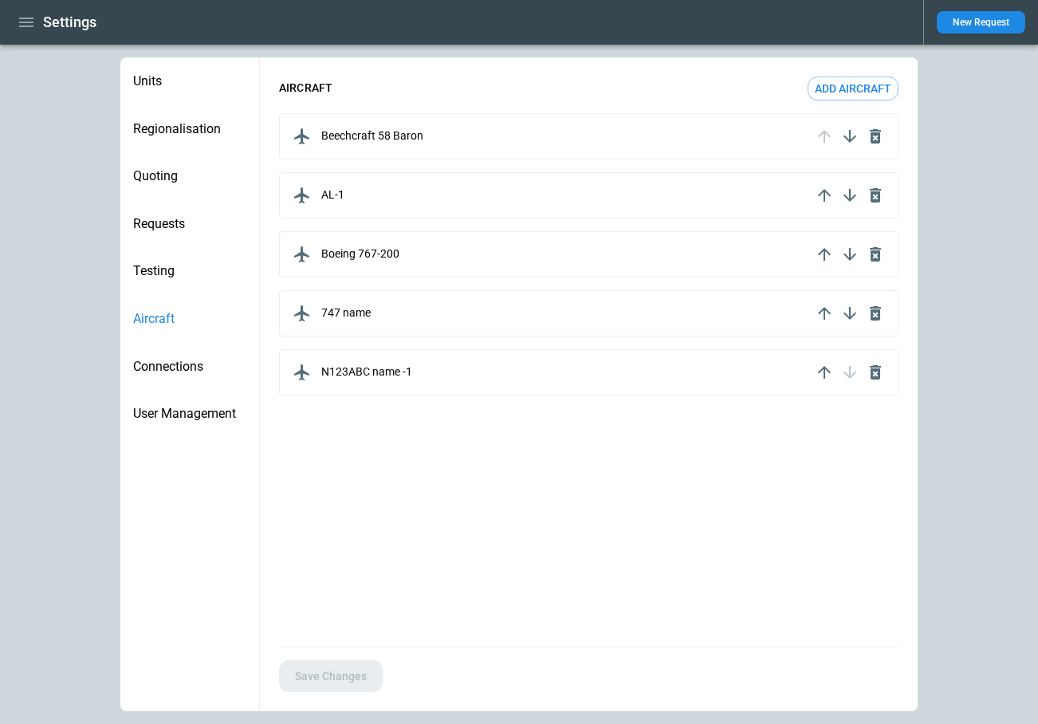
click at [430, 136] on div "Beechcraft 58 Baron" at bounding box center [550, 137] width 522 height 26
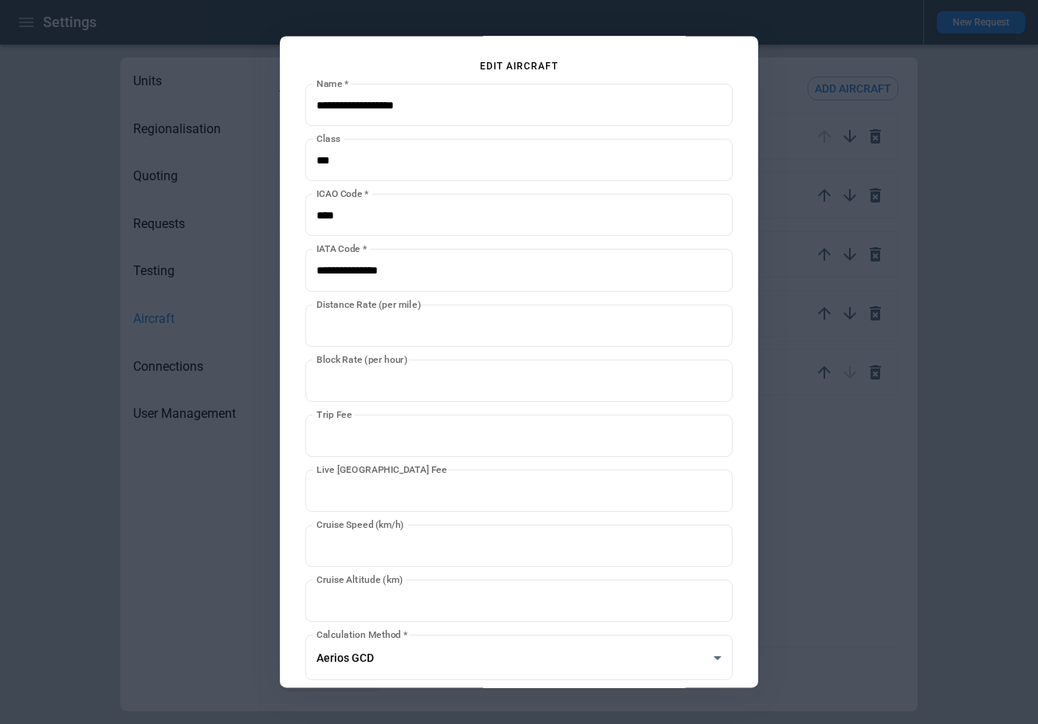
scroll to position [110, 0]
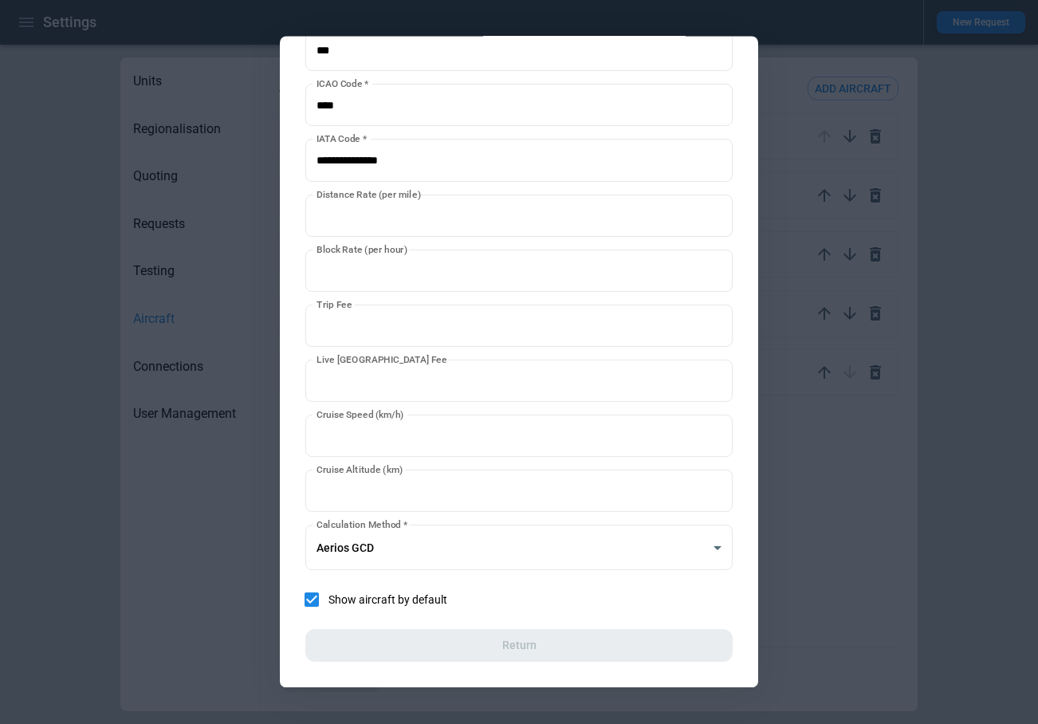
click at [890, 625] on div at bounding box center [519, 362] width 1038 height 724
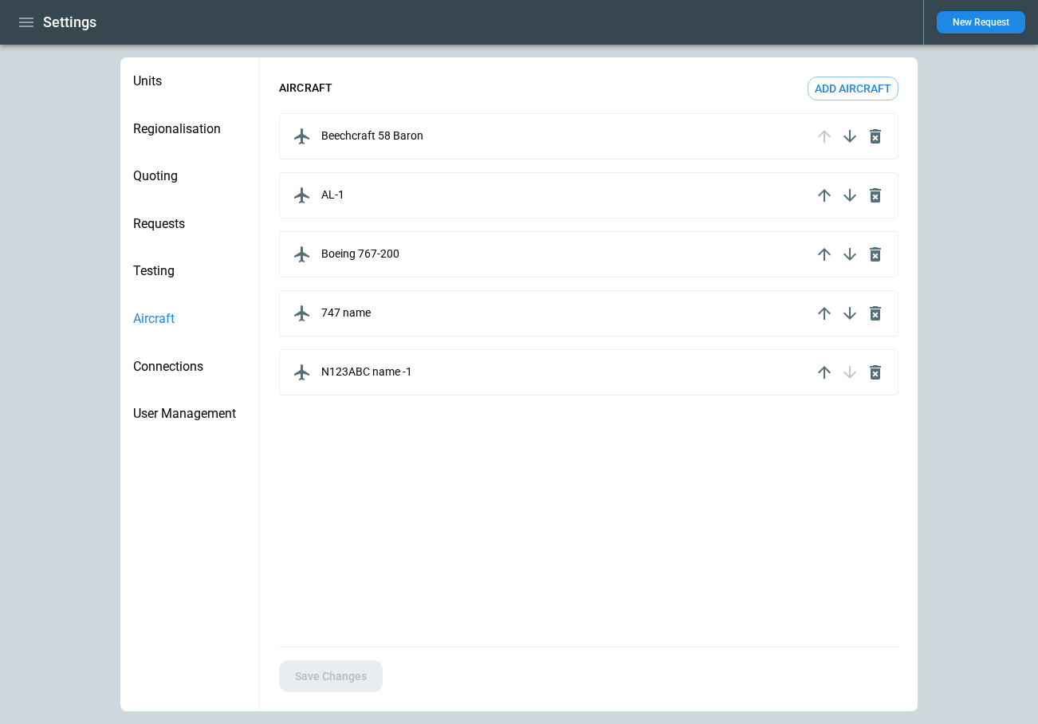
click at [379, 600] on div "AIRCRAFT Add aircraft Beechcraft 58 Baron AL-1 Boeing [PHONE_NUMBER] name N123A…" at bounding box center [589, 351] width 658 height 589
click at [19, 22] on icon "button" at bounding box center [26, 23] width 14 height 10
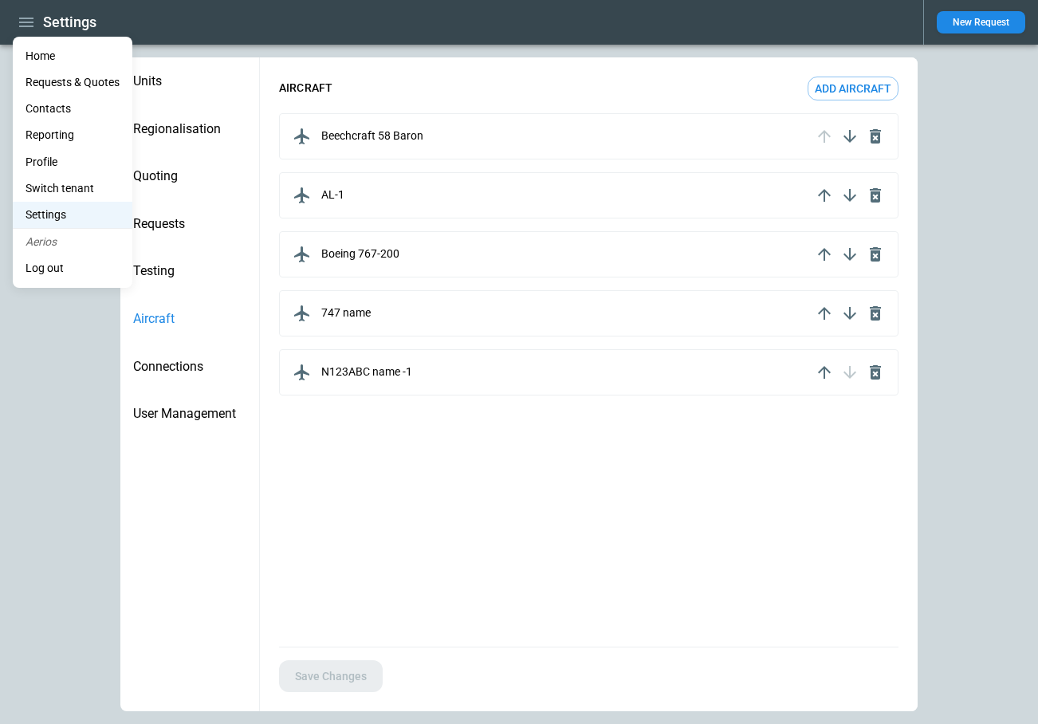
click at [53, 81] on Quotes "Requests & Quotes" at bounding box center [73, 82] width 120 height 26
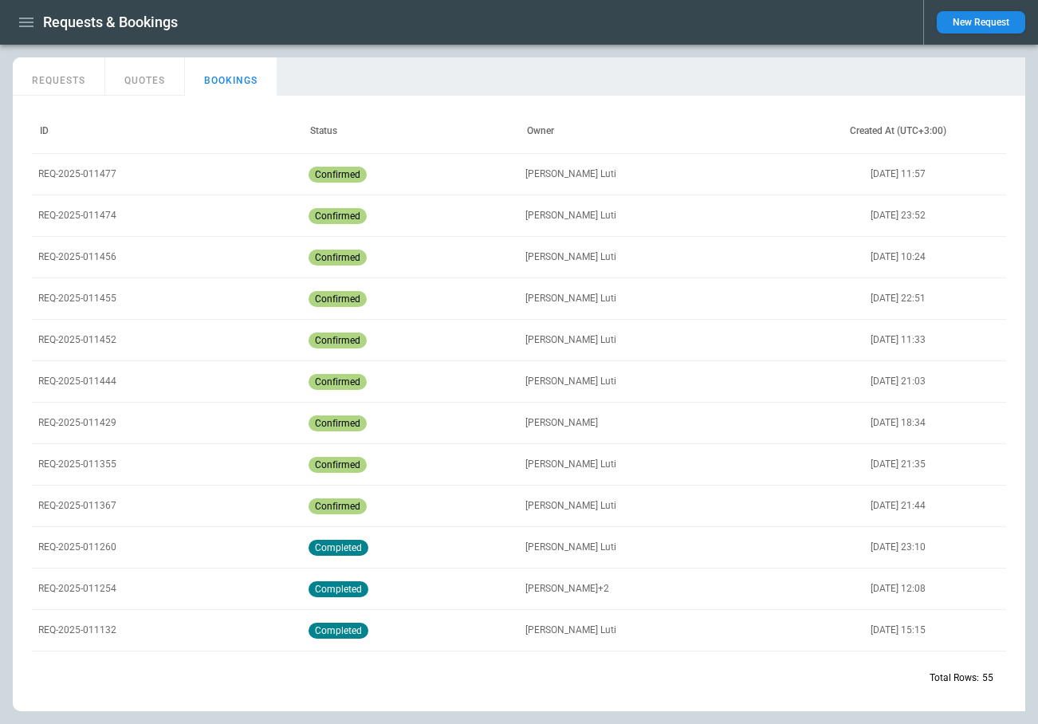
click at [165, 83] on button "QUOTES" at bounding box center [145, 76] width 80 height 38
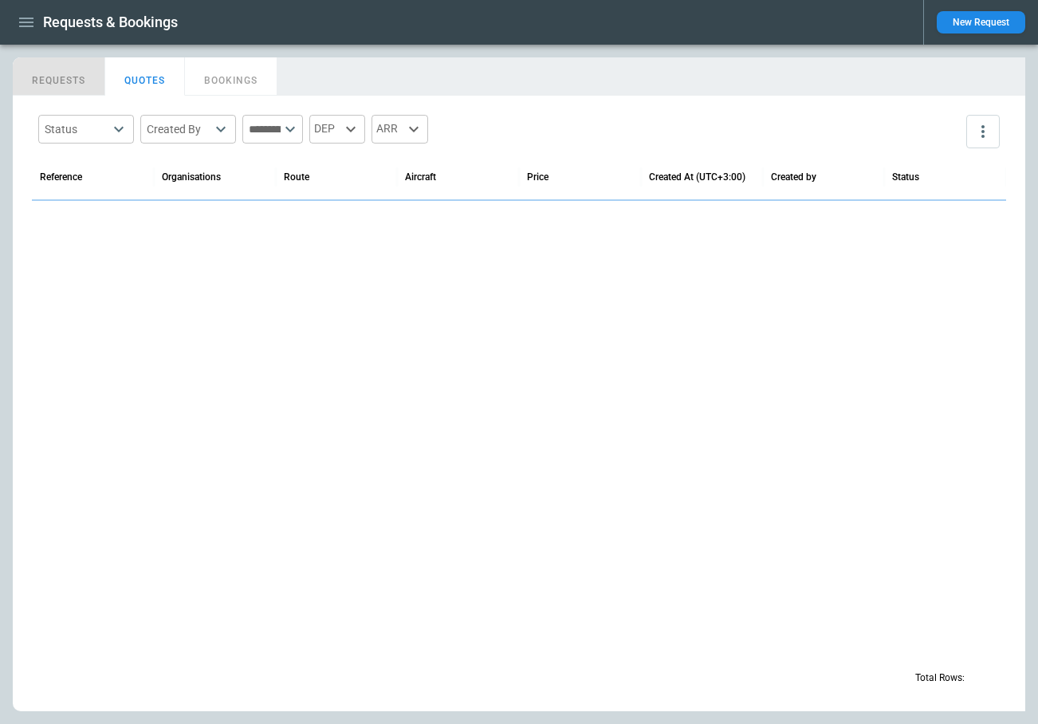
click at [88, 93] on button "REQUESTS" at bounding box center [59, 76] width 92 height 38
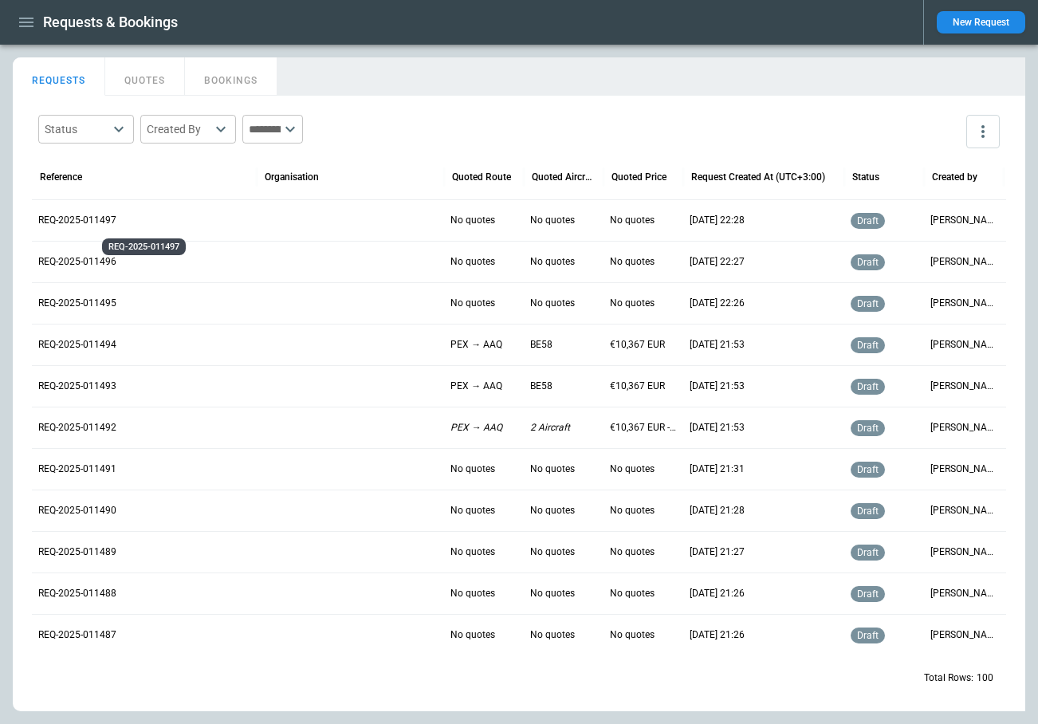
click at [90, 226] on p "REQ-2025-011497" at bounding box center [144, 221] width 212 height 14
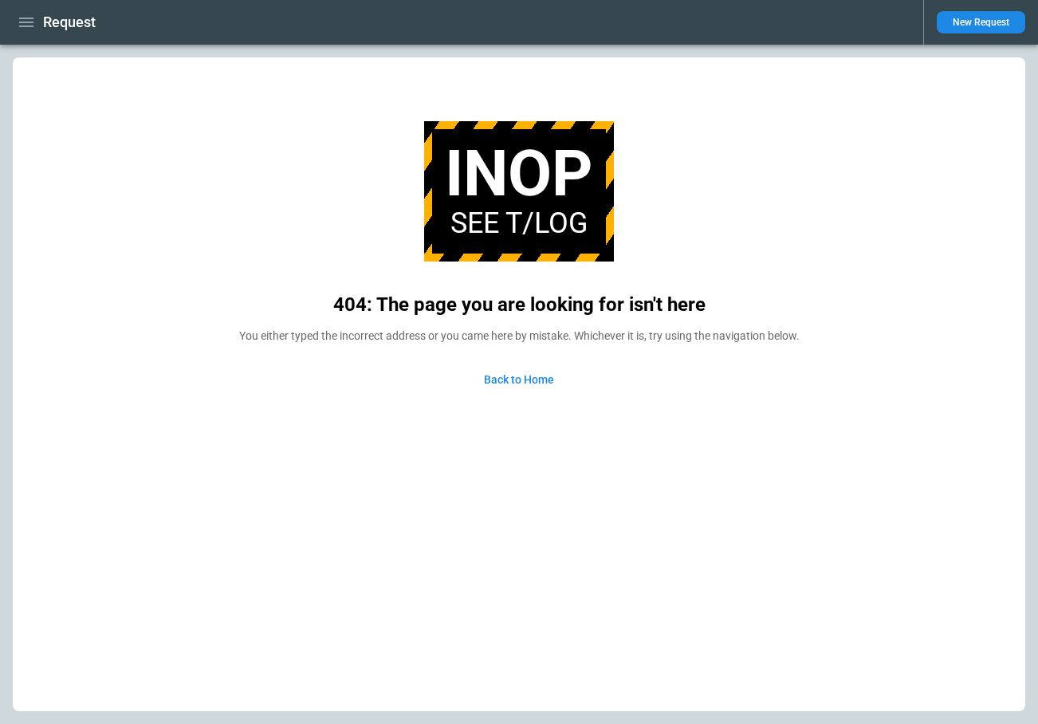
click at [527, 376] on link "Back to Home" at bounding box center [519, 380] width 96 height 34
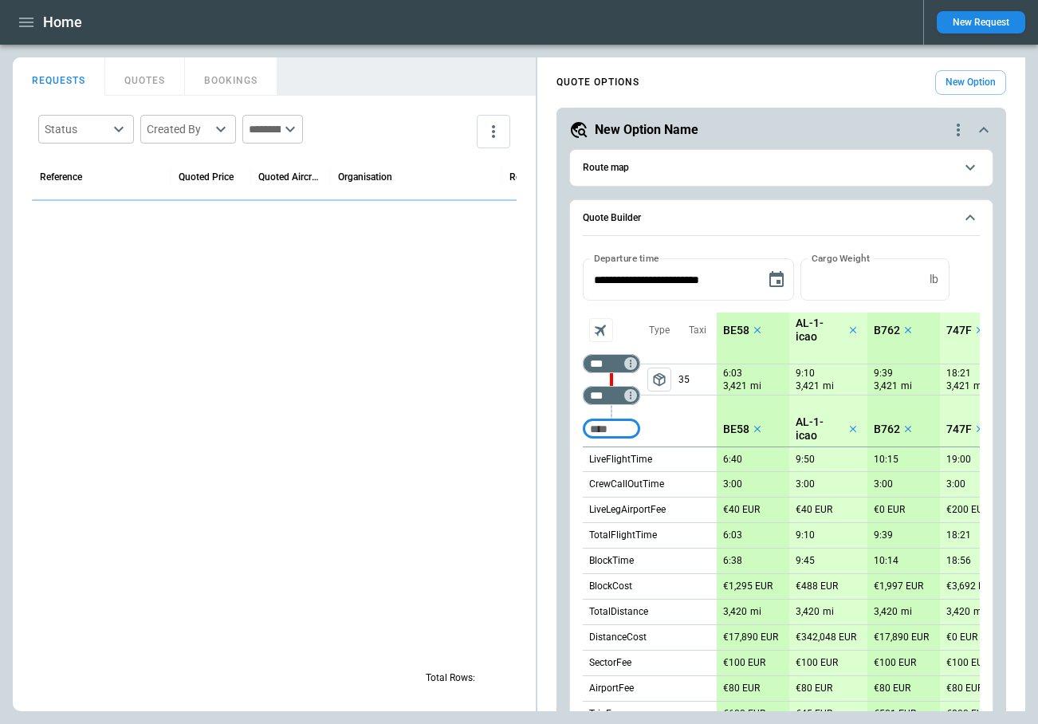
click at [223, 81] on button "BOOKINGS" at bounding box center [231, 76] width 92 height 38
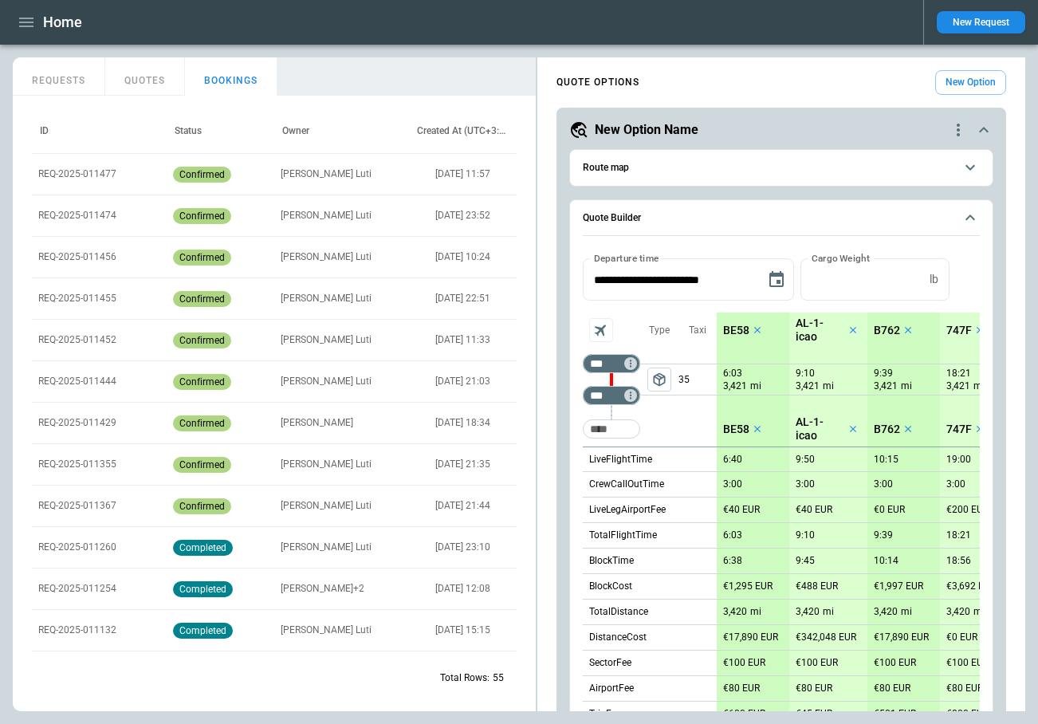
click at [92, 174] on p "REQ-2025-011477" at bounding box center [77, 174] width 78 height 14
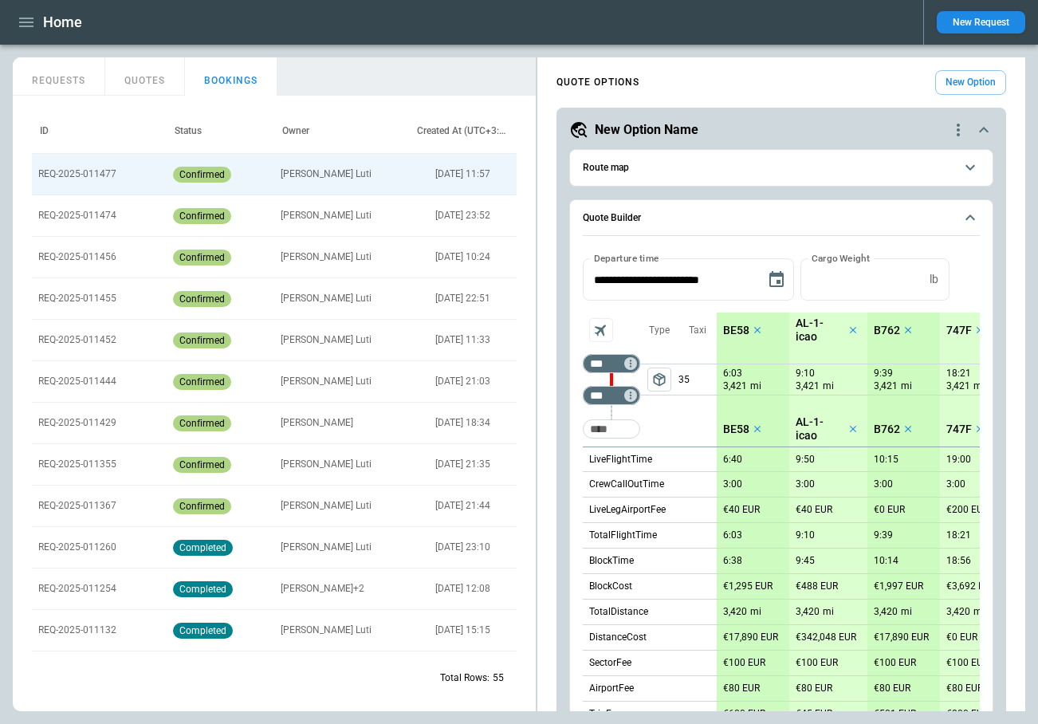
click at [92, 174] on p "REQ-2025-011477" at bounding box center [77, 174] width 78 height 14
